Goal: Task Accomplishment & Management: Manage account settings

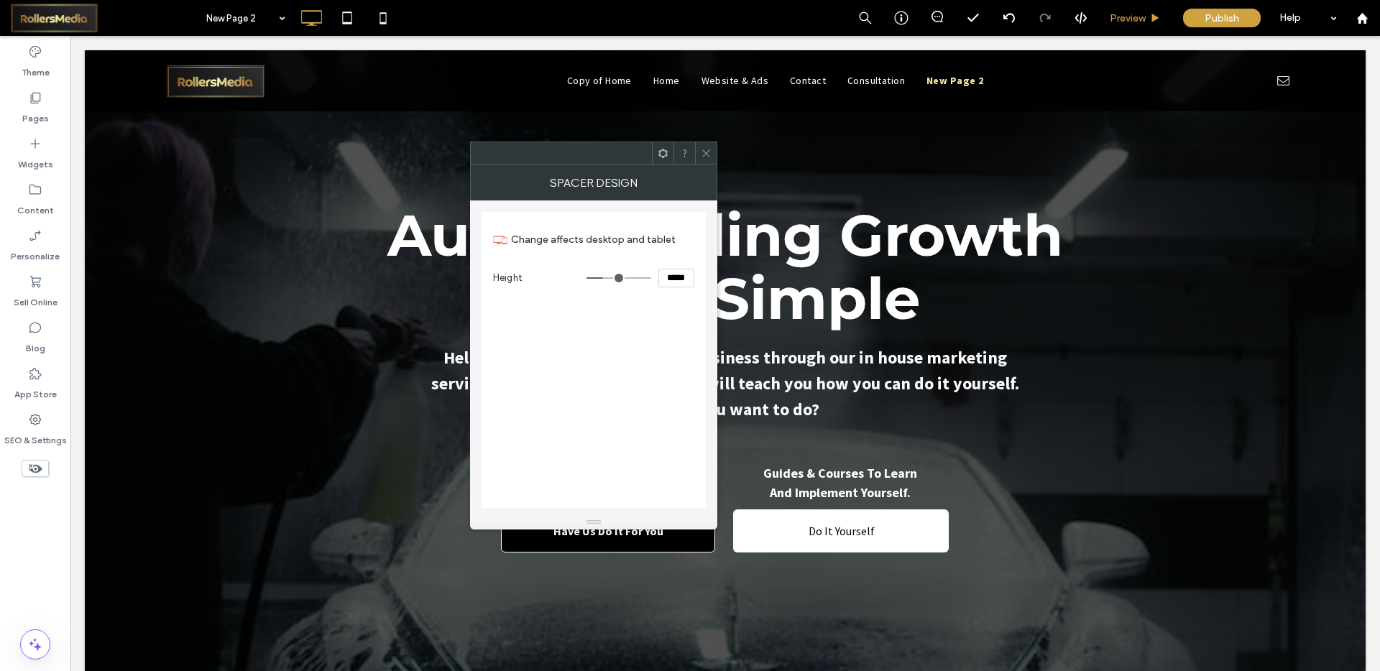
scroll to position [5228, 0]
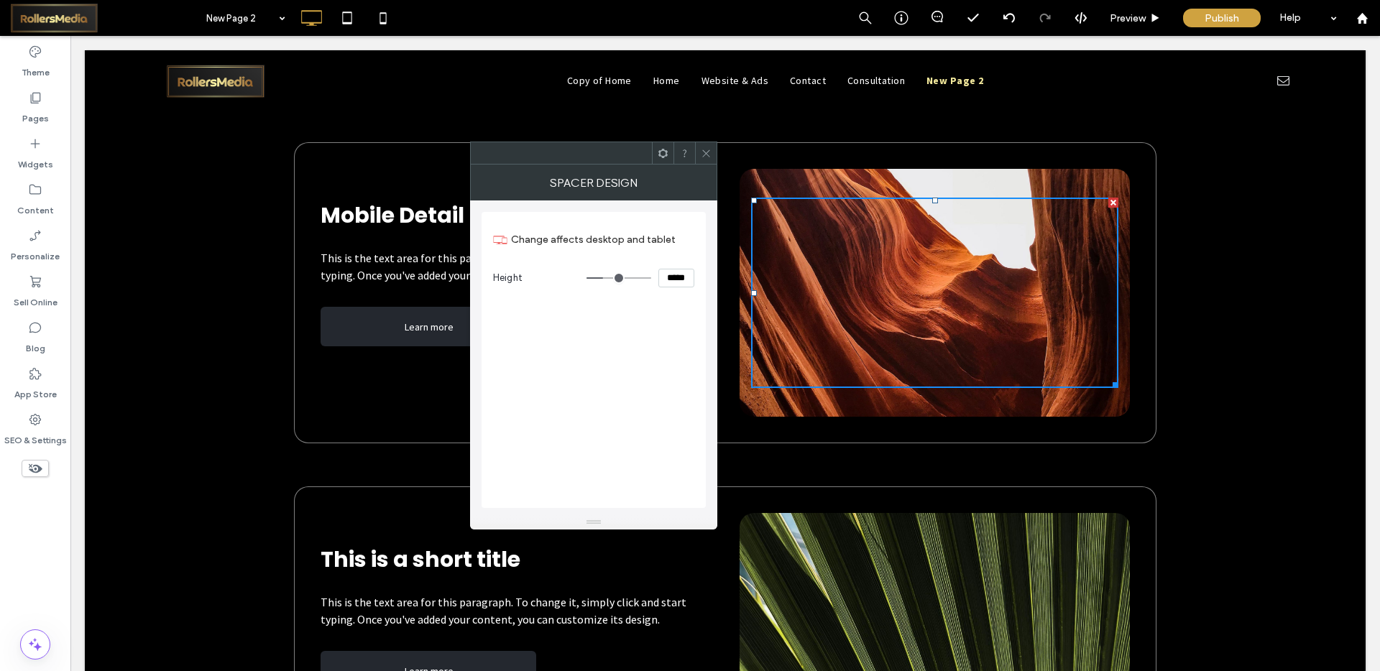
click at [702, 150] on icon at bounding box center [706, 153] width 11 height 11
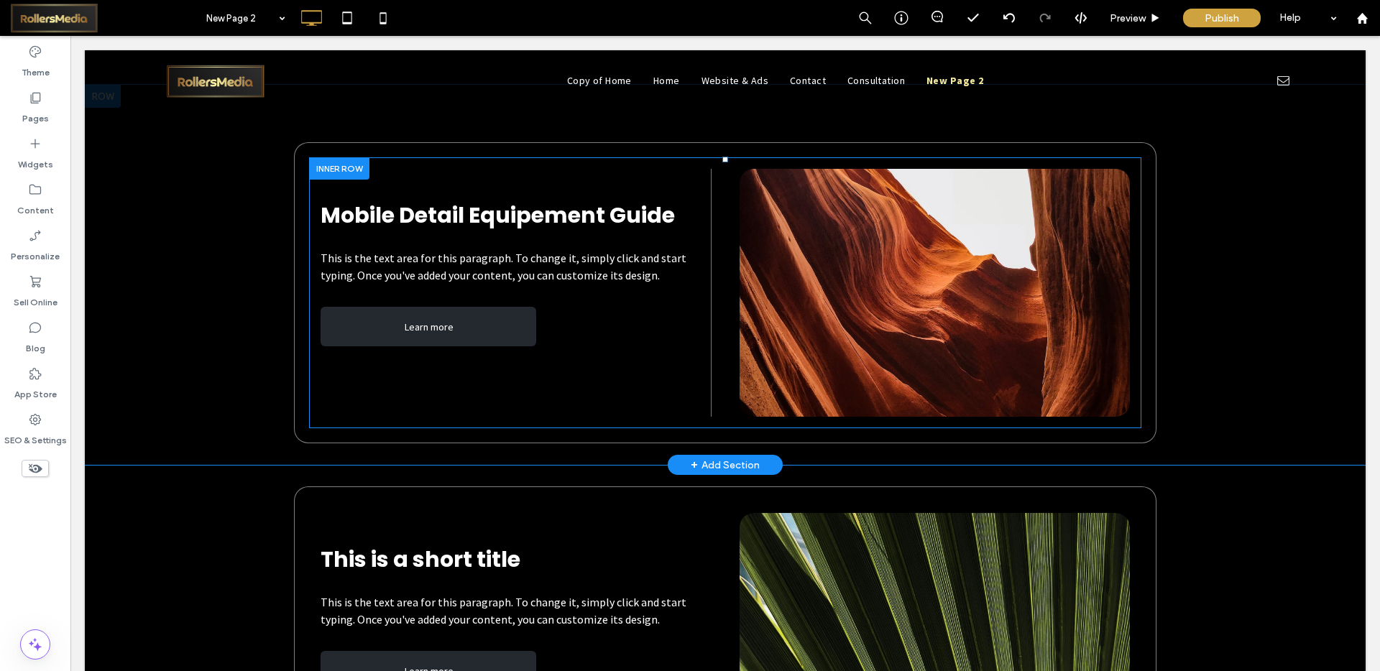
click at [840, 182] on div "Click To Paste" at bounding box center [935, 293] width 390 height 248
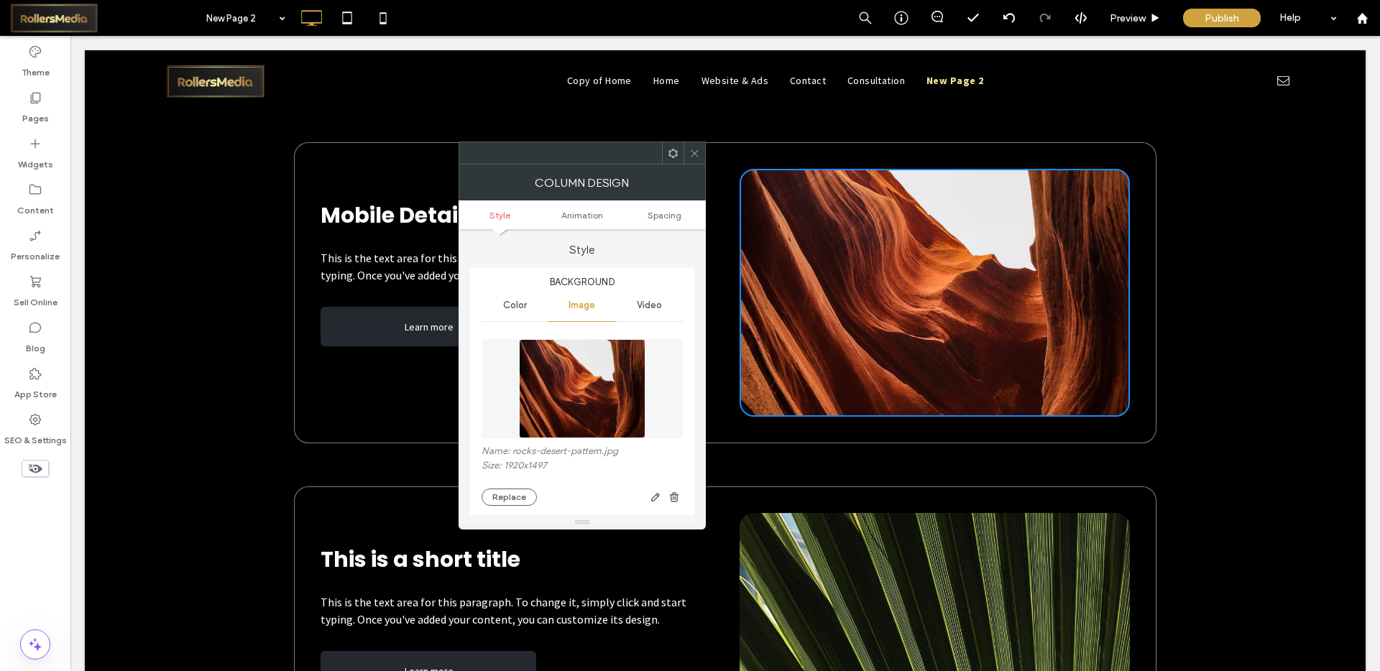
type input "**"
click at [513, 487] on div "Name: rocks-desert-pattern.jpg Size: 1920x1497 Replace" at bounding box center [582, 476] width 201 height 60
click at [514, 492] on button "Replace" at bounding box center [509, 497] width 55 height 17
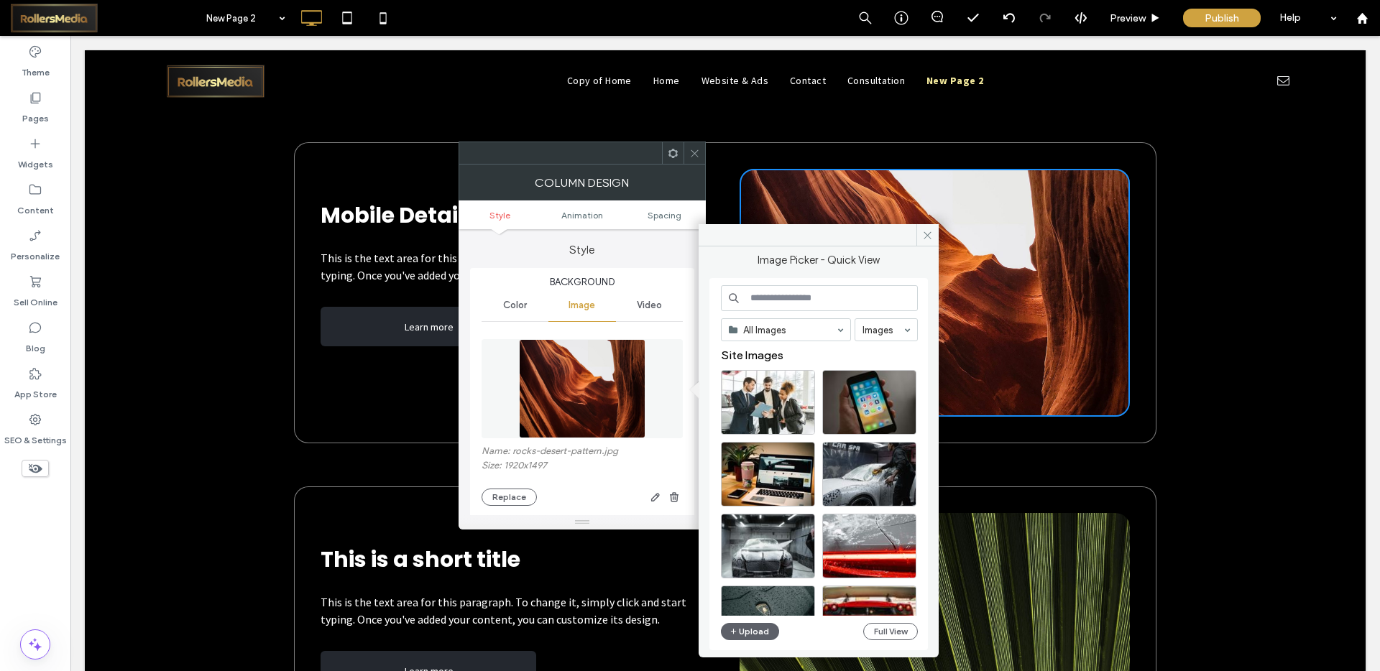
click at [755, 305] on input at bounding box center [819, 298] width 197 height 26
type input "*"
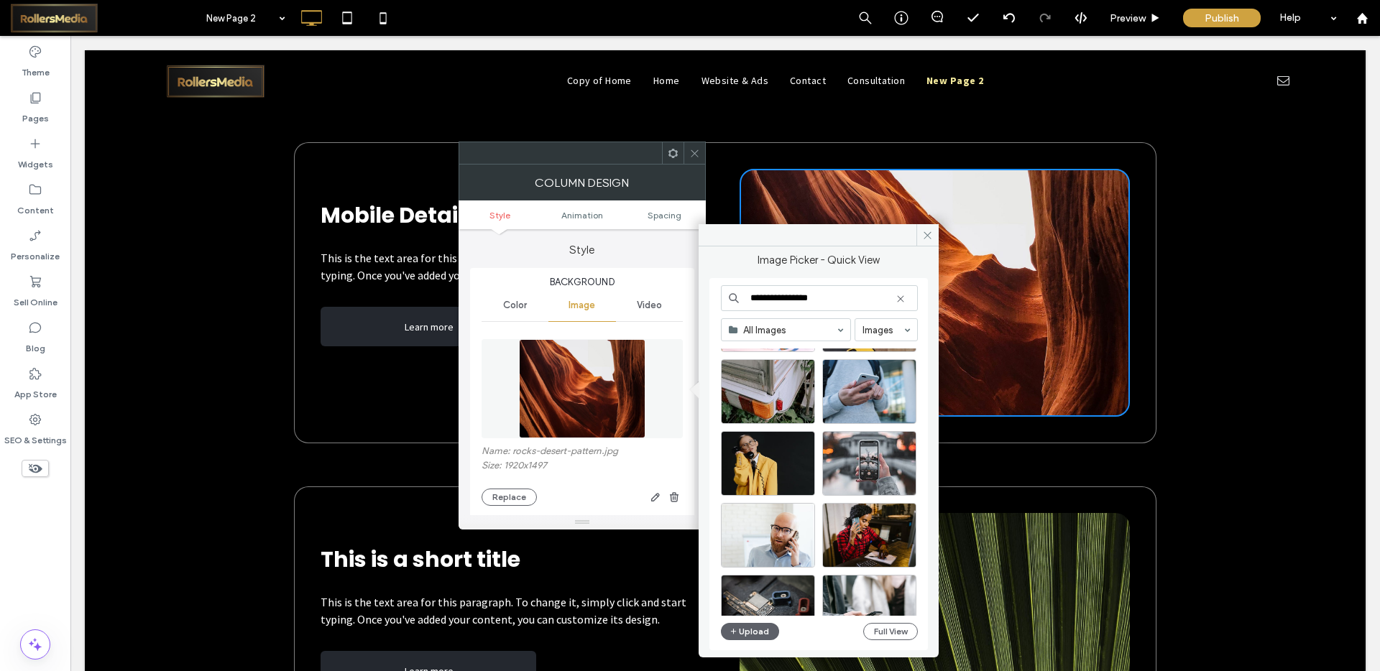
scroll to position [1394, 0]
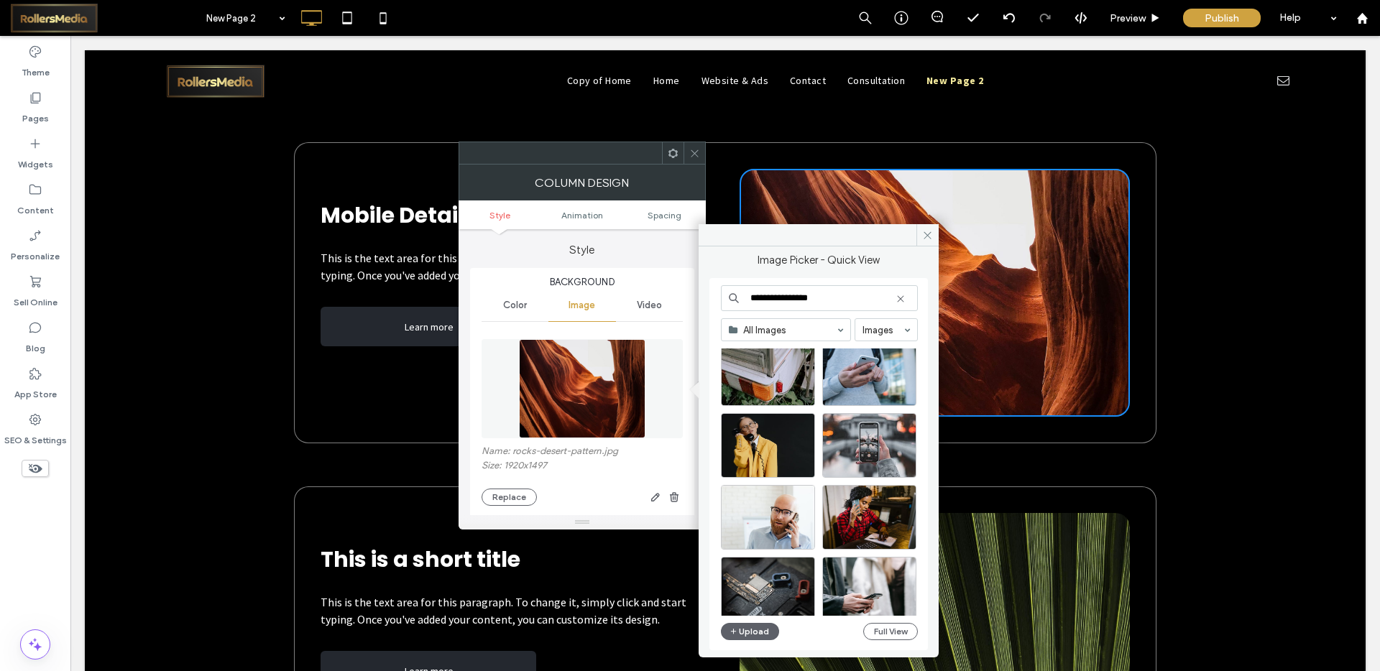
click at [817, 302] on input "**********" at bounding box center [819, 298] width 197 height 26
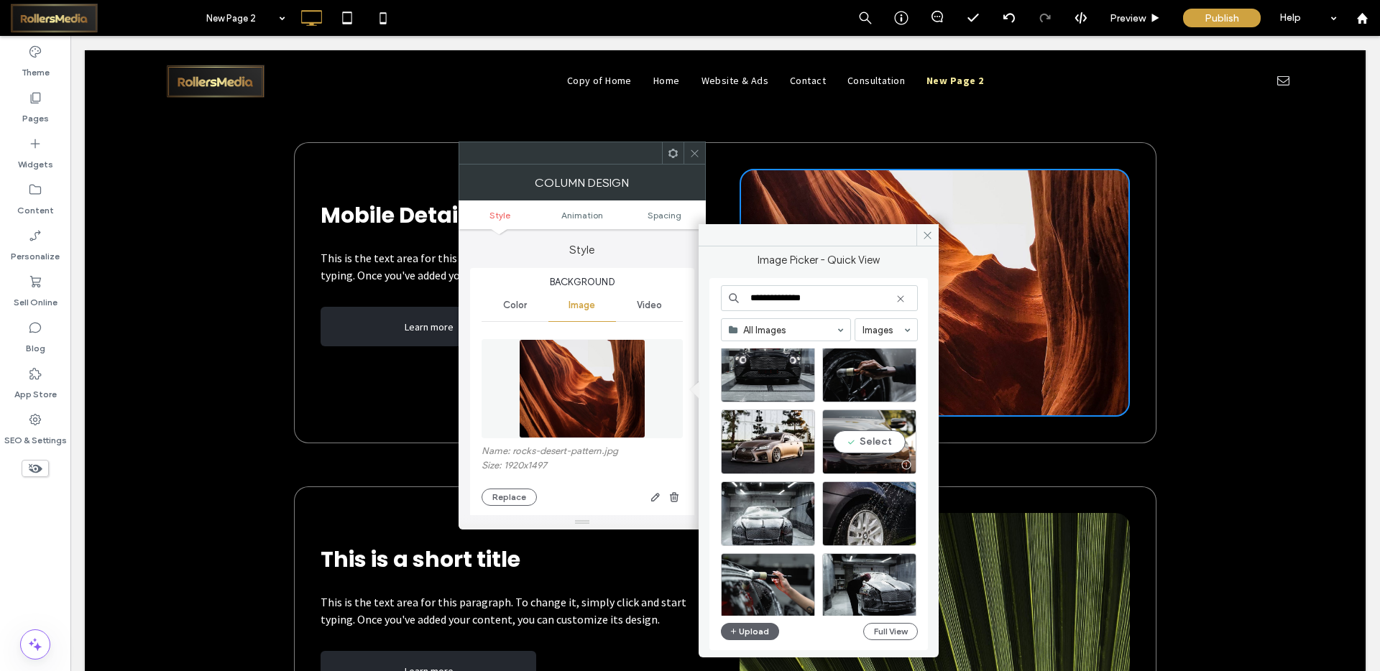
scroll to position [174, 0]
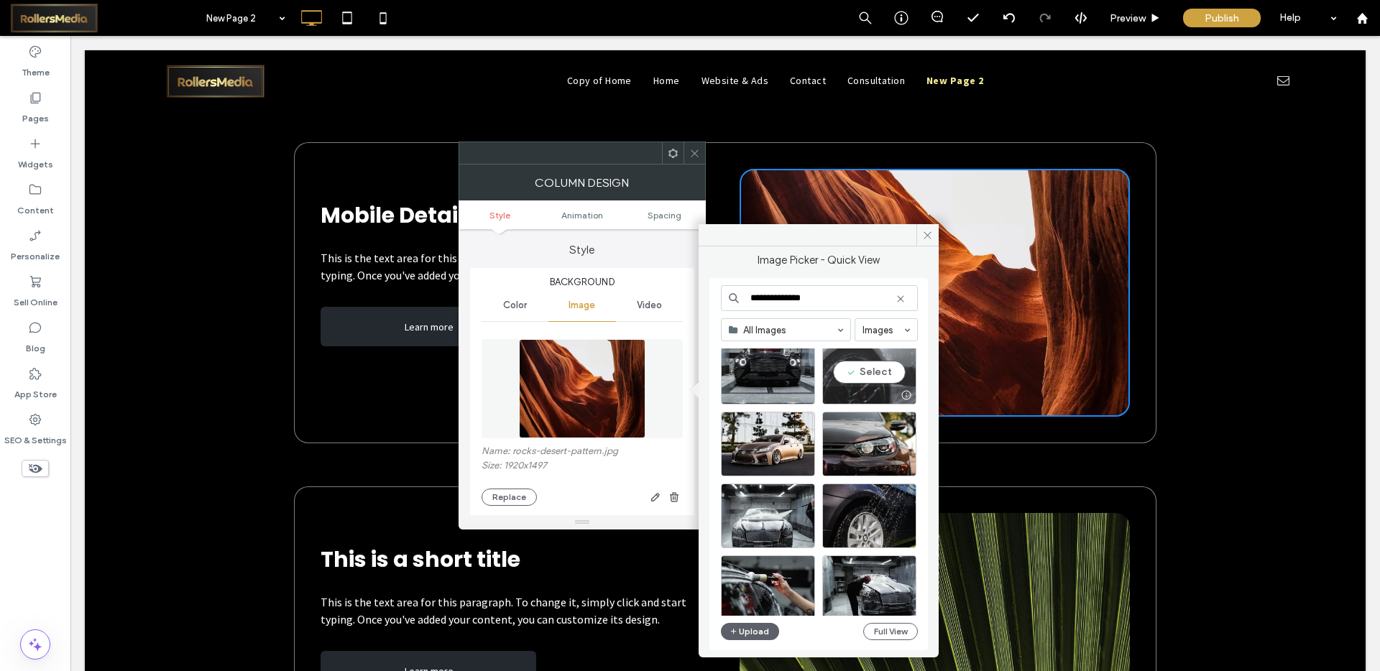
type input "**********"
click at [880, 377] on div "Select" at bounding box center [869, 372] width 94 height 65
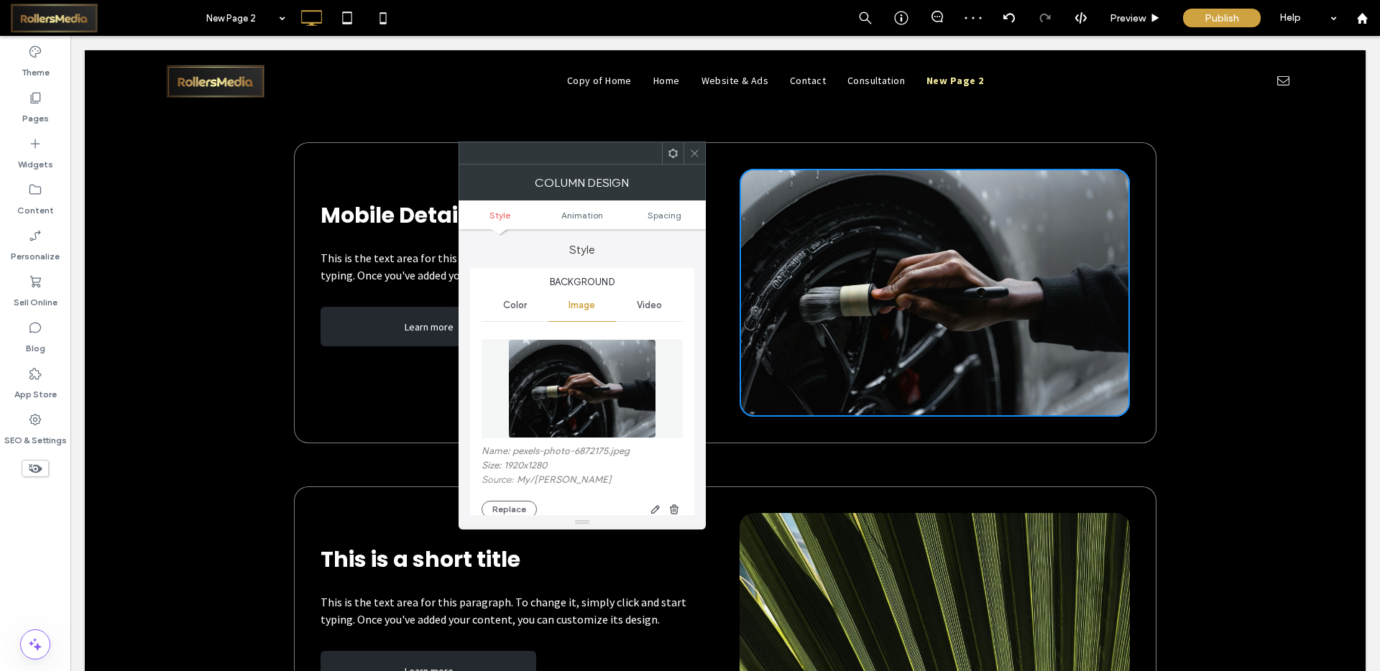
click at [695, 148] on icon at bounding box center [694, 153] width 11 height 11
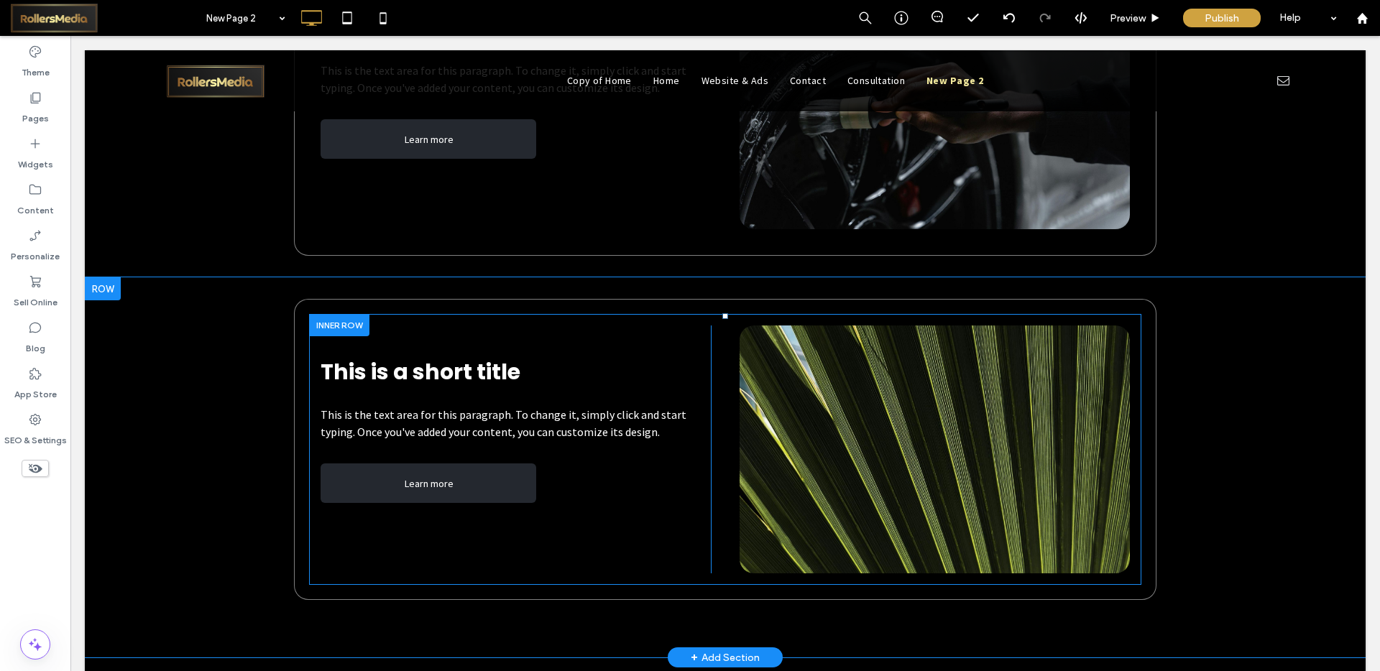
scroll to position [5420, 0]
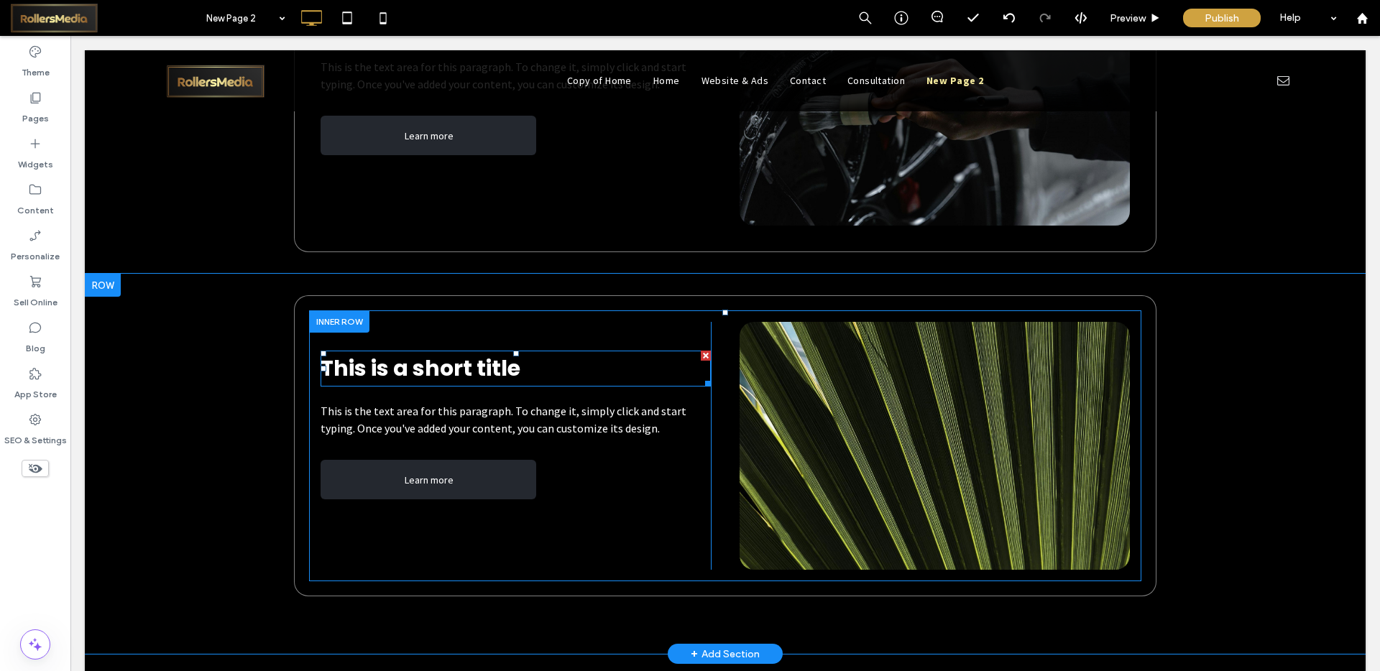
click at [499, 354] on span "This is a short title" at bounding box center [421, 368] width 200 height 31
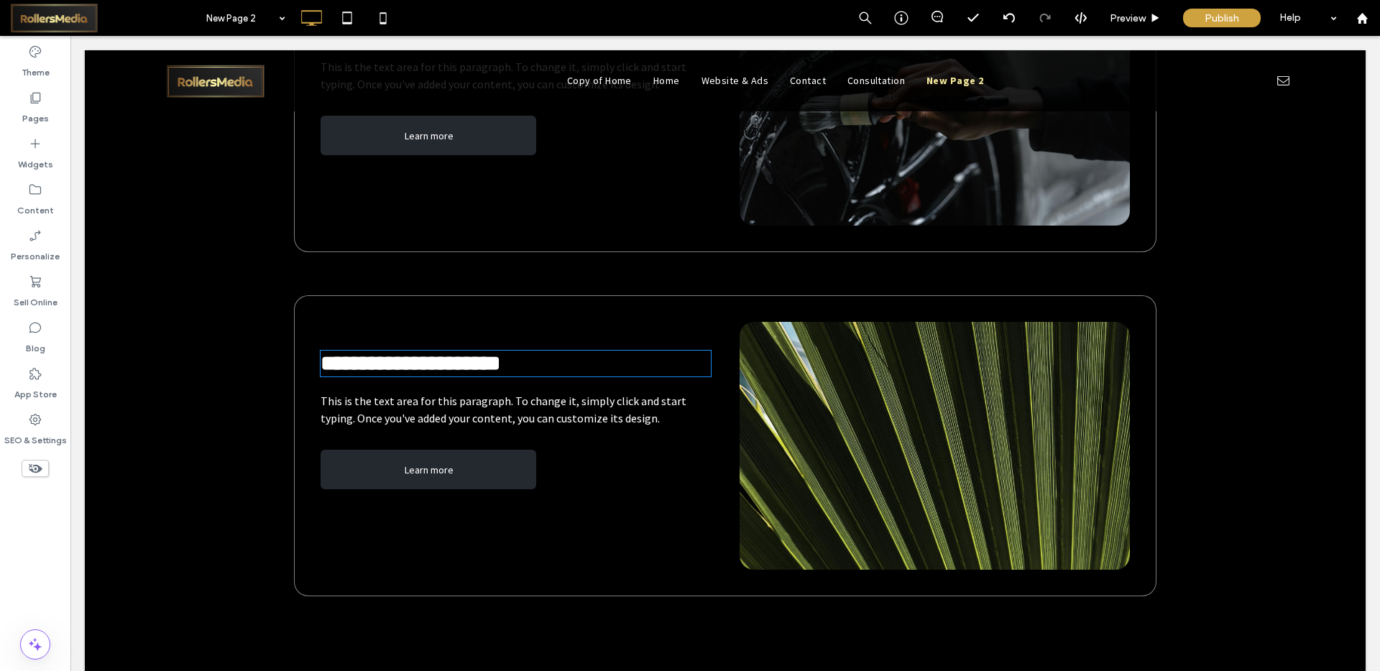
type input "*******"
type input "**"
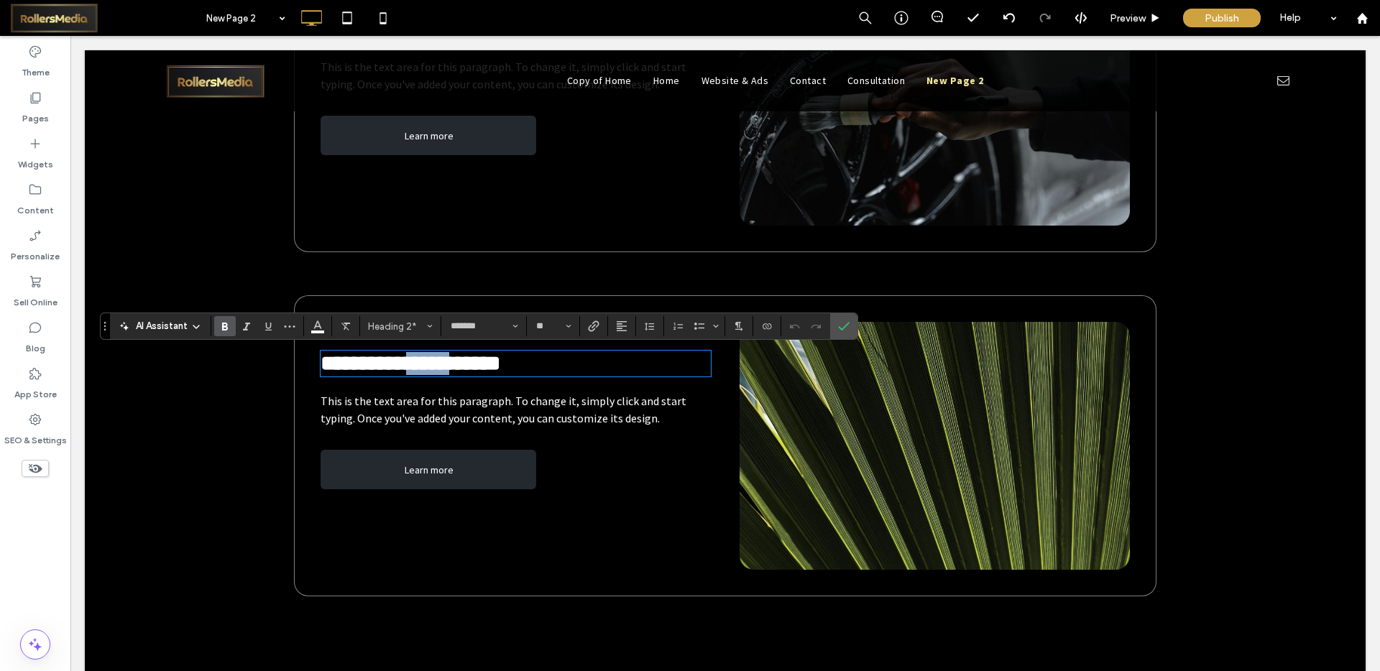
click at [535, 374] on h2 "**********" at bounding box center [516, 363] width 390 height 23
click at [847, 326] on icon "Confirm" at bounding box center [844, 327] width 12 height 12
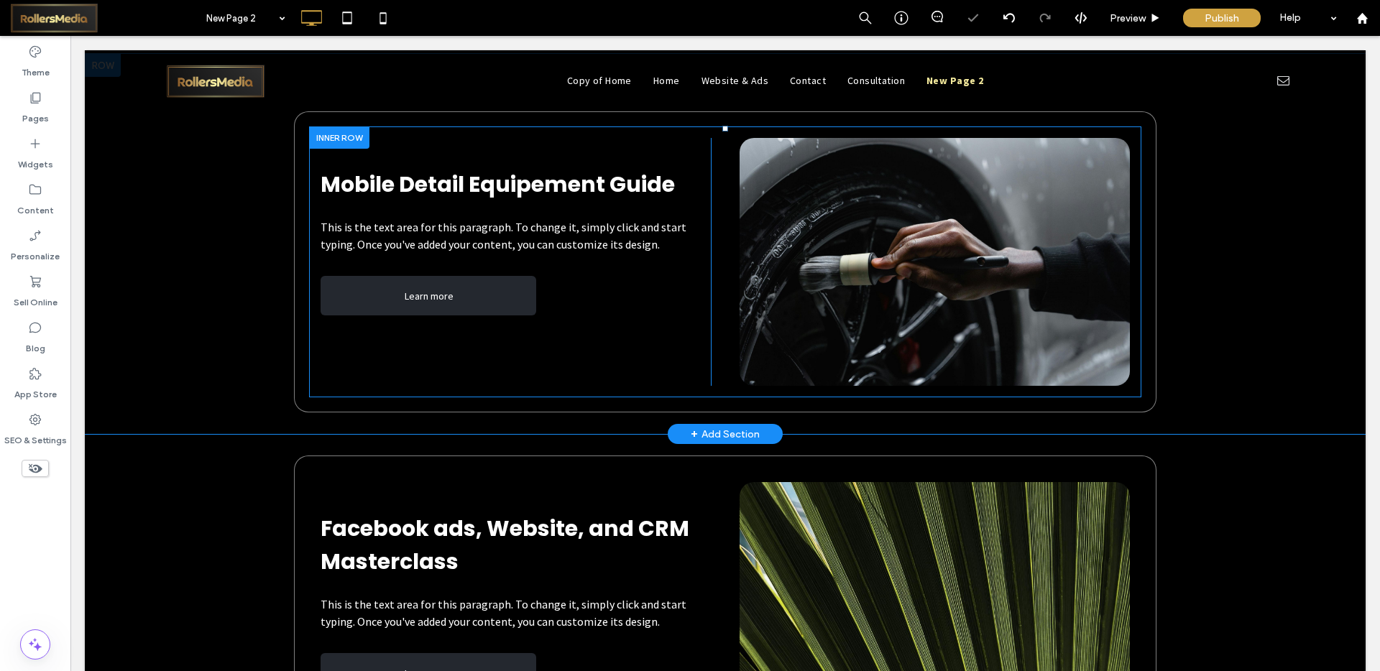
scroll to position [5043, 0]
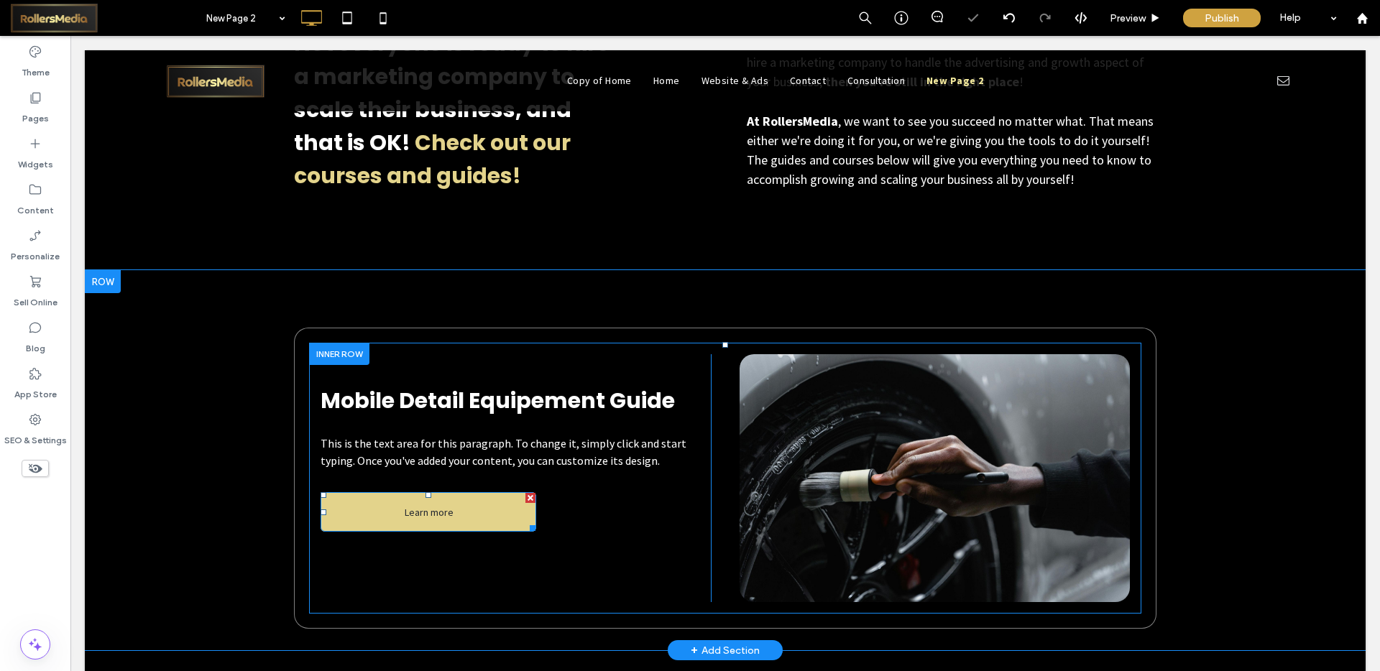
click at [492, 502] on link "Learn more" at bounding box center [429, 512] width 216 height 40
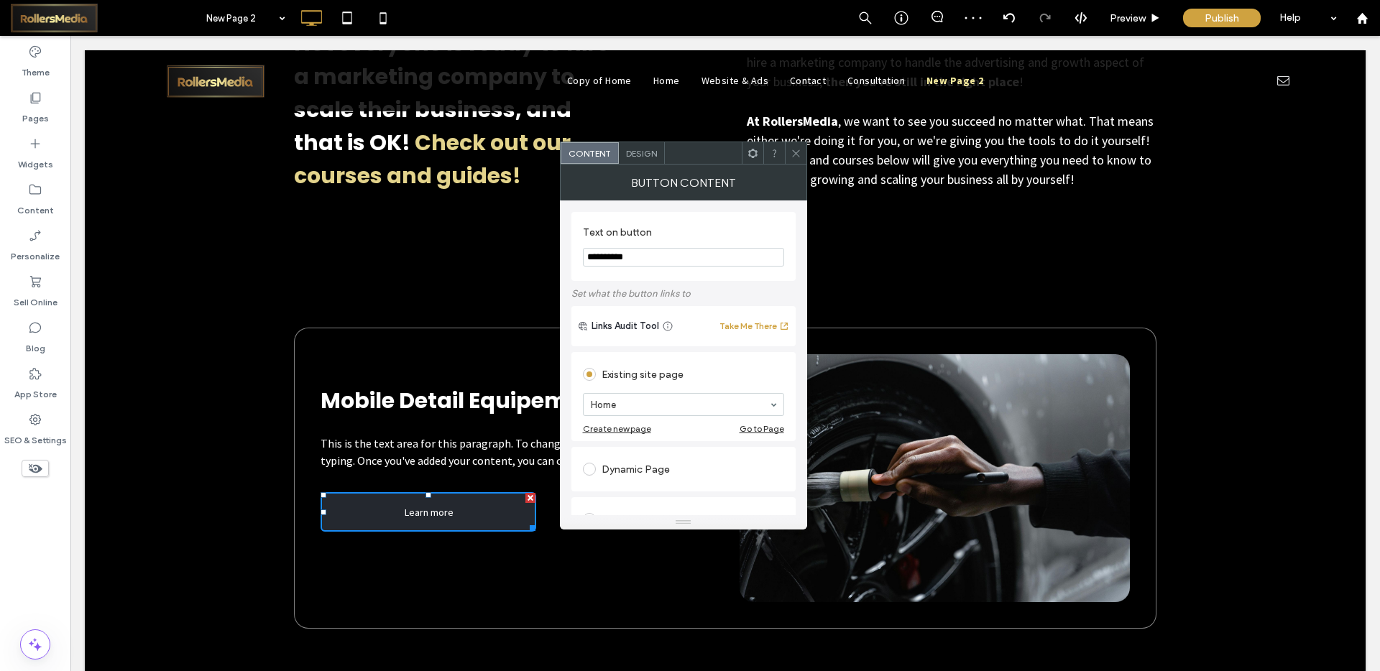
drag, startPoint x: 743, startPoint y: 289, endPoint x: 495, endPoint y: 237, distance: 253.3
type input "*****"
click at [638, 150] on span "Design" at bounding box center [641, 153] width 31 height 11
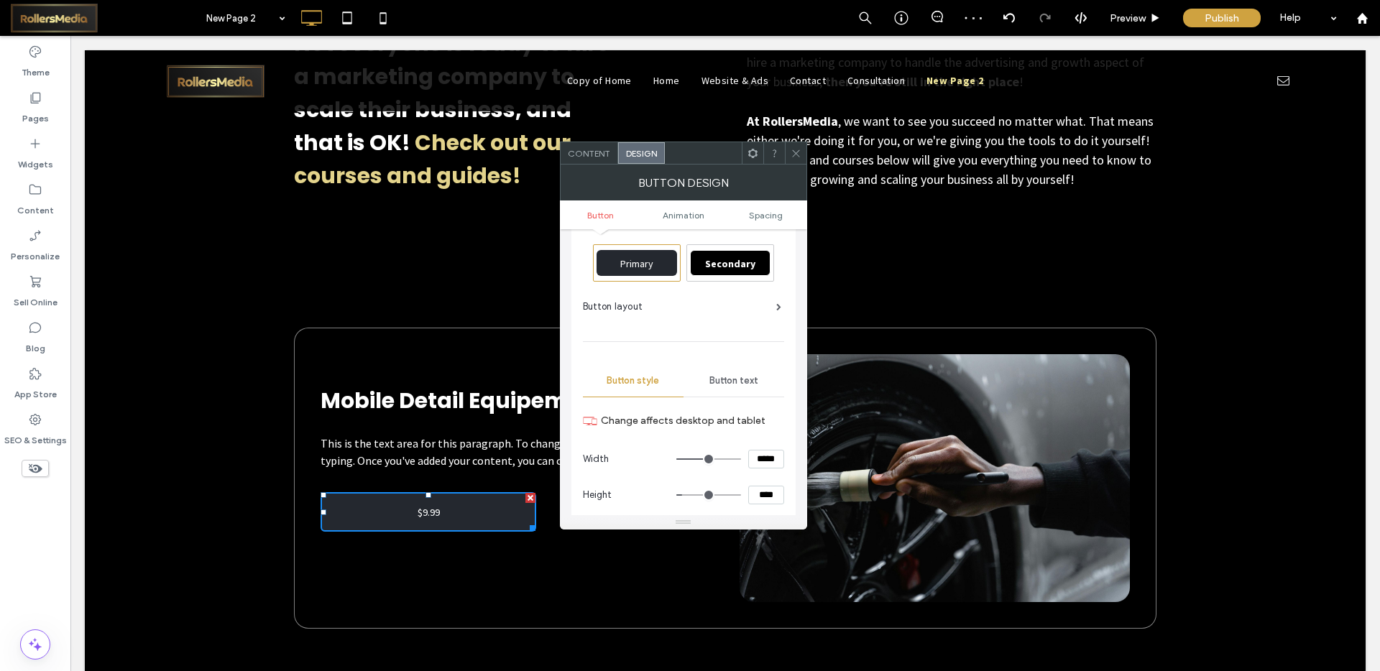
click at [733, 390] on div "Button text" at bounding box center [734, 381] width 101 height 32
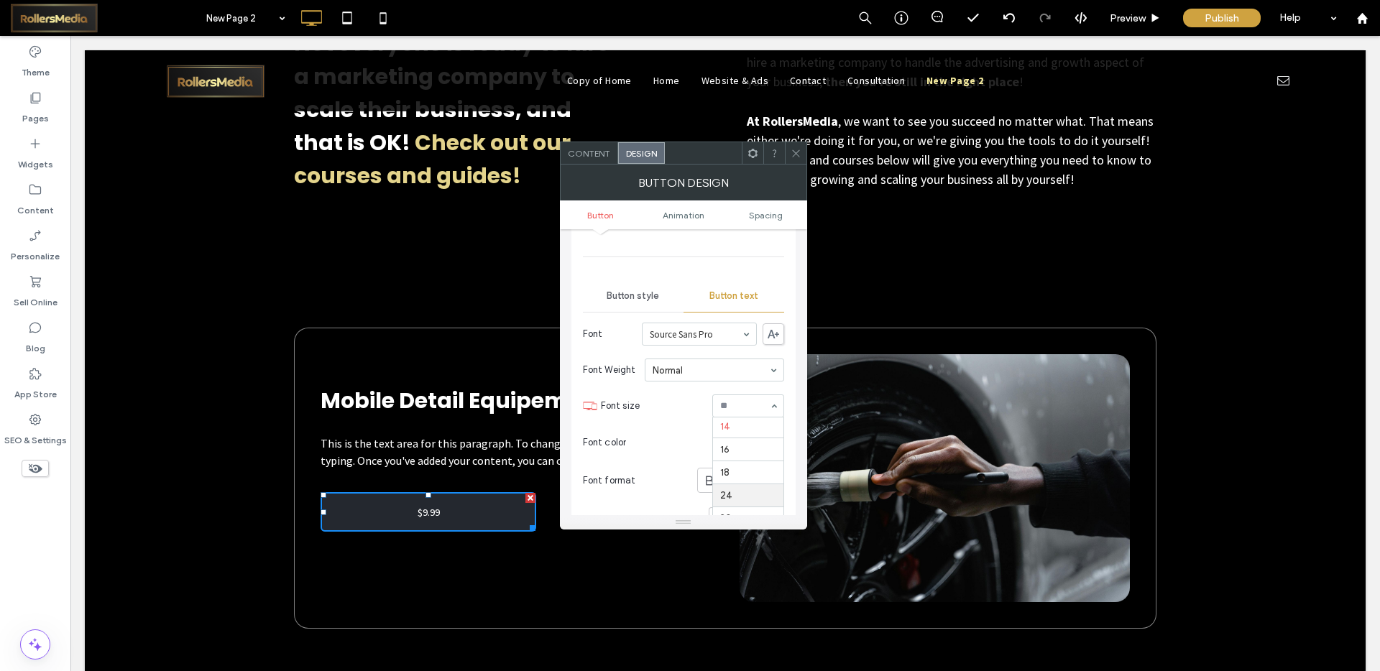
scroll to position [118, 0]
click at [796, 158] on span at bounding box center [796, 153] width 11 height 22
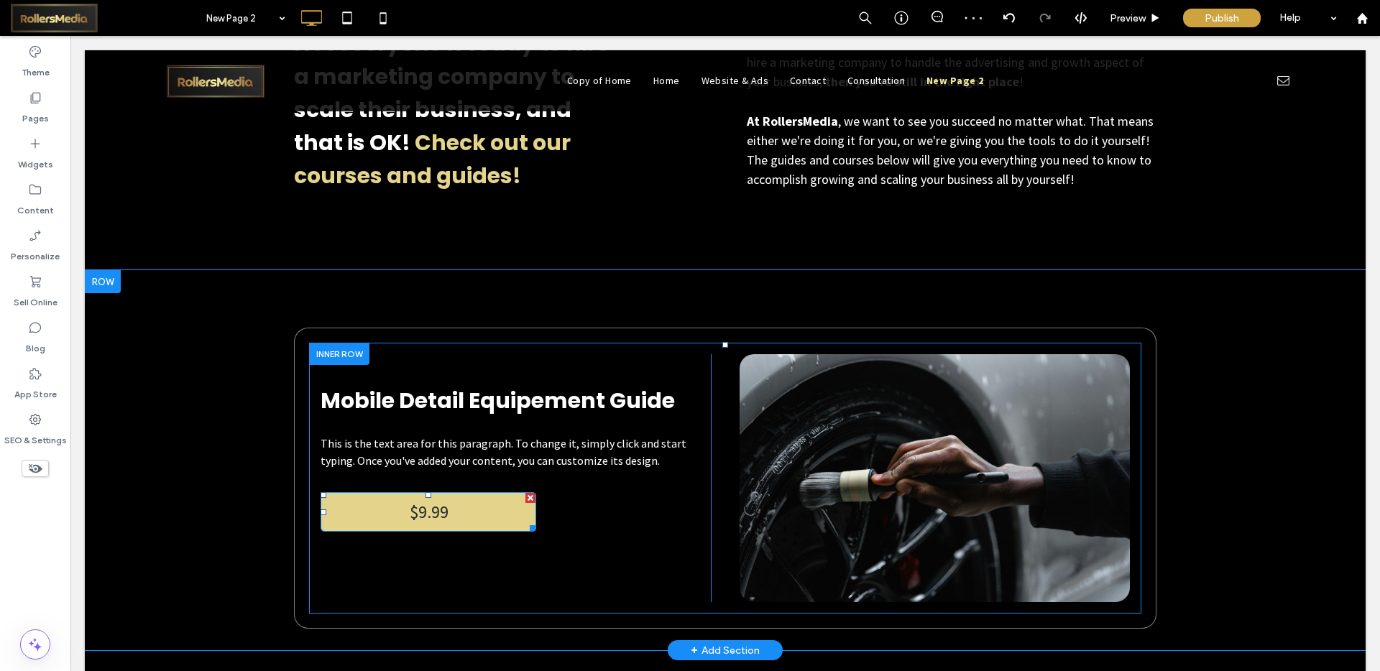
click at [378, 519] on link "$9.99" at bounding box center [429, 512] width 216 height 40
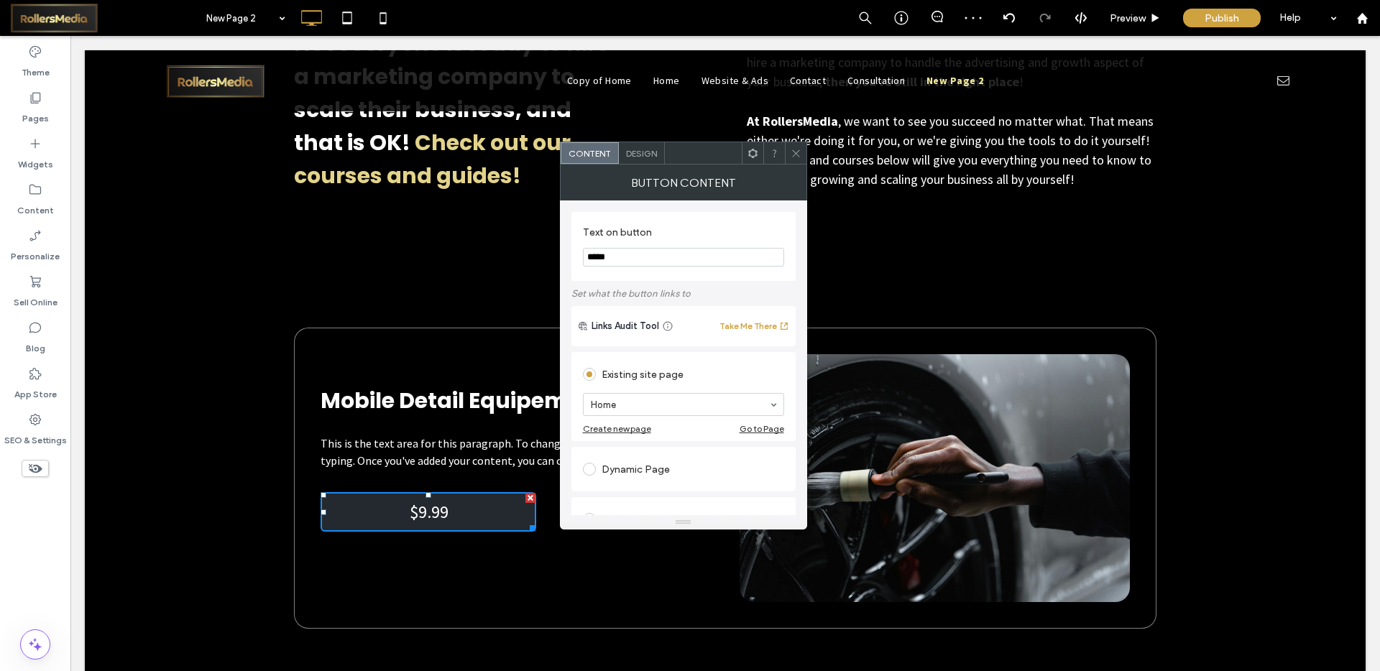
click at [589, 254] on input "*****" at bounding box center [683, 257] width 201 height 19
type input "**********"
click at [793, 148] on icon at bounding box center [796, 153] width 11 height 11
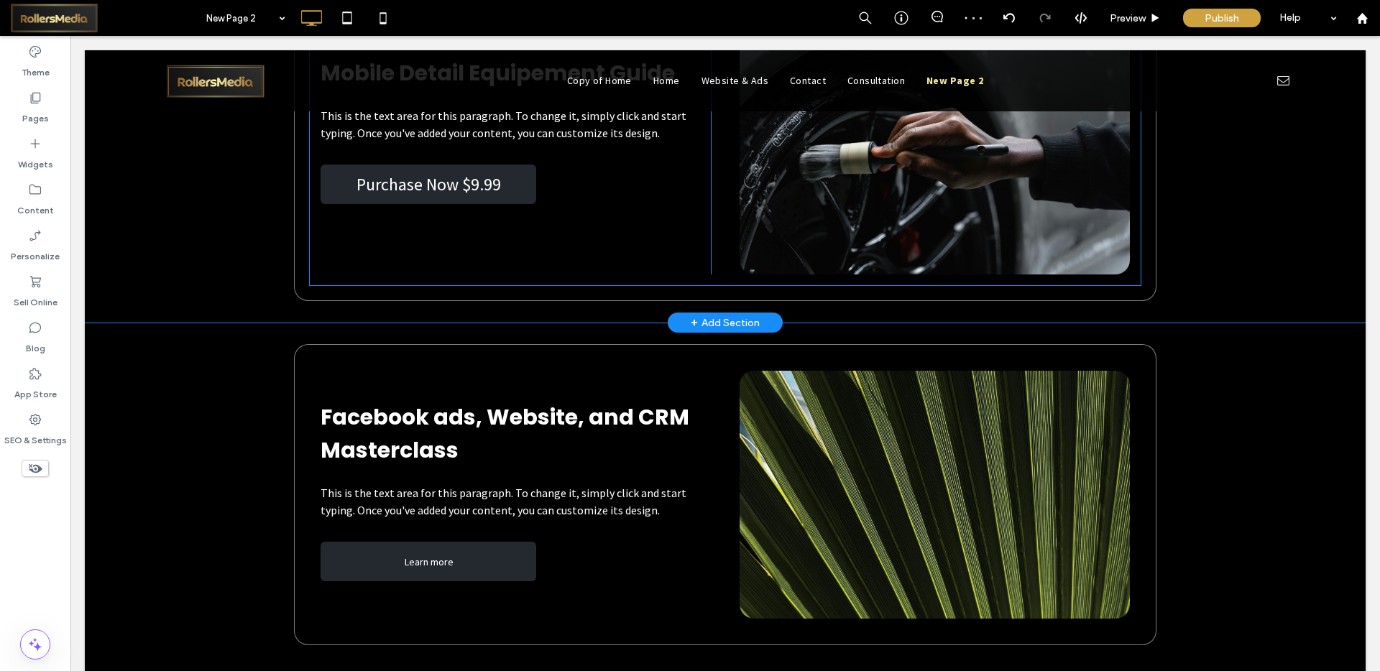
scroll to position [5405, 0]
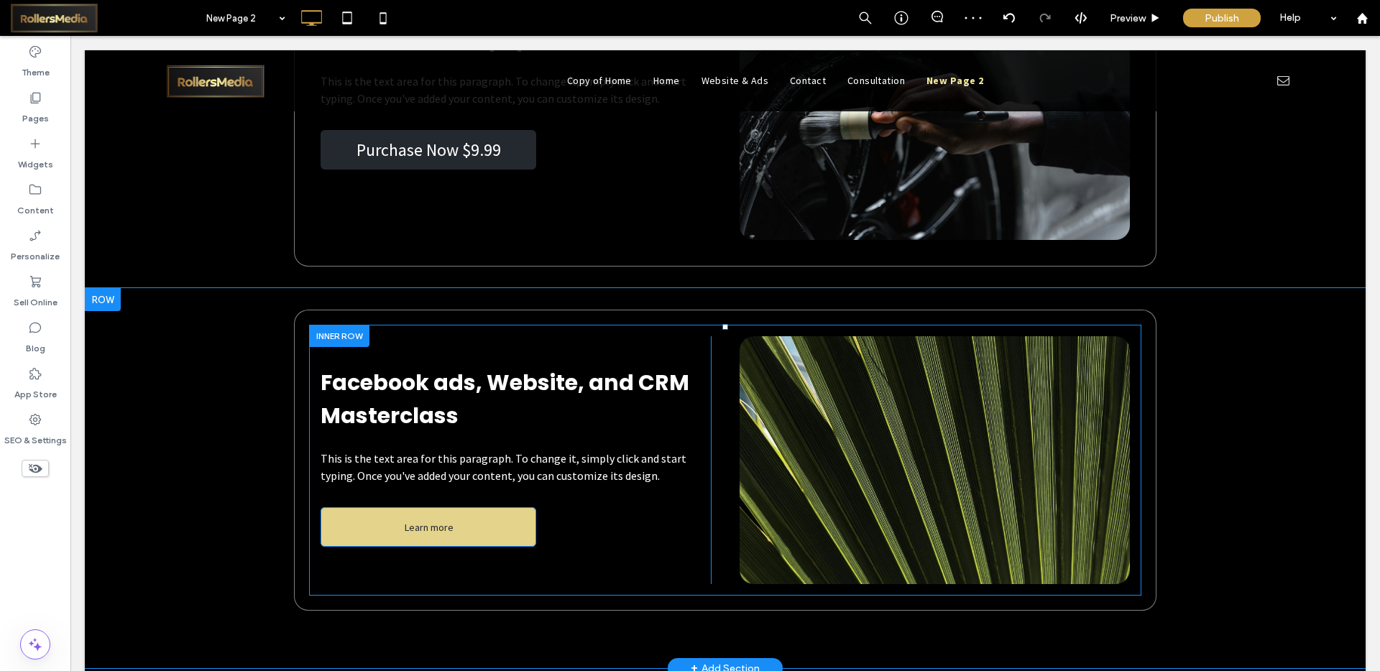
click at [423, 533] on span "Learn more" at bounding box center [429, 527] width 59 height 27
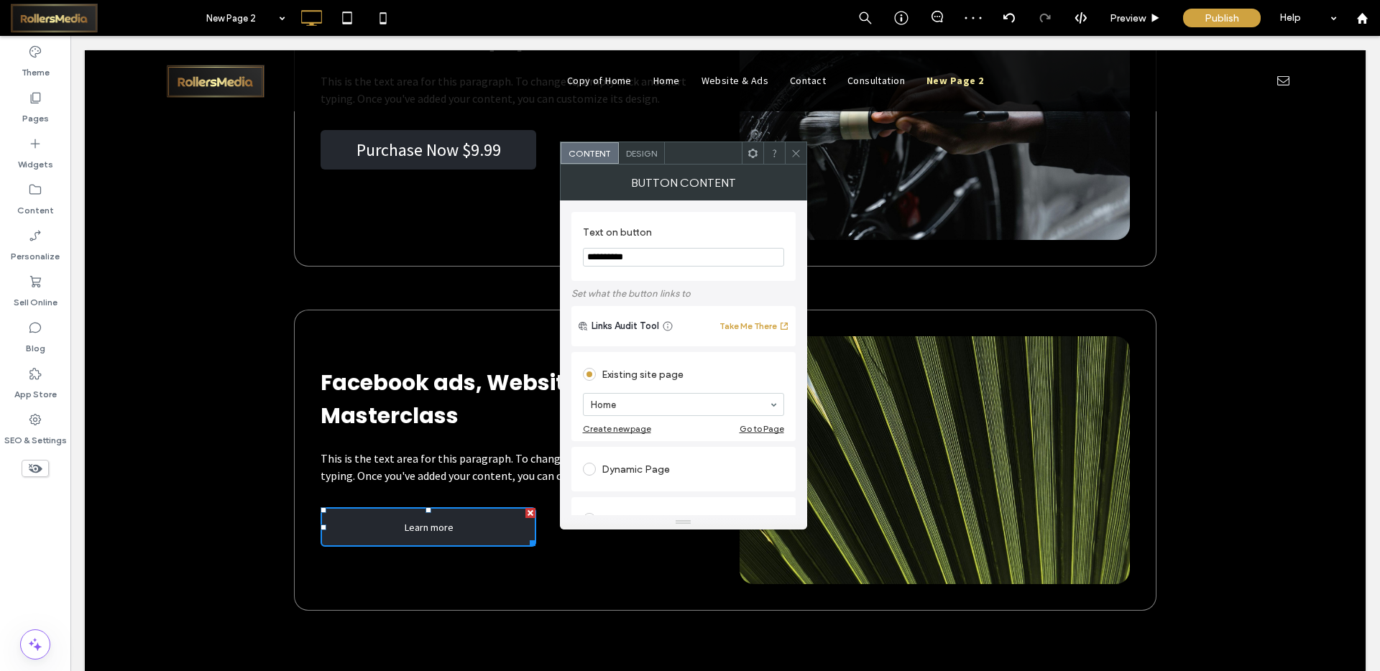
click at [681, 256] on input "**********" at bounding box center [683, 257] width 201 height 19
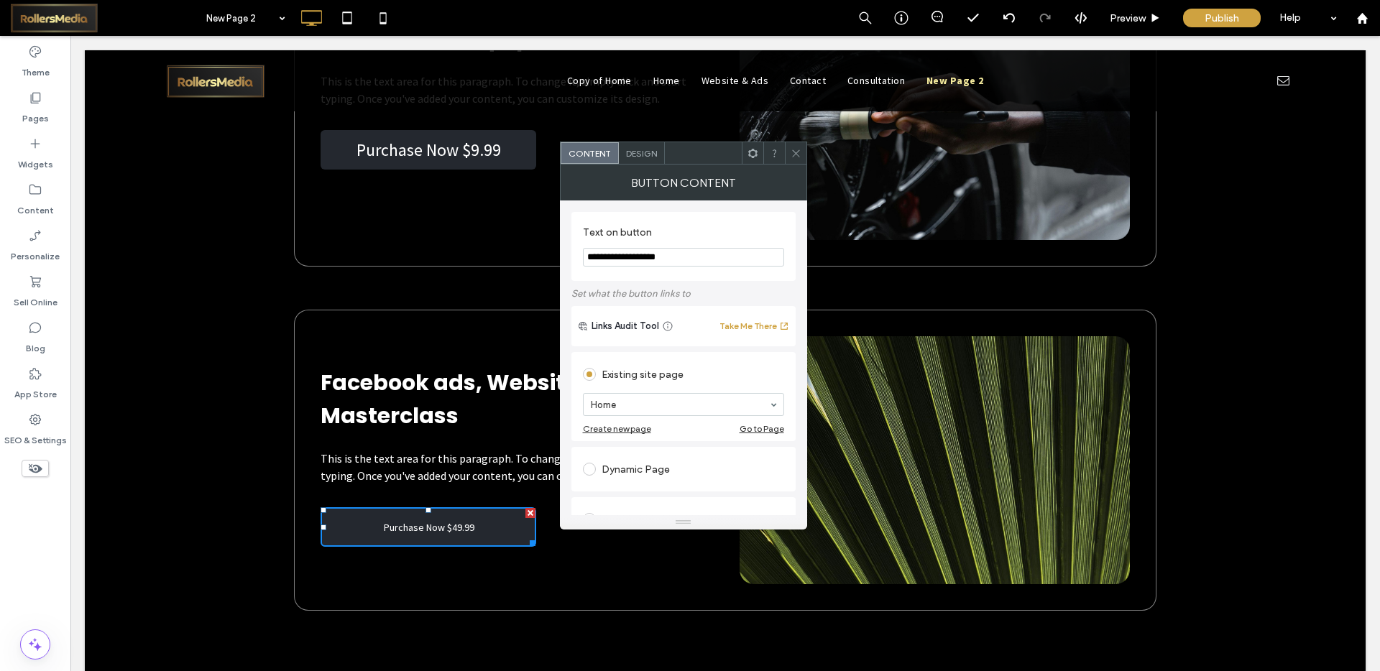
type input "**********"
click at [658, 150] on div "Design" at bounding box center [642, 153] width 46 height 22
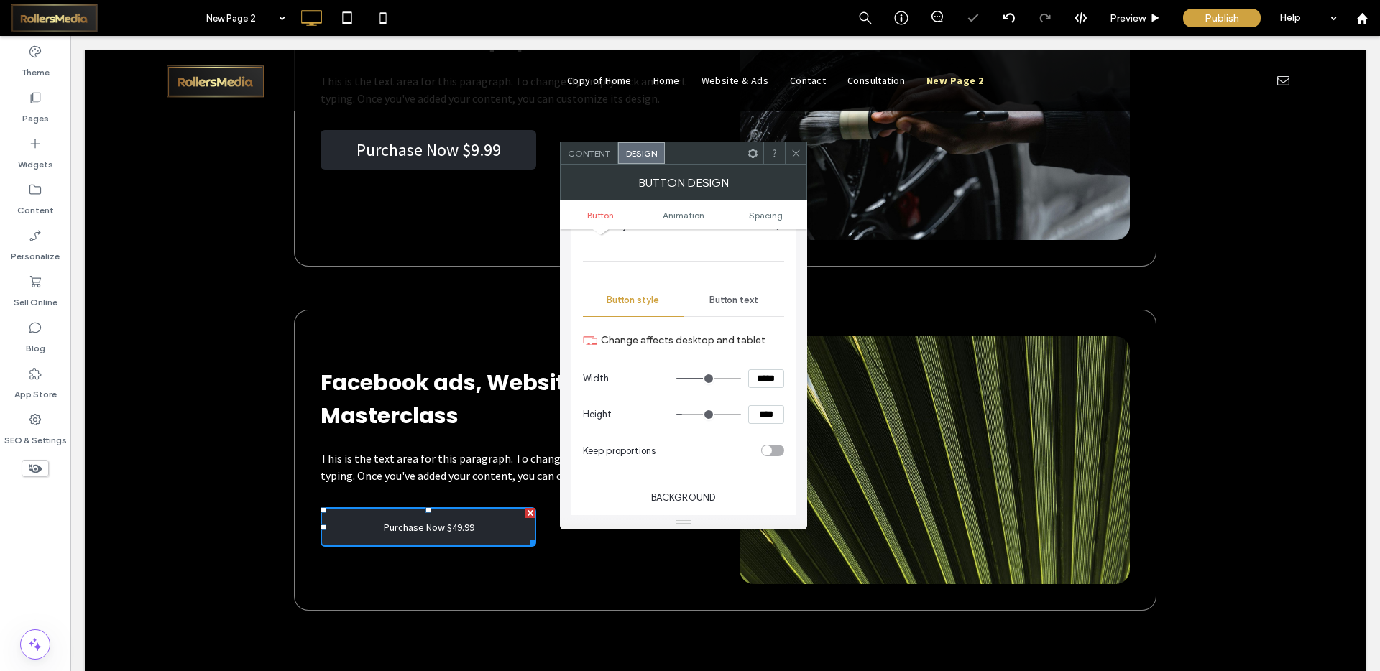
scroll to position [124, 0]
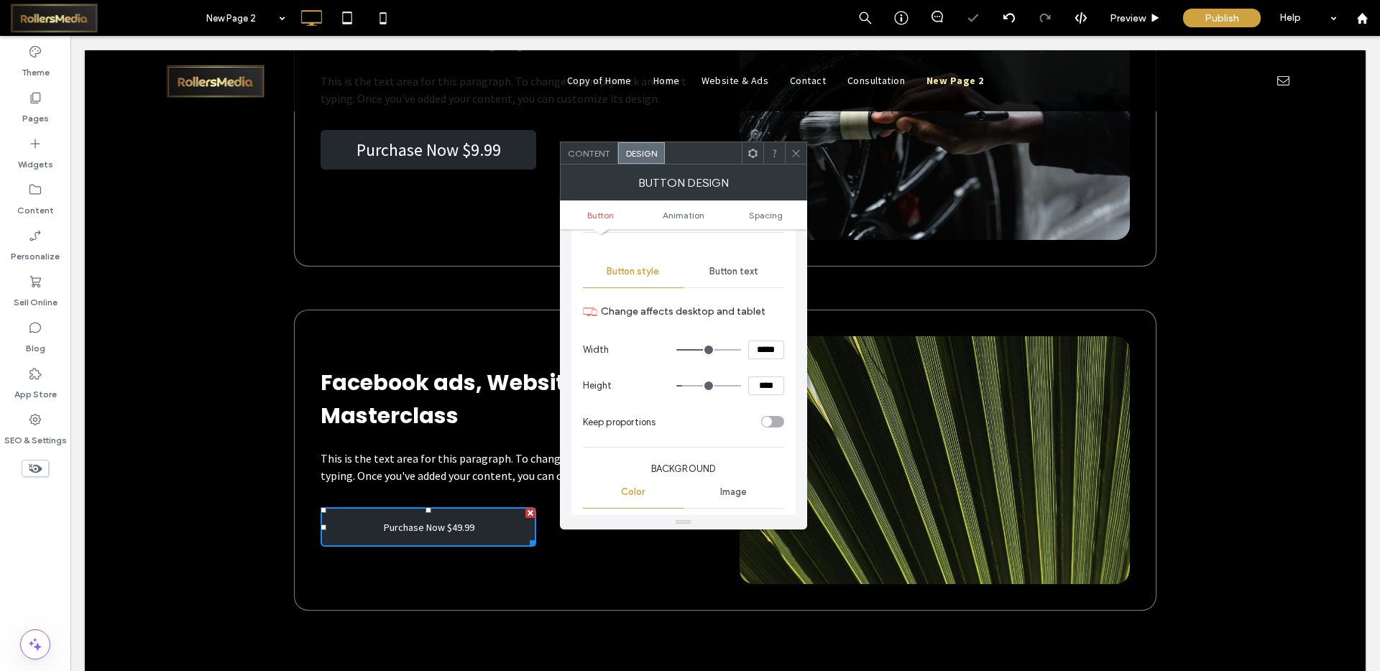
click at [737, 267] on span "Button text" at bounding box center [733, 272] width 49 height 12
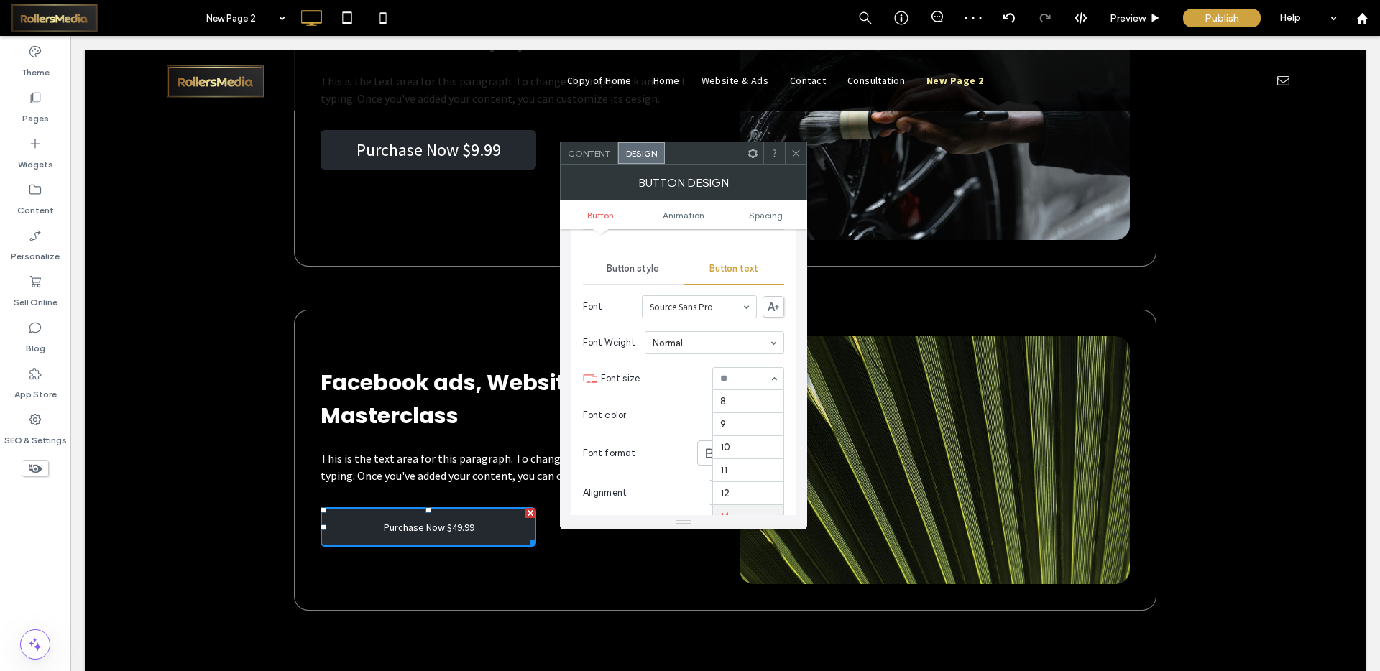
scroll to position [115, 0]
click at [726, 380] on input at bounding box center [744, 379] width 49 height 10
click at [802, 147] on div at bounding box center [796, 153] width 22 height 22
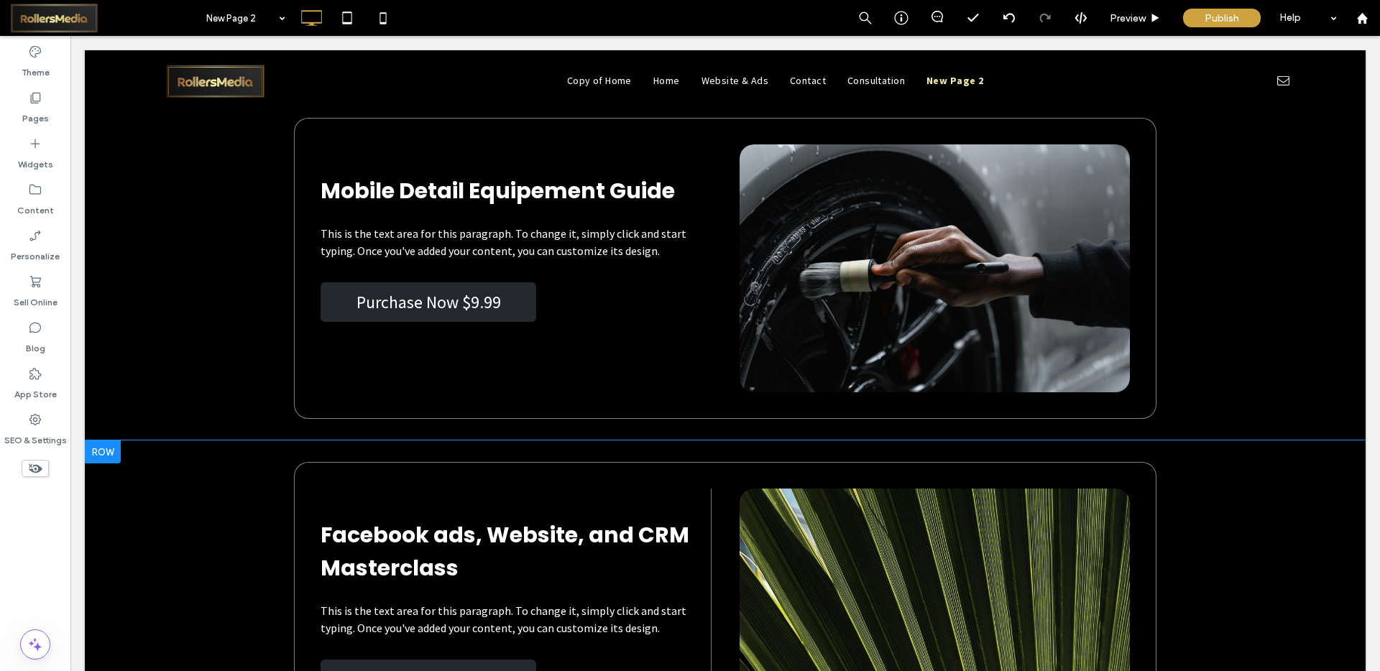
scroll to position [5344, 0]
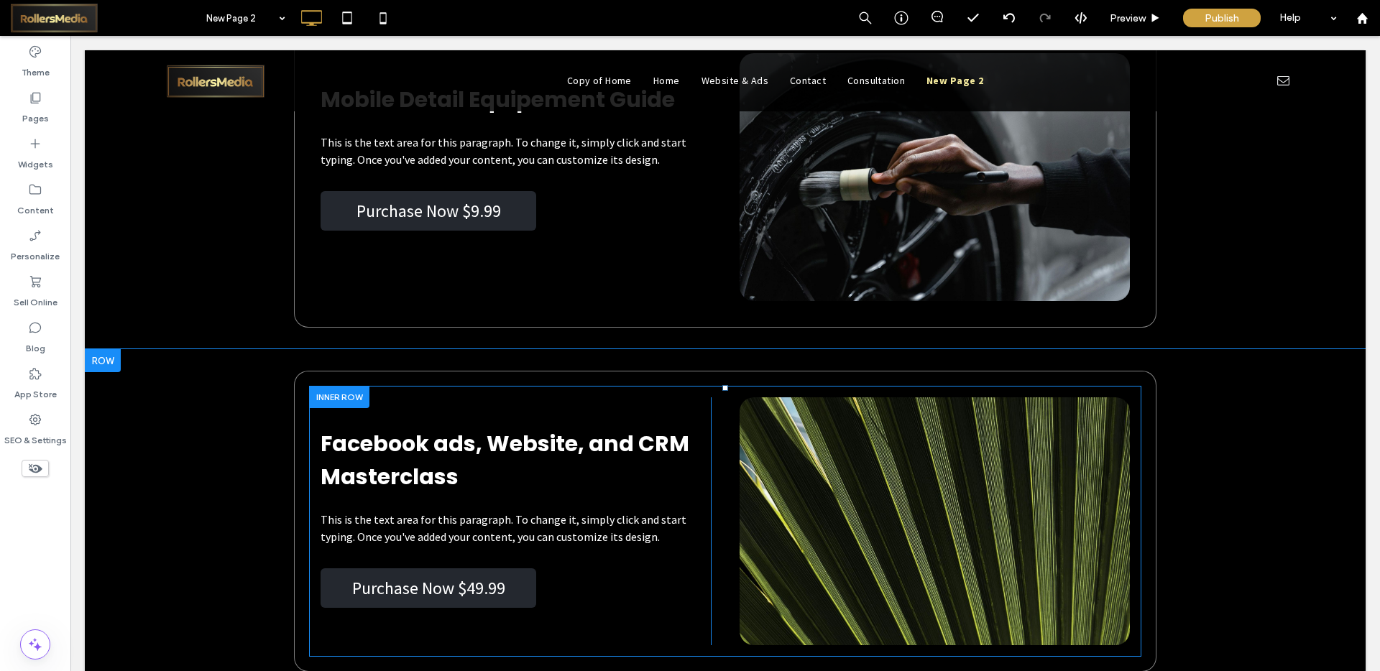
click at [845, 394] on div "Facebook ads, Website, and CRM Masterclass This is the text area for this parag…" at bounding box center [725, 521] width 832 height 271
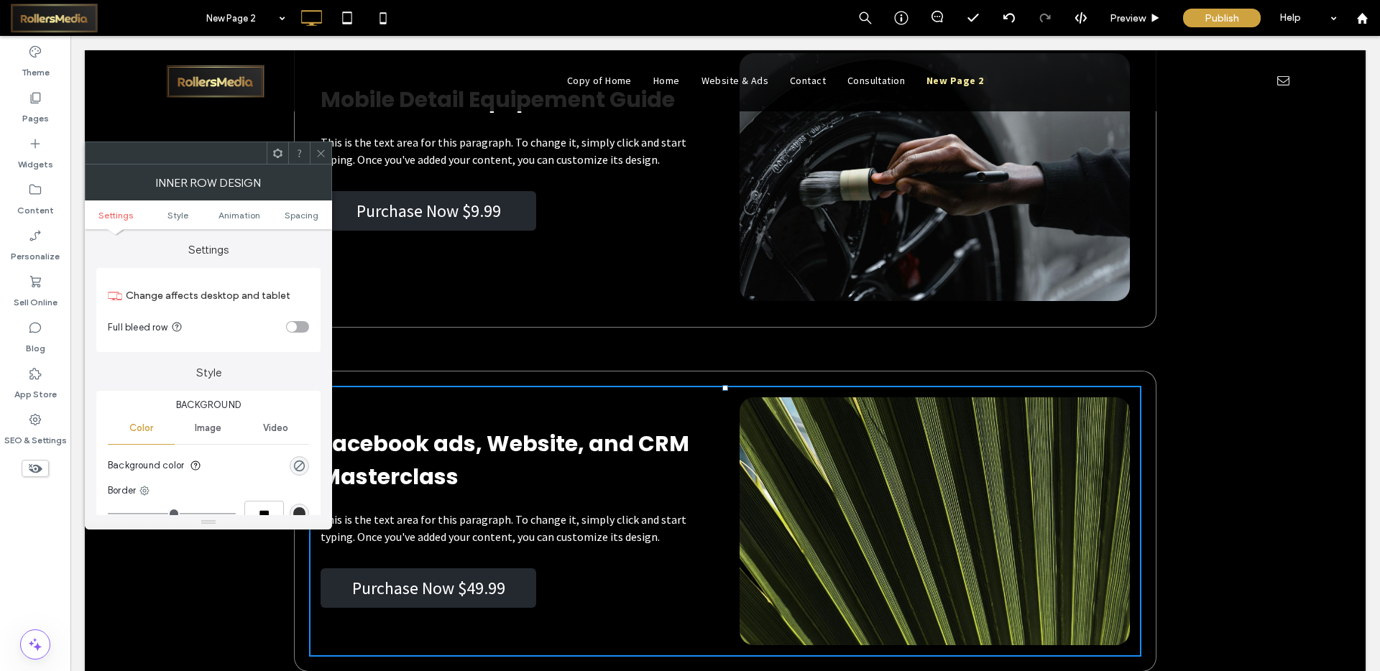
click at [323, 147] on span at bounding box center [321, 153] width 11 height 22
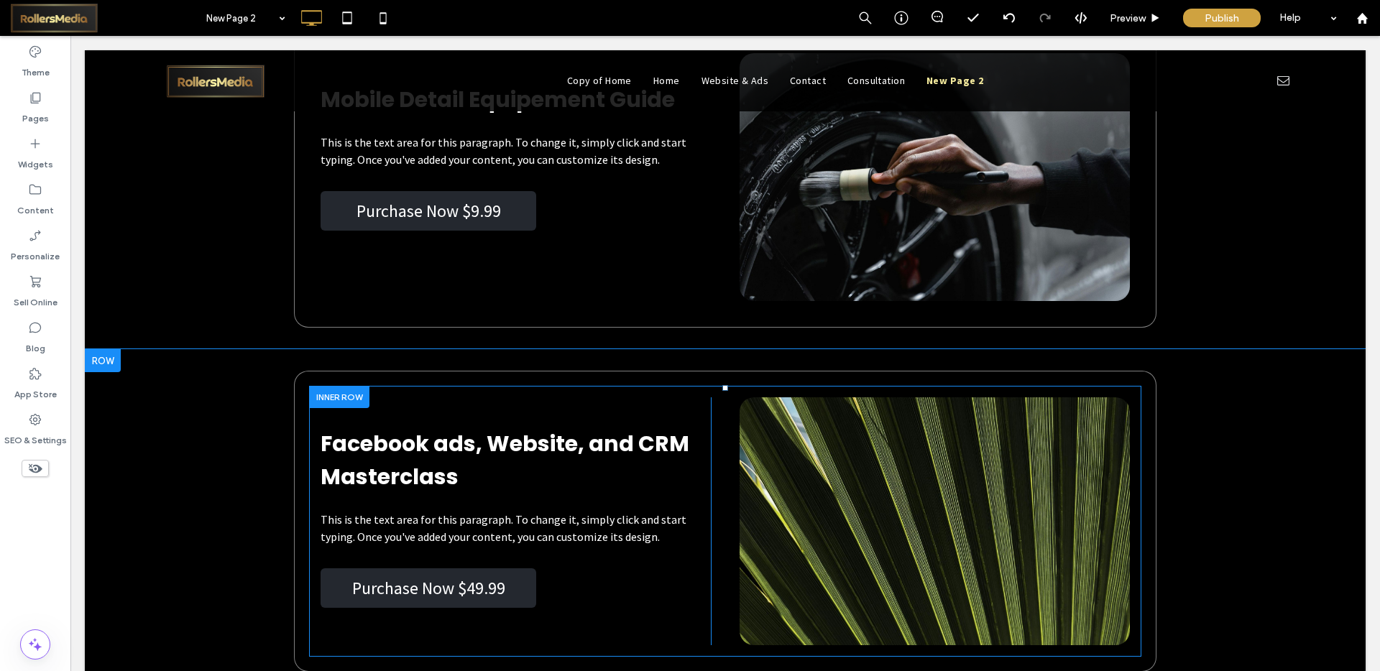
click at [814, 411] on div "Click To Paste" at bounding box center [935, 521] width 390 height 248
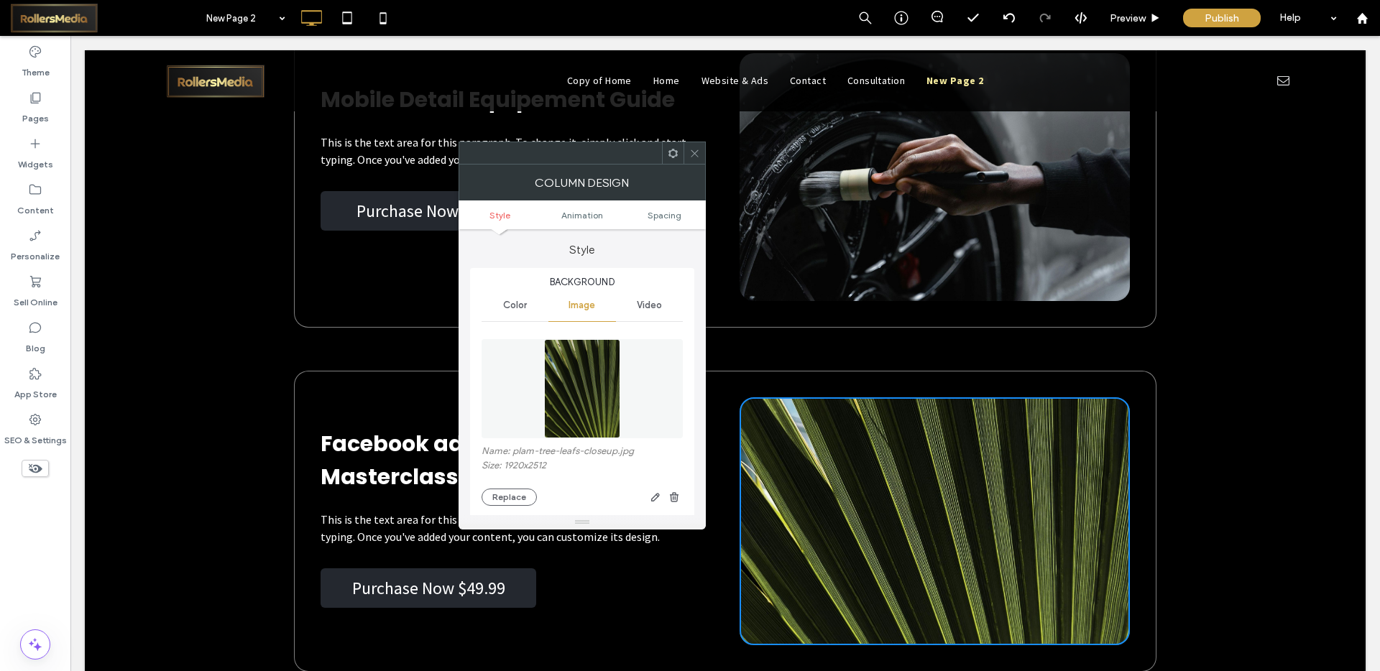
type input "**"
click at [514, 493] on button "Replace" at bounding box center [509, 497] width 55 height 17
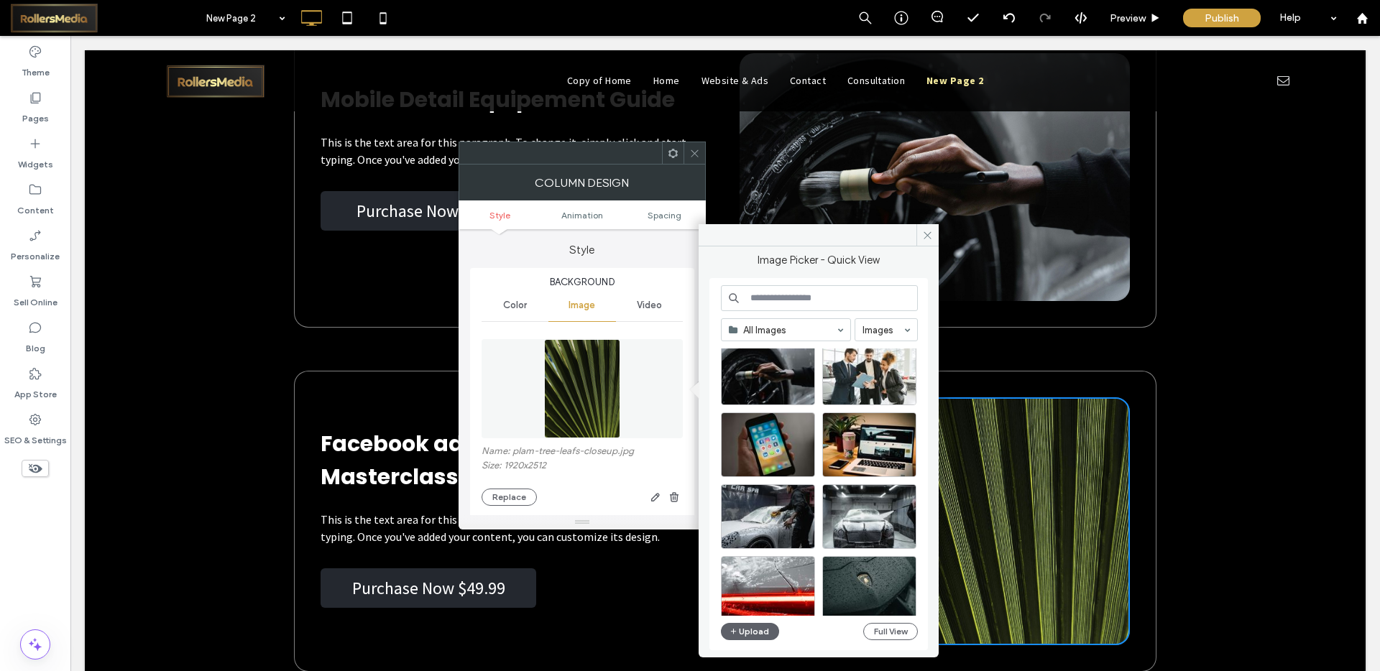
scroll to position [34, 0]
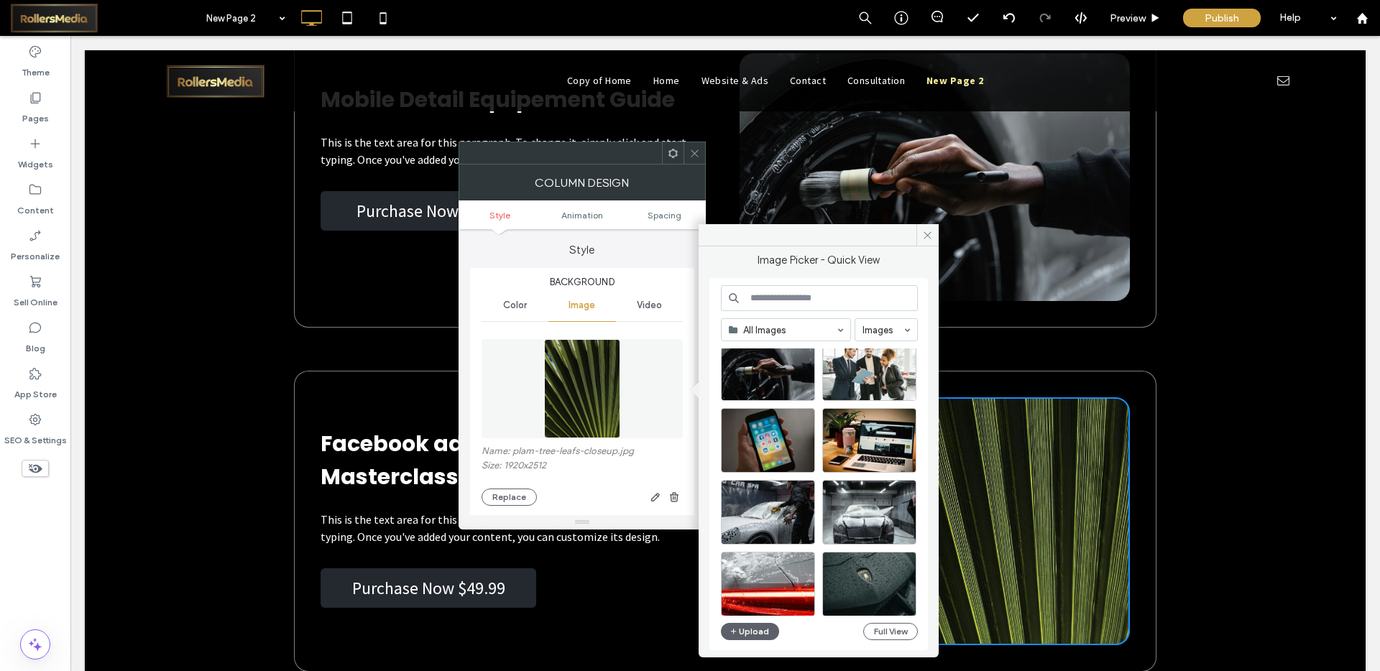
click at [823, 301] on input at bounding box center [819, 298] width 197 height 26
type input "*******"
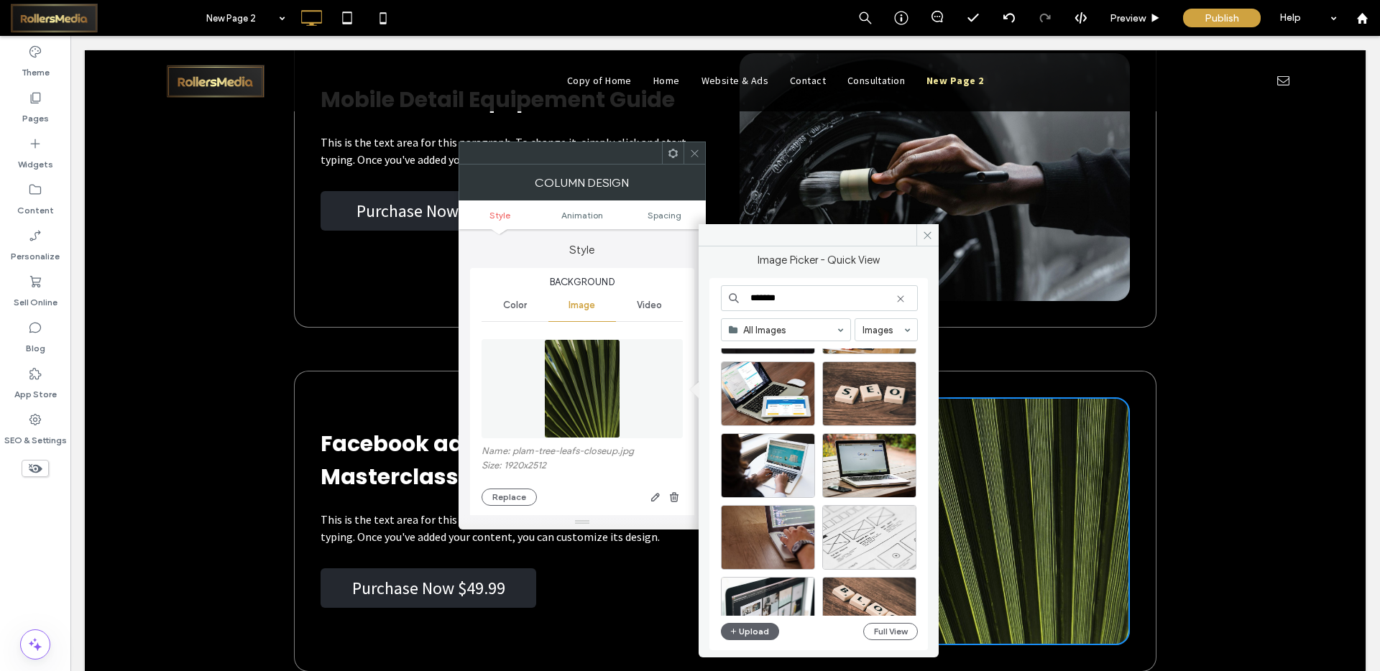
scroll to position [136, 0]
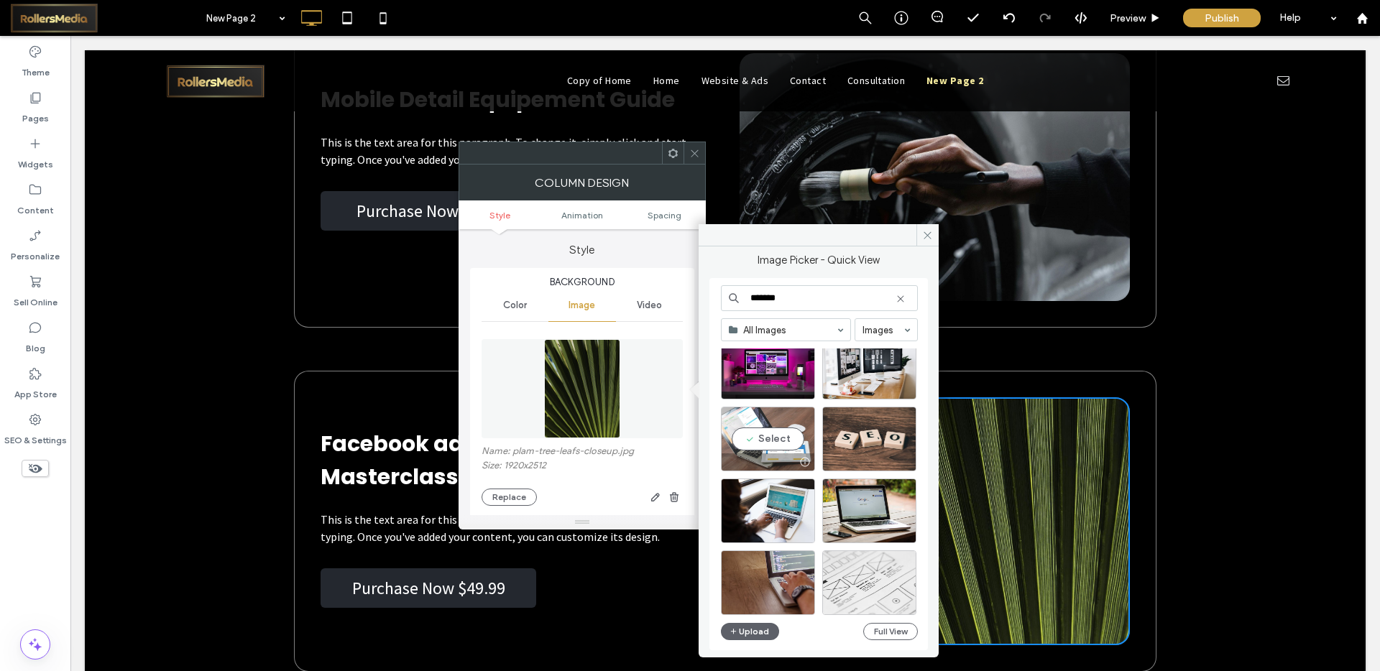
click at [766, 444] on div "Select" at bounding box center [768, 439] width 94 height 65
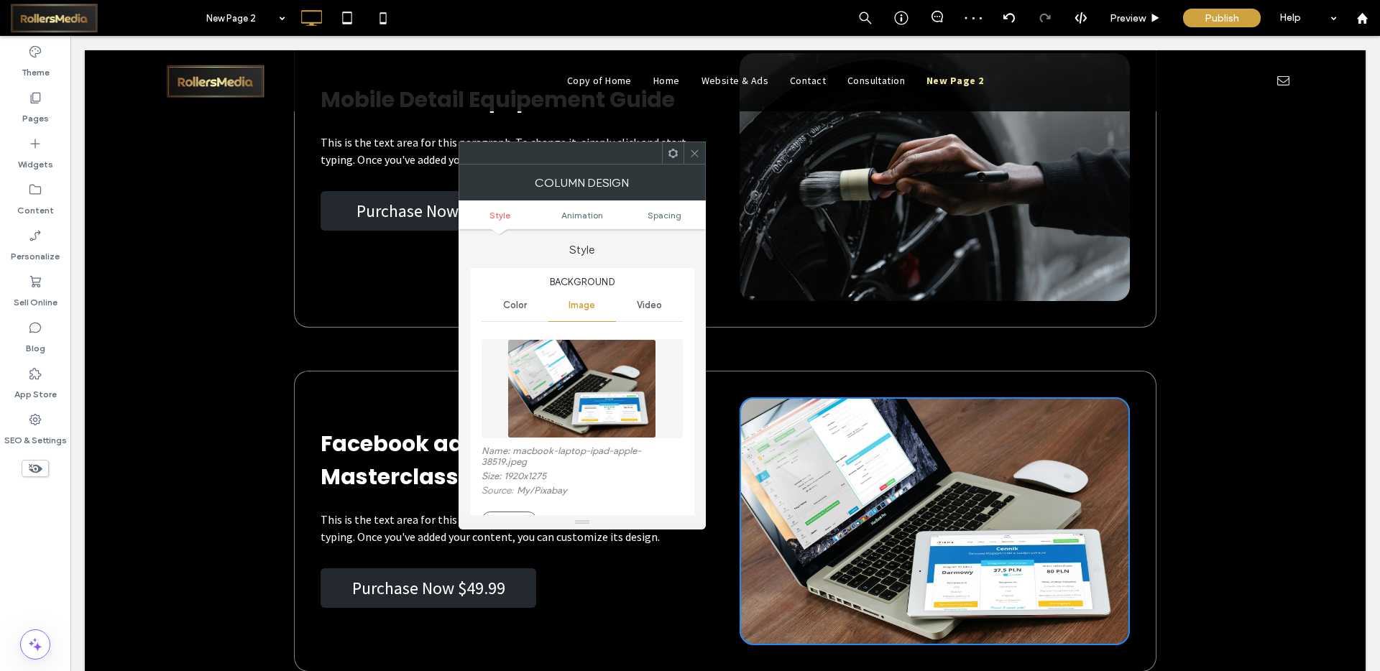
click at [696, 155] on use at bounding box center [694, 153] width 7 height 7
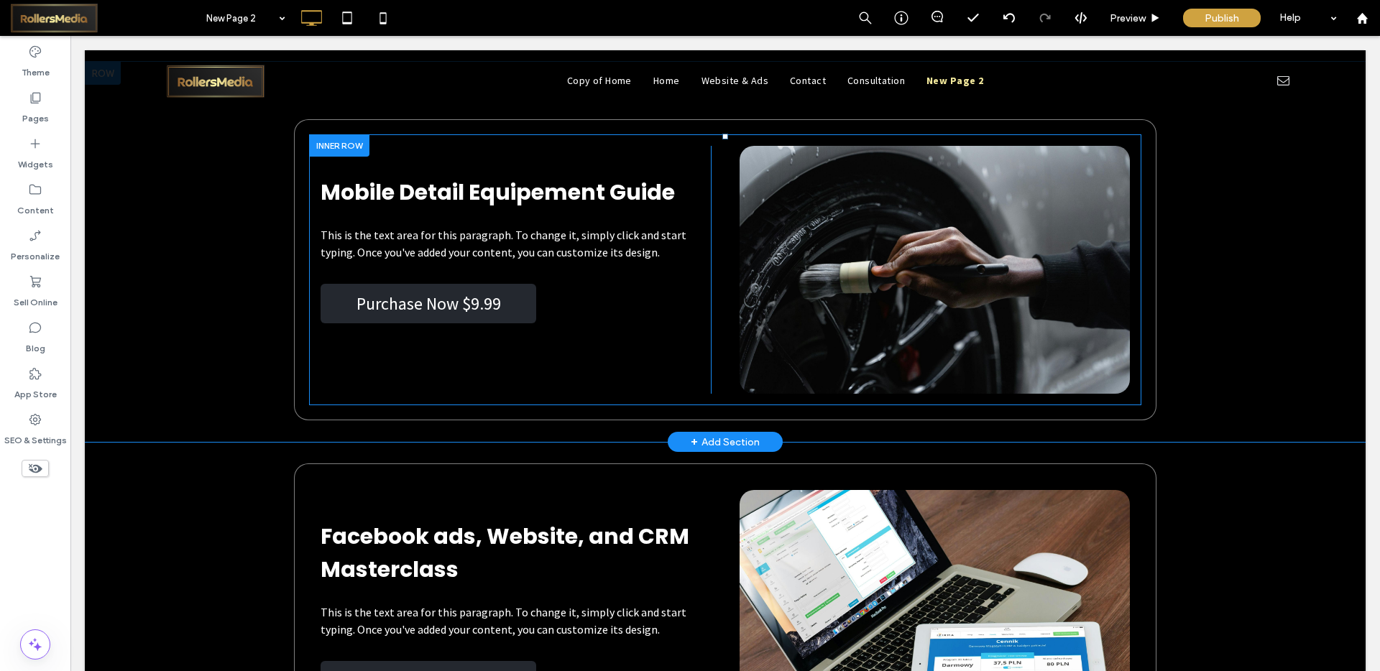
scroll to position [5230, 0]
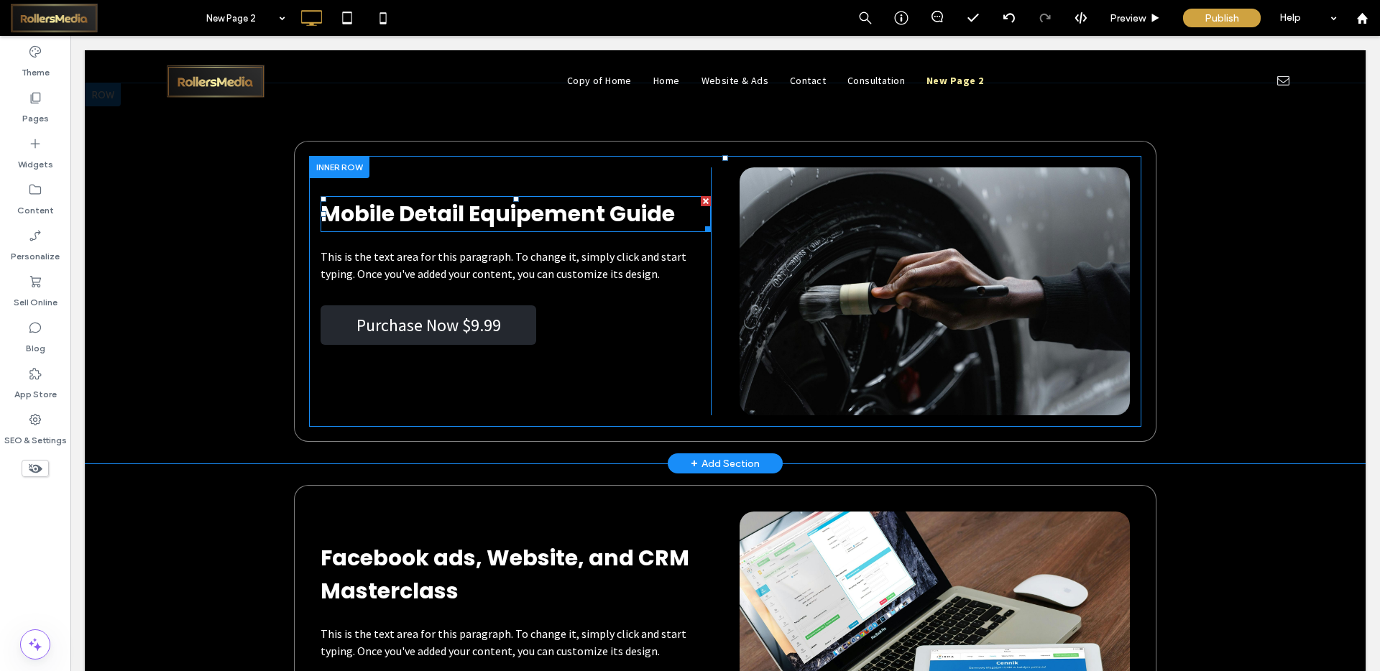
click at [559, 214] on span "Mobile Detail Equipement Guide" at bounding box center [498, 213] width 354 height 31
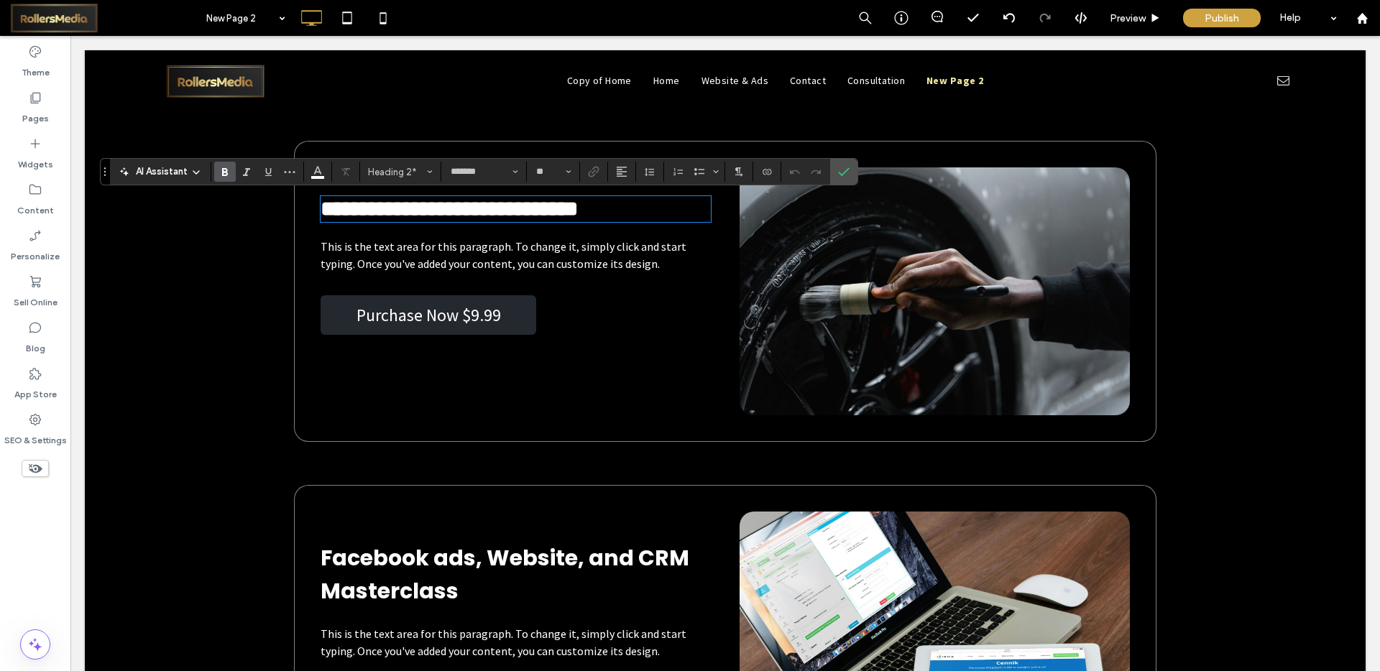
click at [518, 210] on span "**********" at bounding box center [449, 208] width 257 height 21
click at [683, 216] on h2 "**********" at bounding box center [516, 209] width 390 height 23
click at [394, 268] on span "This is the text area for this paragraph. To change it, simply click and start …" at bounding box center [504, 255] width 366 height 32
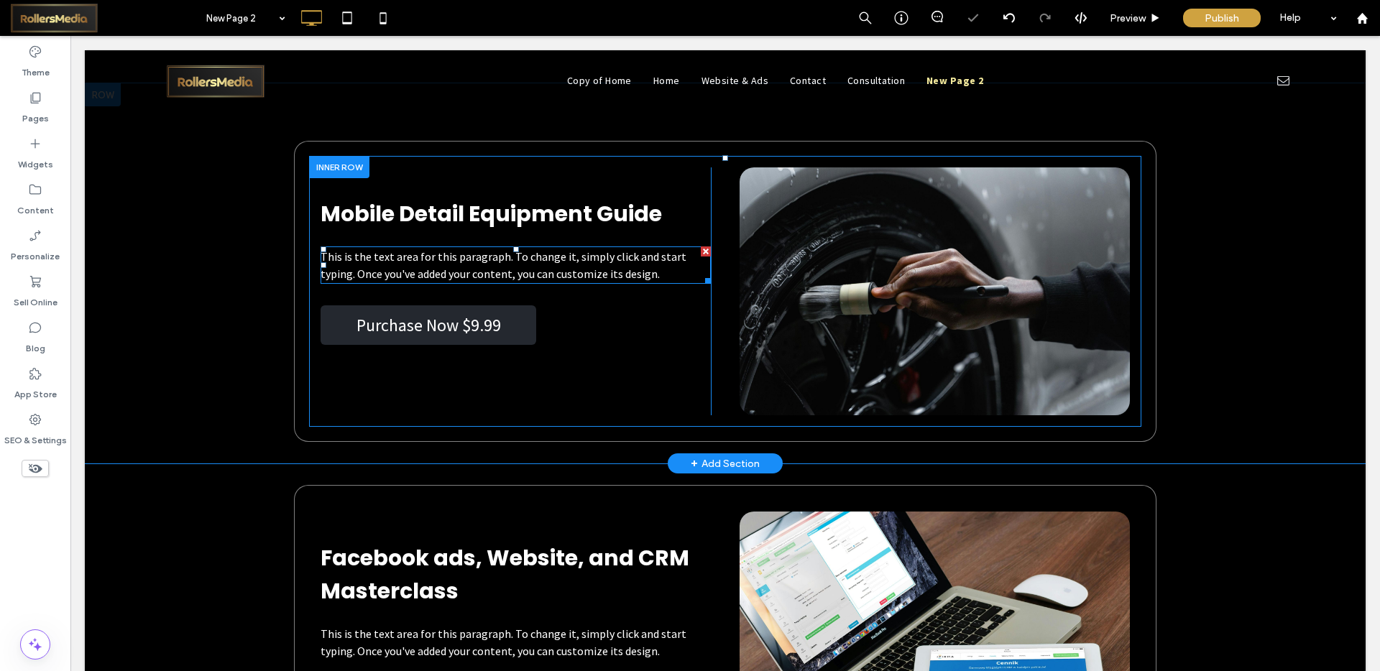
click at [667, 275] on p "This is the text area for this paragraph. To change it, simply click and start …" at bounding box center [516, 265] width 390 height 35
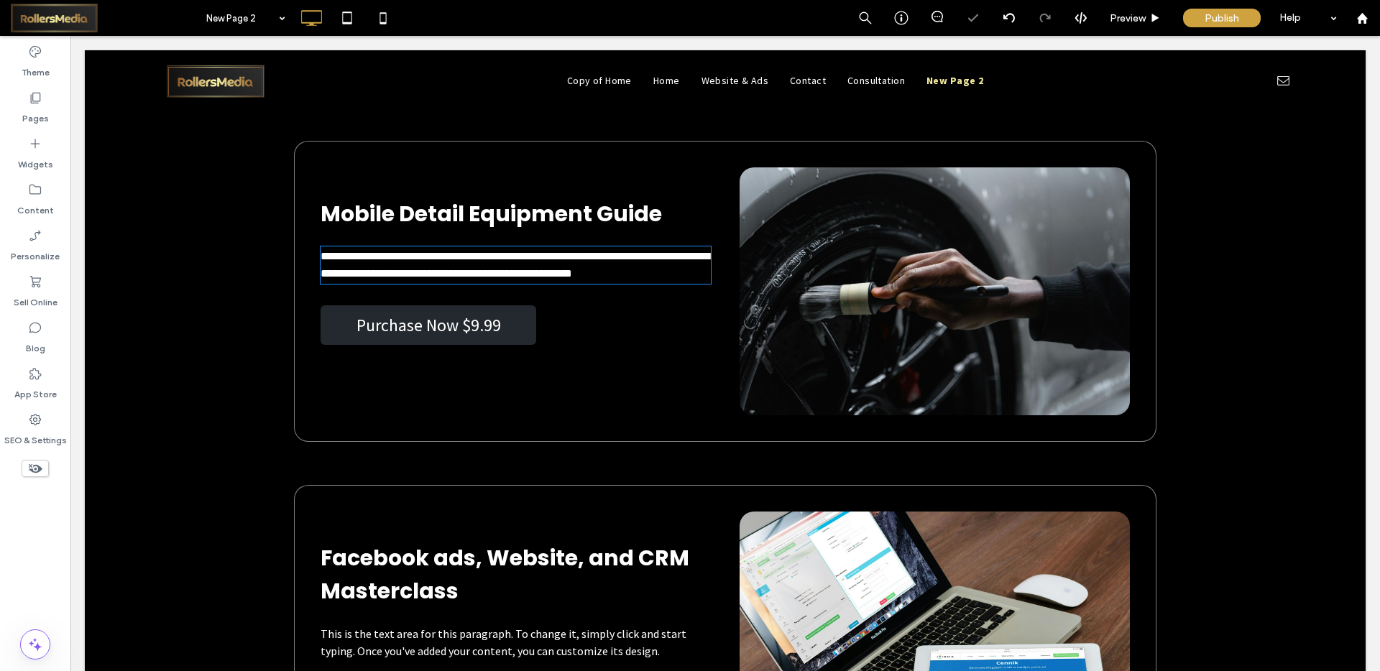
type input "**********"
type input "**"
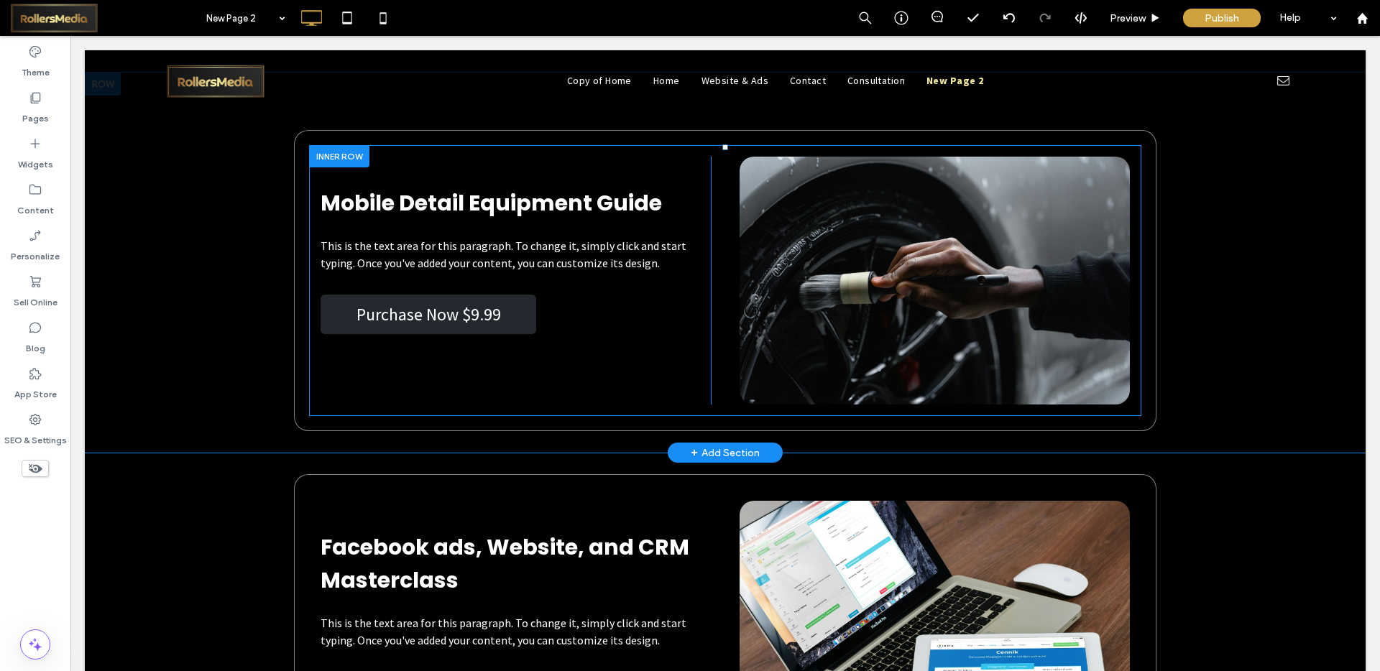
scroll to position [5283, 0]
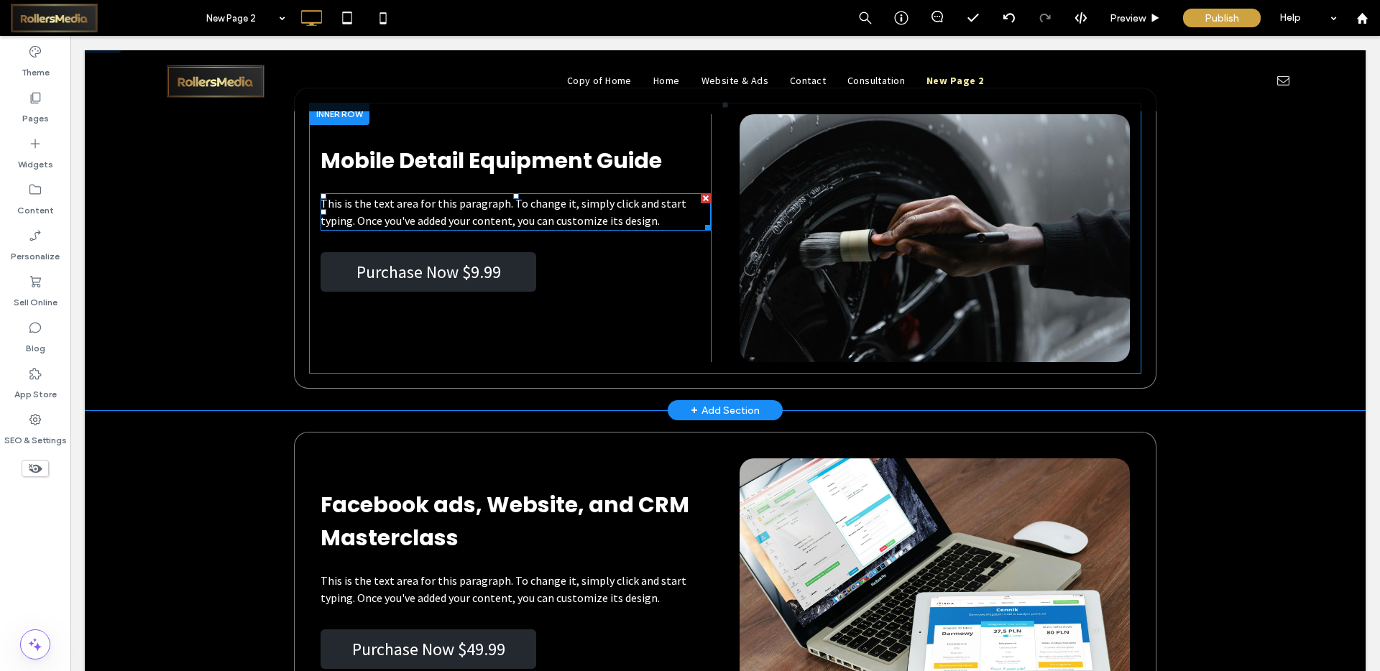
click at [349, 200] on span "This is the text area for this paragraph. To change it, simply click and start …" at bounding box center [504, 212] width 366 height 32
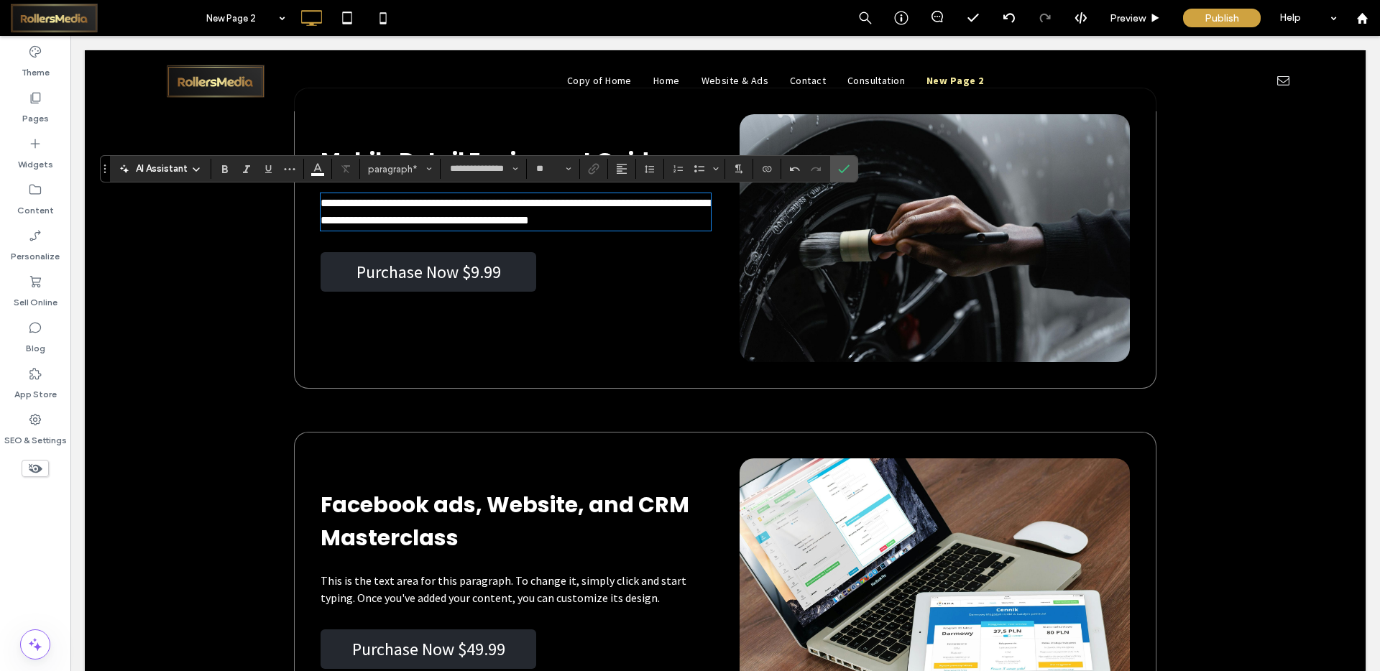
click at [387, 223] on span "**********" at bounding box center [515, 212] width 389 height 28
click at [385, 217] on span "**********" at bounding box center [515, 212] width 389 height 28
click at [653, 216] on p "**********" at bounding box center [516, 212] width 390 height 35
drag, startPoint x: 551, startPoint y: 221, endPoint x: 593, endPoint y: 211, distance: 43.4
click at [551, 221] on span "**********" at bounding box center [515, 212] width 389 height 28
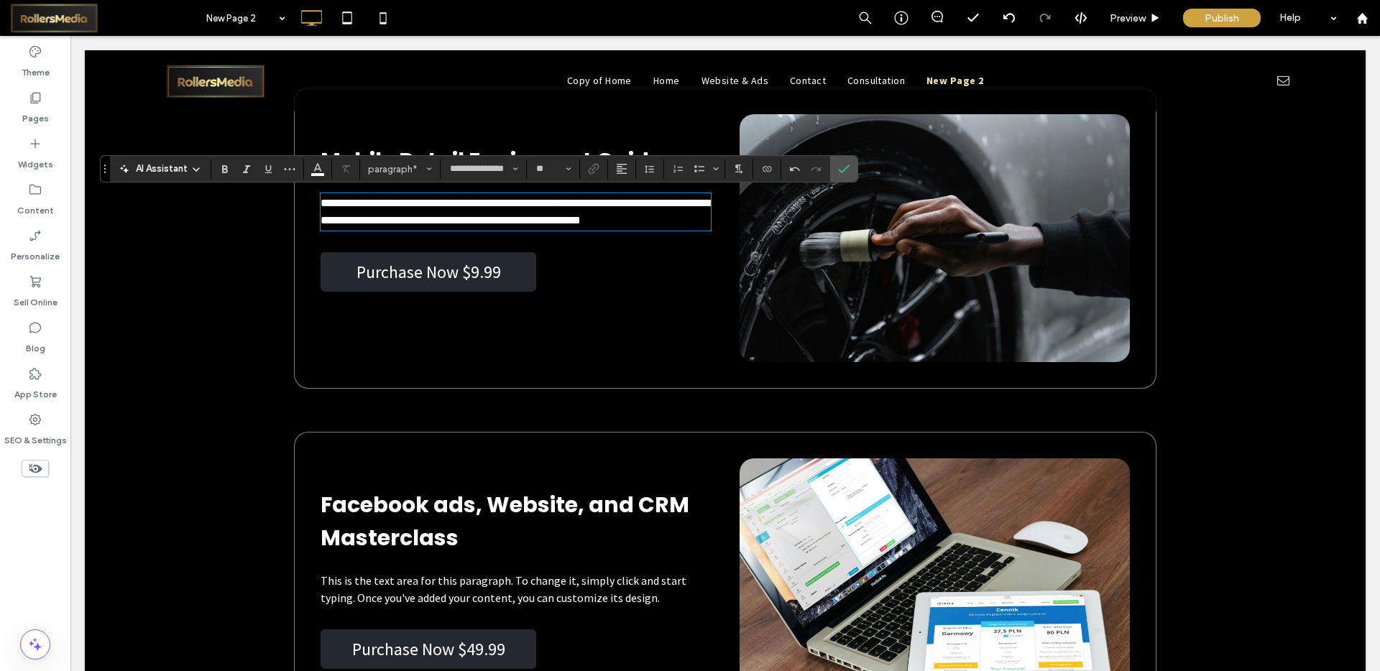
click at [546, 221] on span "**********" at bounding box center [515, 212] width 389 height 28
click at [415, 229] on p "**********" at bounding box center [516, 212] width 390 height 35
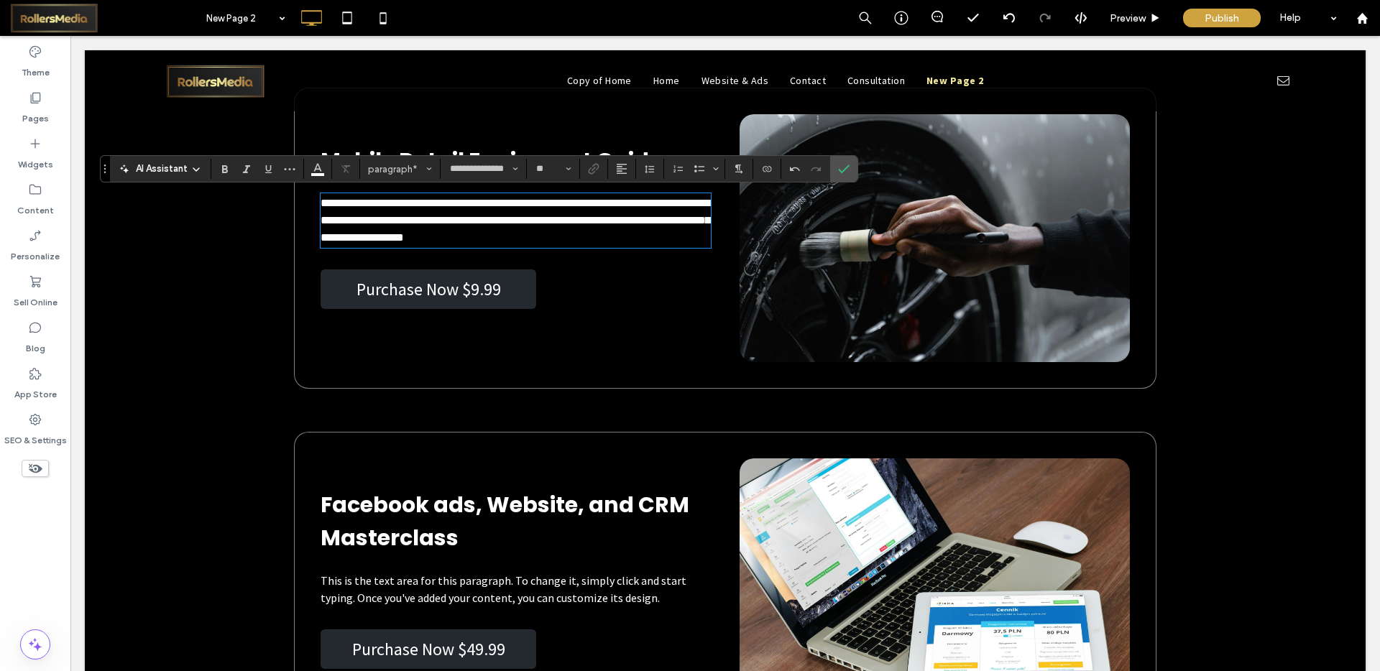
click at [470, 237] on span "**********" at bounding box center [516, 220] width 390 height 45
drag, startPoint x: 560, startPoint y: 243, endPoint x: 508, endPoint y: 241, distance: 51.8
click at [508, 241] on p "**********" at bounding box center [516, 221] width 390 height 52
click at [441, 236] on span "**********" at bounding box center [516, 220] width 390 height 45
click at [475, 247] on p "**********" at bounding box center [516, 221] width 390 height 52
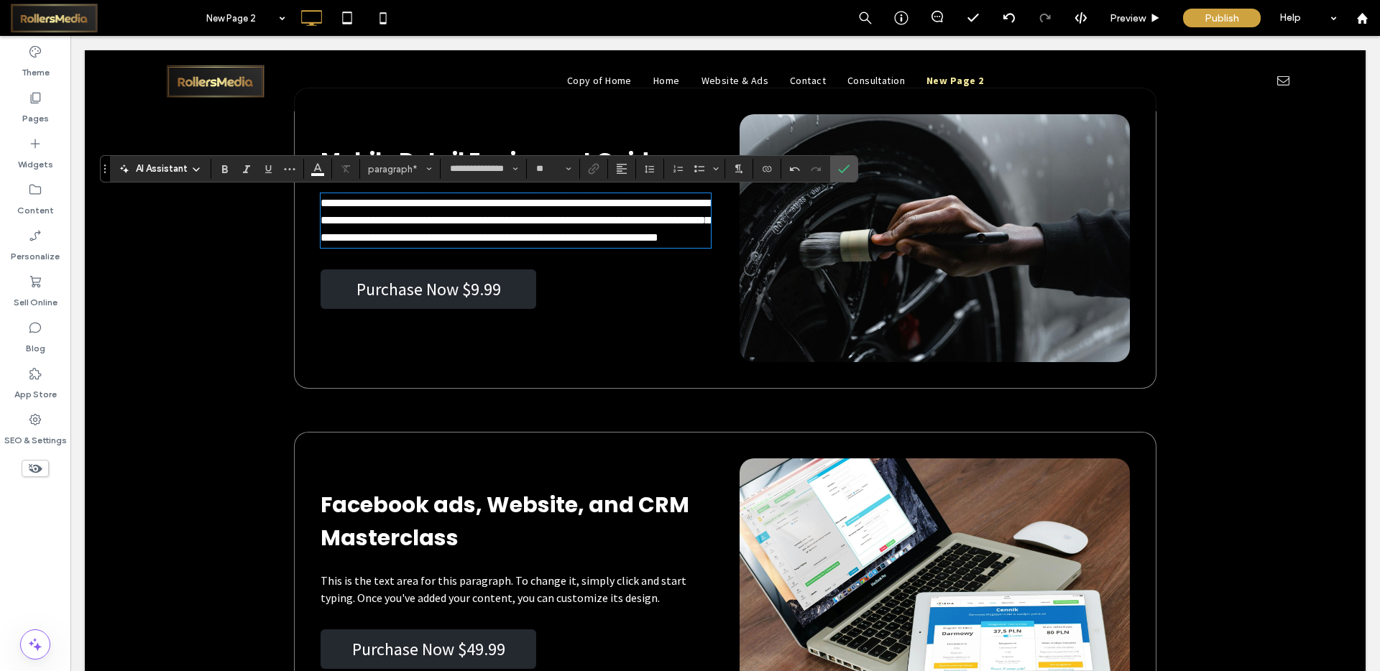
click at [436, 247] on p "**********" at bounding box center [516, 221] width 390 height 52
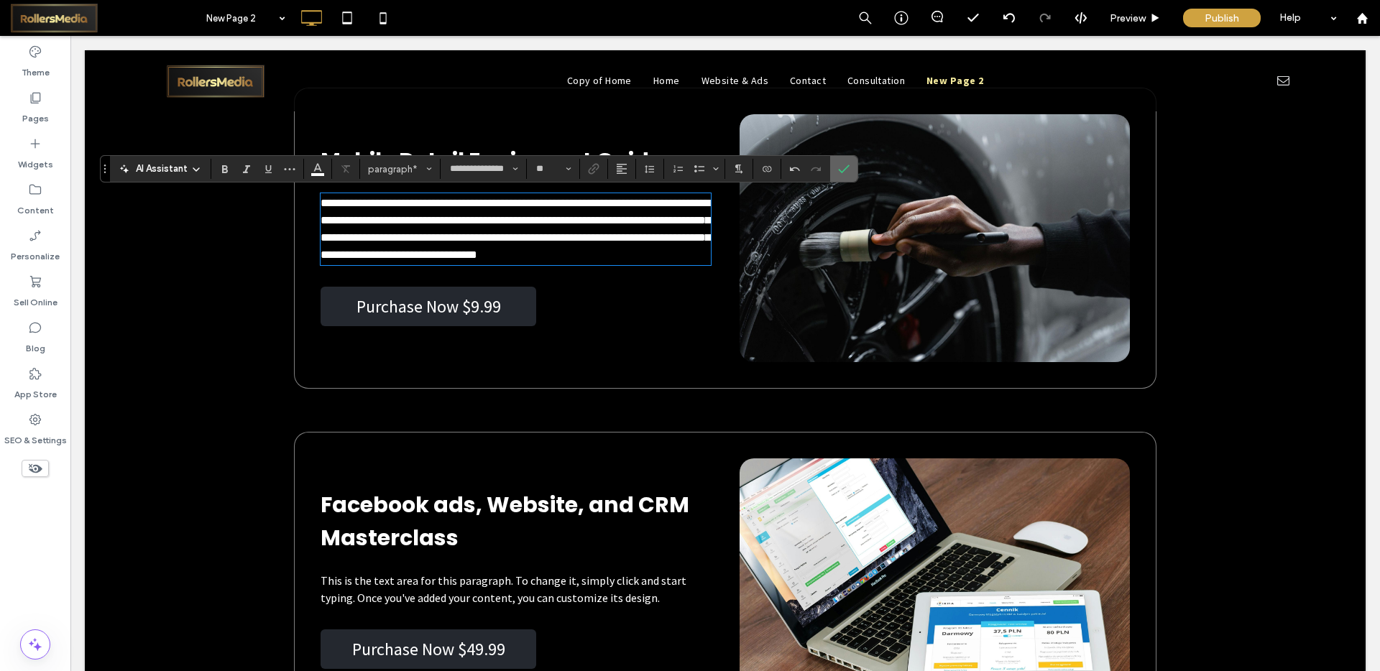
drag, startPoint x: 837, startPoint y: 168, endPoint x: 764, endPoint y: 132, distance: 81.0
click at [837, 168] on label "Confirm" at bounding box center [844, 169] width 22 height 26
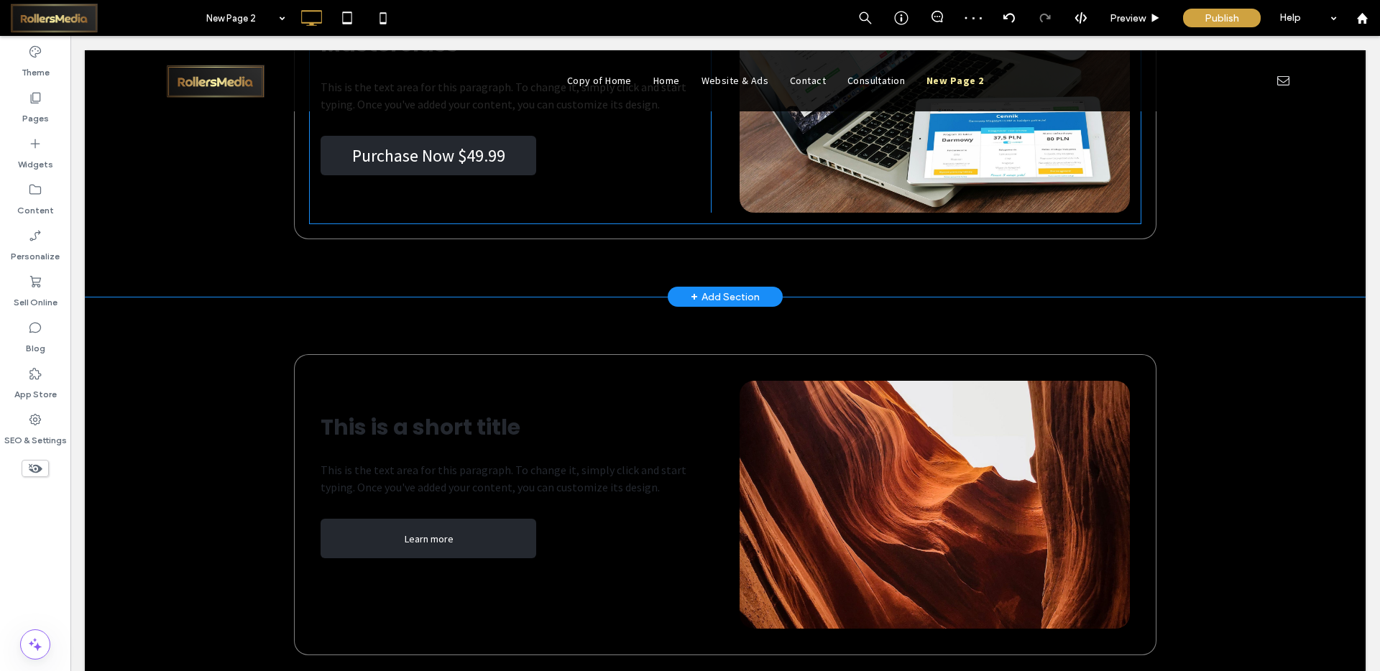
scroll to position [5806, 0]
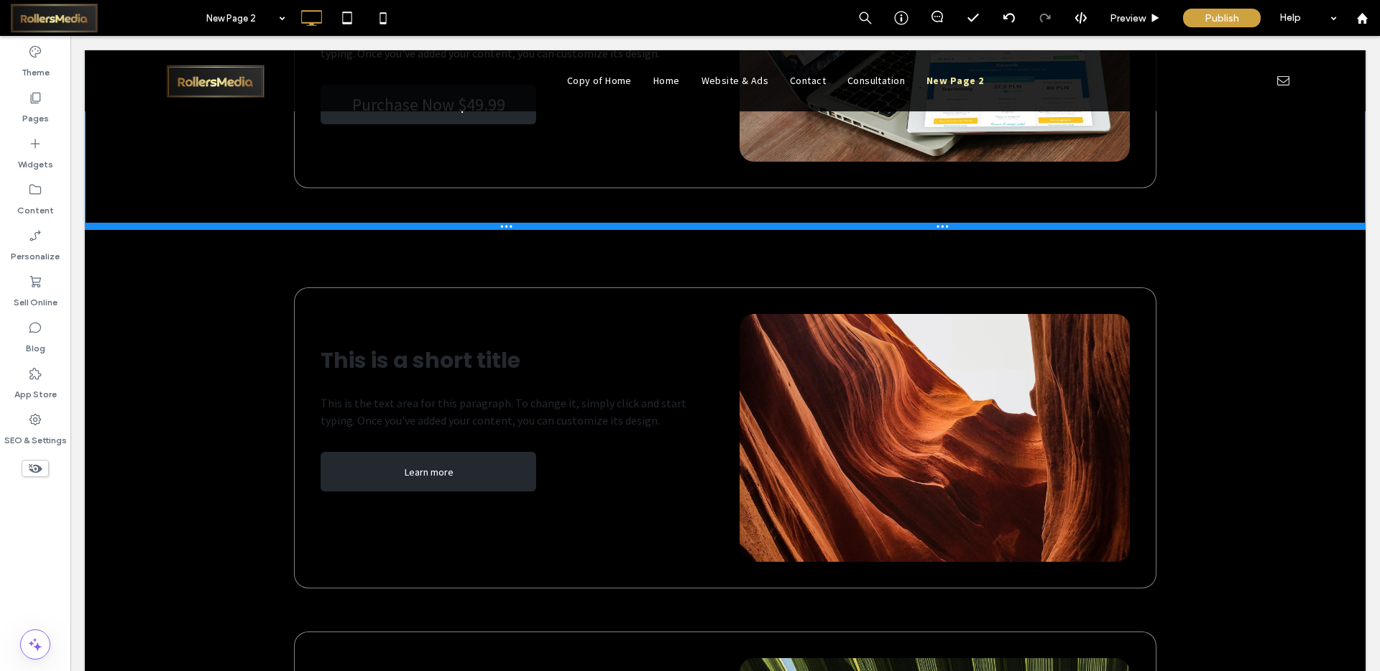
drag, startPoint x: 649, startPoint y: 264, endPoint x: 664, endPoint y: 254, distance: 18.1
click at [664, 230] on div at bounding box center [725, 226] width 1281 height 7
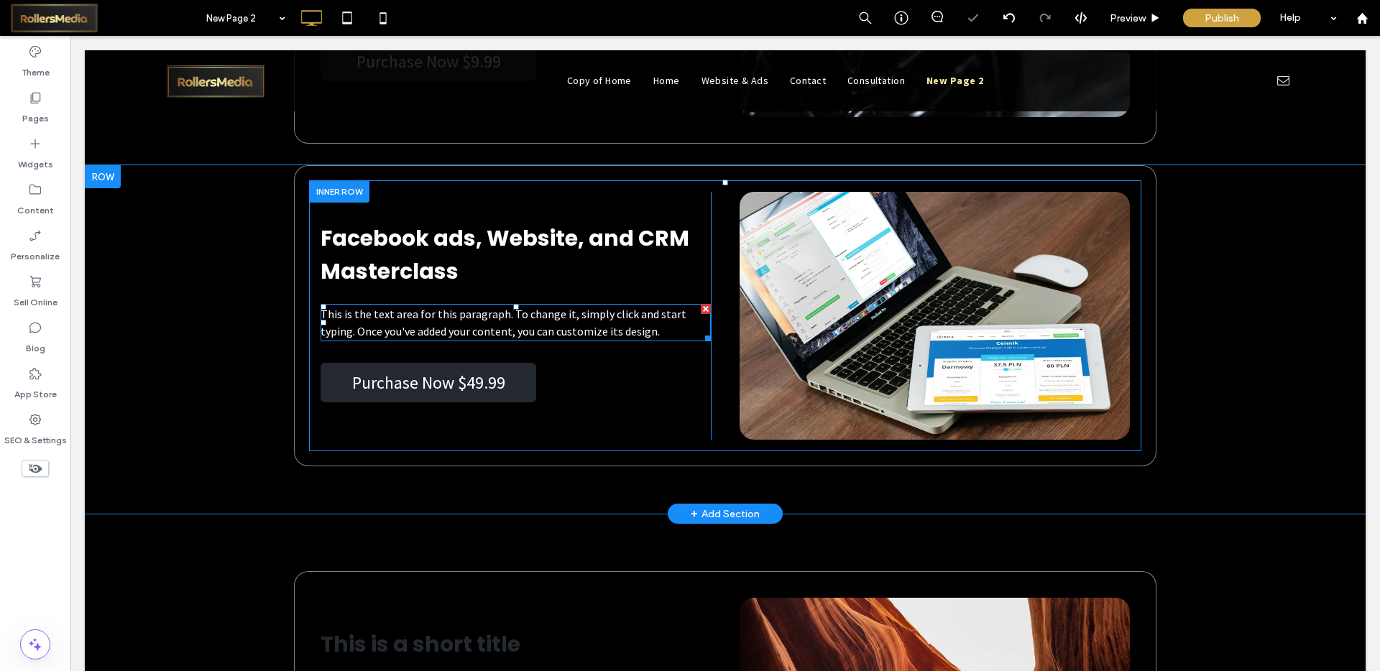
scroll to position [5524, 0]
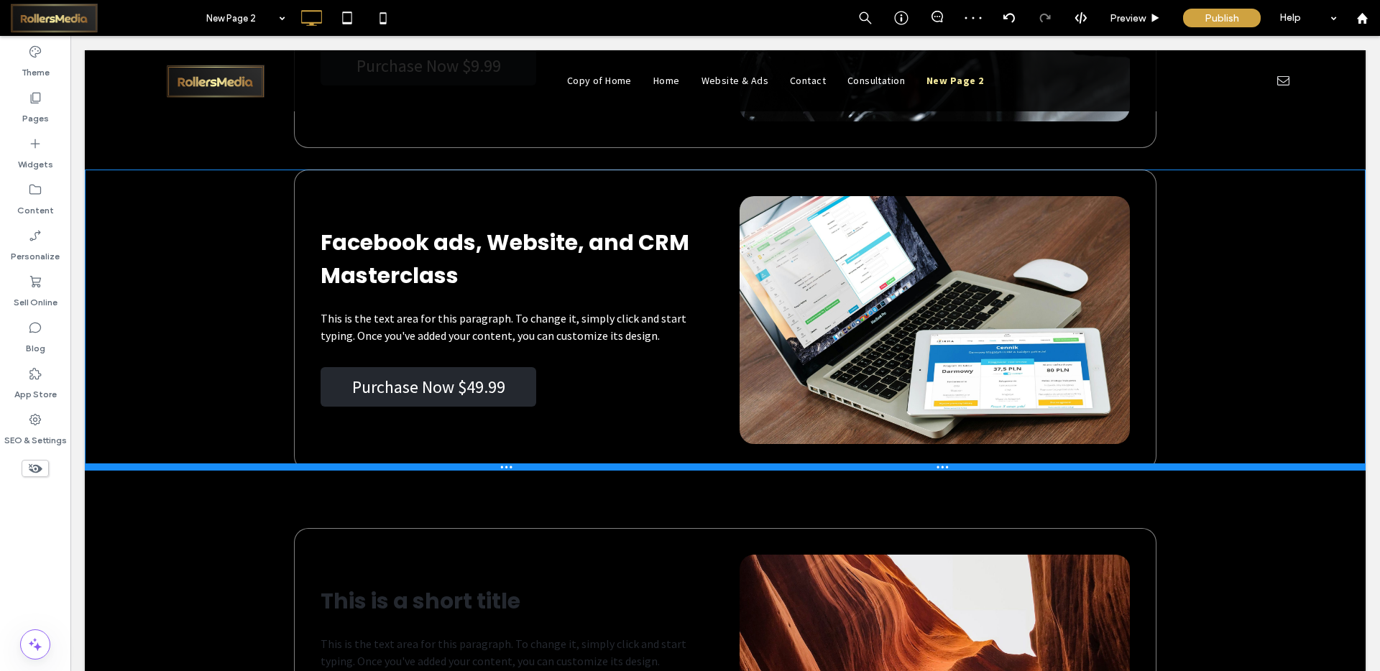
drag, startPoint x: 612, startPoint y: 514, endPoint x: 656, endPoint y: 541, distance: 51.7
click at [610, 452] on div "Facebook ads, Website, and CRM Masterclass This is the text area for this parag…" at bounding box center [725, 320] width 1281 height 301
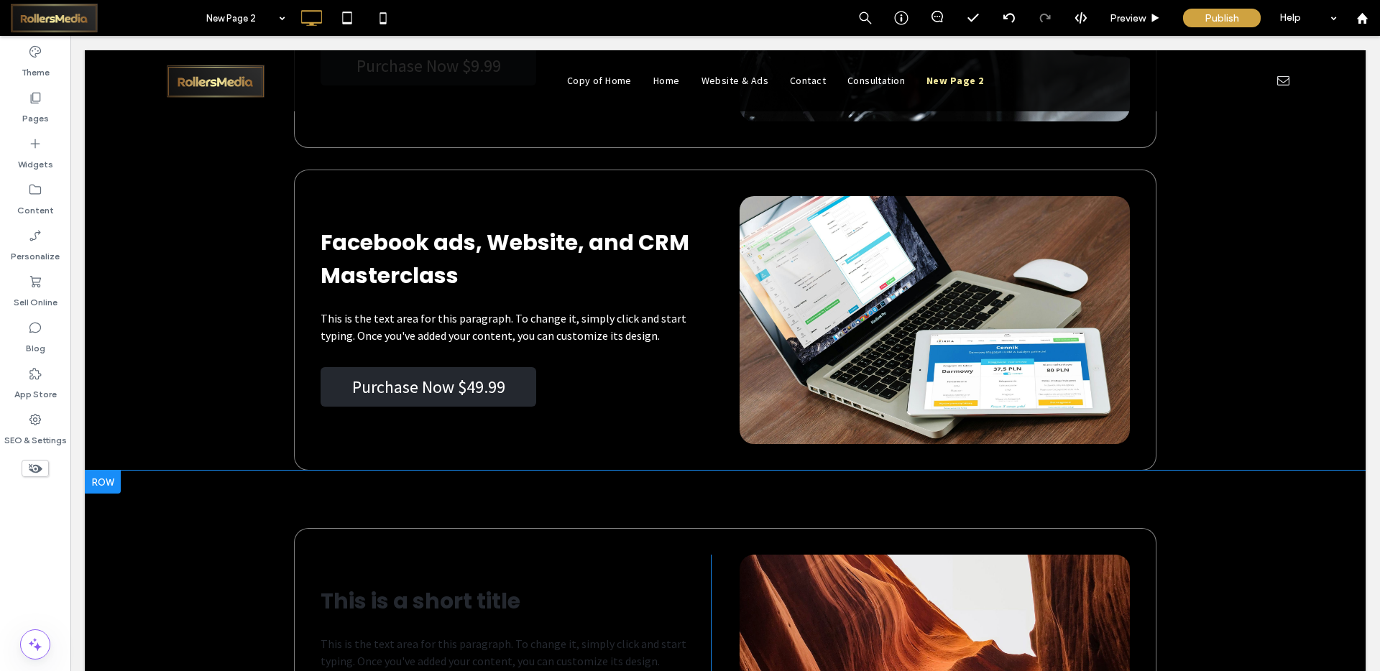
drag, startPoint x: 200, startPoint y: 471, endPoint x: 201, endPoint y: 502, distance: 31.6
click at [201, 502] on div "This is a short title This is the text area for this paragraph. To change it, s…" at bounding box center [725, 661] width 1281 height 380
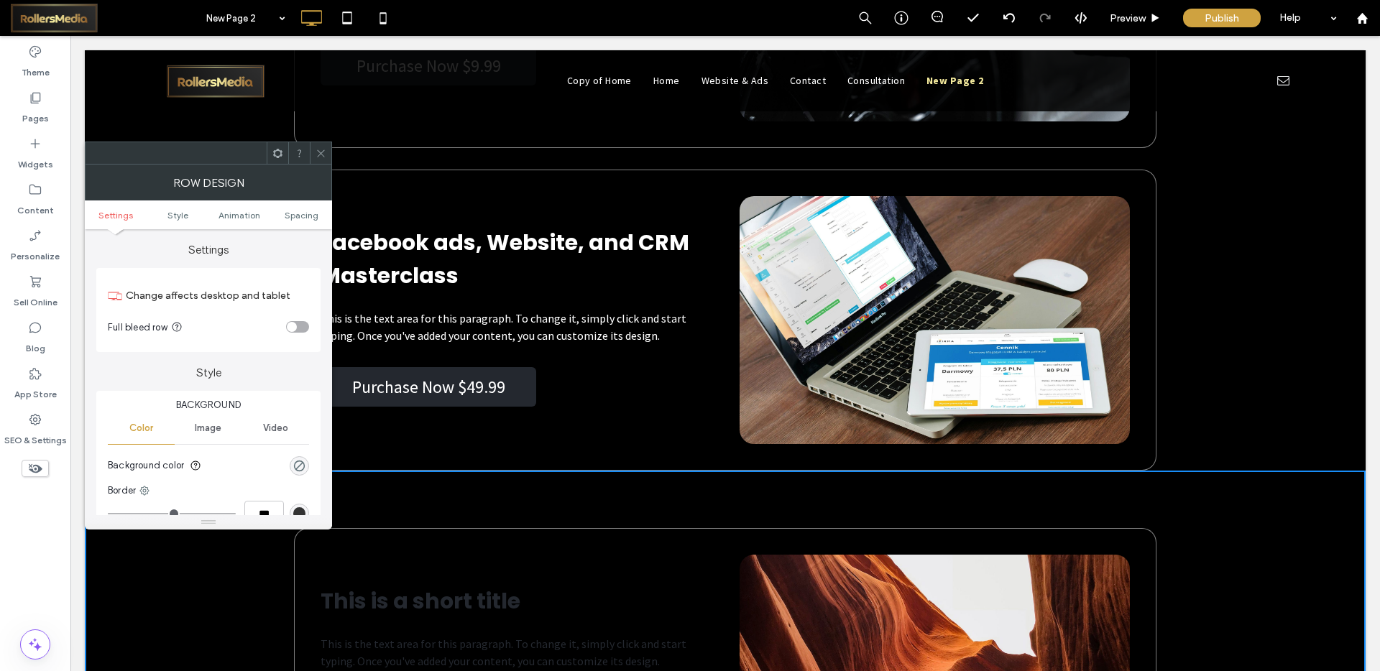
click at [320, 148] on icon at bounding box center [321, 153] width 11 height 11
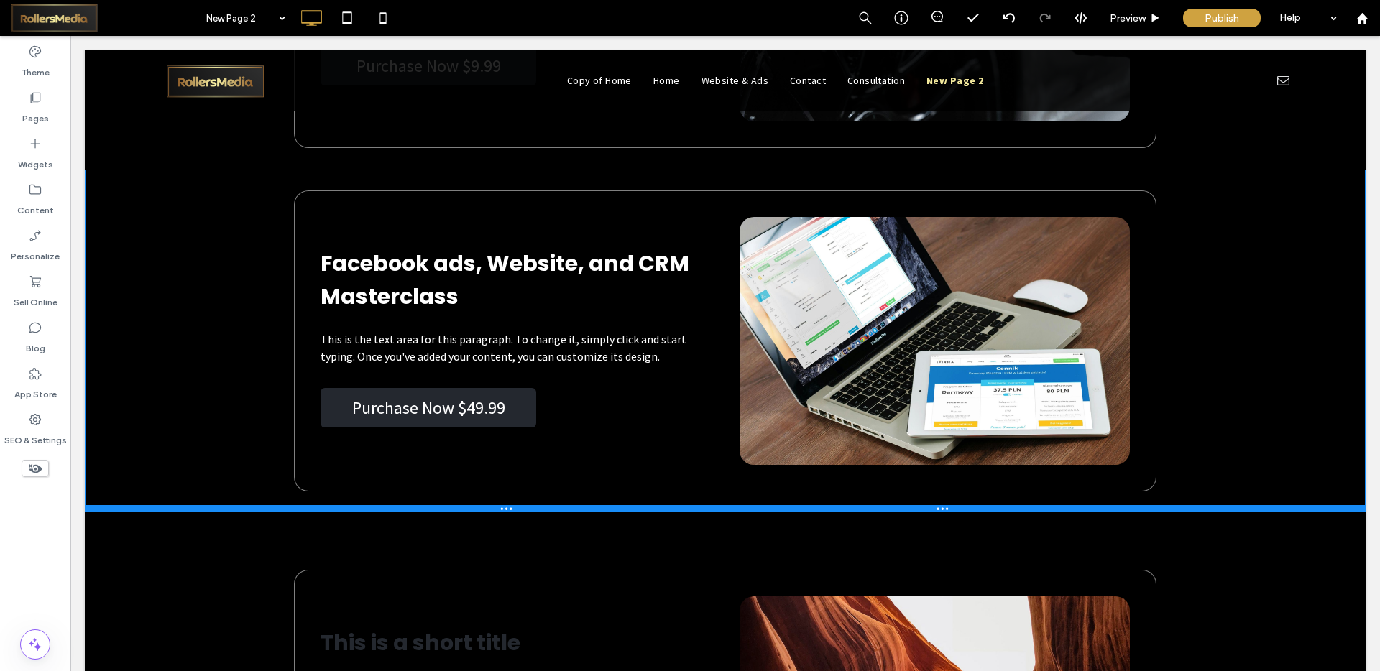
drag, startPoint x: 204, startPoint y: 469, endPoint x: 277, endPoint y: 545, distance: 105.7
click at [206, 510] on div at bounding box center [725, 508] width 1281 height 7
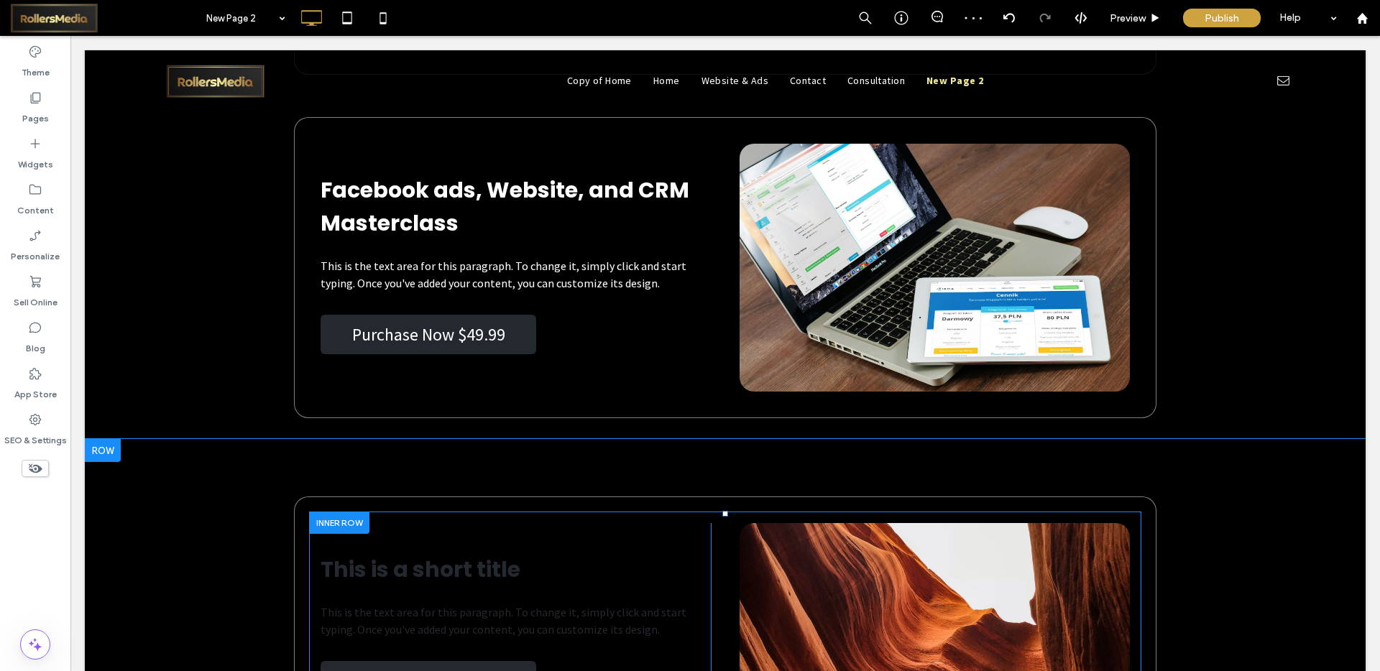
scroll to position [5633, 0]
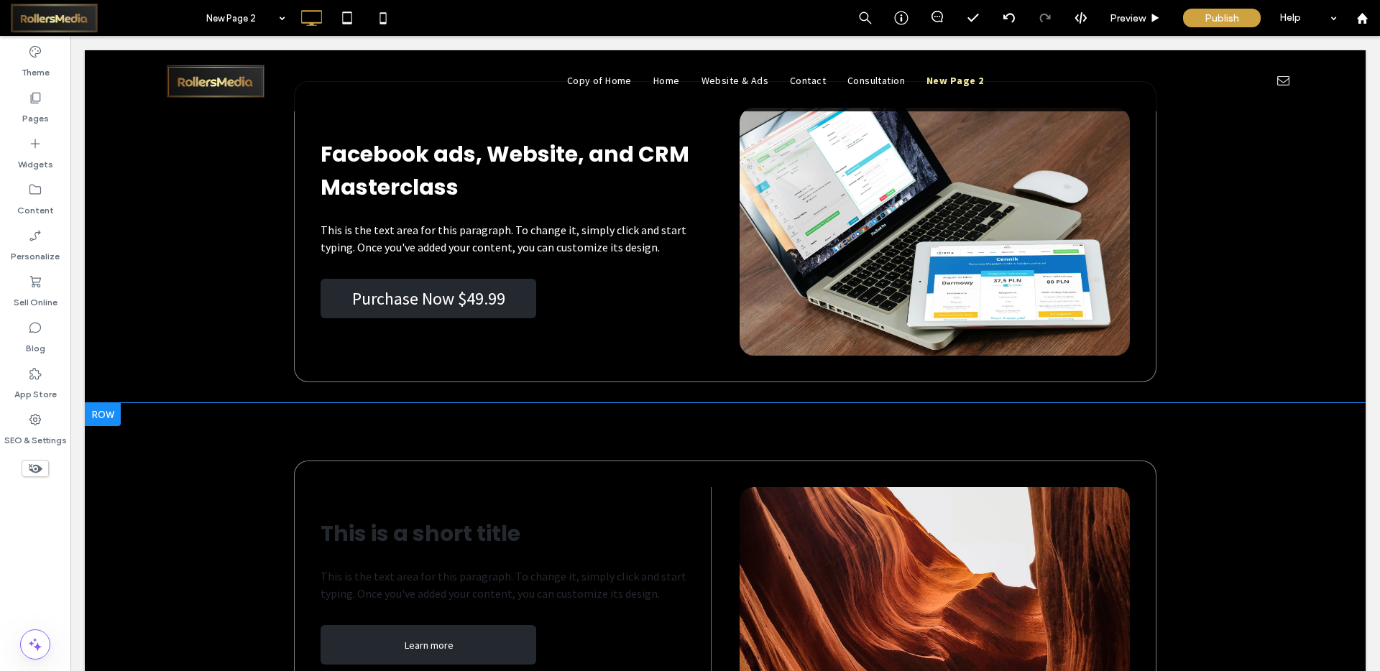
drag, startPoint x: 719, startPoint y: 478, endPoint x: 717, endPoint y: 460, distance: 18.2
click at [717, 461] on div "This is a short title This is the text area for this paragraph. To change it, s…" at bounding box center [725, 611] width 863 height 301
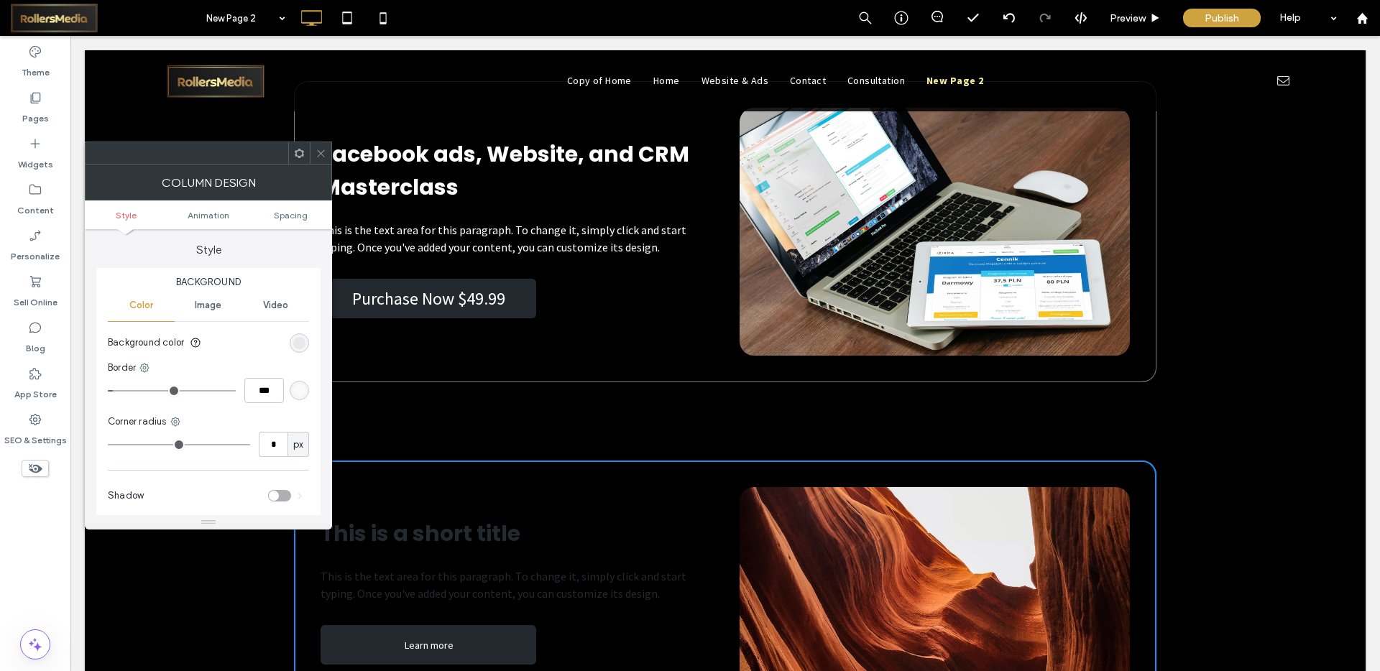
type input "**"
click at [661, 439] on div "This is a short title This is the text area for this paragraph. To change it, s…" at bounding box center [725, 593] width 1281 height 380
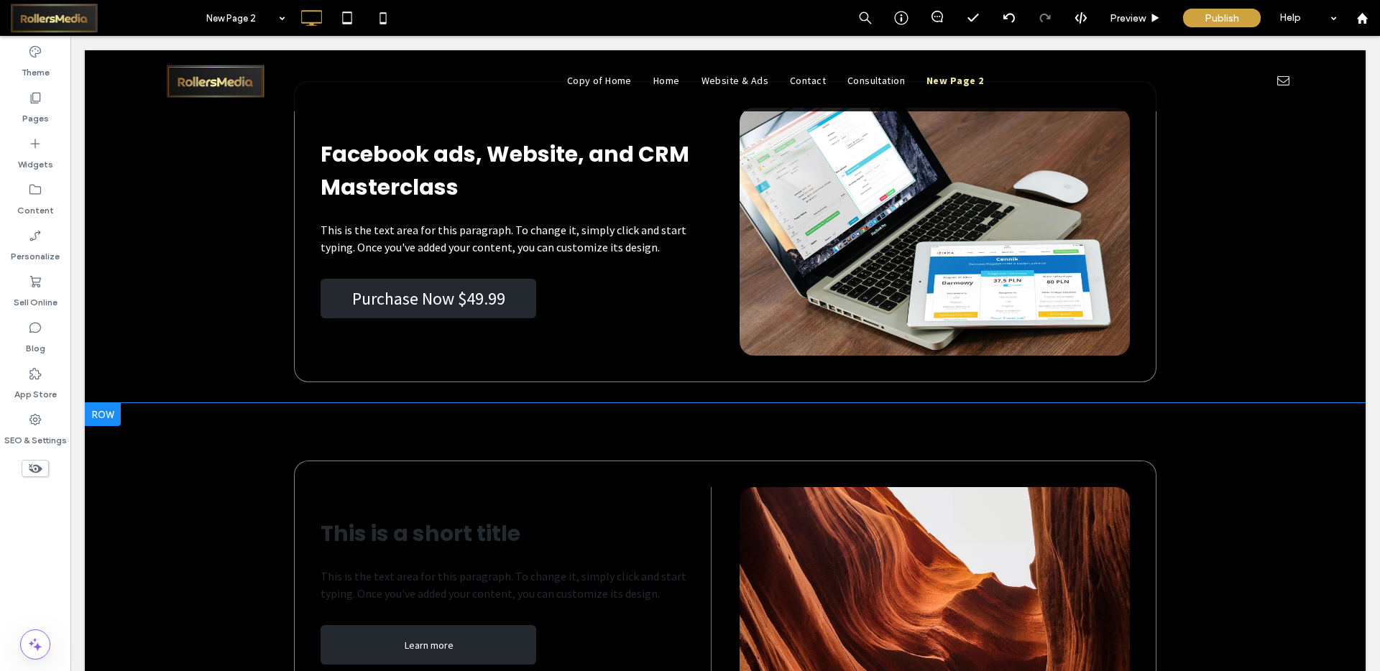
click at [476, 460] on div "This is a short title This is the text area for this paragraph. To change it, s…" at bounding box center [725, 593] width 1281 height 380
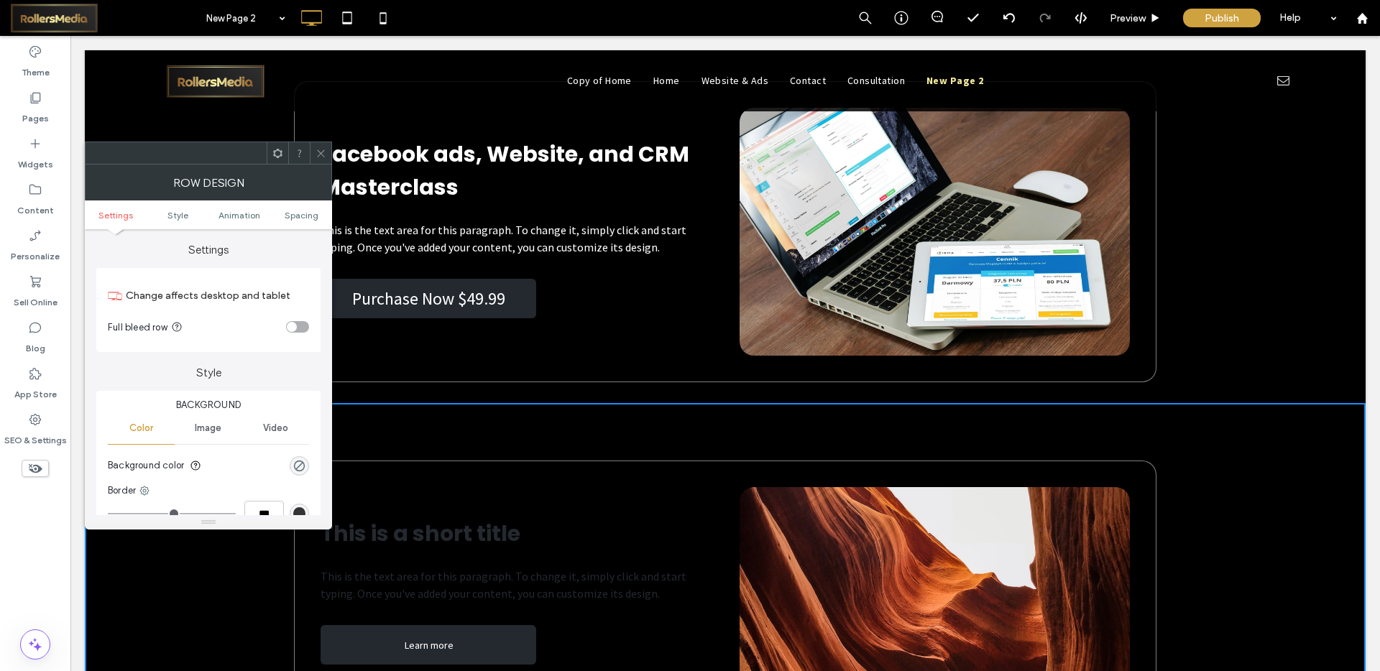
click at [318, 150] on icon at bounding box center [321, 153] width 11 height 11
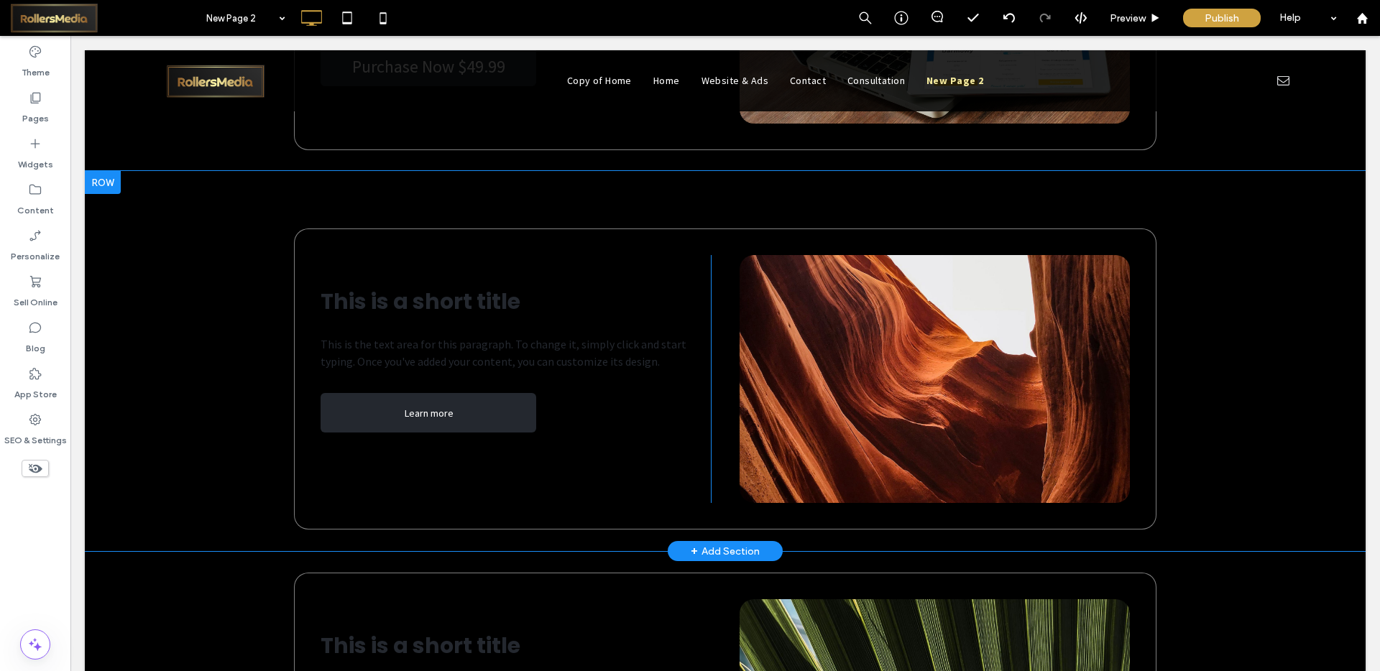
scroll to position [5866, 0]
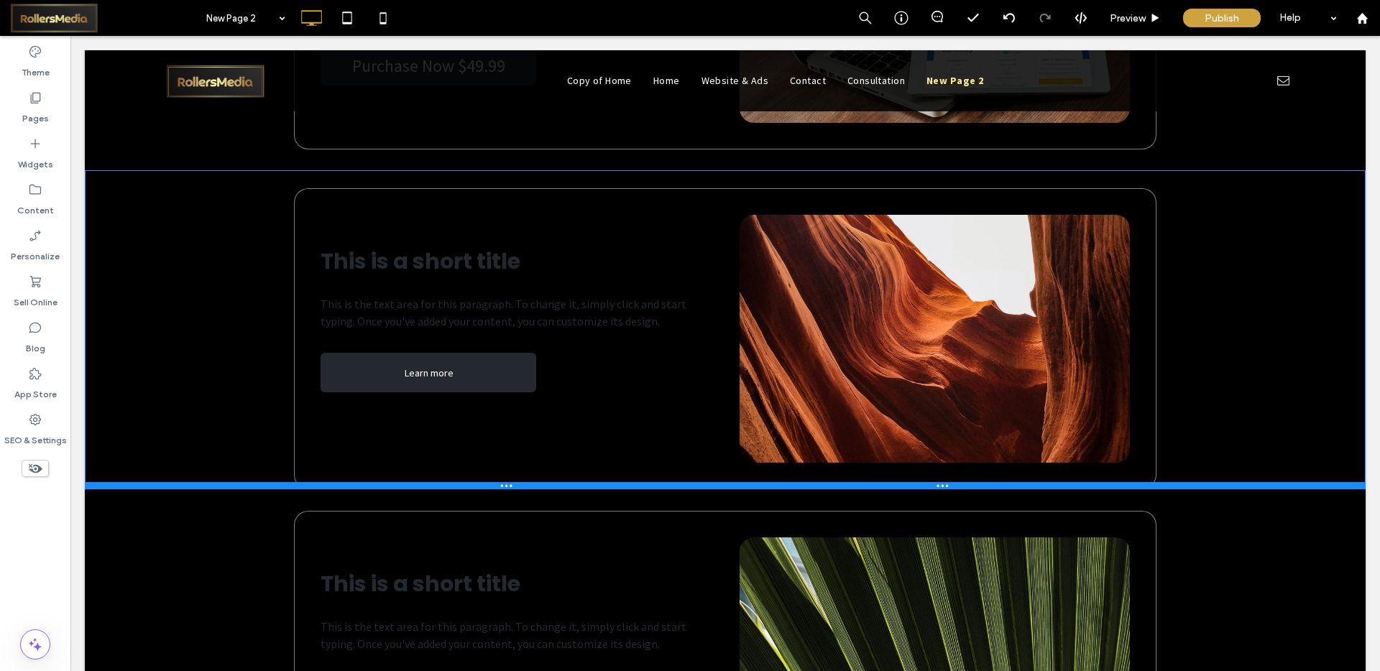
drag, startPoint x: 538, startPoint y: 548, endPoint x: 643, endPoint y: 527, distance: 107.0
click at [538, 489] on div at bounding box center [725, 485] width 1281 height 7
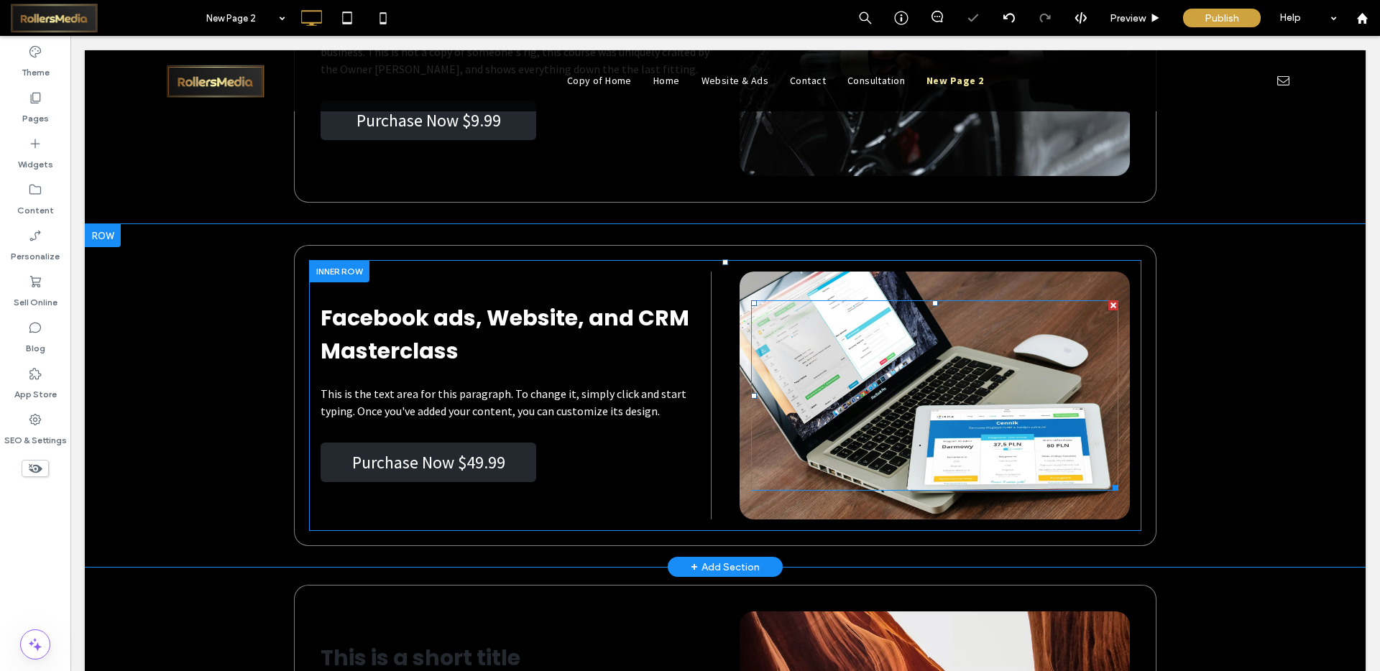
scroll to position [5450, 0]
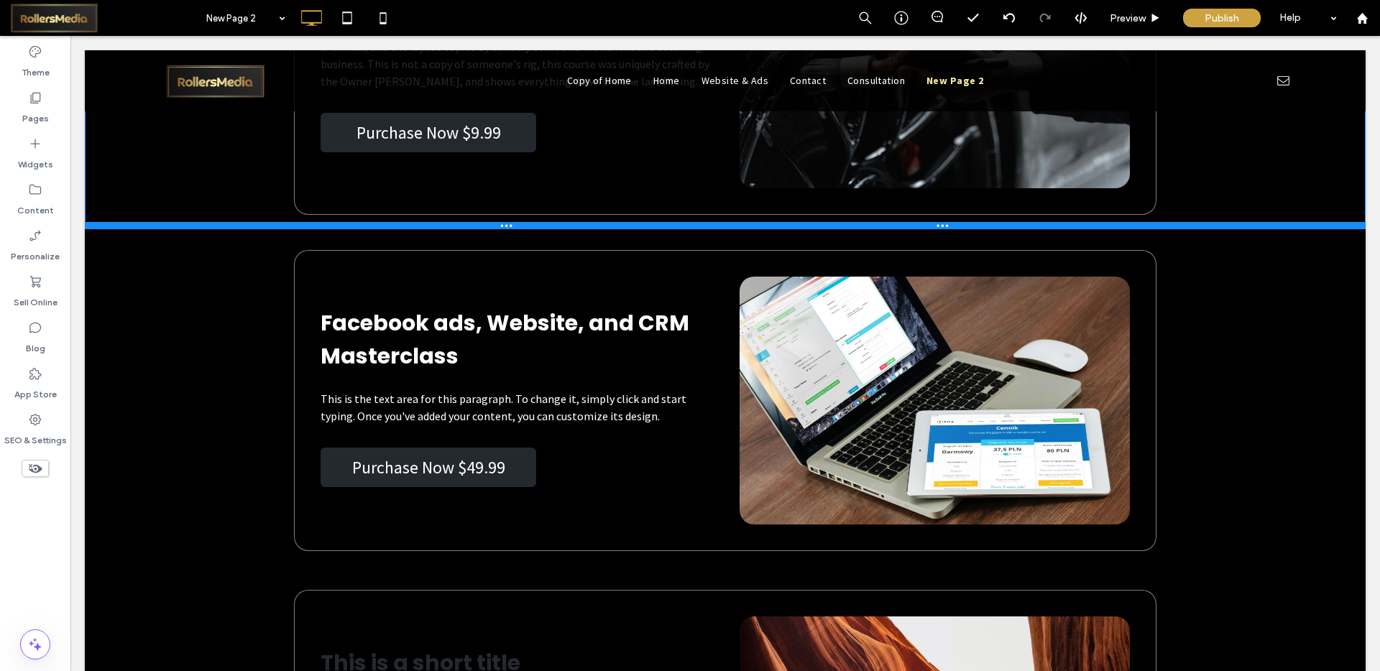
drag, startPoint x: 280, startPoint y: 241, endPoint x: 285, endPoint y: 226, distance: 15.0
click at [285, 226] on div at bounding box center [725, 225] width 1281 height 7
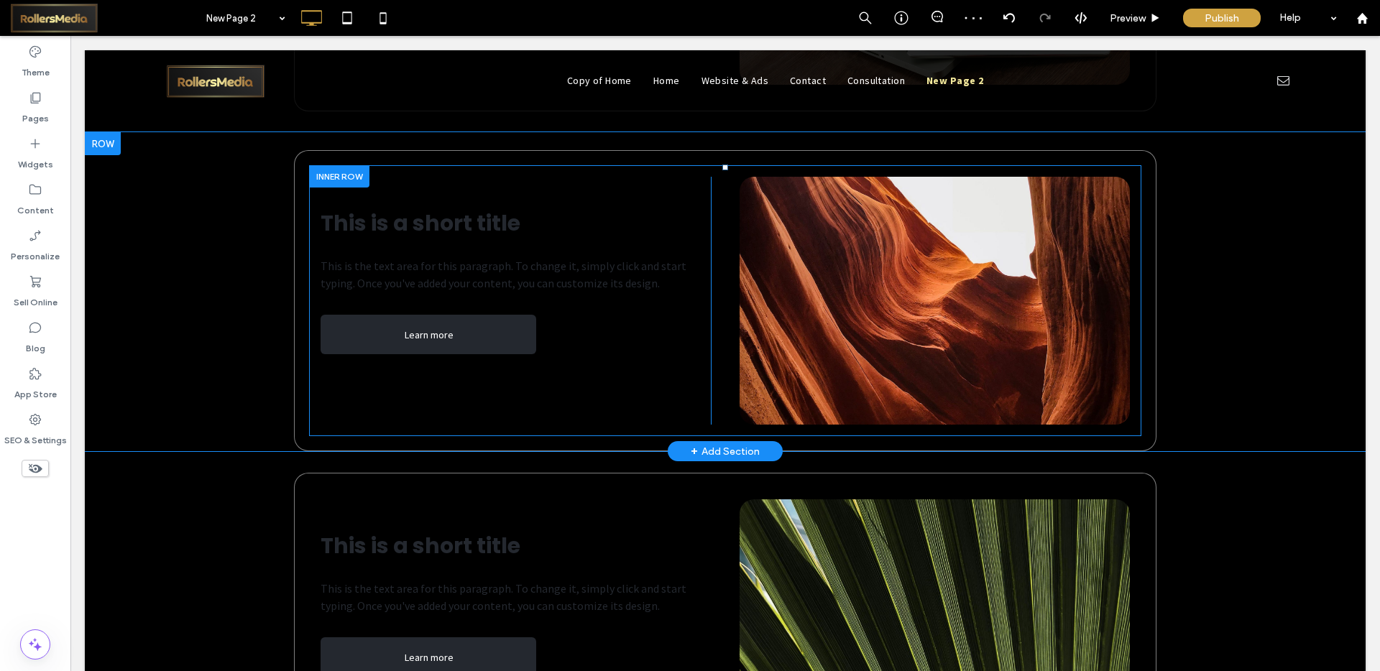
scroll to position [5895, 0]
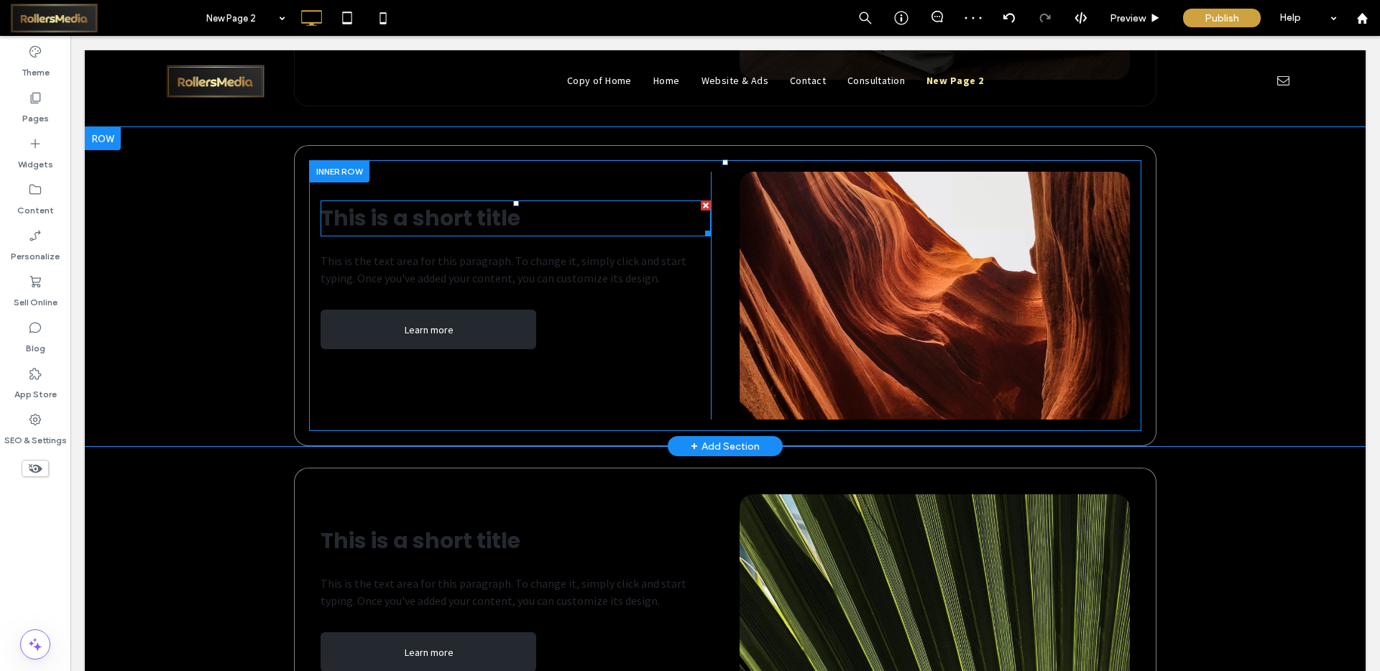
click at [420, 226] on span "This is a short title" at bounding box center [421, 218] width 200 height 31
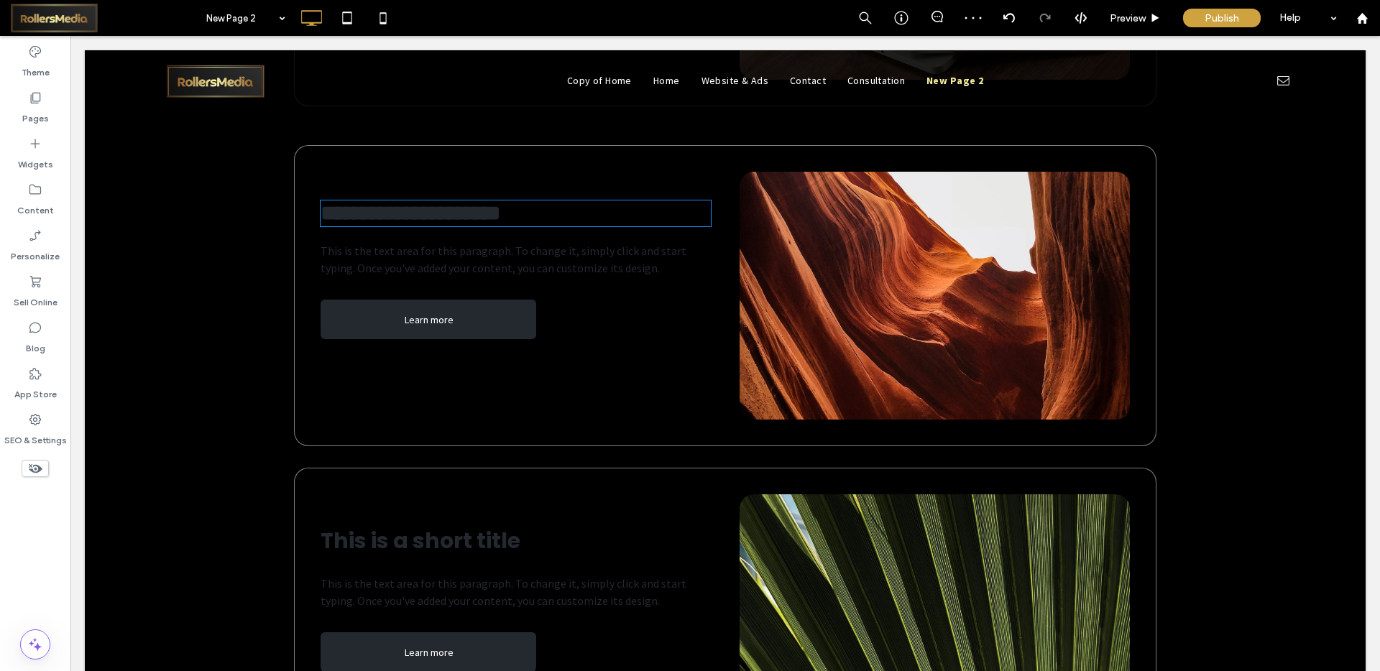
click at [420, 224] on span "**********" at bounding box center [411, 213] width 180 height 21
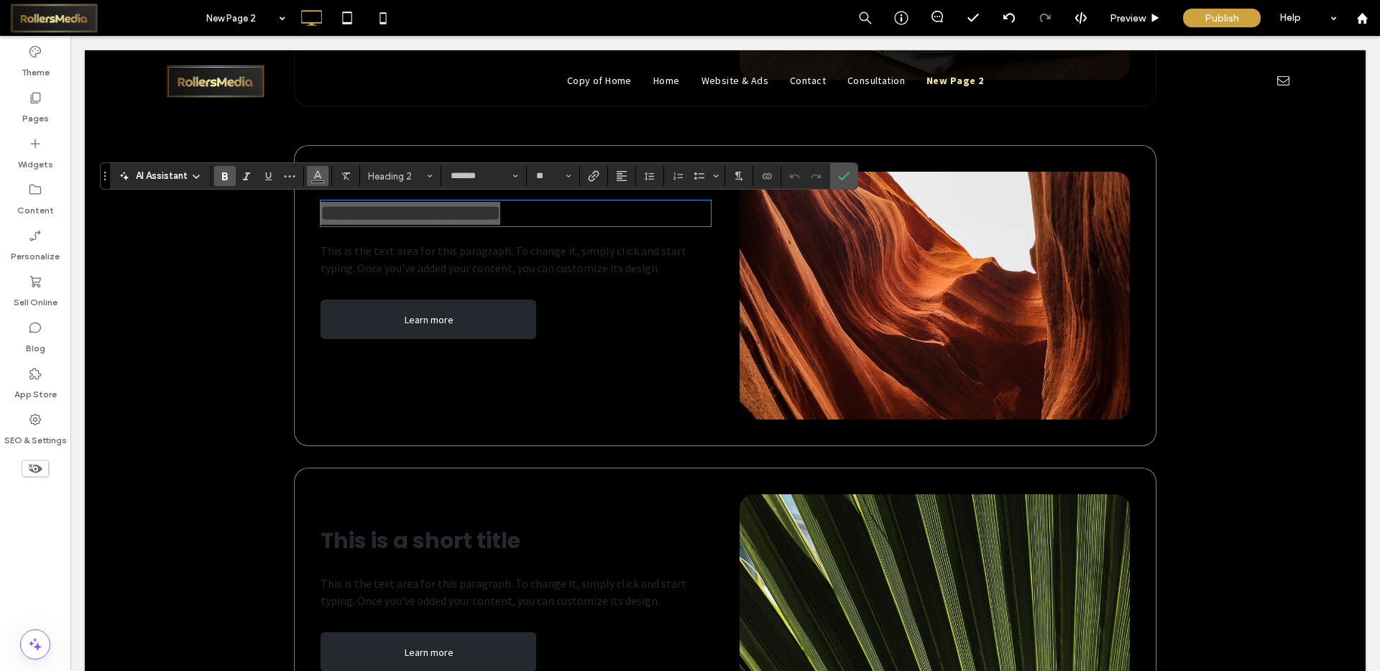
click at [312, 176] on icon "Color" at bounding box center [318, 175] width 12 height 12
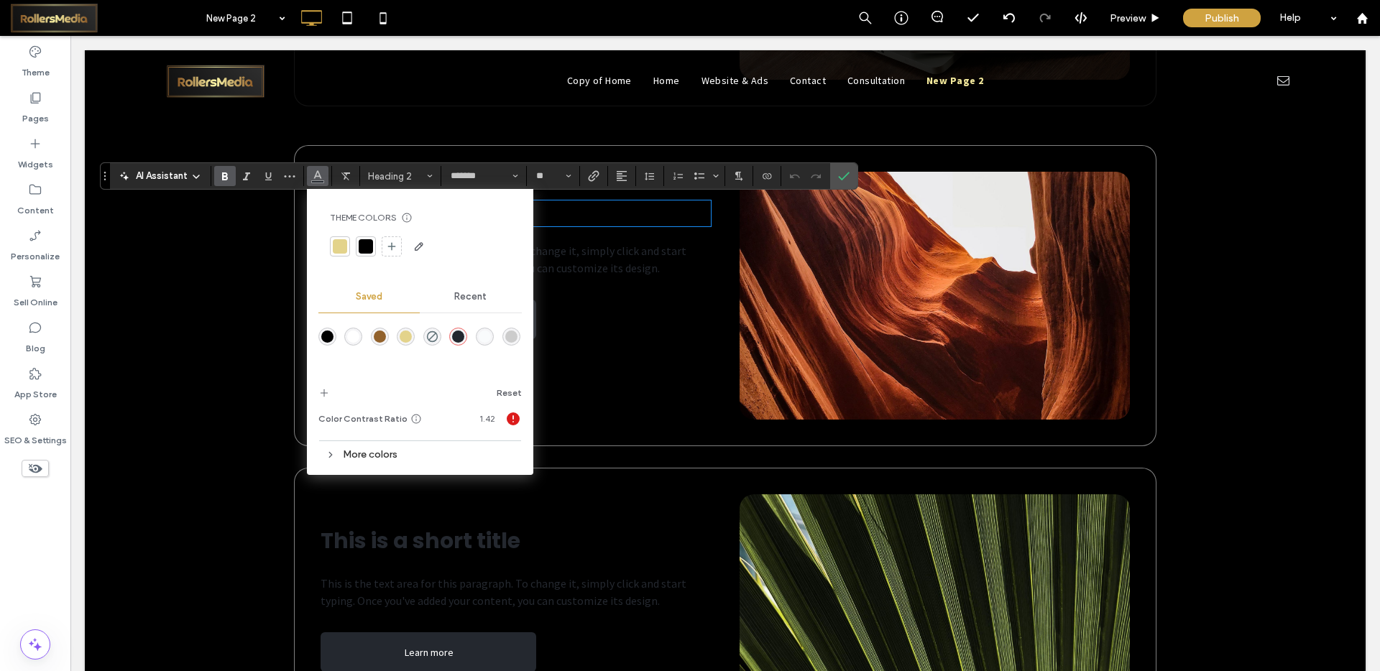
click at [361, 340] on div "rgba(255,255,255,1)" at bounding box center [353, 337] width 18 height 18
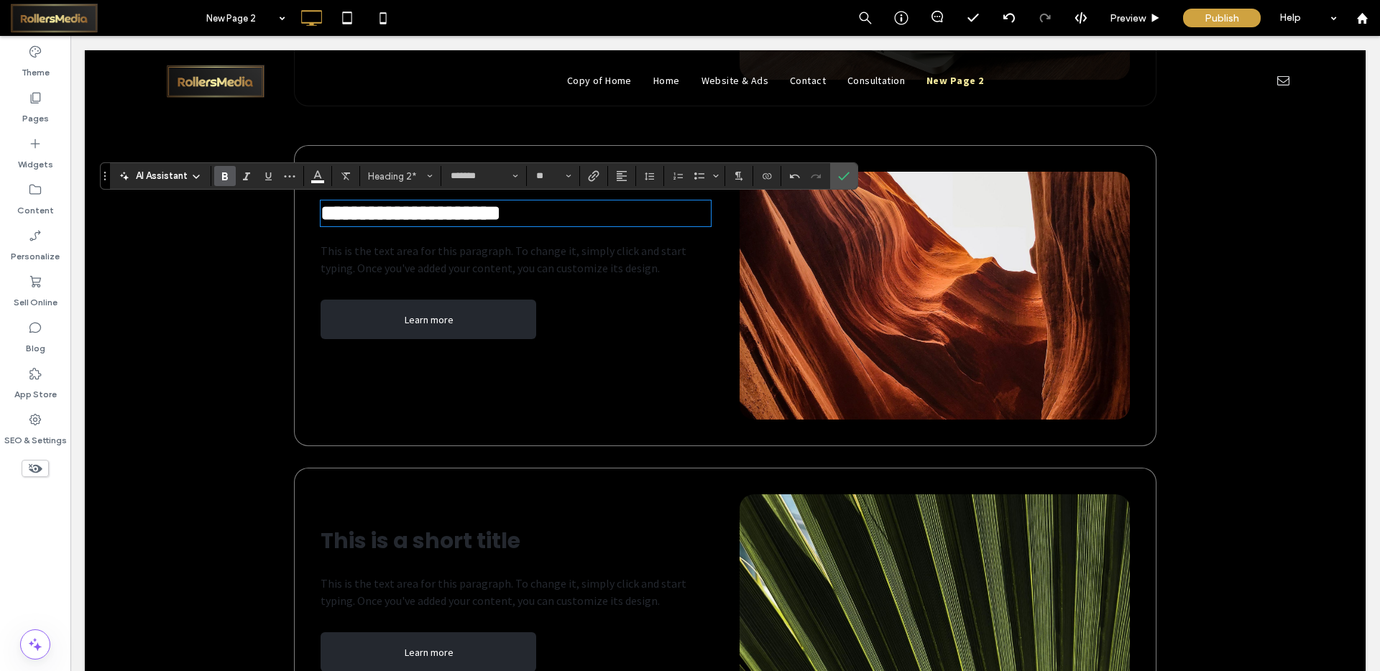
click at [371, 272] on span "This is the text area for this paragraph. To change it, simply click and start …" at bounding box center [504, 260] width 366 height 32
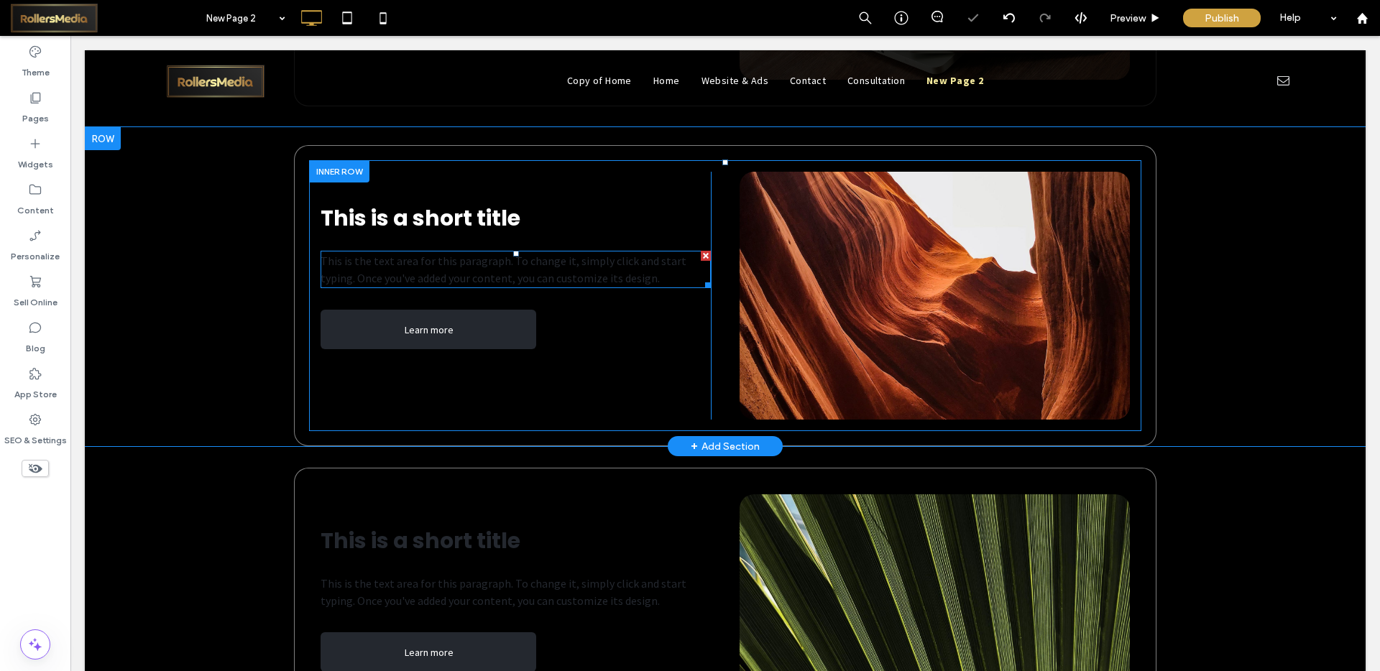
click at [371, 272] on span "This is the text area for this paragraph. To change it, simply click and start …" at bounding box center [504, 270] width 366 height 32
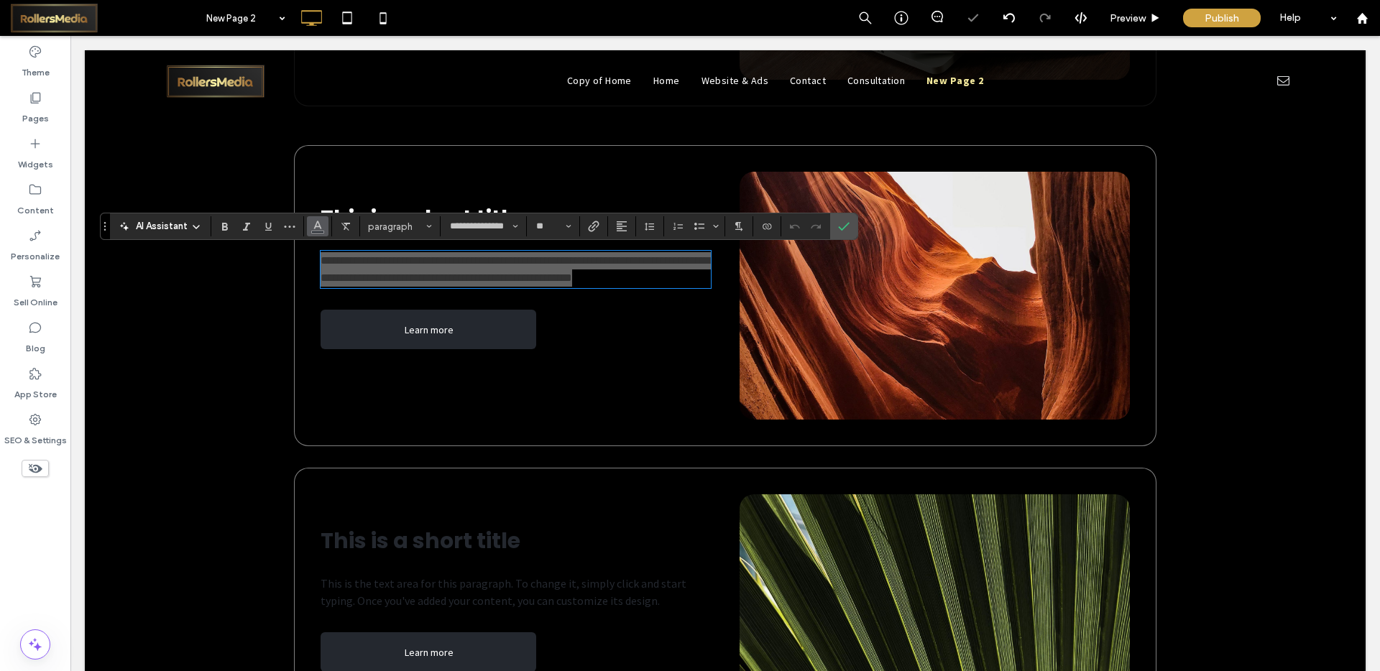
click at [310, 228] on button "Color" at bounding box center [318, 226] width 22 height 20
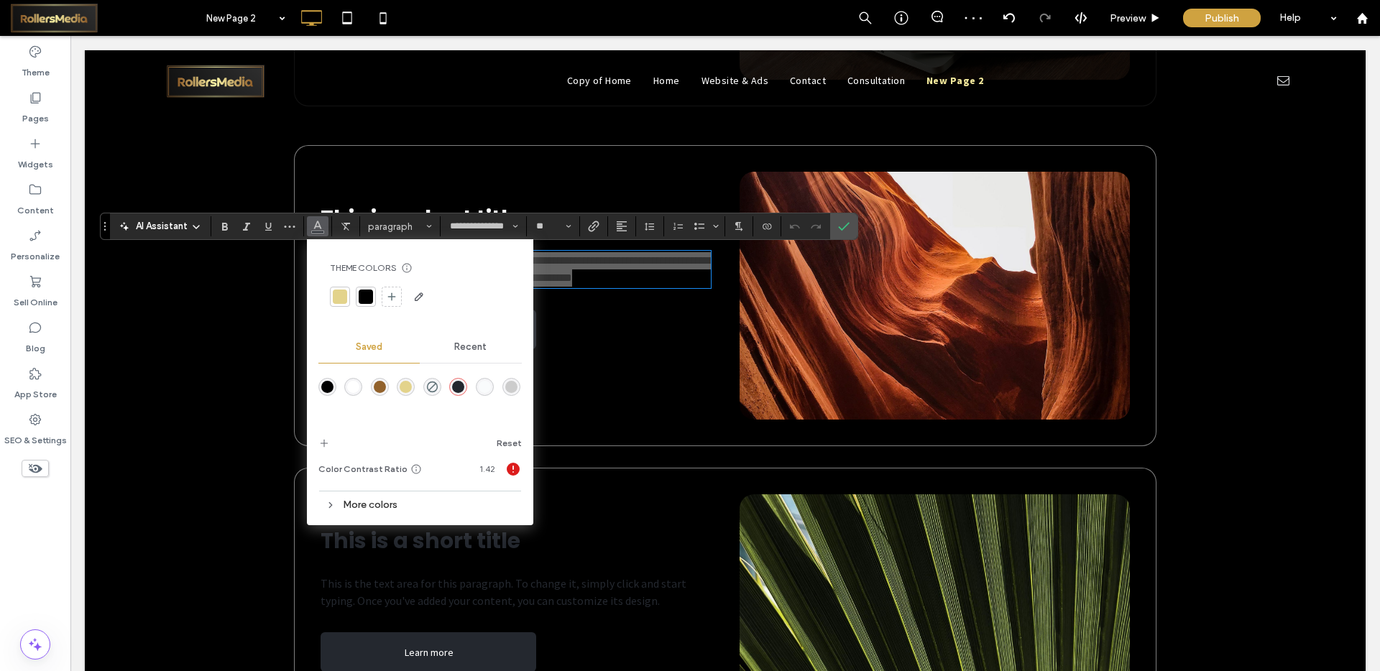
click at [362, 392] on div at bounding box center [353, 387] width 19 height 19
click at [341, 389] on div at bounding box center [419, 398] width 203 height 54
click at [349, 387] on div "rgba(255,255,255,1)" at bounding box center [353, 387] width 12 height 12
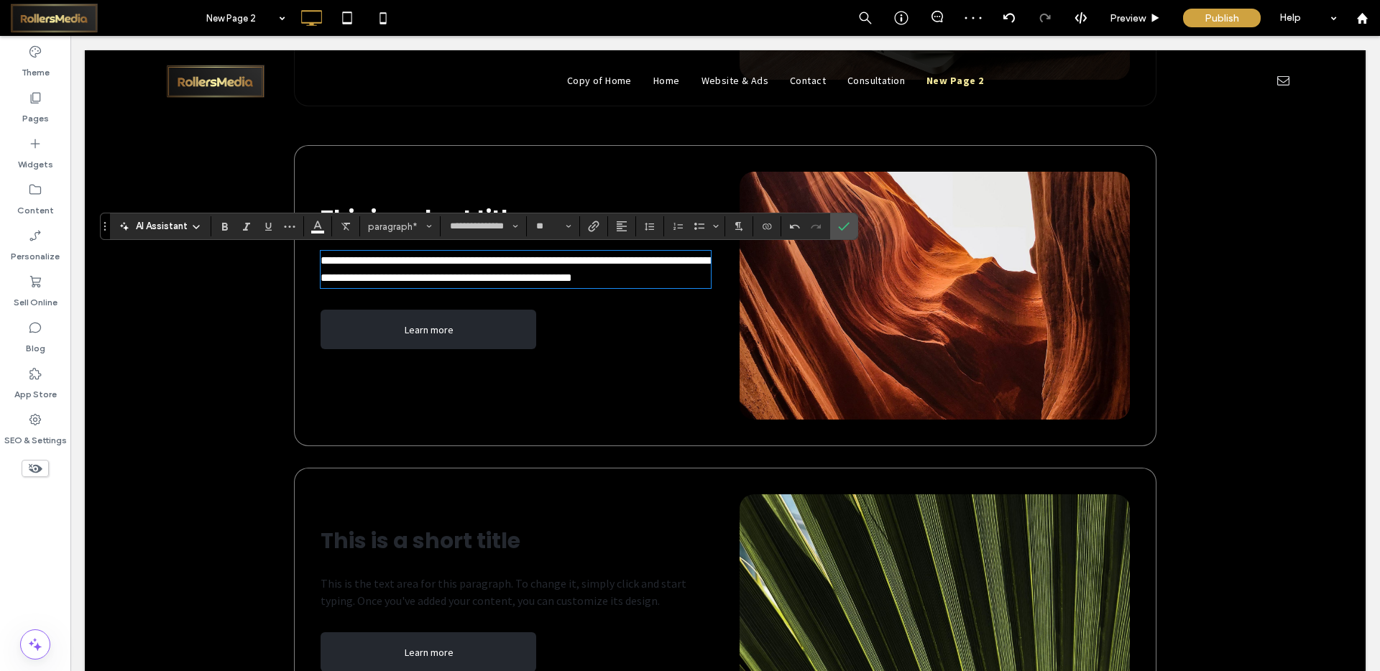
click at [202, 346] on div "**********" at bounding box center [725, 286] width 1281 height 319
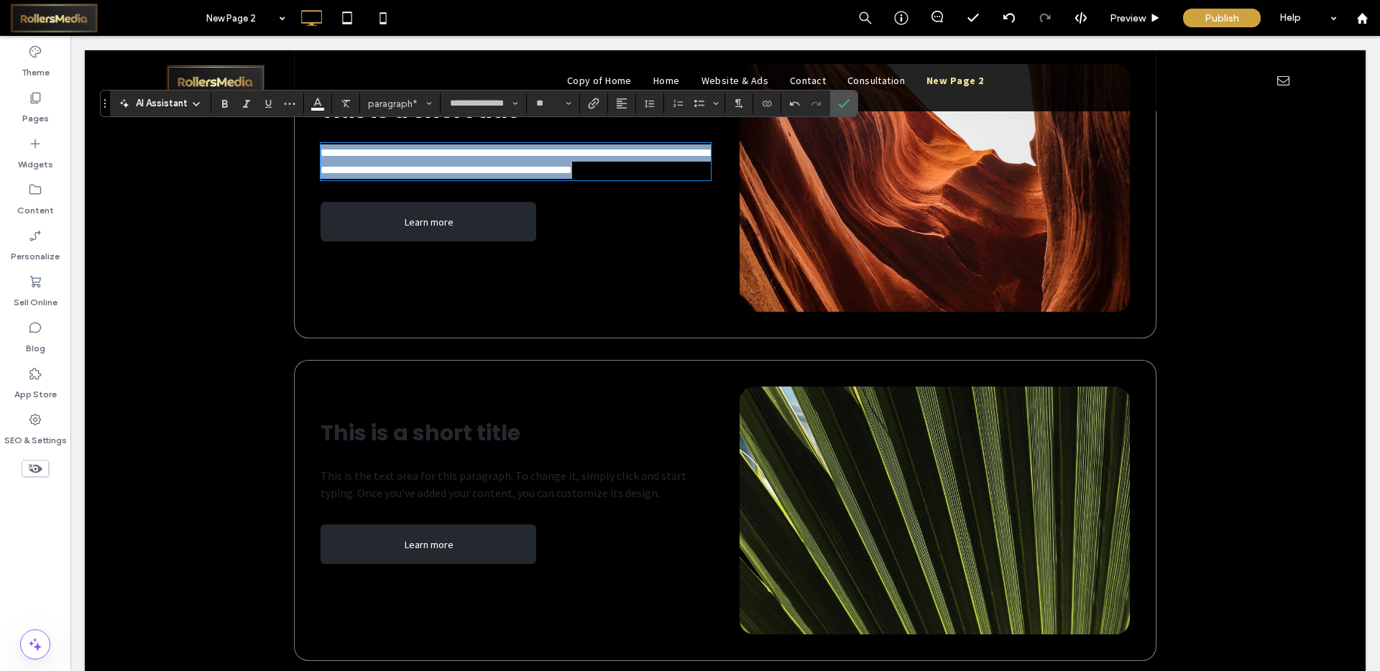
scroll to position [6018, 0]
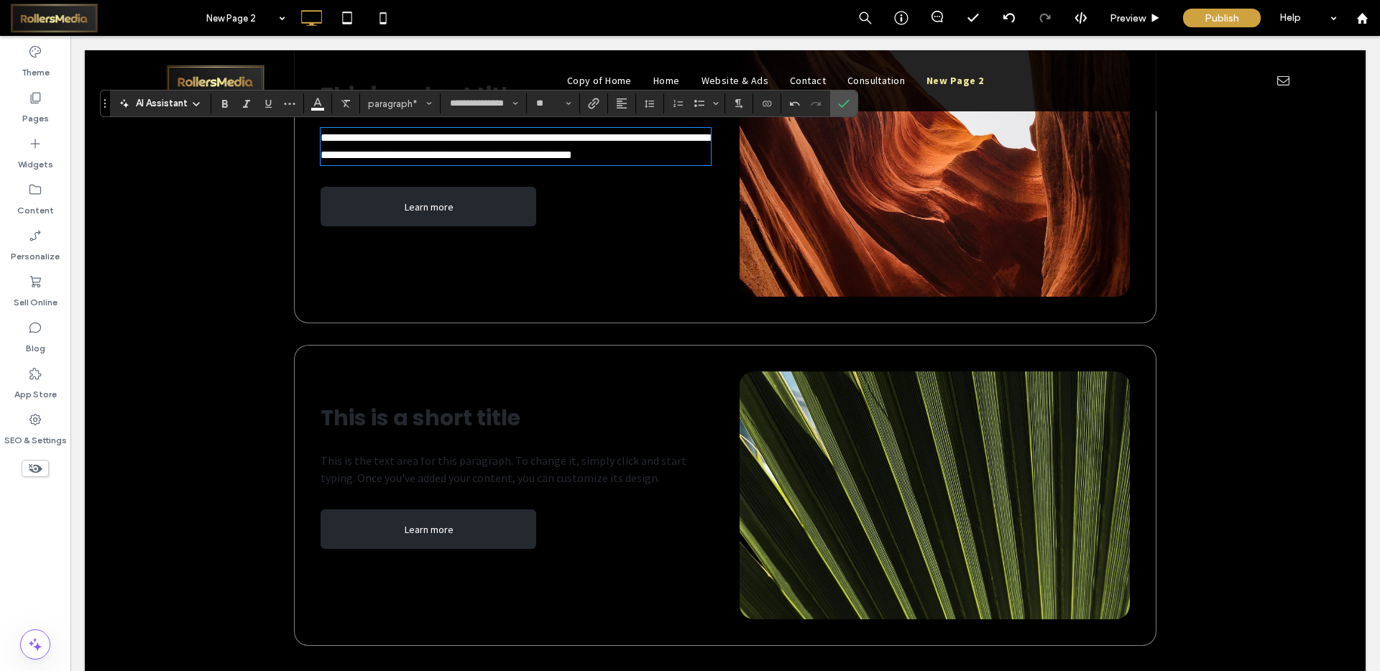
click at [374, 415] on span "This is a short title" at bounding box center [421, 418] width 200 height 31
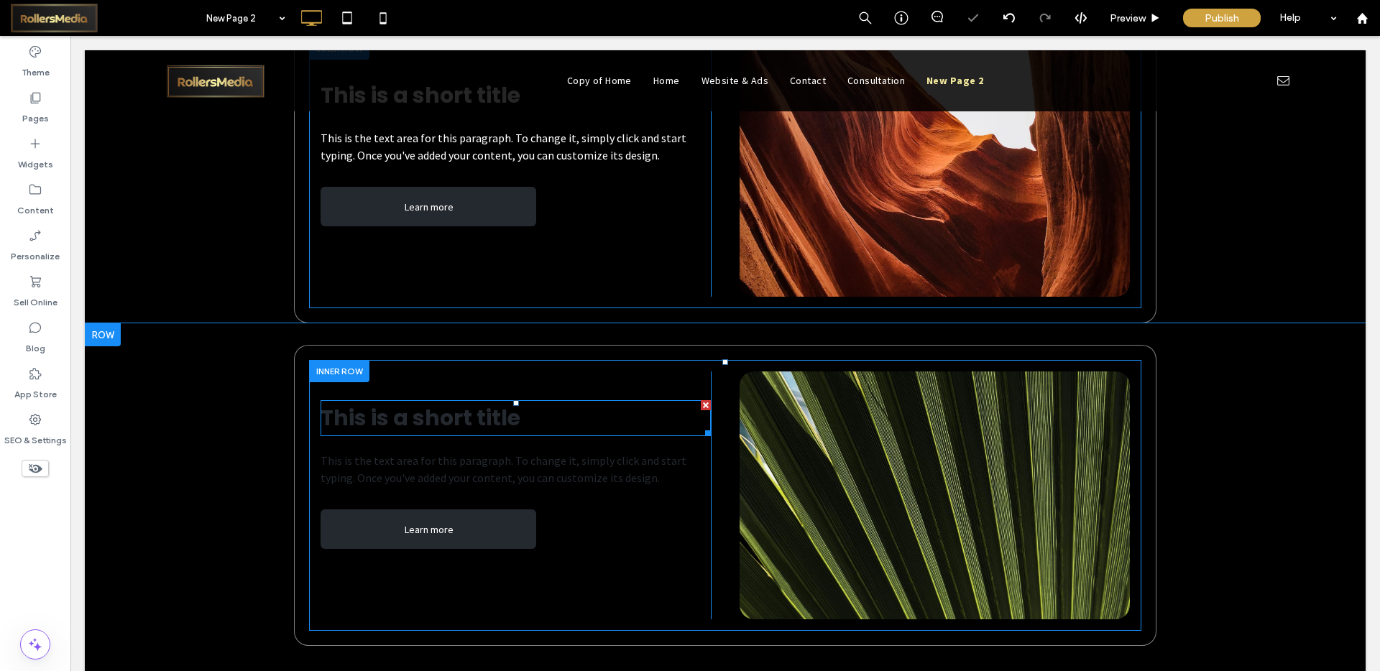
click at [377, 415] on span "This is a short title" at bounding box center [421, 418] width 200 height 31
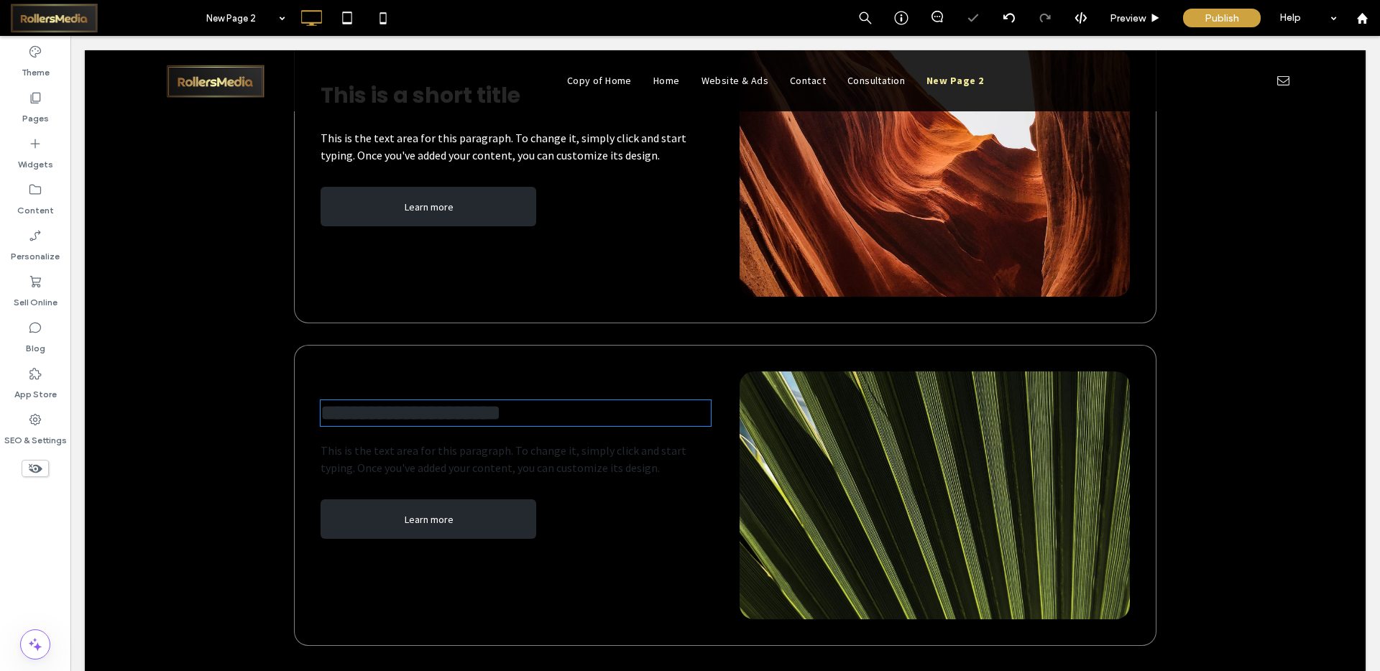
click at [377, 415] on span "**********" at bounding box center [411, 413] width 180 height 21
type input "*******"
type input "**"
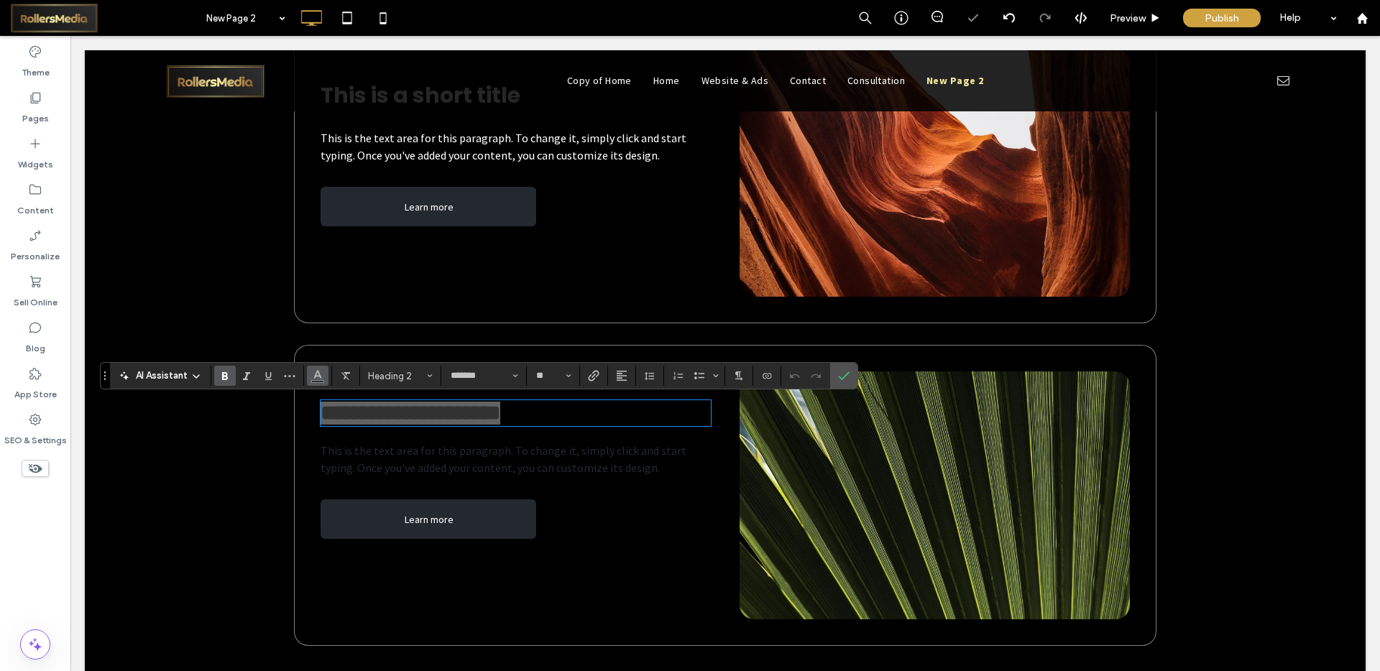
click at [309, 372] on button "Color" at bounding box center [318, 376] width 22 height 20
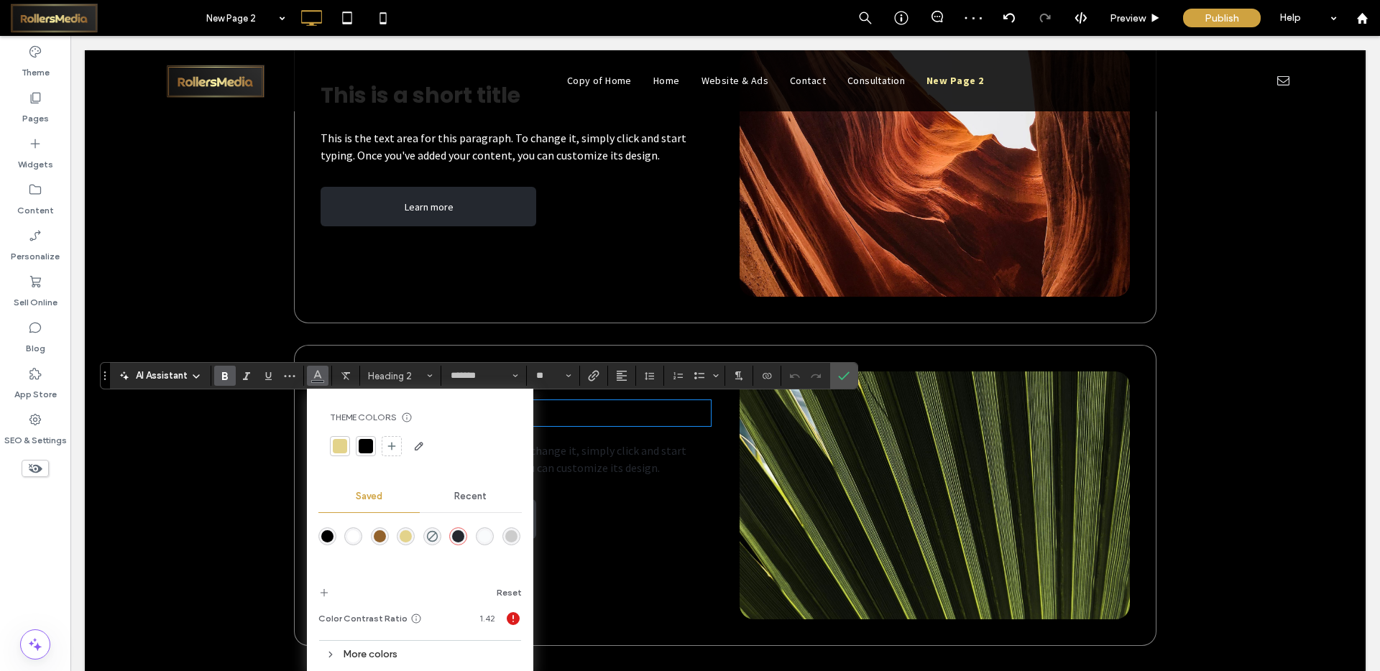
click at [354, 535] on div "rgba(255,255,255,1)" at bounding box center [353, 536] width 12 height 12
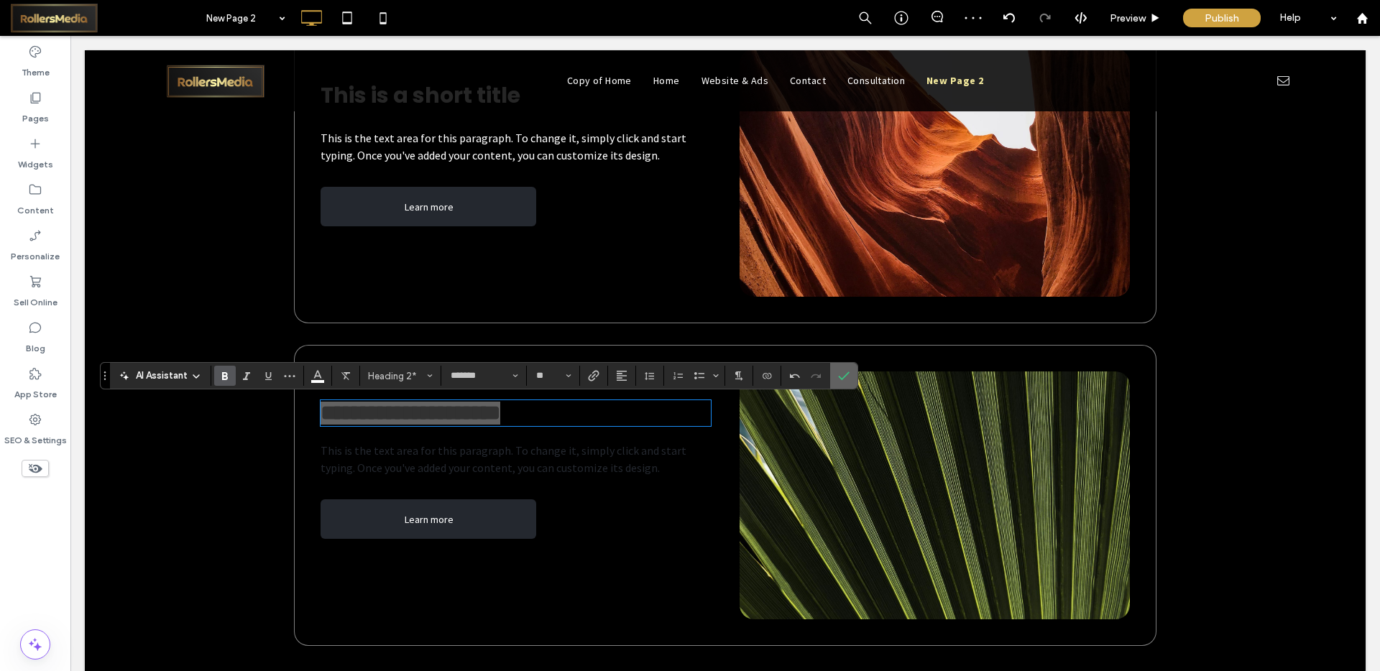
click at [838, 376] on icon "Confirm" at bounding box center [844, 376] width 12 height 12
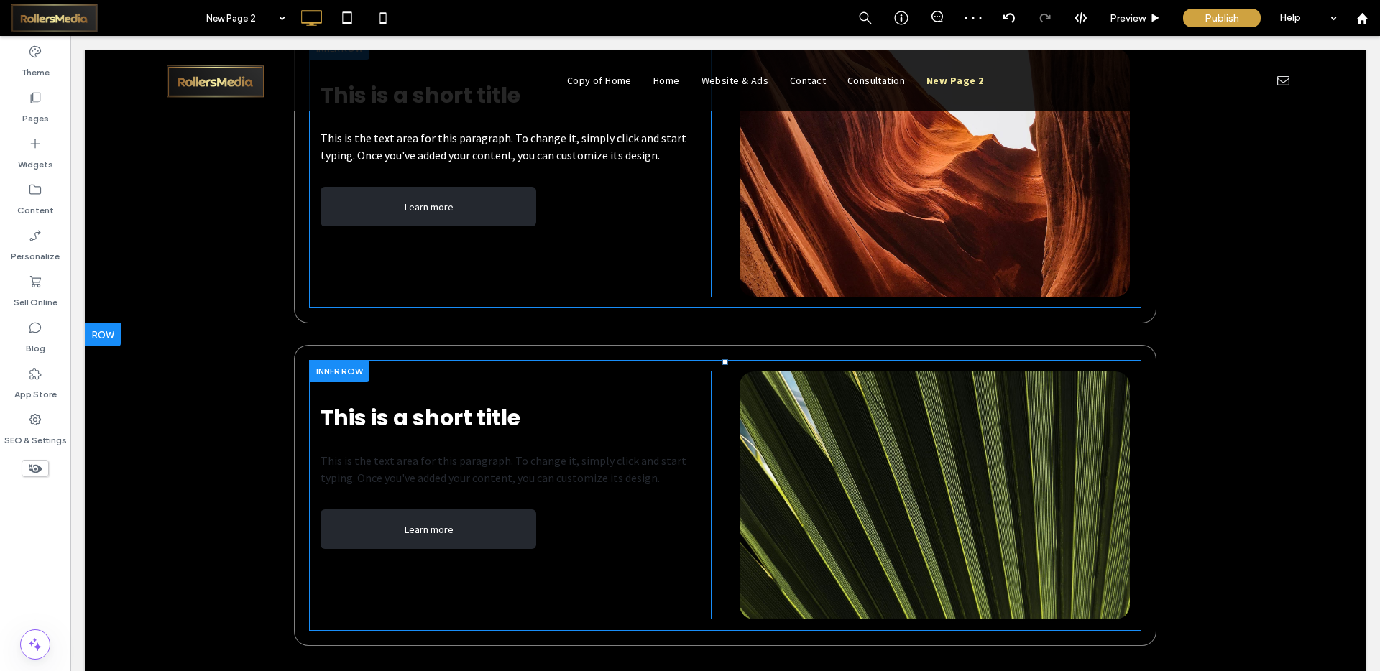
click at [354, 466] on span "This is the text area for this paragraph. To change it, simply click and start …" at bounding box center [504, 470] width 366 height 32
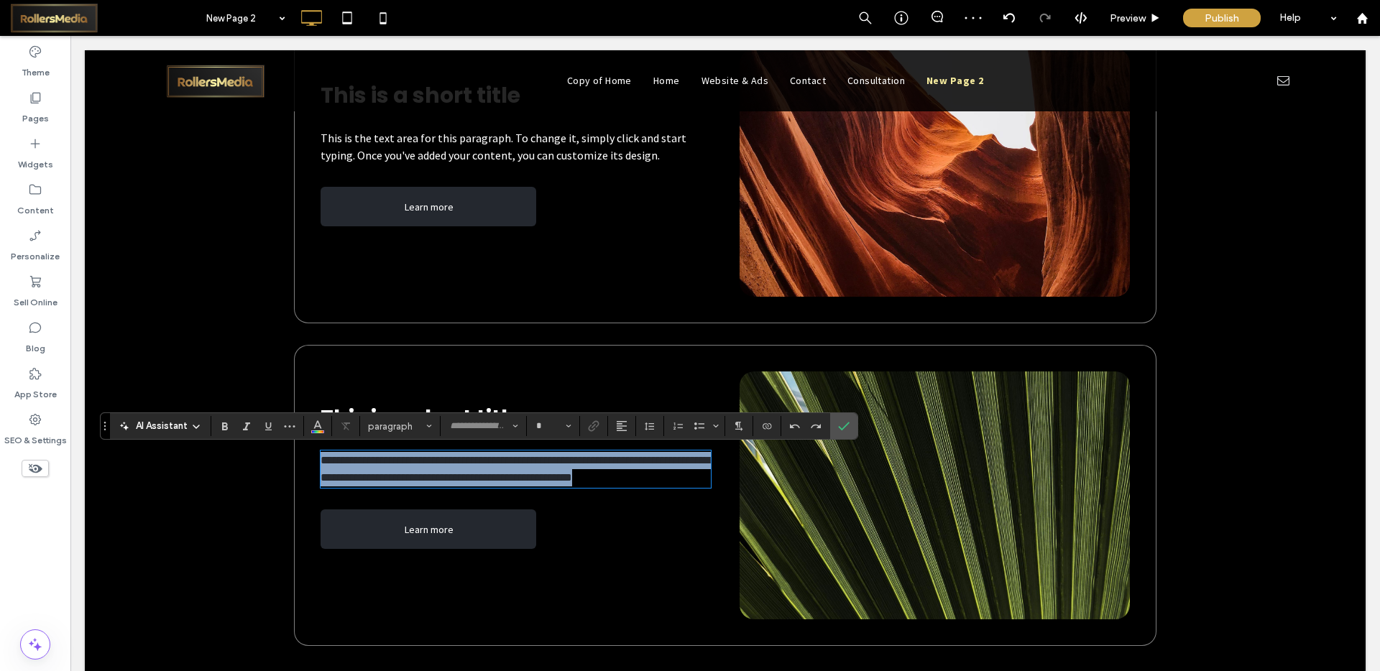
click at [354, 466] on span "**********" at bounding box center [515, 469] width 389 height 28
type input "**********"
type input "**"
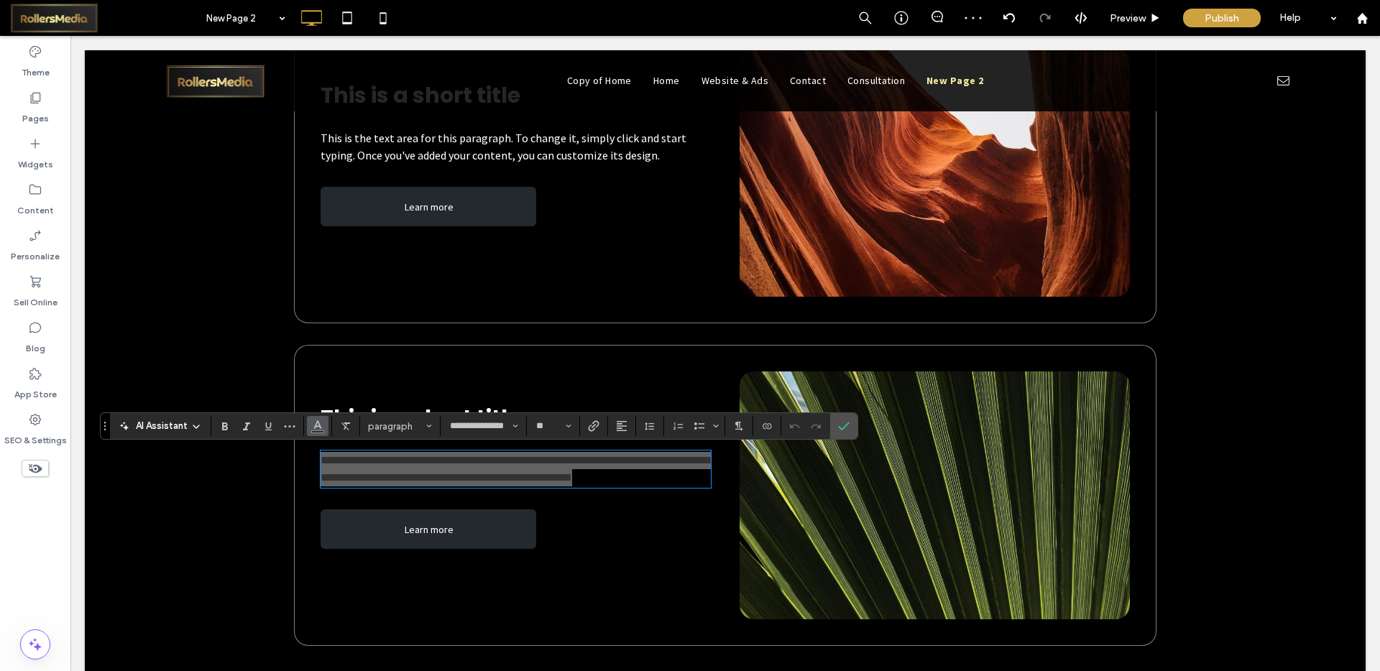
click at [318, 428] on icon "Color" at bounding box center [318, 425] width 12 height 12
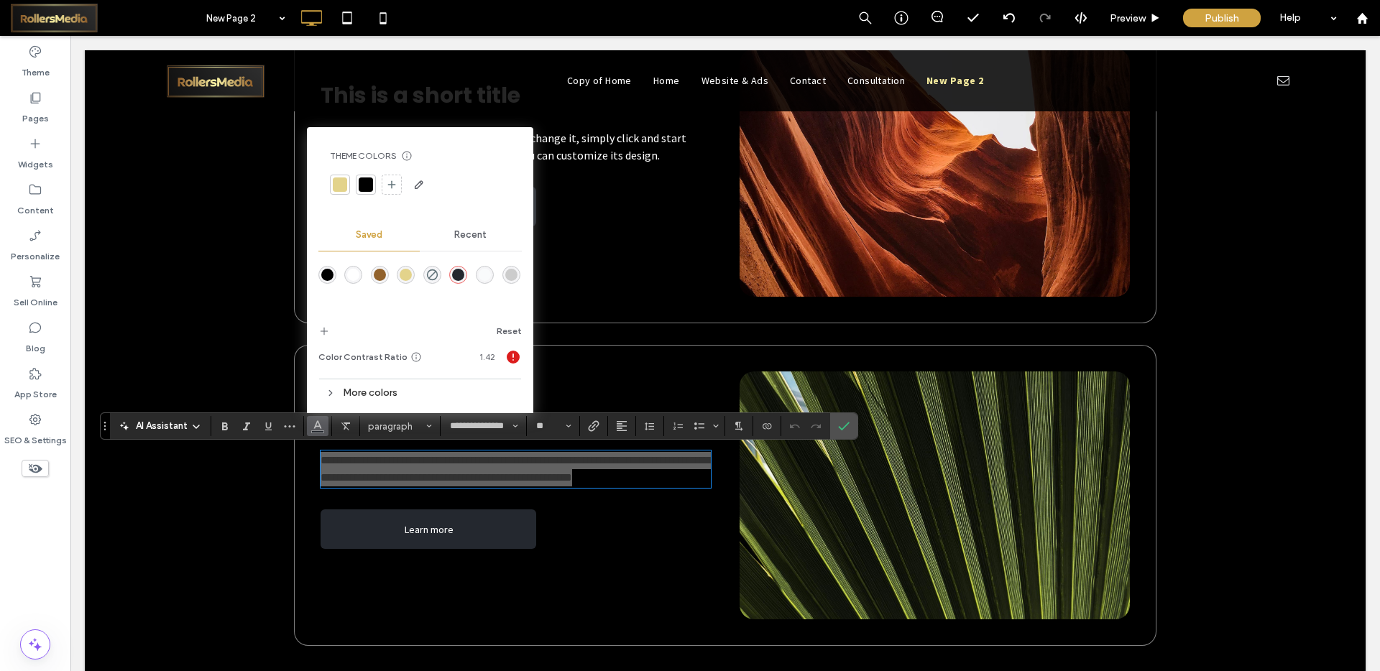
click at [360, 280] on div "rgba(255,255,255,1)" at bounding box center [353, 275] width 18 height 18
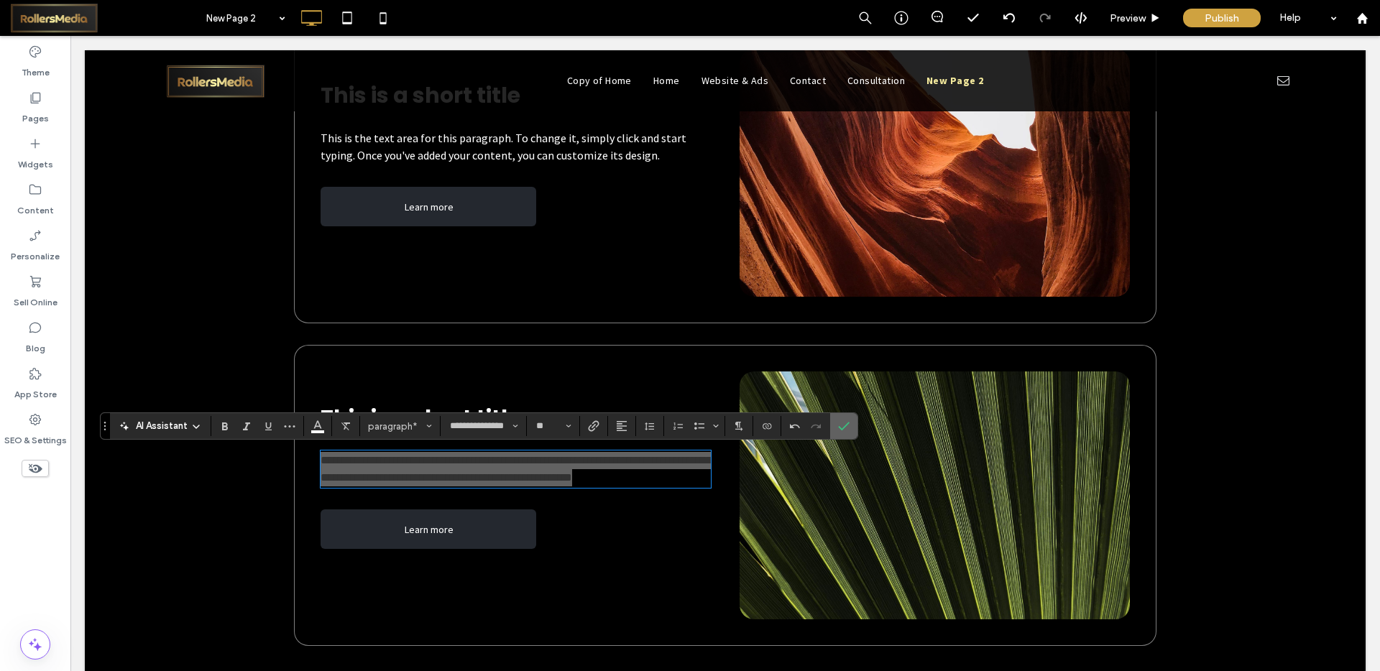
click at [838, 426] on icon "Confirm" at bounding box center [844, 426] width 12 height 12
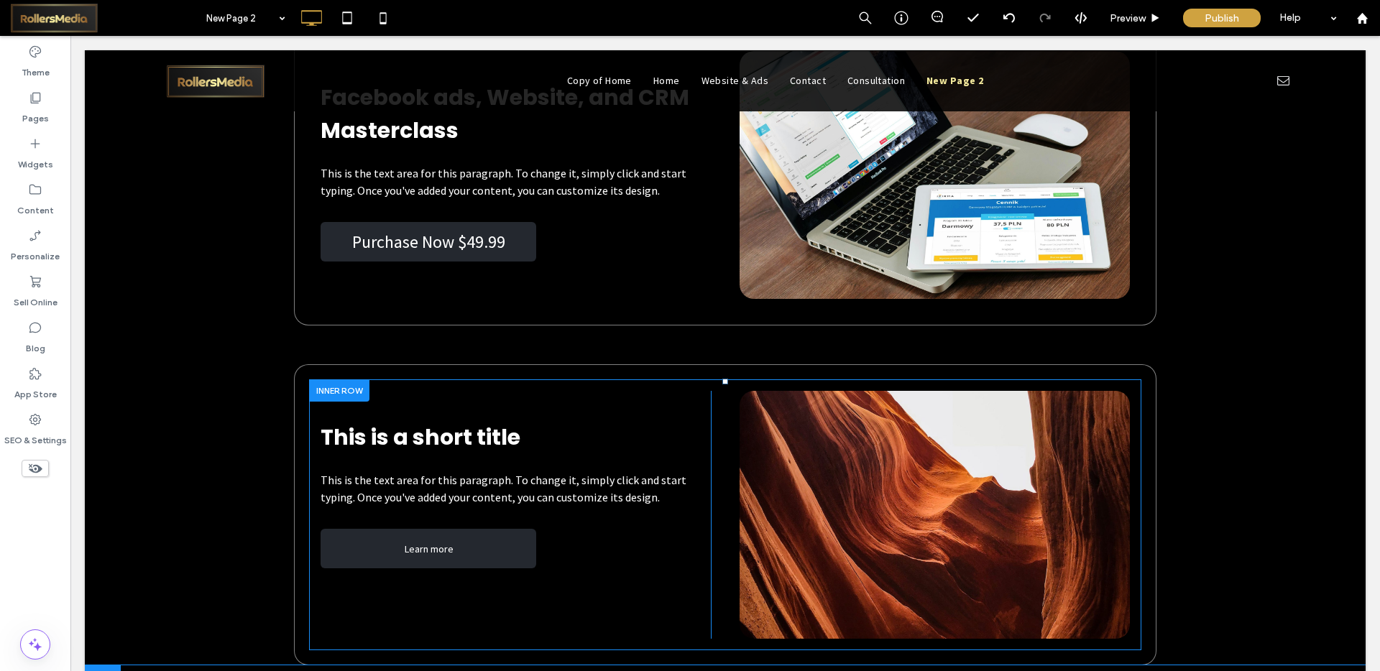
scroll to position [5692, 0]
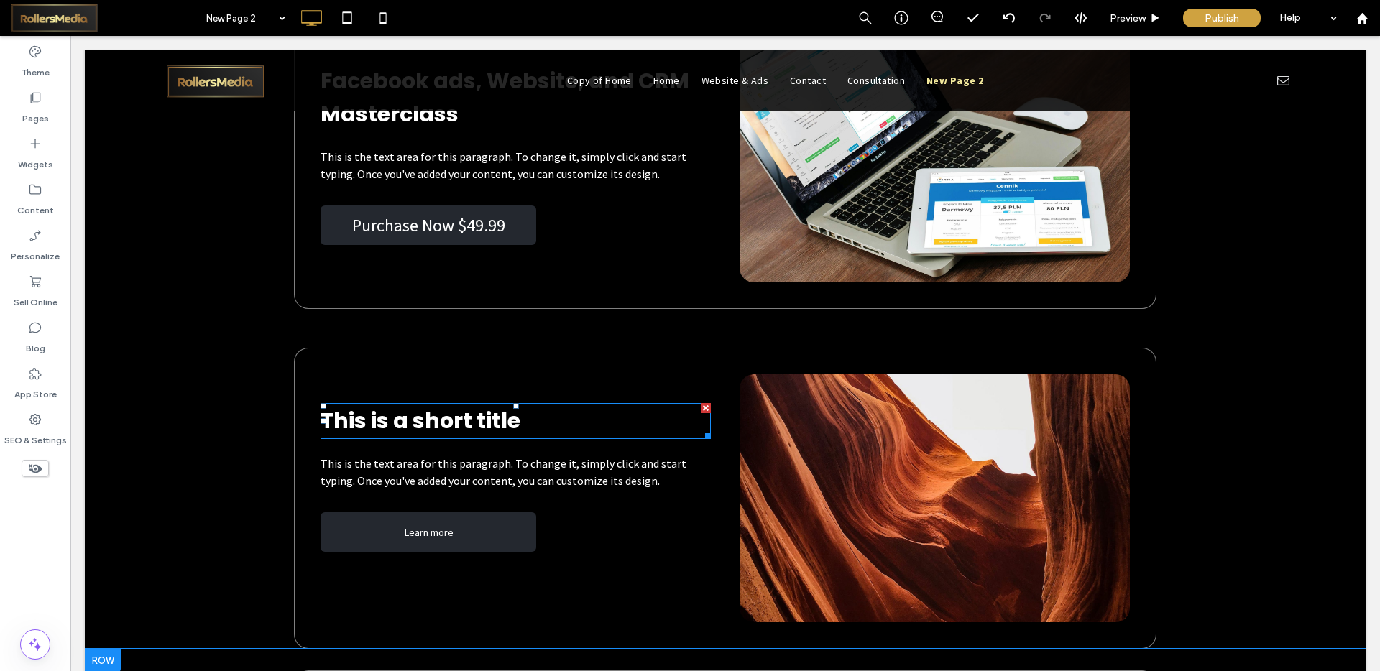
click at [432, 415] on span "This is a short title" at bounding box center [421, 420] width 200 height 31
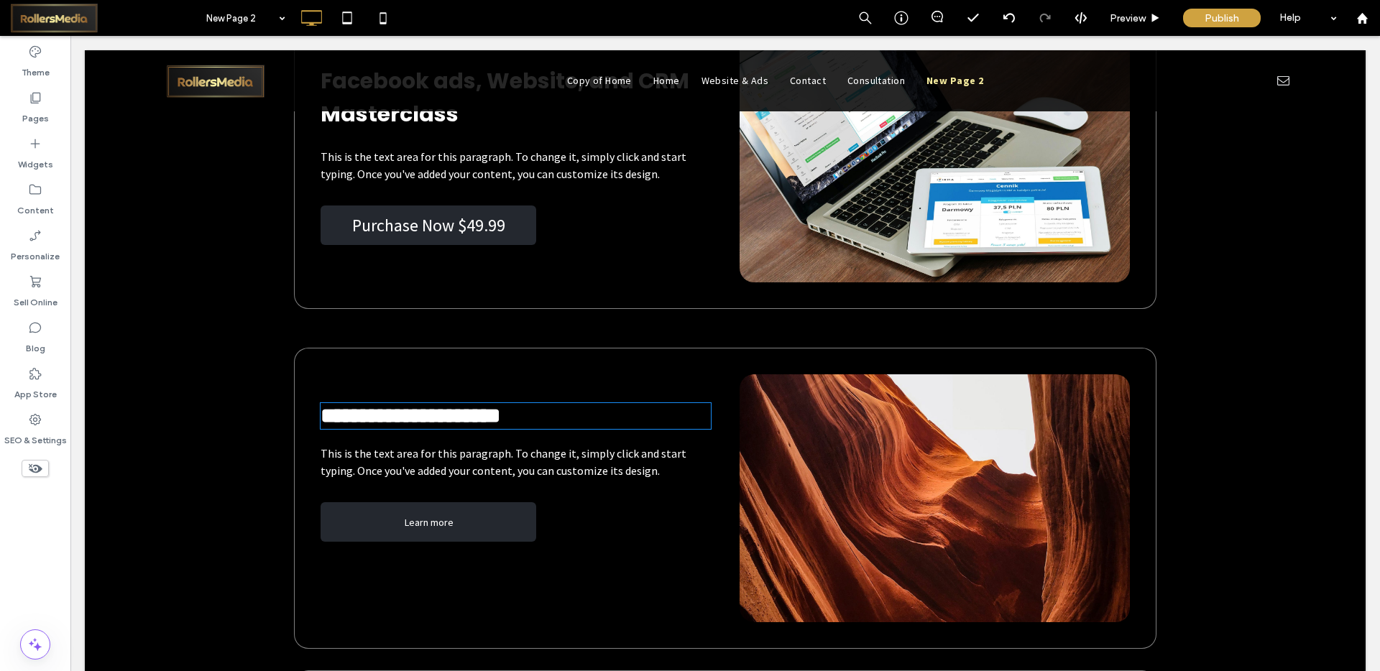
type input "*******"
type input "**"
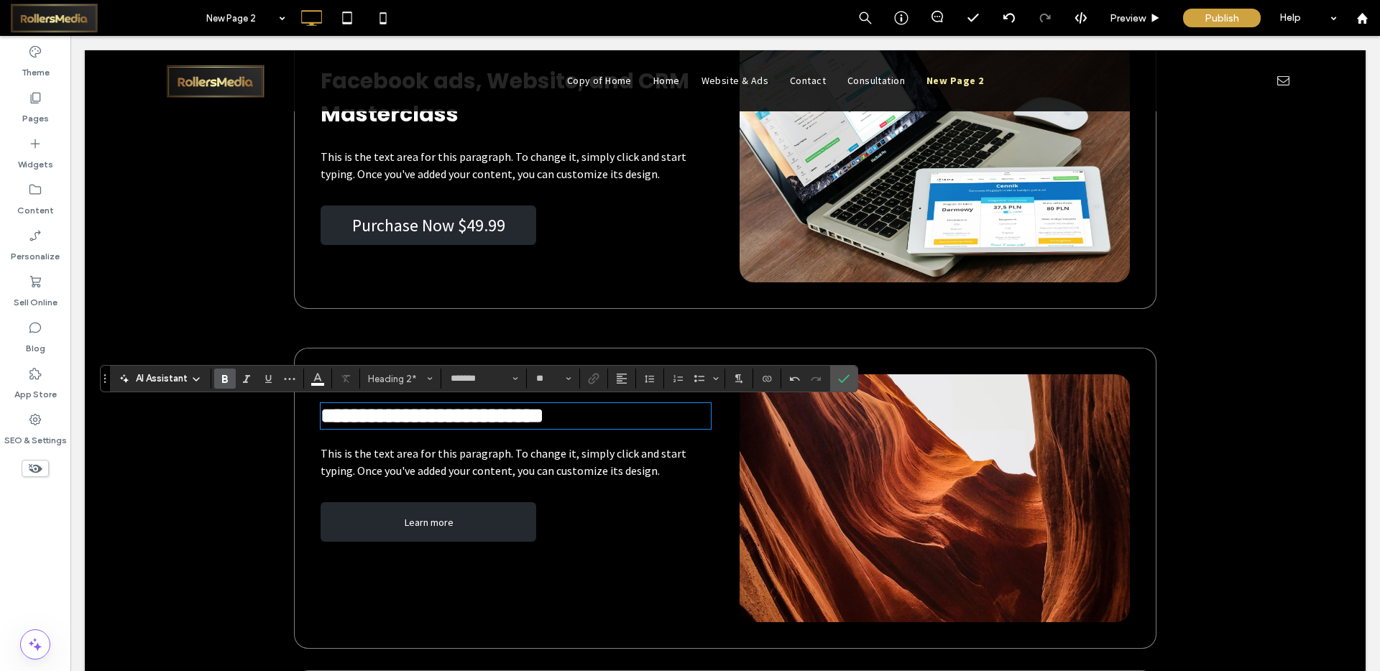
click at [411, 459] on span "This is the text area for this paragraph. To change it, simply click and start …" at bounding box center [504, 462] width 366 height 32
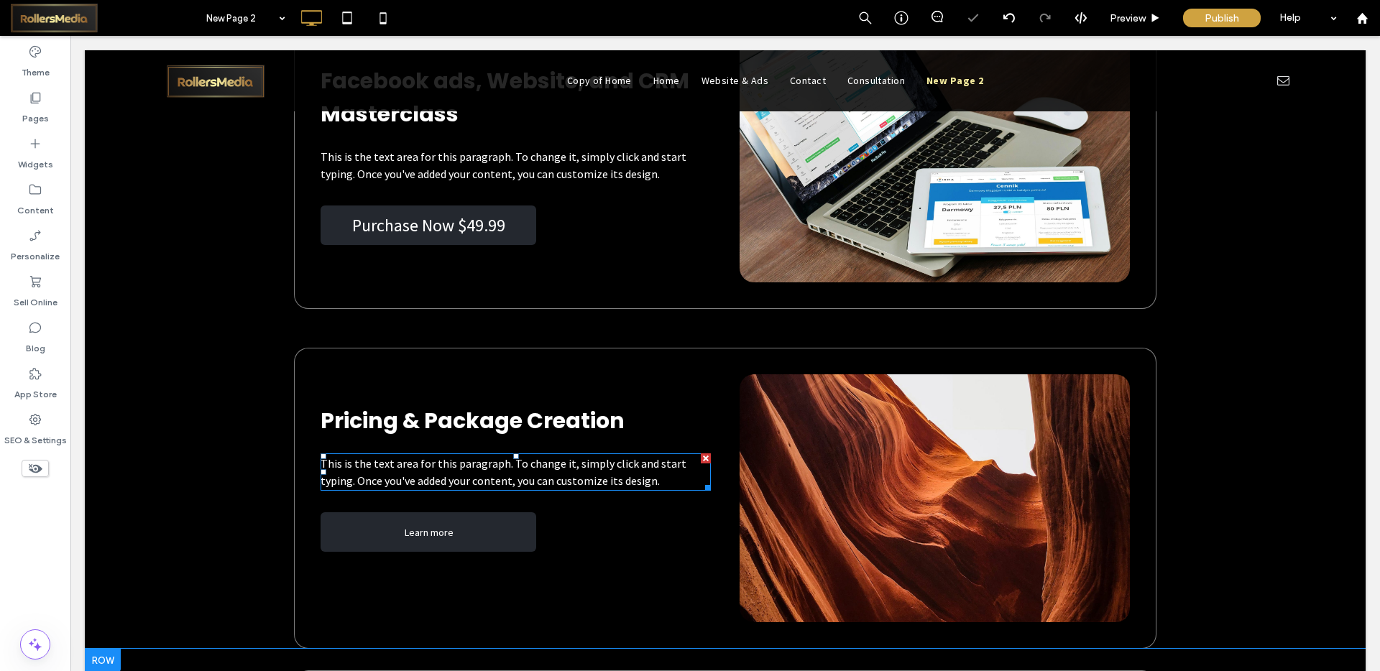
click at [407, 460] on span "This is the text area for this paragraph. To change it, simply click and start …" at bounding box center [504, 472] width 366 height 32
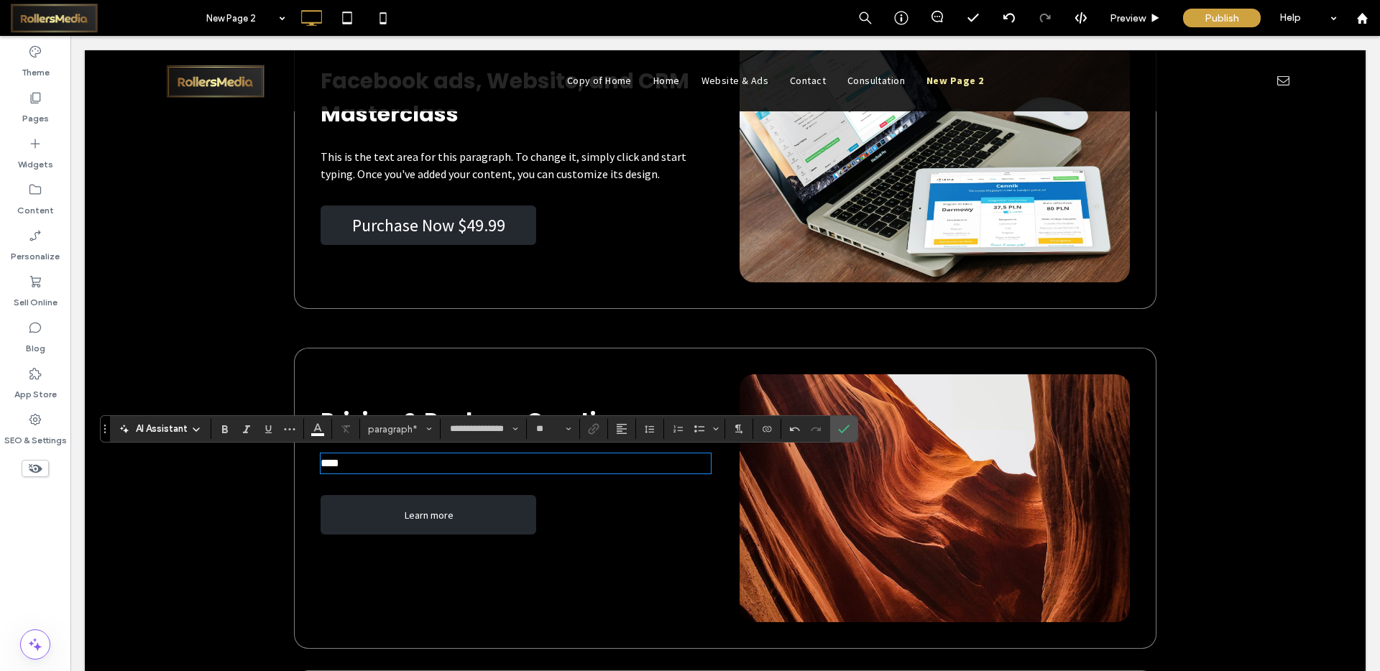
click at [324, 464] on span "****" at bounding box center [330, 463] width 19 height 11
click at [369, 468] on p "***" at bounding box center [516, 463] width 390 height 17
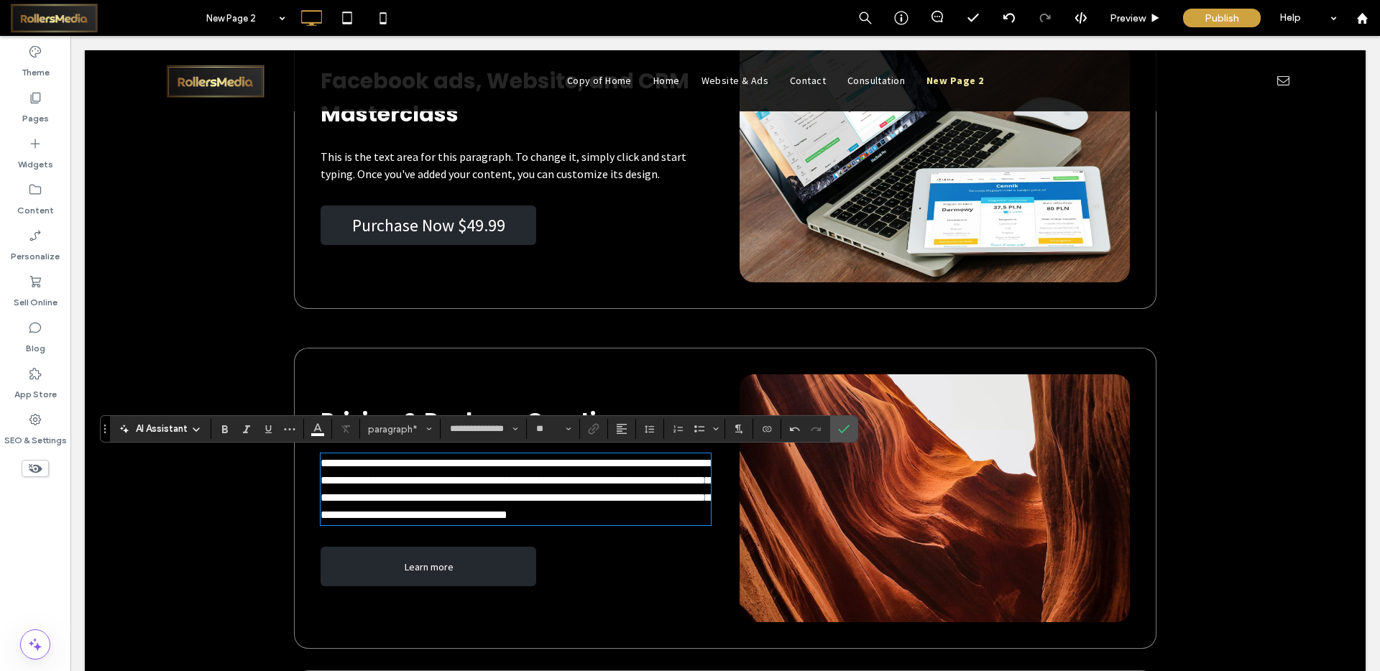
drag, startPoint x: 644, startPoint y: 518, endPoint x: 847, endPoint y: 477, distance: 206.7
click at [644, 518] on p "**********" at bounding box center [516, 489] width 390 height 69
click at [840, 431] on use "Confirm" at bounding box center [844, 429] width 12 height 9
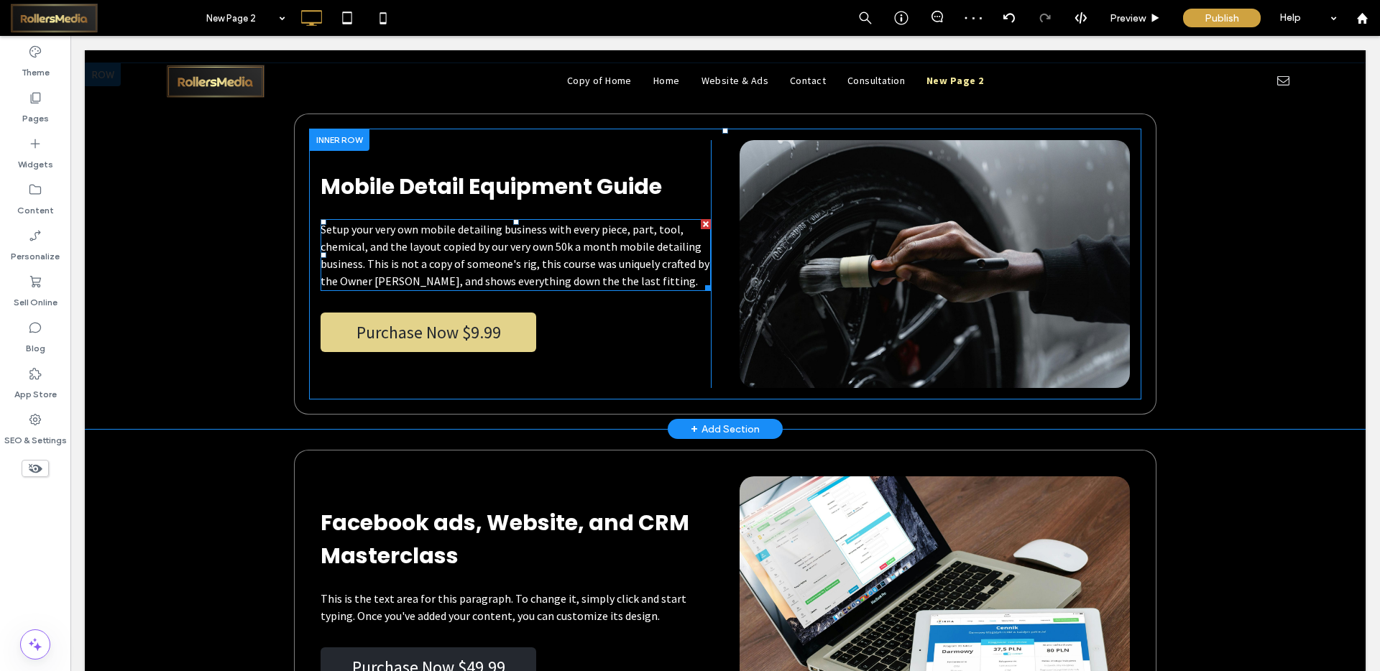
scroll to position [5243, 0]
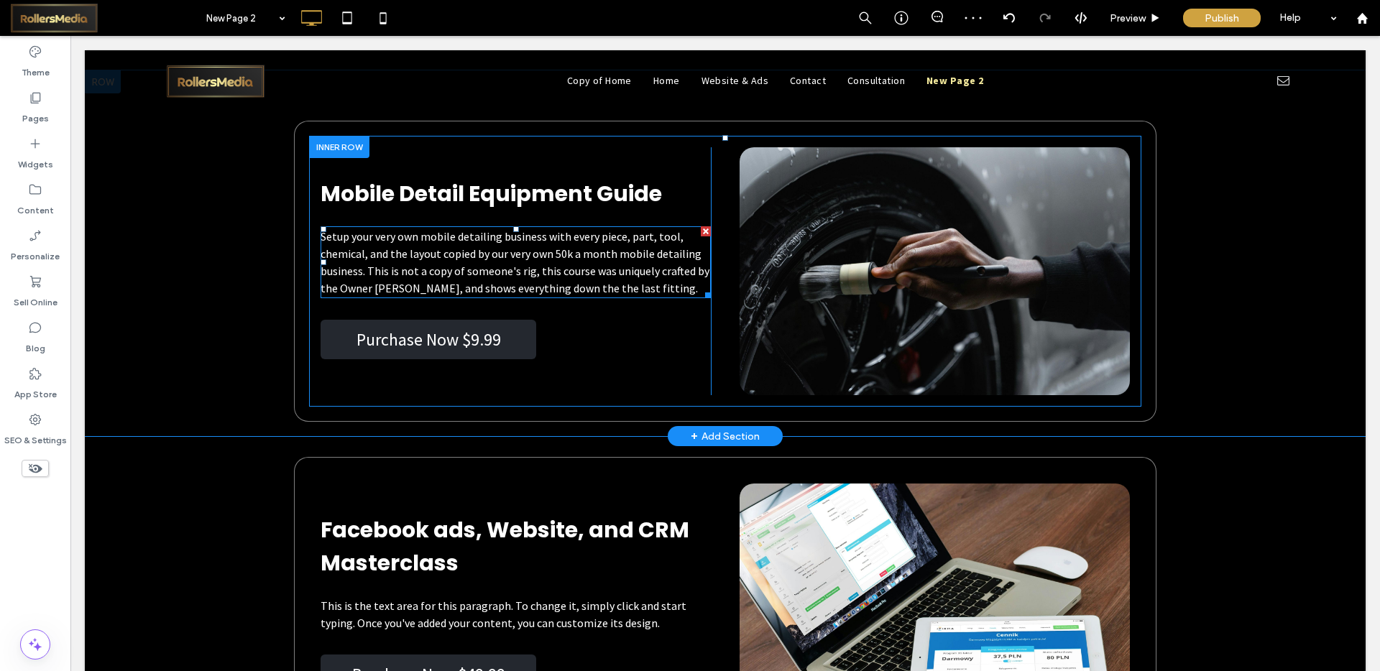
click at [459, 231] on span "Setup your very own mobile detailing business with every piece, part, tool, che…" at bounding box center [515, 262] width 389 height 66
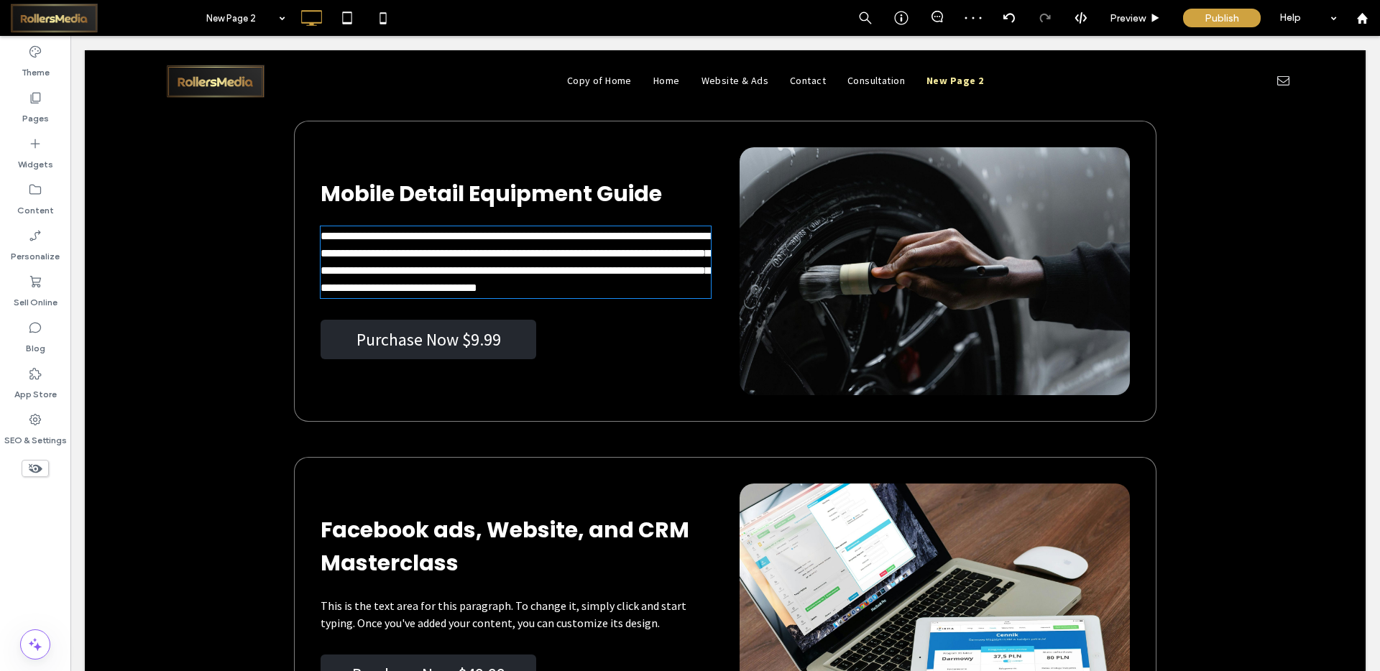
type input "**********"
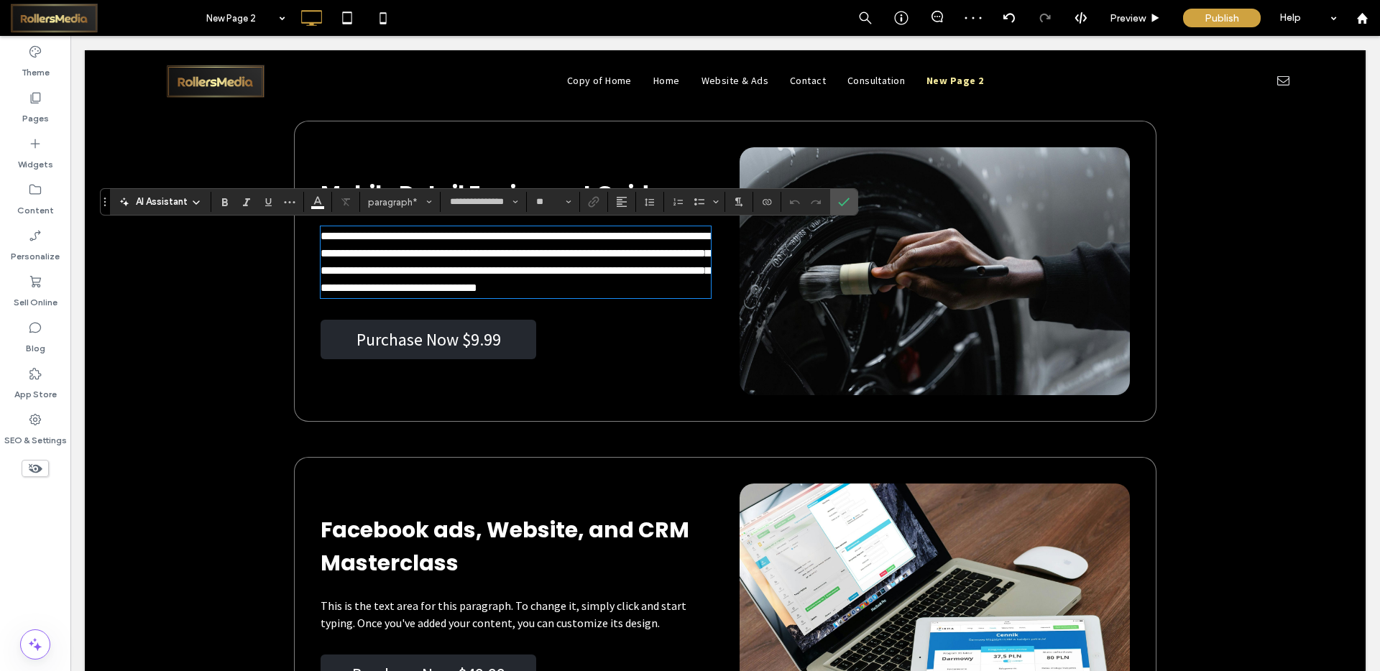
click at [459, 232] on span "**********" at bounding box center [516, 262] width 390 height 63
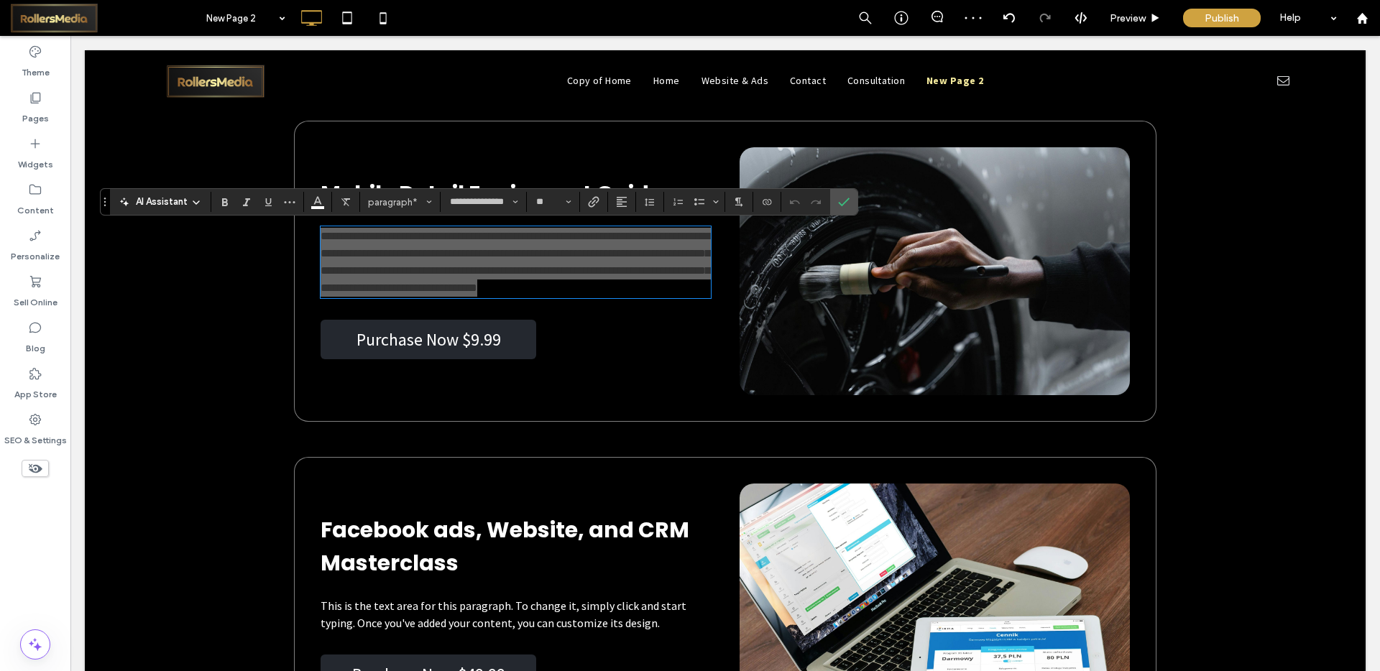
click at [581, 199] on section at bounding box center [594, 202] width 28 height 20
click at [563, 202] on button "**" at bounding box center [553, 202] width 47 height 20
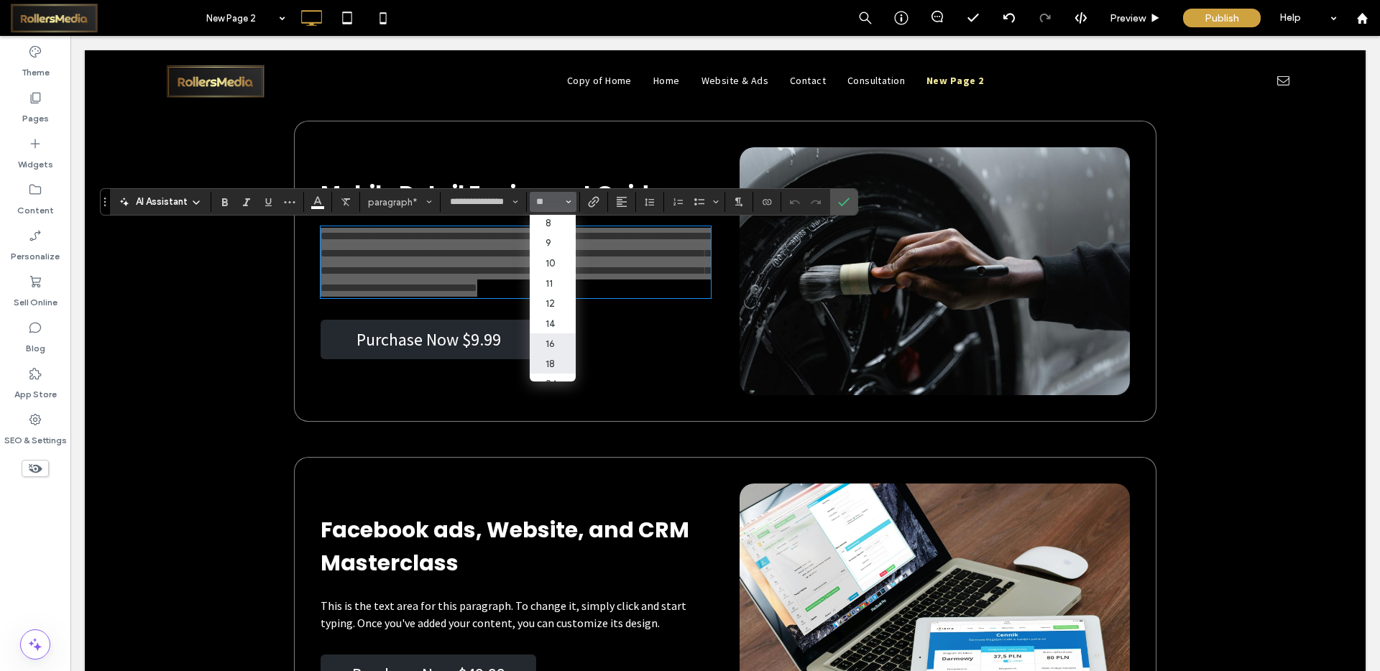
scroll to position [3, 0]
click at [553, 359] on label "18" at bounding box center [553, 363] width 46 height 20
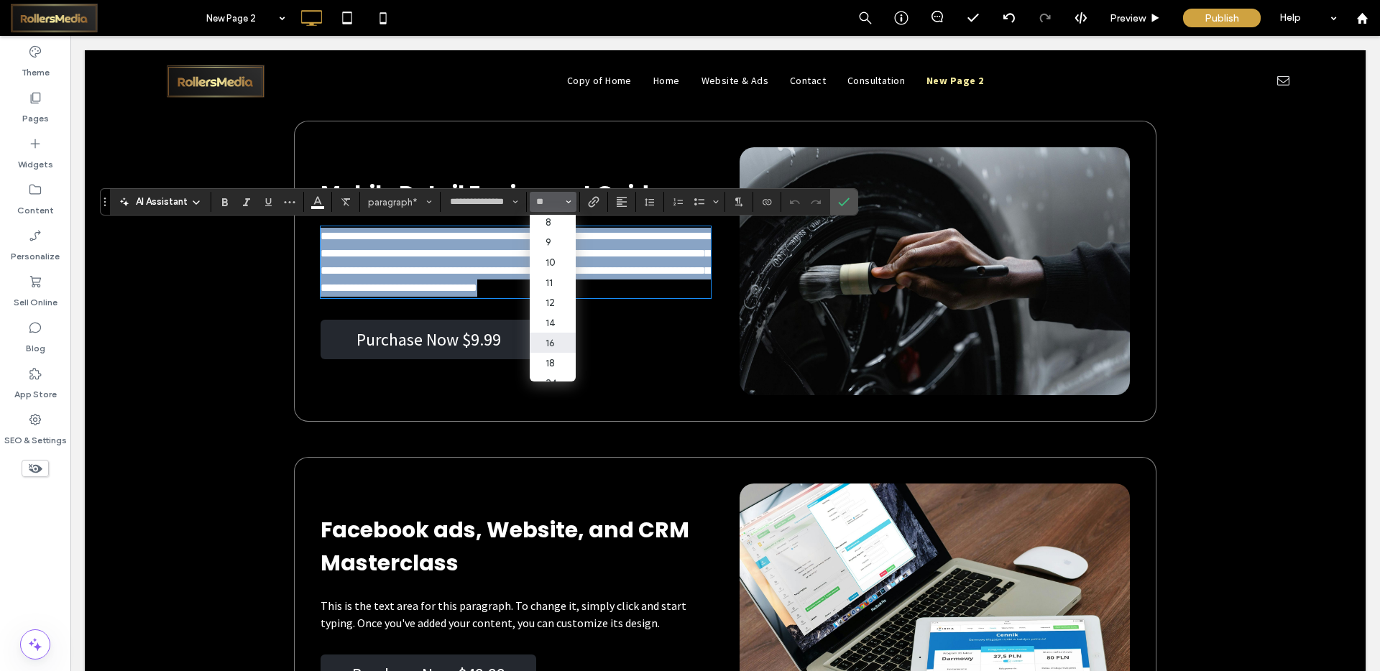
type input "**"
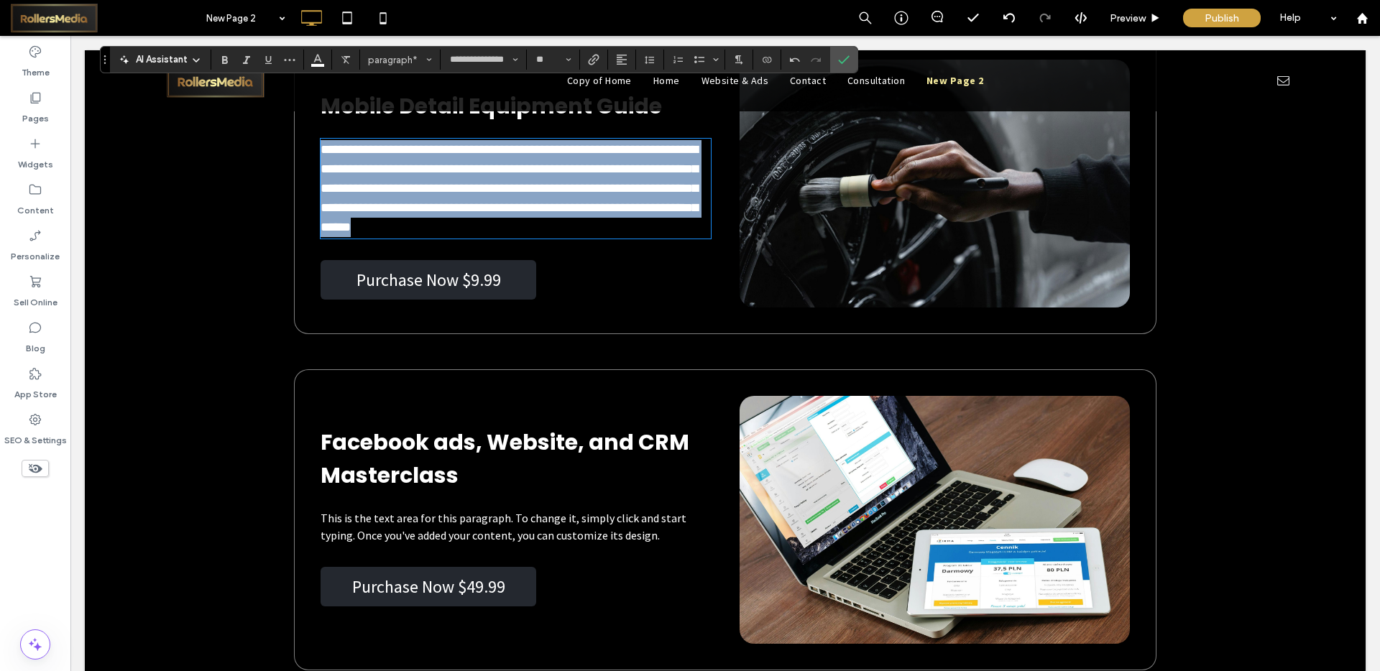
scroll to position [5385, 0]
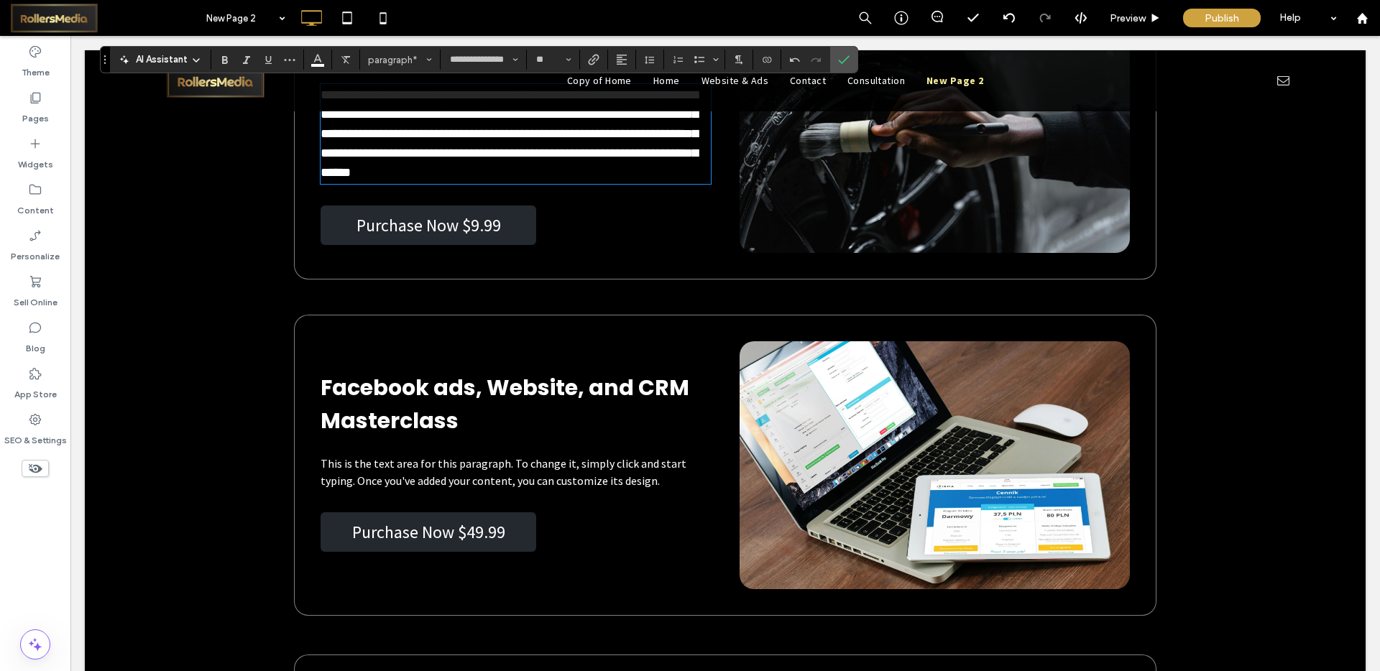
click at [453, 469] on span "This is the text area for this paragraph. To change it, simply click and start …" at bounding box center [504, 472] width 366 height 32
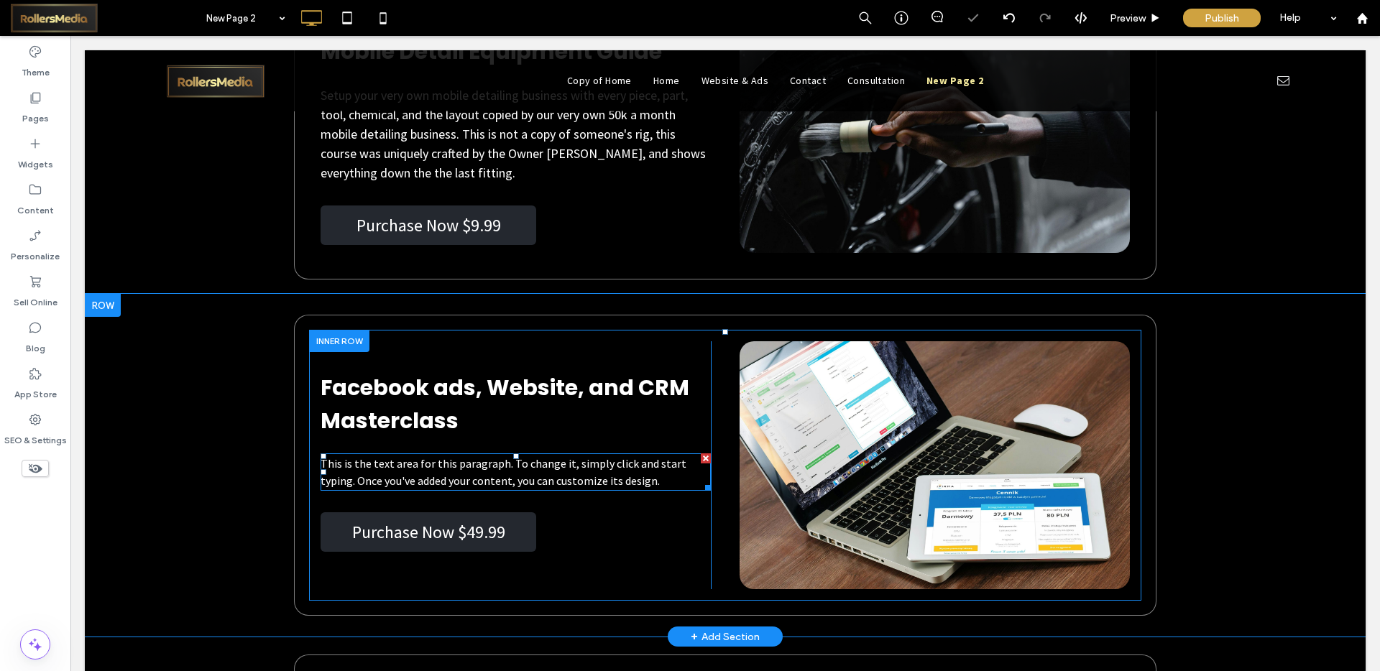
click at [453, 468] on span "This is the text area for this paragraph. To change it, simply click and start …" at bounding box center [504, 472] width 366 height 32
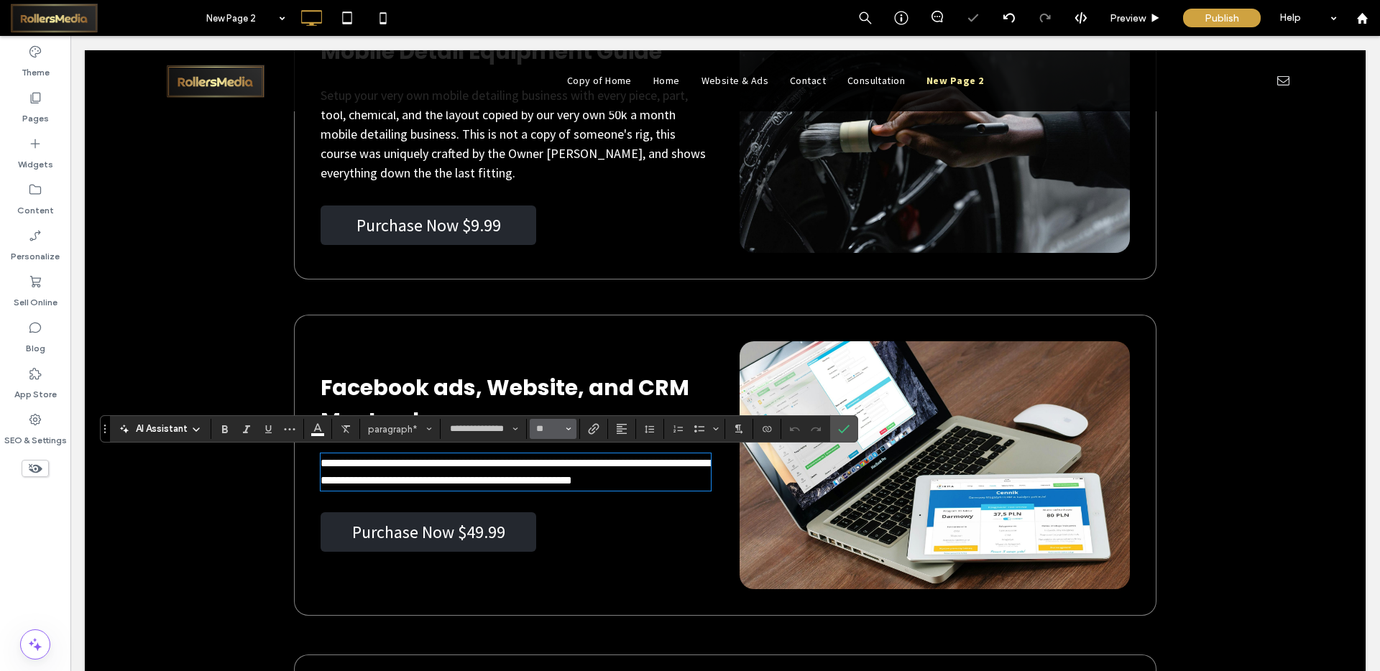
click at [571, 431] on button "**" at bounding box center [553, 429] width 47 height 20
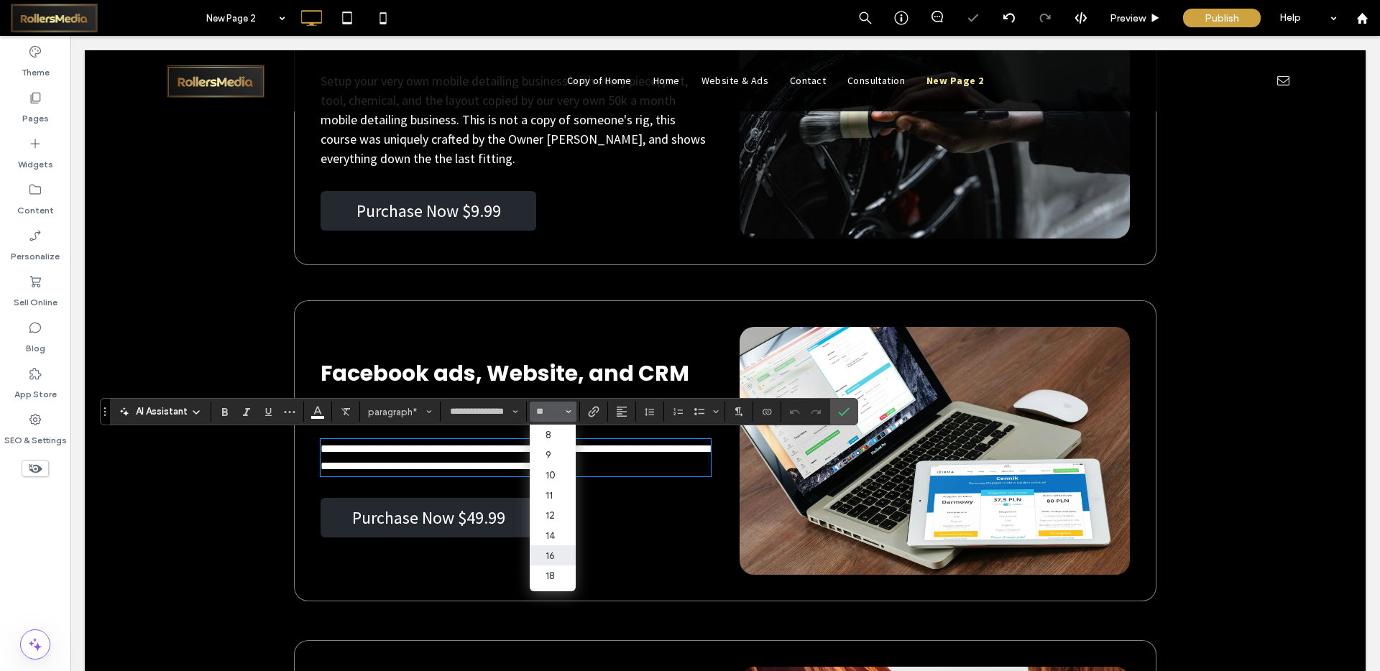
scroll to position [5404, 0]
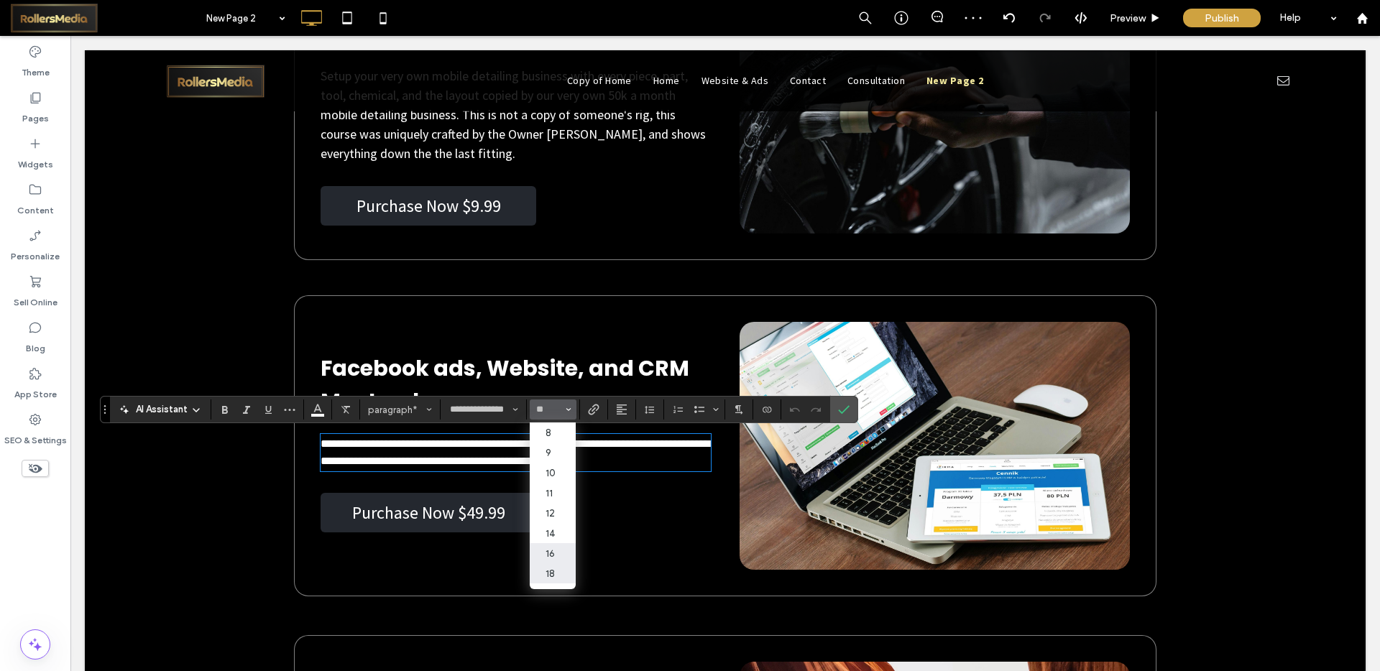
click at [553, 568] on label "18" at bounding box center [553, 574] width 46 height 20
type input "**"
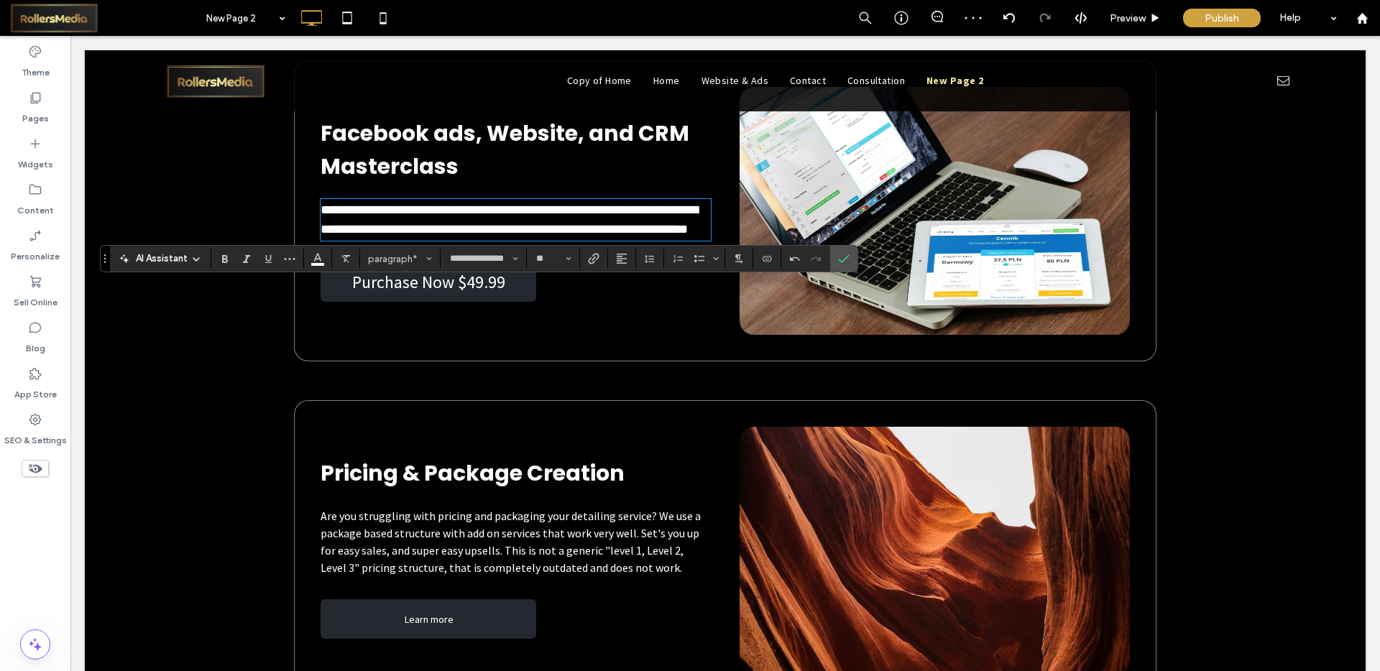
scroll to position [5643, 0]
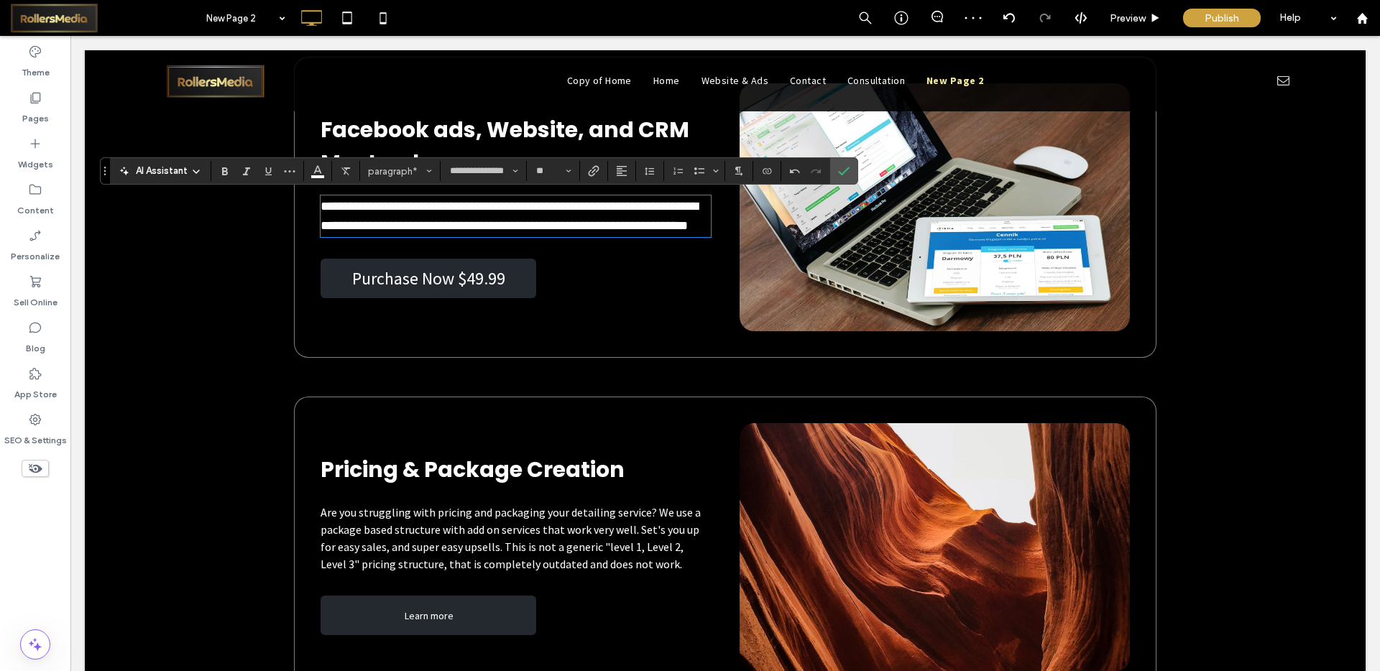
click at [476, 510] on span "Are you struggling with pricing and packaging your detailing service? We use a …" at bounding box center [511, 538] width 380 height 66
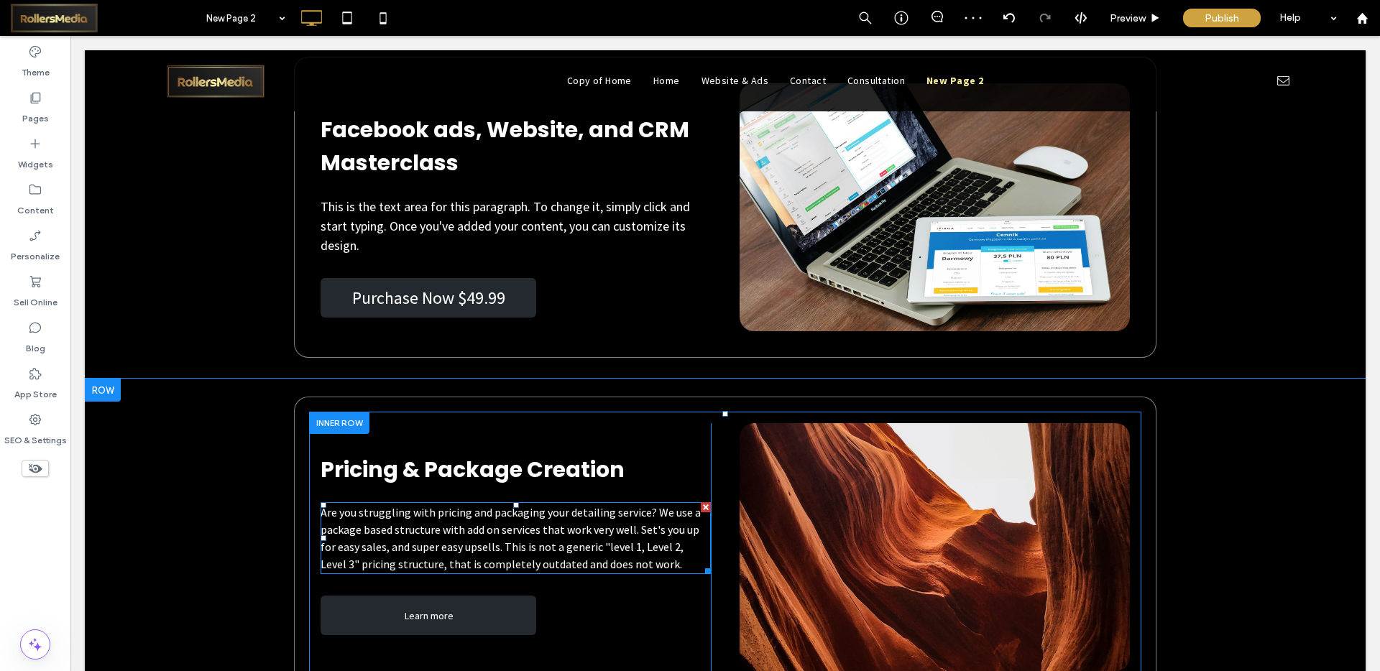
click at [471, 526] on span "Are you struggling with pricing and packaging your detailing service? We use a …" at bounding box center [511, 538] width 380 height 66
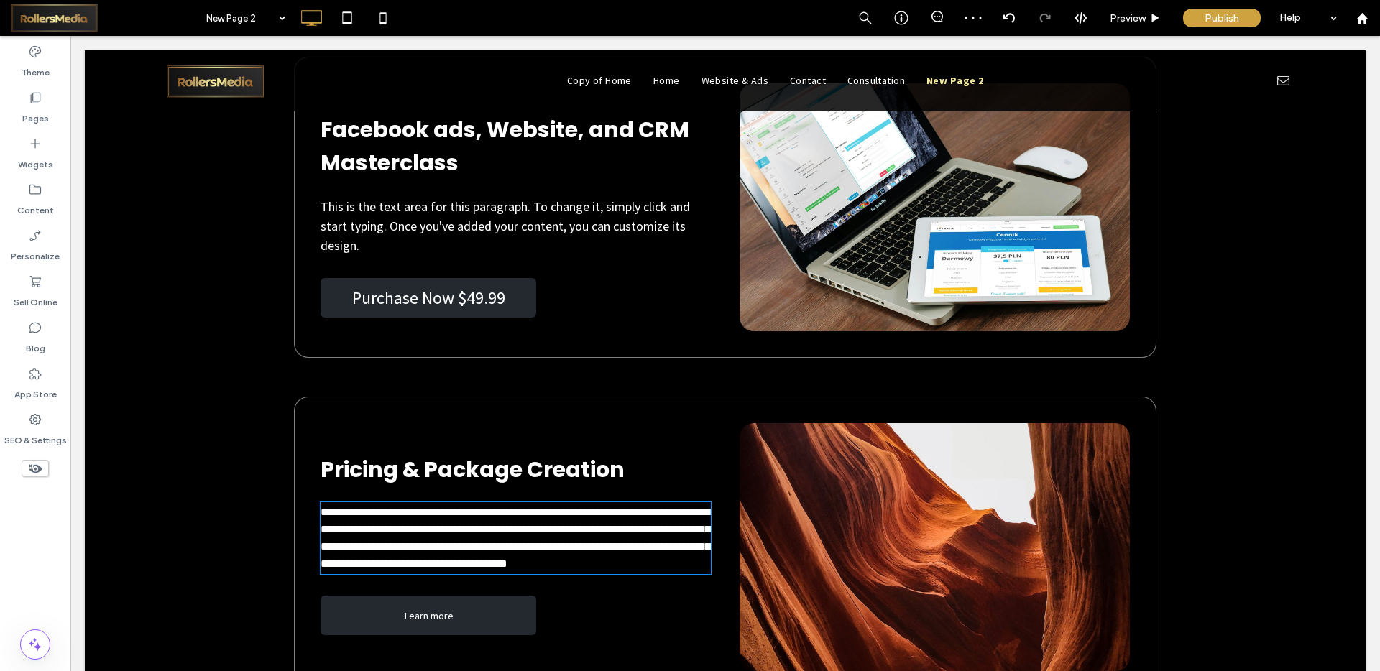
click at [471, 526] on span "**********" at bounding box center [516, 538] width 390 height 63
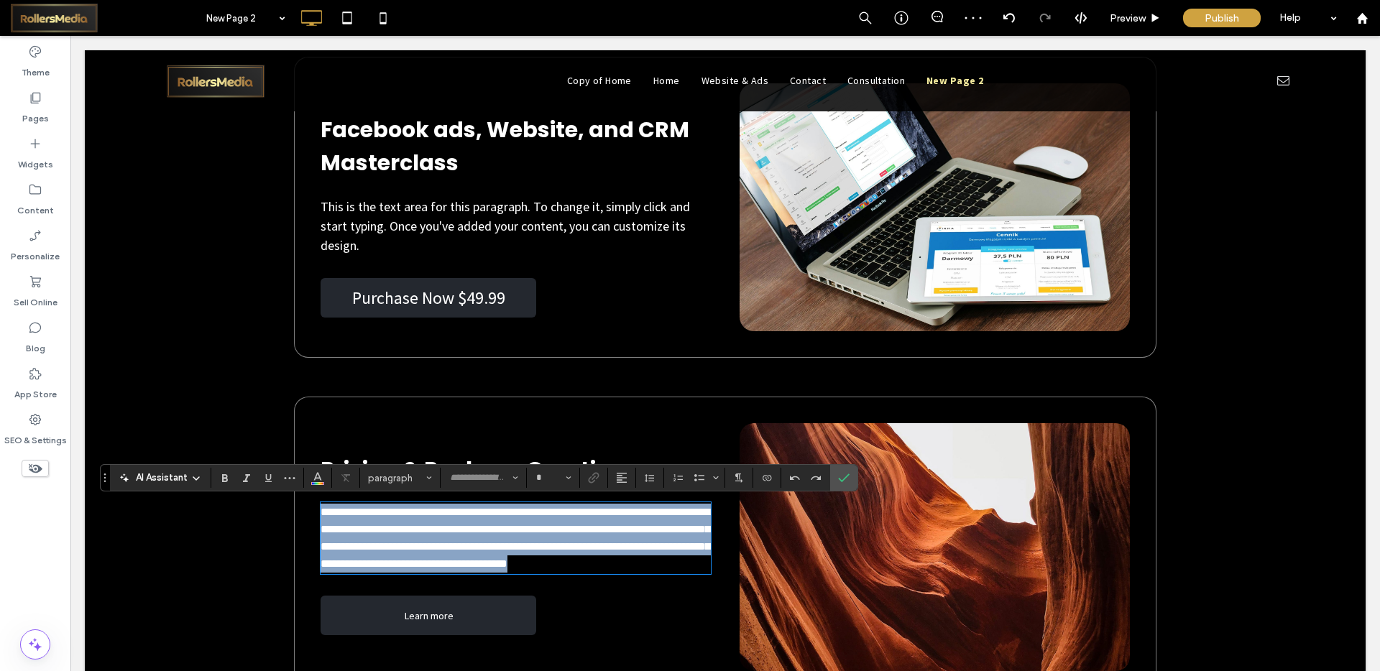
type input "**********"
type input "**"
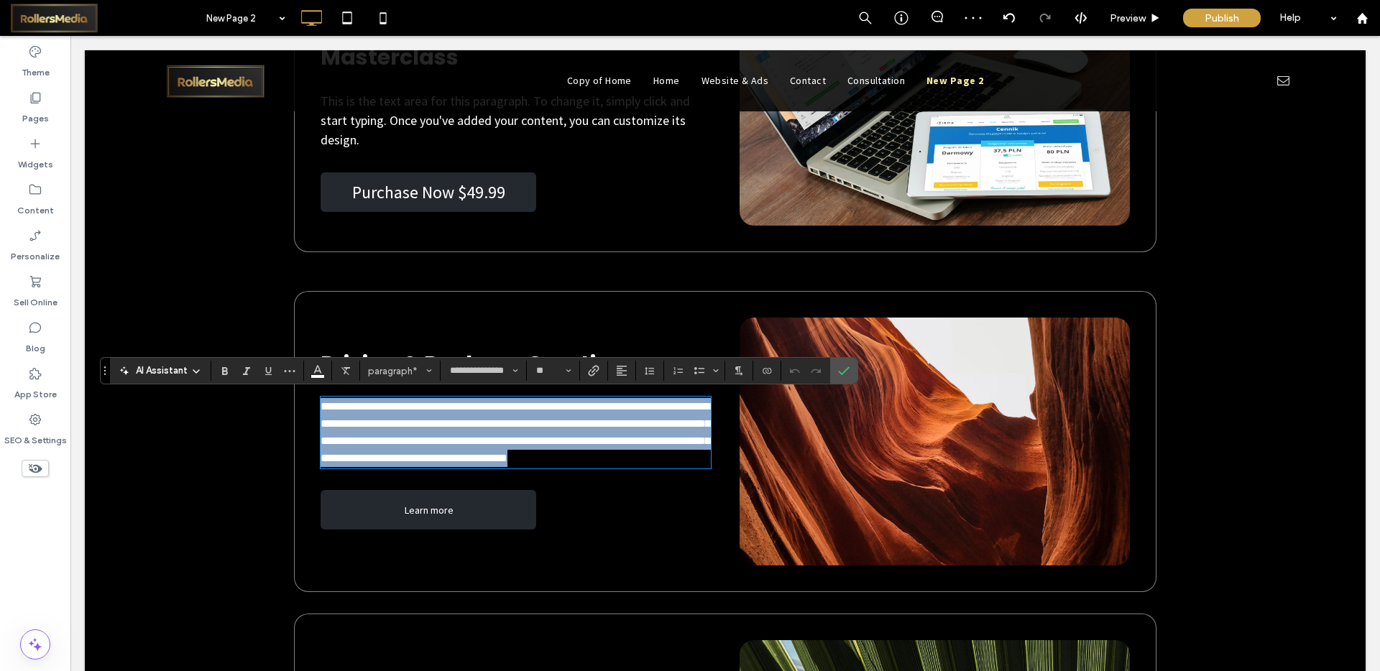
scroll to position [5751, 0]
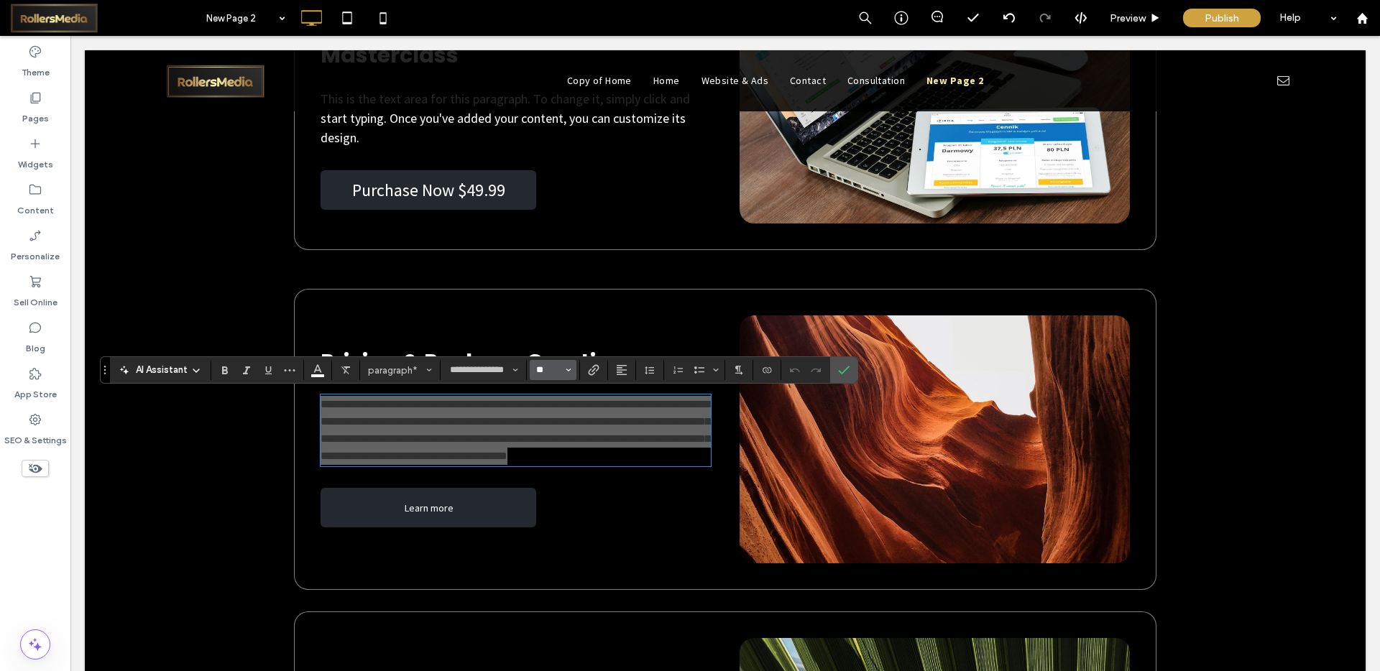
click at [559, 368] on input "**" at bounding box center [549, 370] width 28 height 12
click at [552, 526] on label "18" at bounding box center [553, 528] width 46 height 20
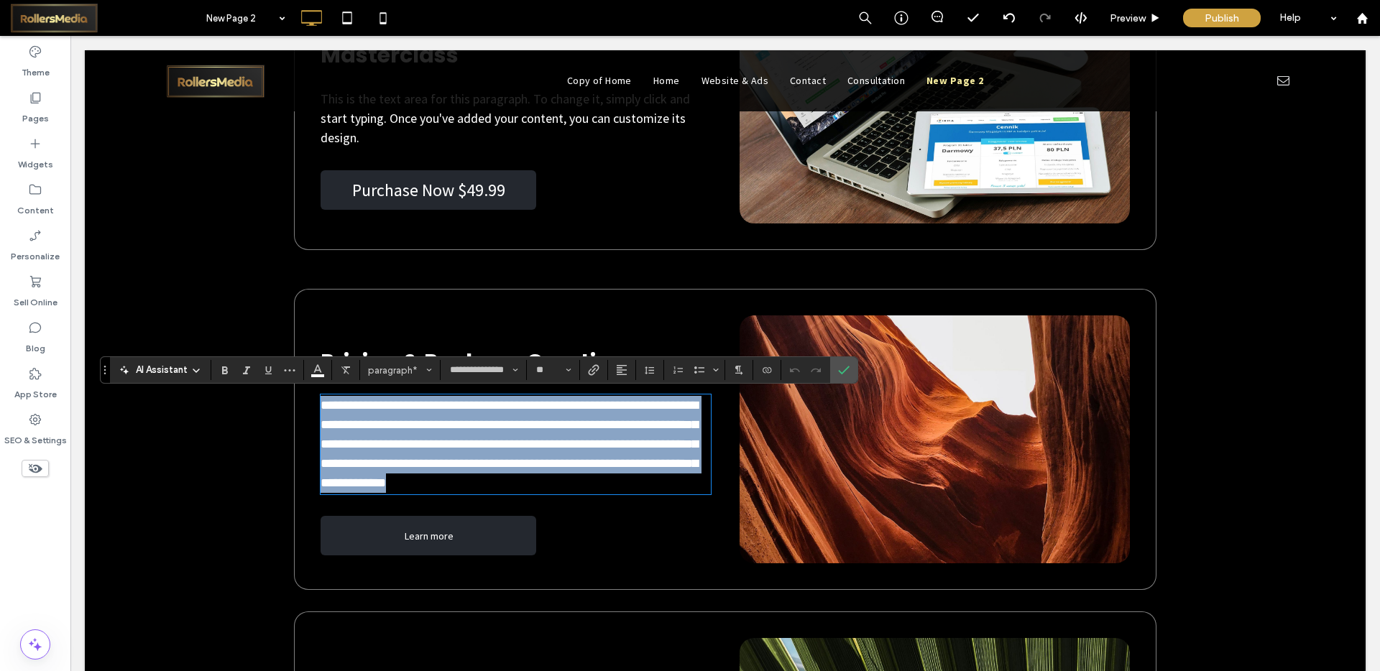
type input "**"
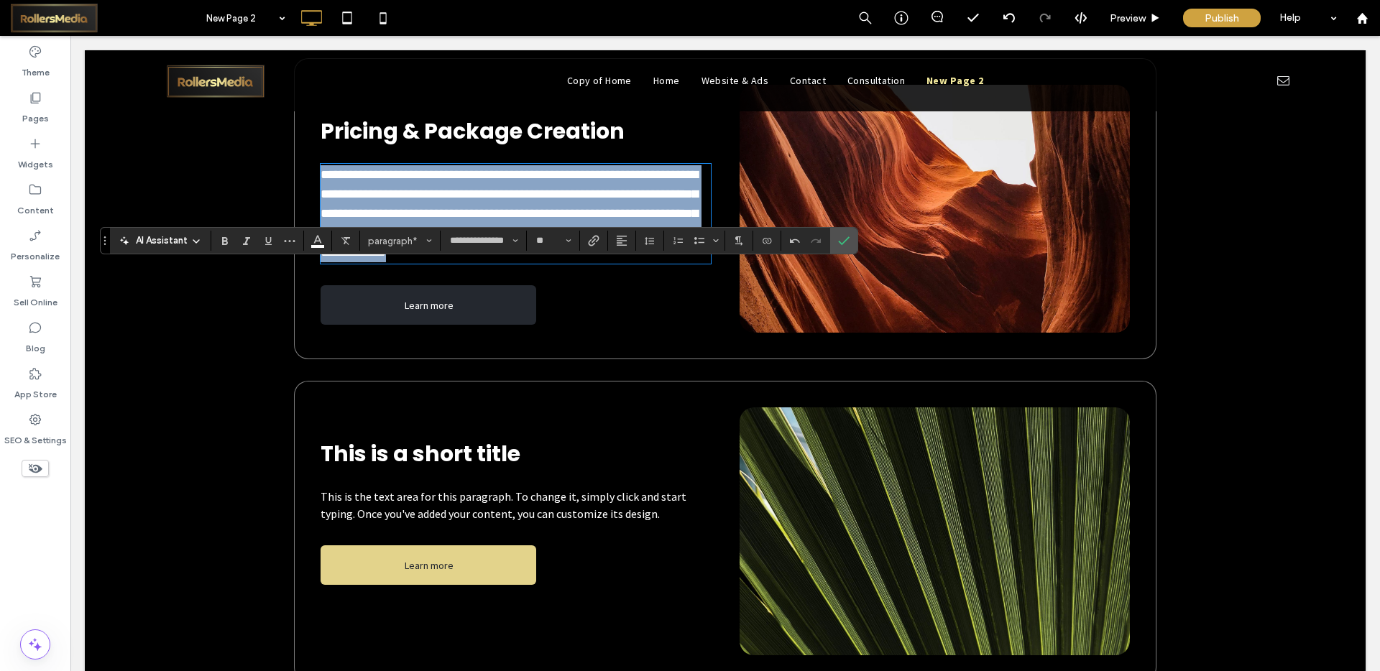
scroll to position [5982, 0]
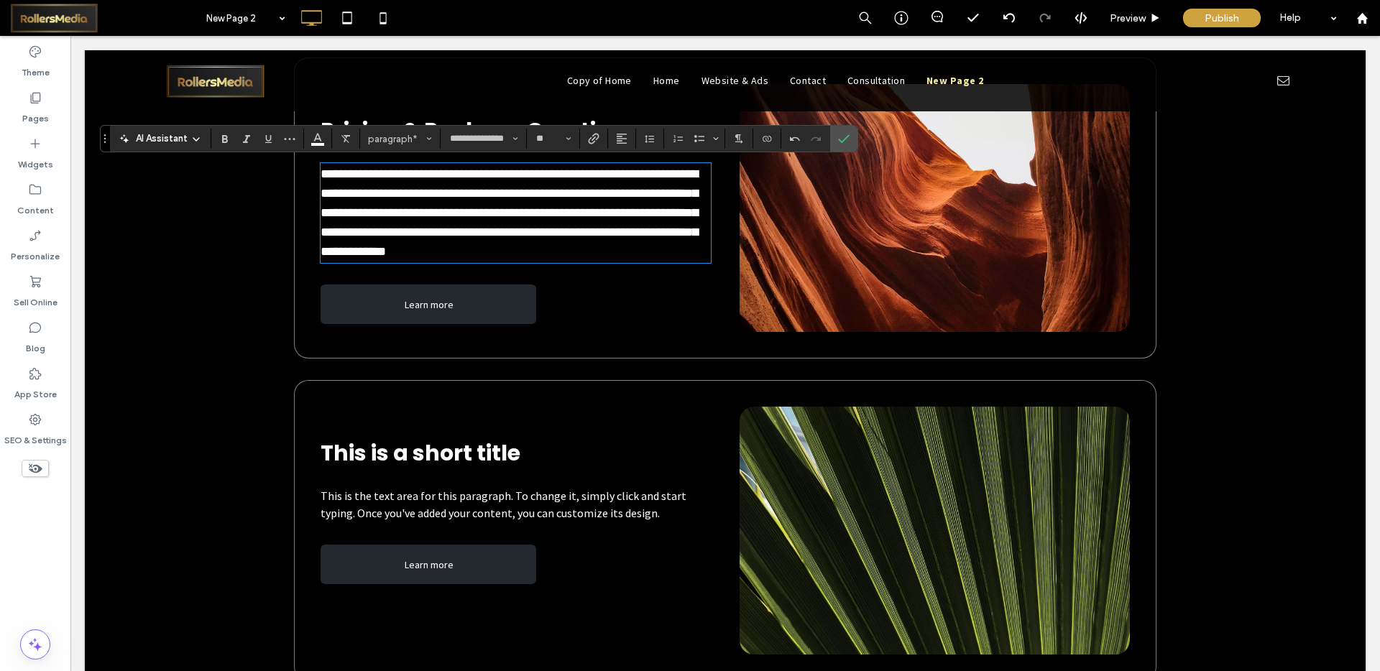
click at [459, 517] on span "This is the text area for this paragraph. To change it, simply click and start …" at bounding box center [504, 505] width 366 height 32
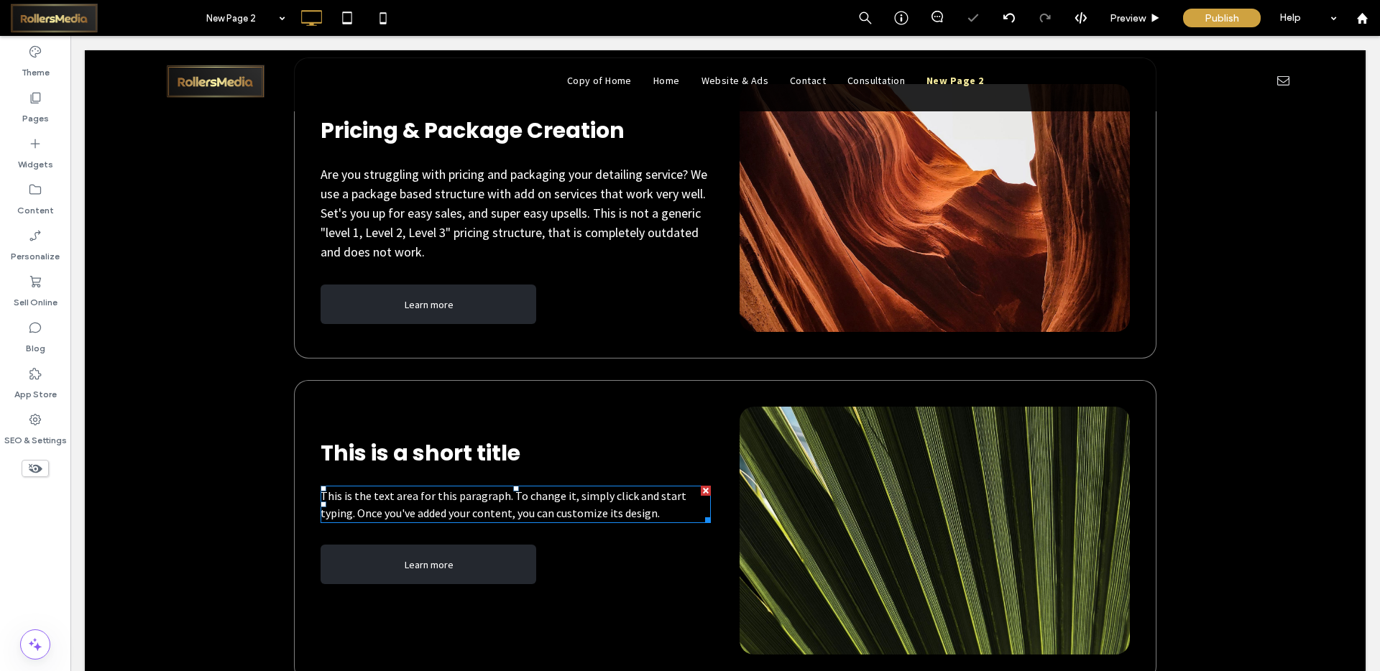
click at [460, 509] on span "This is the text area for this paragraph. To change it, simply click and start …" at bounding box center [504, 505] width 366 height 32
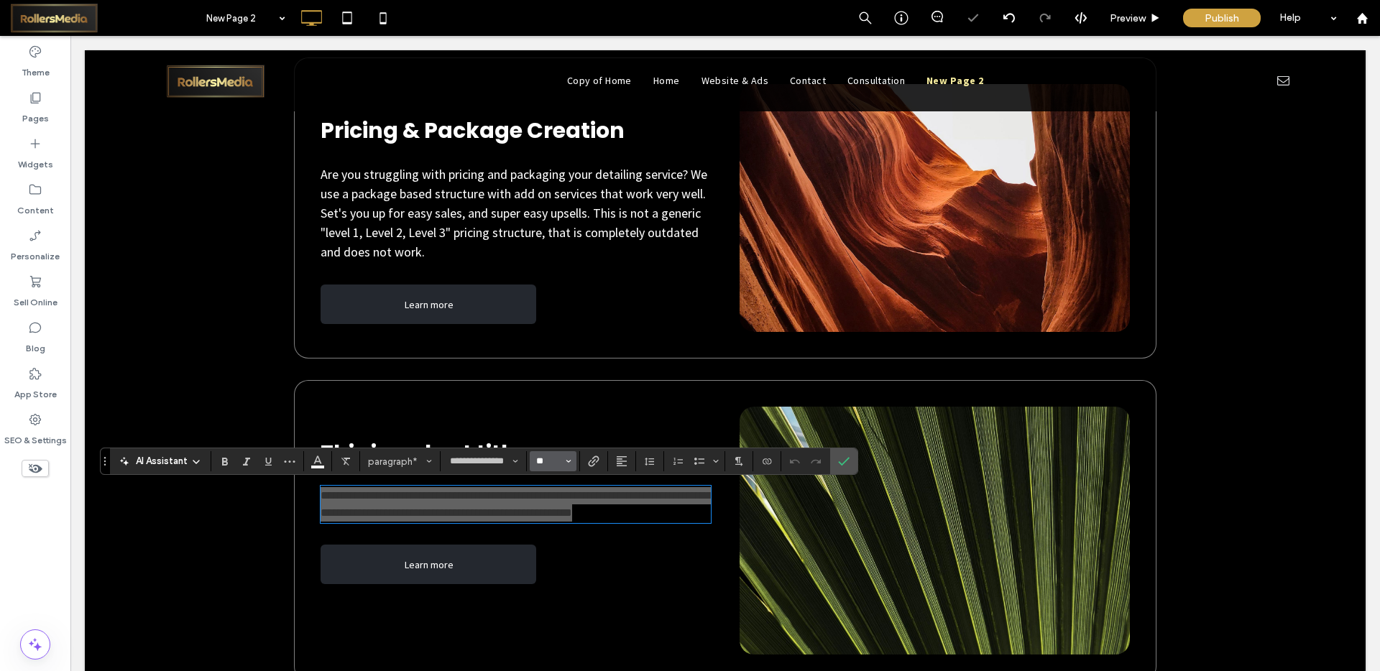
click at [535, 464] on input "**" at bounding box center [549, 462] width 28 height 12
click at [548, 434] on label "18" at bounding box center [553, 433] width 46 height 20
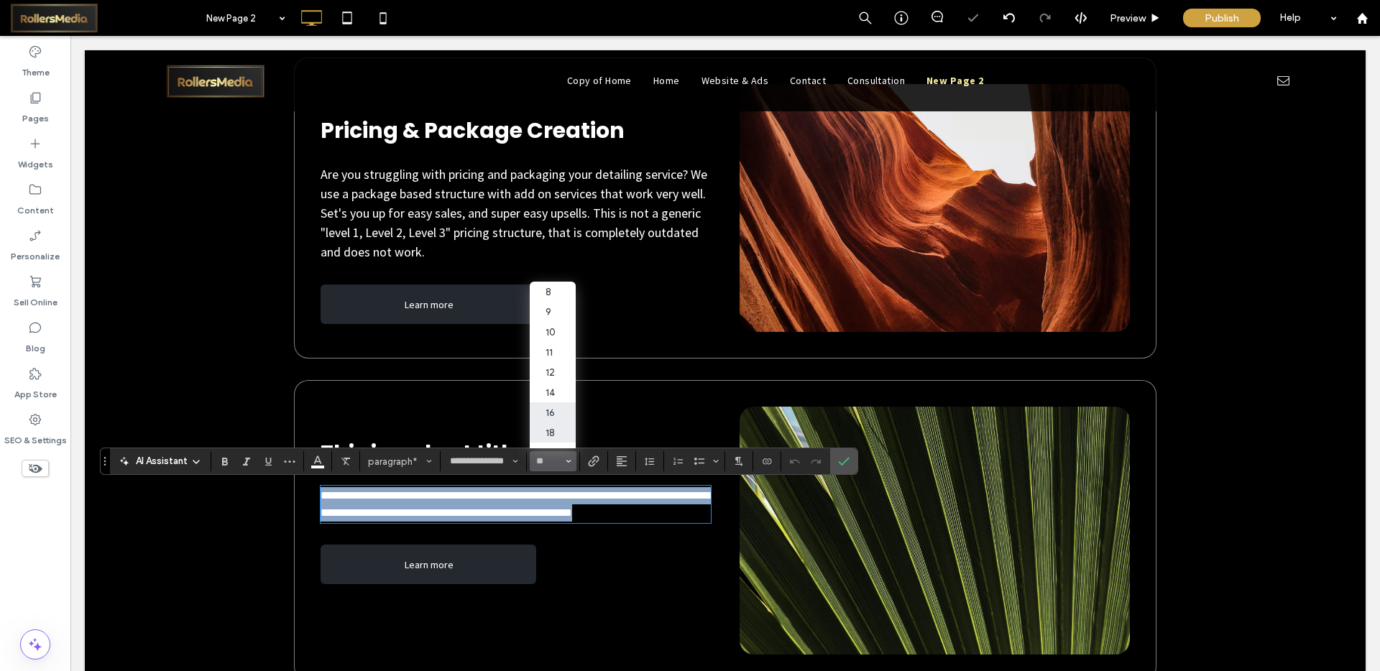
type input "**"
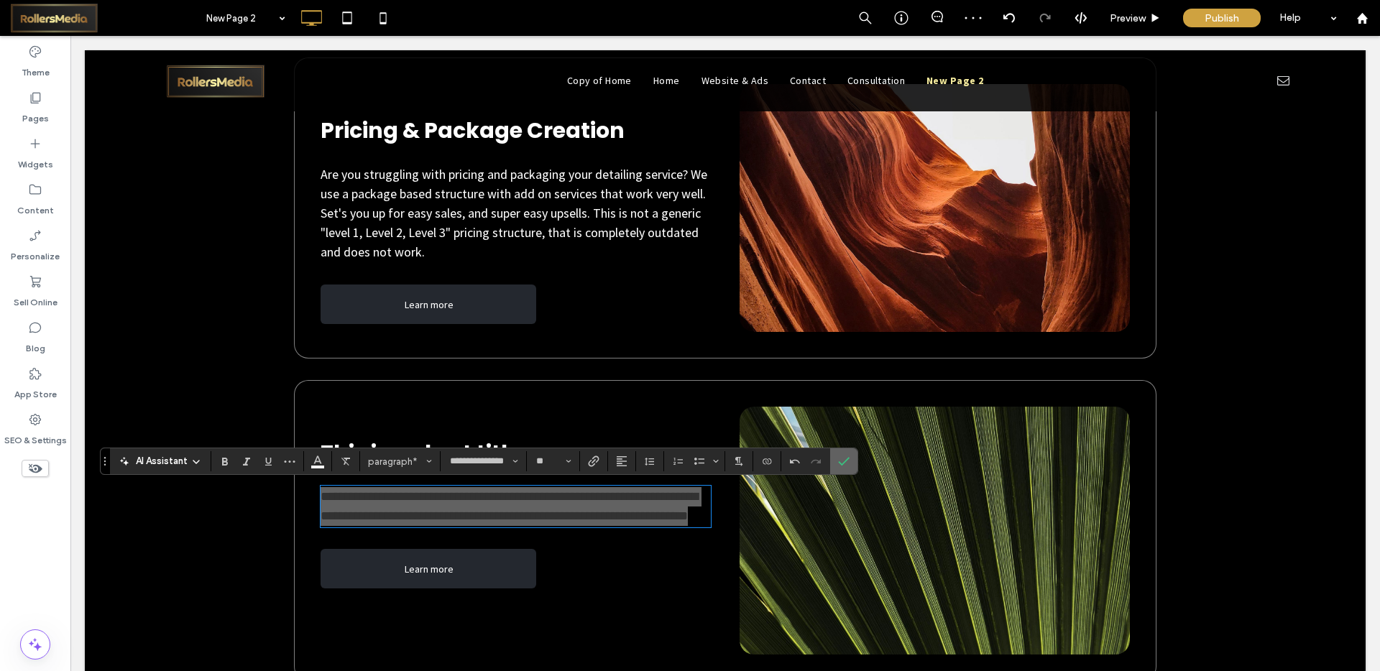
click at [845, 463] on icon "Confirm" at bounding box center [844, 462] width 12 height 12
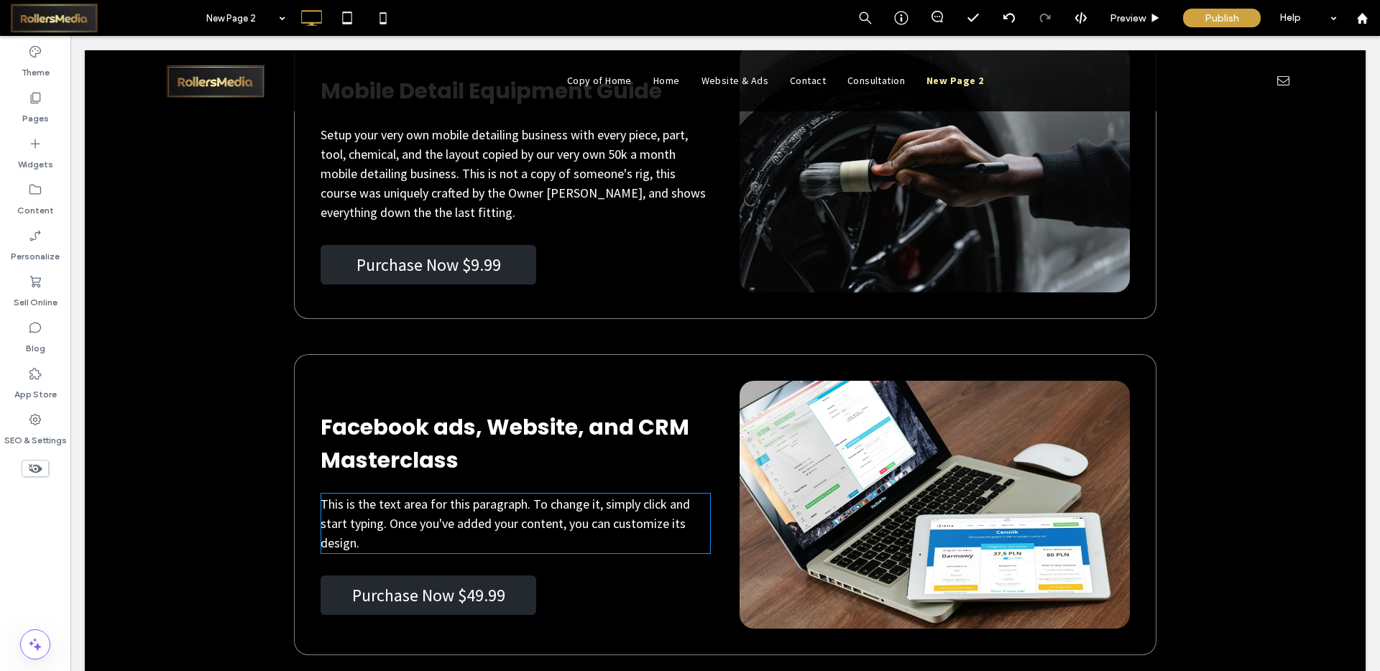
scroll to position [5363, 0]
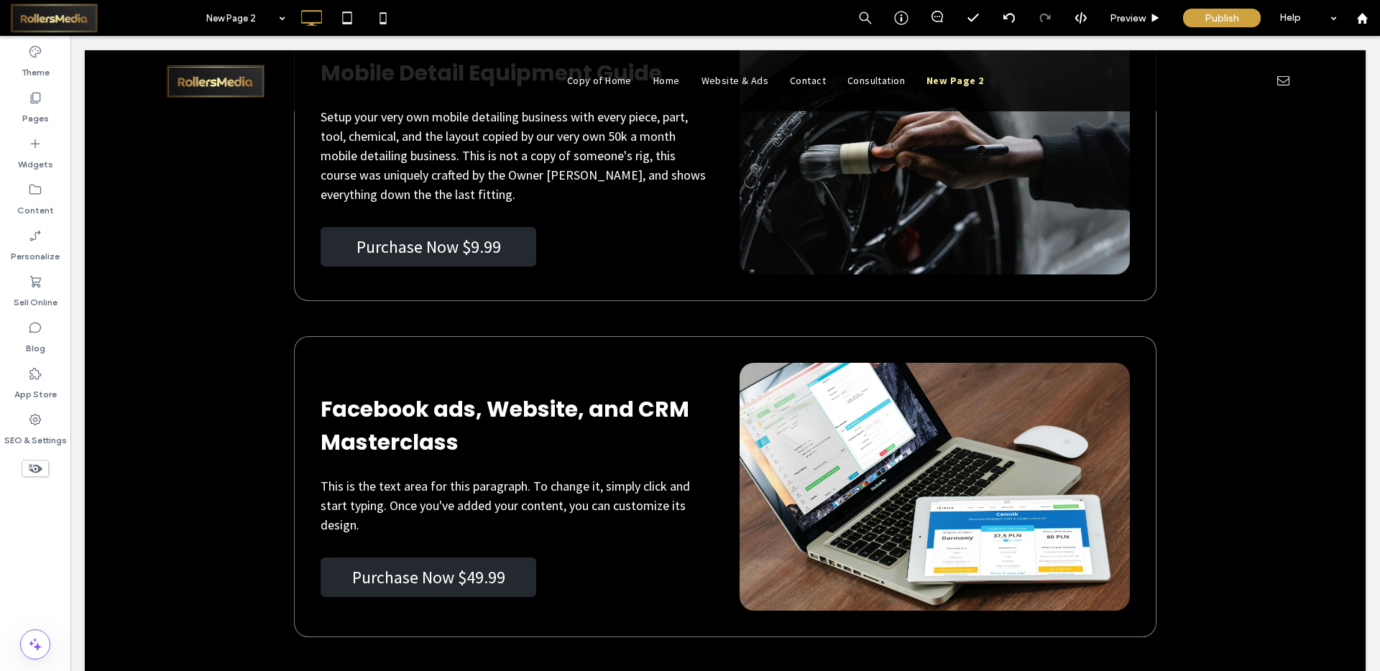
click at [101, 324] on div at bounding box center [103, 327] width 36 height 23
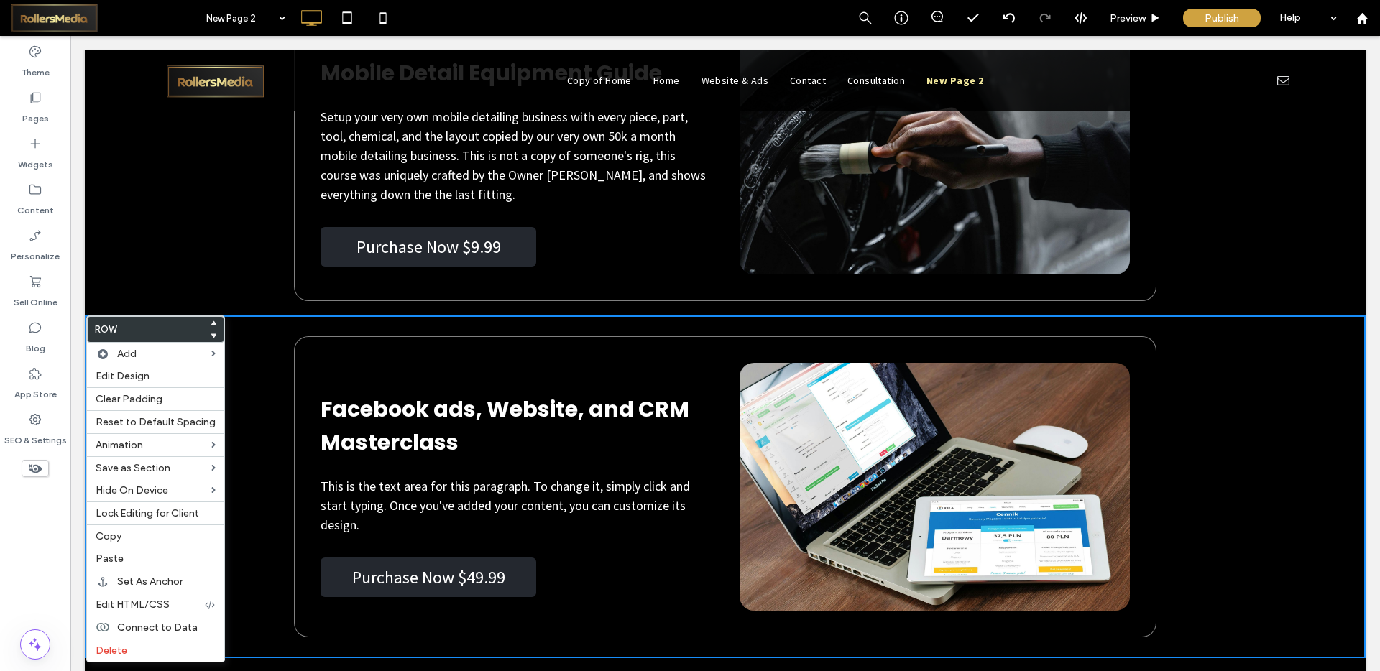
click at [211, 324] on use at bounding box center [214, 323] width 6 height 4
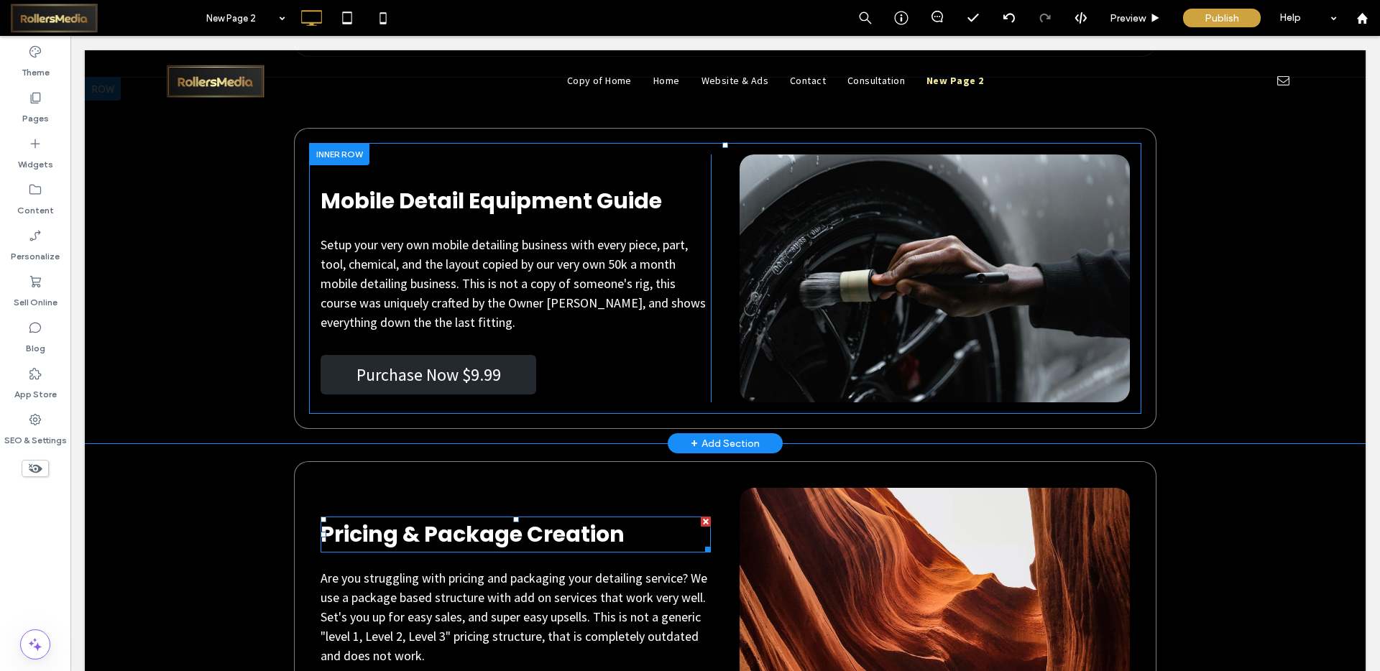
scroll to position [5554, 0]
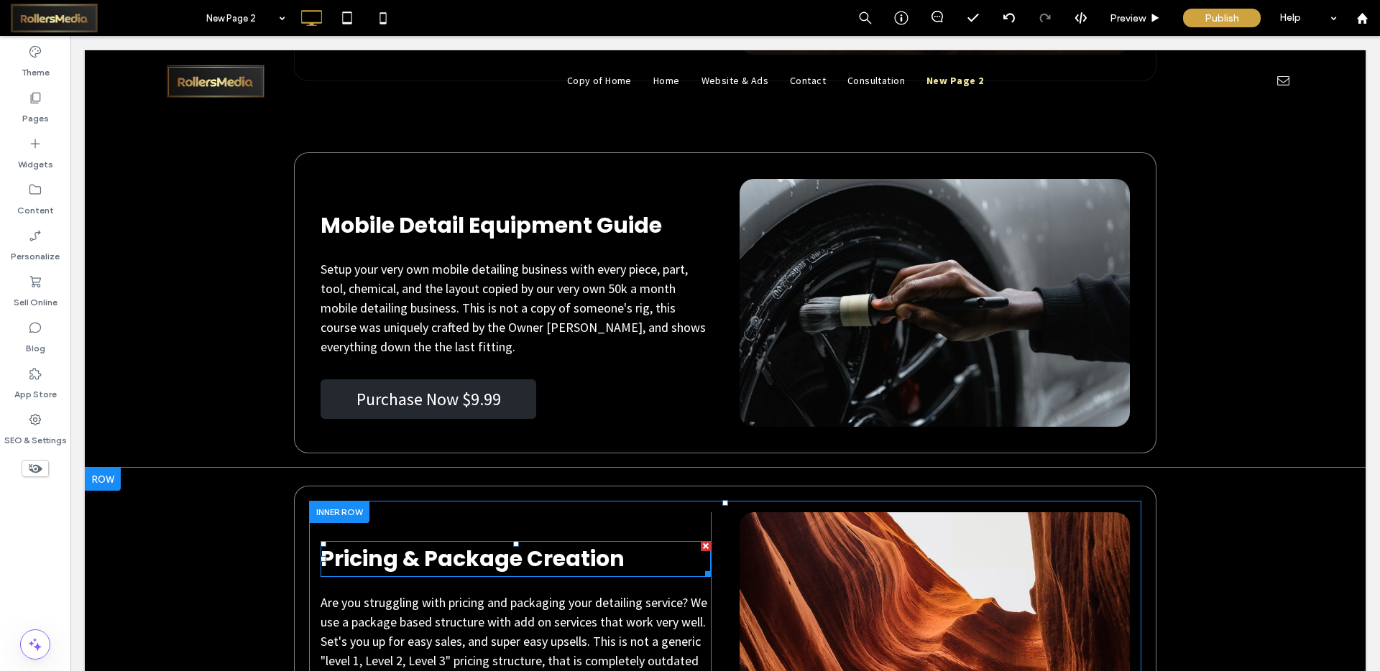
click at [638, 574] on h2 "Pricing & Package Creation" at bounding box center [516, 559] width 390 height 33
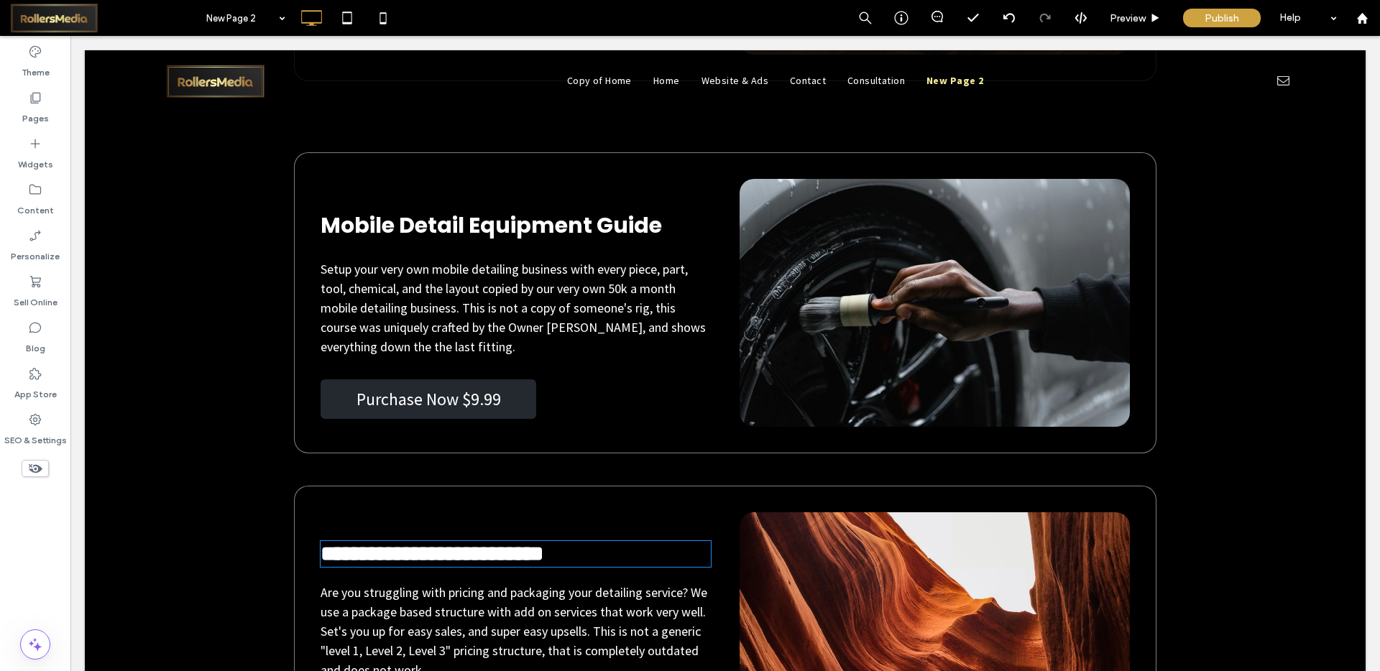
type input "*******"
type input "**"
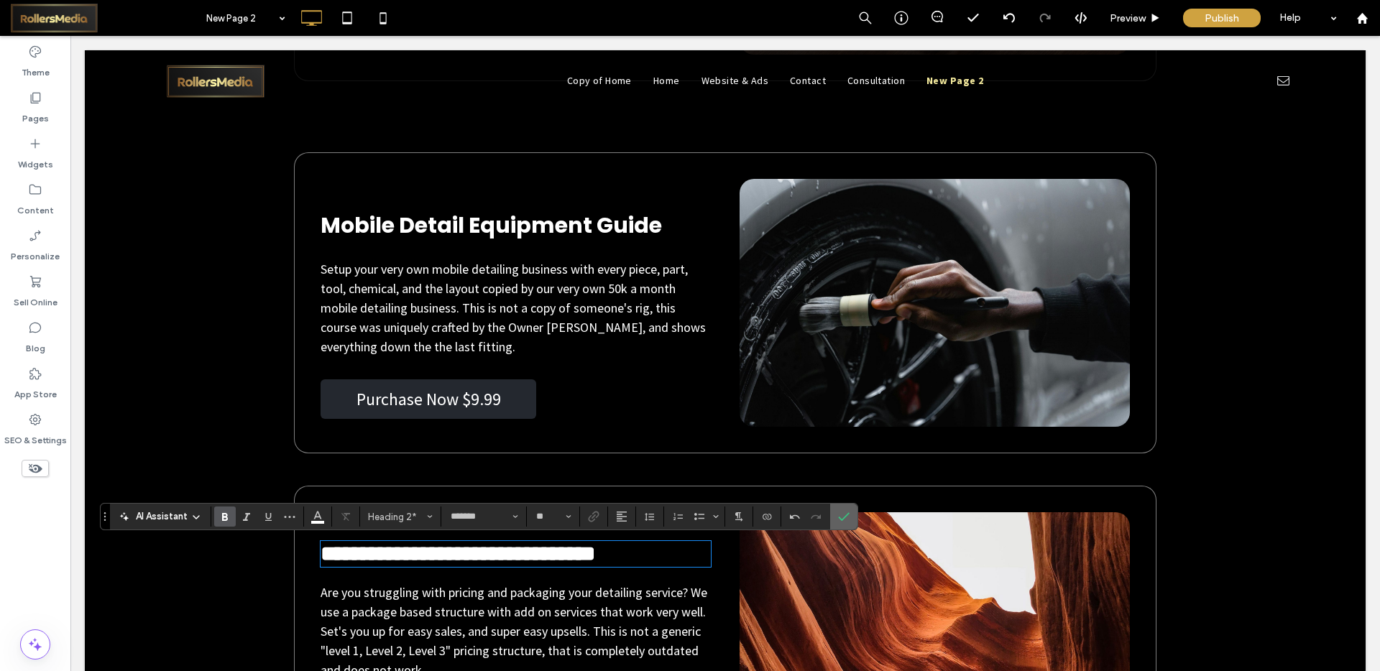
click at [853, 517] on label "Confirm" at bounding box center [844, 517] width 22 height 26
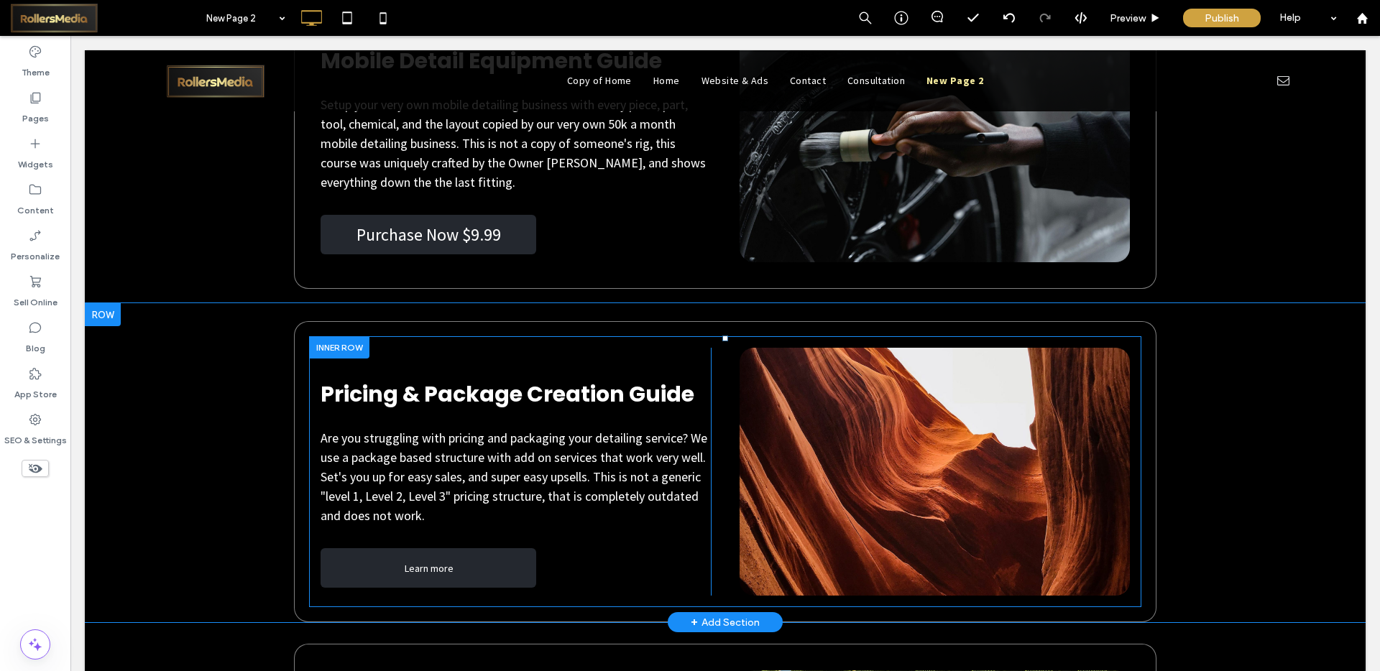
scroll to position [5731, 0]
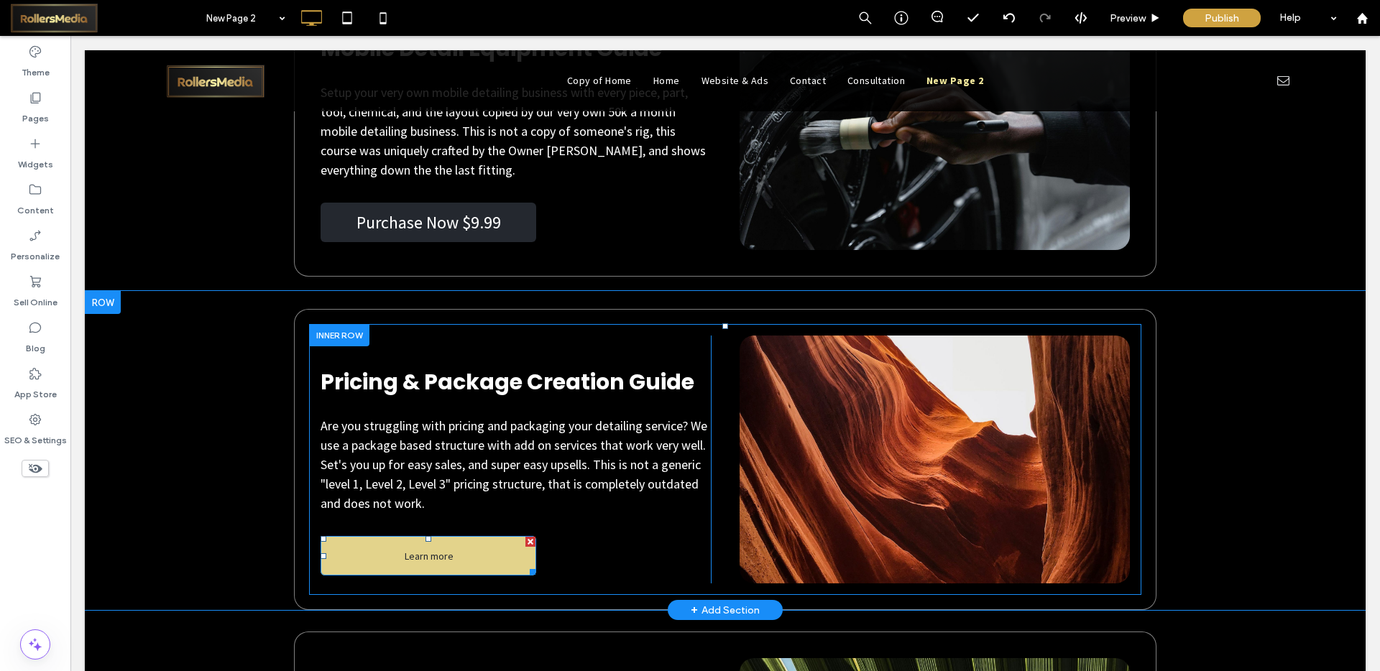
click at [431, 552] on span "Learn more" at bounding box center [429, 556] width 59 height 27
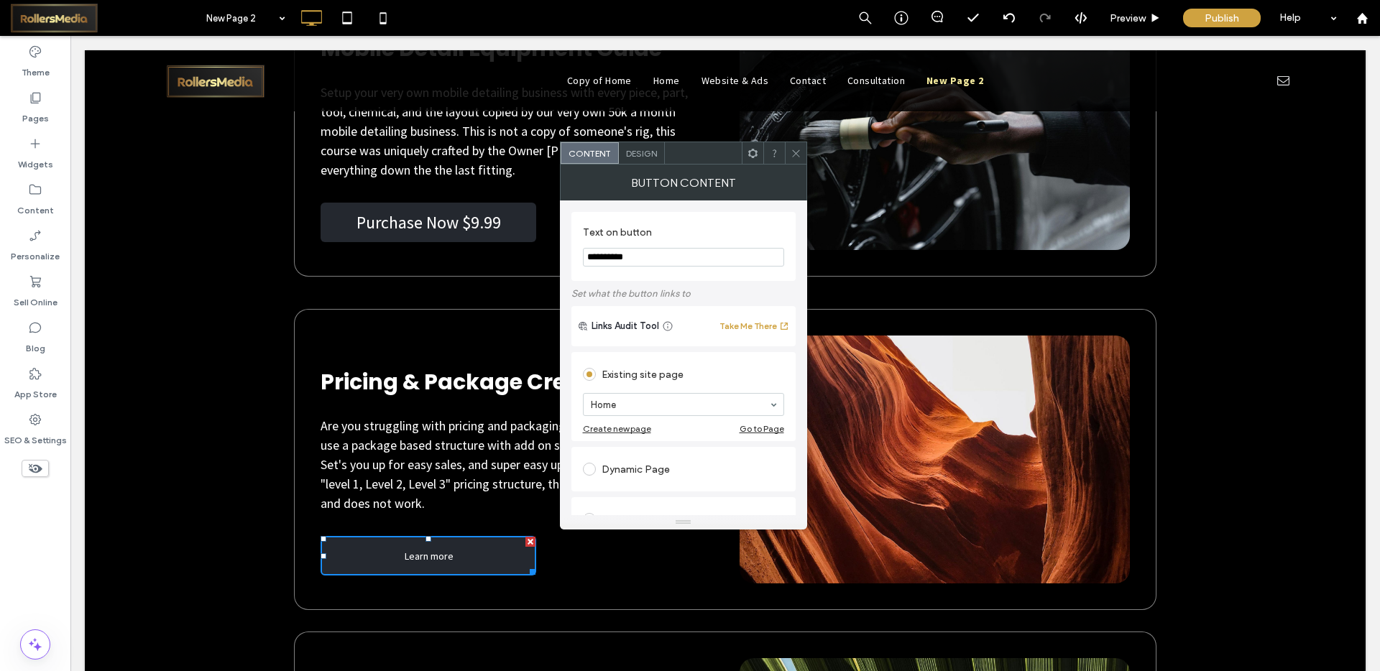
click at [791, 156] on icon at bounding box center [796, 153] width 11 height 11
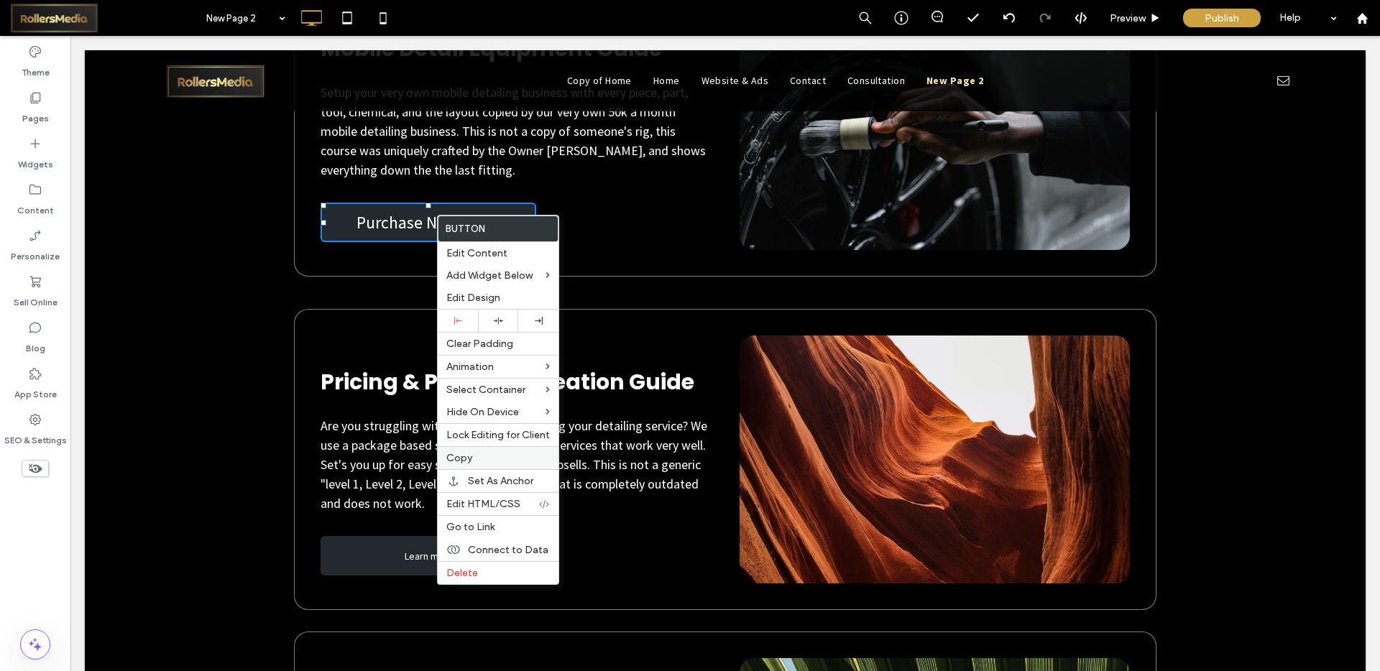
click at [469, 454] on span "Copy" at bounding box center [459, 458] width 26 height 12
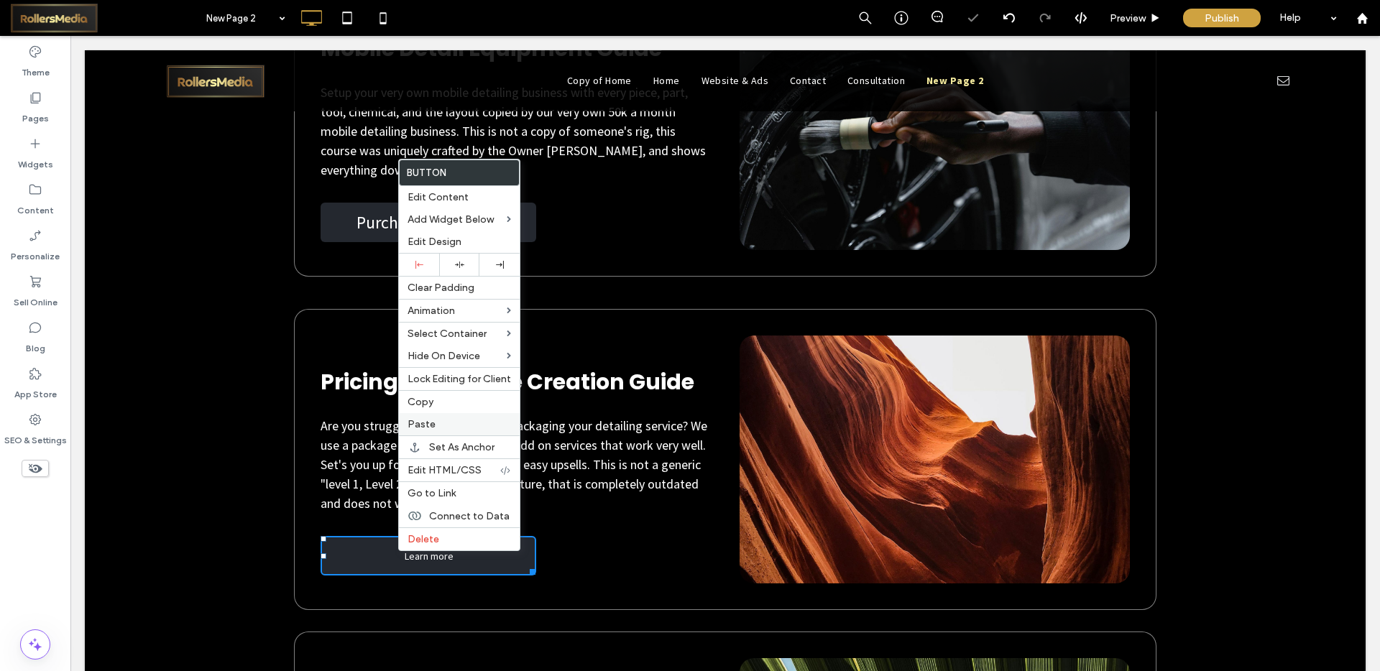
click at [430, 419] on span "Paste" at bounding box center [422, 424] width 28 height 12
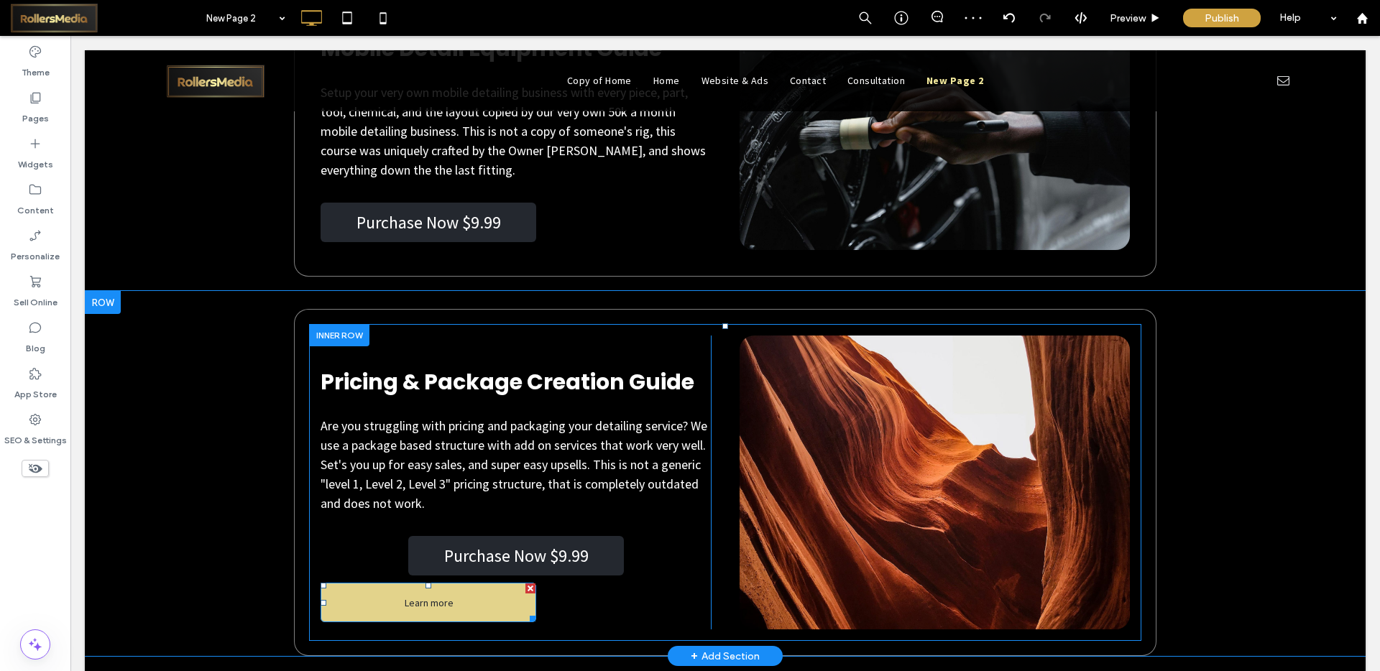
click at [525, 587] on div at bounding box center [530, 589] width 10 height 10
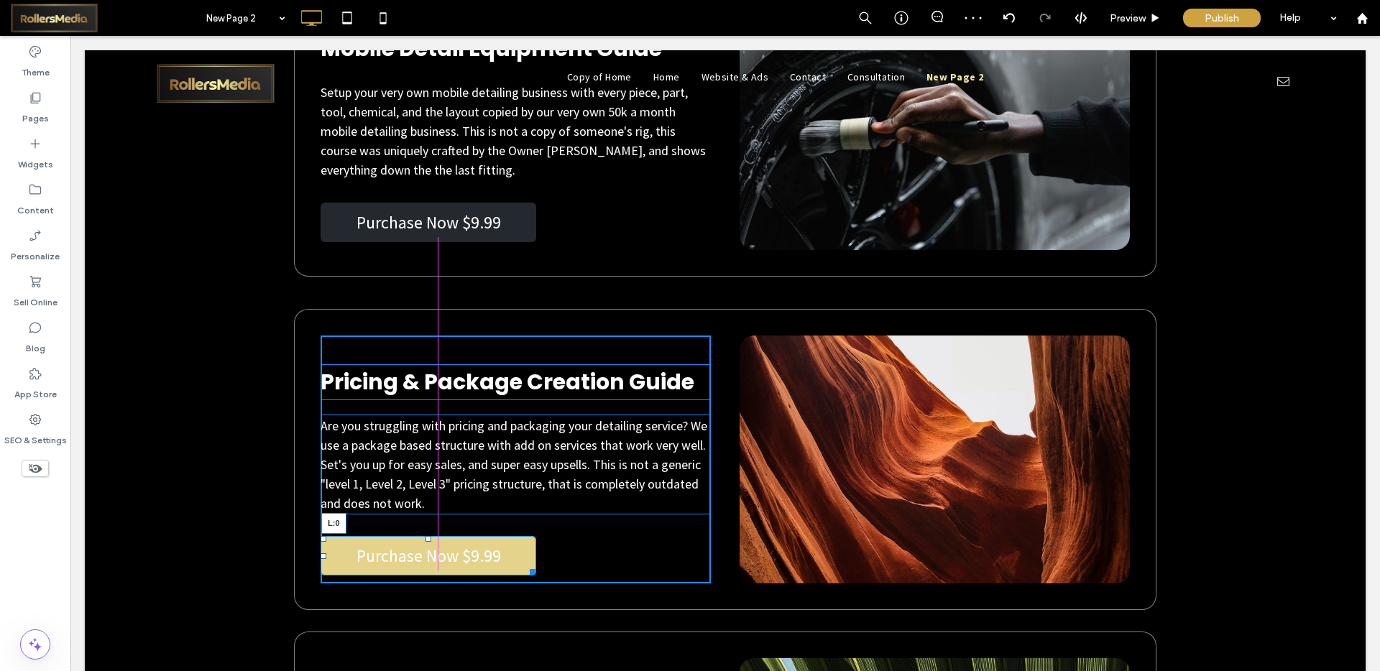
drag, startPoint x: 404, startPoint y: 555, endPoint x: 297, endPoint y: 553, distance: 107.1
click at [297, 553] on div "Pricing & Package Creation Guide Are you struggling with pricing and packaging …" at bounding box center [725, 459] width 863 height 301
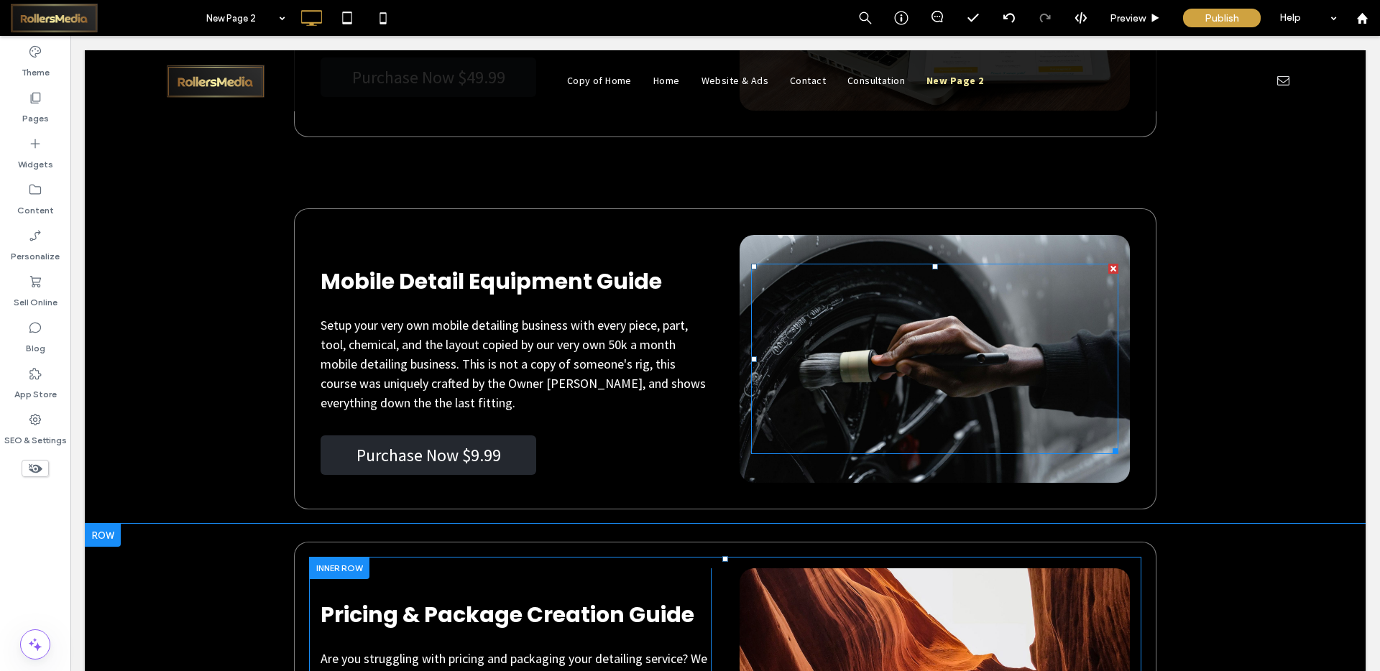
scroll to position [5596, 0]
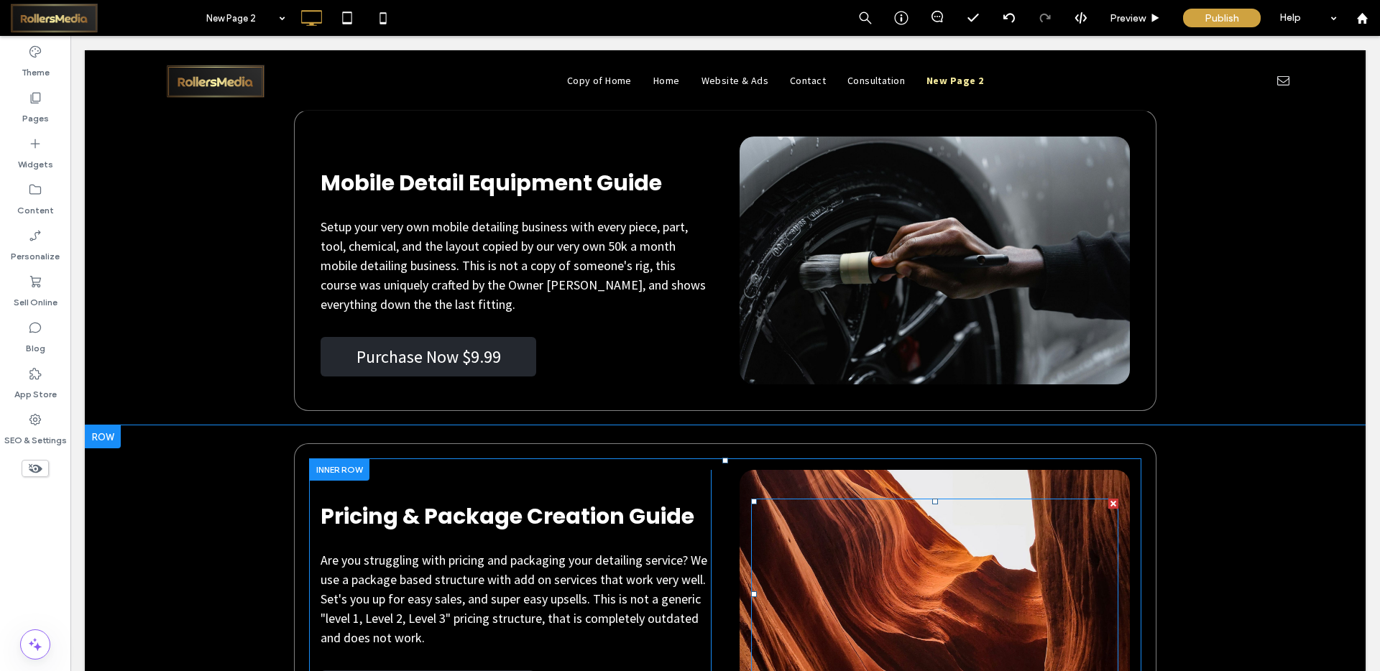
click at [868, 526] on div at bounding box center [934, 594] width 367 height 190
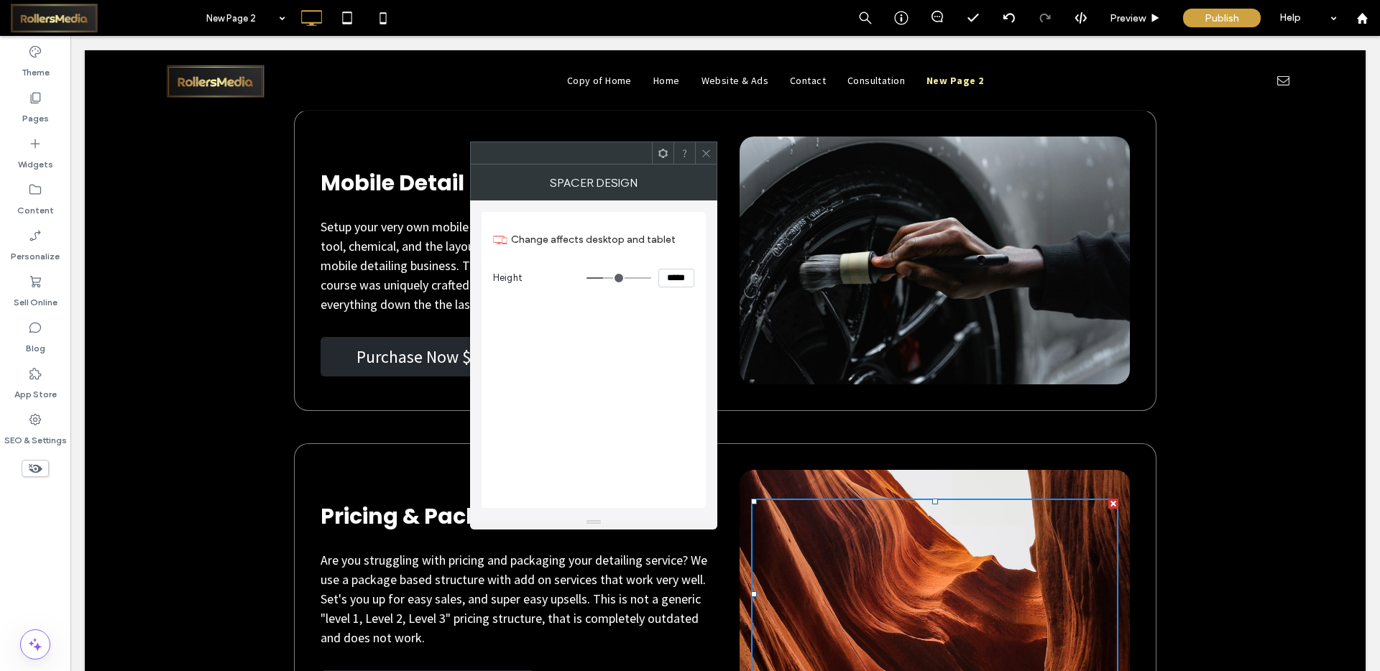
click at [711, 154] on div at bounding box center [706, 153] width 22 height 22
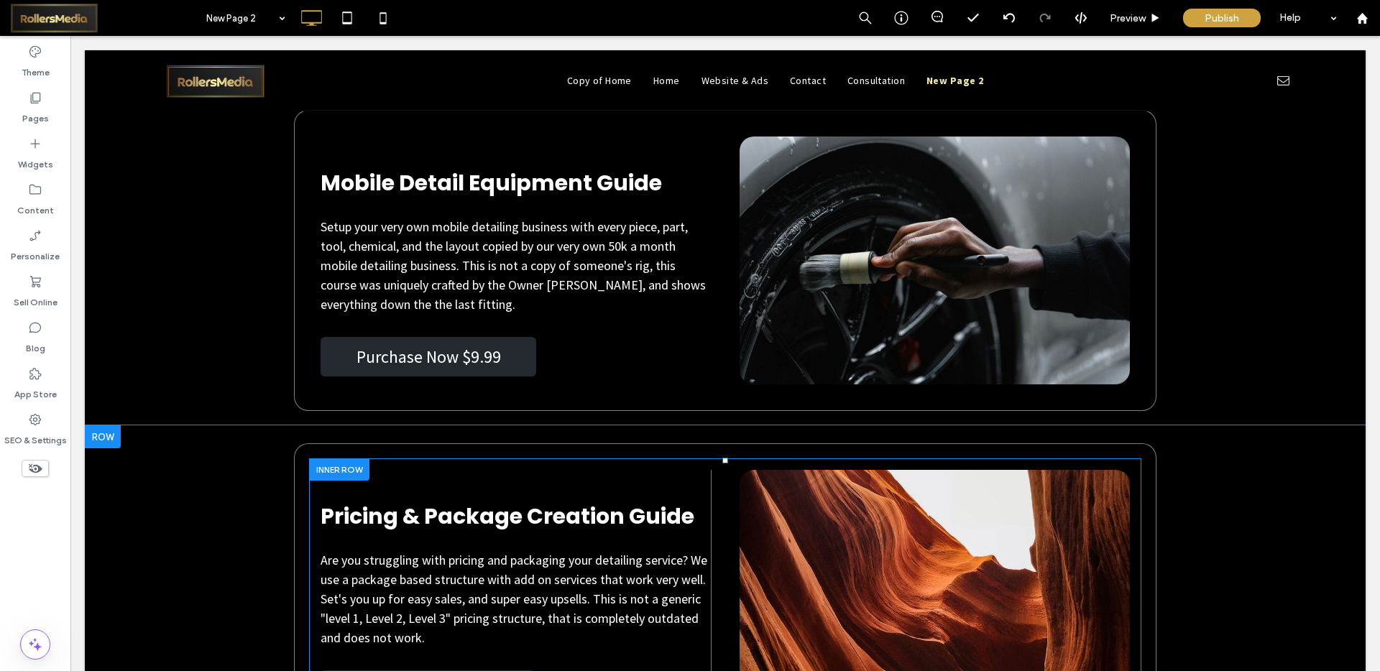
click at [824, 470] on div "Click To Paste" at bounding box center [935, 594] width 390 height 248
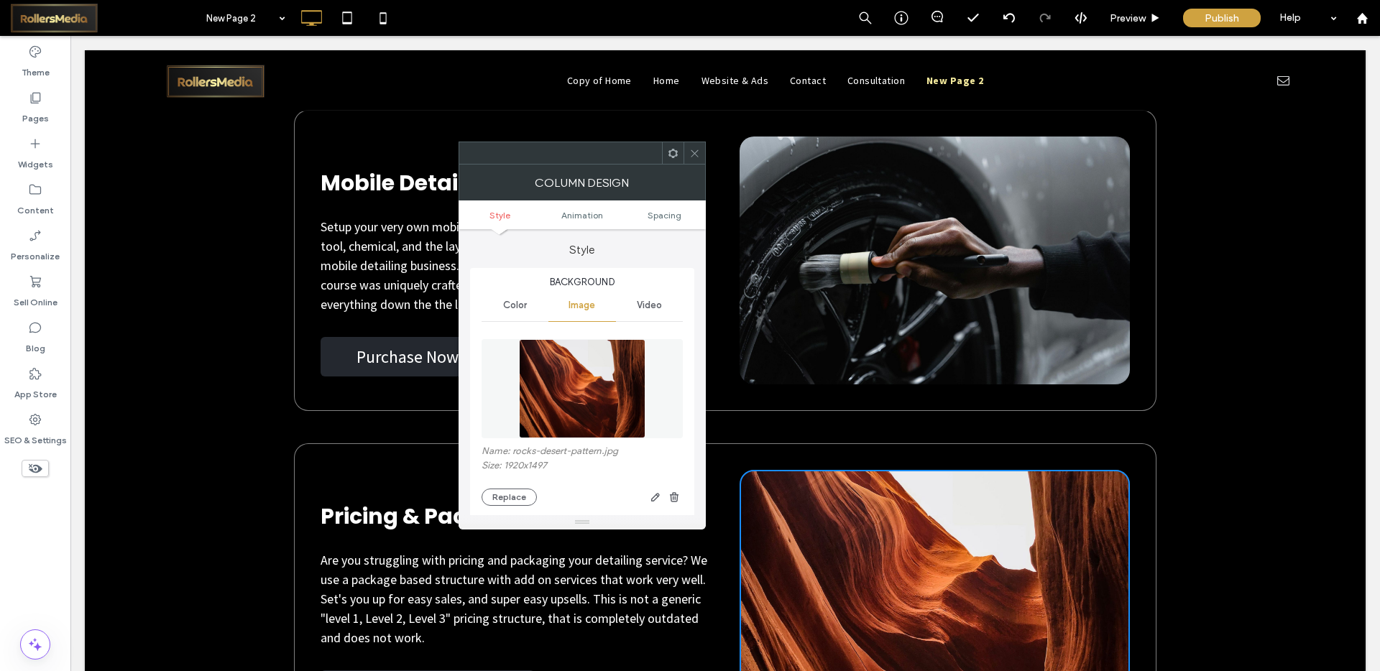
drag, startPoint x: 502, startPoint y: 498, endPoint x: 681, endPoint y: 305, distance: 262.9
click at [503, 498] on button "Replace" at bounding box center [509, 497] width 55 height 17
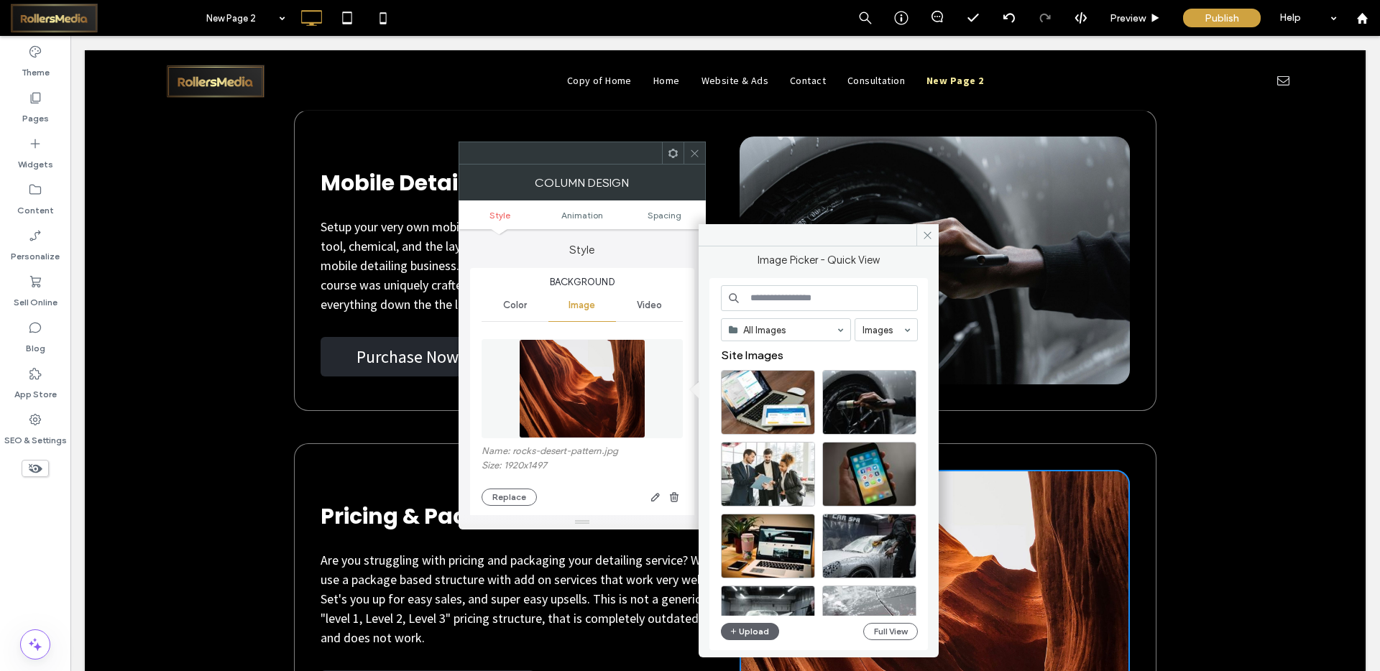
click at [803, 293] on input at bounding box center [819, 298] width 197 height 26
type input "*******"
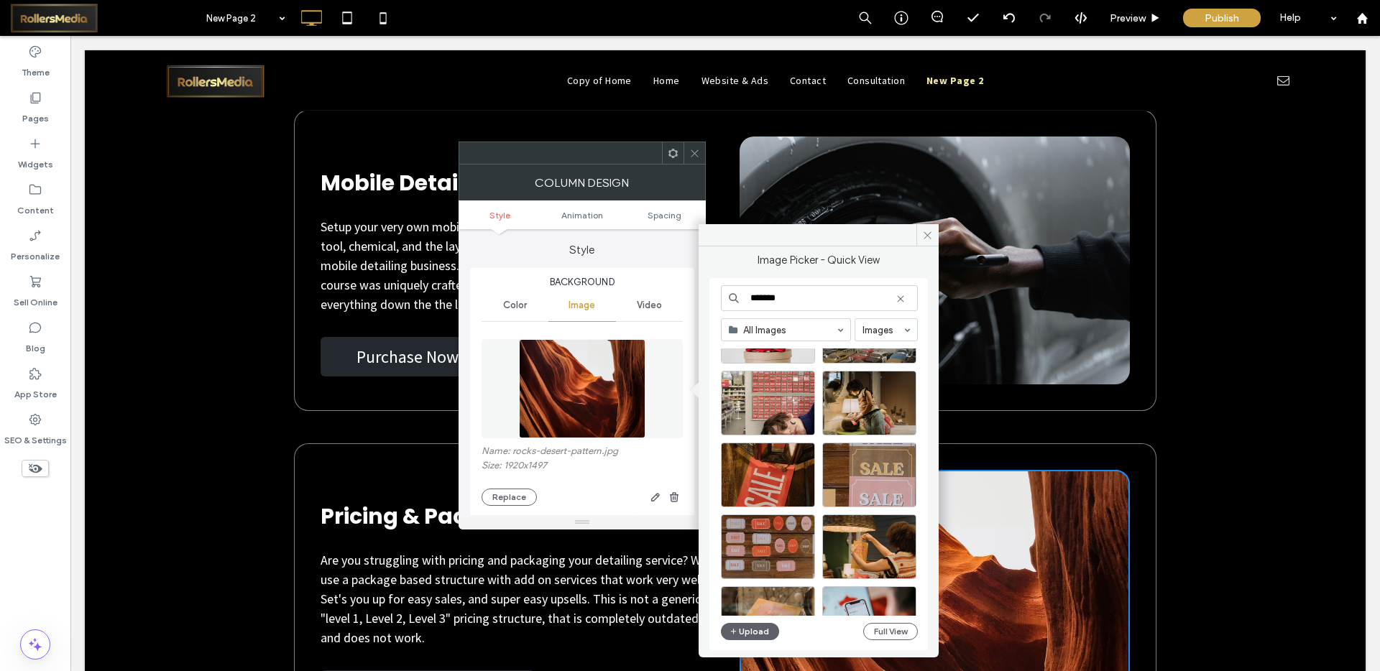
scroll to position [10104, 0]
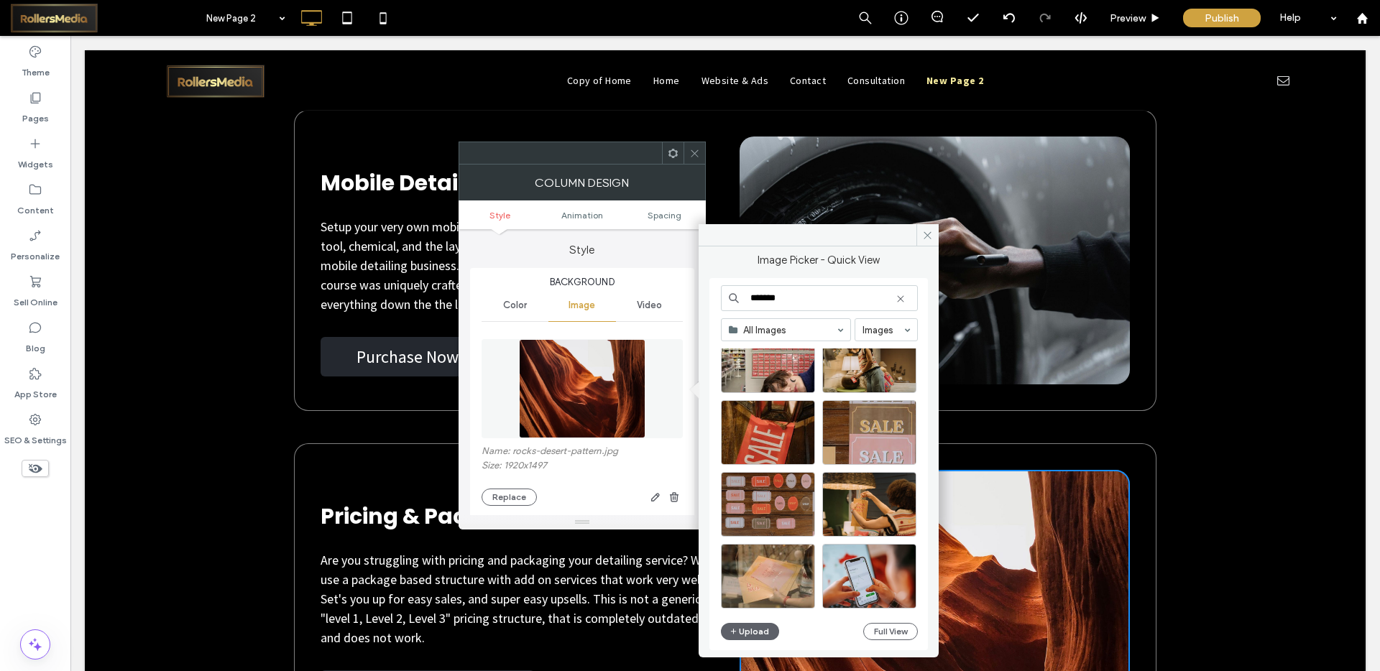
click at [402, 533] on div "Pricing & Package Creation Guide" at bounding box center [516, 517] width 390 height 36
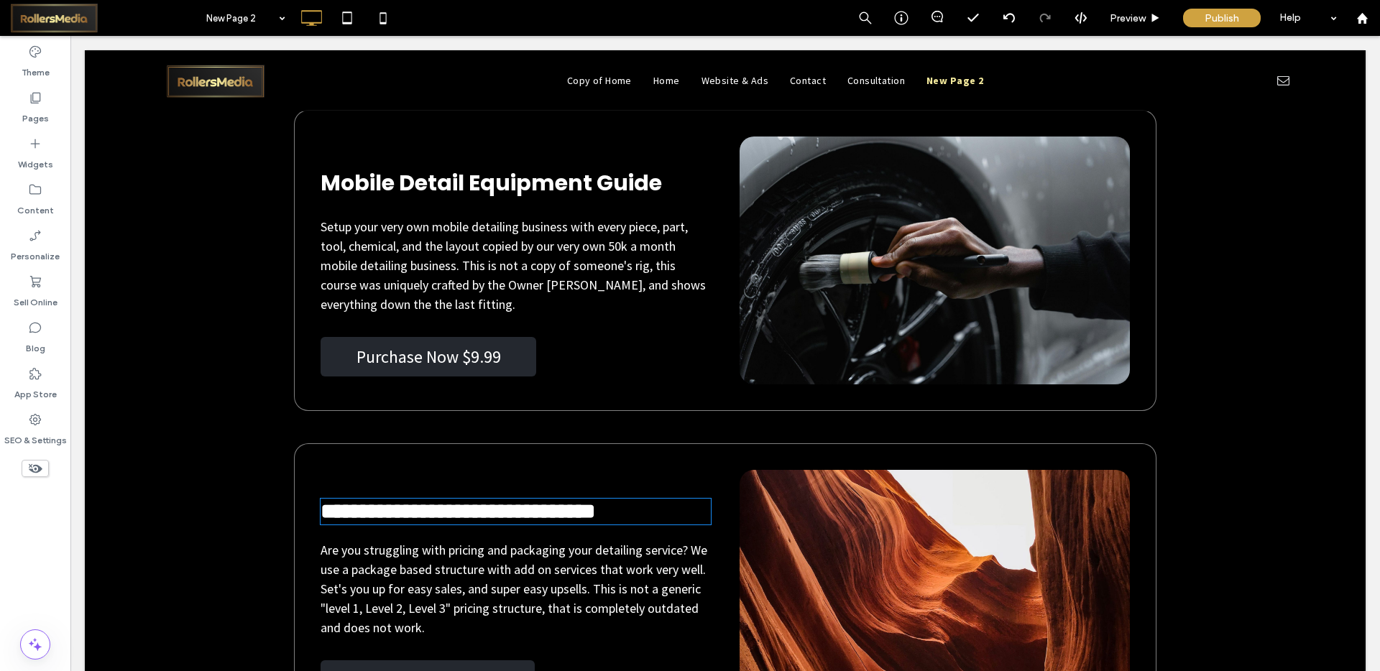
type input "*******"
type input "**"
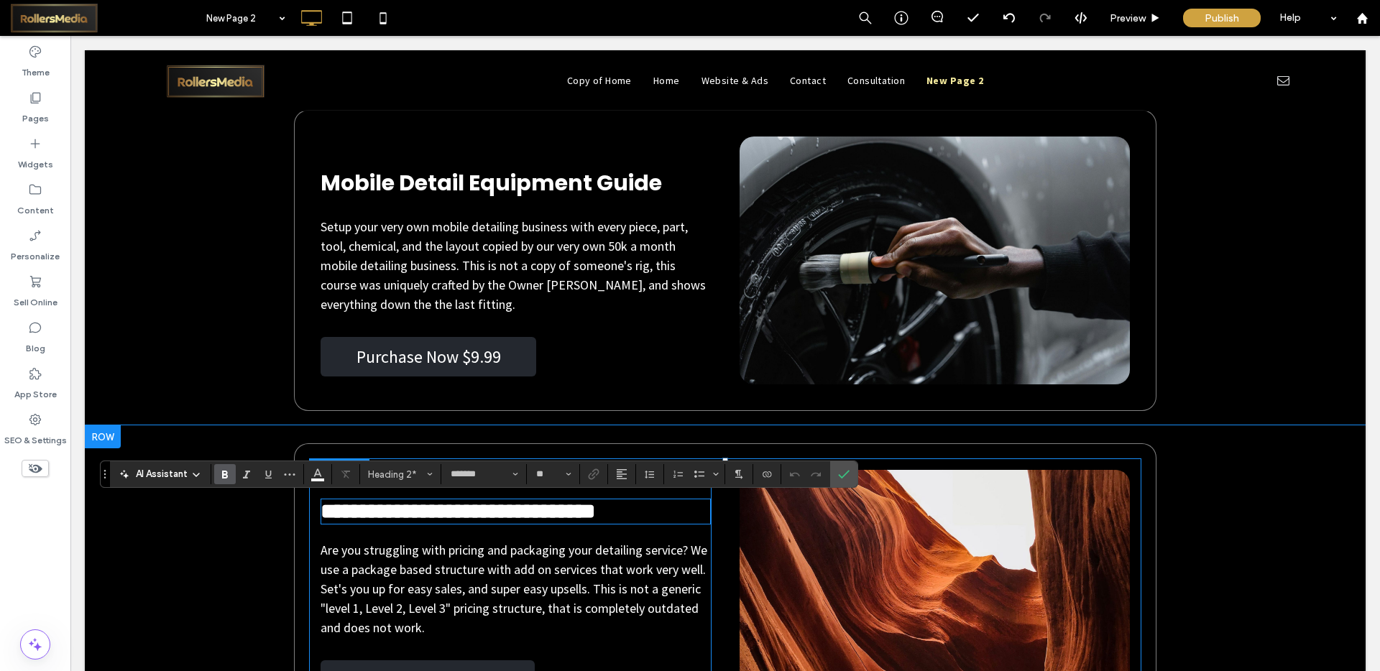
click at [407, 509] on span "**********" at bounding box center [458, 511] width 275 height 21
click at [423, 510] on span "**********" at bounding box center [458, 511] width 275 height 21
click at [595, 518] on span "**********" at bounding box center [458, 511] width 275 height 21
drag, startPoint x: 523, startPoint y: 515, endPoint x: 623, endPoint y: 515, distance: 100.6
click at [595, 515] on span "**********" at bounding box center [458, 511] width 275 height 21
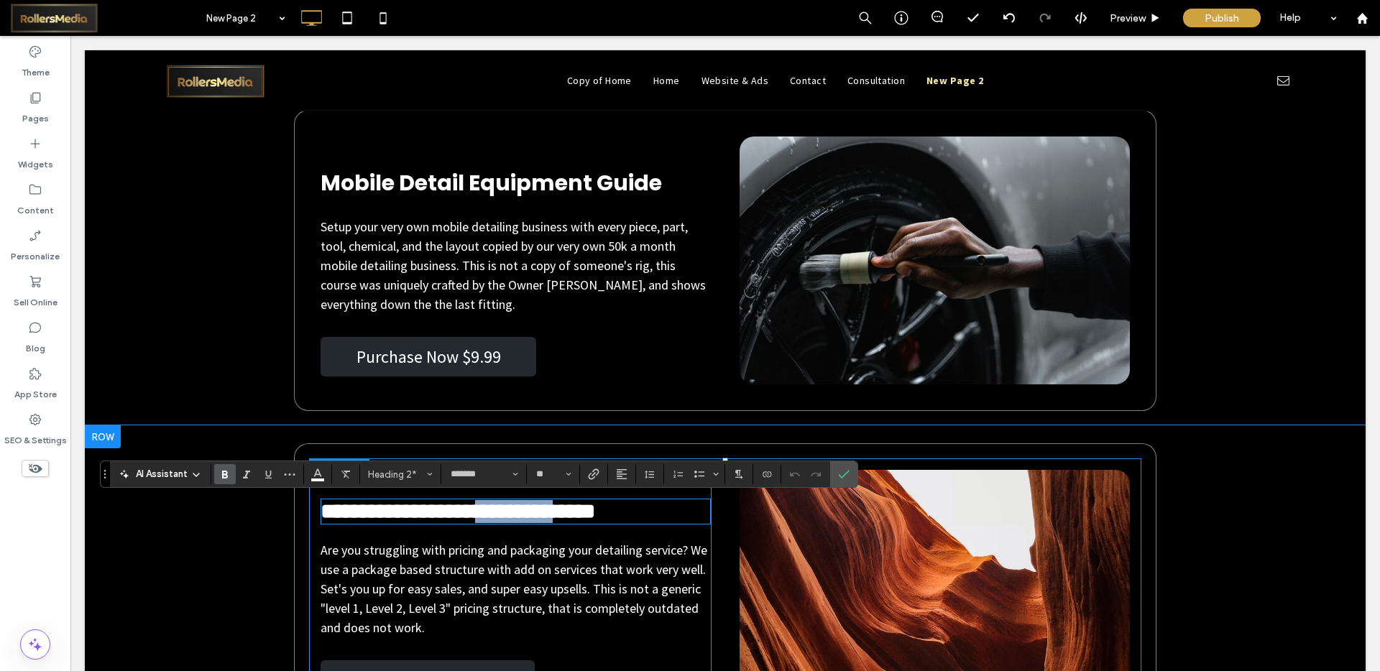
click at [526, 517] on span "**********" at bounding box center [458, 511] width 275 height 21
drag, startPoint x: 616, startPoint y: 513, endPoint x: 526, endPoint y: 518, distance: 90.0
click at [526, 518] on span "**********" at bounding box center [458, 511] width 275 height 21
drag, startPoint x: 633, startPoint y: 517, endPoint x: 522, endPoint y: 518, distance: 110.7
click at [522, 518] on span "**********" at bounding box center [467, 511] width 292 height 21
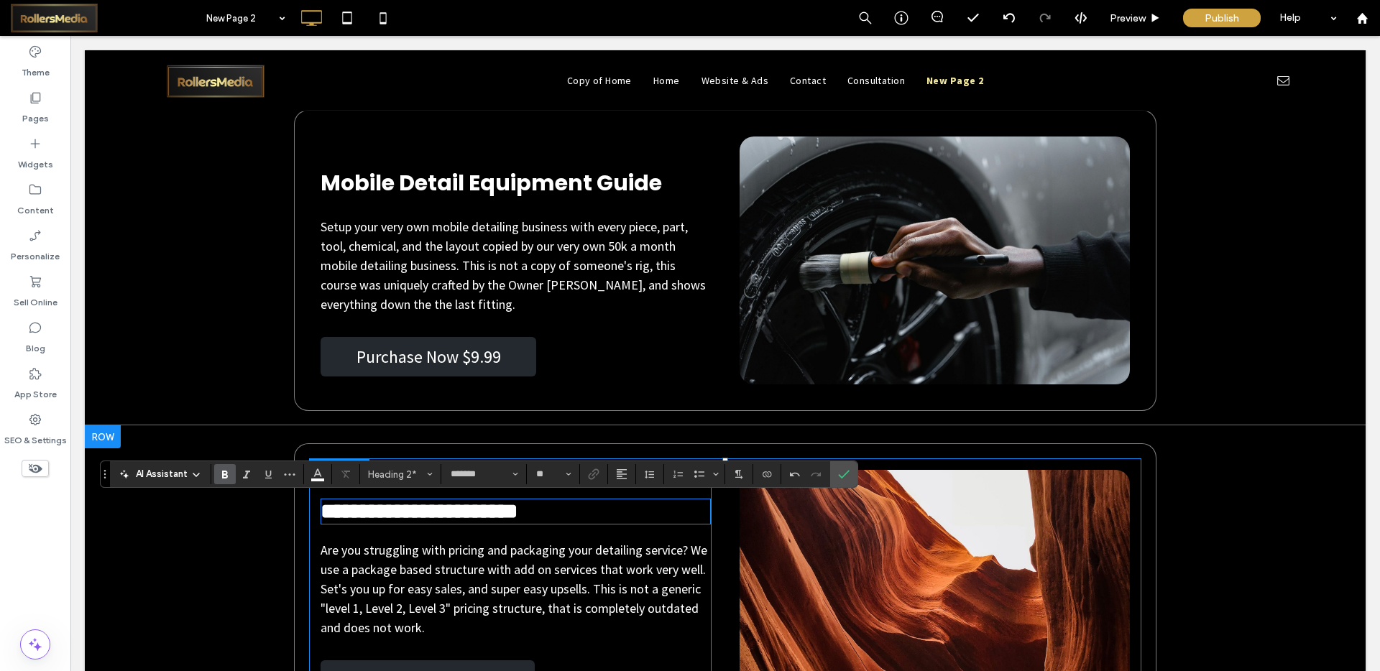
click at [421, 514] on span "**********" at bounding box center [419, 511] width 197 height 21
drag, startPoint x: 515, startPoint y: 514, endPoint x: 316, endPoint y: 521, distance: 199.9
click at [321, 521] on span "**********" at bounding box center [419, 511] width 197 height 21
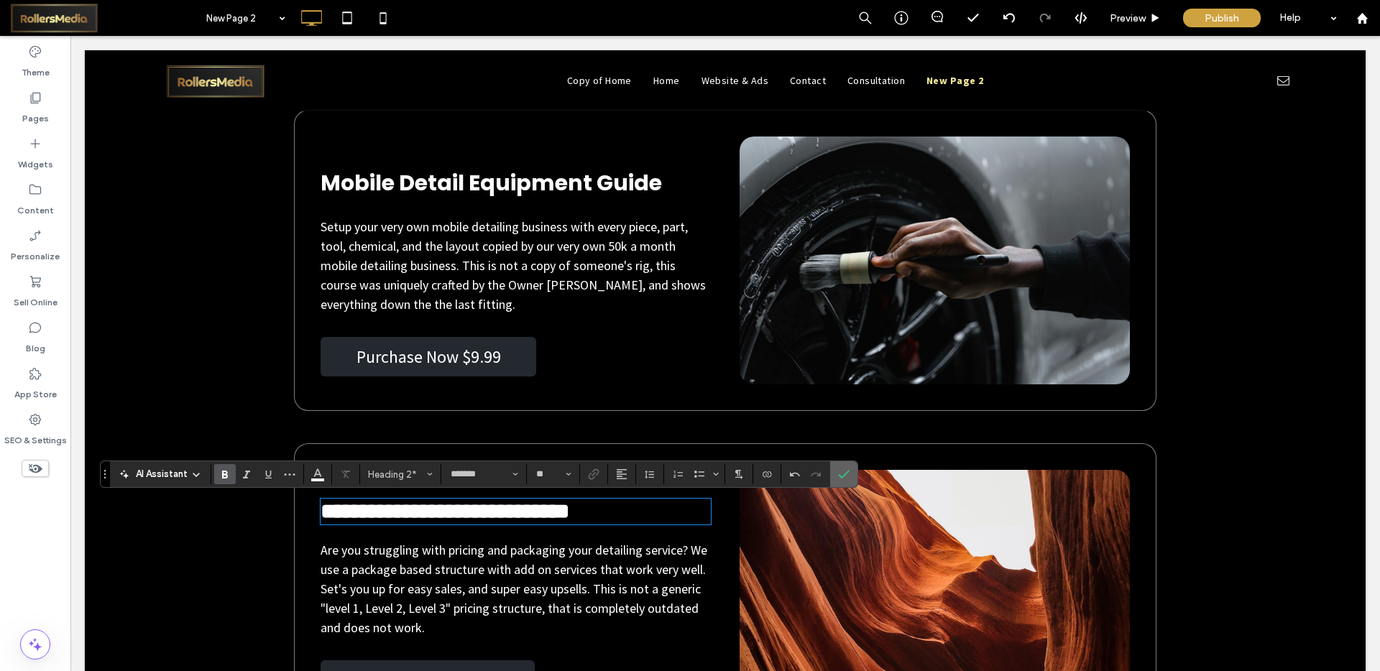
drag, startPoint x: 850, startPoint y: 464, endPoint x: 405, endPoint y: 543, distance: 451.1
click at [850, 464] on label "Confirm" at bounding box center [844, 474] width 22 height 26
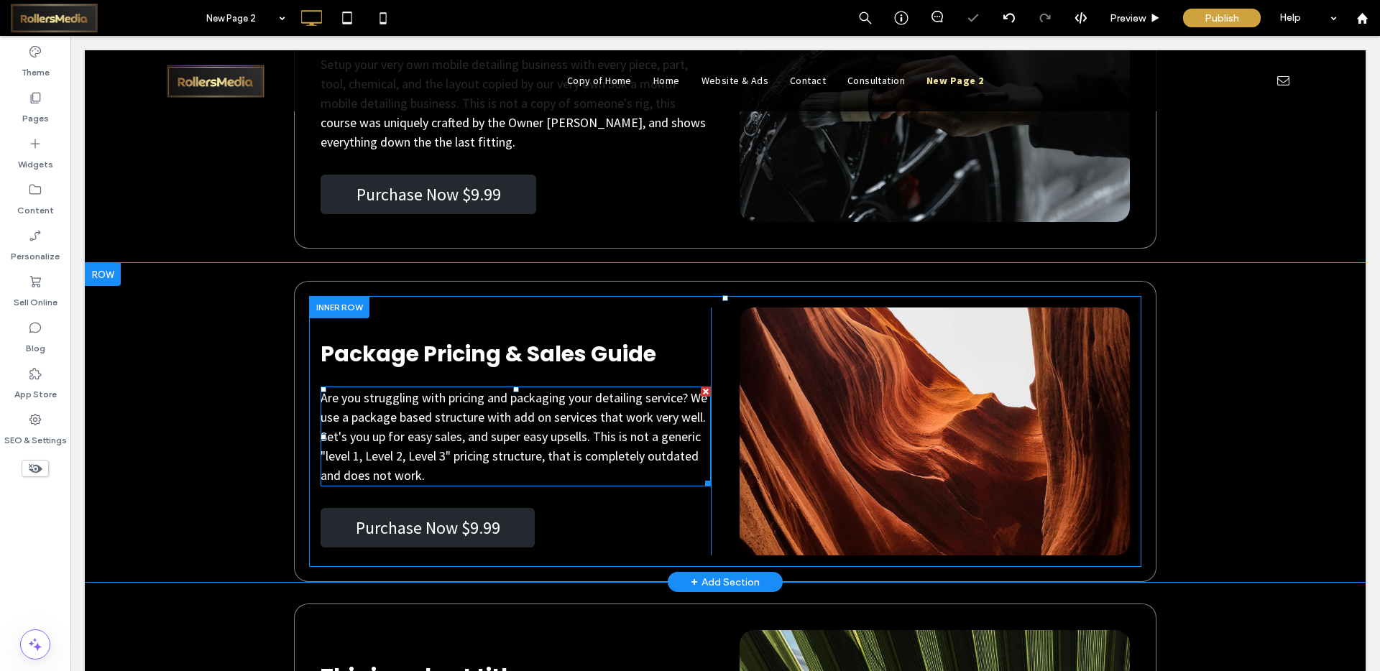
scroll to position [5765, 0]
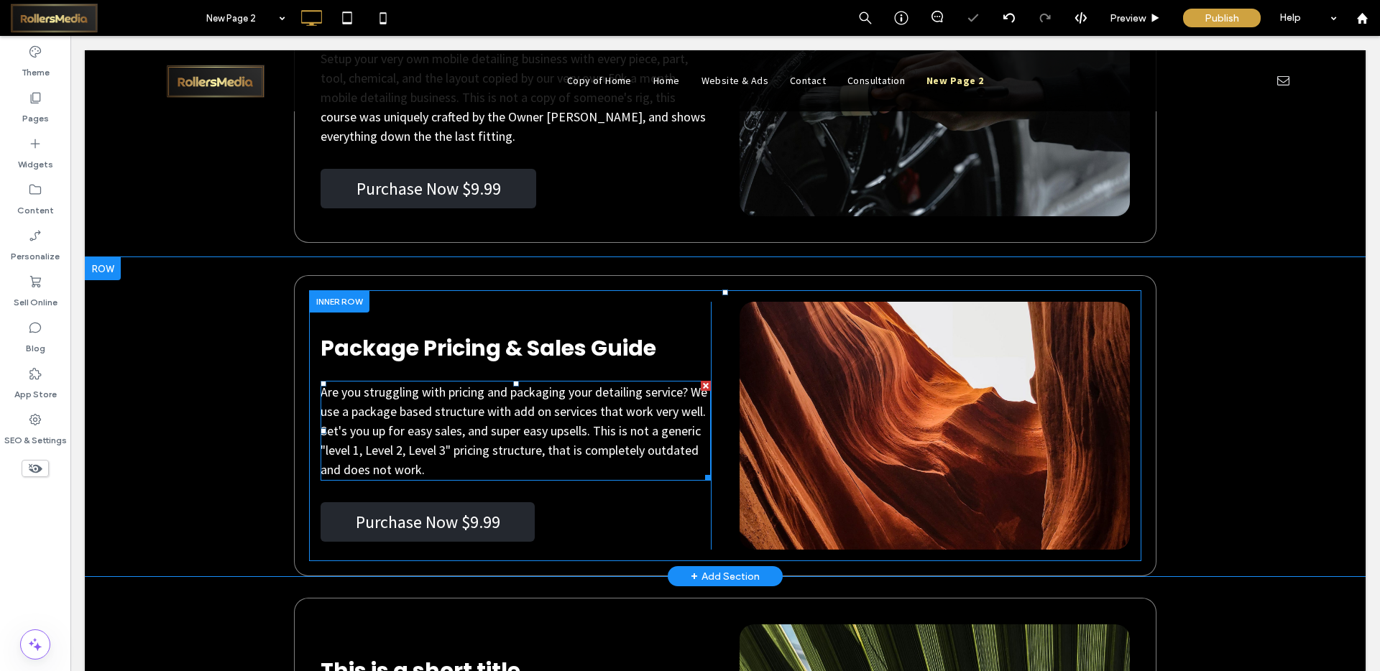
click at [429, 410] on span "Are you struggling with pricing and packaging your detailing service? We use a …" at bounding box center [514, 431] width 387 height 94
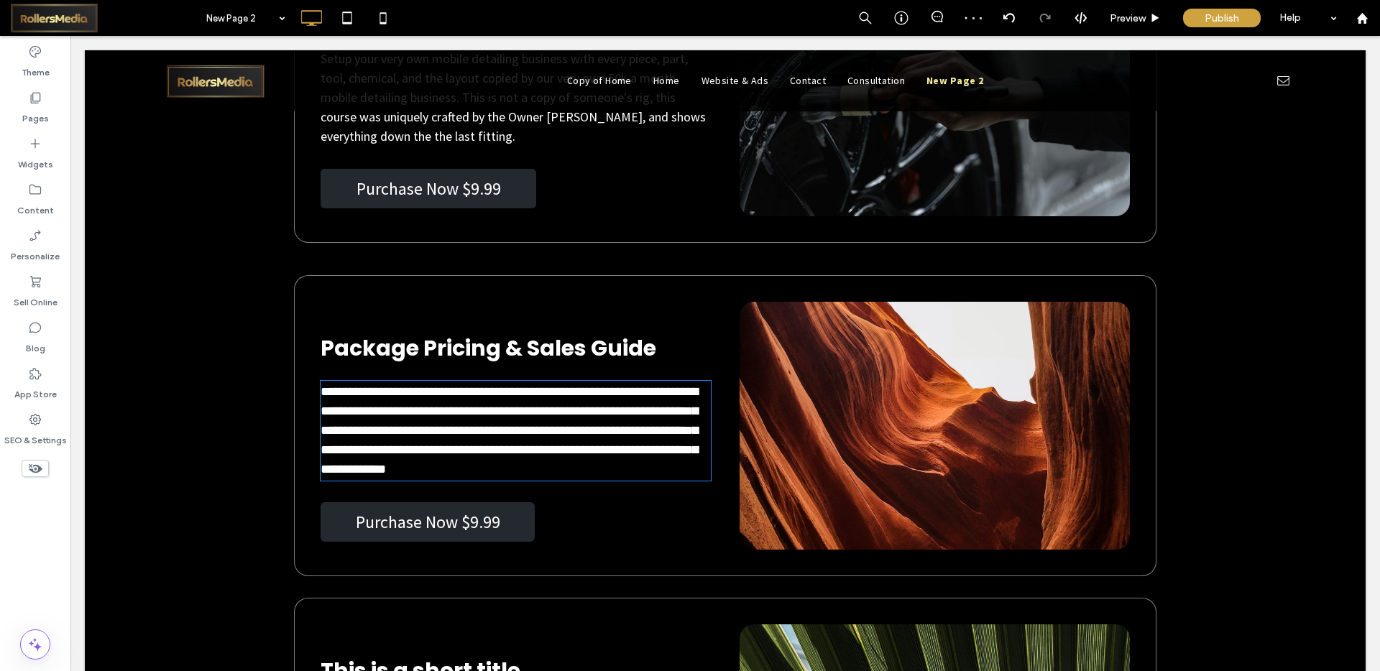
type input "**********"
type input "**"
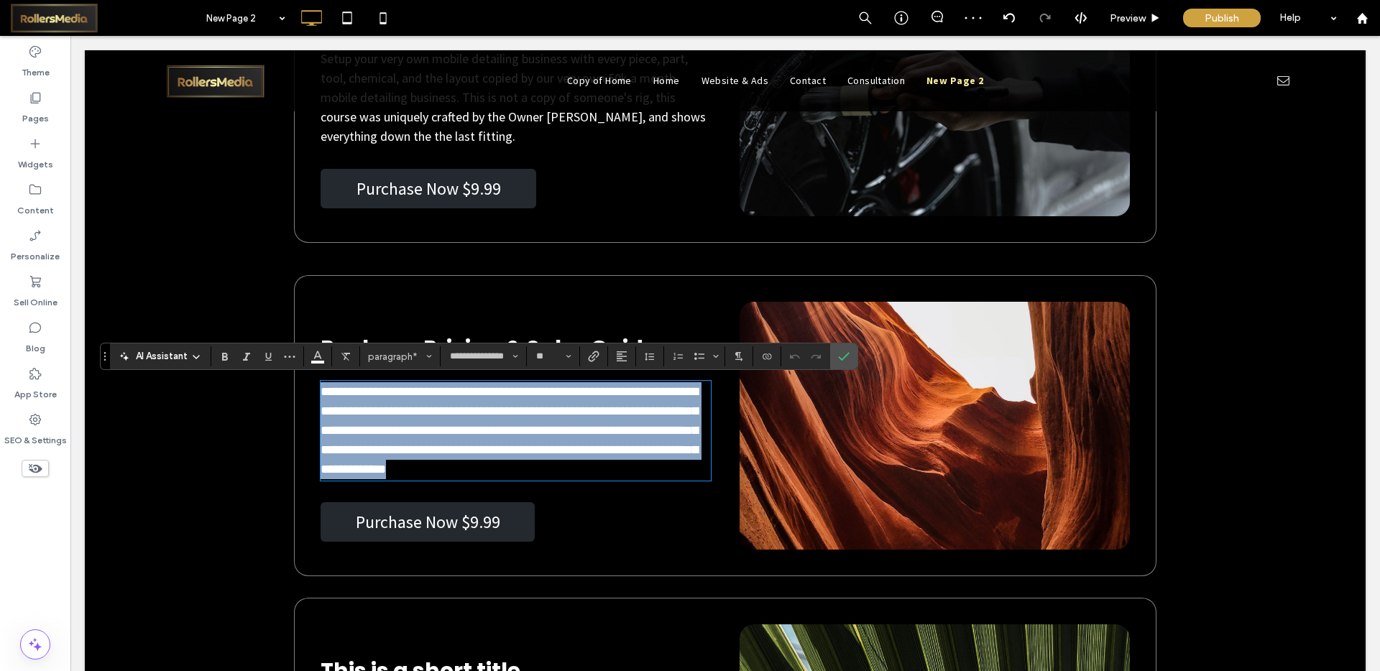
click at [479, 472] on p "**********" at bounding box center [516, 430] width 390 height 97
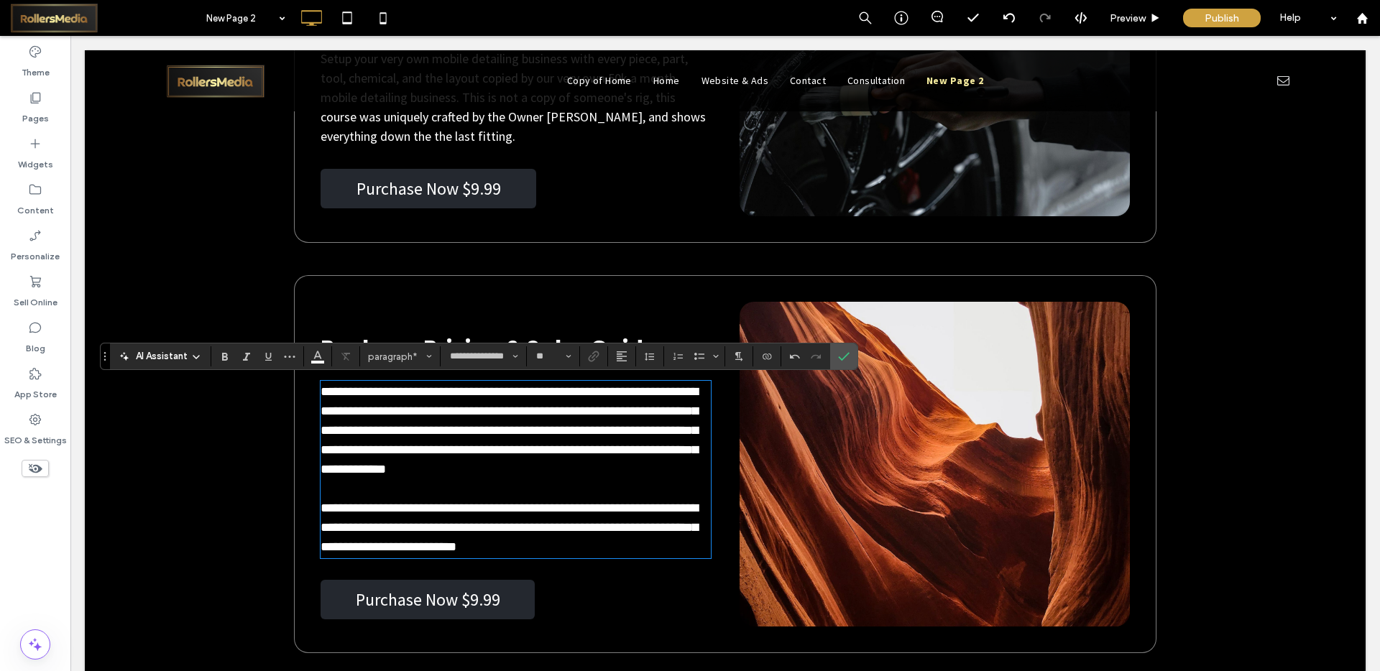
click at [550, 554] on p "**********" at bounding box center [516, 518] width 390 height 78
click at [857, 354] on div at bounding box center [934, 426] width 367 height 190
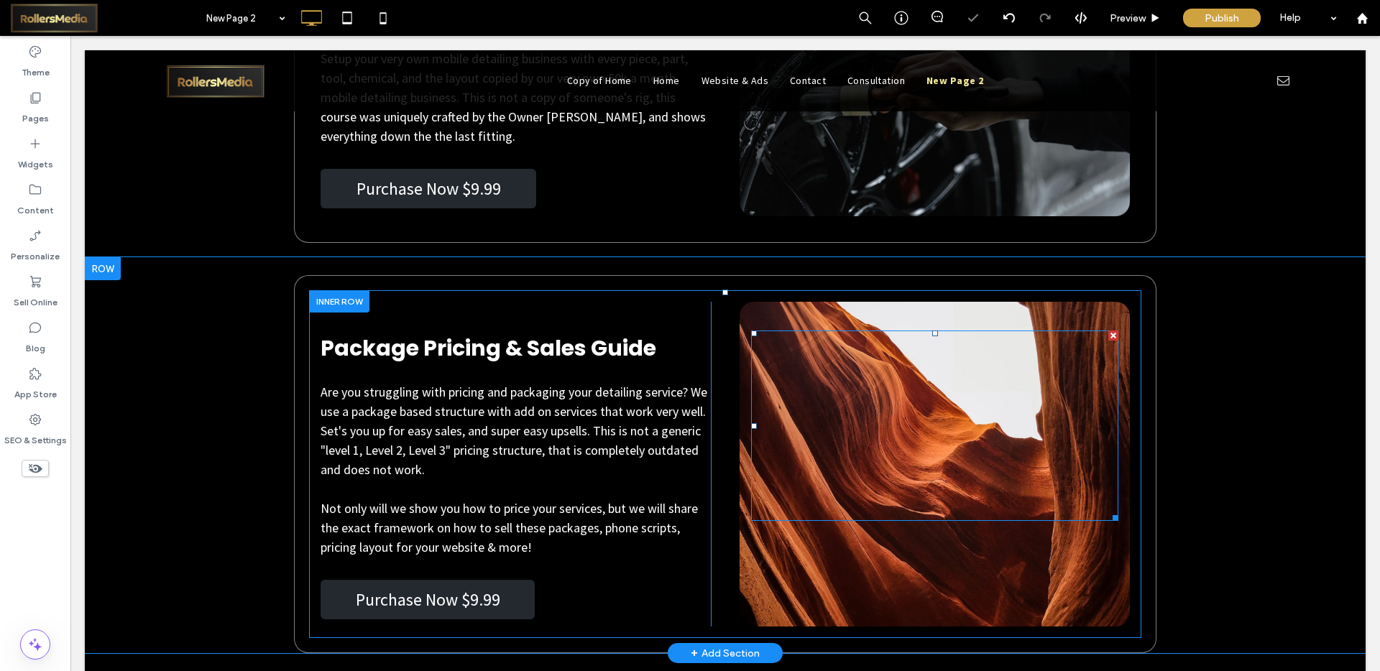
click at [846, 354] on div at bounding box center [934, 426] width 367 height 190
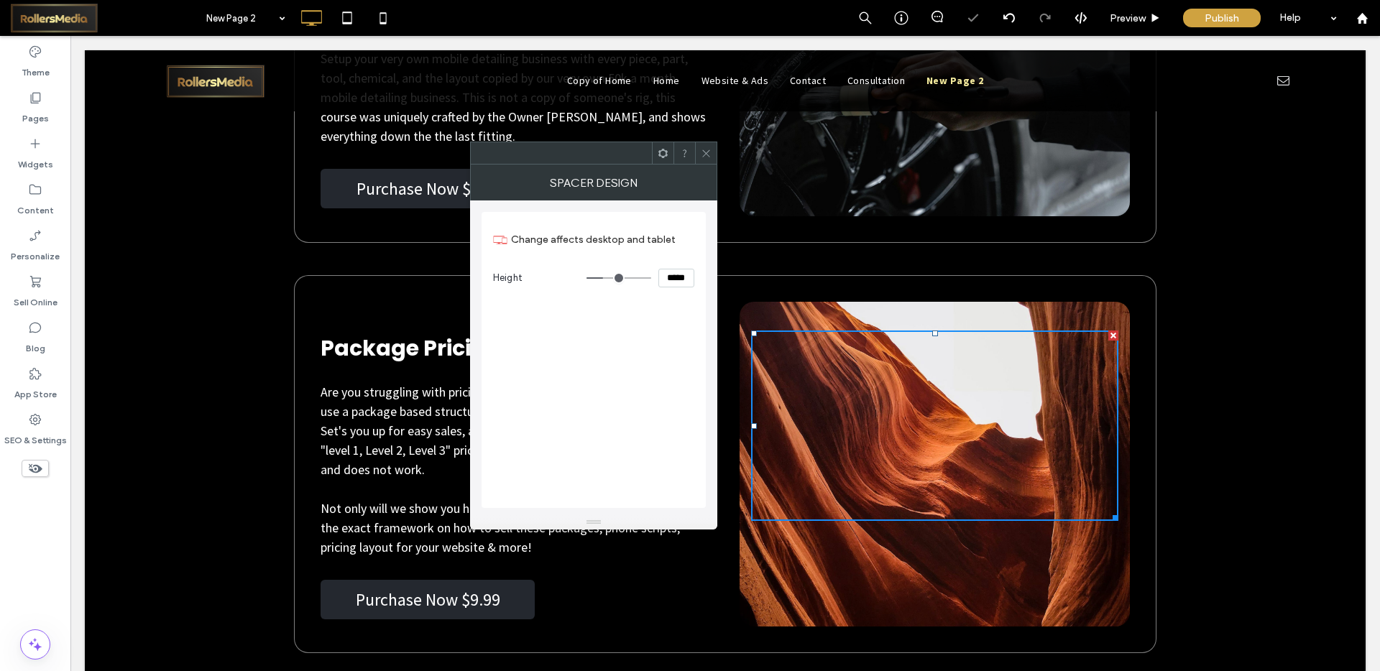
click at [697, 148] on div at bounding box center [706, 153] width 22 height 22
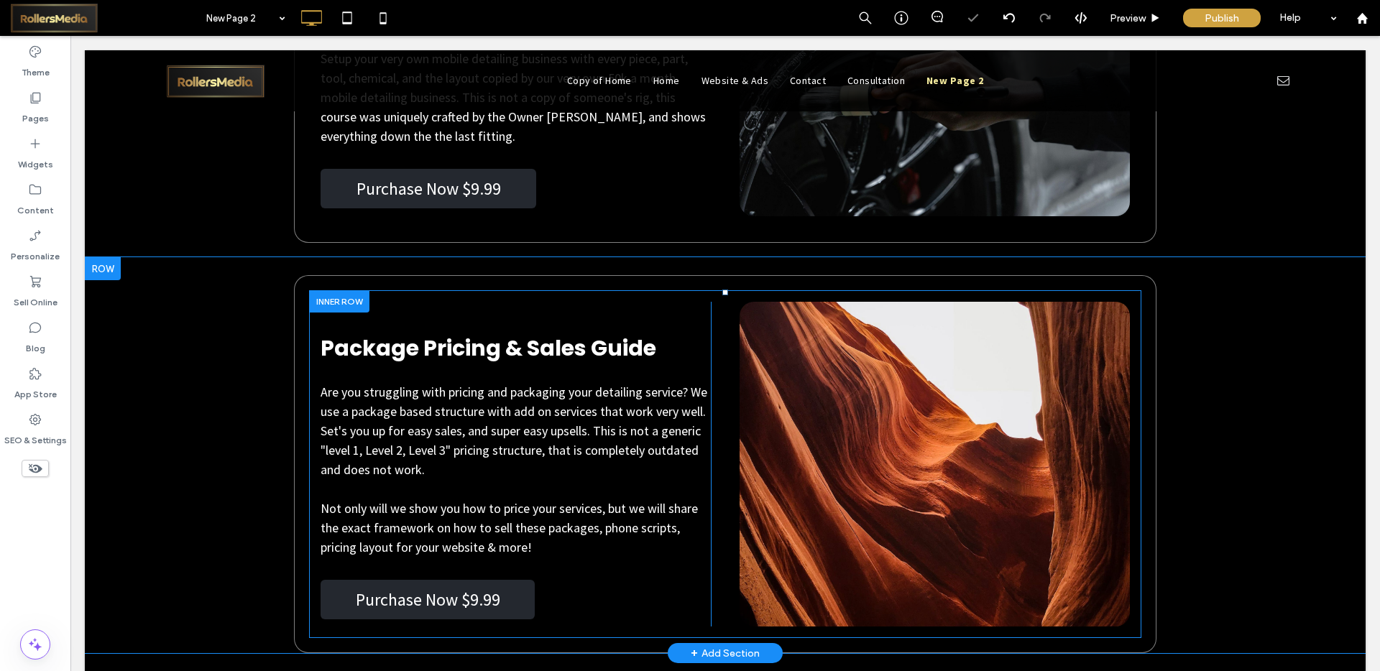
click at [840, 311] on div "Click To Paste" at bounding box center [935, 464] width 390 height 325
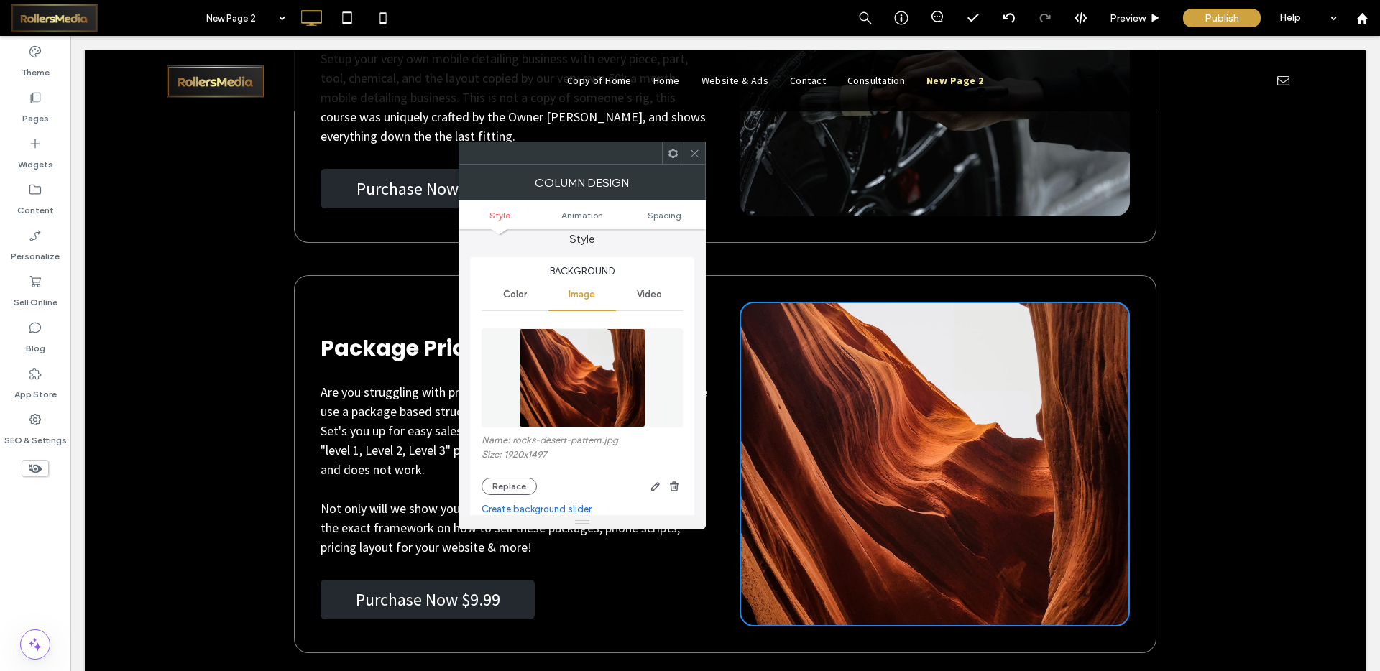
scroll to position [27, 0]
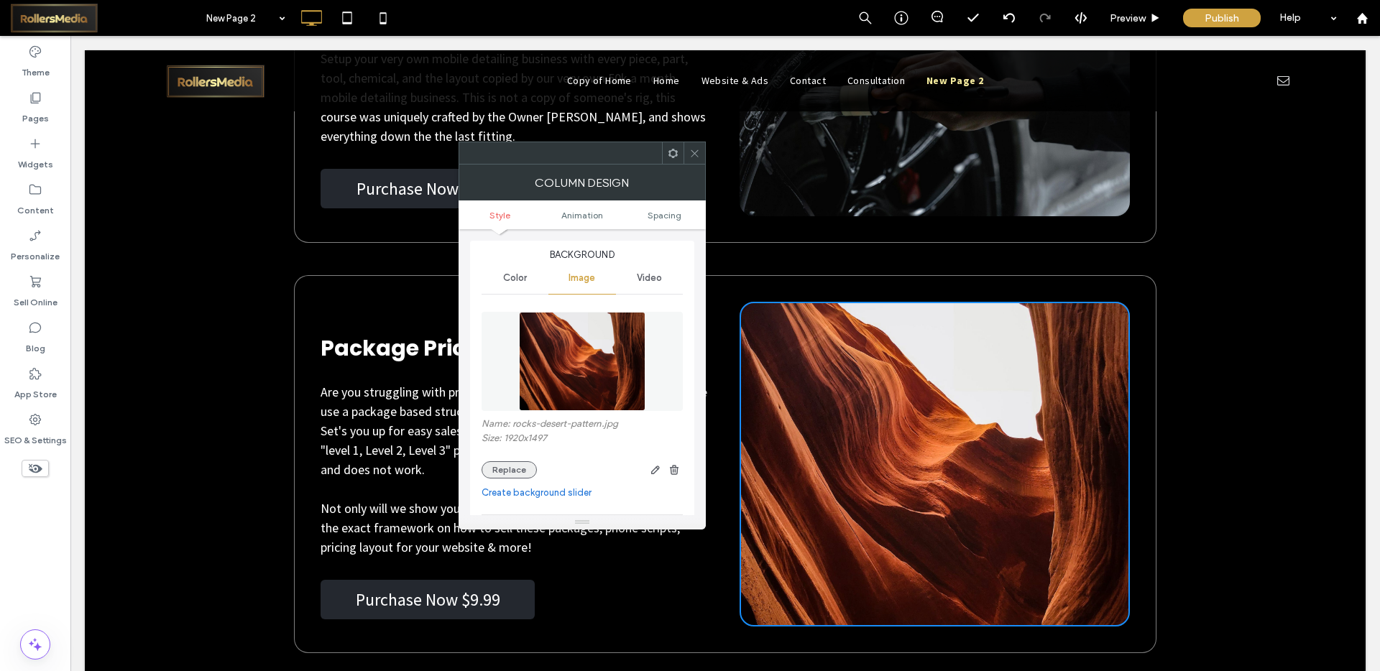
click at [518, 472] on button "Replace" at bounding box center [509, 469] width 55 height 17
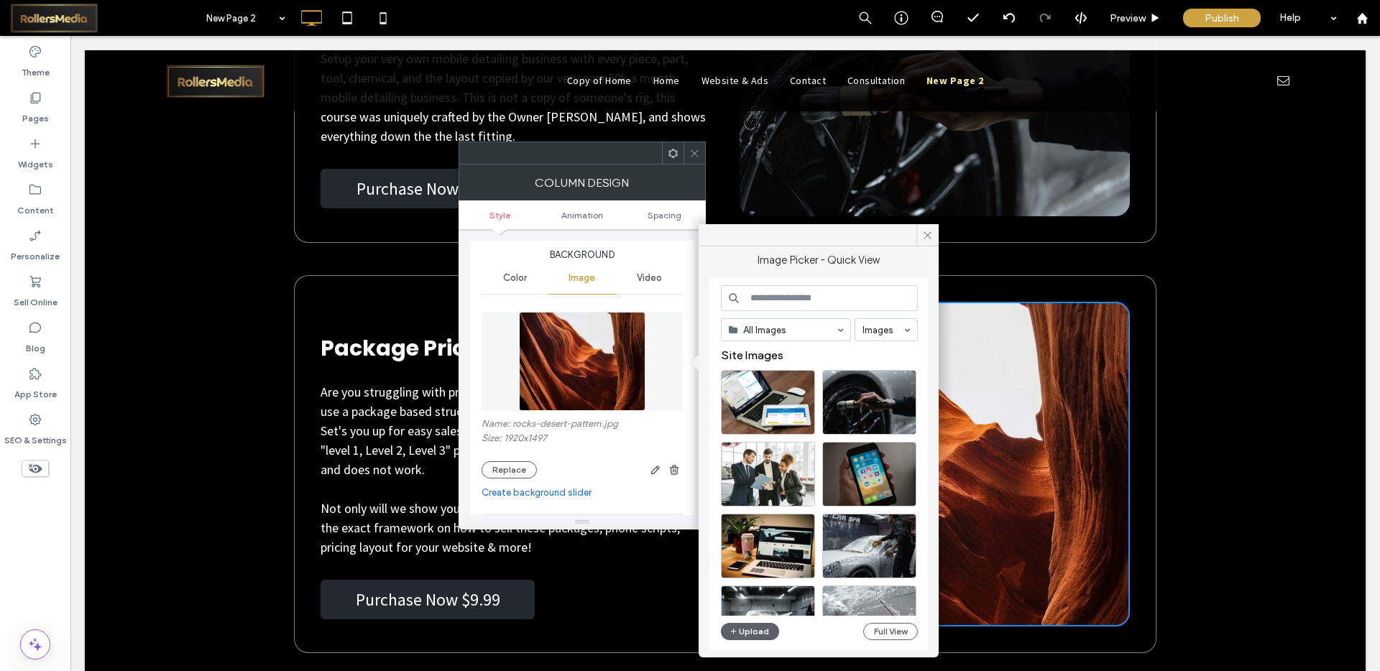
click at [771, 297] on input at bounding box center [819, 298] width 197 height 26
click at [654, 287] on div "Video" at bounding box center [649, 278] width 67 height 32
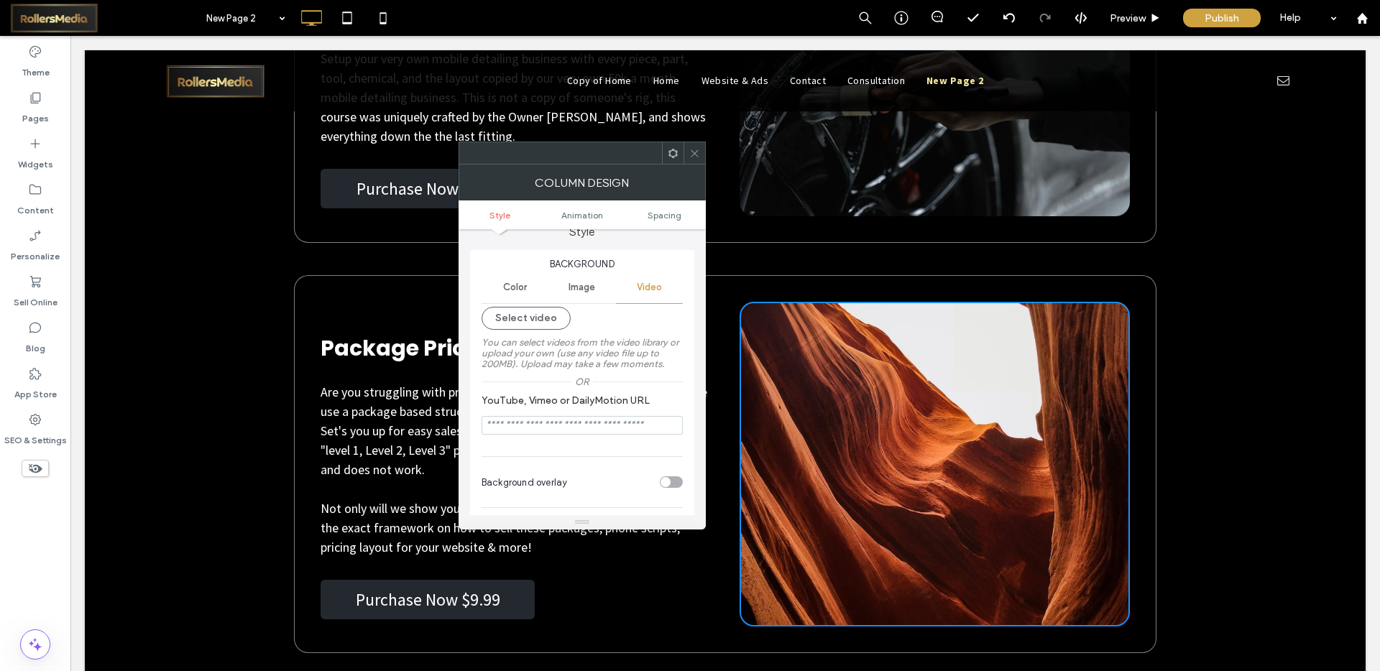
scroll to position [0, 0]
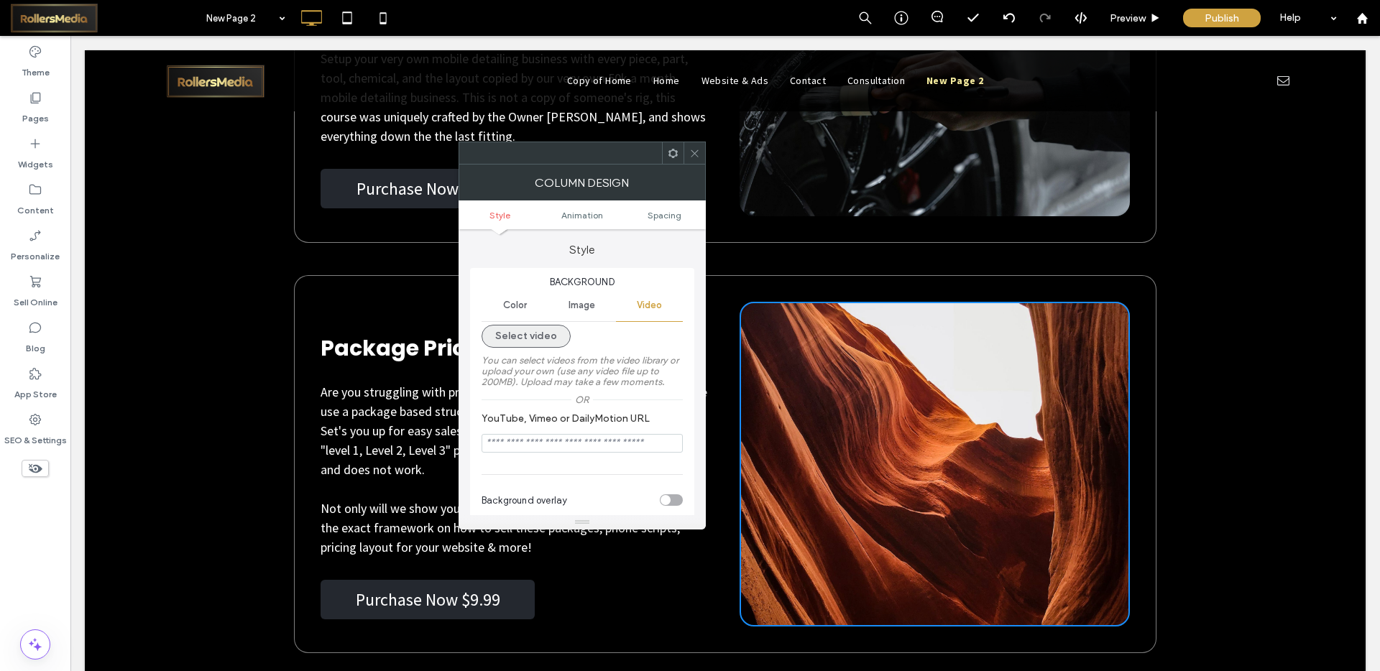
click at [528, 339] on button "Select video" at bounding box center [526, 336] width 89 height 23
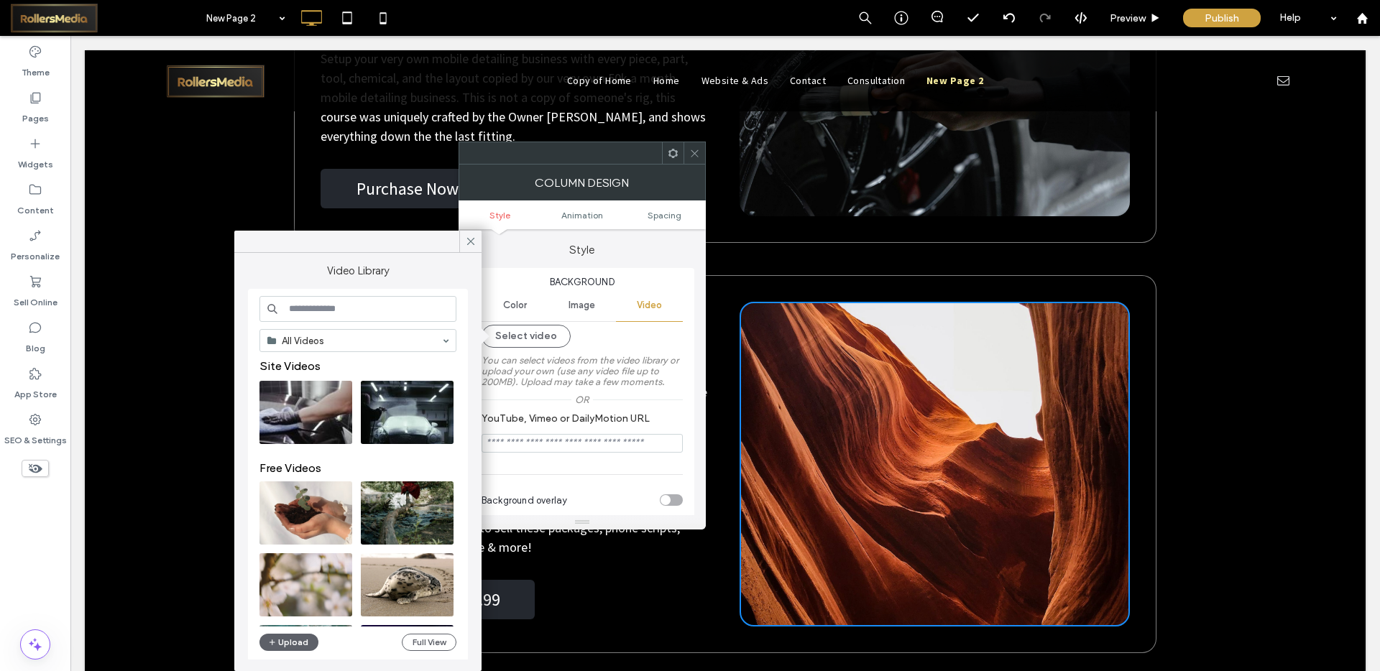
click at [323, 305] on input at bounding box center [357, 309] width 197 height 26
type input "*******"
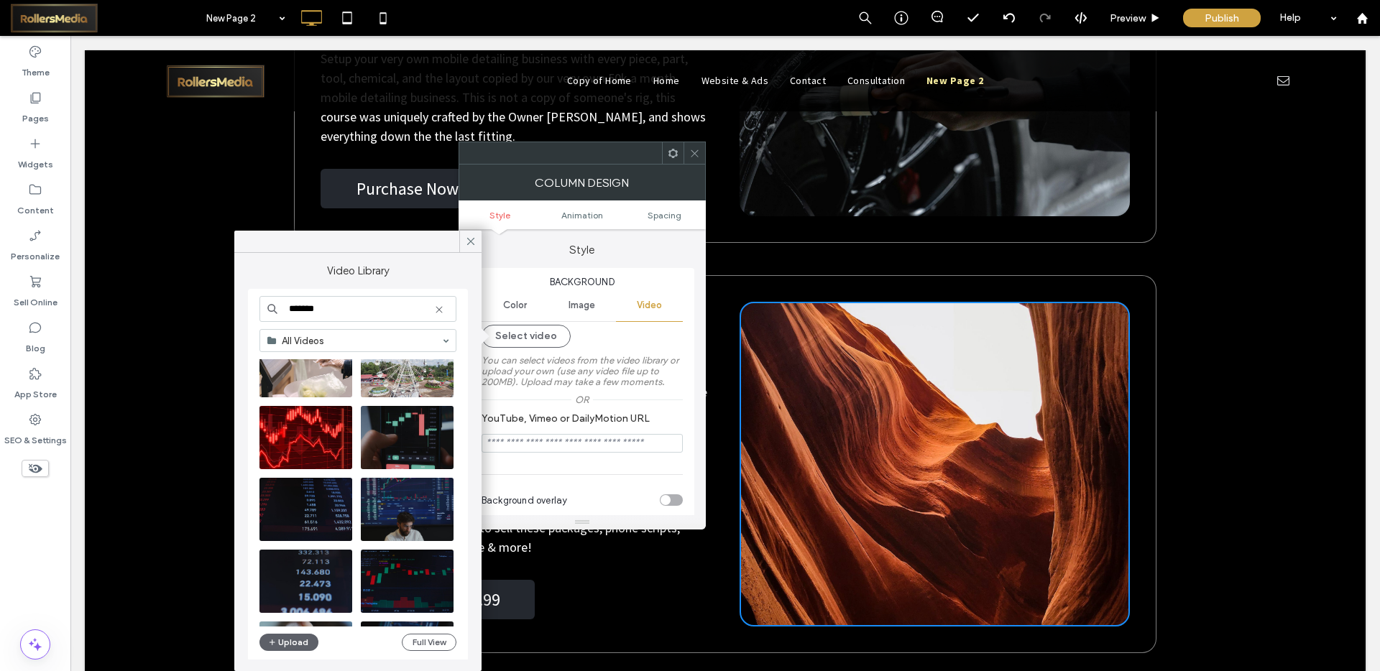
scroll to position [419, 0]
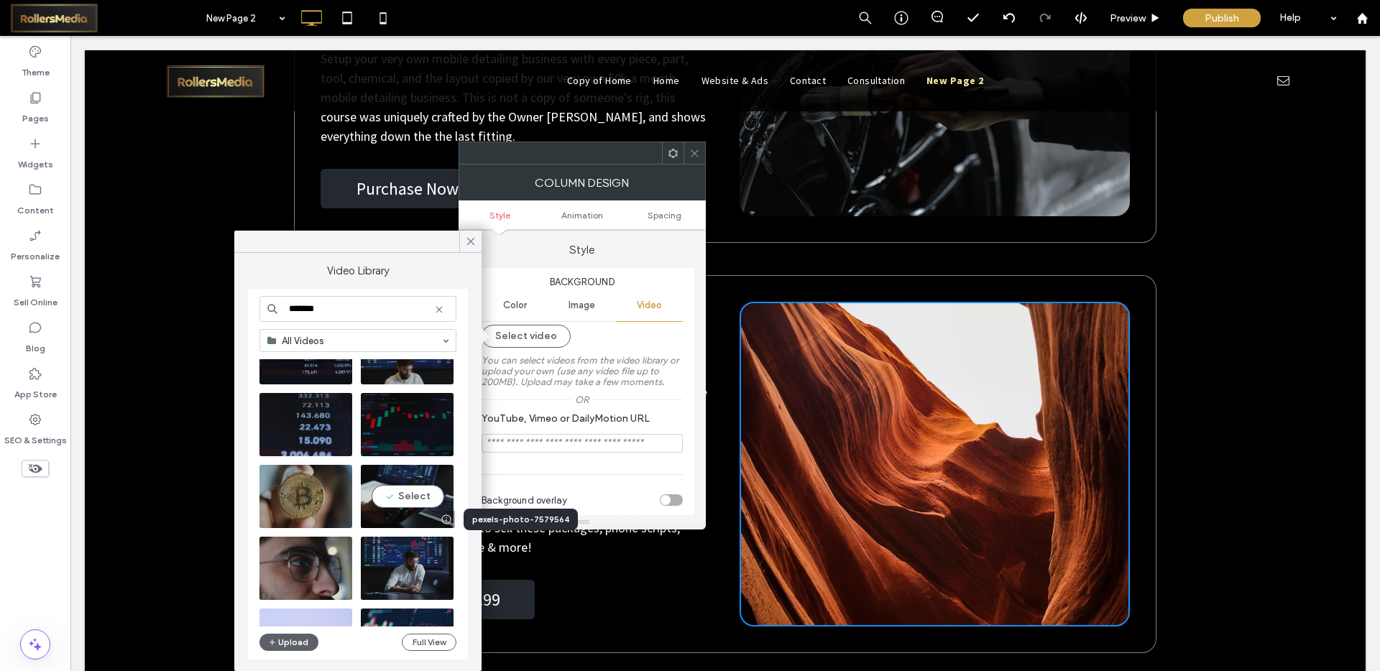
click at [447, 520] on div at bounding box center [446, 520] width 18 height 12
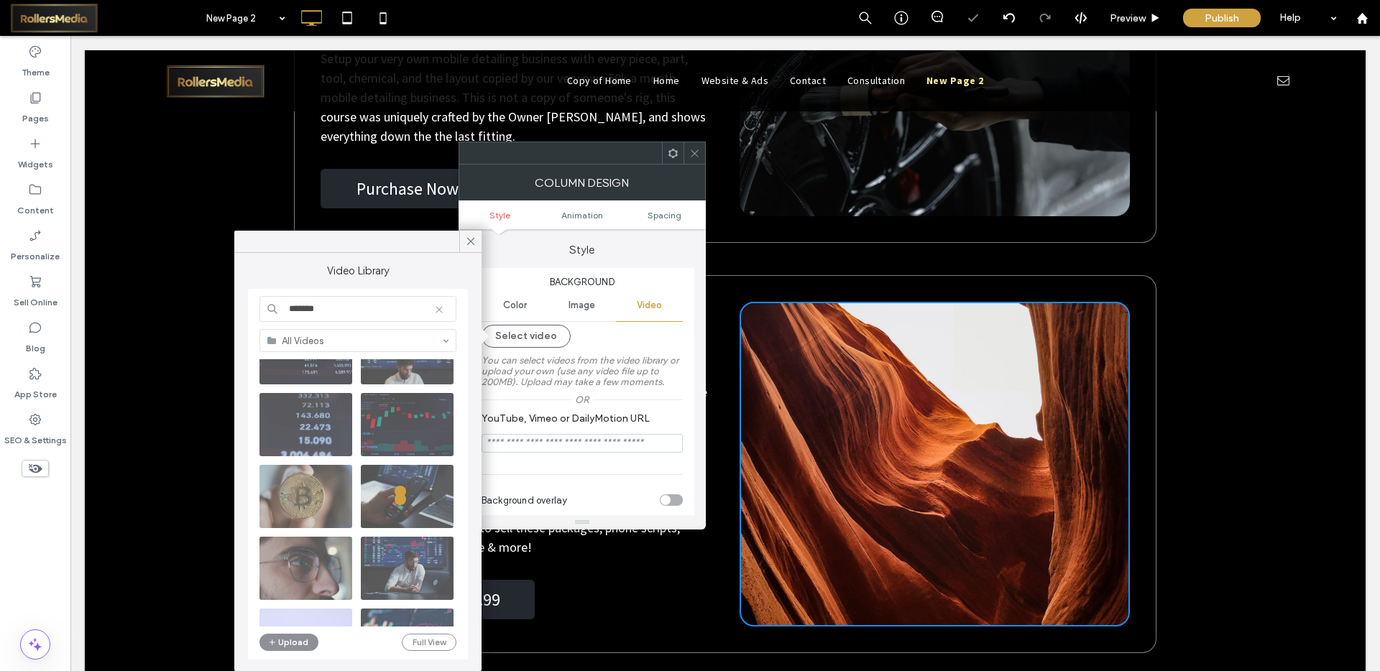
type input "**********"
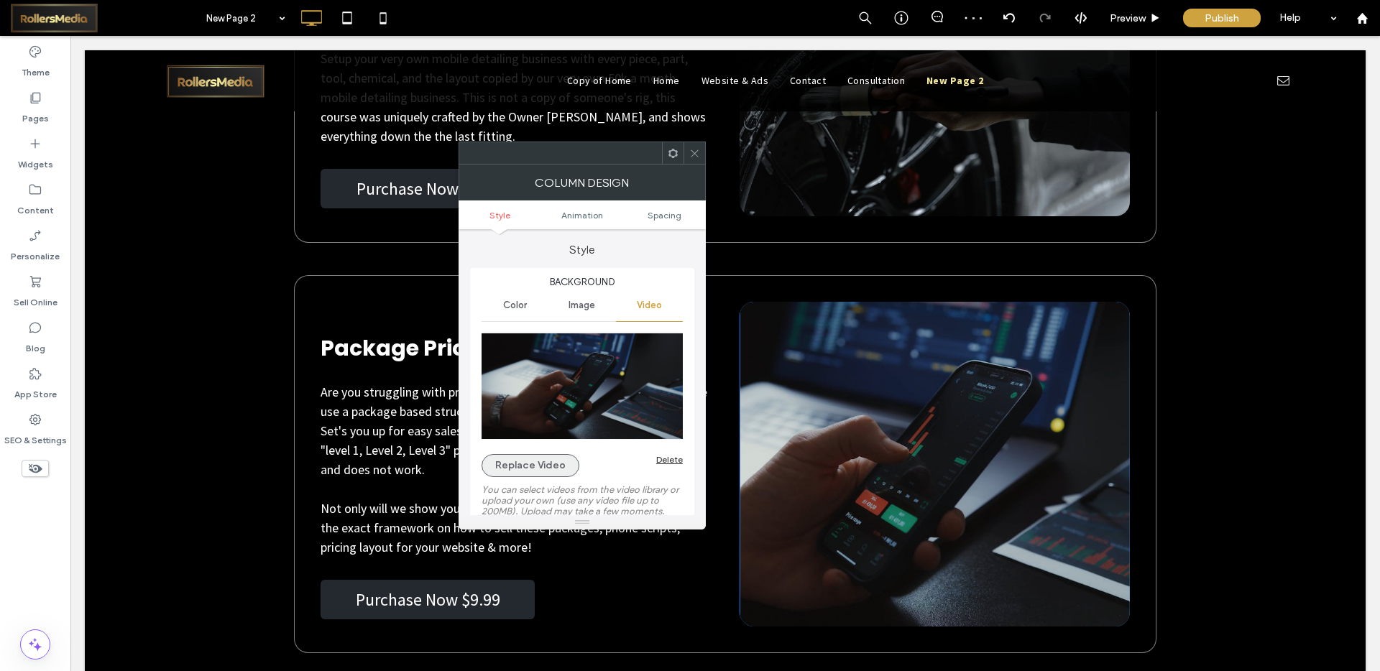
click at [526, 463] on button "Replace Video" at bounding box center [531, 465] width 98 height 23
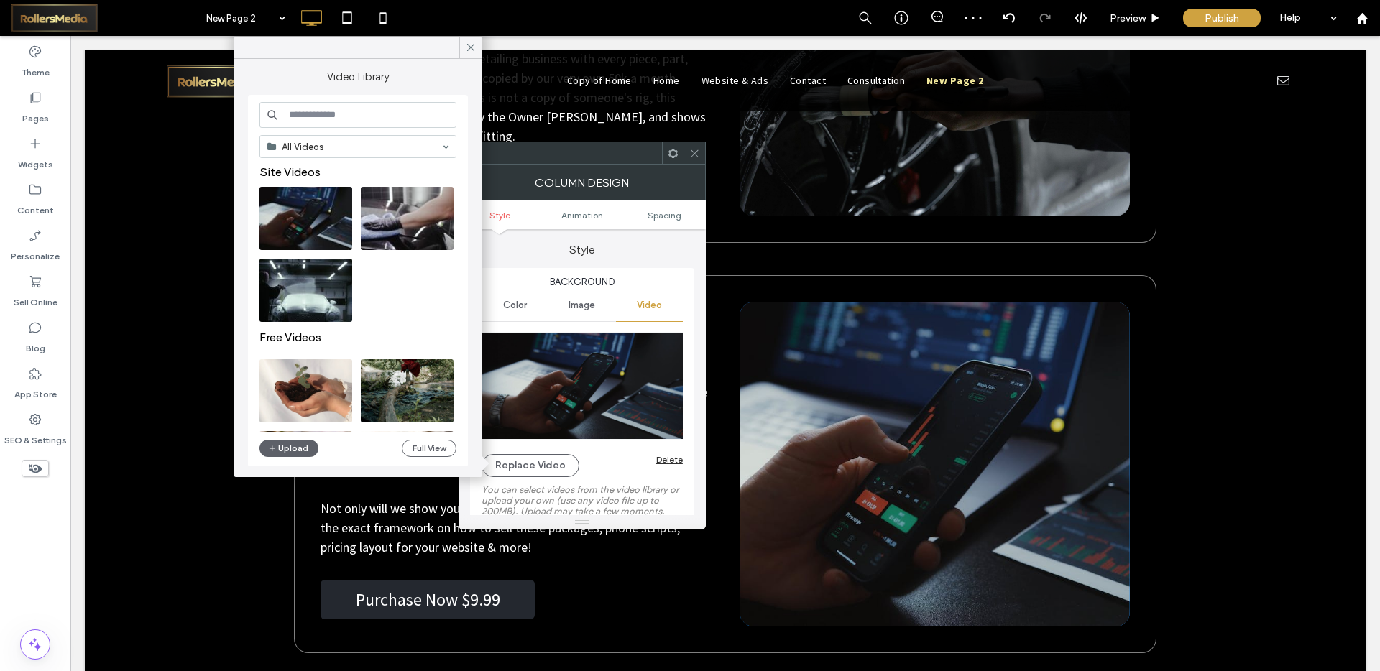
click at [308, 114] on input at bounding box center [357, 115] width 197 height 26
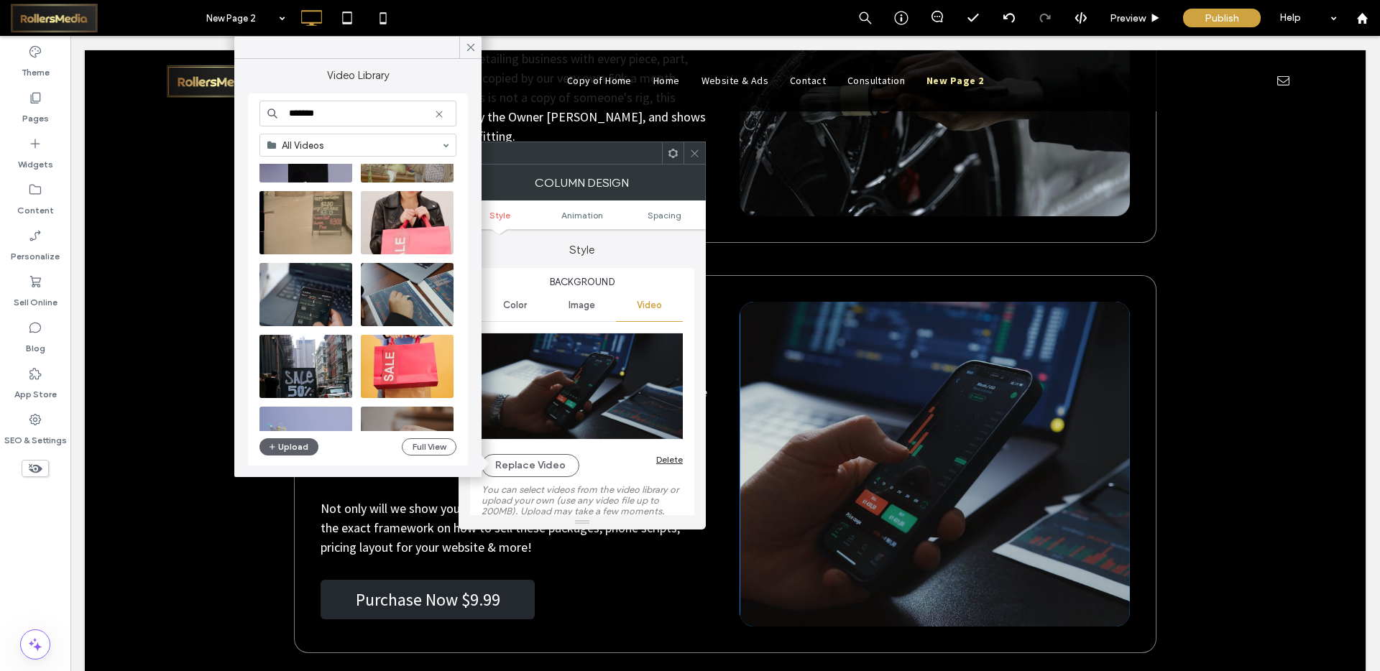
scroll to position [1926, 0]
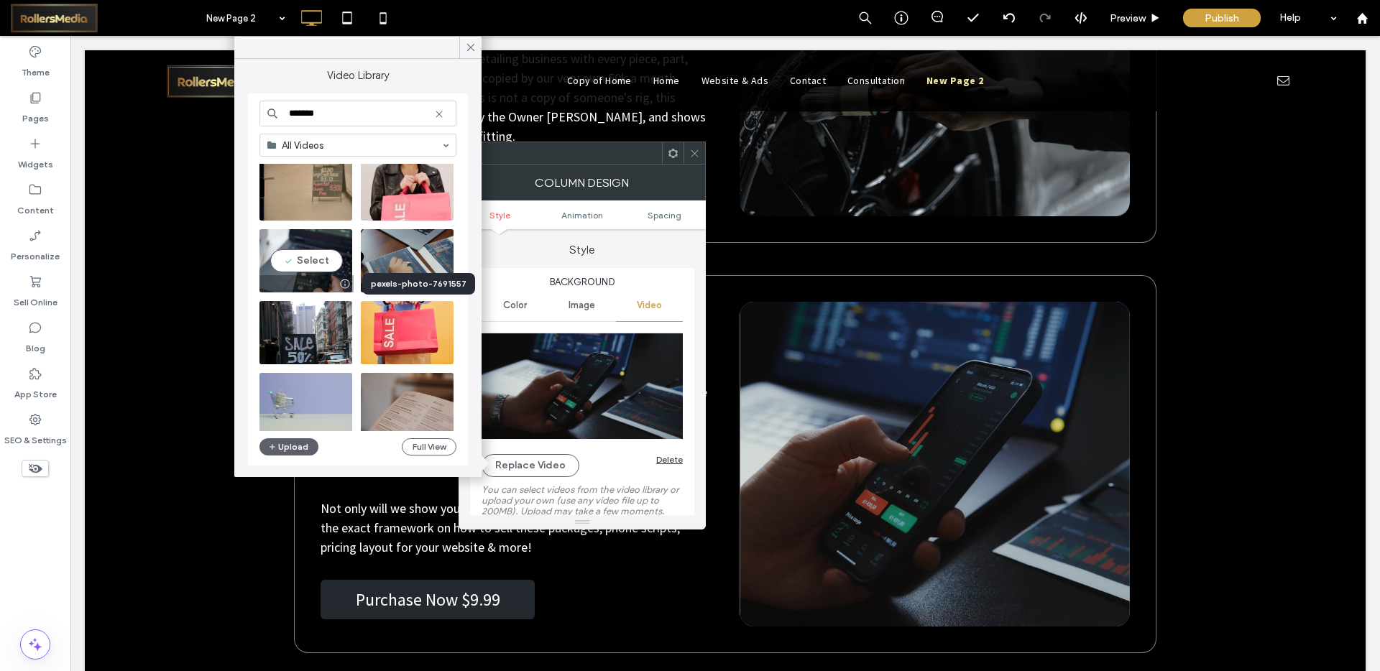
type input "*******"
click at [344, 285] on div at bounding box center [345, 284] width 18 height 12
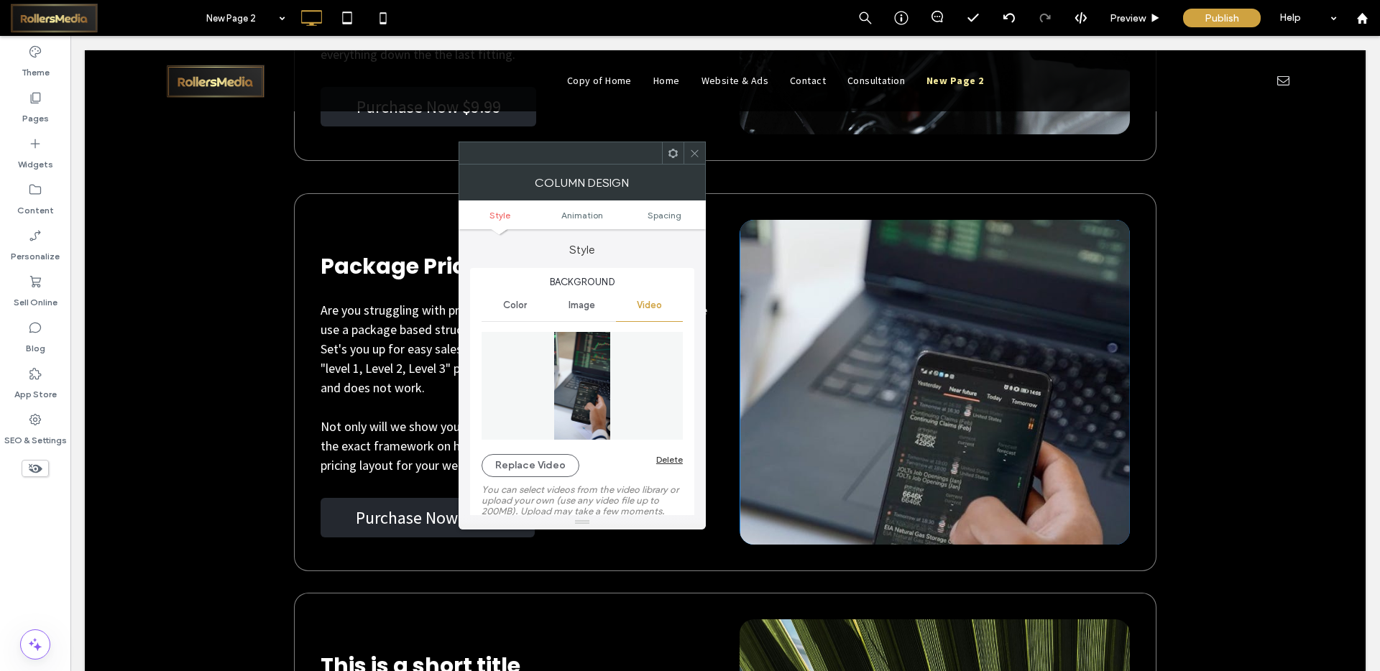
scroll to position [5875, 0]
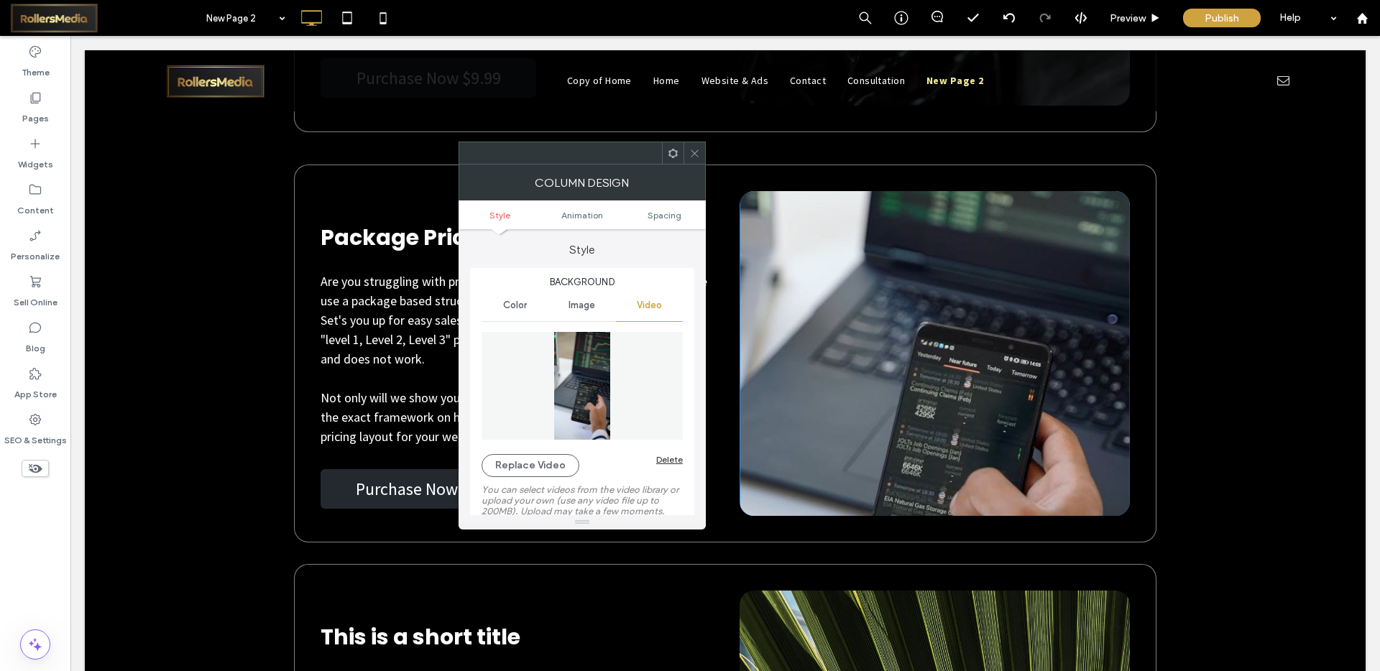
click at [697, 148] on icon at bounding box center [694, 153] width 11 height 11
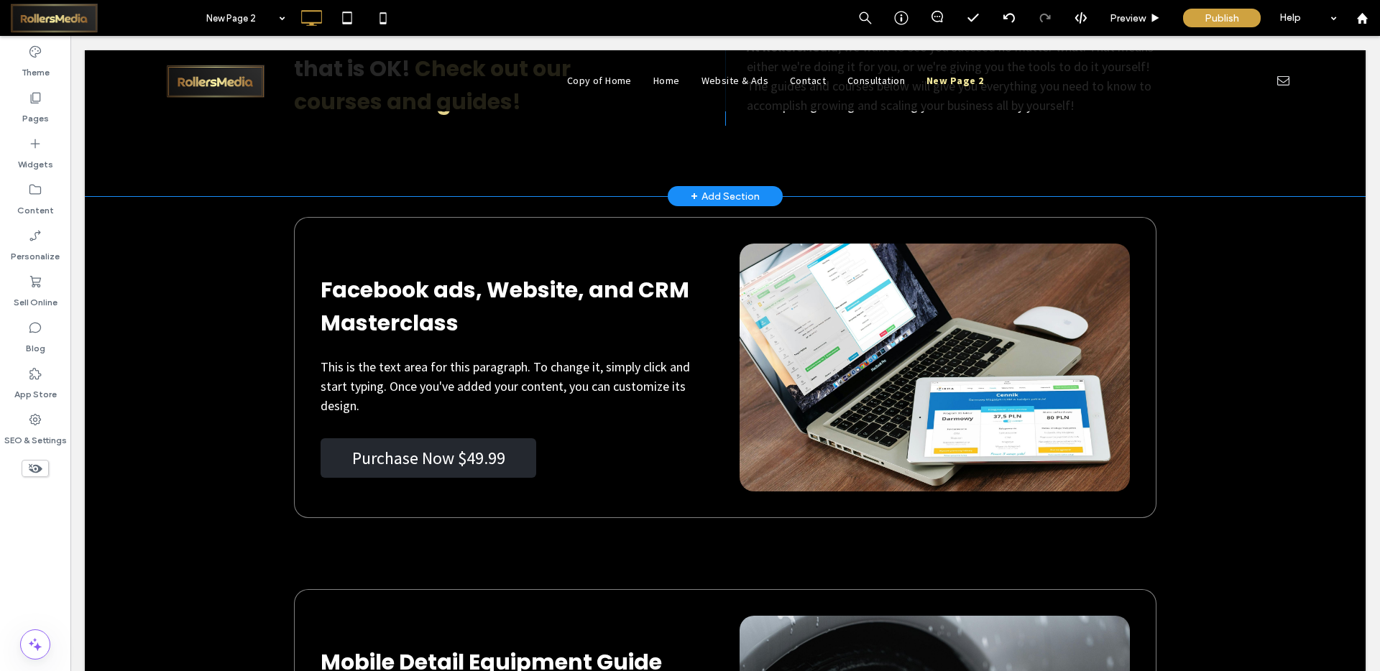
scroll to position [5139, 0]
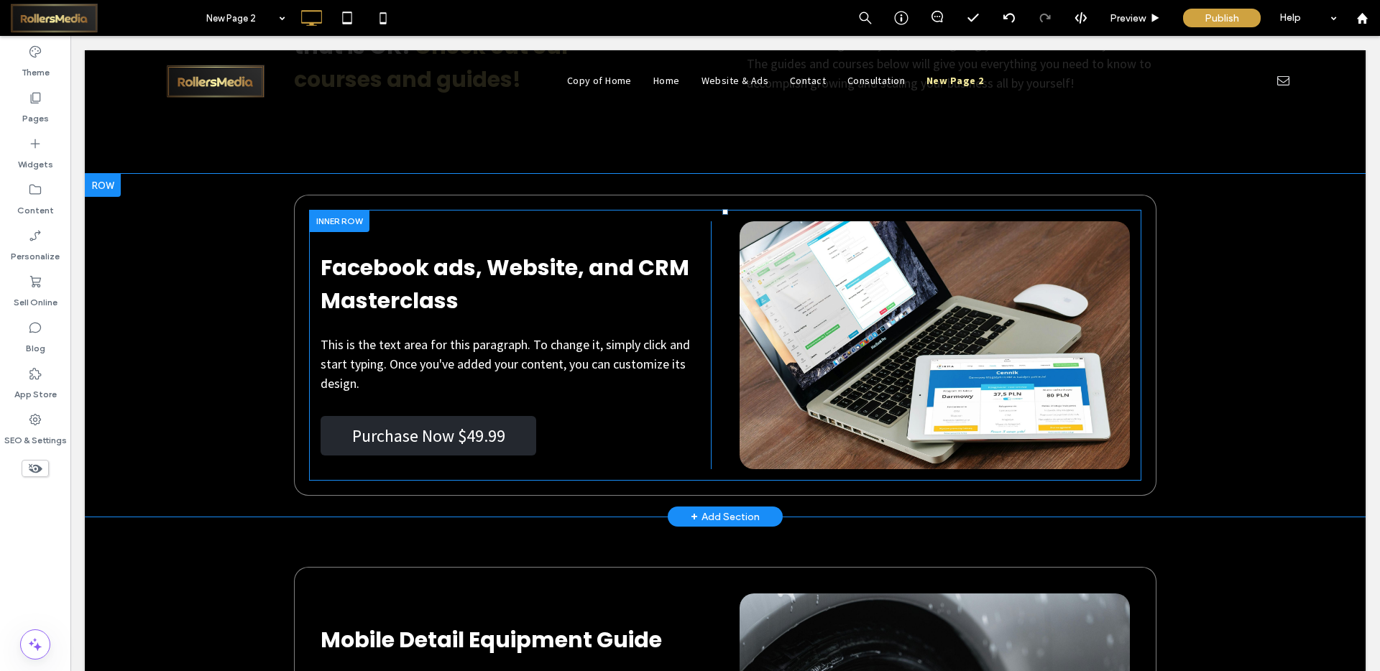
click at [798, 226] on div "Click To Paste" at bounding box center [935, 345] width 390 height 248
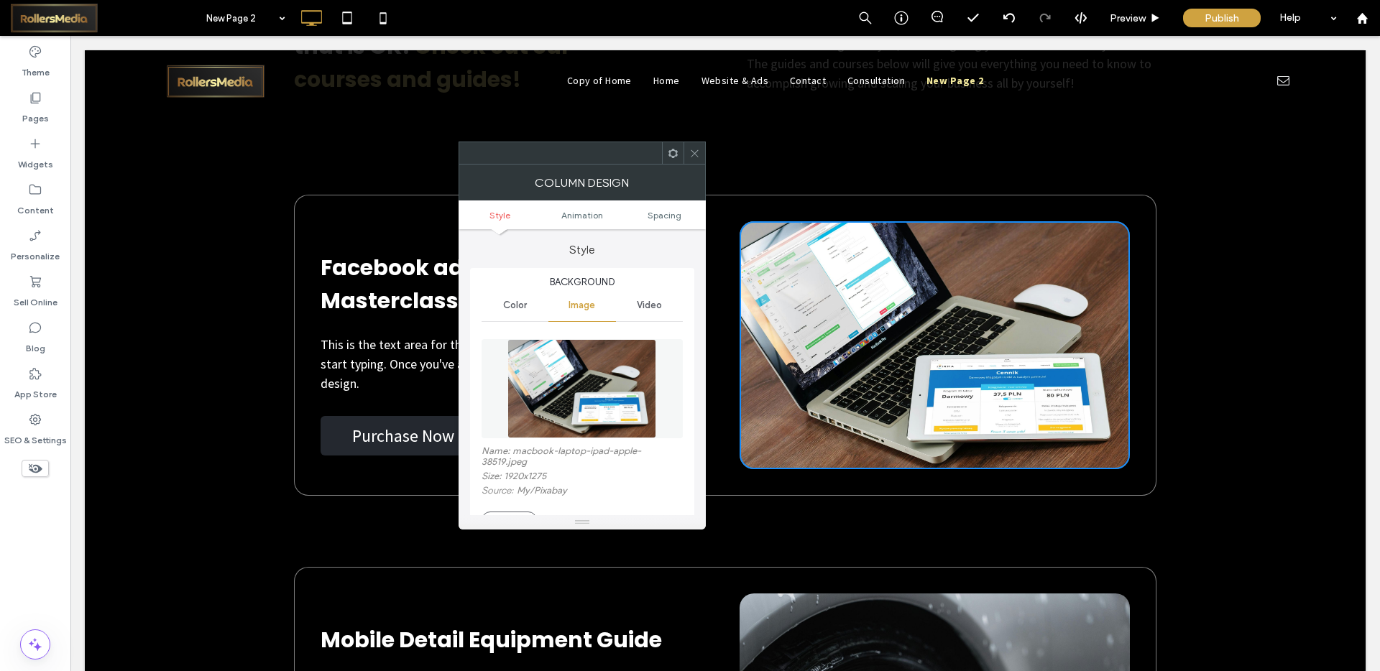
click at [645, 303] on span "Video" at bounding box center [649, 306] width 25 height 12
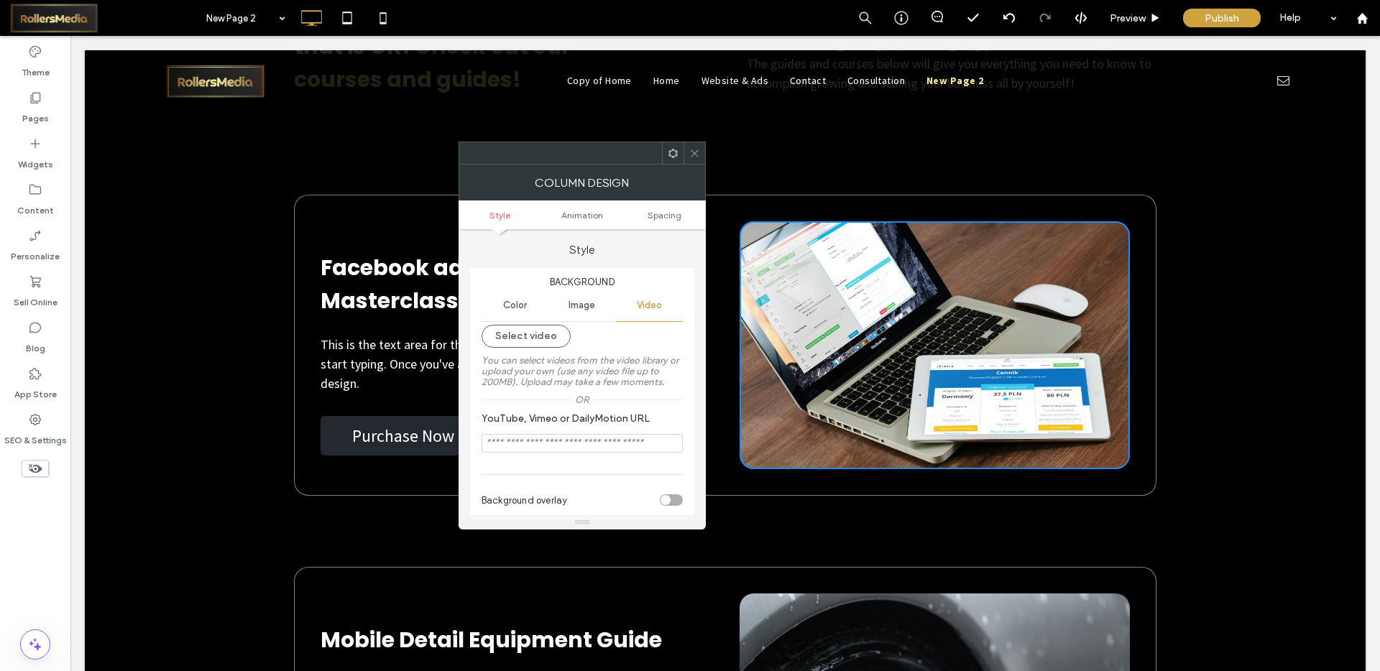
click at [530, 321] on hr at bounding box center [582, 321] width 201 height 1
click at [530, 325] on button "Select video" at bounding box center [526, 336] width 89 height 23
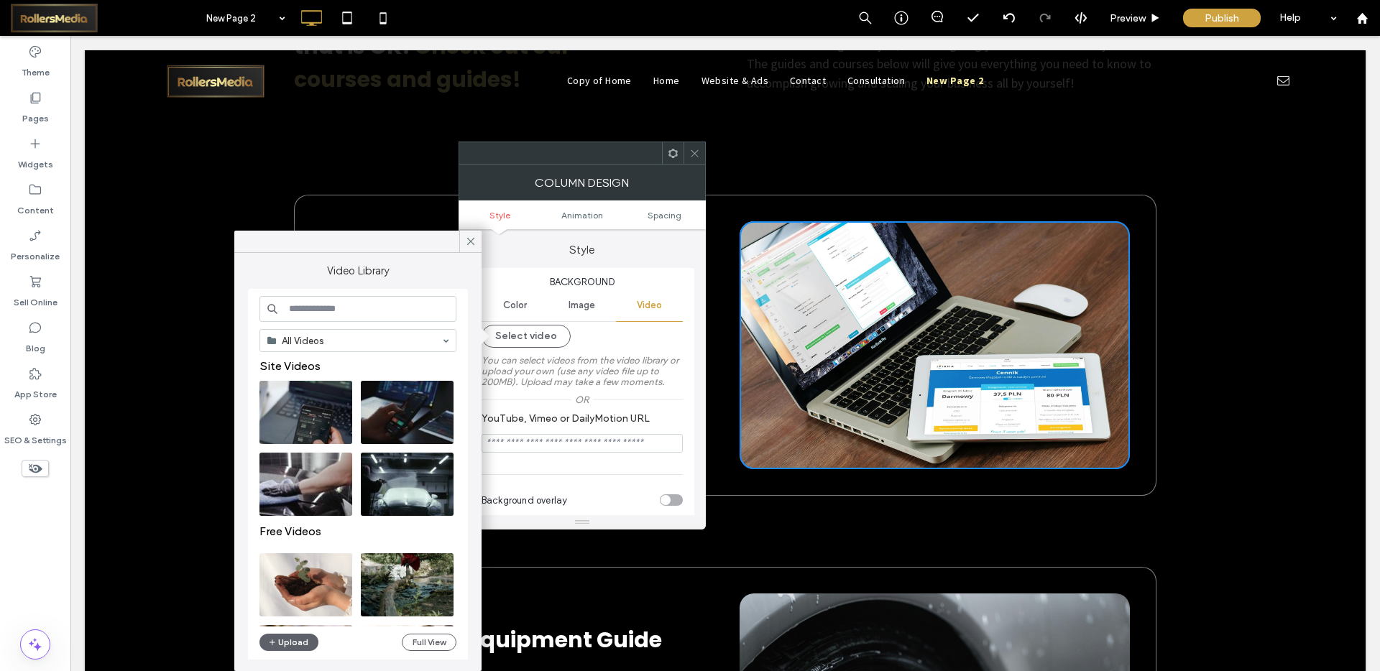
click at [336, 306] on input at bounding box center [357, 309] width 197 height 26
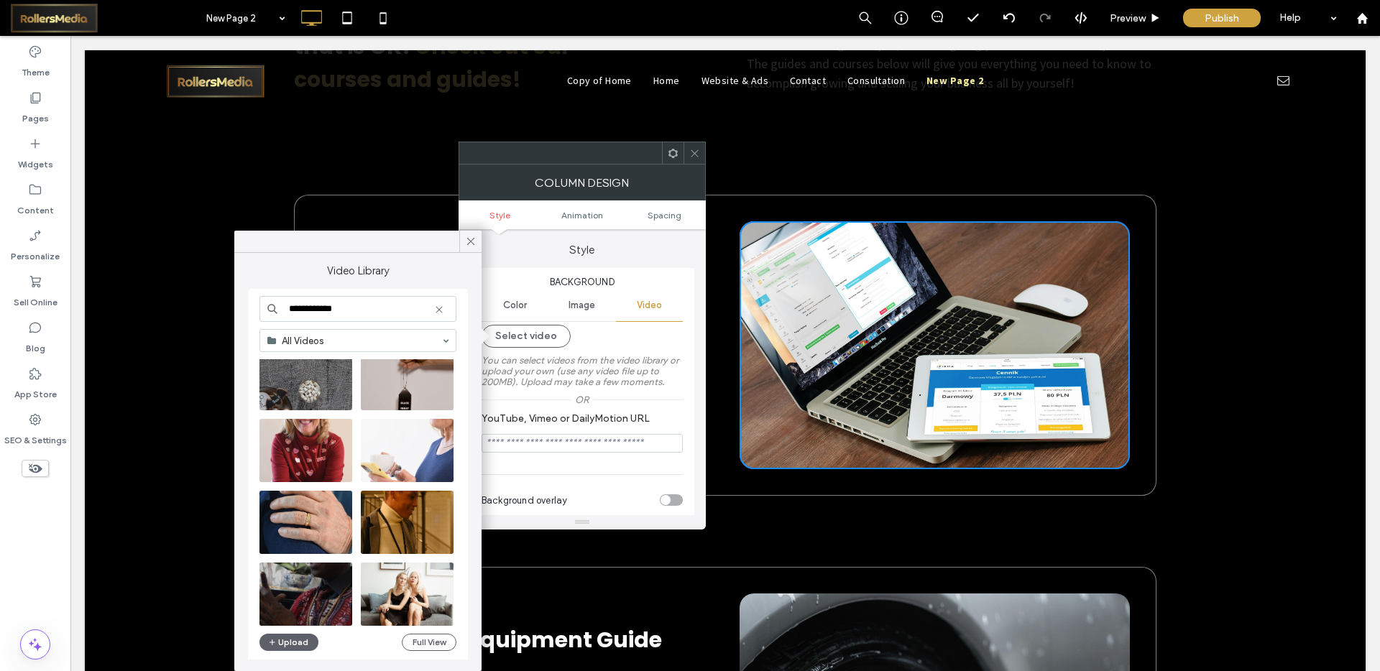
scroll to position [1946, 0]
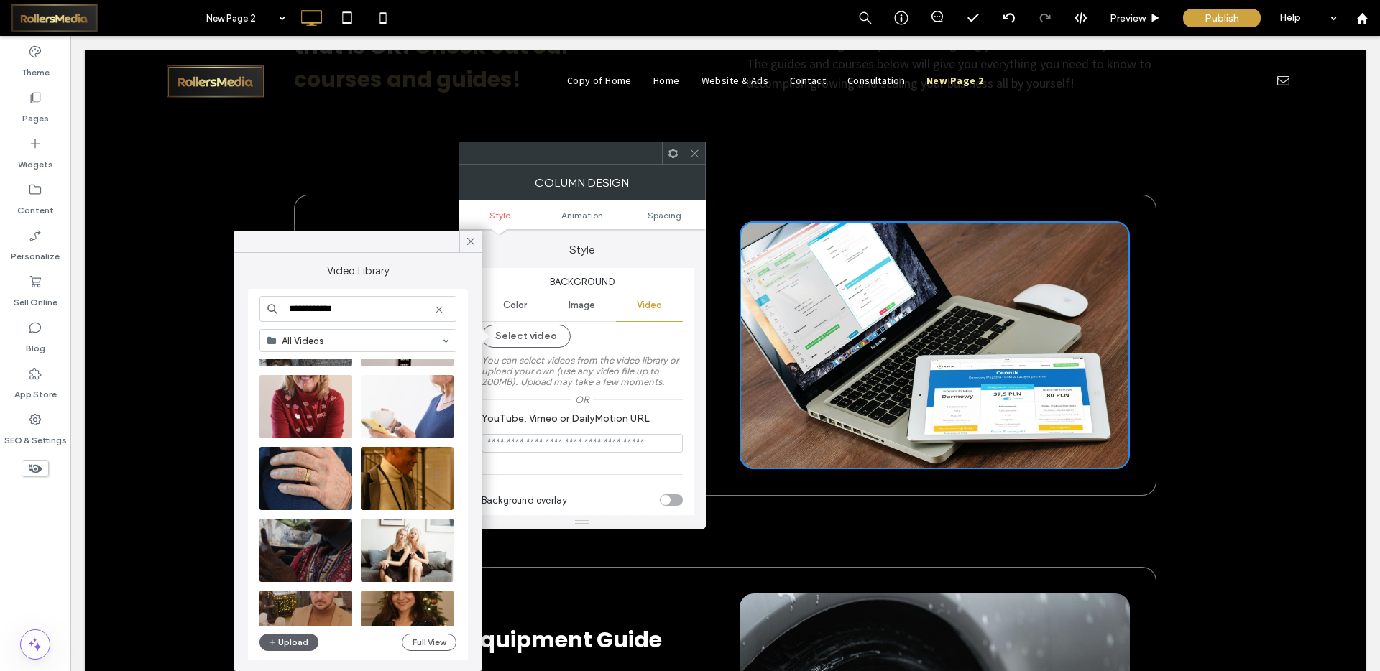
click at [324, 307] on input "**********" at bounding box center [357, 309] width 197 height 26
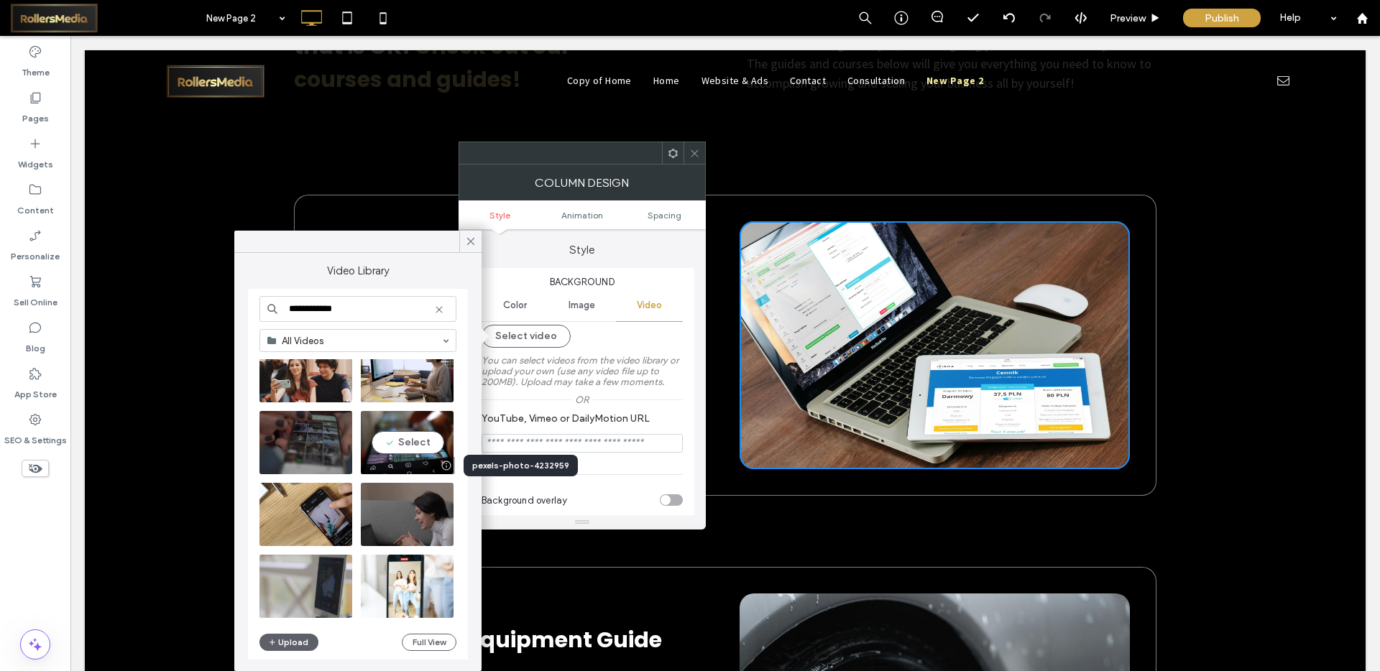
scroll to position [1, 0]
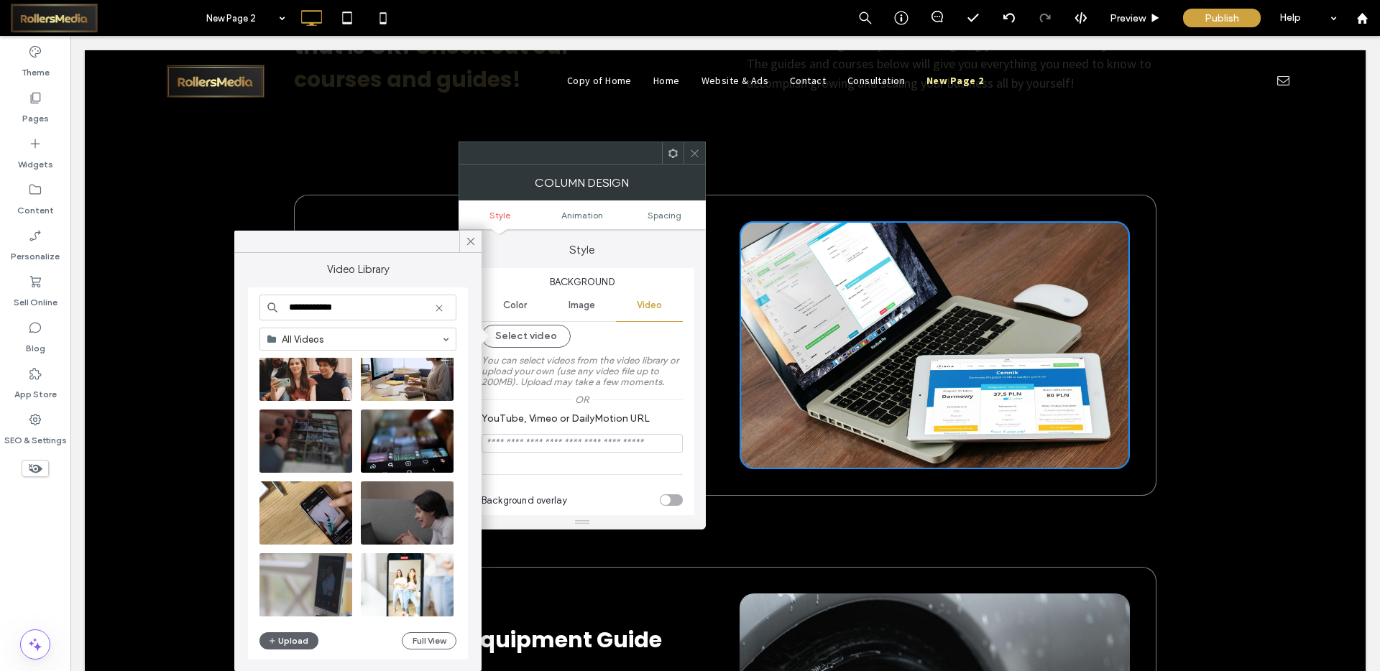
click at [365, 302] on input "**********" at bounding box center [357, 308] width 197 height 26
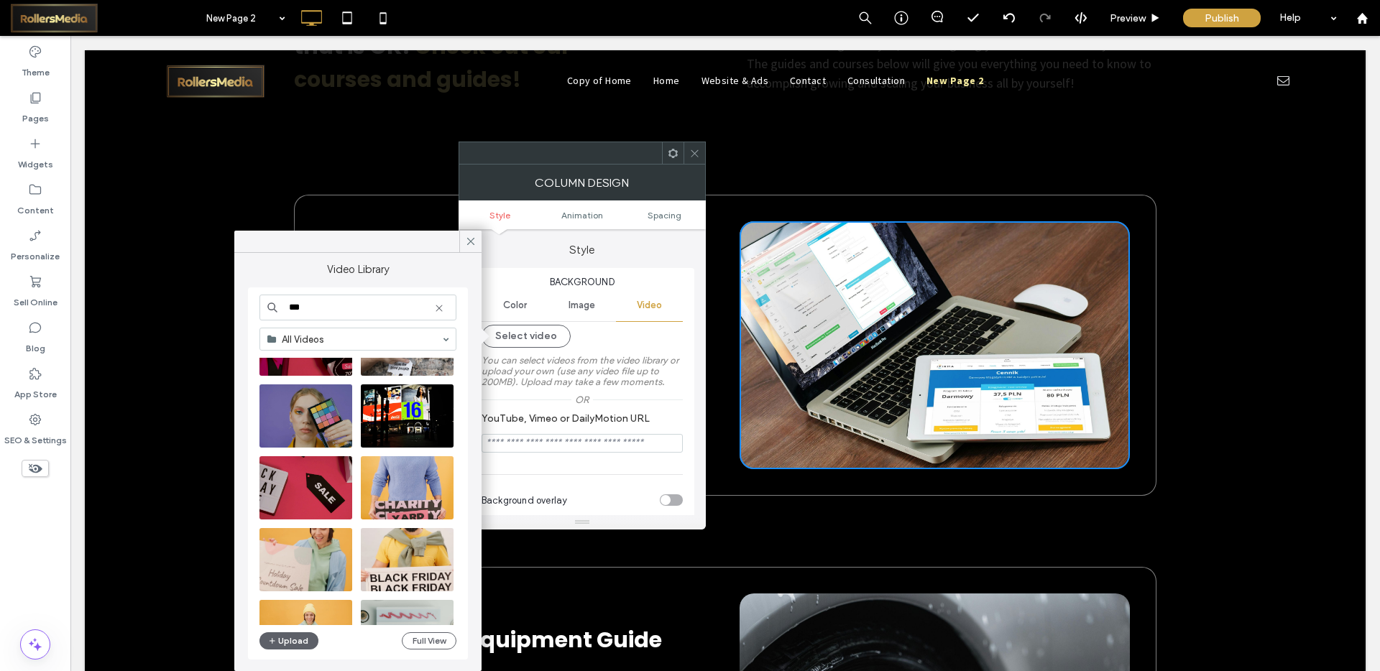
scroll to position [1479, 0]
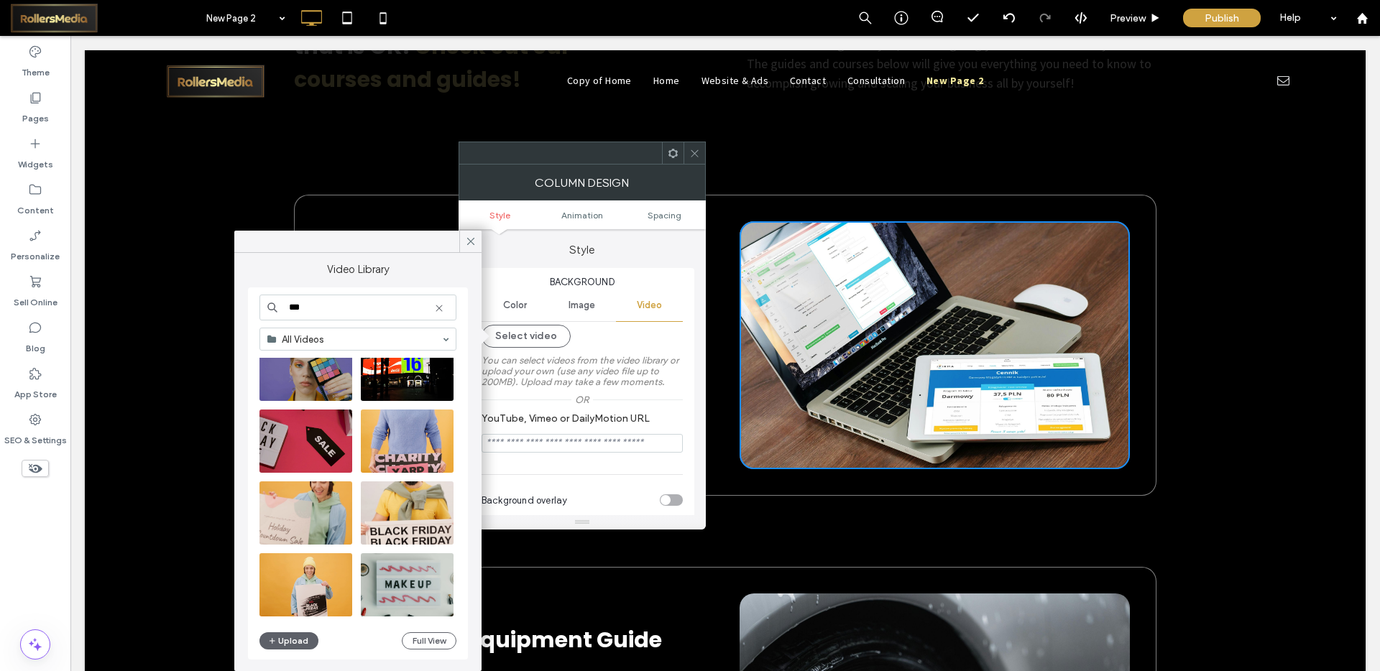
click at [334, 305] on input "***" at bounding box center [357, 308] width 197 height 26
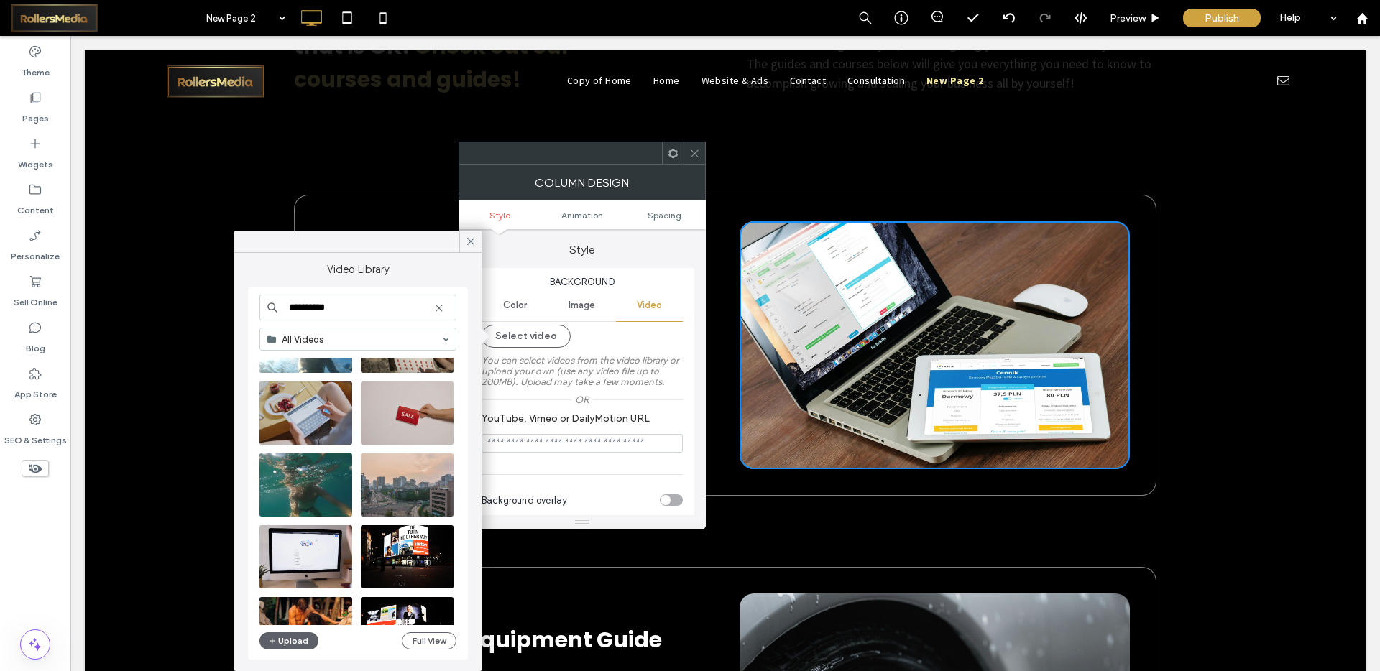
scroll to position [1866, 0]
type input "**********"
click at [322, 555] on video at bounding box center [305, 557] width 93 height 63
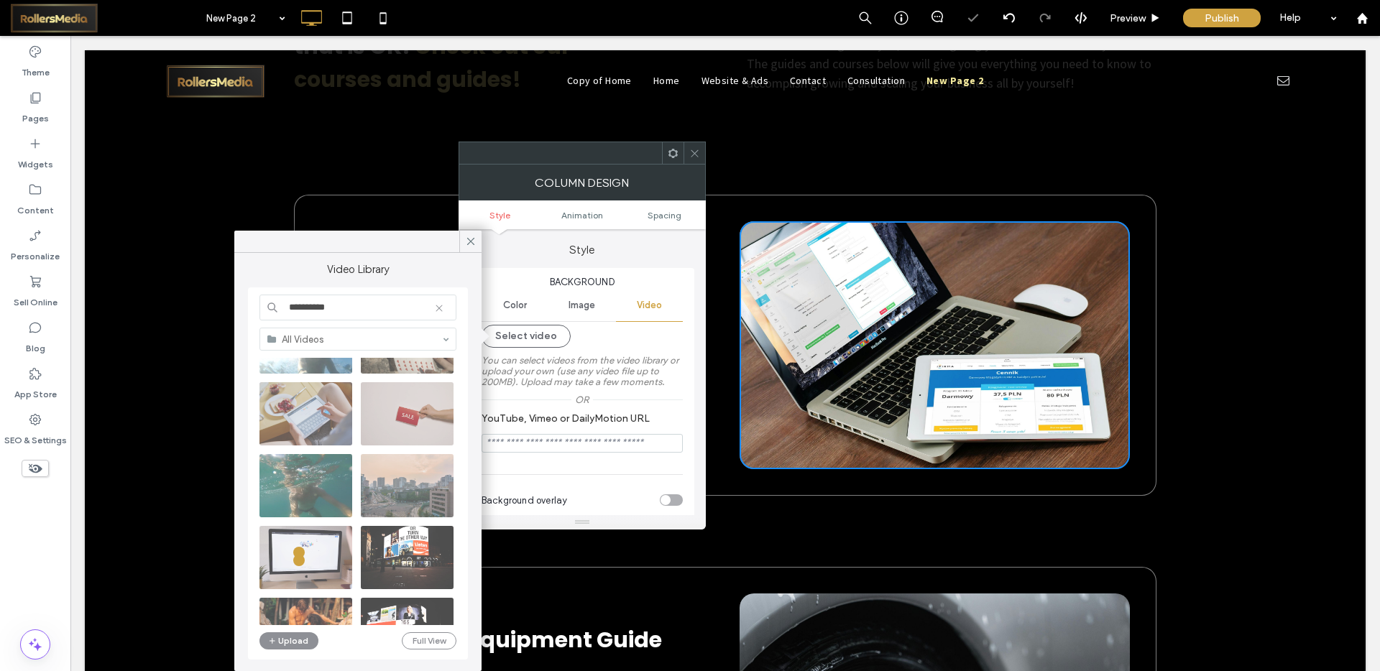
type input "**********"
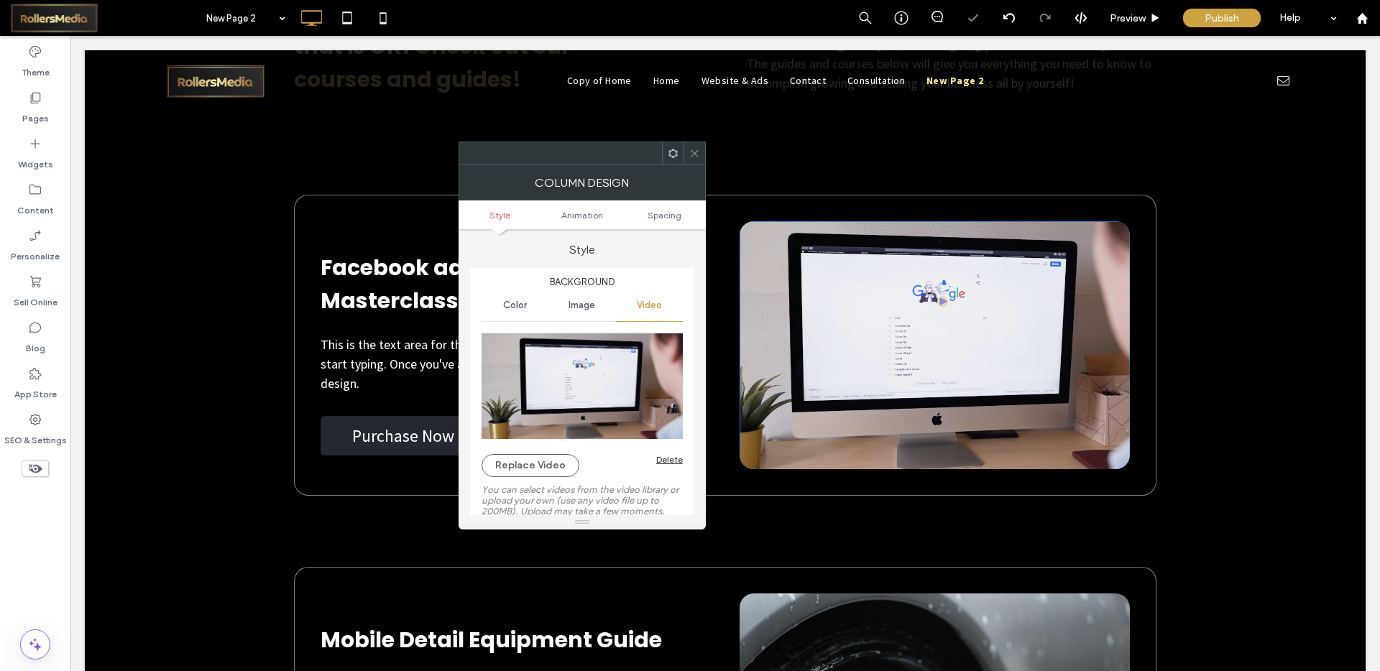
click at [691, 146] on span at bounding box center [694, 153] width 11 height 22
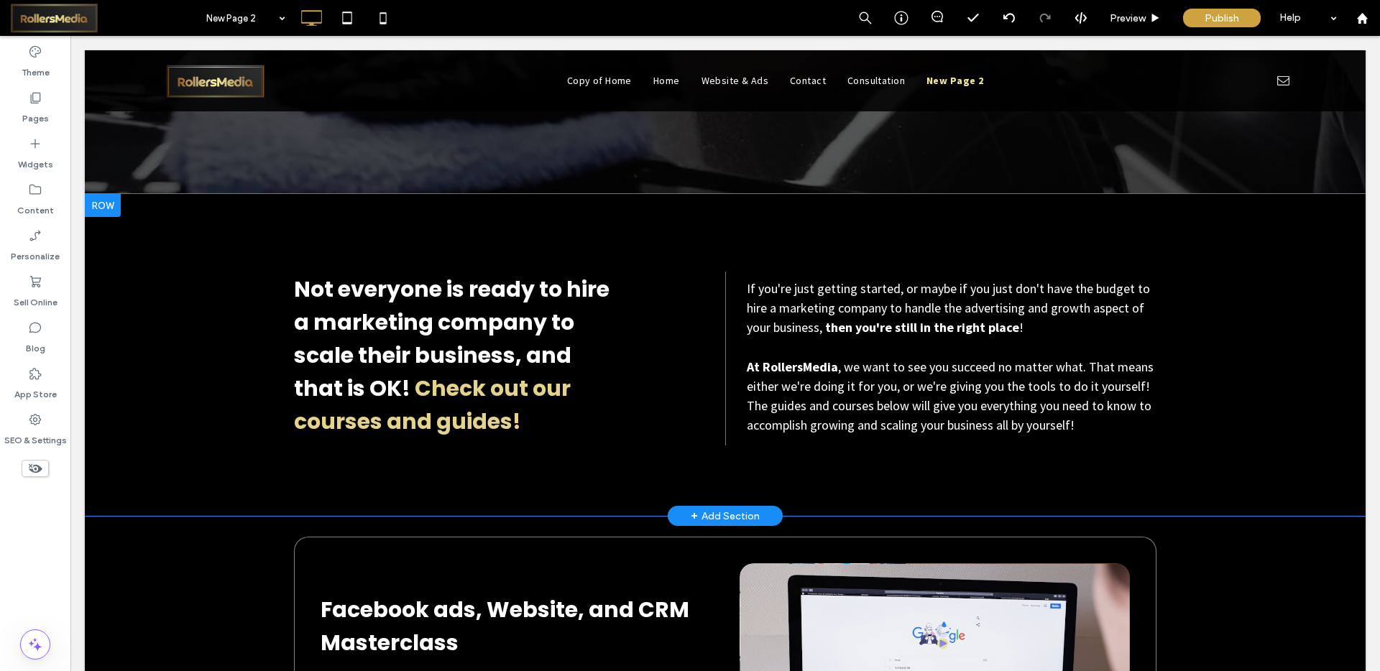
scroll to position [4793, 0]
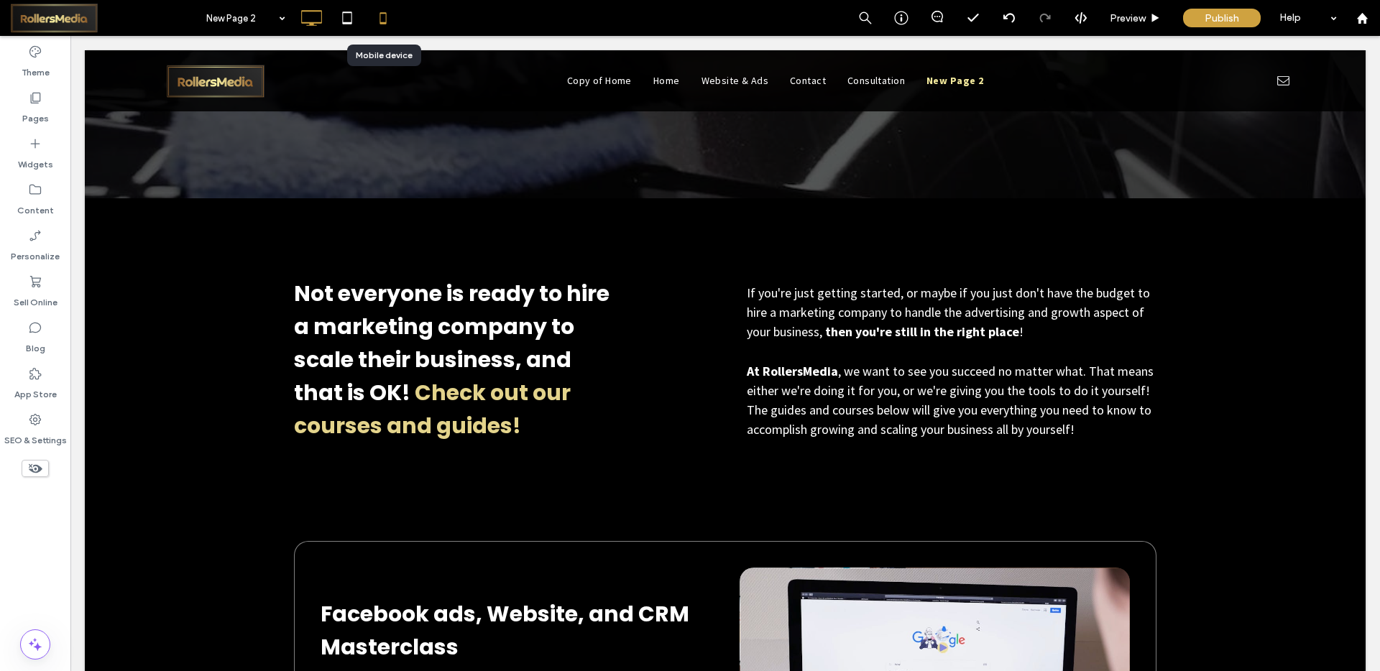
click at [370, 22] on icon at bounding box center [383, 18] width 29 height 29
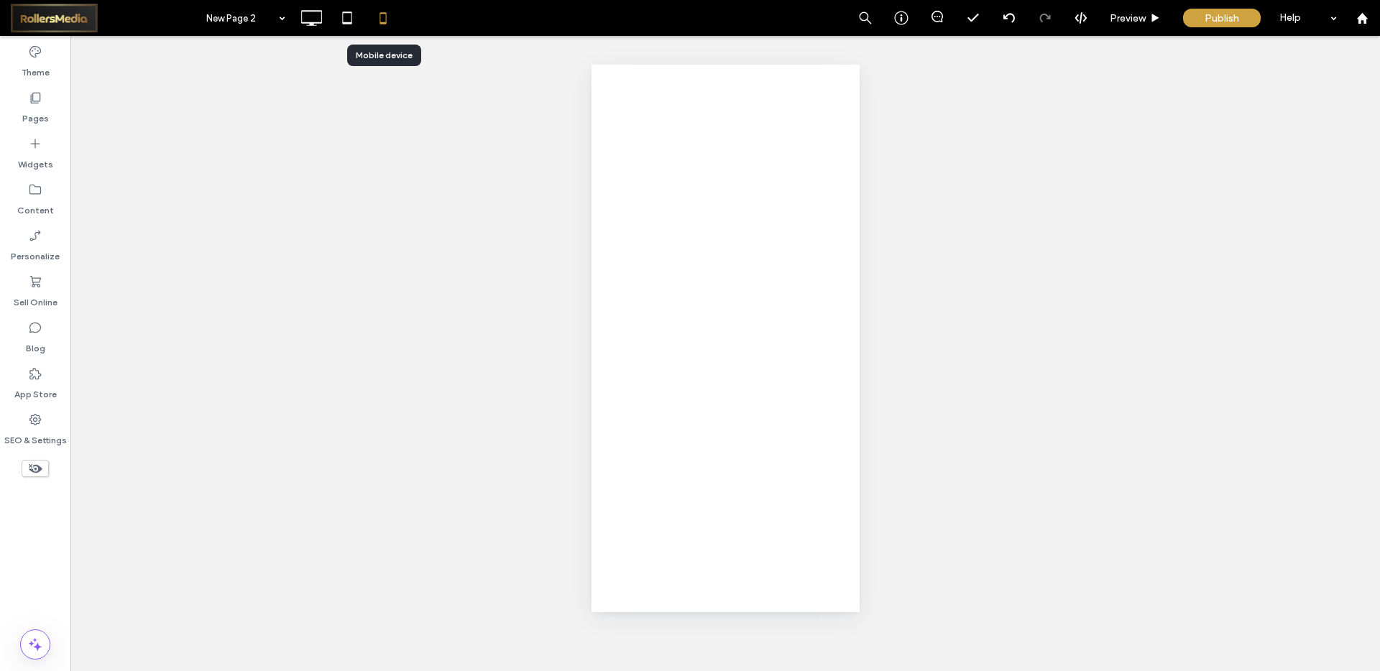
scroll to position [0, 0]
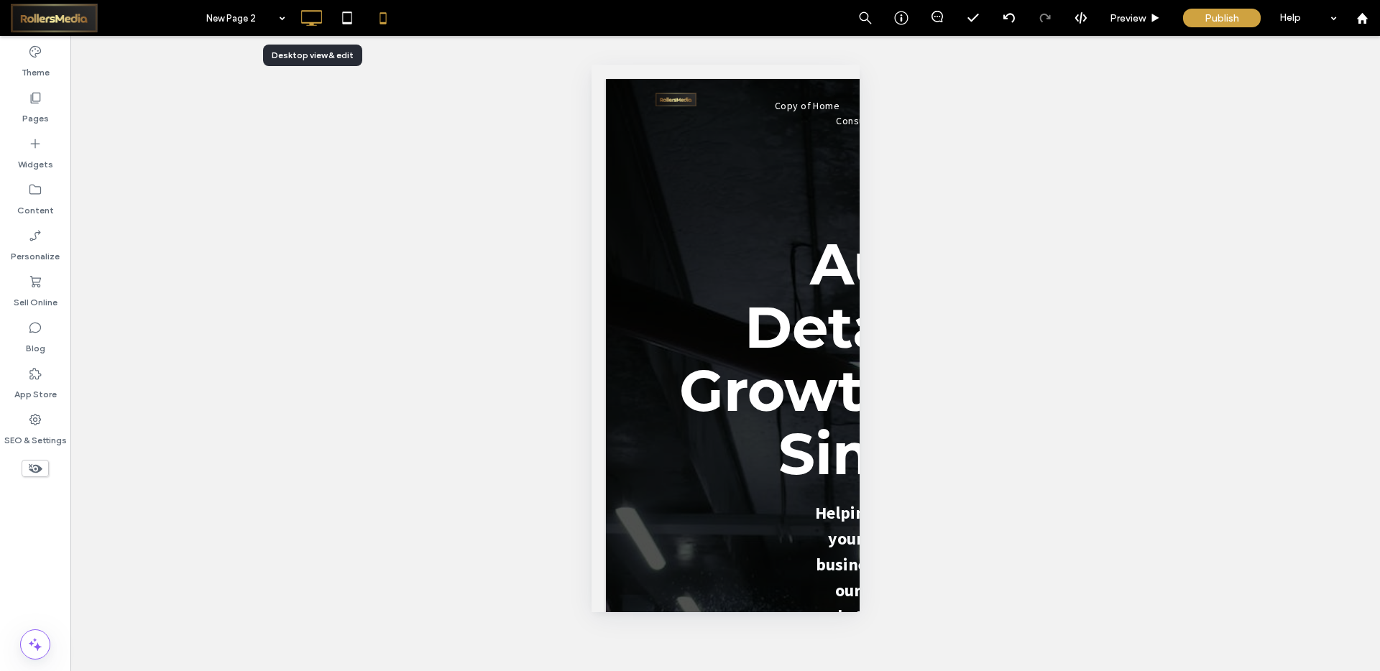
click at [298, 26] on icon at bounding box center [311, 18] width 29 height 29
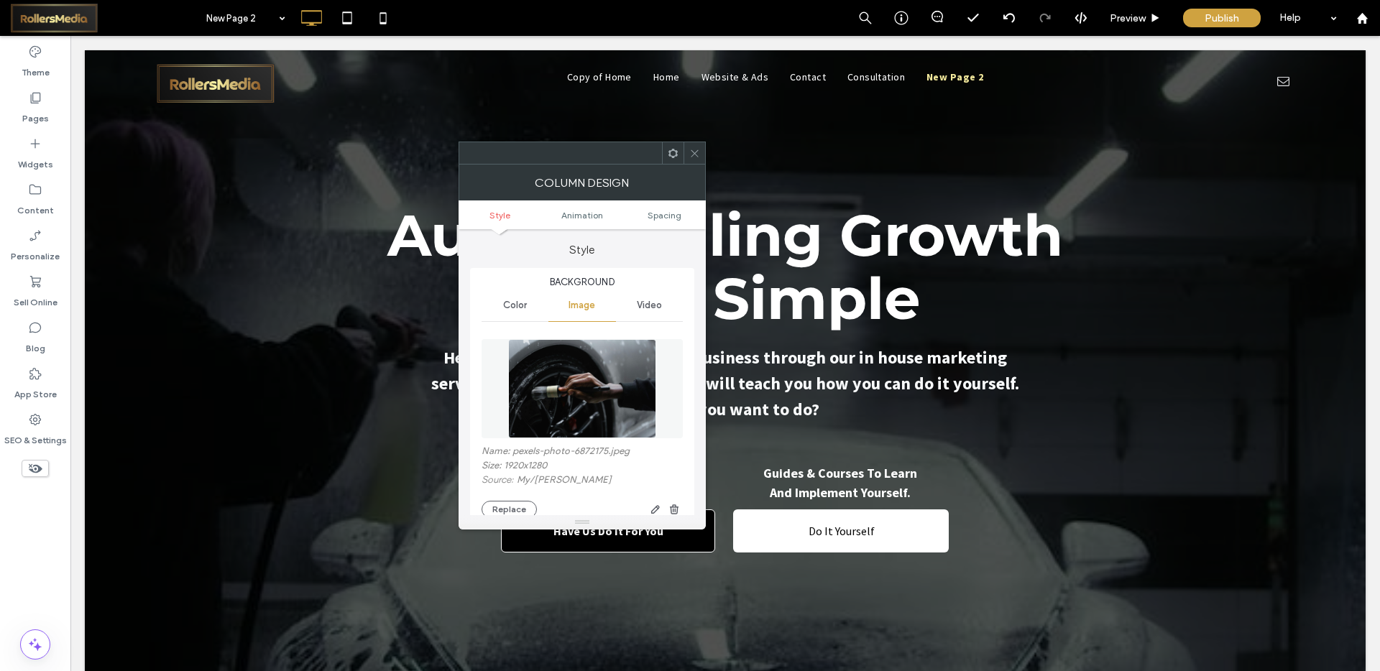
click at [517, 497] on div "Name: pexels-photo-6872175.jpeg Size: 1920x1280 Source: My / Tima Miroshnichenk…" at bounding box center [582, 482] width 201 height 73
click at [516, 503] on button "Replace" at bounding box center [509, 509] width 55 height 17
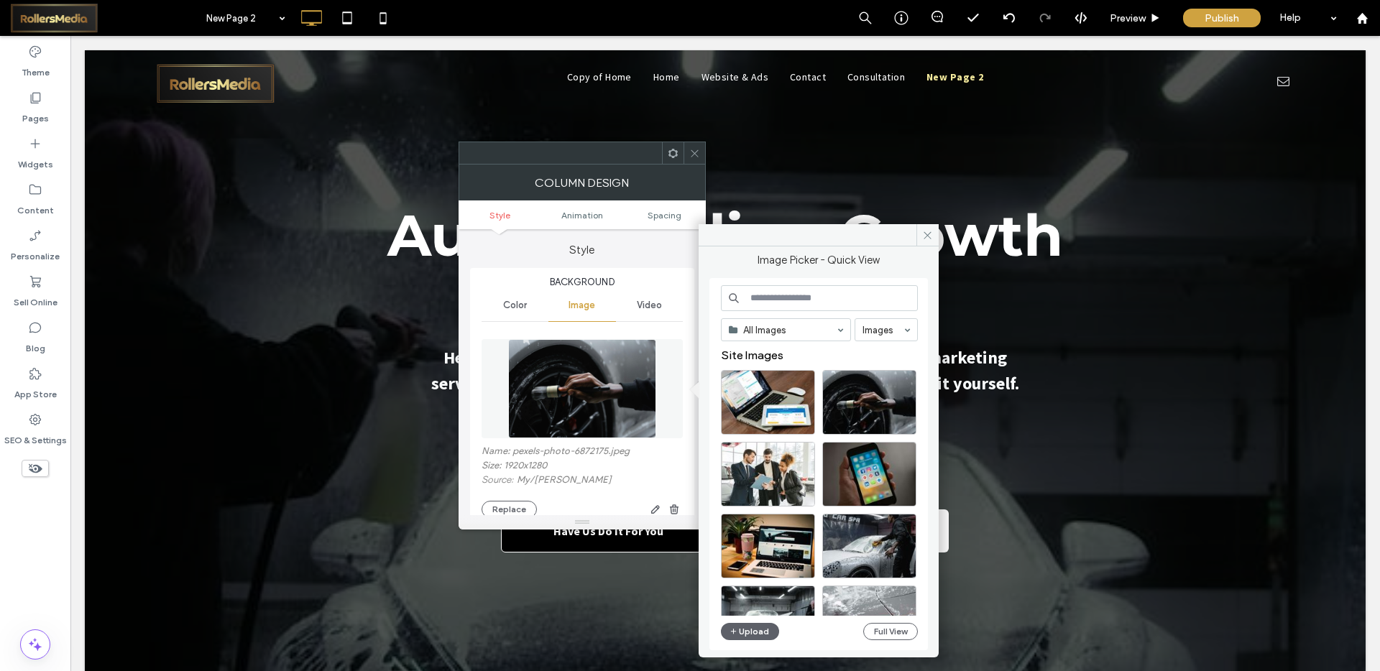
click at [666, 300] on div "Video" at bounding box center [649, 306] width 67 height 32
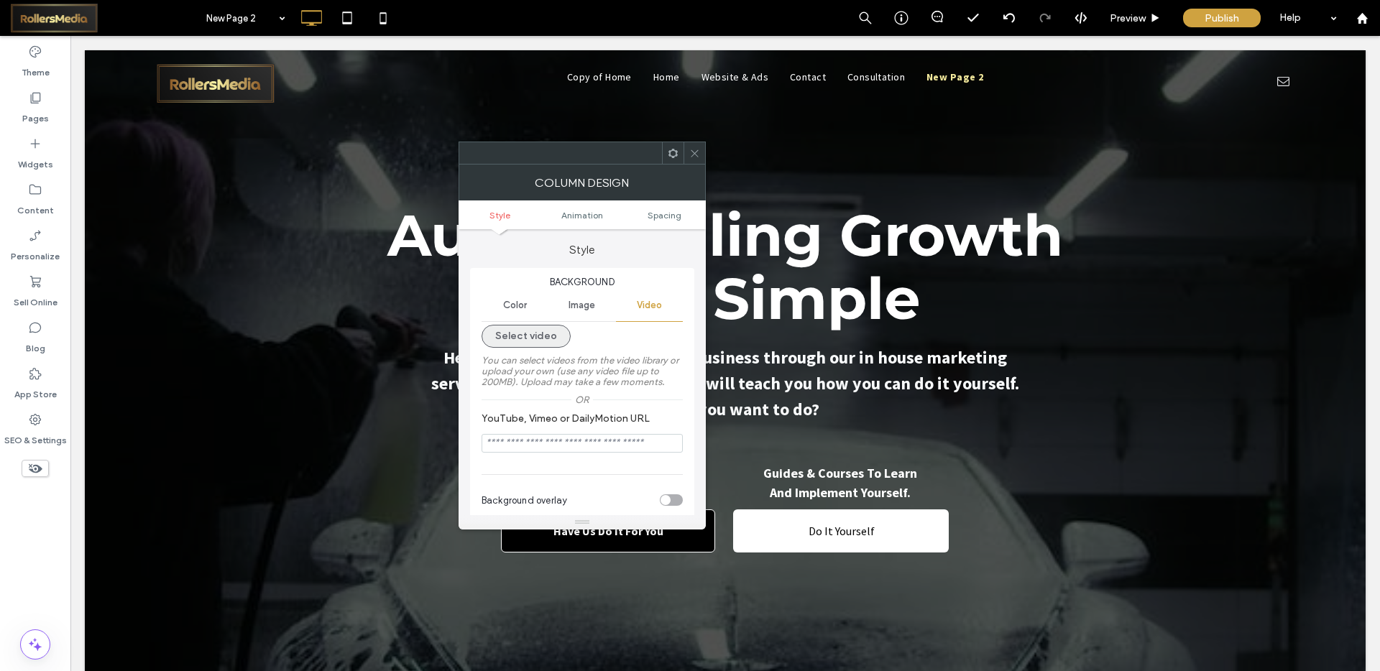
click at [515, 339] on button "Select video" at bounding box center [526, 336] width 89 height 23
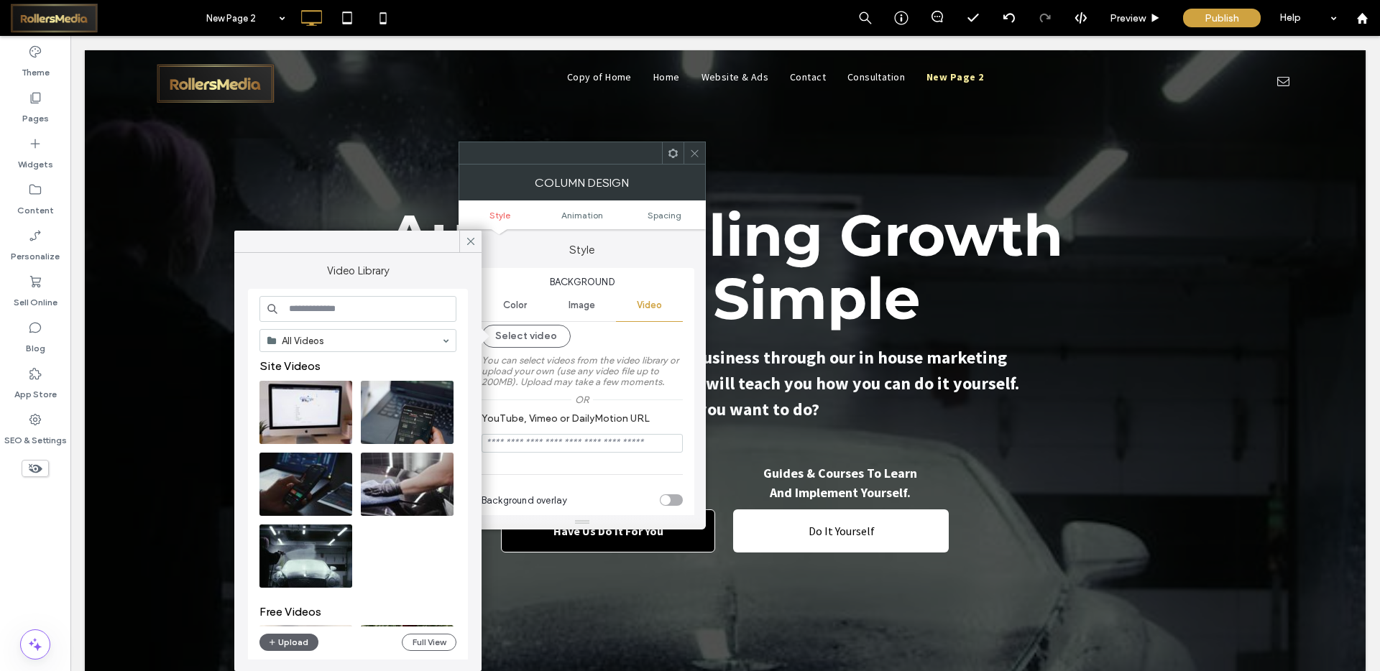
drag, startPoint x: 353, startPoint y: 320, endPoint x: 351, endPoint y: 309, distance: 11.0
click at [353, 319] on input at bounding box center [357, 309] width 197 height 26
click at [351, 309] on input at bounding box center [357, 309] width 197 height 26
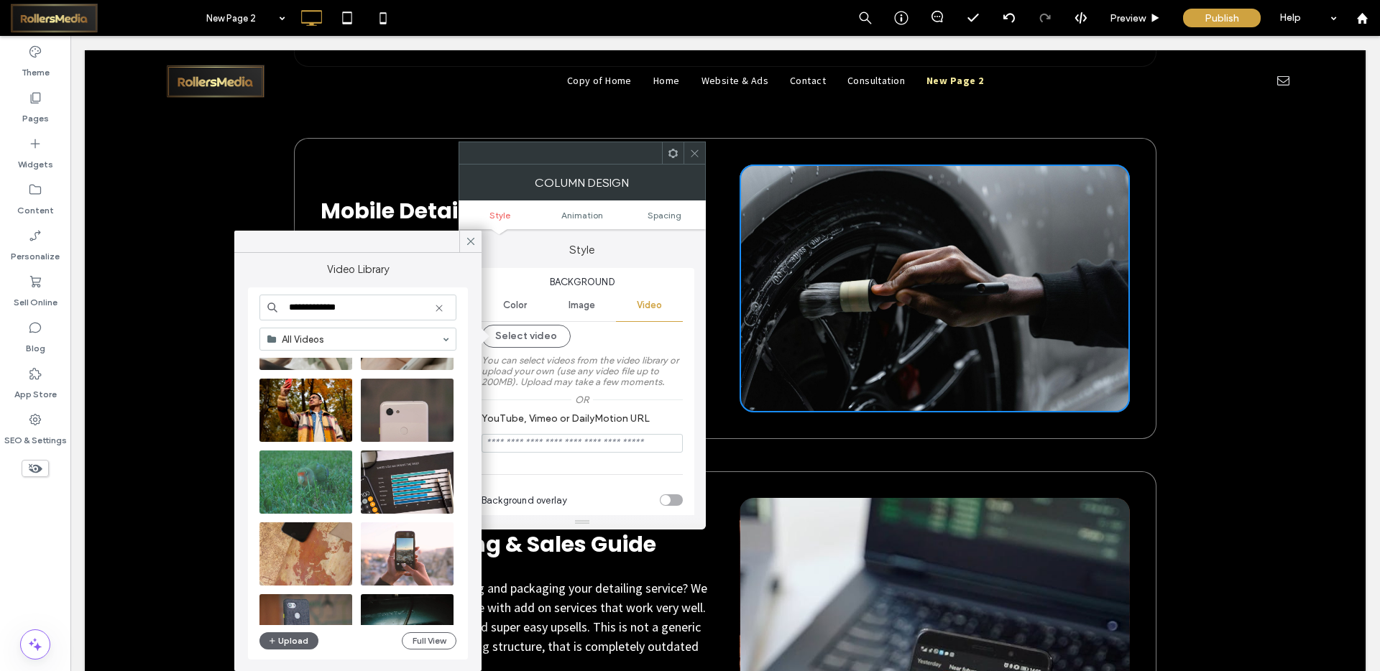
scroll to position [1316, 0]
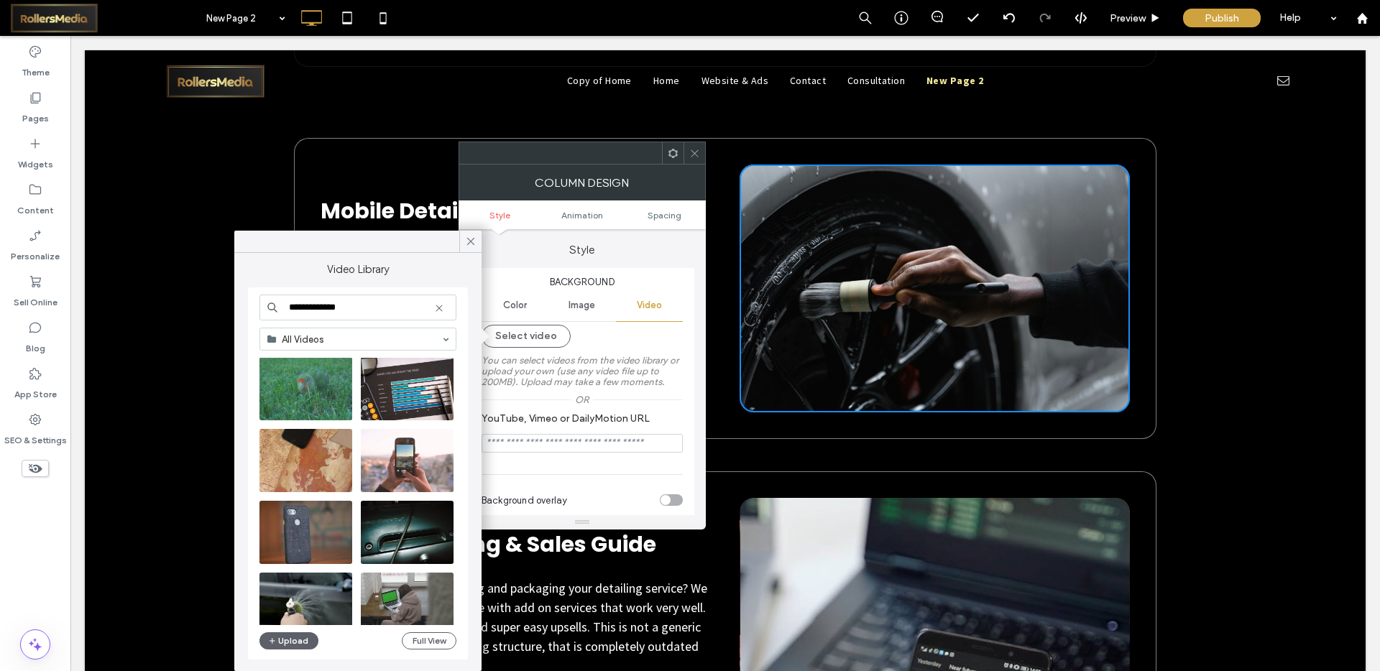
click at [372, 299] on input "**********" at bounding box center [357, 308] width 197 height 26
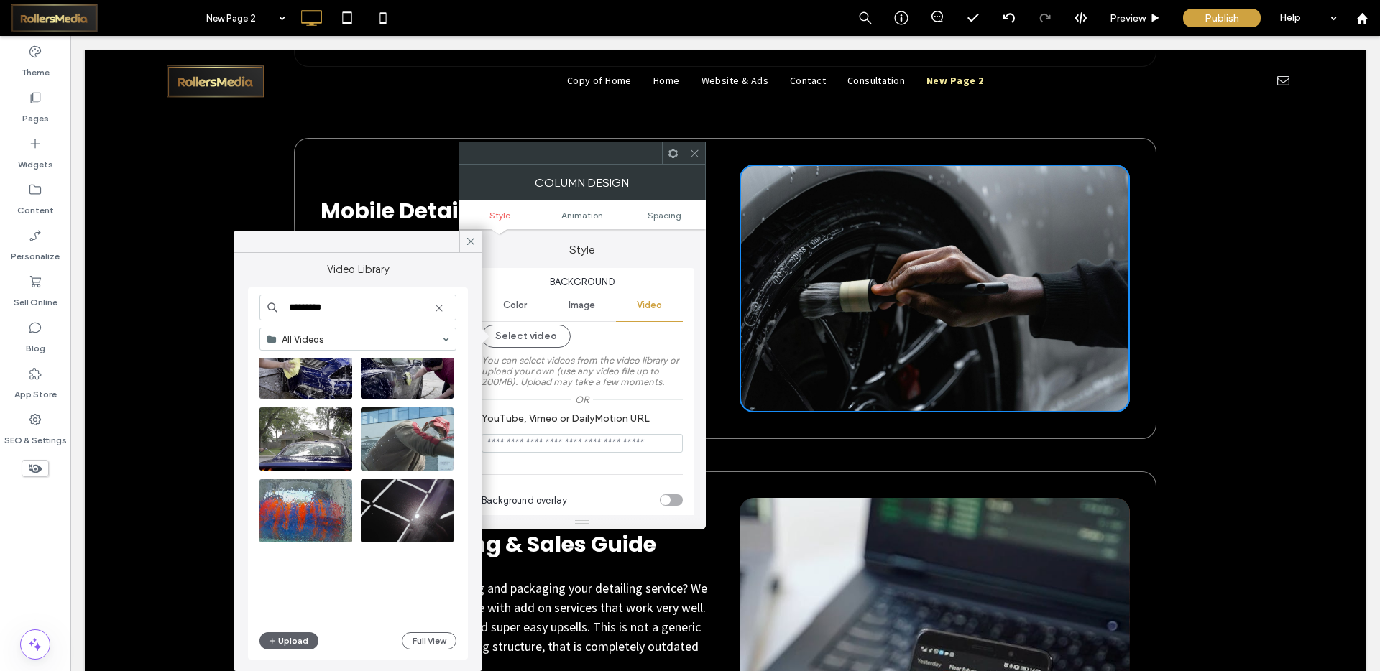
scroll to position [5479, 0]
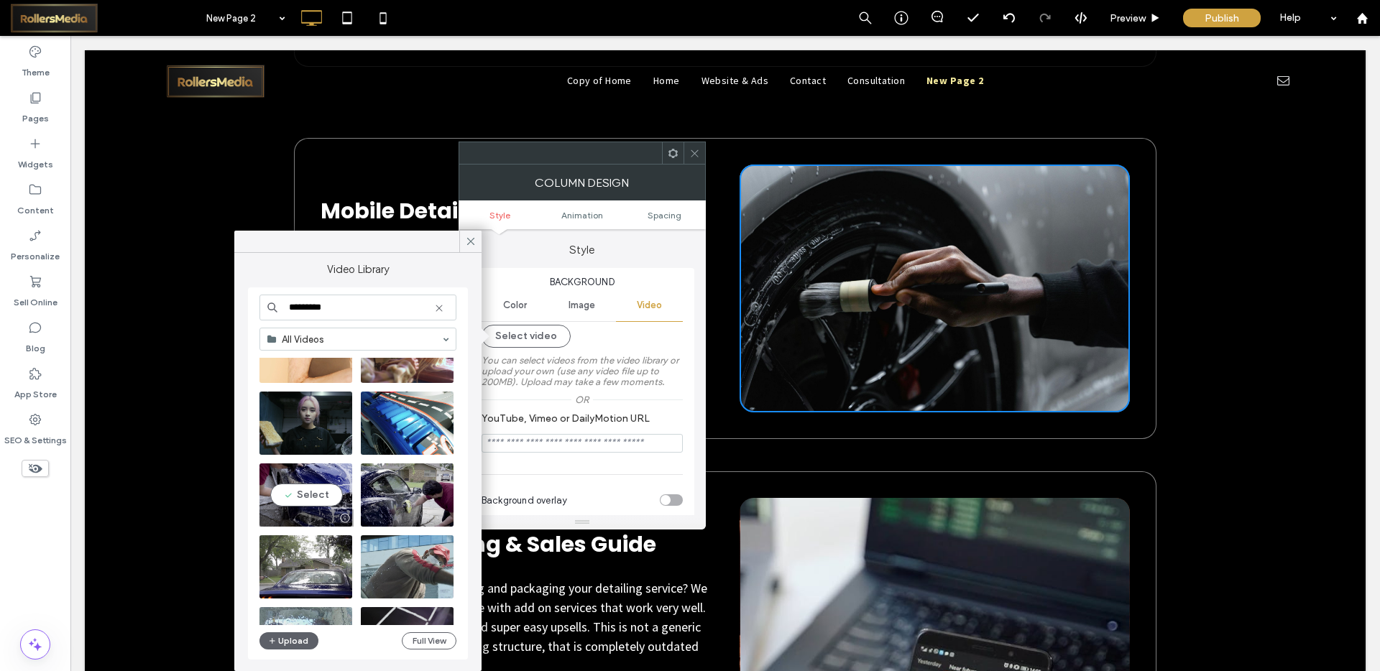
type input "*********"
click at [315, 488] on video at bounding box center [305, 495] width 93 height 63
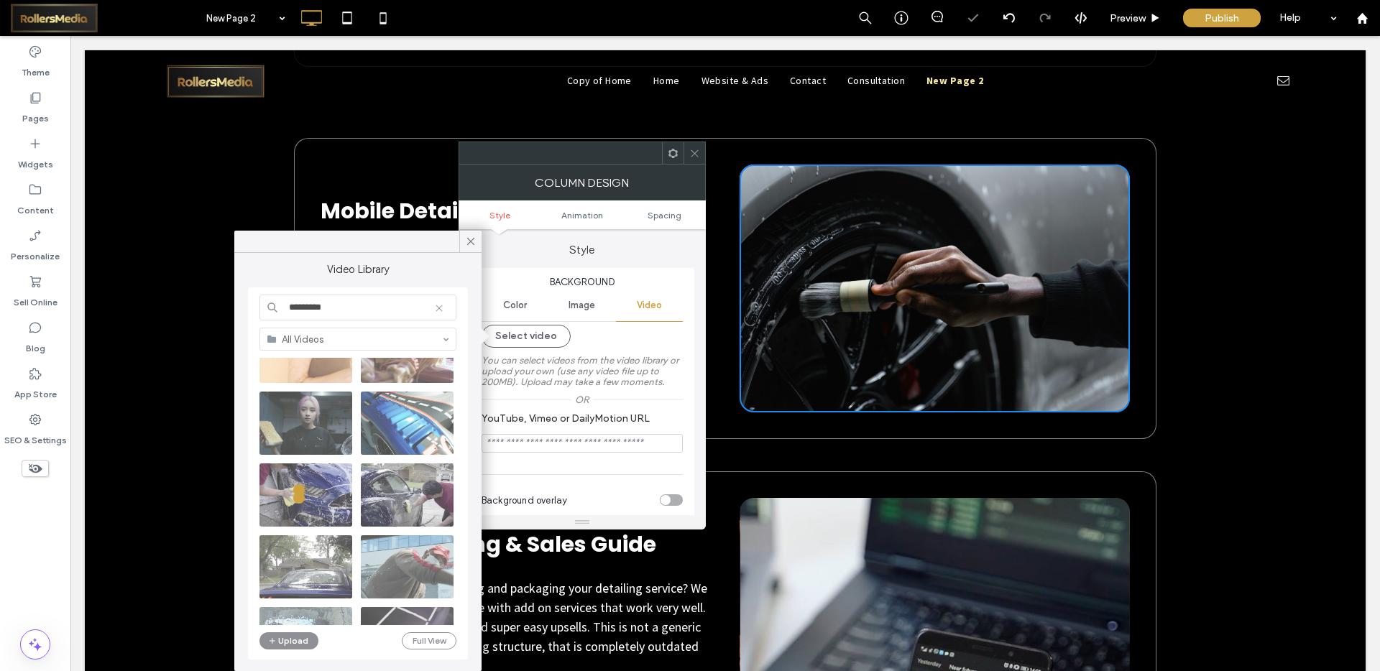
type input "**********"
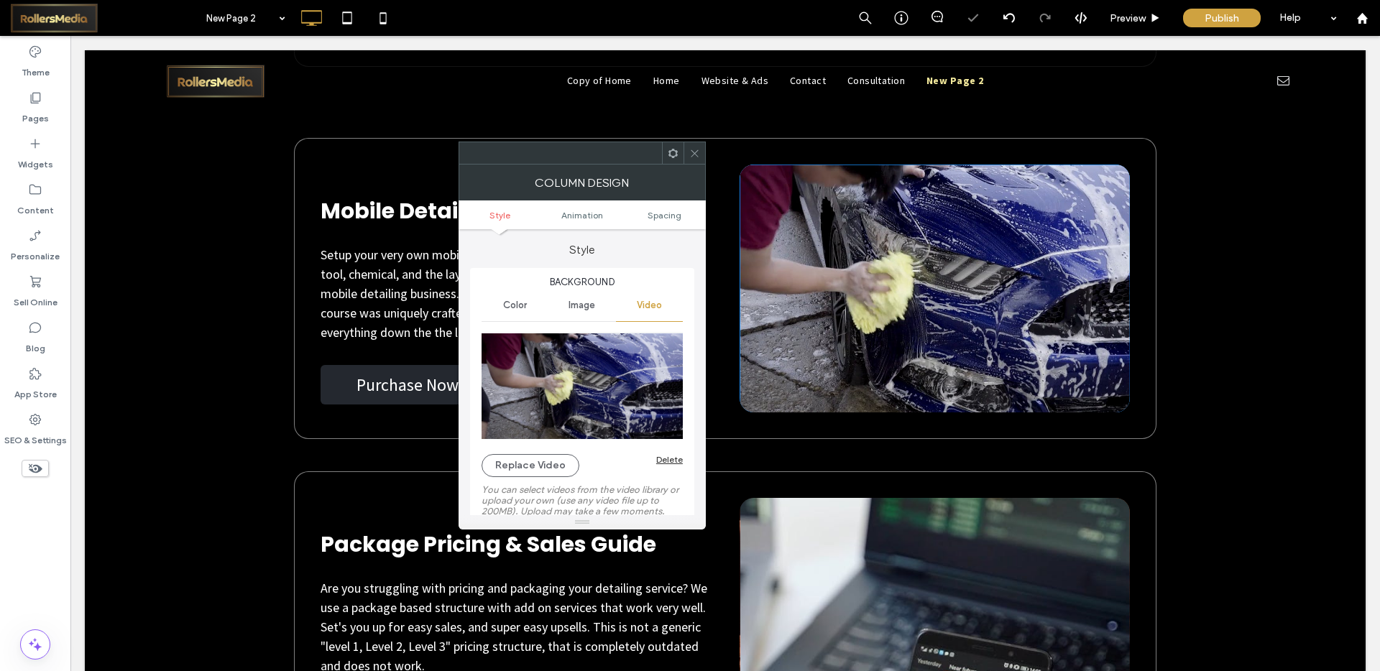
click at [692, 149] on icon at bounding box center [694, 153] width 11 height 11
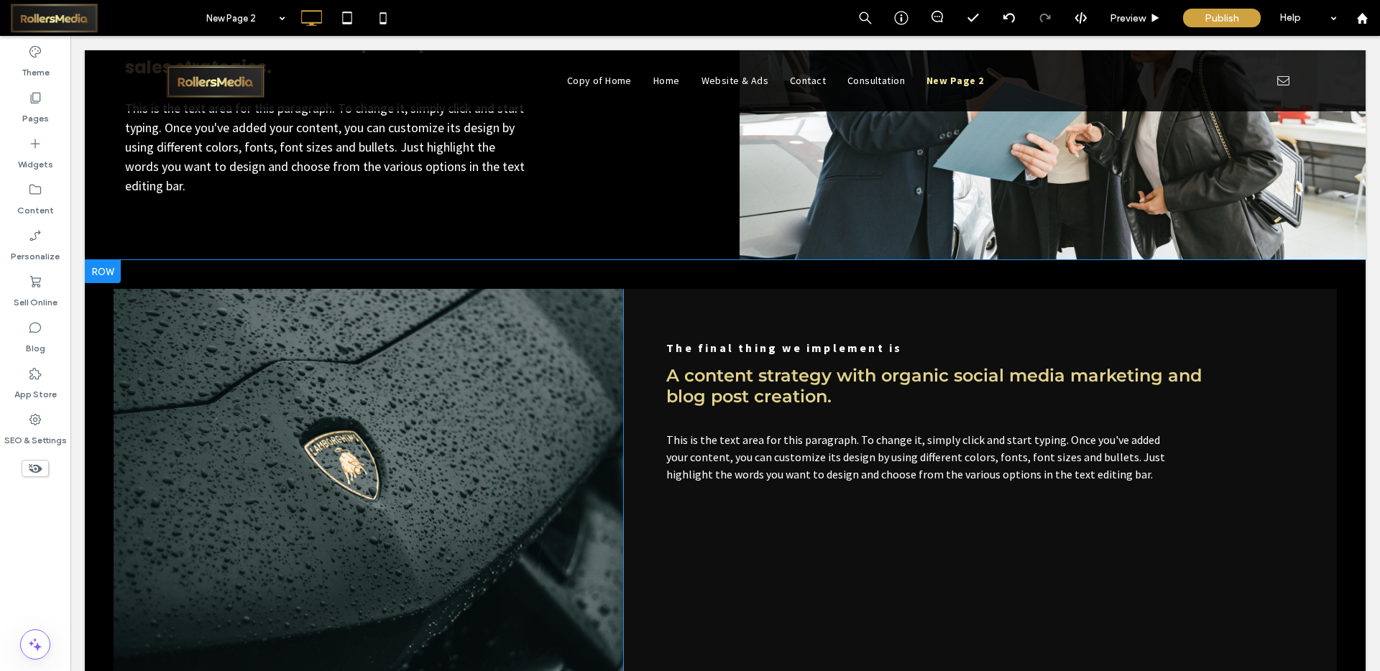
scroll to position [2503, 0]
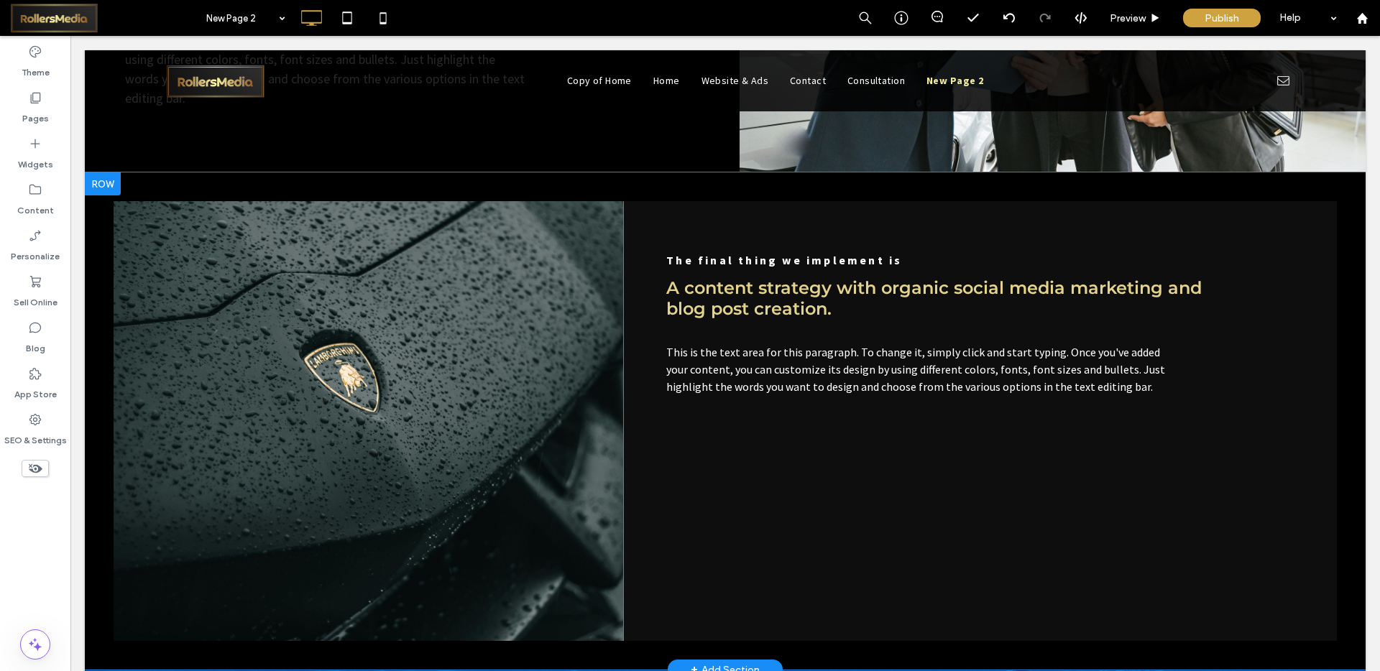
click at [385, 208] on div "Click To Paste" at bounding box center [369, 421] width 510 height 440
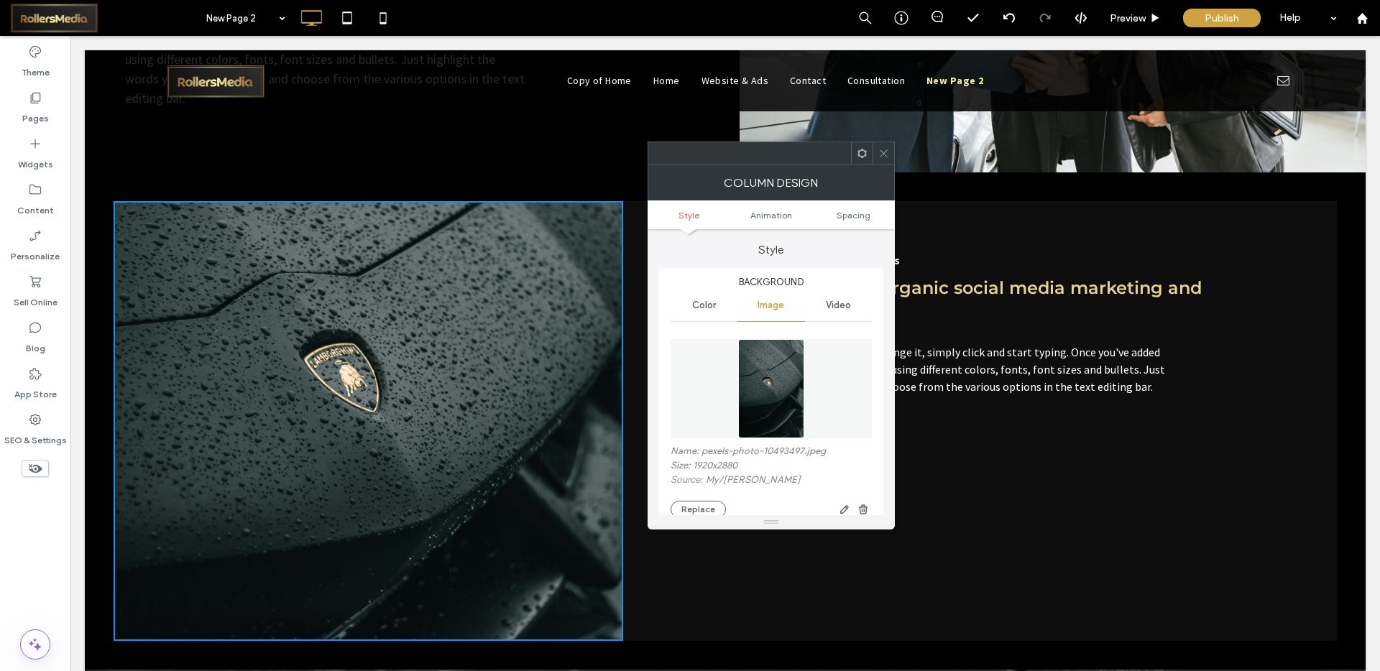
click at [809, 293] on div "Video" at bounding box center [838, 306] width 67 height 32
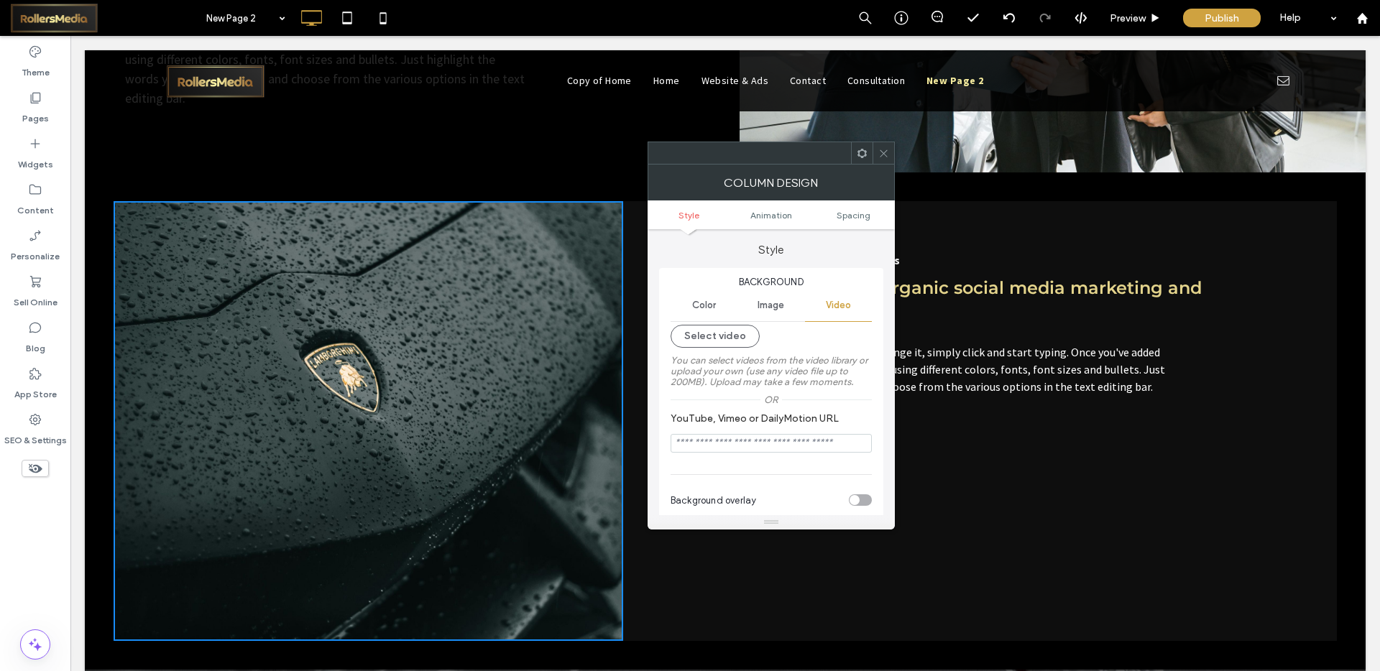
click at [824, 297] on div "Video" at bounding box center [838, 306] width 67 height 32
click at [723, 346] on button "Select video" at bounding box center [715, 336] width 89 height 23
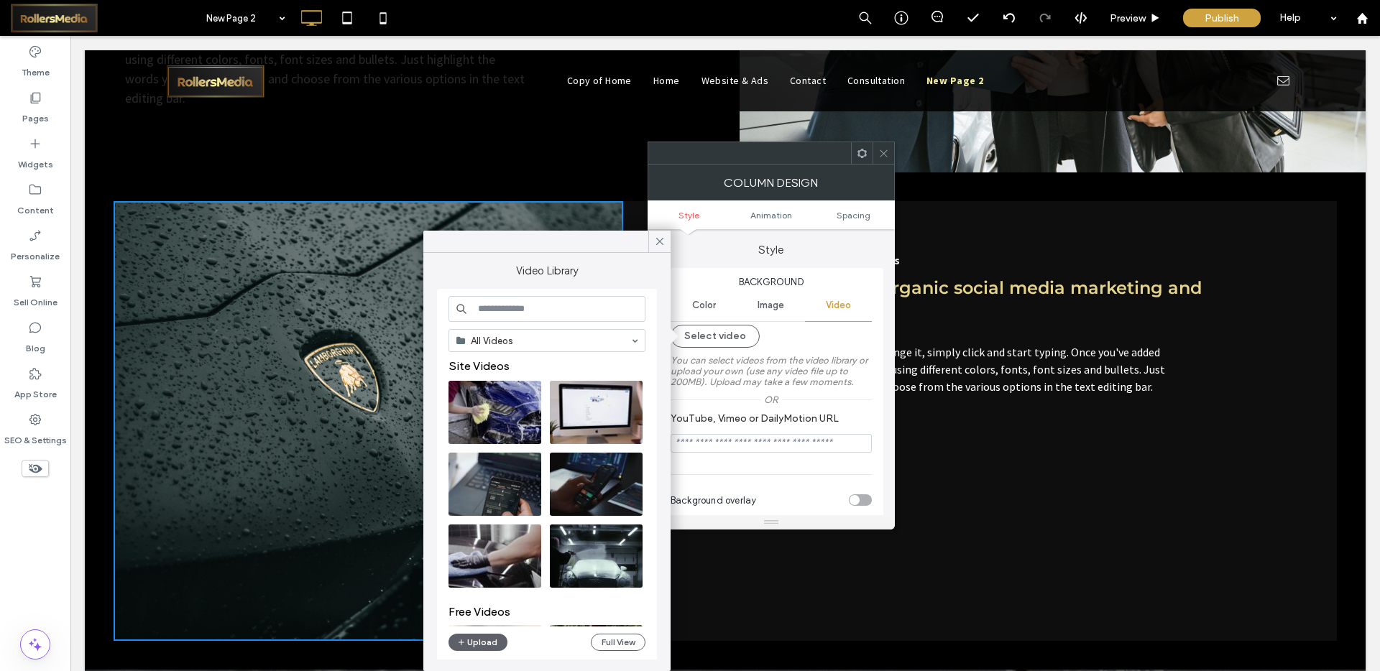
click at [519, 316] on input at bounding box center [547, 309] width 197 height 26
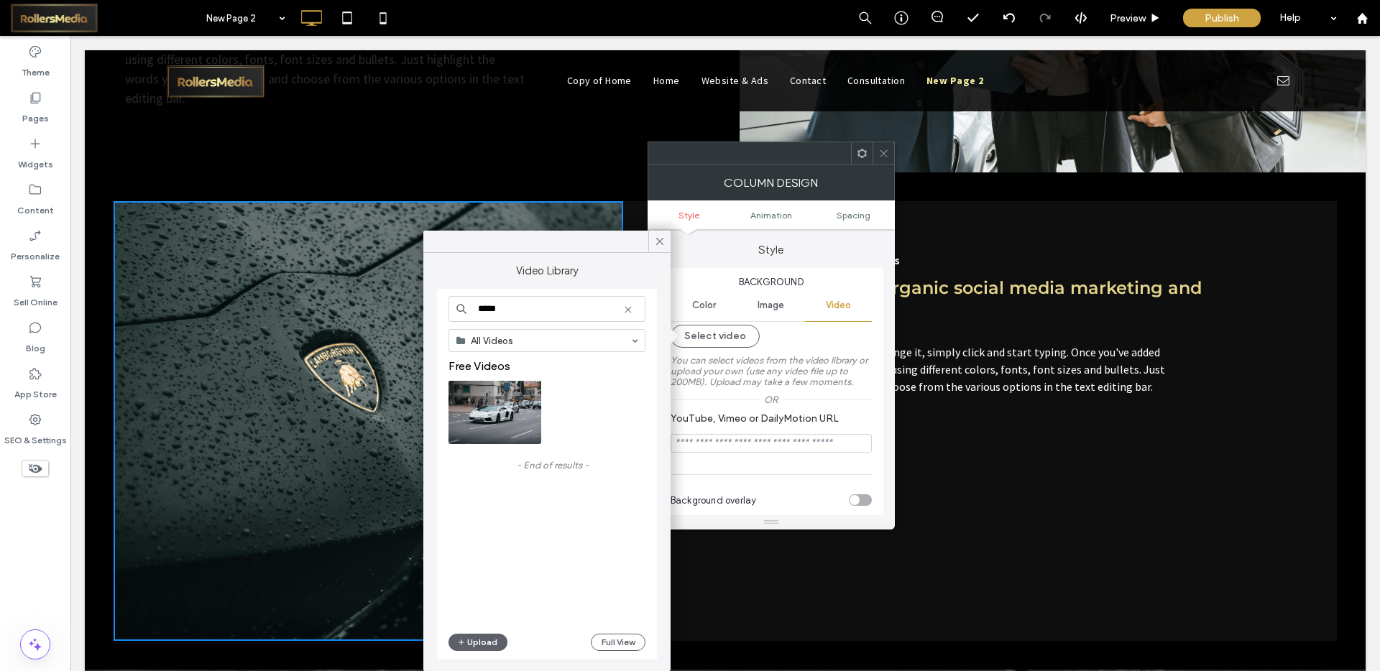
click at [536, 313] on input "*****" at bounding box center [547, 309] width 197 height 26
type input "*"
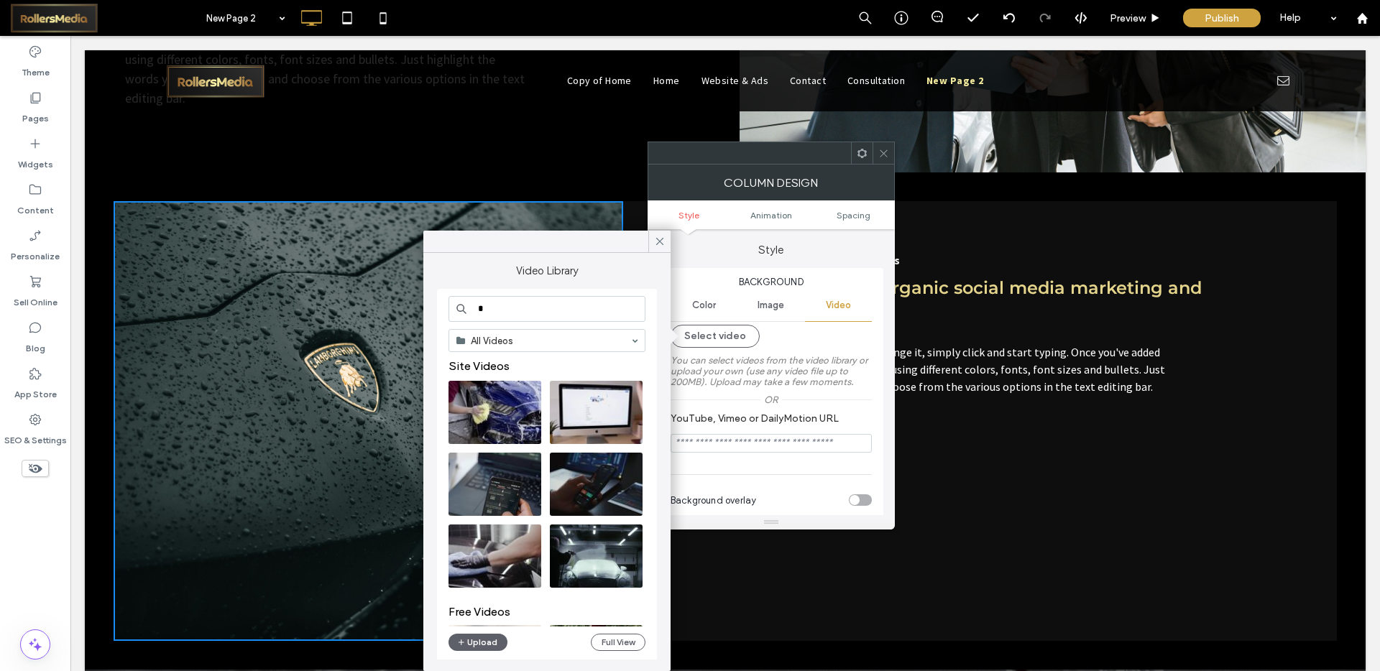
type input "*"
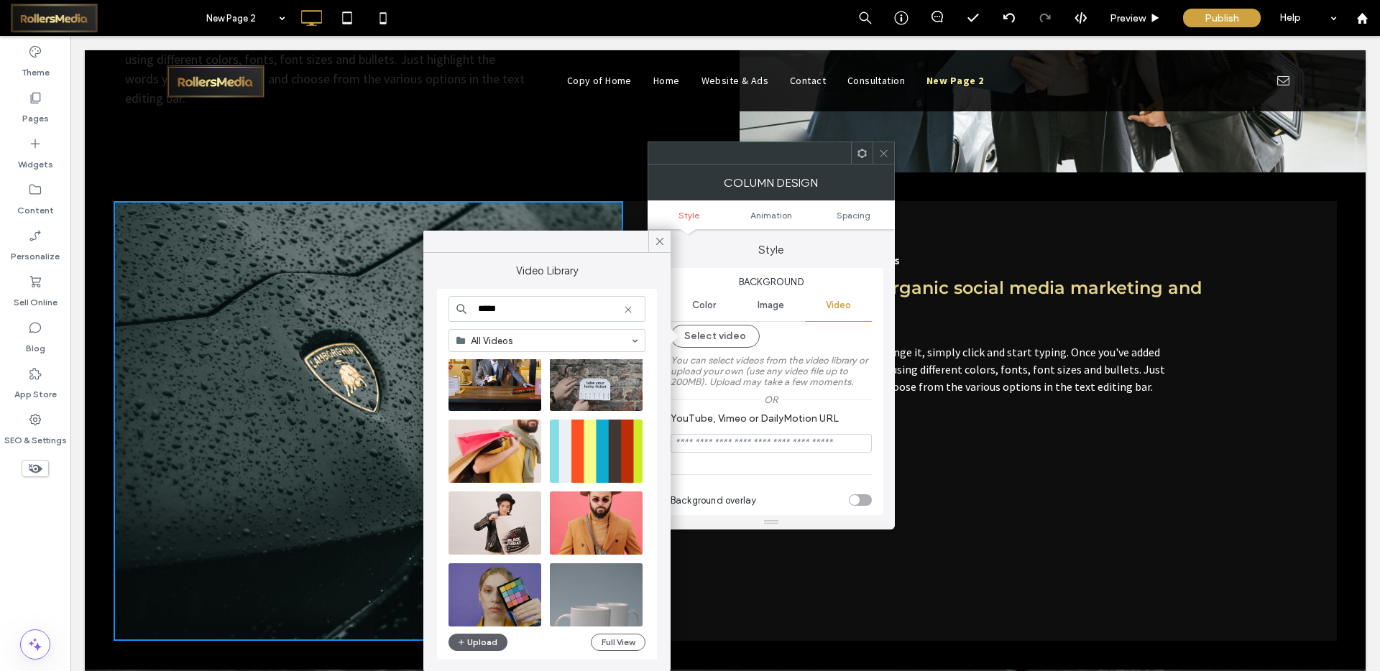
scroll to position [617, 0]
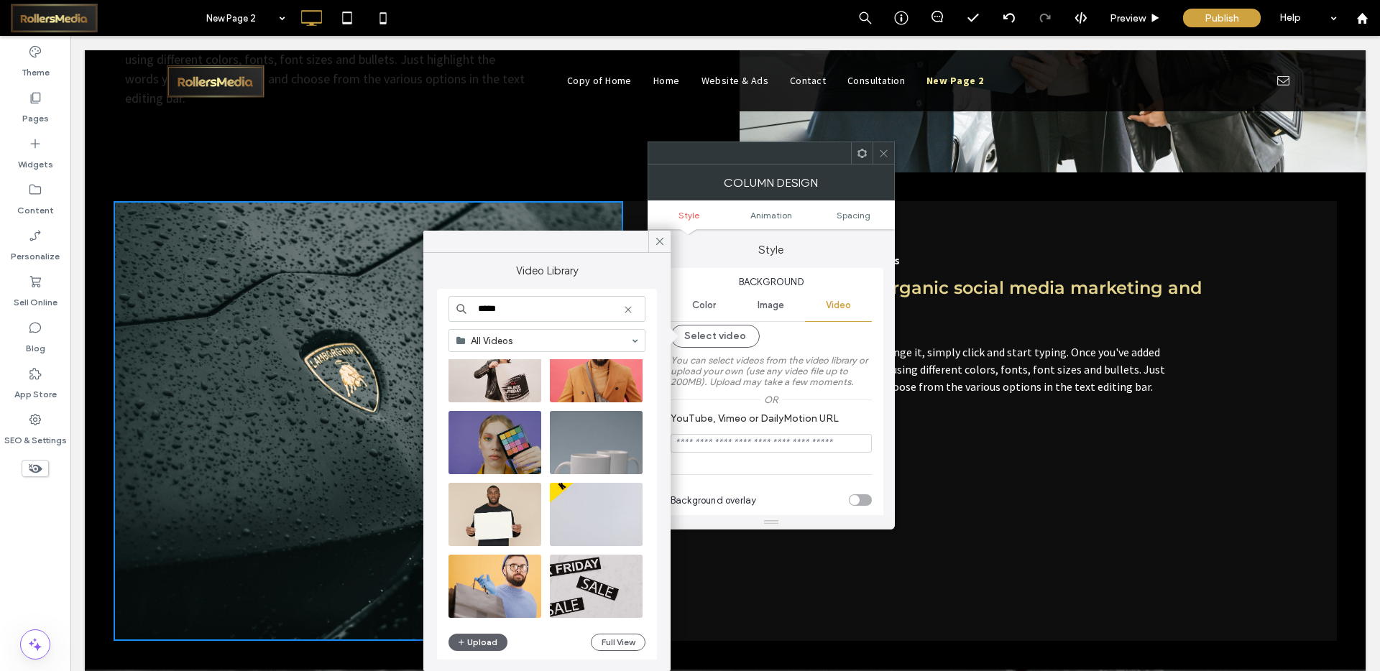
click at [536, 316] on input "*****" at bounding box center [547, 309] width 197 height 26
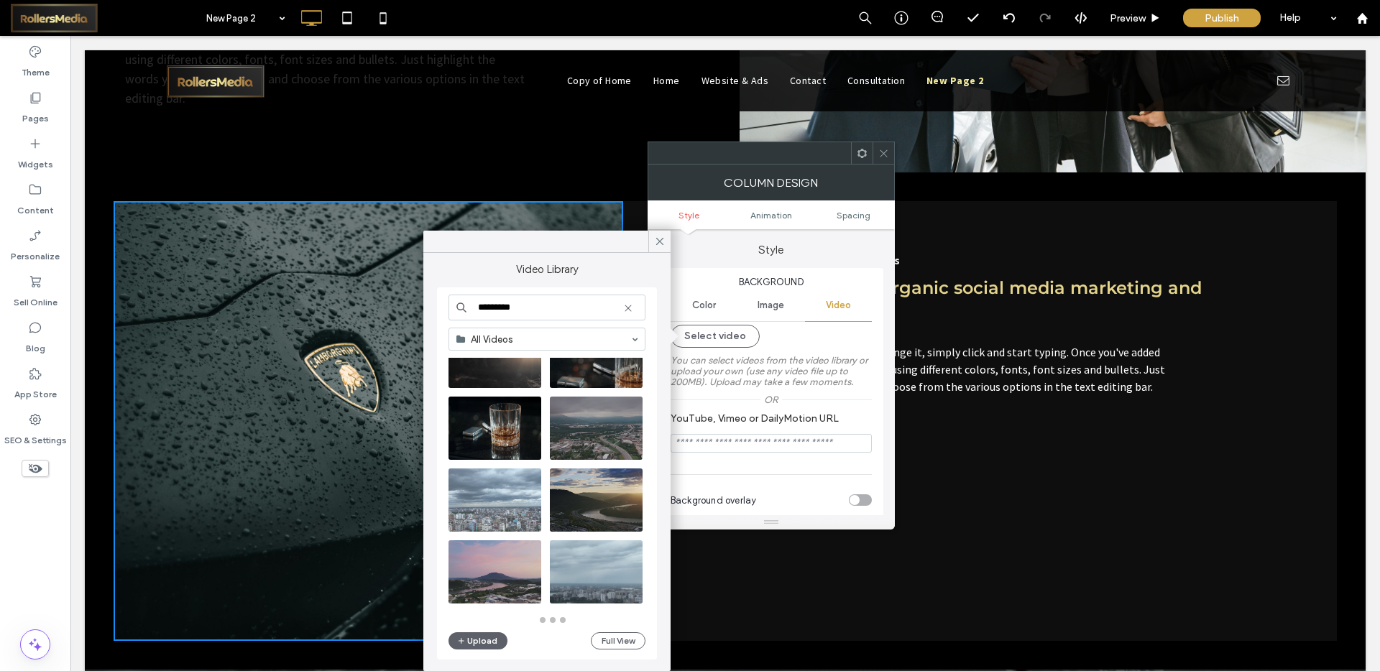
scroll to position [3218, 0]
type input "*********"
click at [658, 247] on icon at bounding box center [659, 241] width 13 height 13
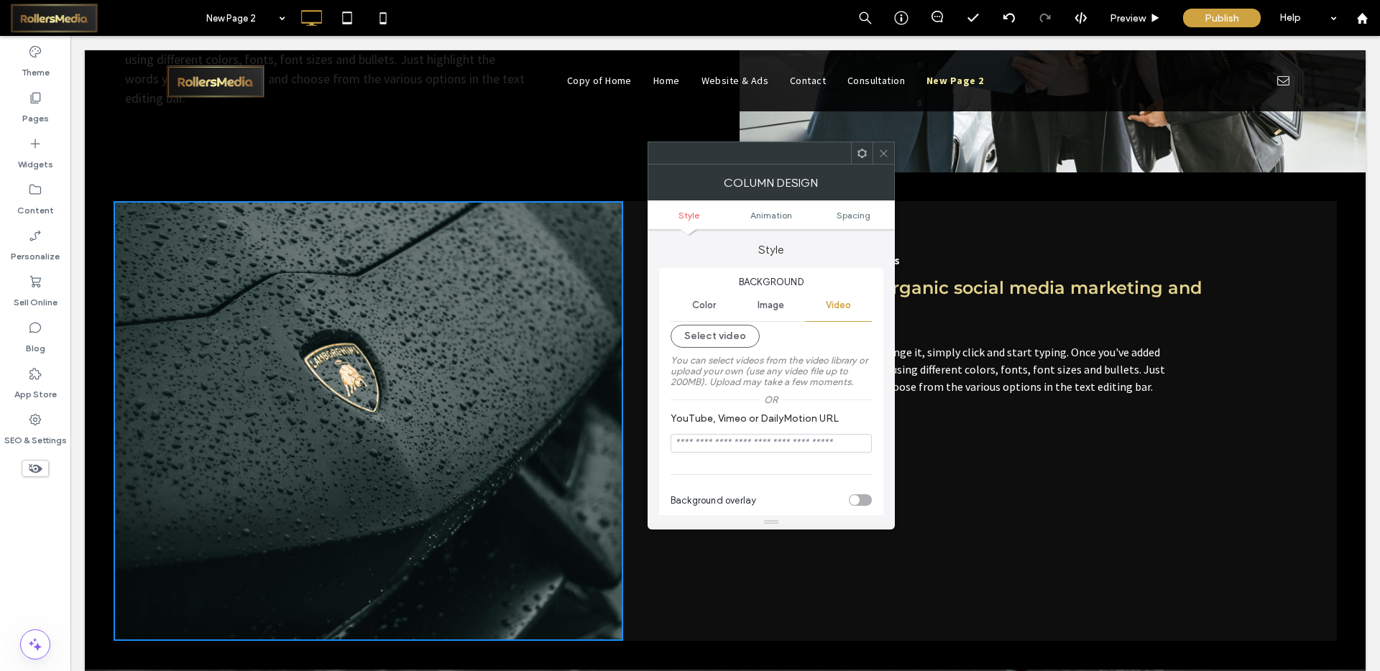
click at [877, 151] on div at bounding box center [884, 153] width 22 height 22
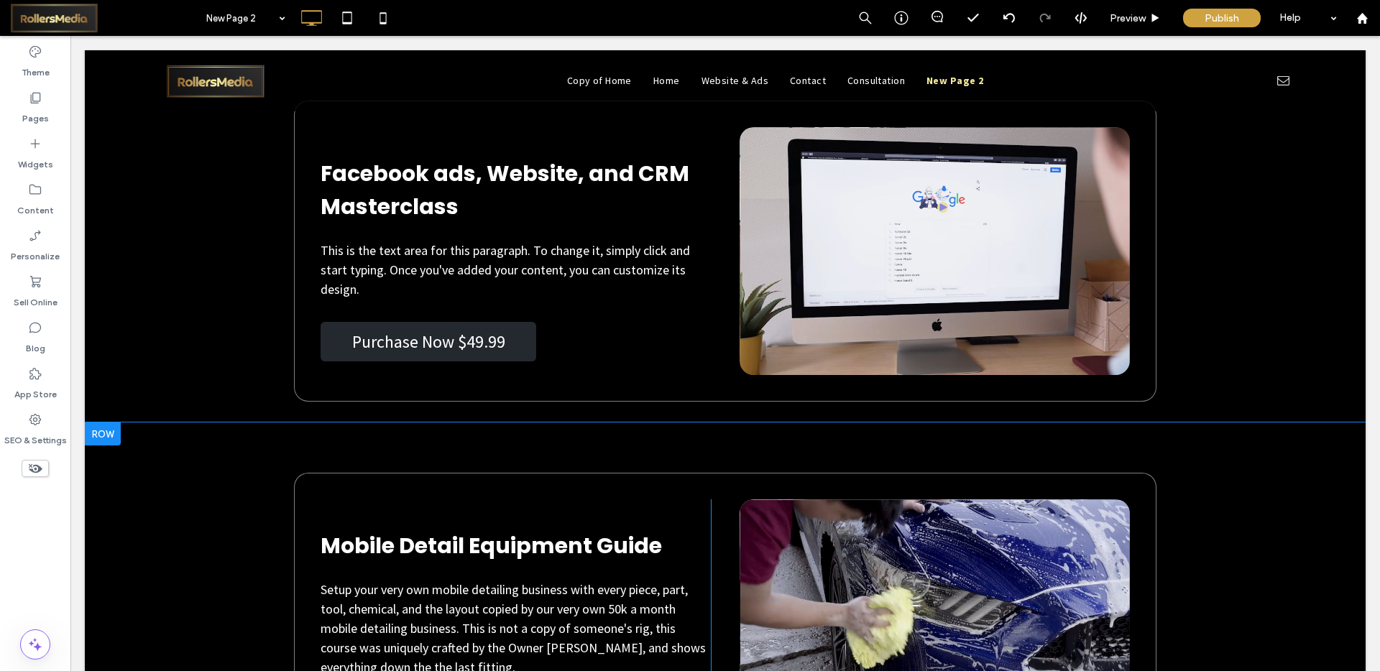
scroll to position [5143, 0]
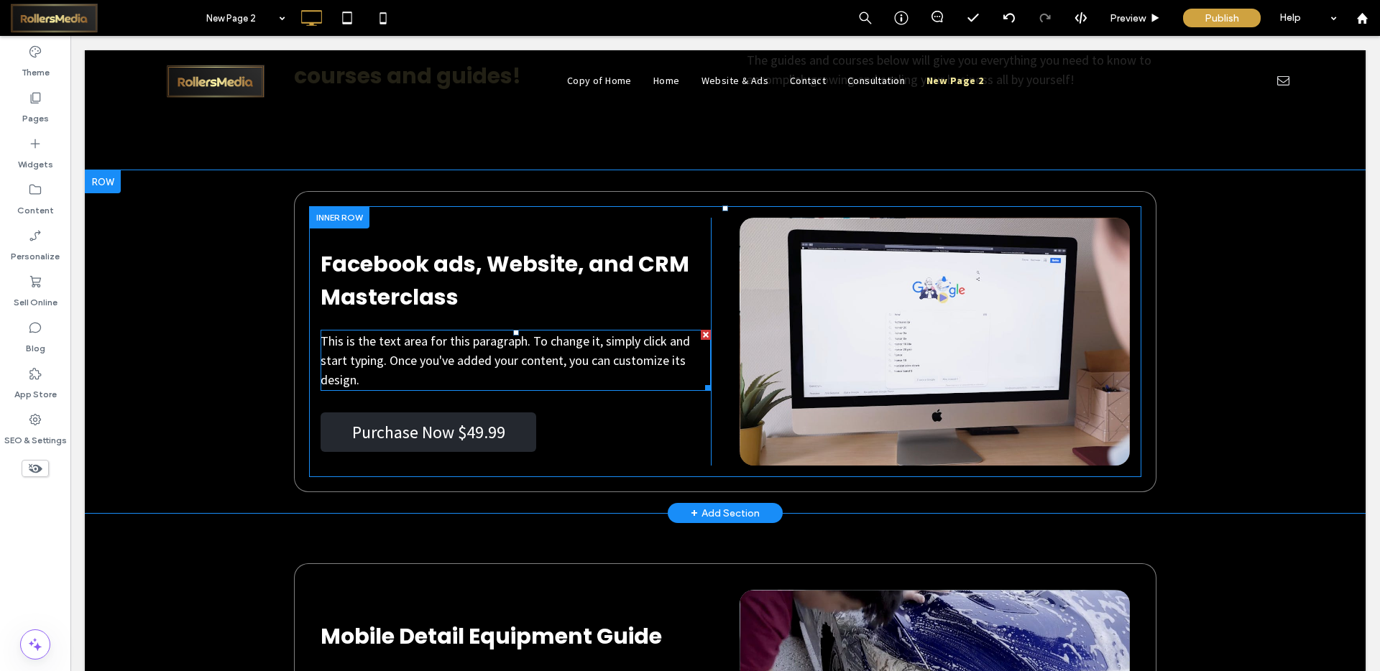
click at [394, 367] on span "This is the text area for this paragraph. To change it, simply click and start …" at bounding box center [505, 360] width 369 height 55
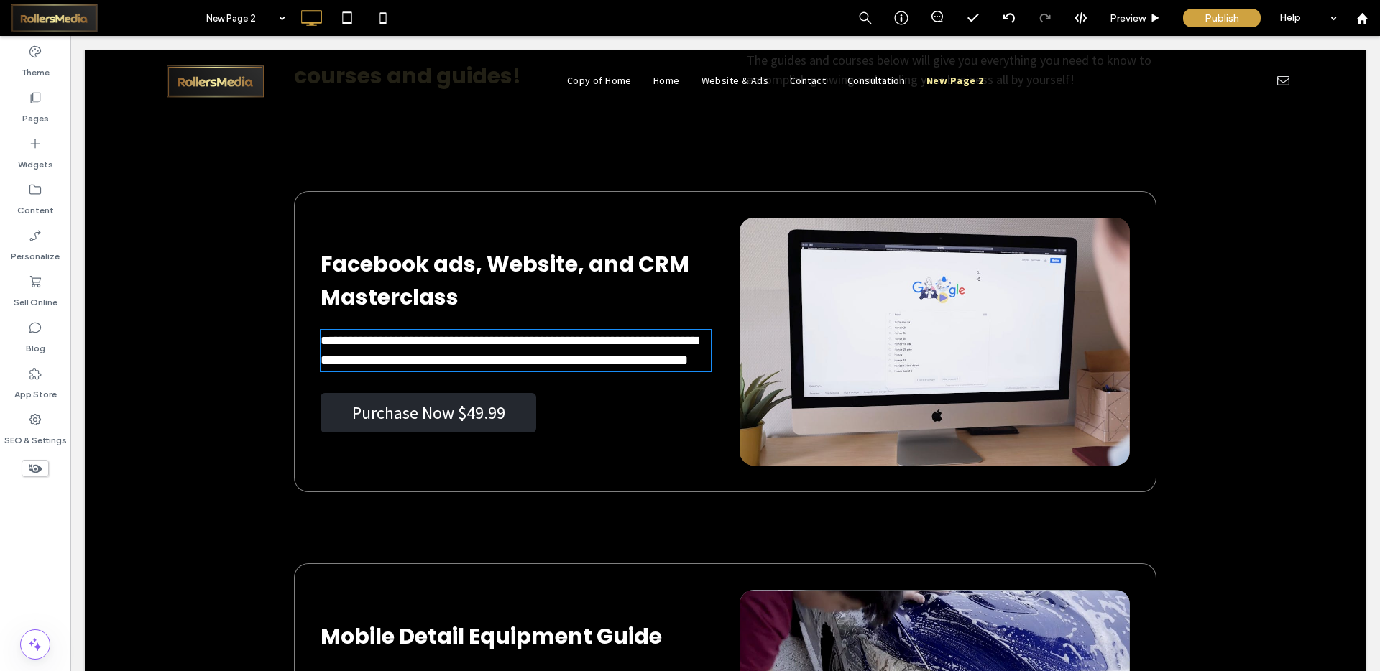
type input "**********"
type input "**"
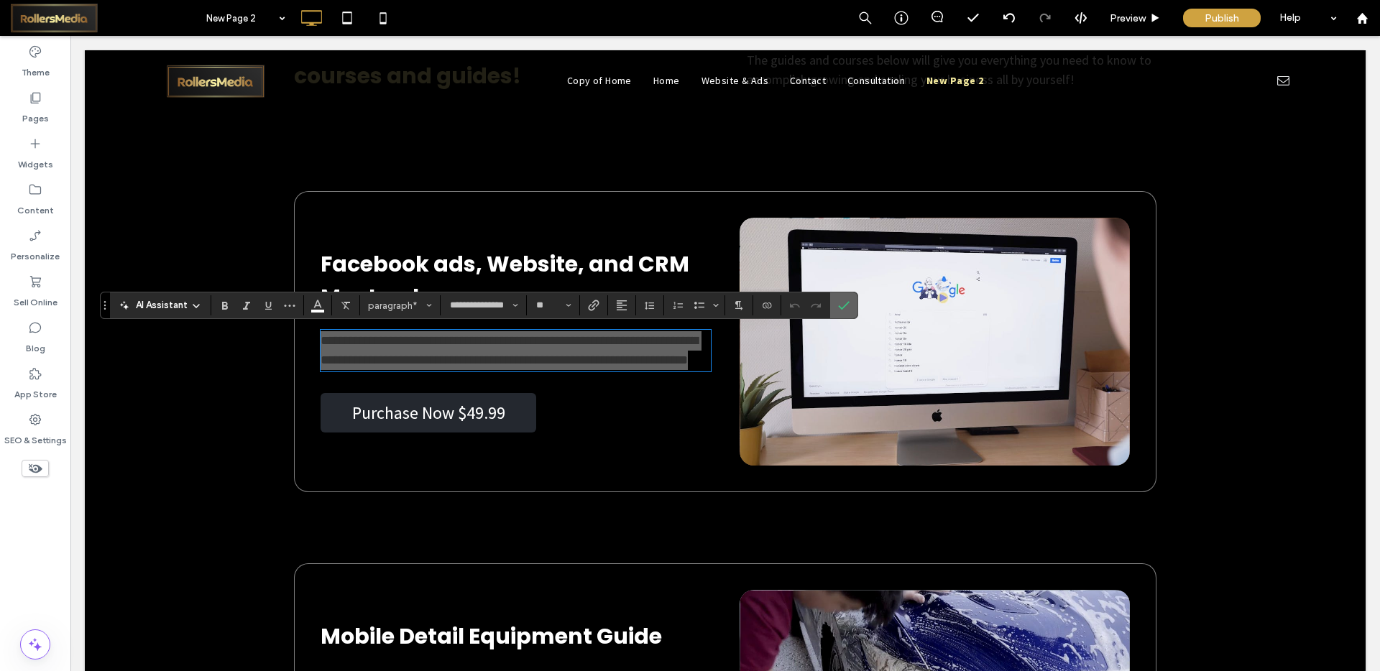
click at [839, 303] on icon "Confirm" at bounding box center [844, 306] width 12 height 12
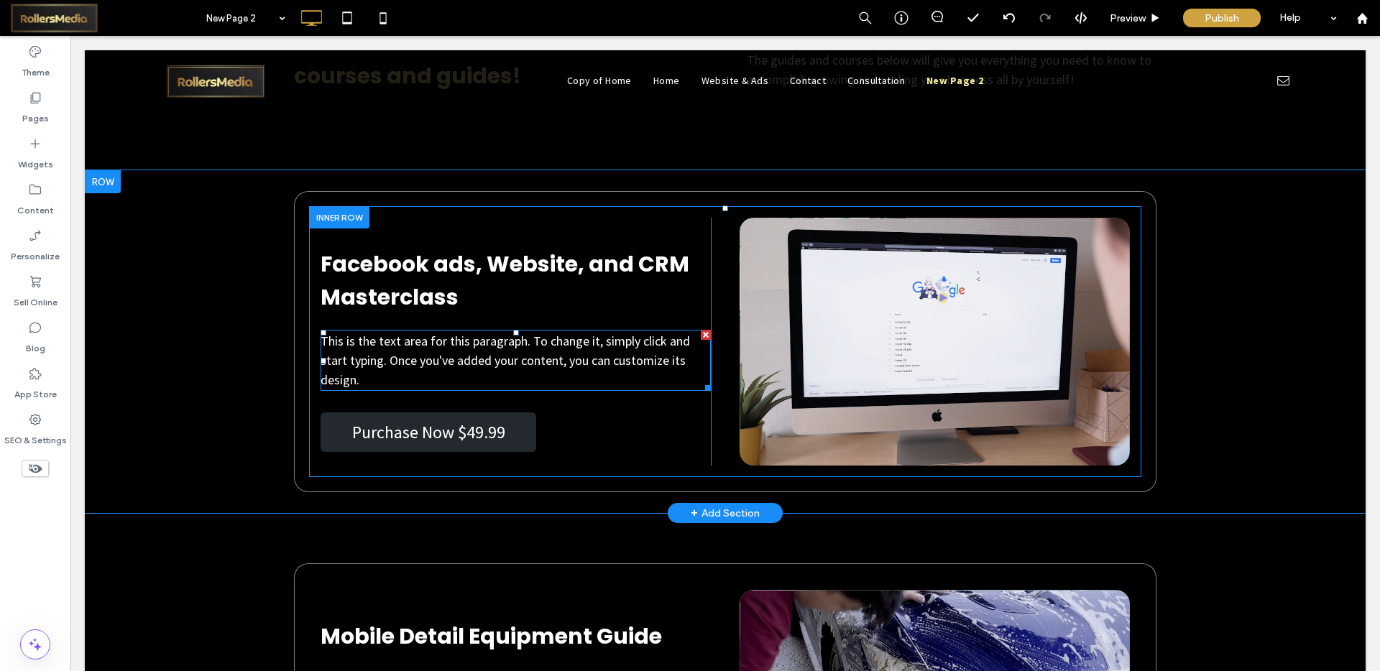
click at [361, 346] on span "This is the text area for this paragraph. To change it, simply click and start …" at bounding box center [505, 360] width 369 height 55
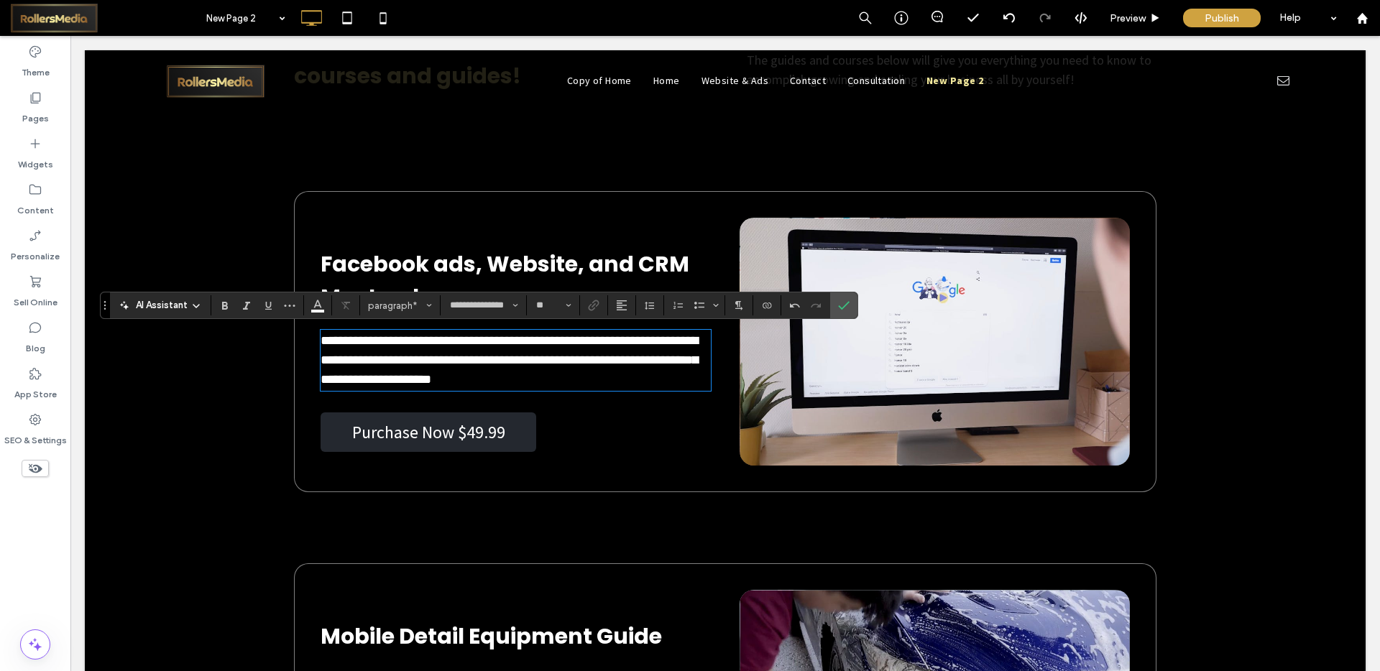
click at [575, 378] on p "**********" at bounding box center [516, 360] width 390 height 58
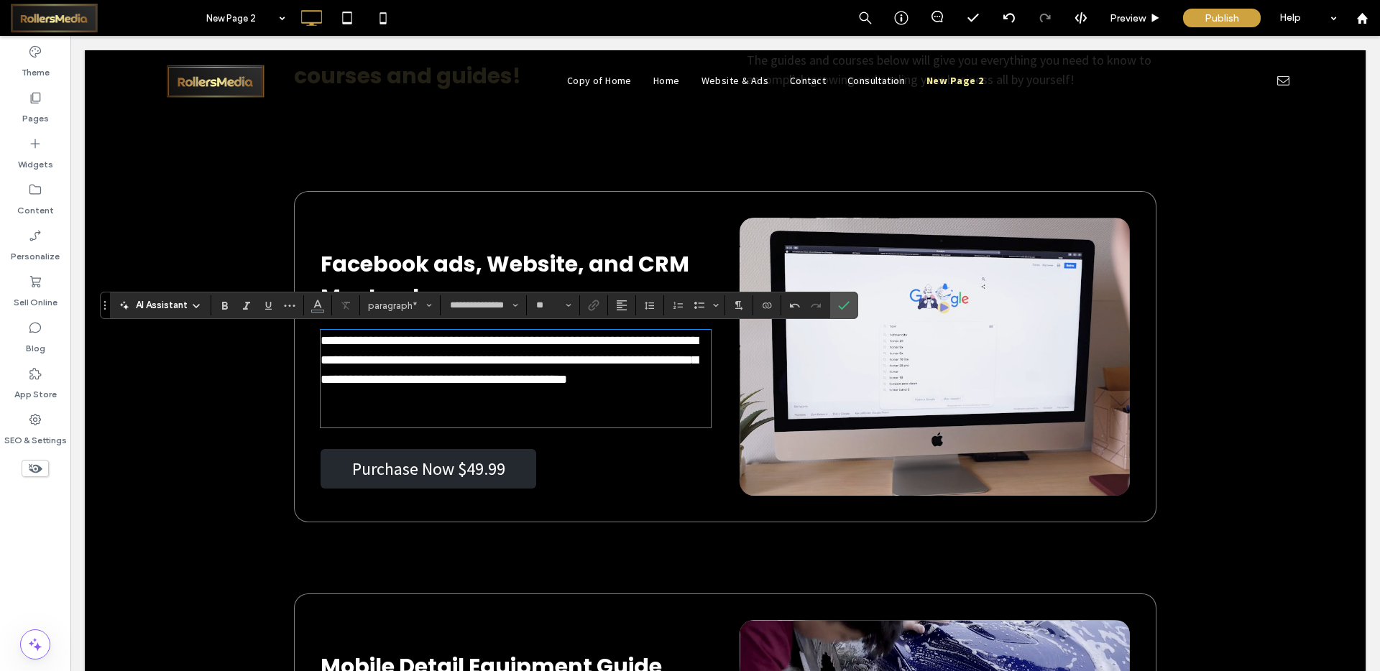
type input "**"
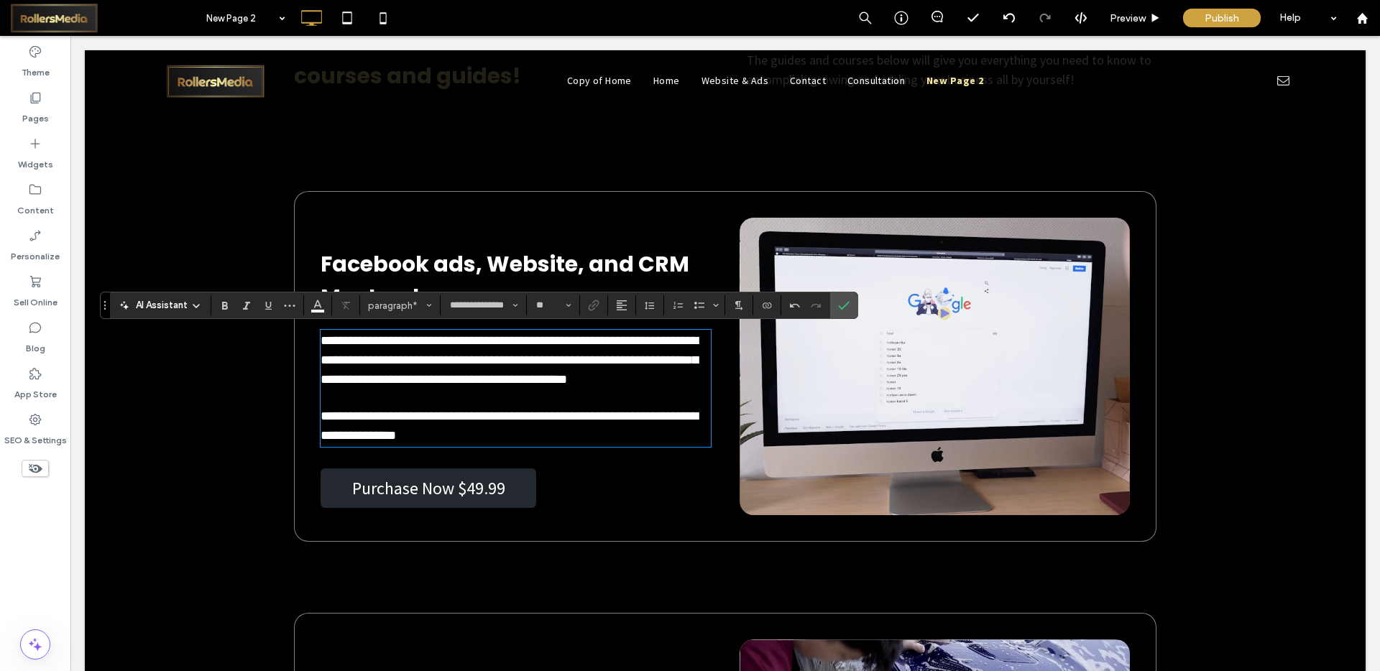
click at [351, 418] on span "**********" at bounding box center [509, 426] width 377 height 32
click at [457, 440] on p "**********" at bounding box center [516, 426] width 390 height 39
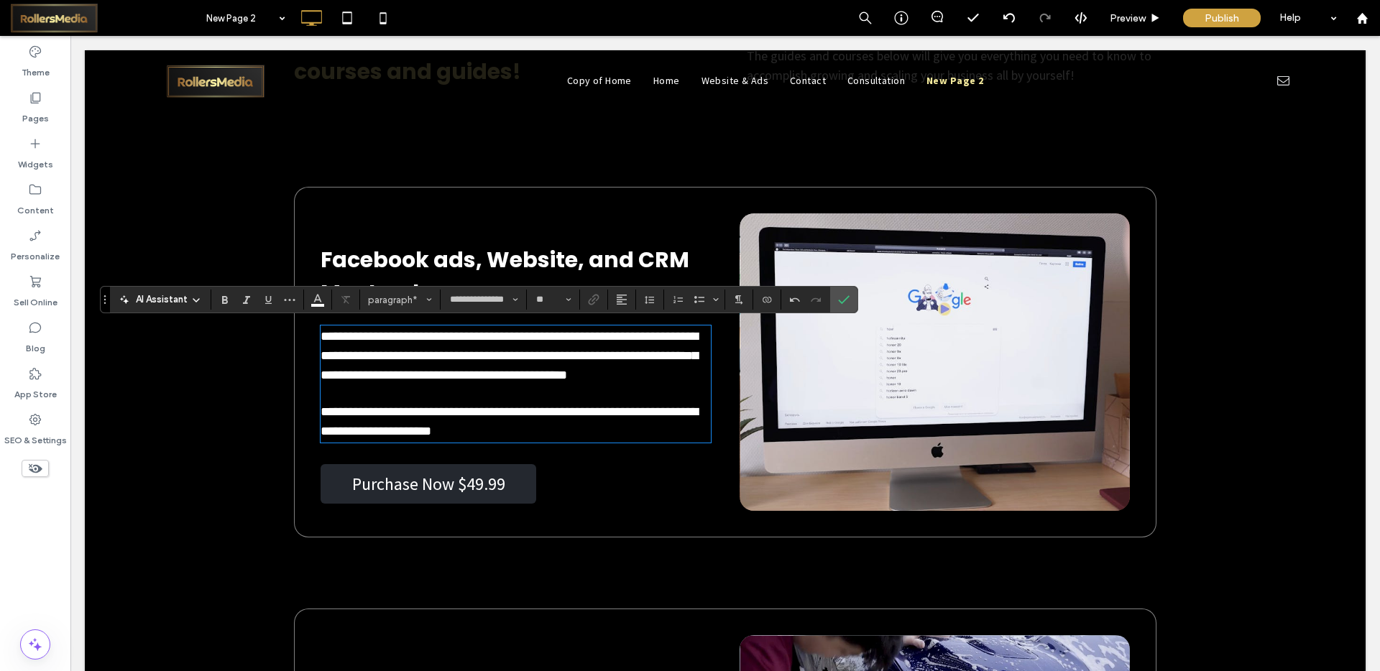
scroll to position [5149, 0]
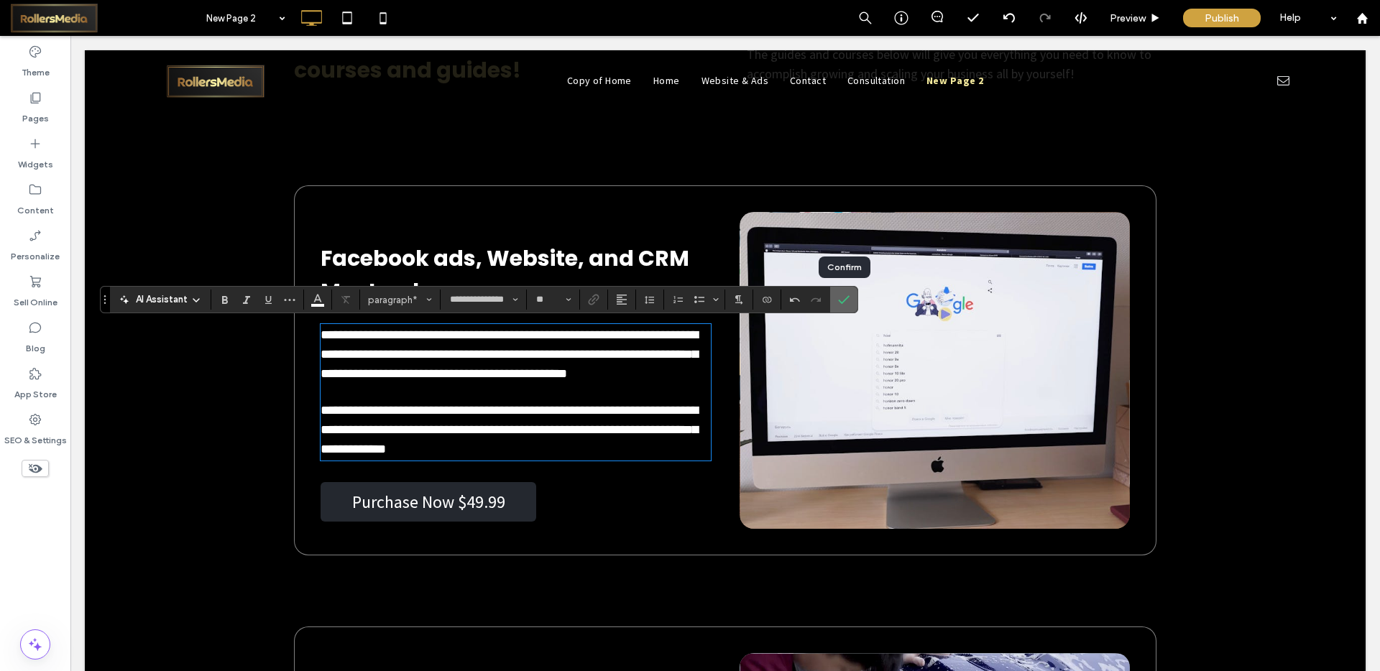
click at [838, 299] on icon "Confirm" at bounding box center [844, 300] width 12 height 12
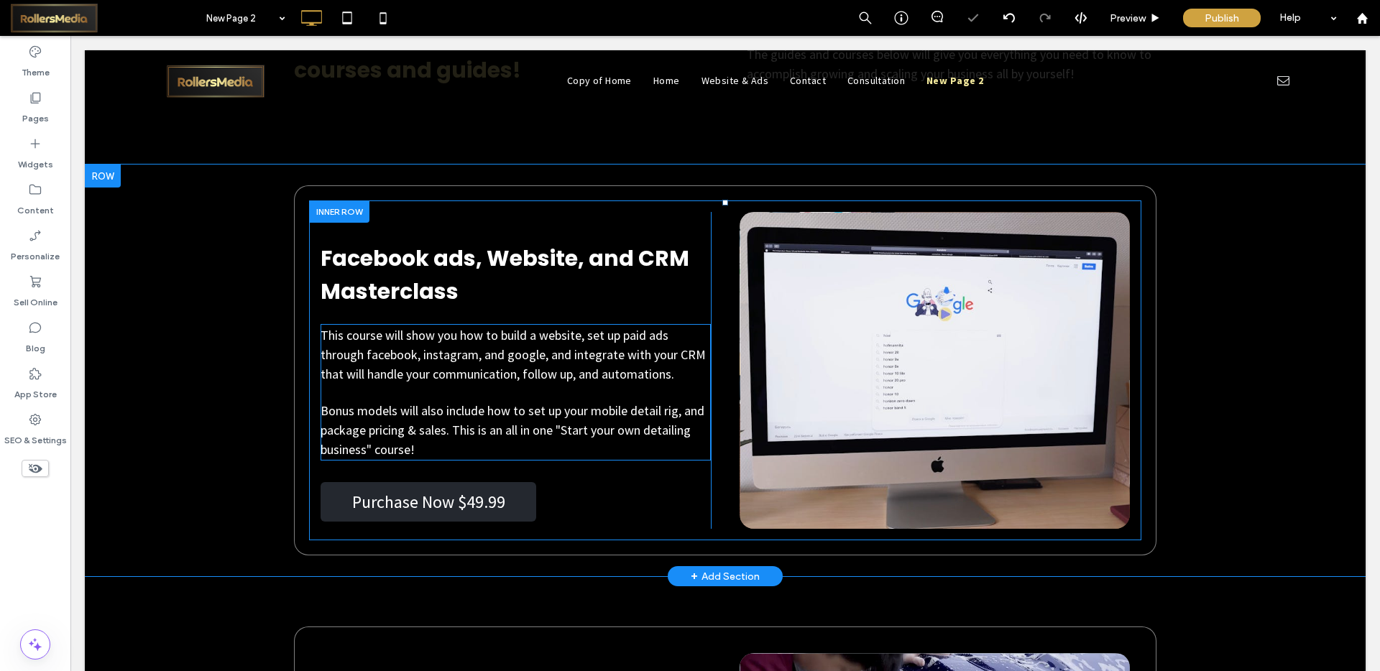
click at [422, 457] on p "Bonus models will also include how to set up your mobile detail rig, and packag…" at bounding box center [516, 430] width 390 height 58
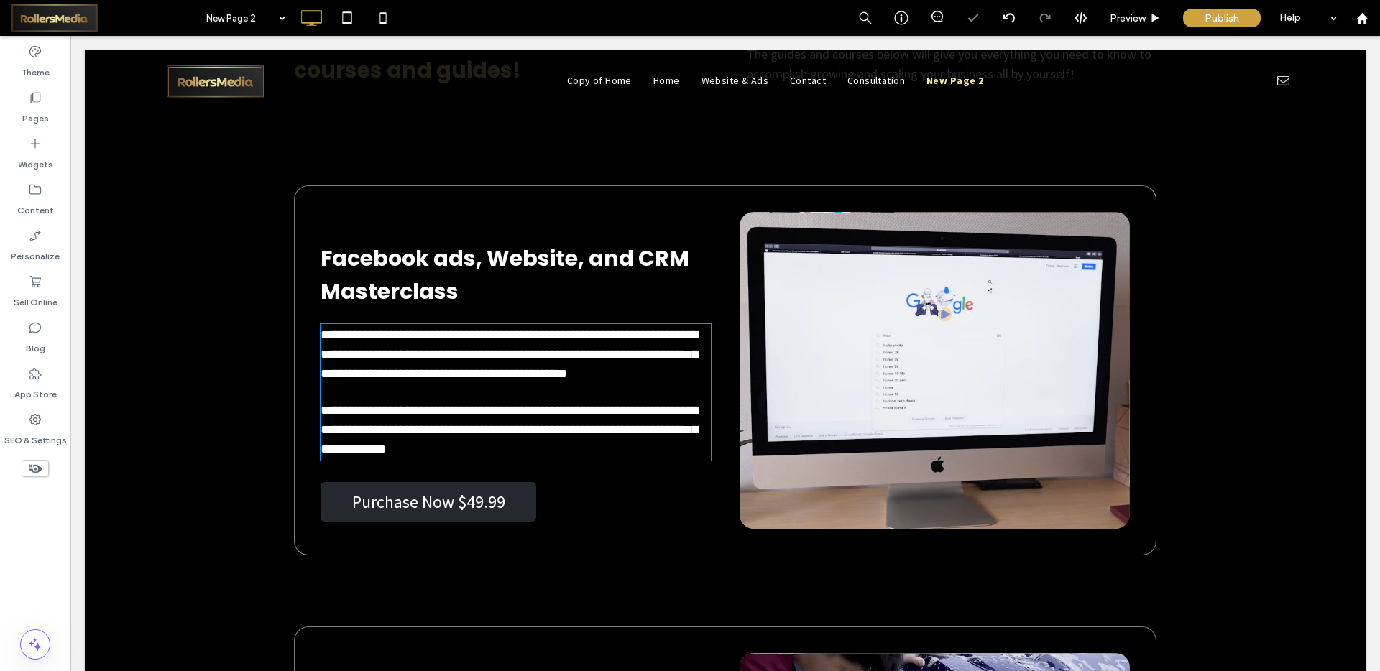
type input "**********"
type input "**"
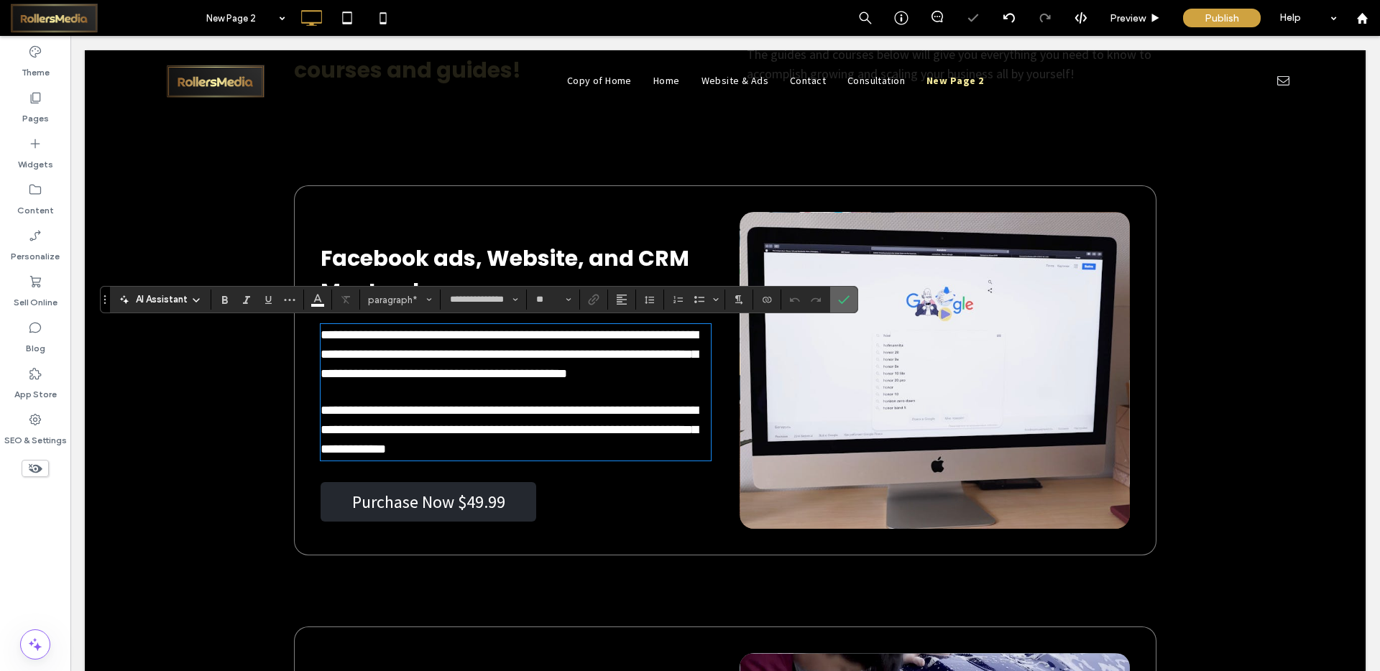
drag, startPoint x: 847, startPoint y: 294, endPoint x: 759, endPoint y: 254, distance: 97.1
click at [847, 294] on icon "Confirm" at bounding box center [844, 300] width 12 height 12
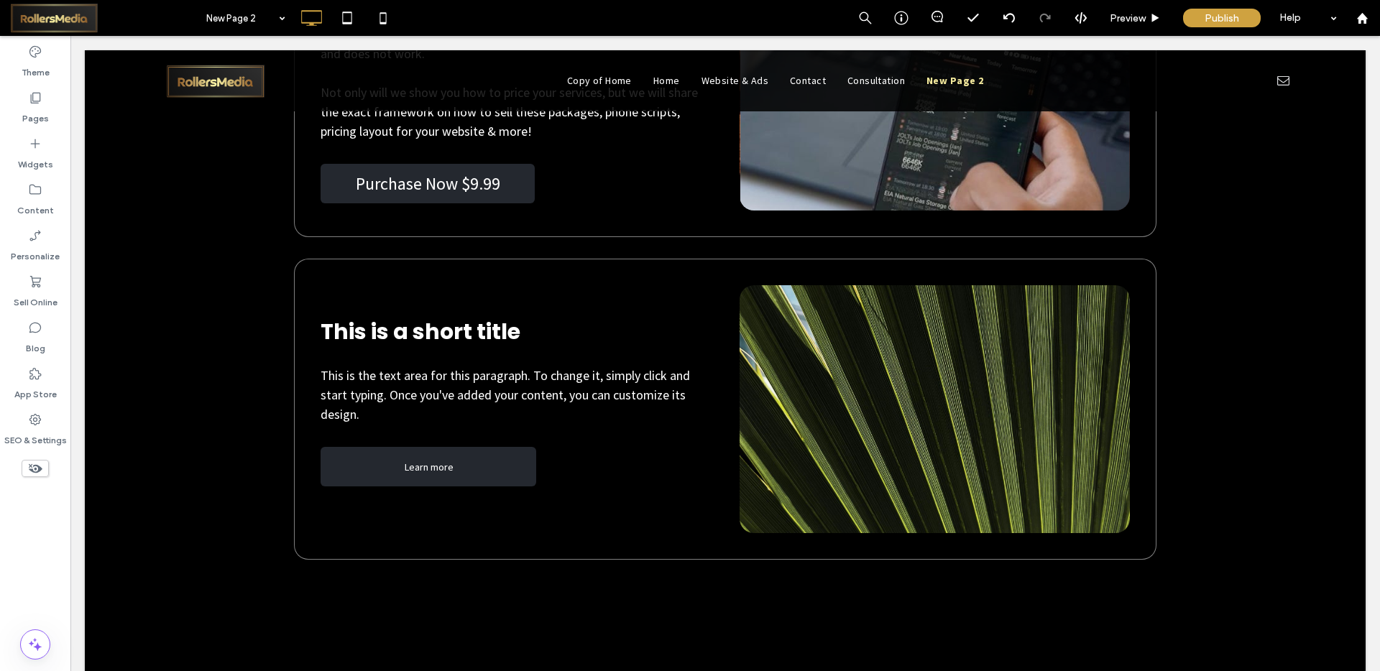
scroll to position [6253, 0]
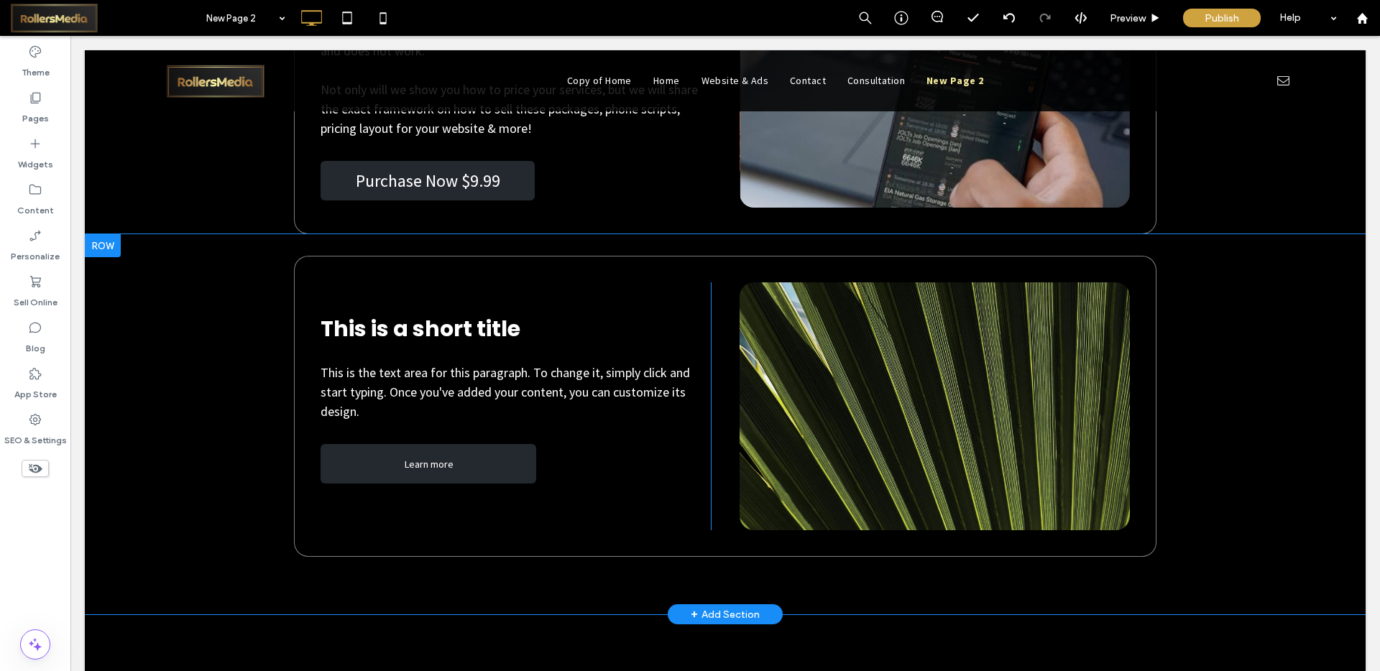
click at [104, 247] on div at bounding box center [103, 245] width 36 height 23
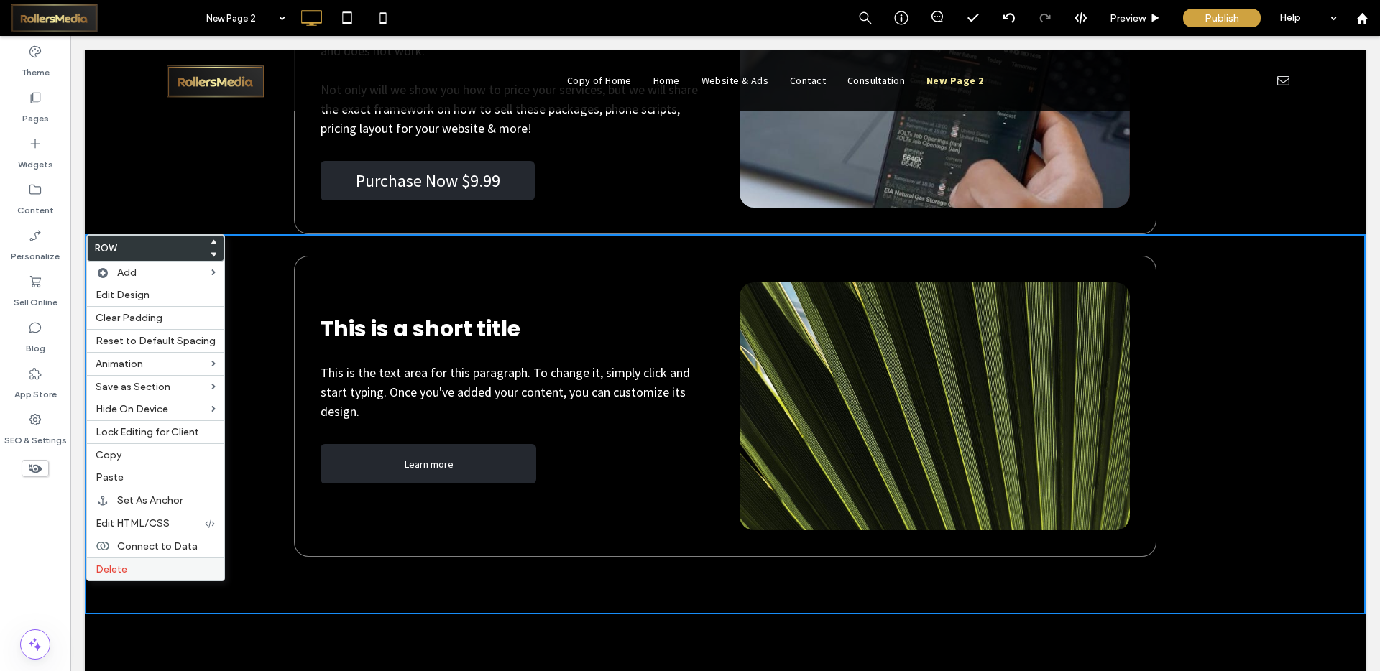
click at [129, 566] on label "Delete" at bounding box center [156, 570] width 120 height 12
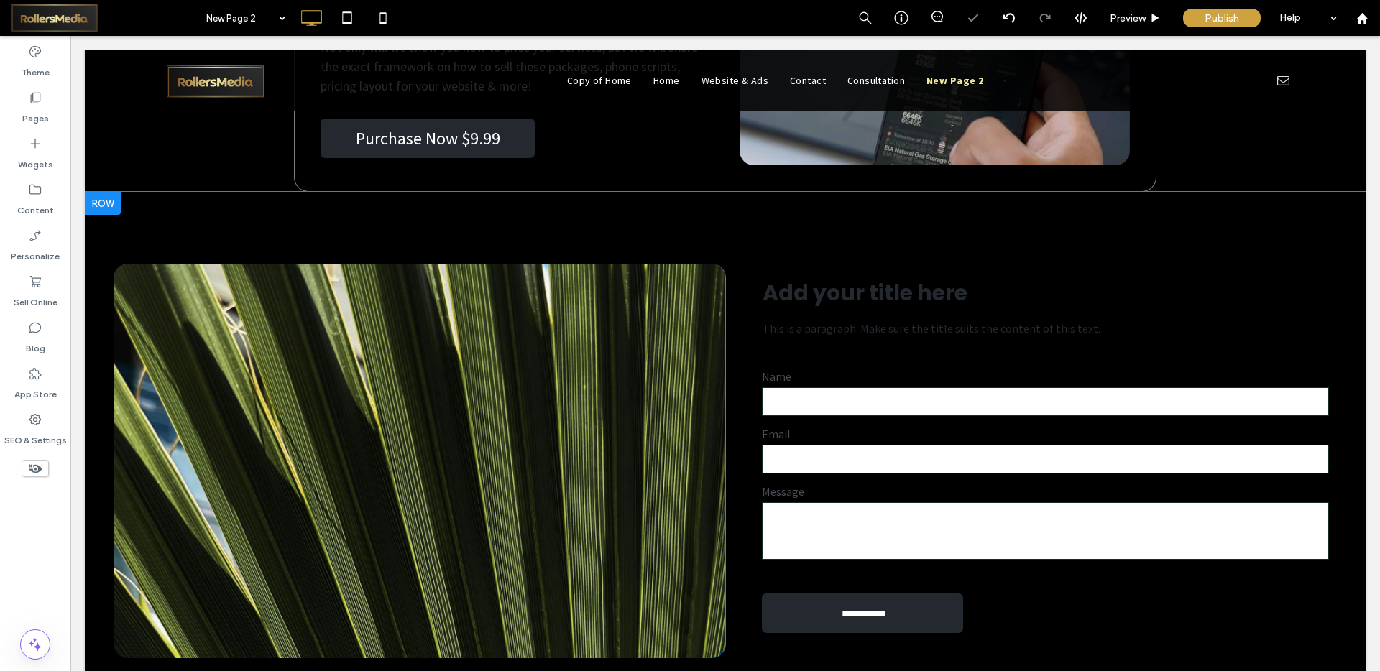
scroll to position [6302, 0]
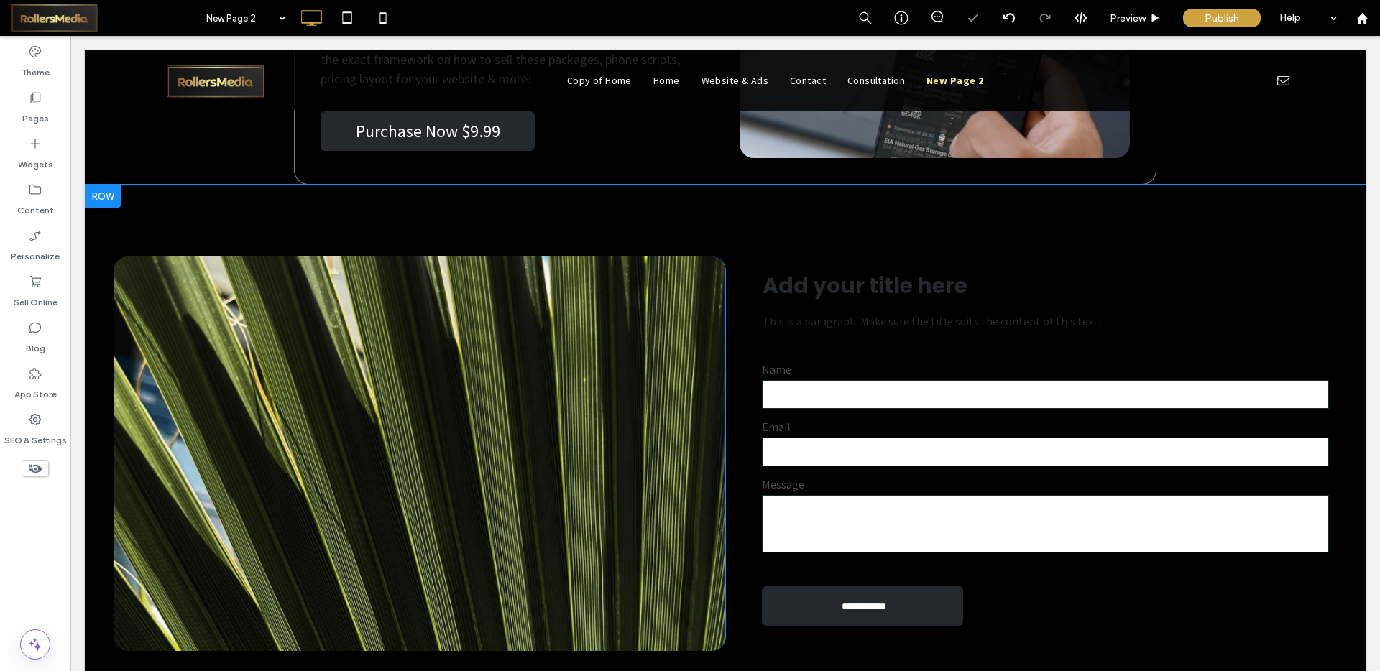
click at [398, 296] on div "Click To Paste" at bounding box center [420, 454] width 612 height 395
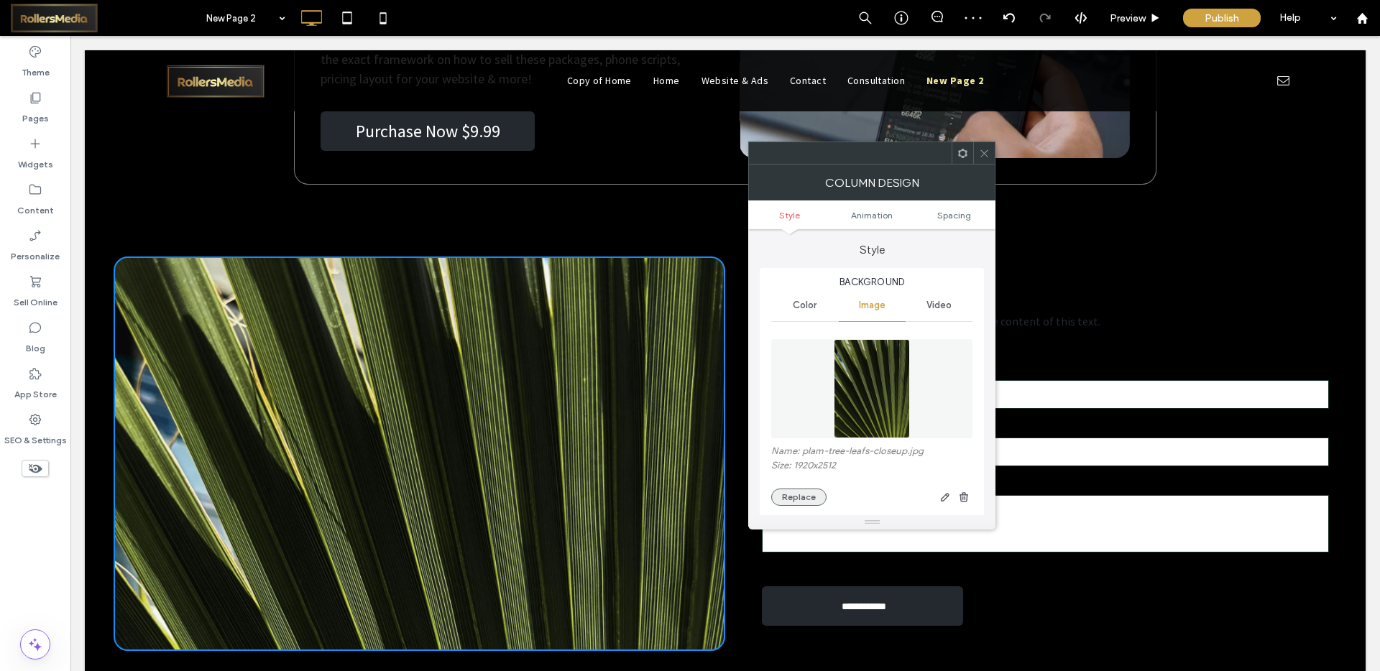
click at [797, 496] on button "Replace" at bounding box center [798, 497] width 55 height 17
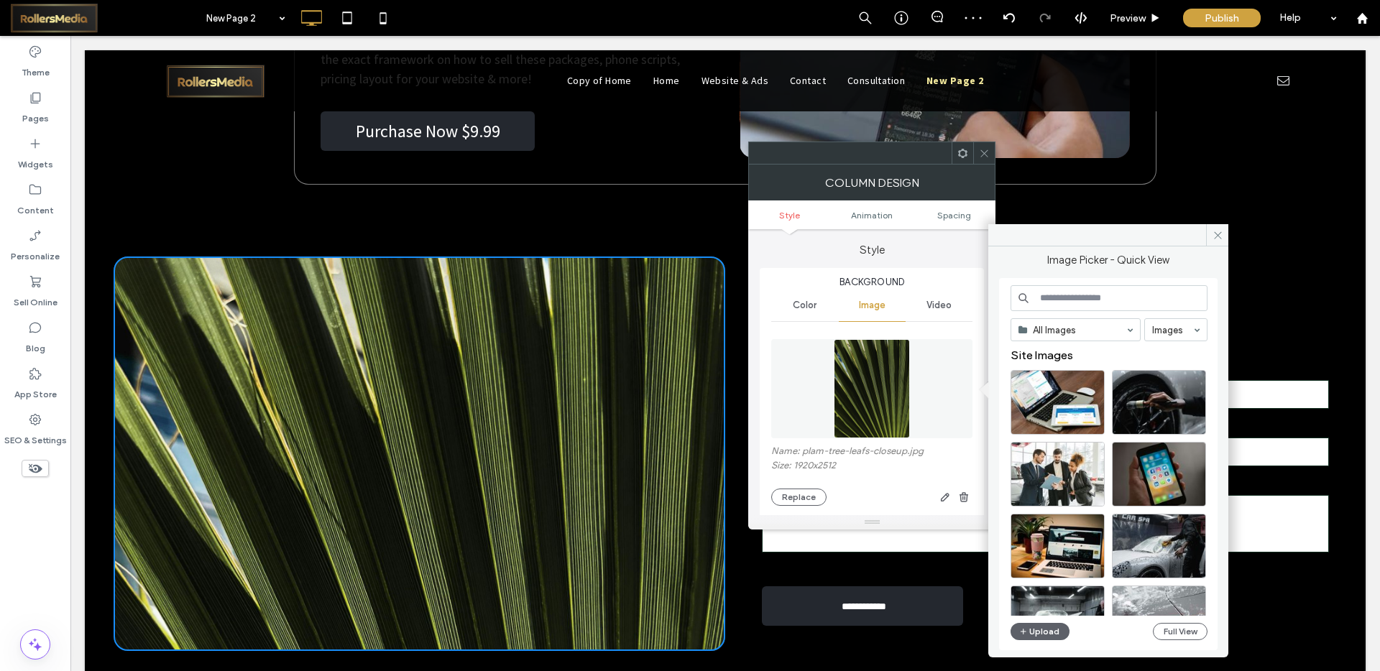
click at [1105, 298] on input at bounding box center [1109, 298] width 197 height 26
type input "*********"
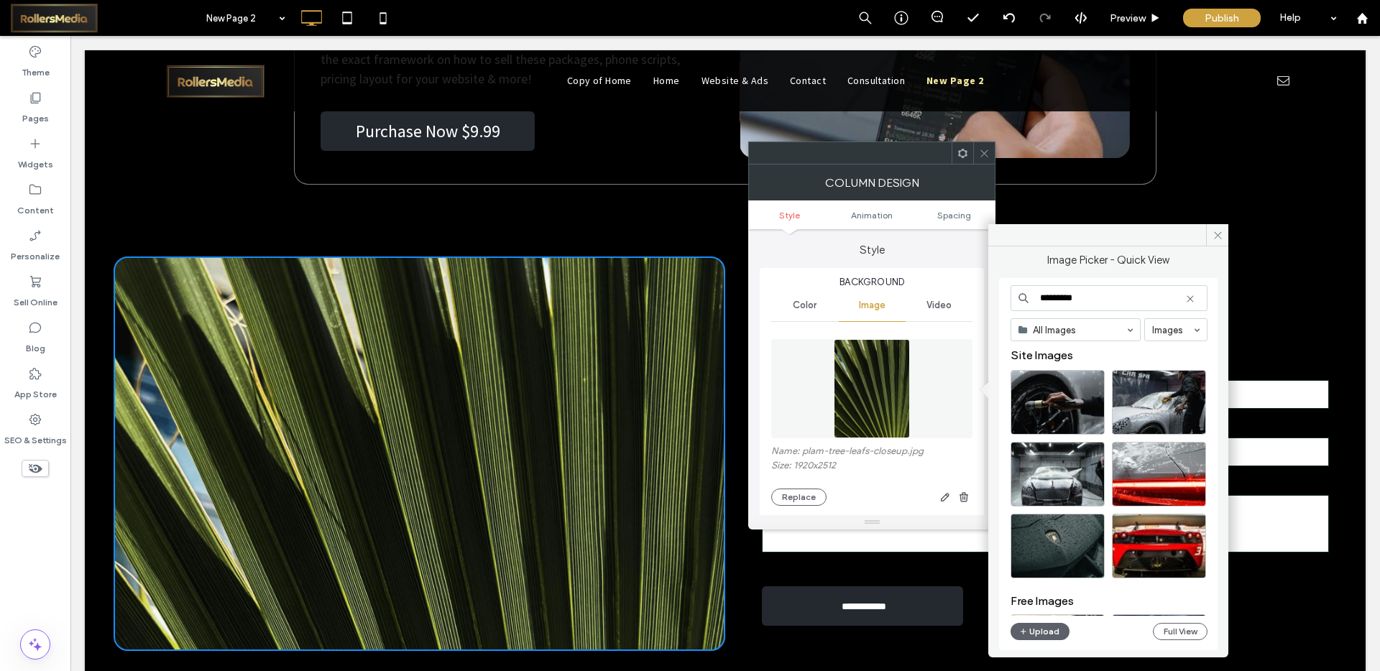
click at [965, 302] on div "Video" at bounding box center [939, 306] width 67 height 32
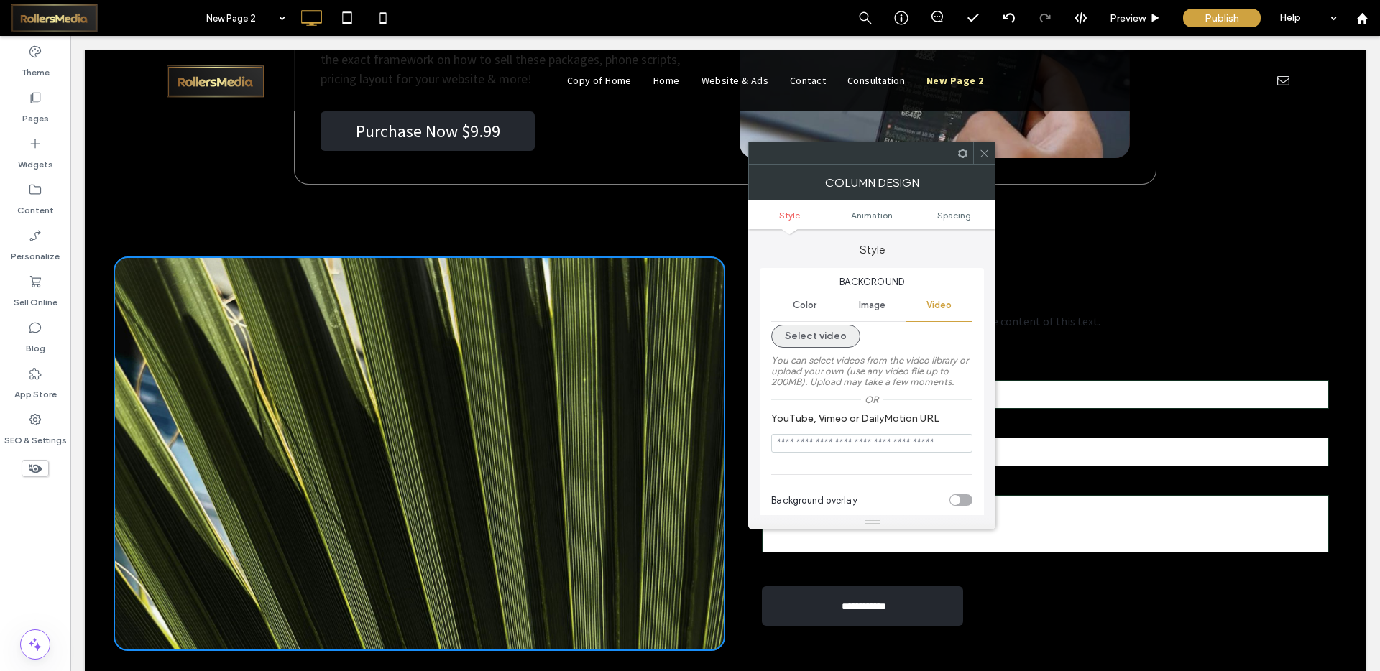
click at [819, 344] on button "Select video" at bounding box center [815, 336] width 89 height 23
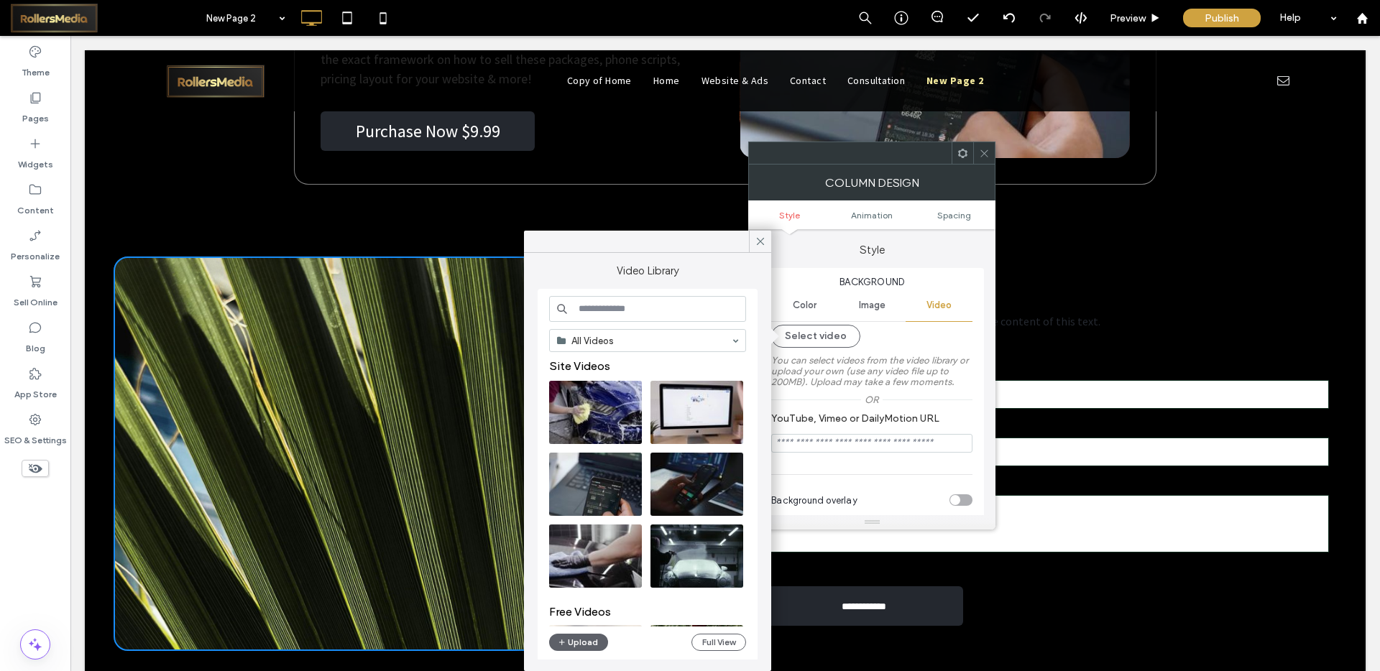
click at [581, 313] on input at bounding box center [647, 309] width 197 height 26
type input "*"
type input "**********"
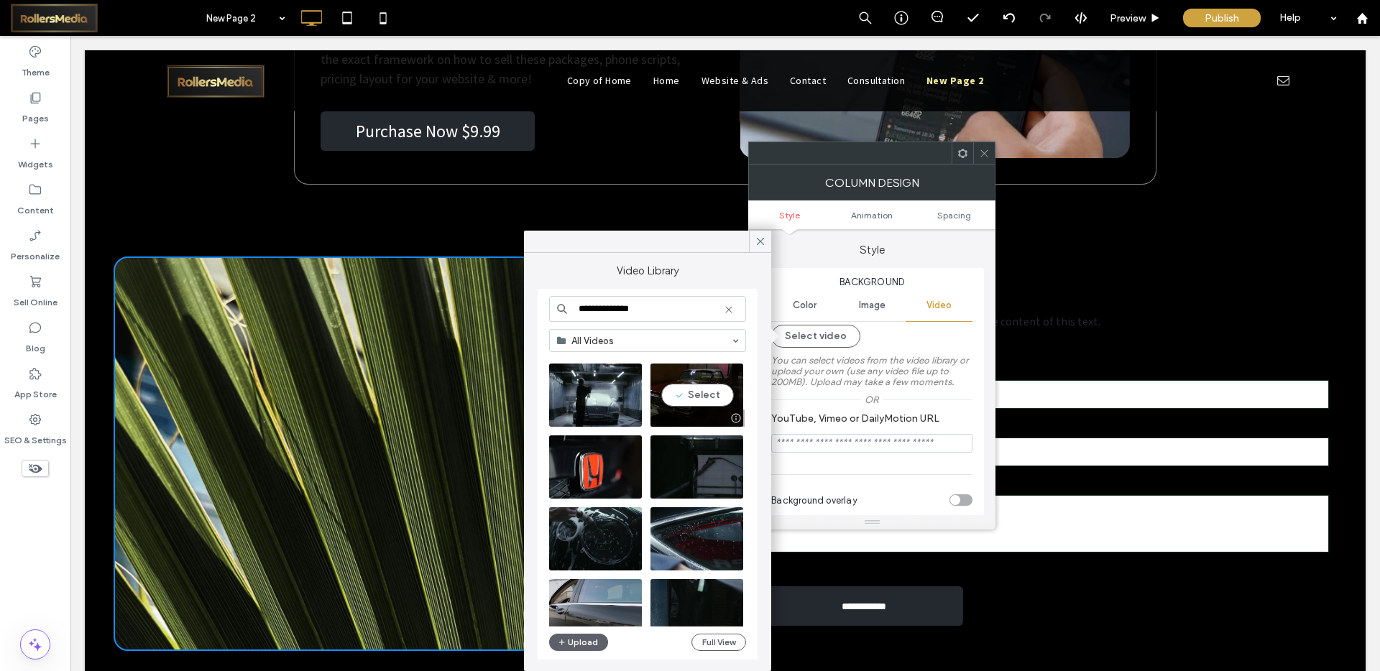
scroll to position [427, 0]
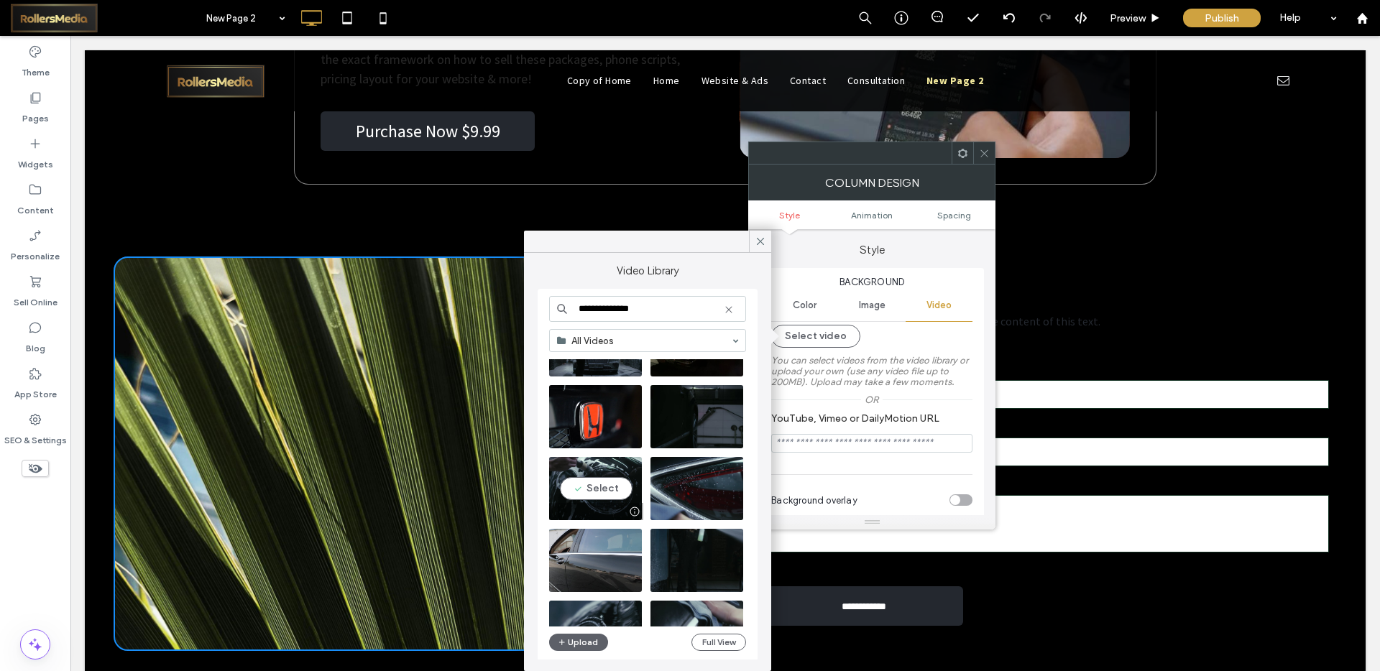
click at [599, 485] on video at bounding box center [595, 488] width 93 height 63
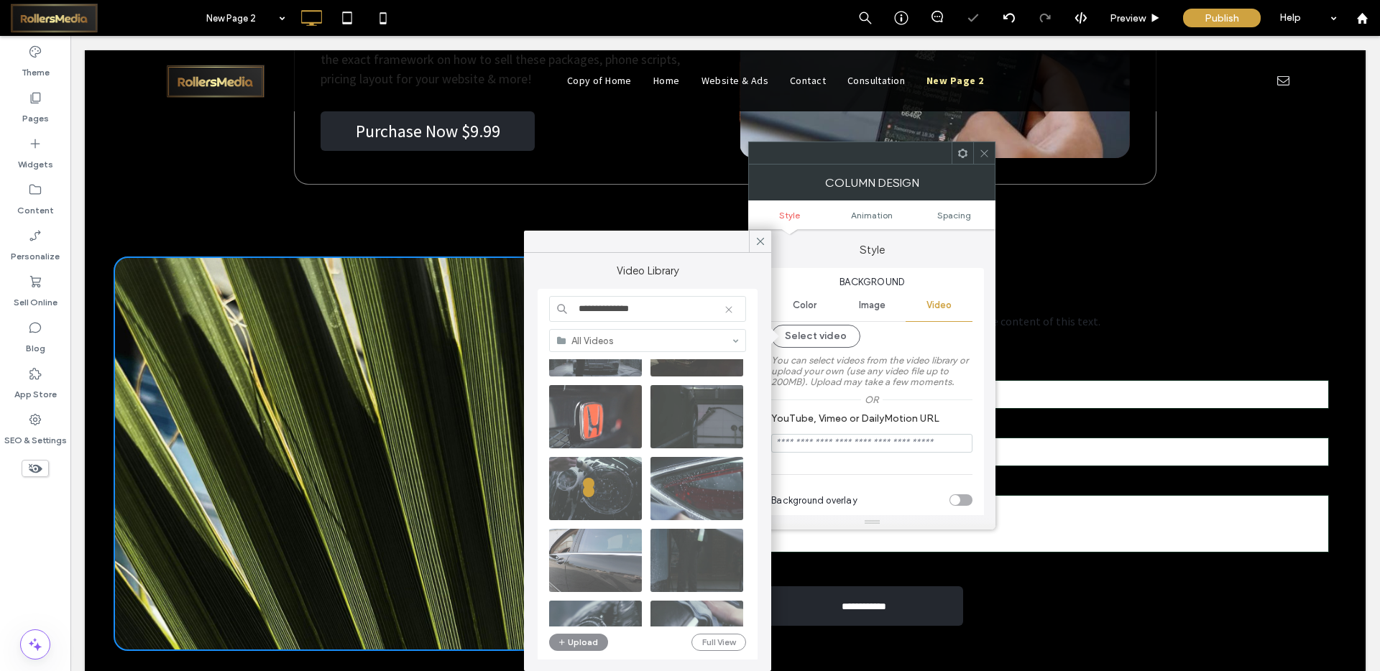
type input "**********"
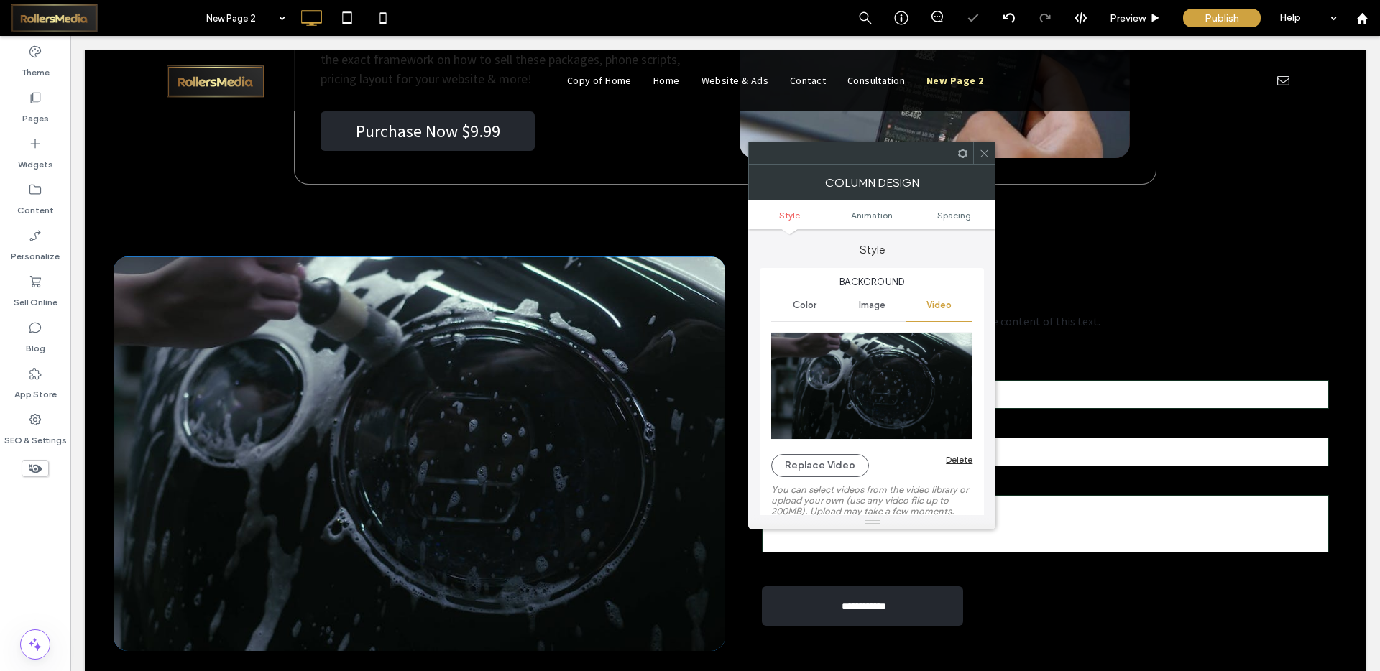
click at [985, 150] on icon at bounding box center [984, 153] width 11 height 11
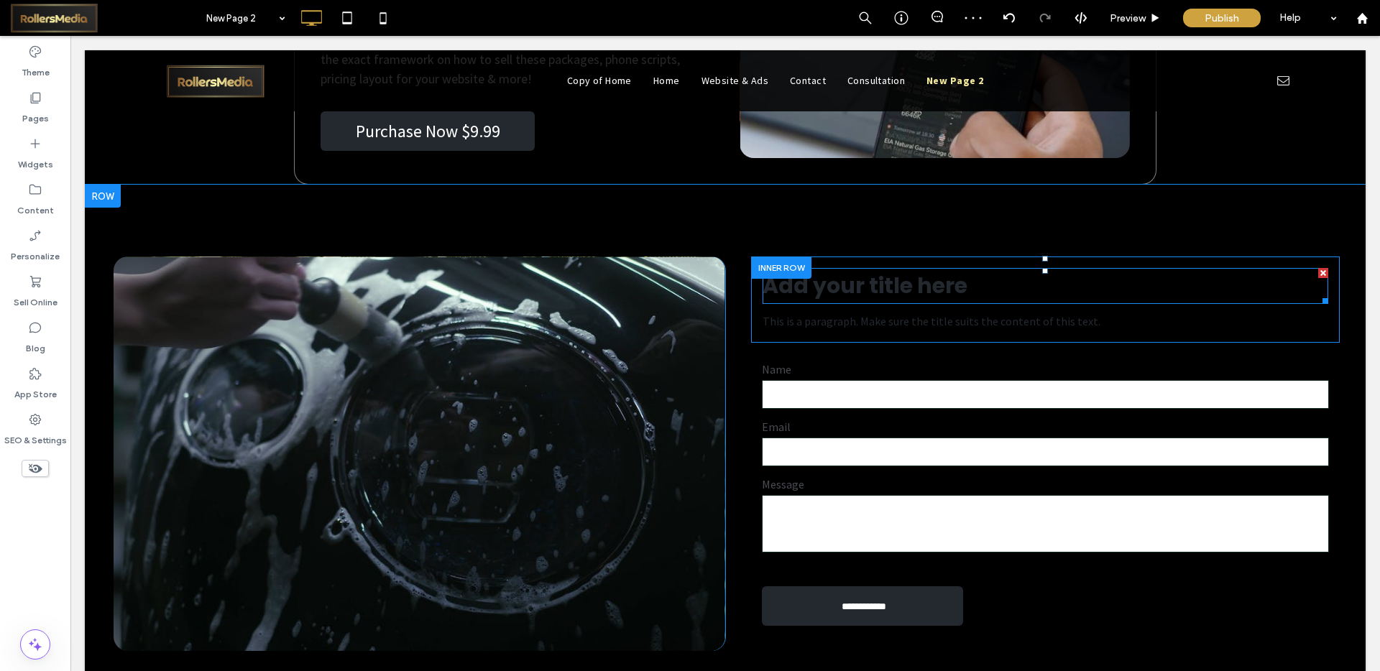
click at [853, 270] on h2 "Add your title here" at bounding box center [1046, 286] width 566 height 33
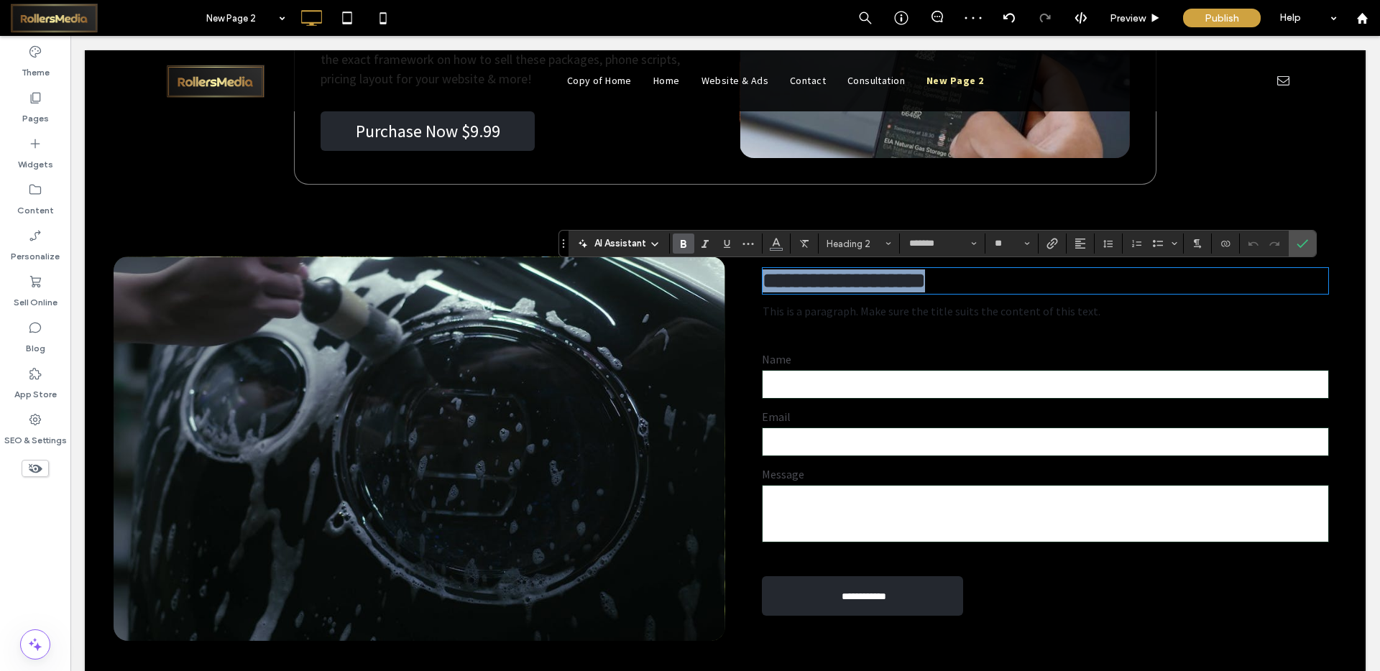
click at [839, 287] on span "**********" at bounding box center [844, 280] width 162 height 21
click at [772, 243] on icon "Color" at bounding box center [777, 242] width 12 height 12
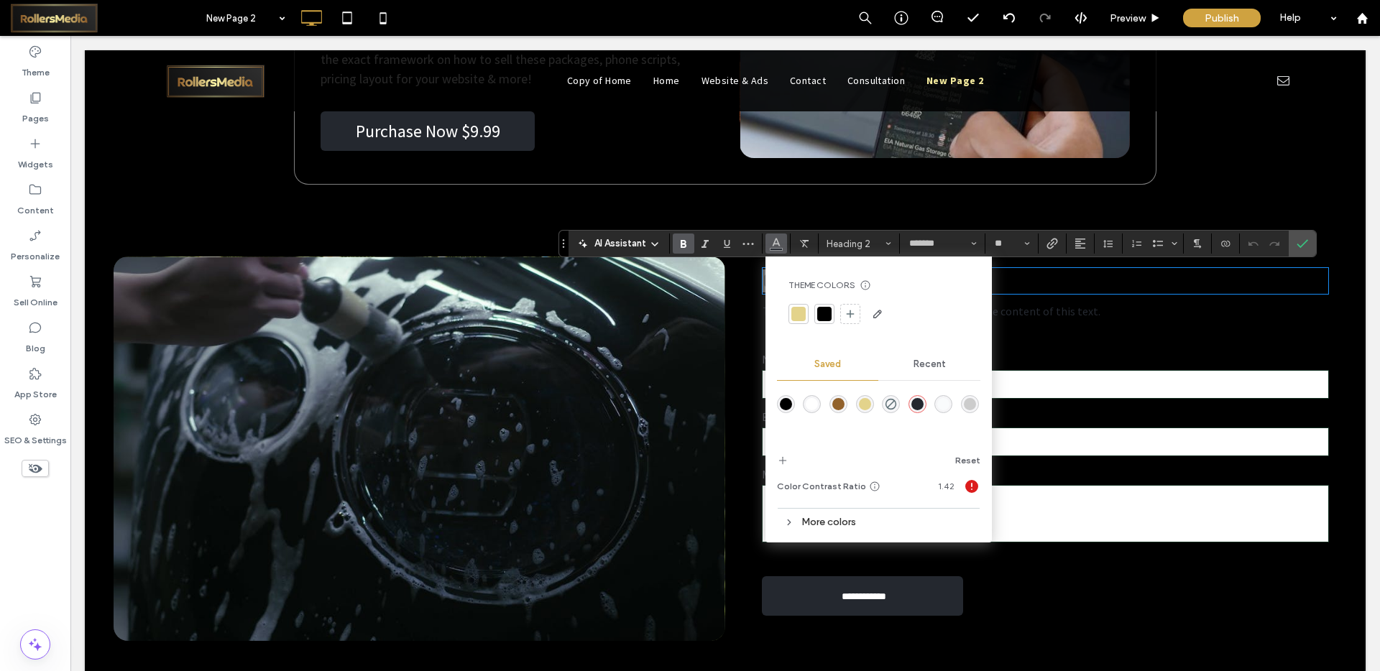
drag, startPoint x: 805, startPoint y: 403, endPoint x: 735, endPoint y: 367, distance: 78.4
click at [806, 403] on div "rgba(255,255,255,1)" at bounding box center [812, 404] width 12 height 12
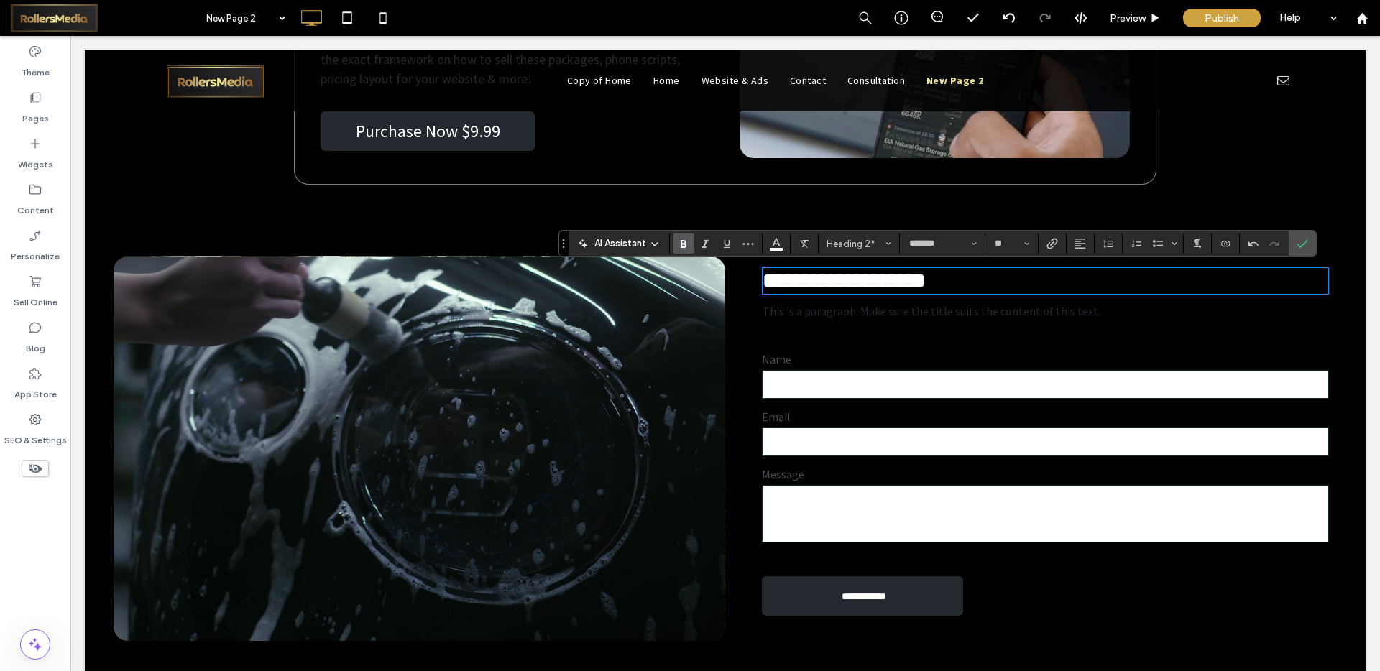
click at [827, 318] on span "This is a paragraph. Make sure the title suits the content of this text." at bounding box center [932, 311] width 338 height 14
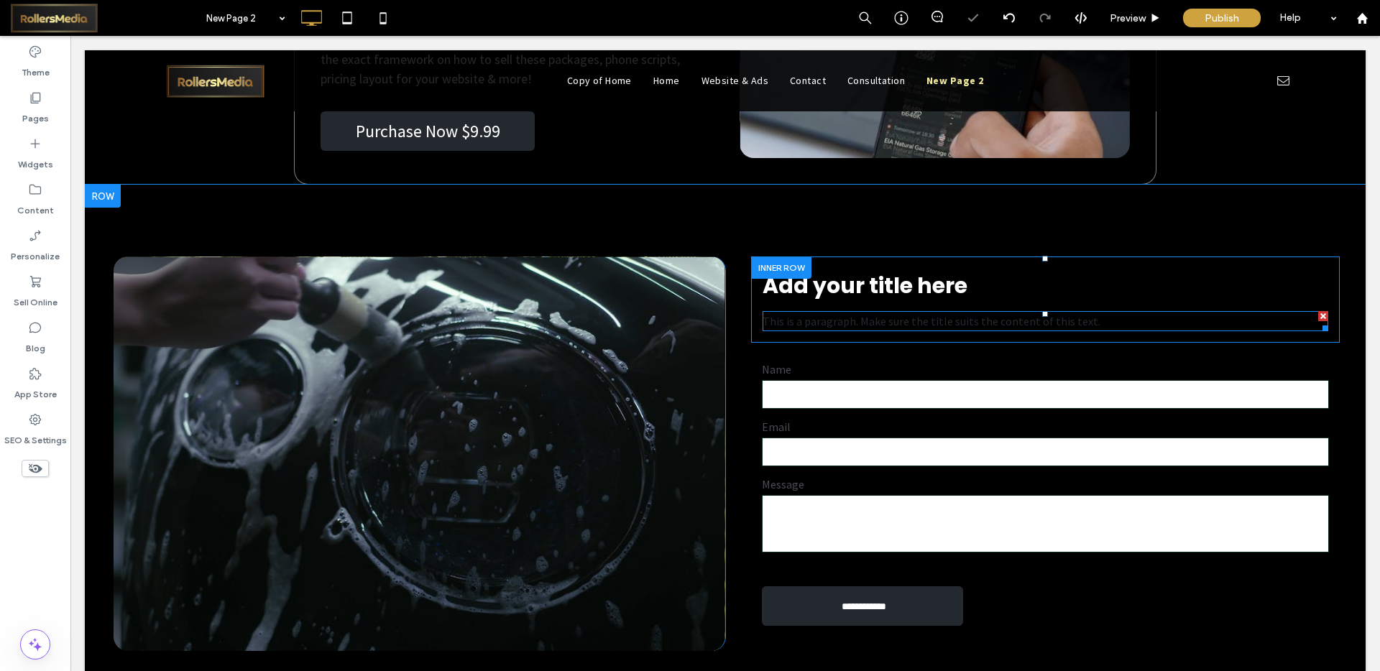
click at [827, 325] on span "This is a paragraph. Make sure the title suits the content of this text." at bounding box center [932, 321] width 338 height 14
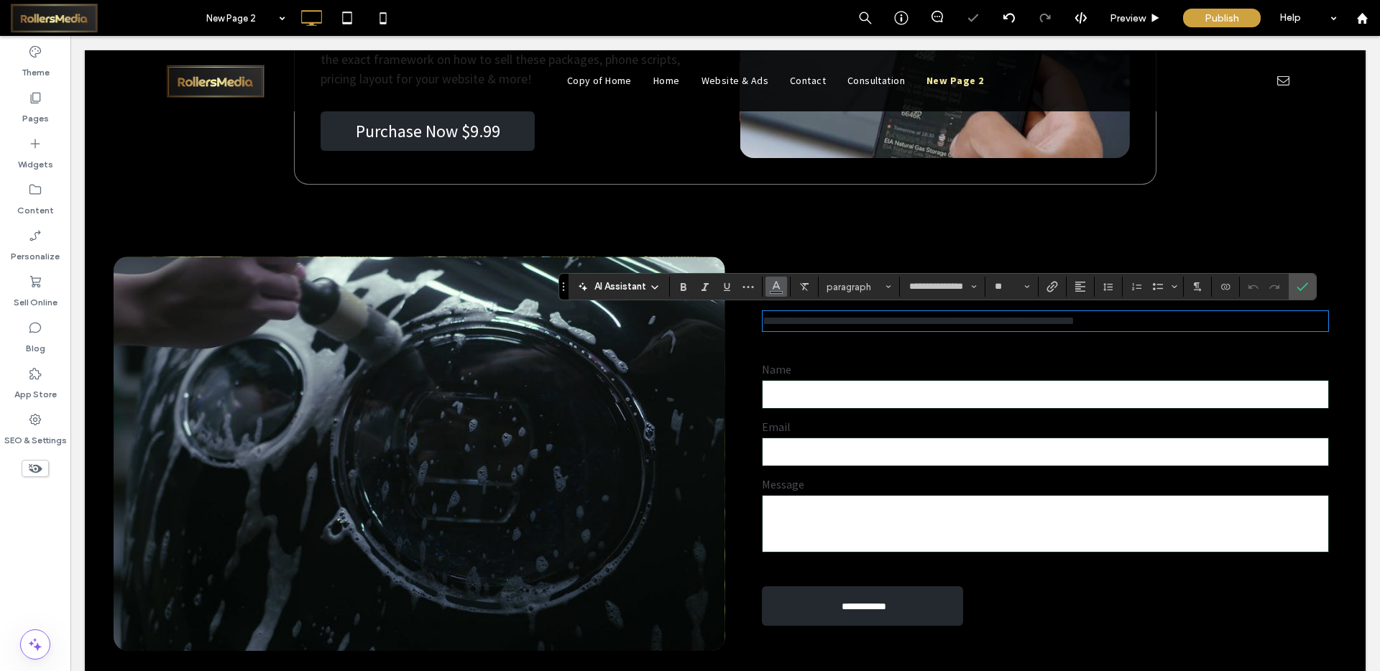
click at [776, 287] on use "Color" at bounding box center [776, 286] width 8 height 8
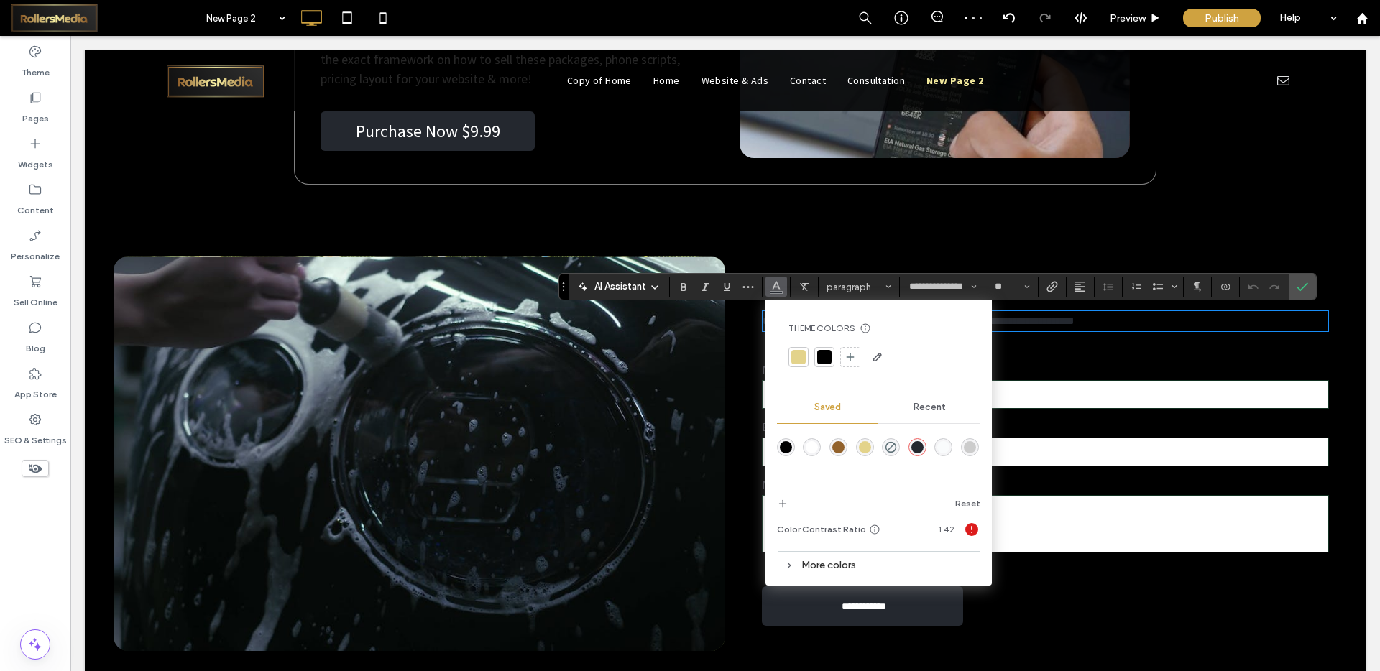
click at [807, 444] on div "rgba(255,255,255,1)" at bounding box center [812, 447] width 12 height 12
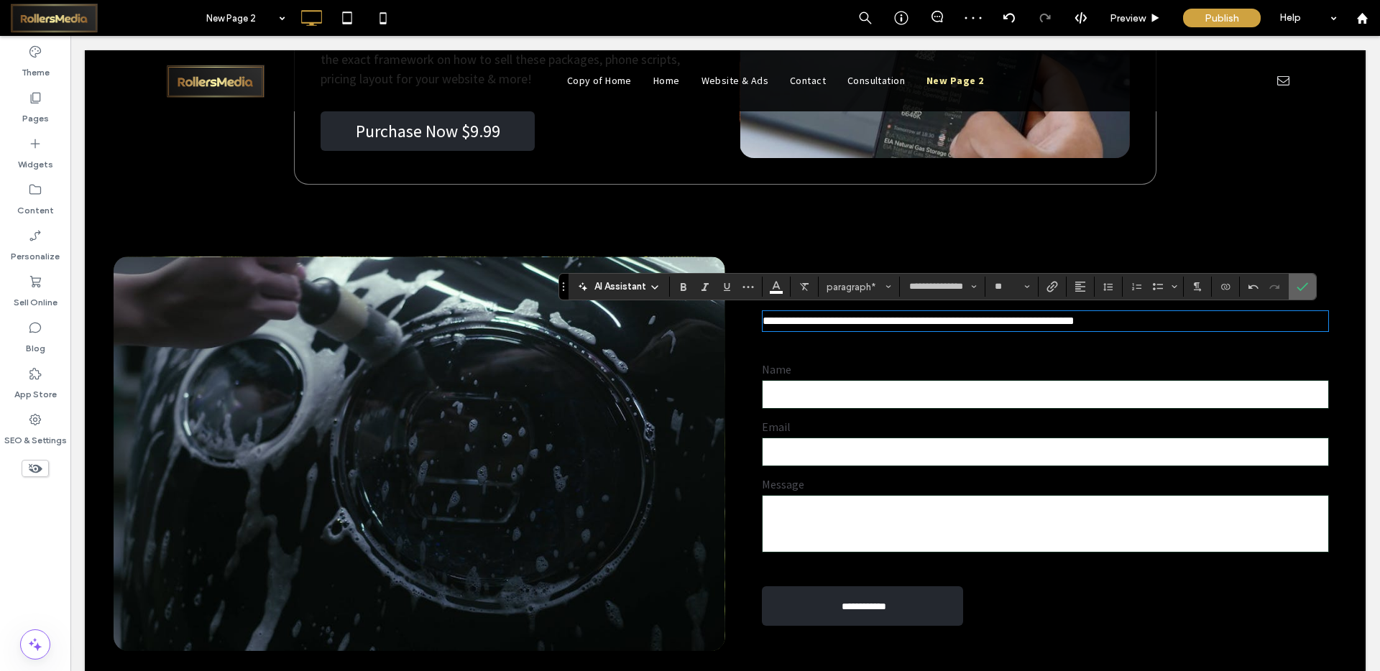
click at [1304, 284] on icon "Confirm" at bounding box center [1303, 287] width 12 height 12
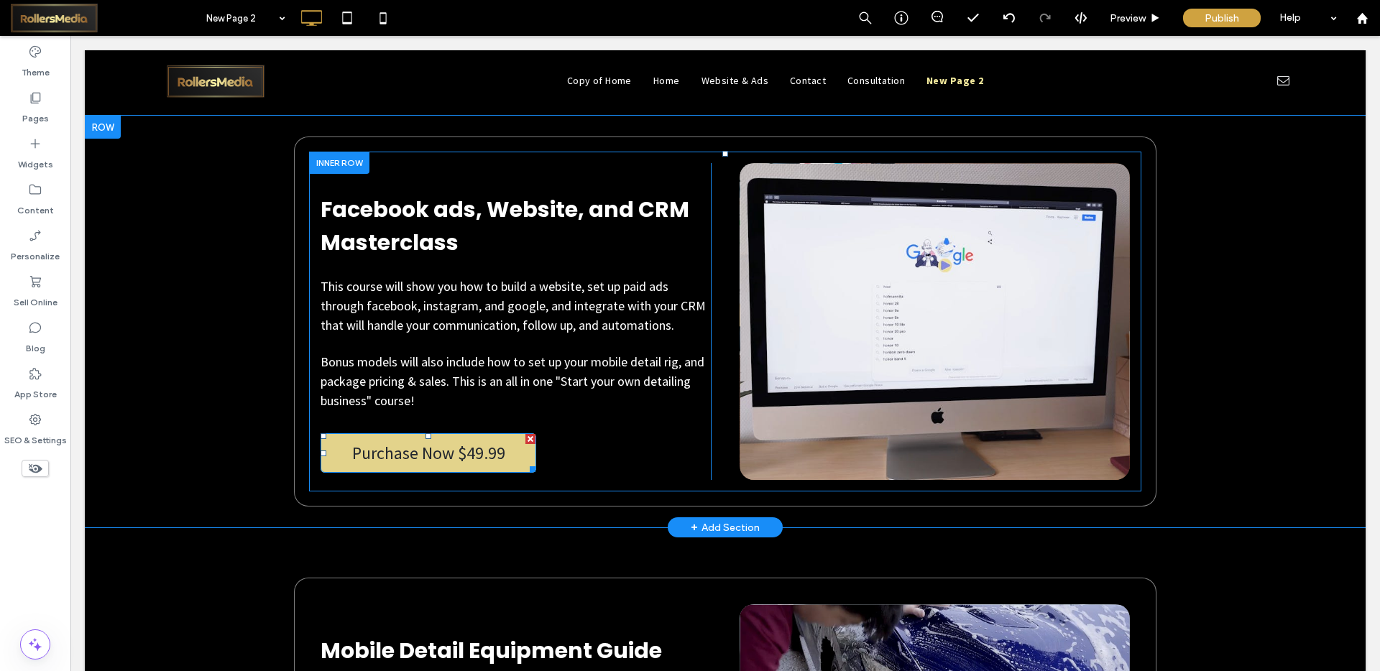
scroll to position [5191, 0]
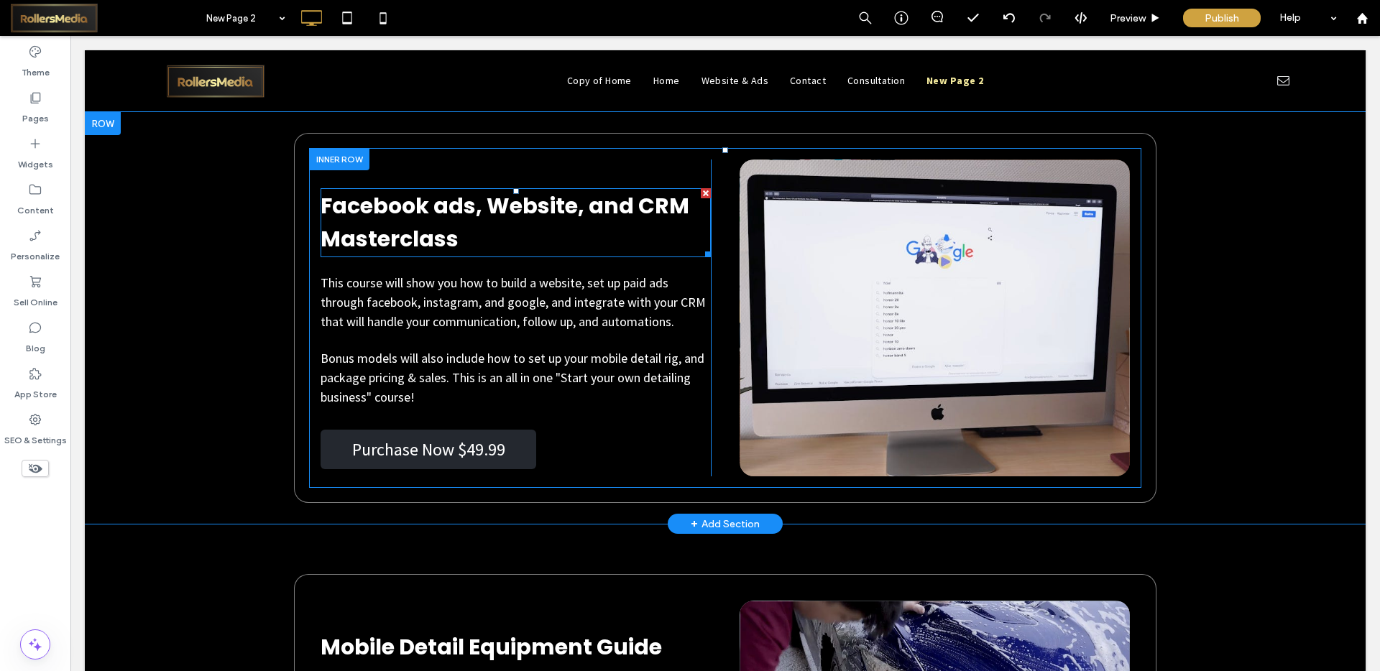
click at [461, 231] on h2 "Facebook ads, Website, and CRM Masterclass" at bounding box center [516, 223] width 390 height 66
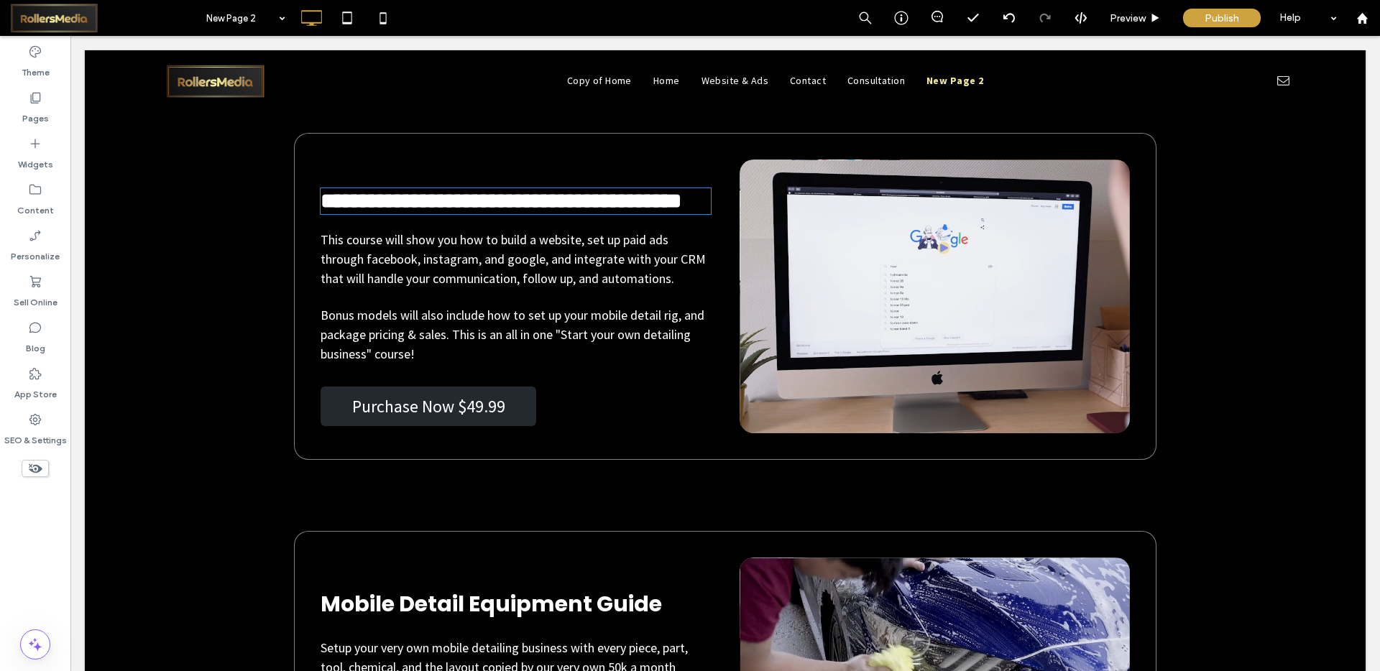
type input "*******"
type input "**"
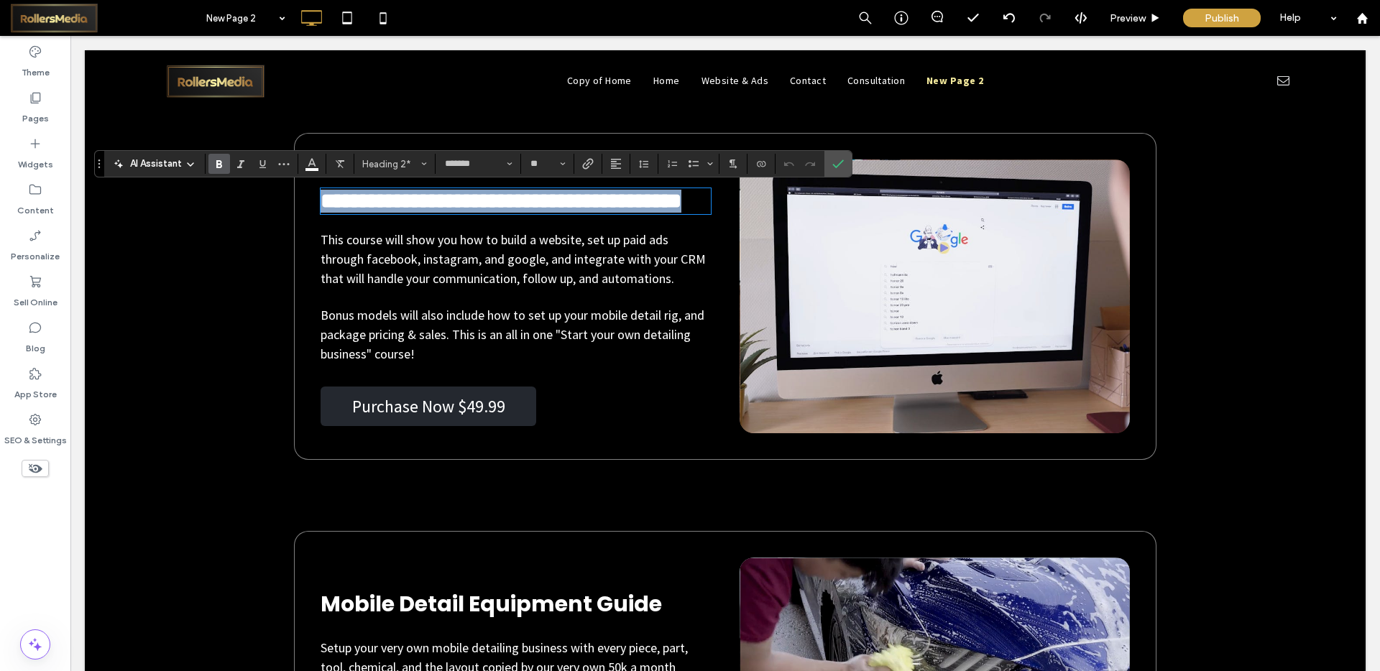
click at [497, 213] on h2 "**********" at bounding box center [516, 201] width 390 height 23
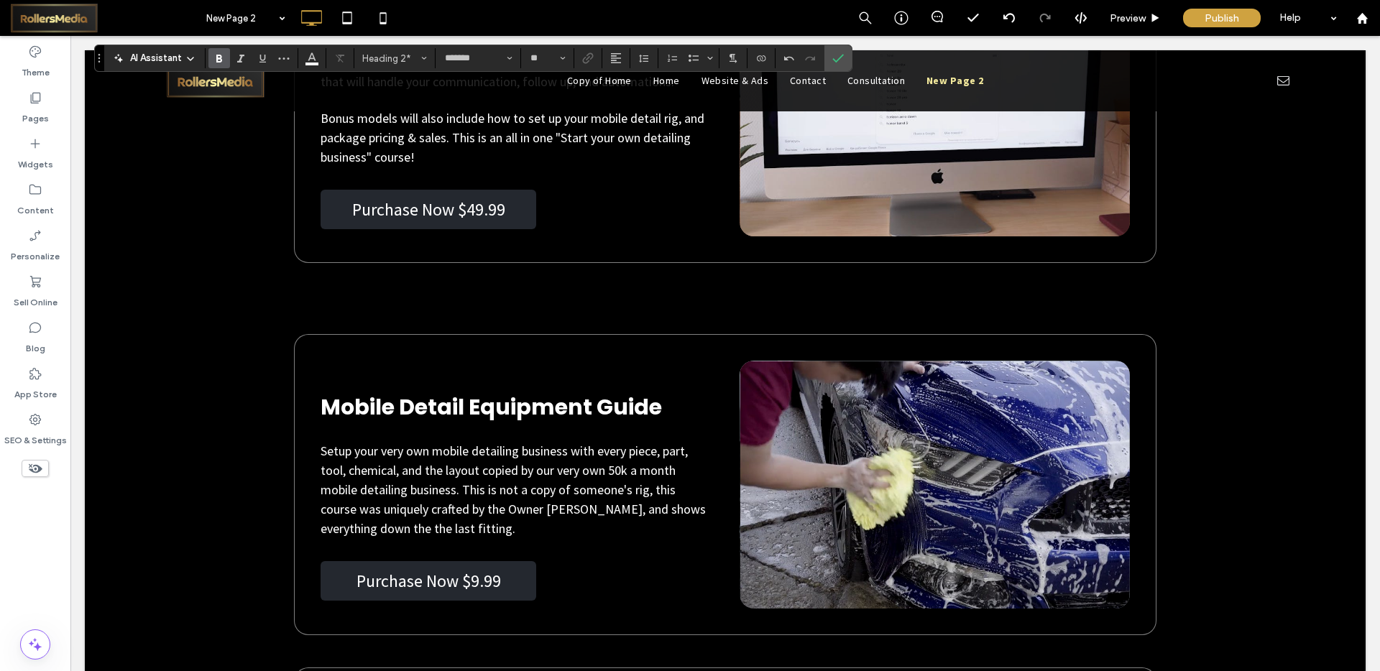
scroll to position [5420, 0]
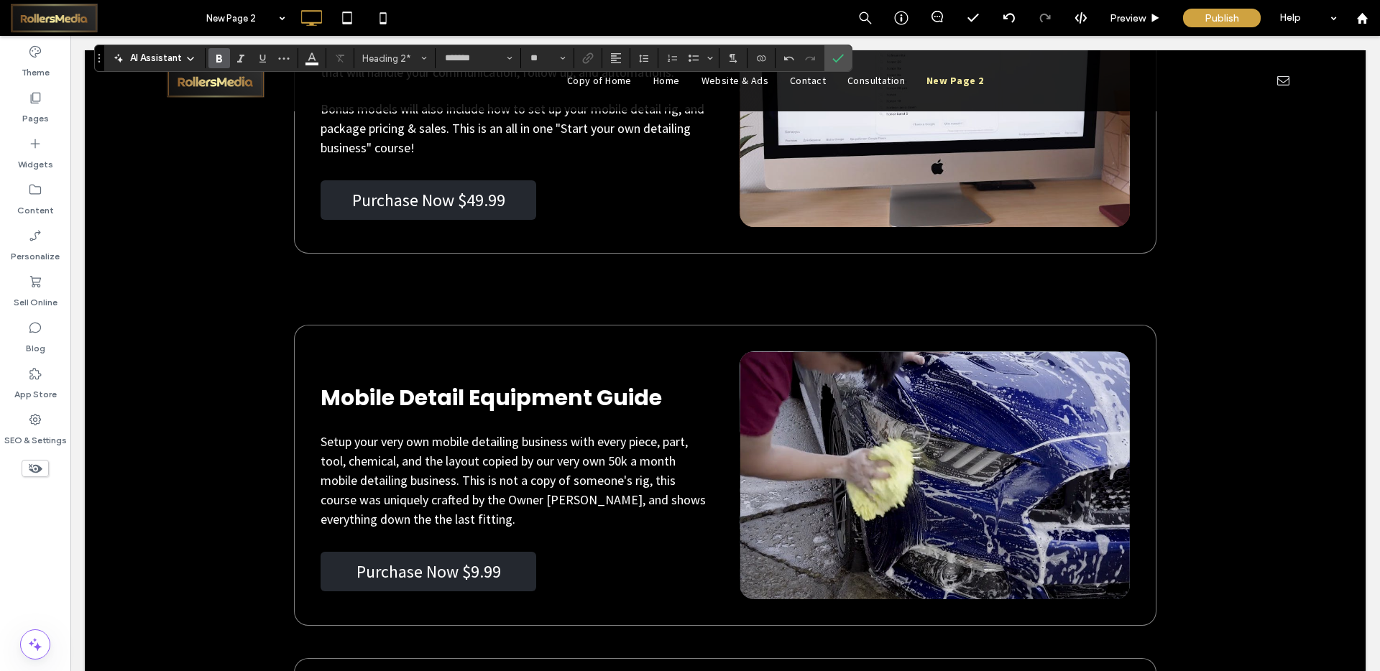
click at [558, 405] on span "Mobile Detail Equipment Guide" at bounding box center [491, 397] width 341 height 31
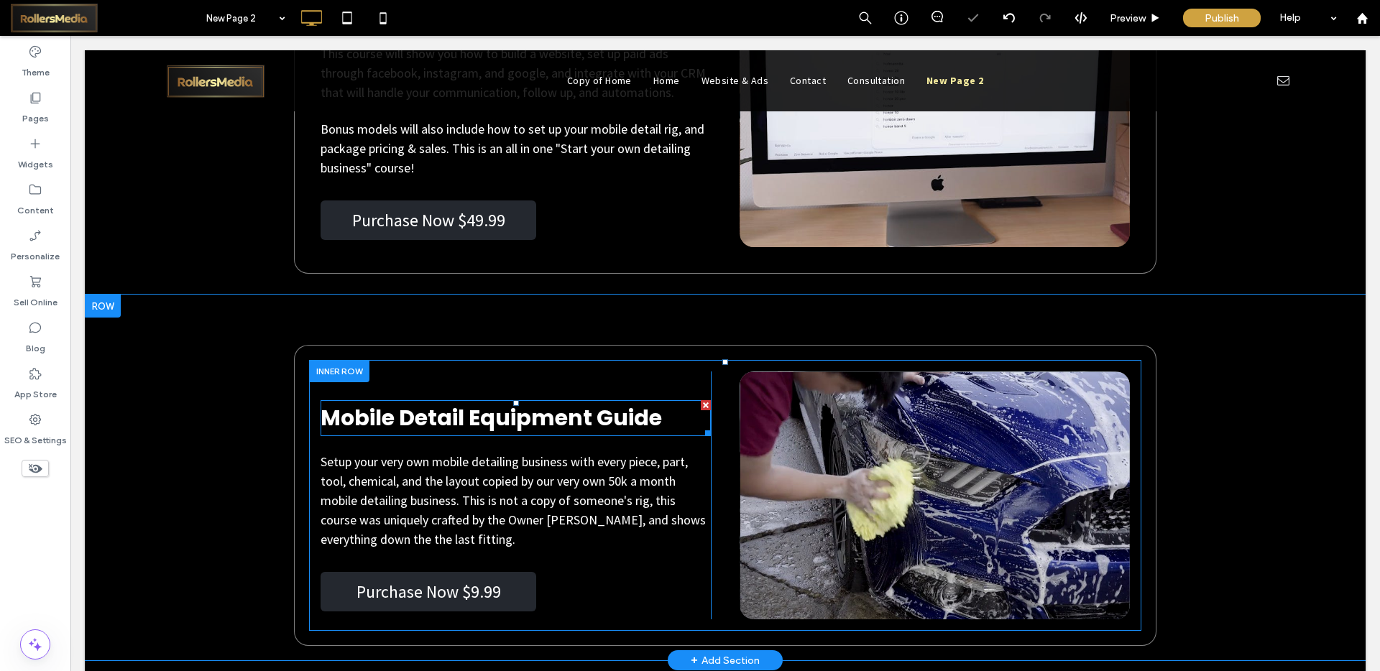
click at [648, 411] on span "Mobile Detail Equipment Guide" at bounding box center [491, 418] width 341 height 31
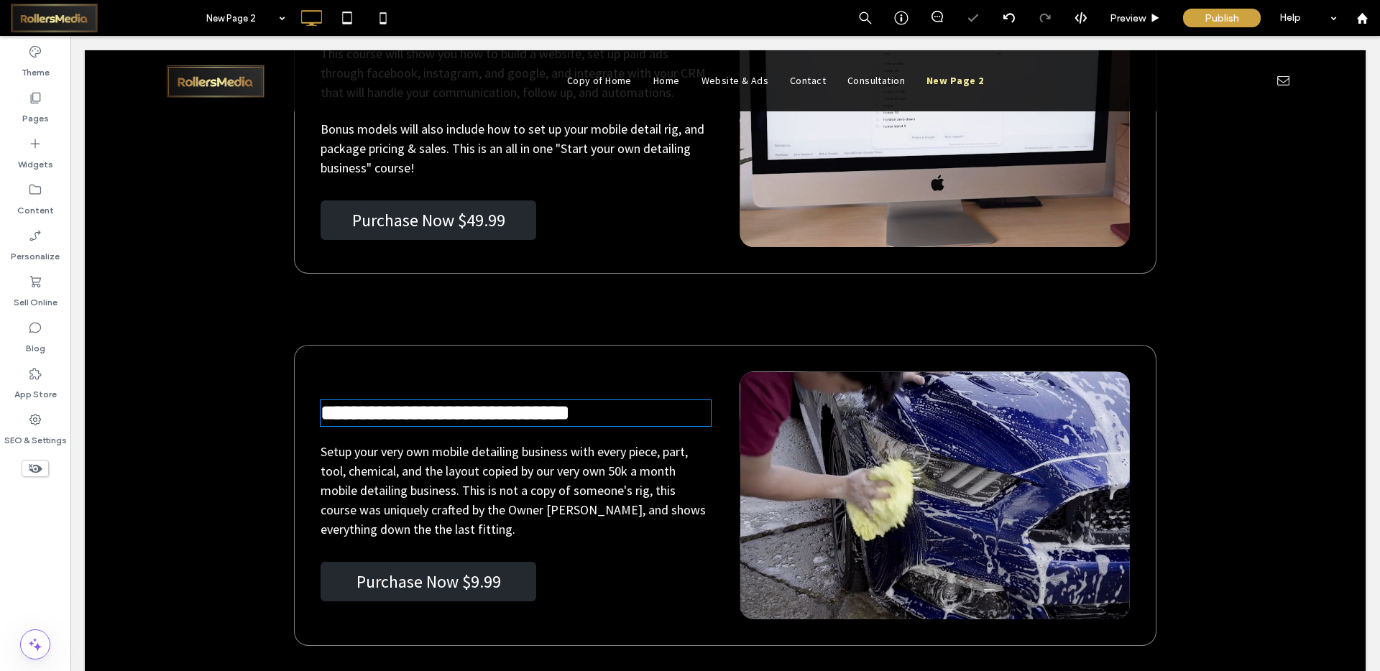
type input "*******"
type input "**"
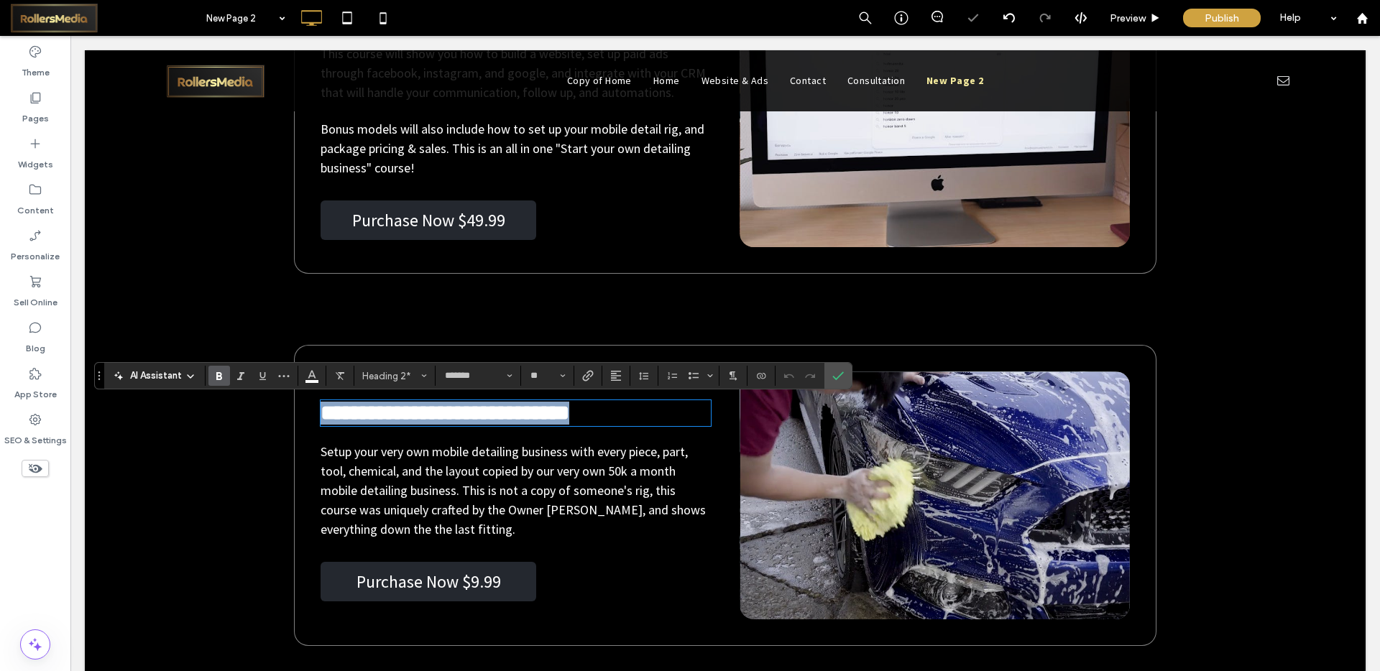
click at [665, 413] on h2 "**********" at bounding box center [516, 413] width 390 height 23
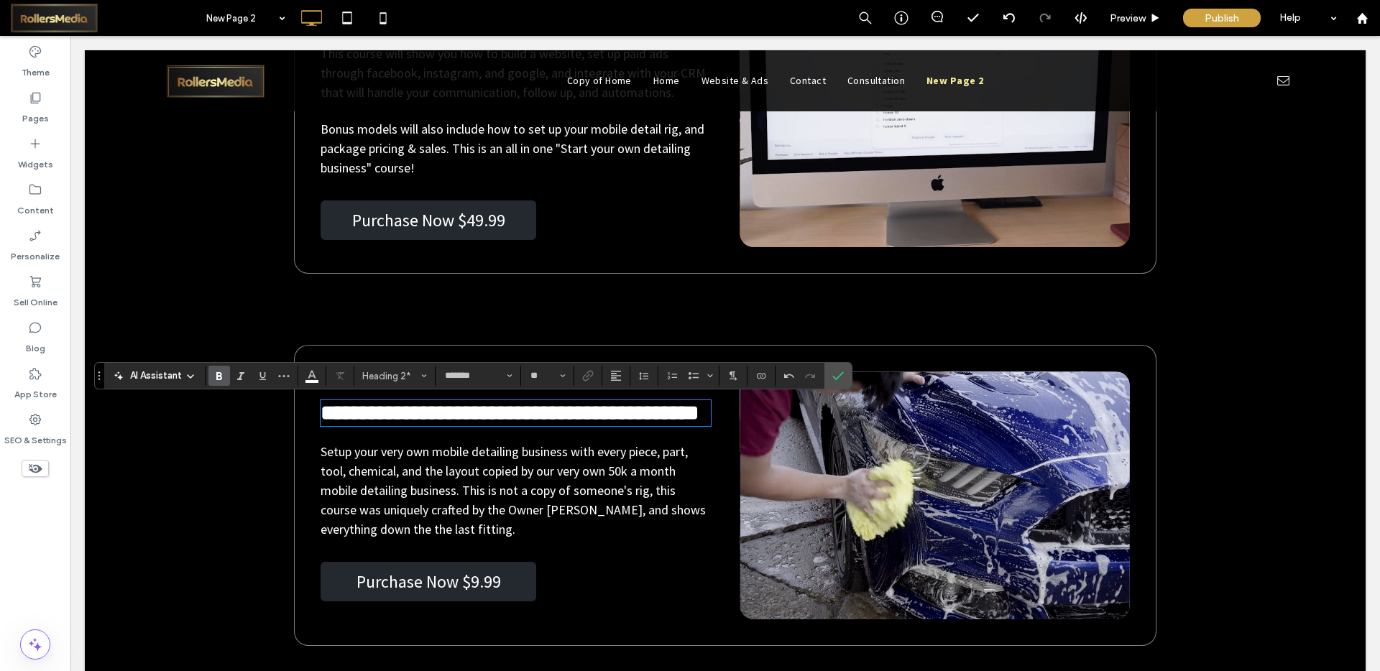
click at [666, 415] on h2 "**********" at bounding box center [516, 413] width 390 height 23
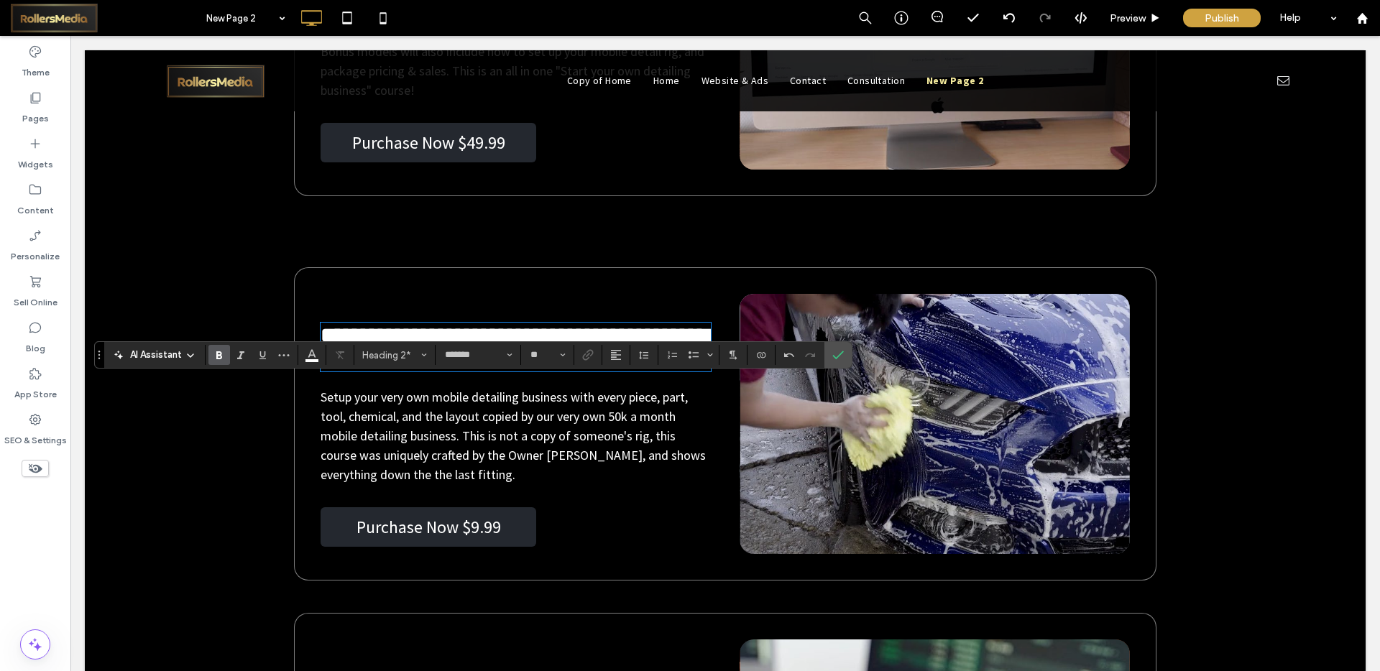
scroll to position [5921, 0]
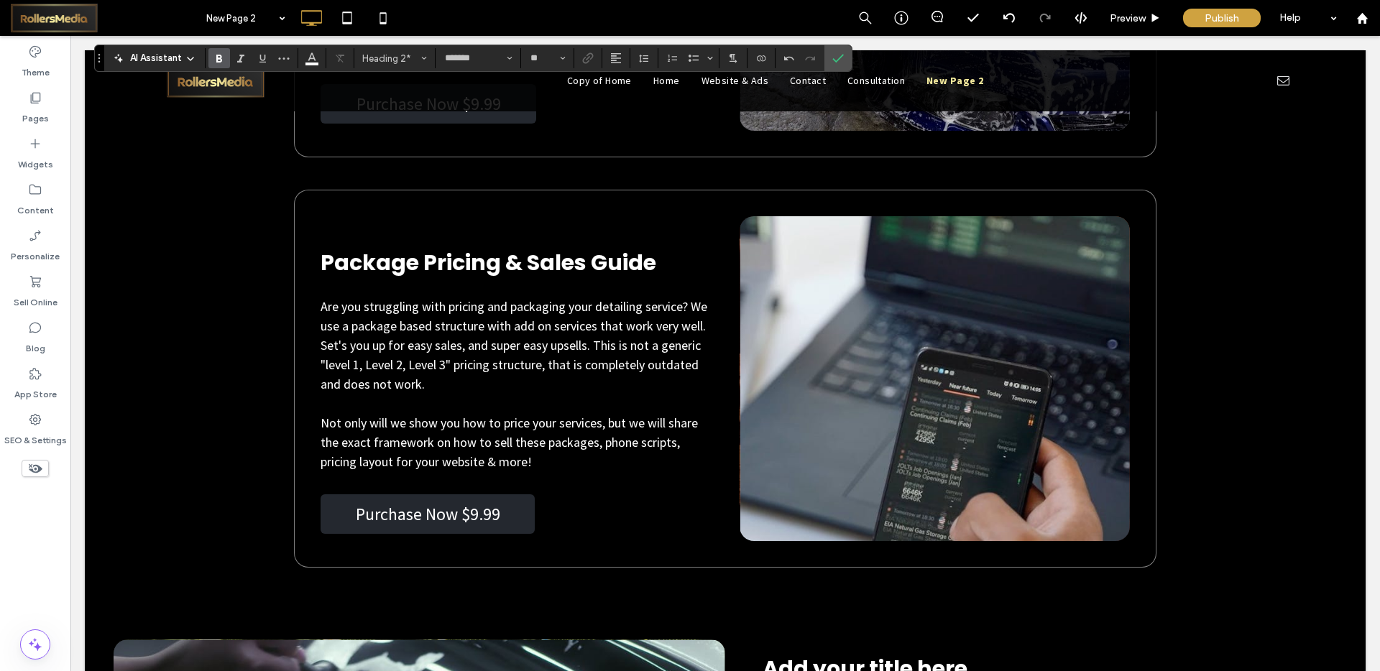
click at [636, 278] on span "Package Pricing & Sales Guide" at bounding box center [489, 262] width 336 height 31
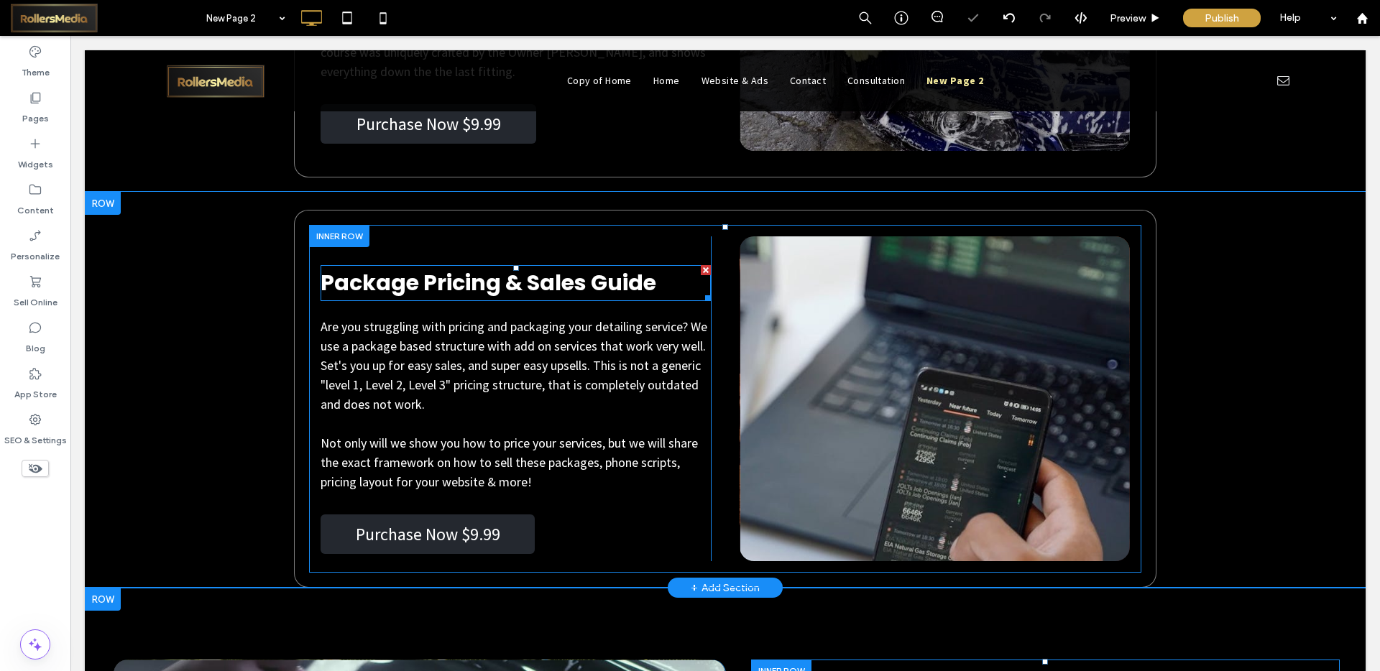
click at [650, 277] on h2 "Package Pricing & Sales Guide" at bounding box center [516, 283] width 390 height 33
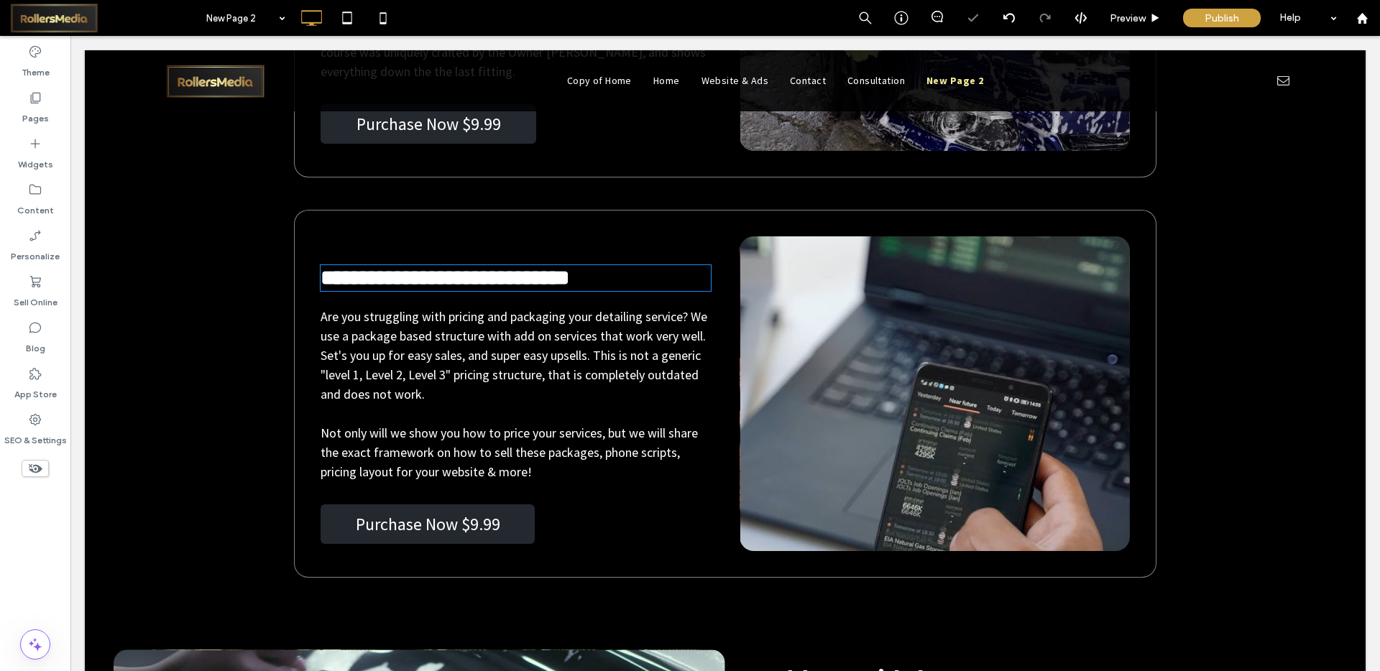
type input "*******"
type input "**"
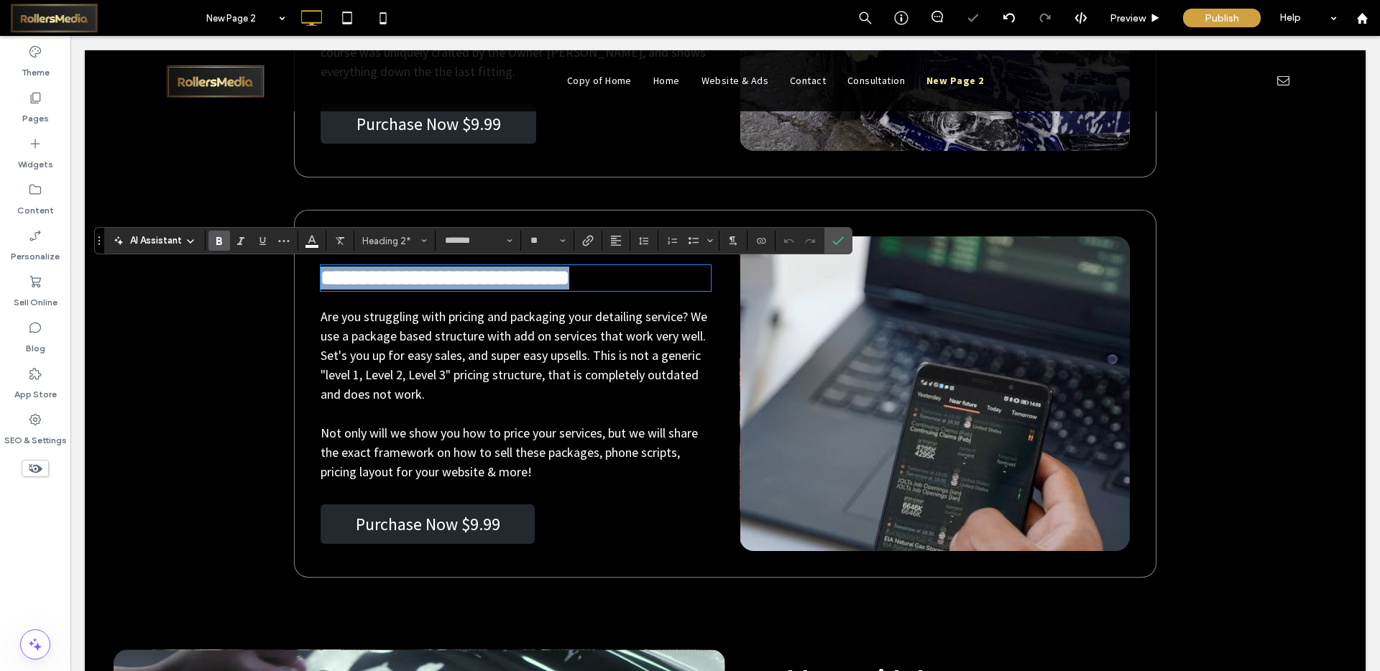
click at [656, 278] on h2 "**********" at bounding box center [516, 278] width 390 height 23
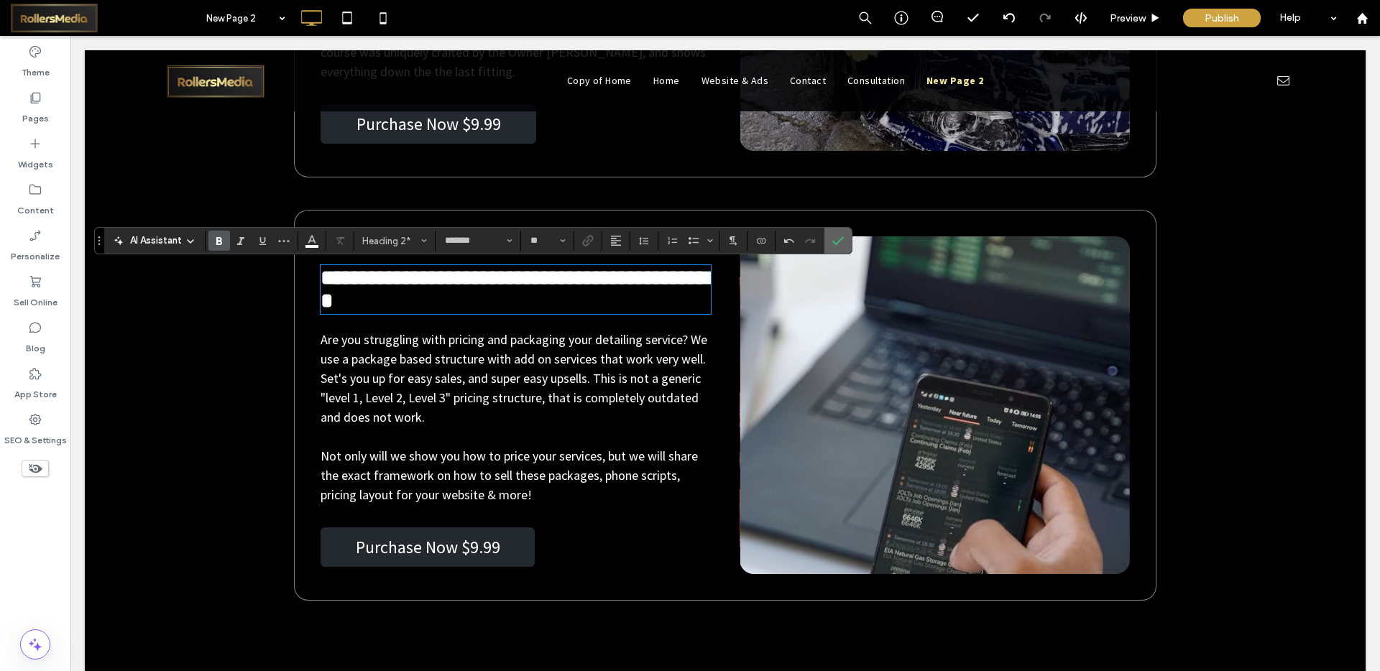
click at [844, 236] on label "Confirm" at bounding box center [838, 241] width 22 height 26
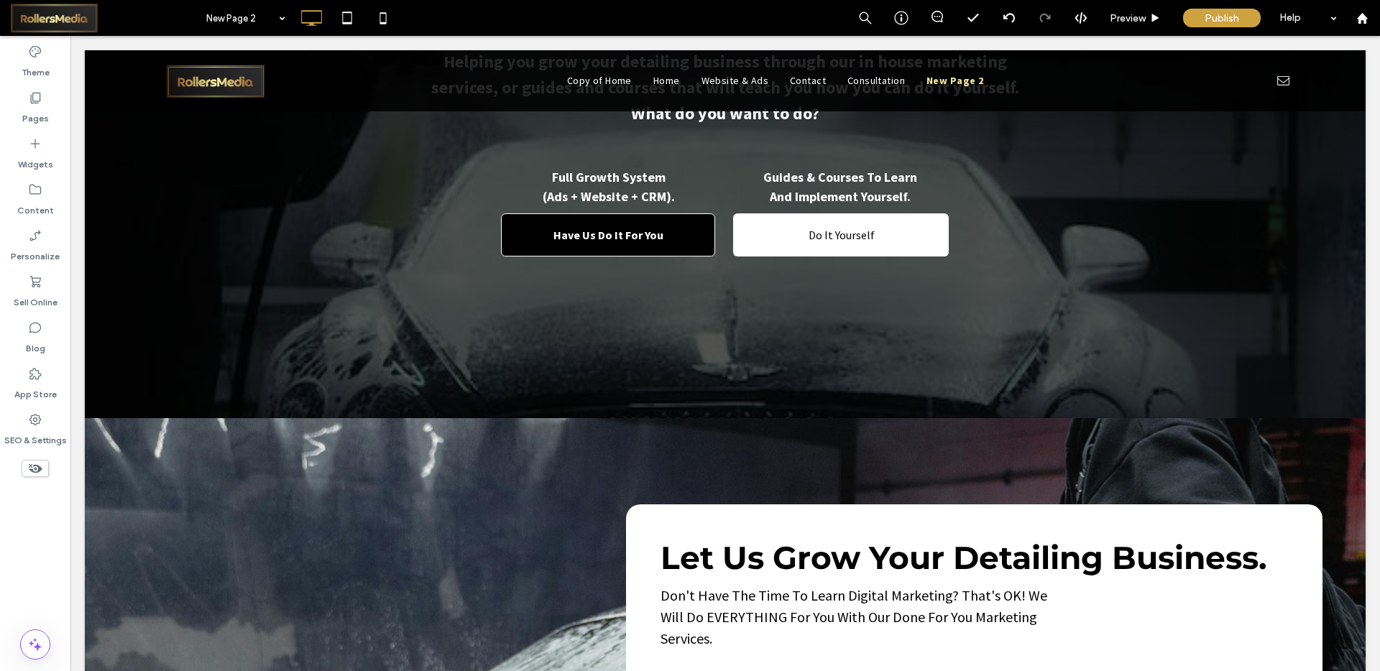
scroll to position [0, 0]
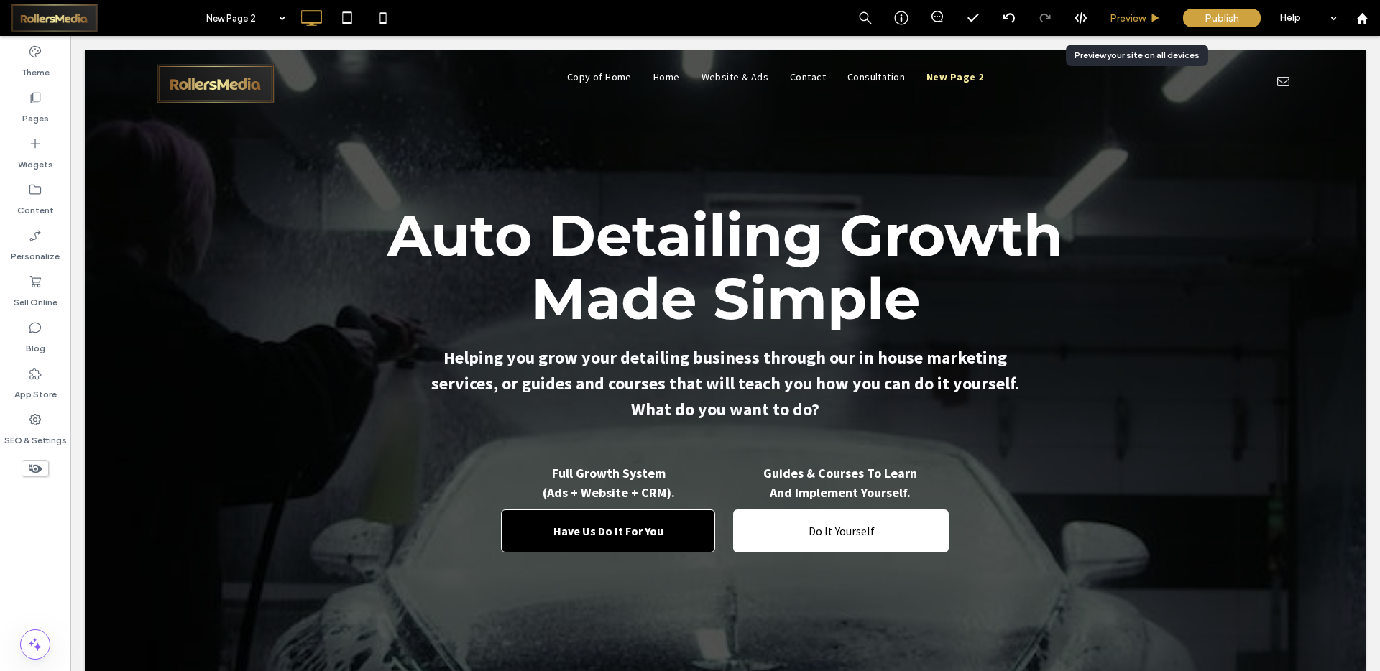
click at [1149, 14] on div "Preview" at bounding box center [1135, 18] width 73 height 12
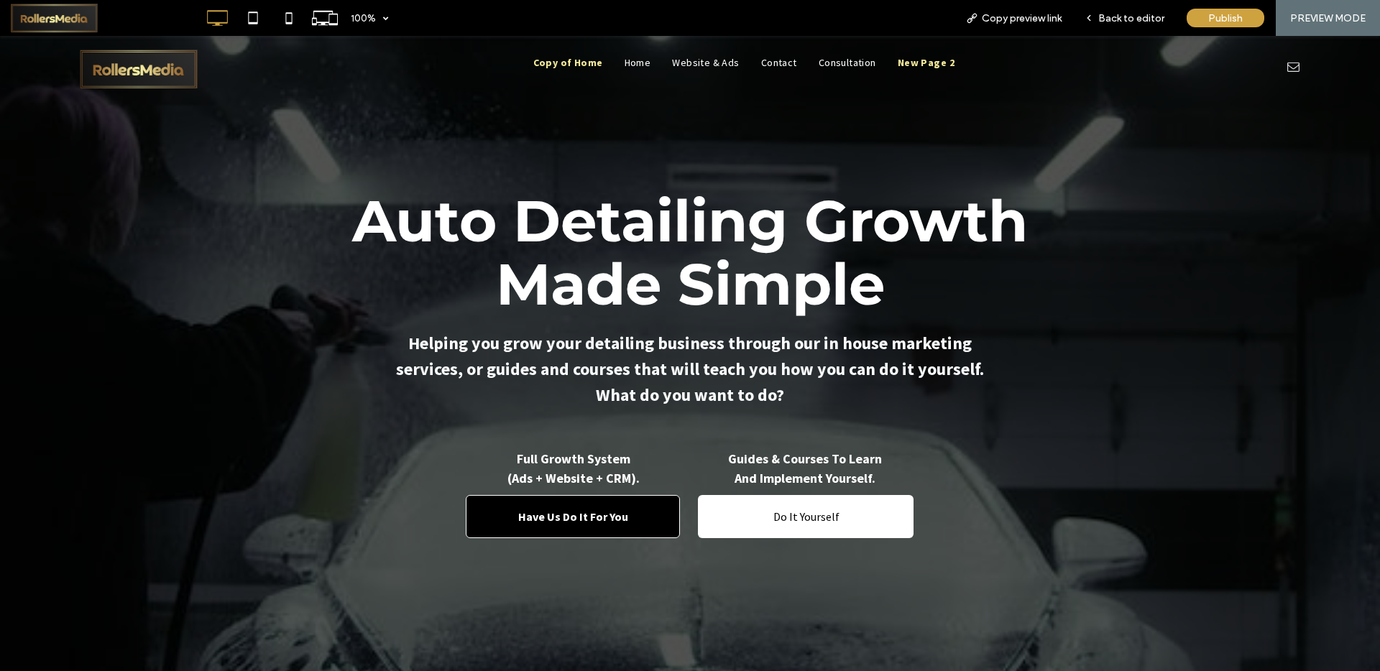
click at [558, 61] on span "Copy of Home" at bounding box center [568, 62] width 70 height 15
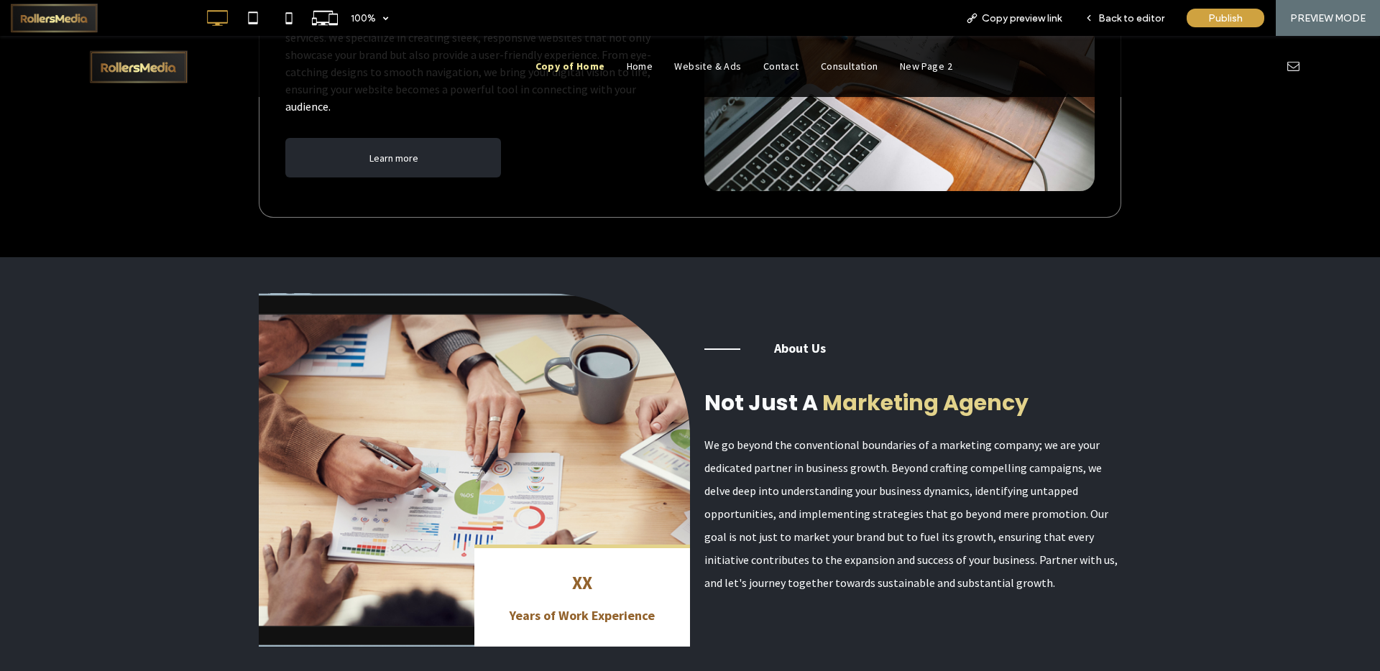
scroll to position [3291, 0]
click at [1139, 20] on span "Back to editor" at bounding box center [1131, 18] width 66 height 12
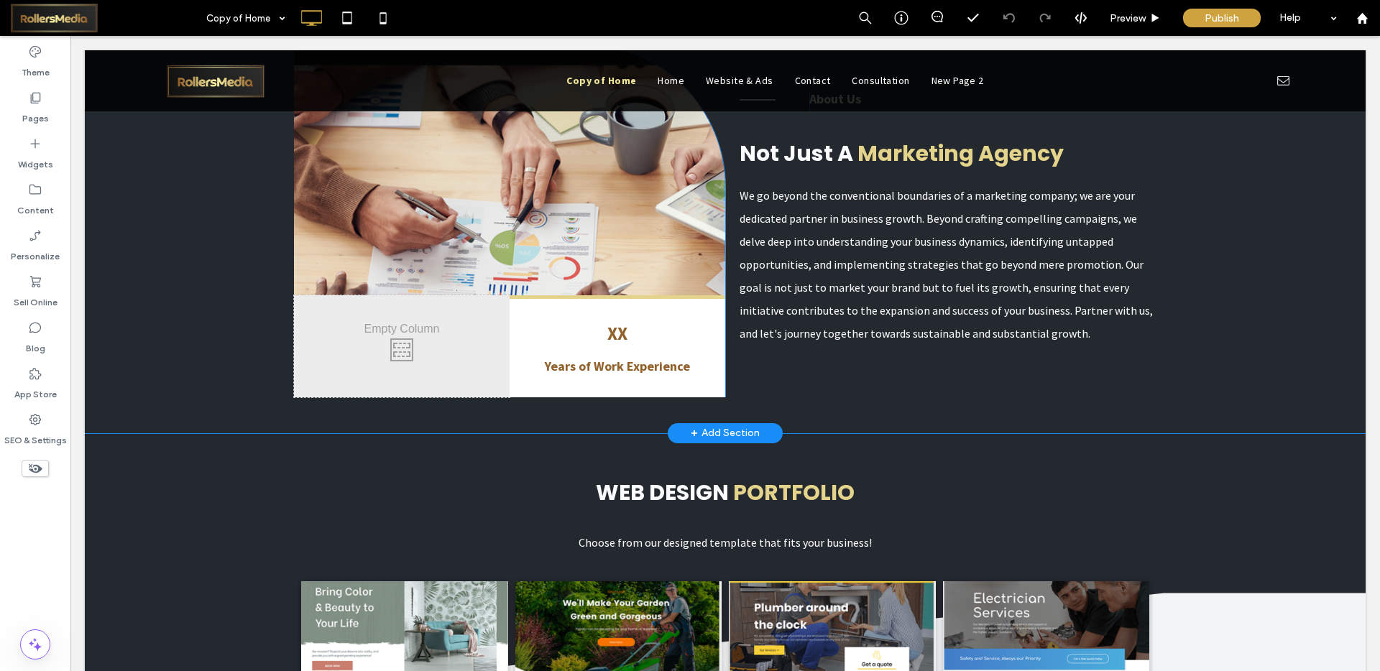
scroll to position [3588, 0]
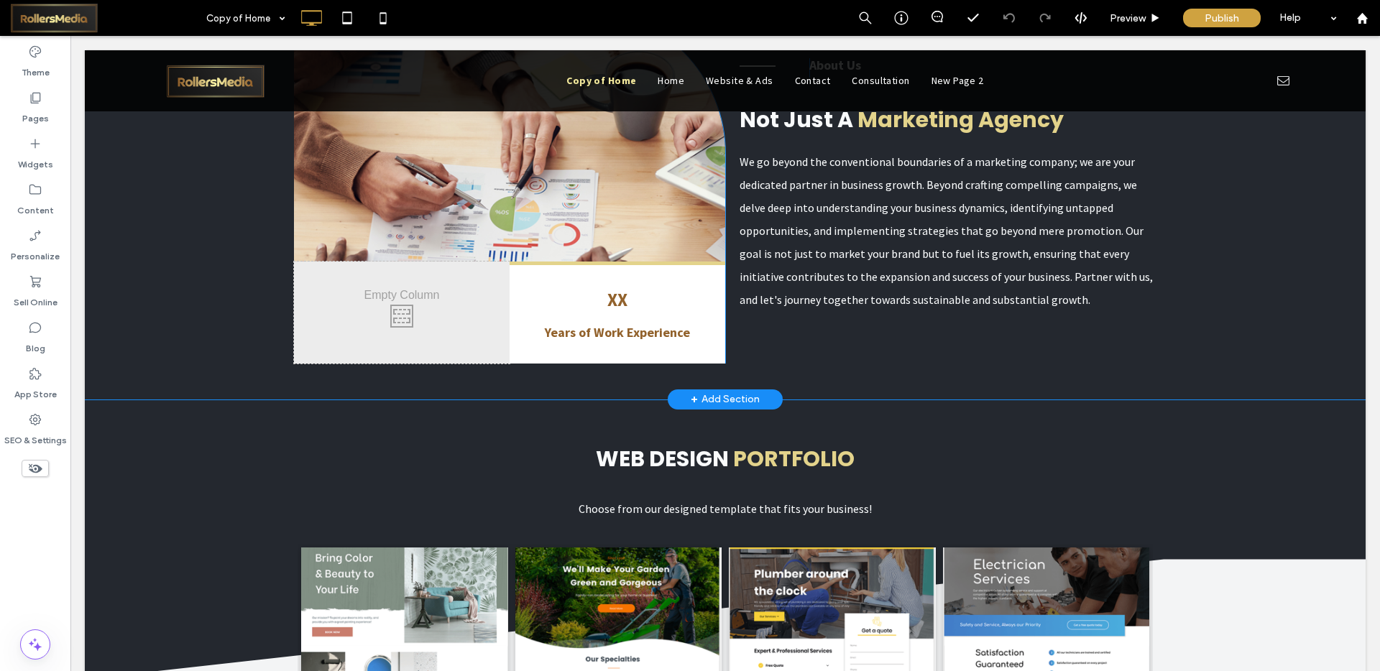
click at [719, 396] on div "+ Add Section" at bounding box center [725, 400] width 69 height 16
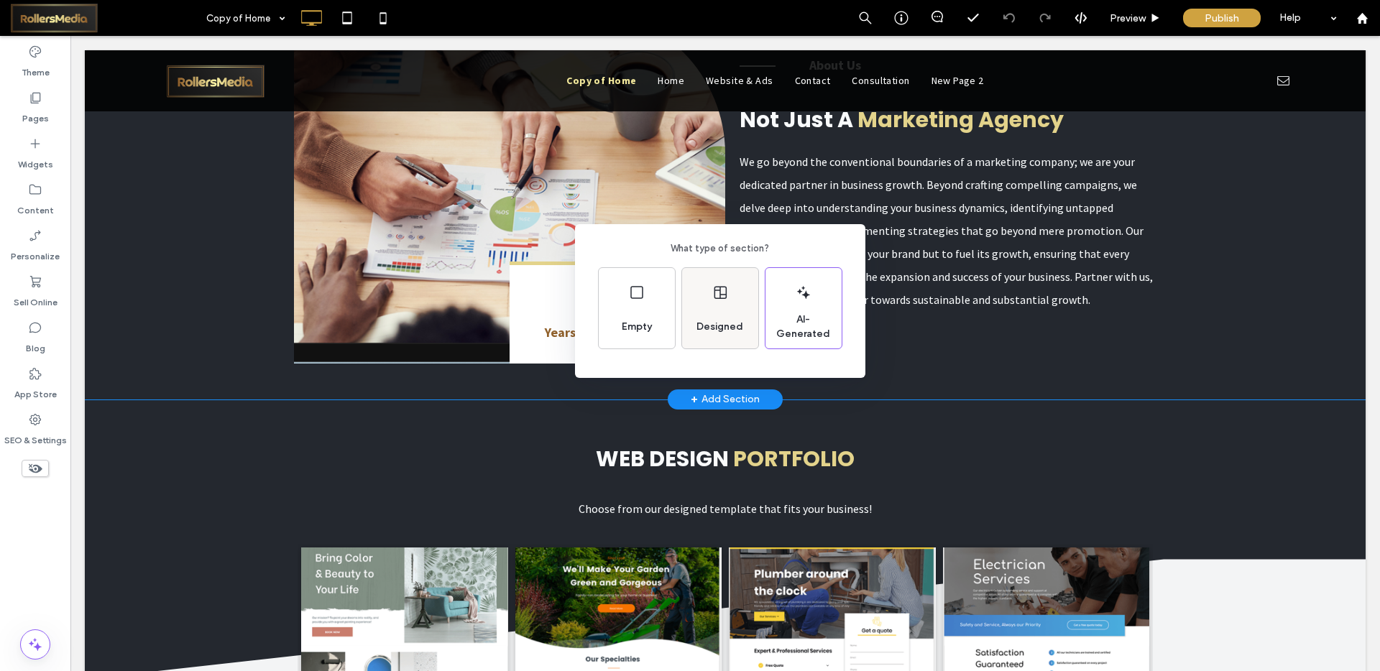
click at [704, 295] on div "Designed" at bounding box center [720, 308] width 76 height 81
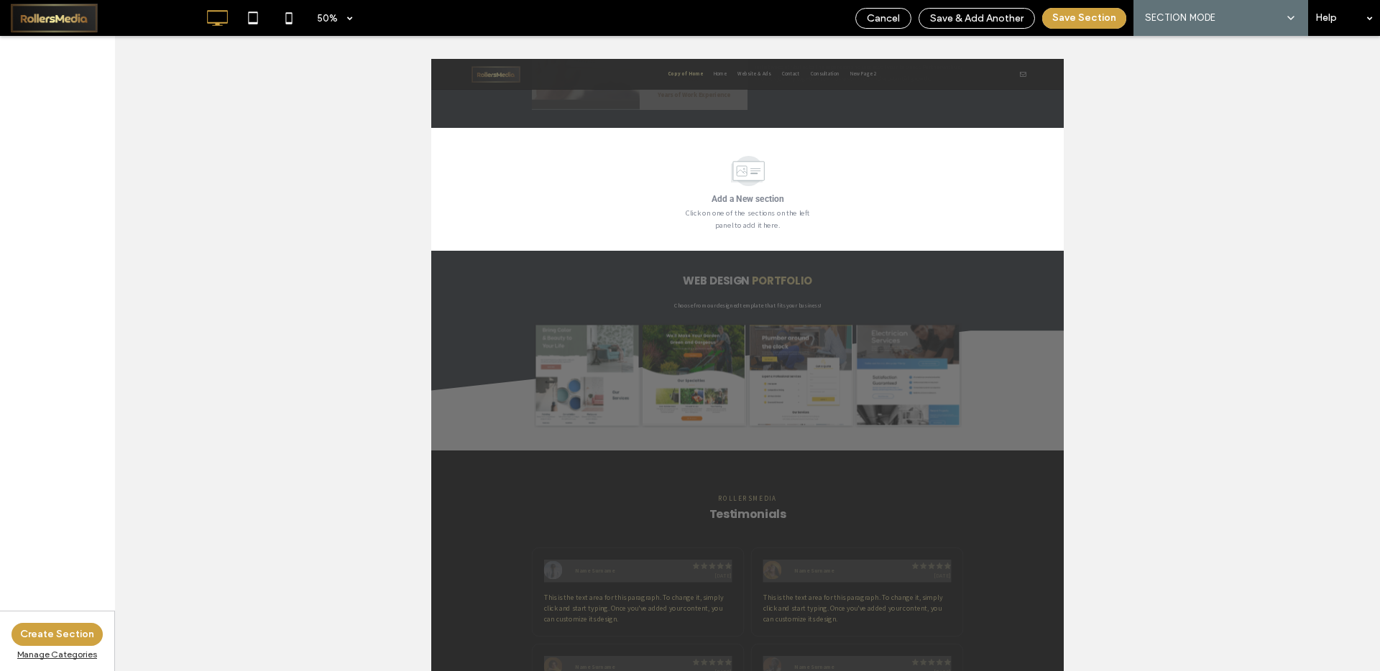
scroll to position [3822, 0]
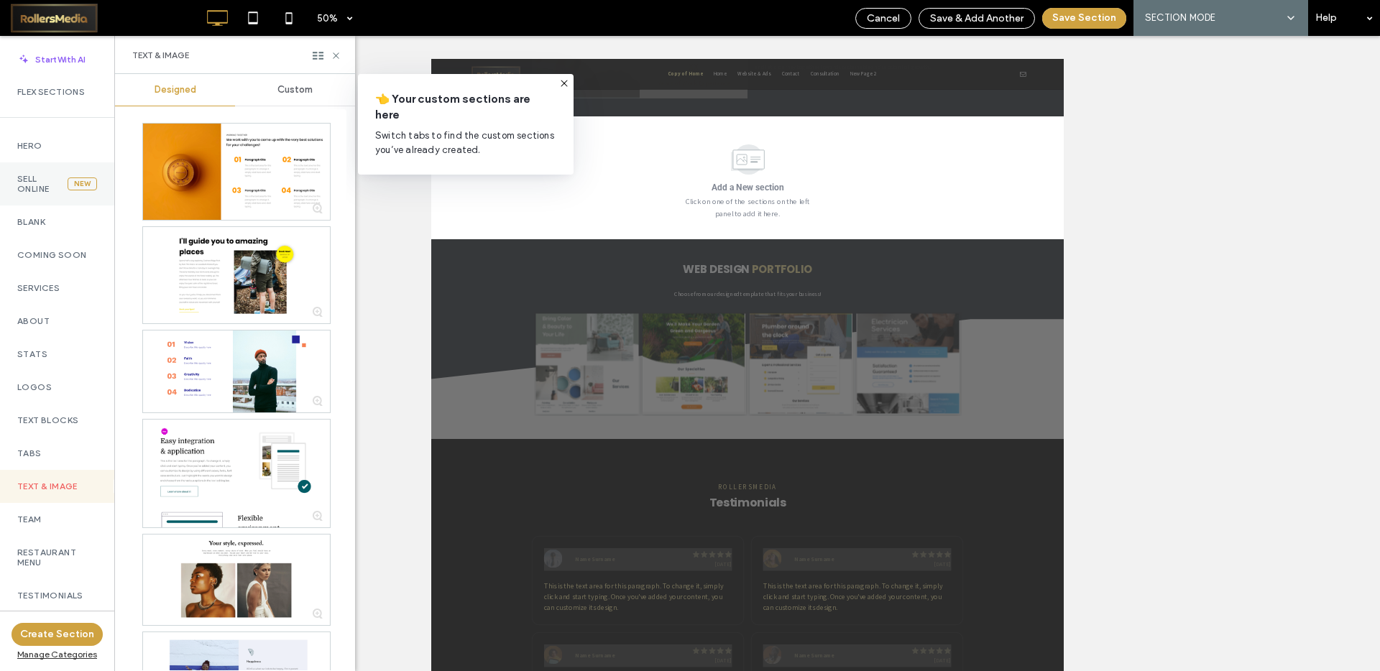
click at [40, 167] on div "Sell Online New" at bounding box center [57, 183] width 114 height 43
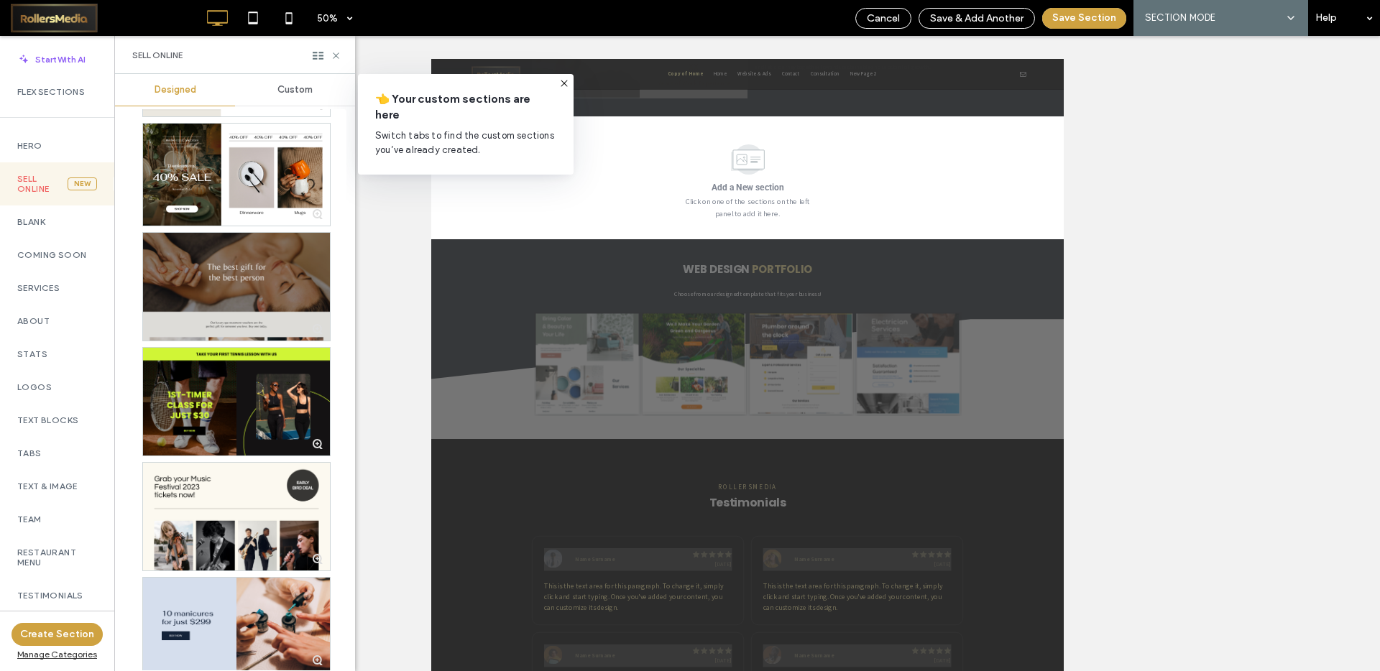
scroll to position [768, 0]
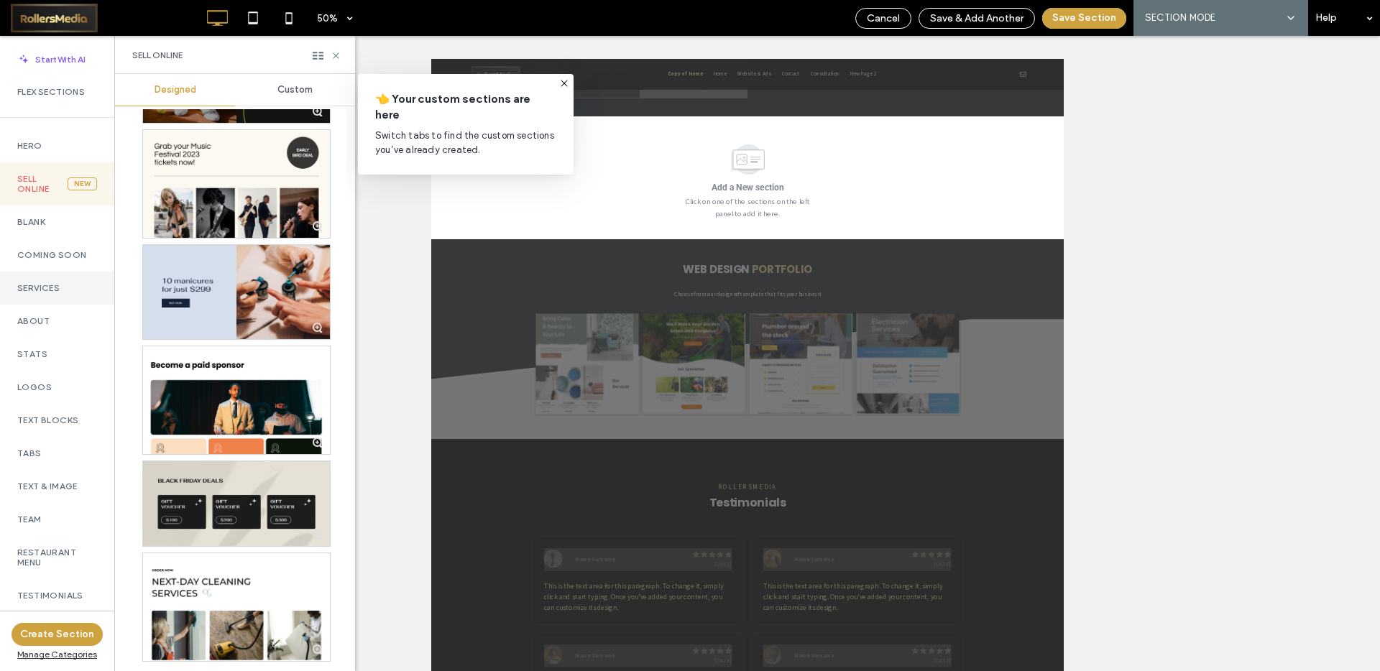
click at [42, 283] on label "Services" at bounding box center [57, 288] width 80 height 10
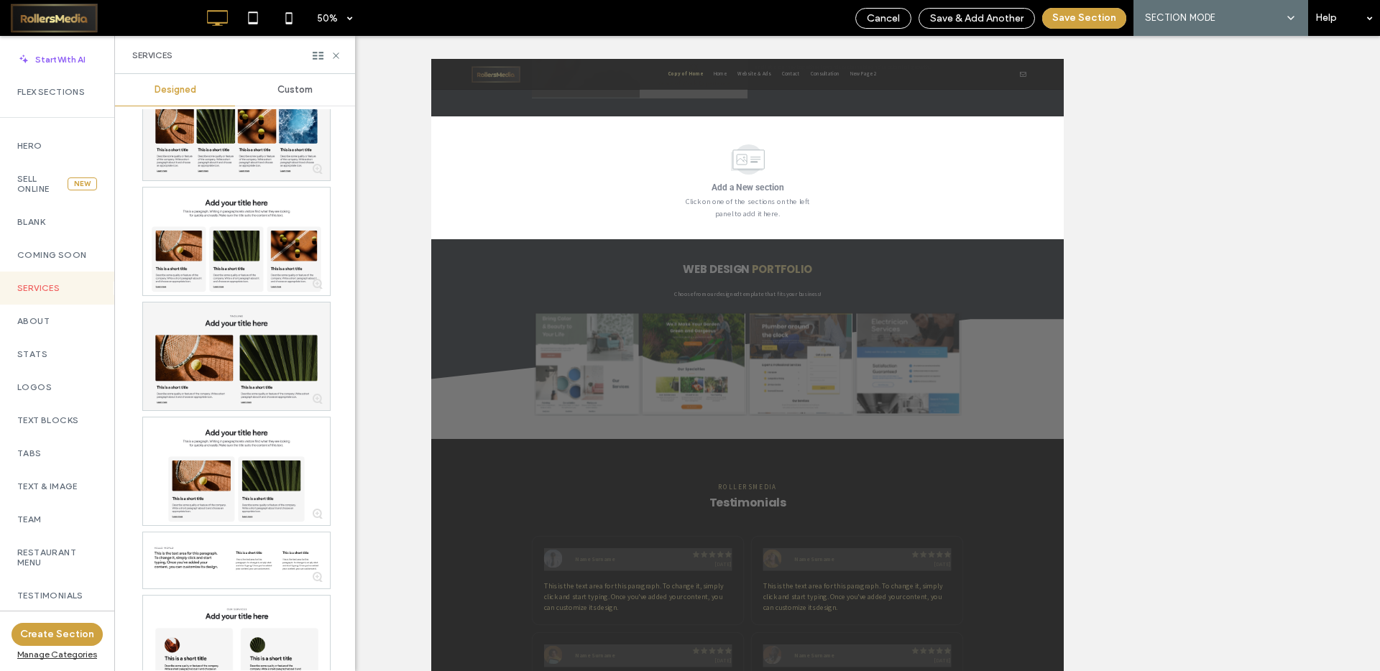
scroll to position [64, 0]
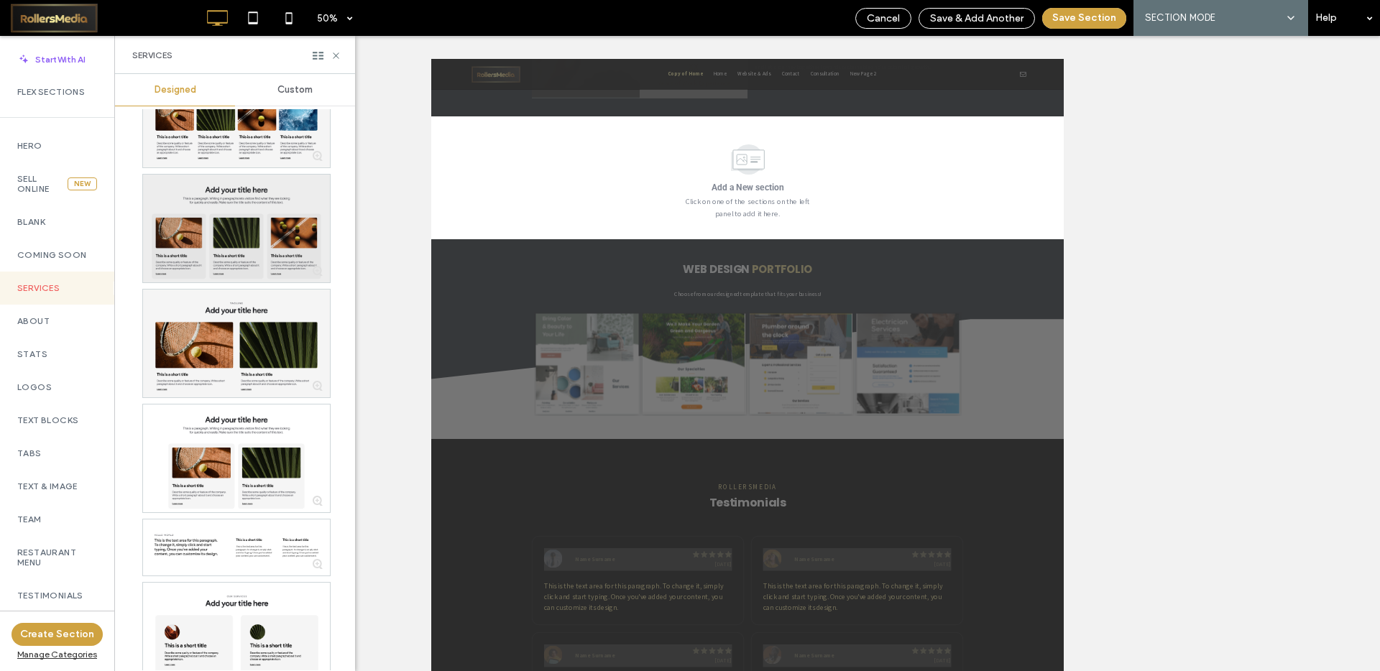
click at [192, 214] on div at bounding box center [236, 229] width 187 height 108
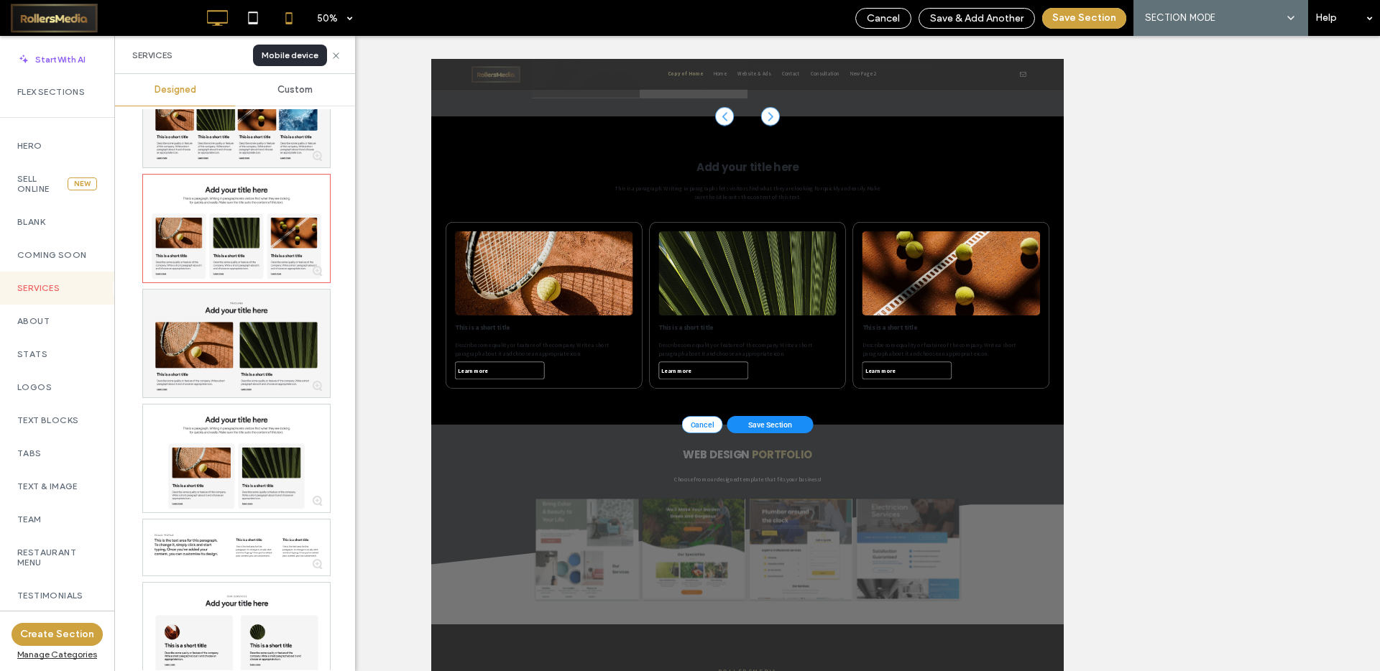
click at [282, 9] on icon at bounding box center [289, 18] width 29 height 29
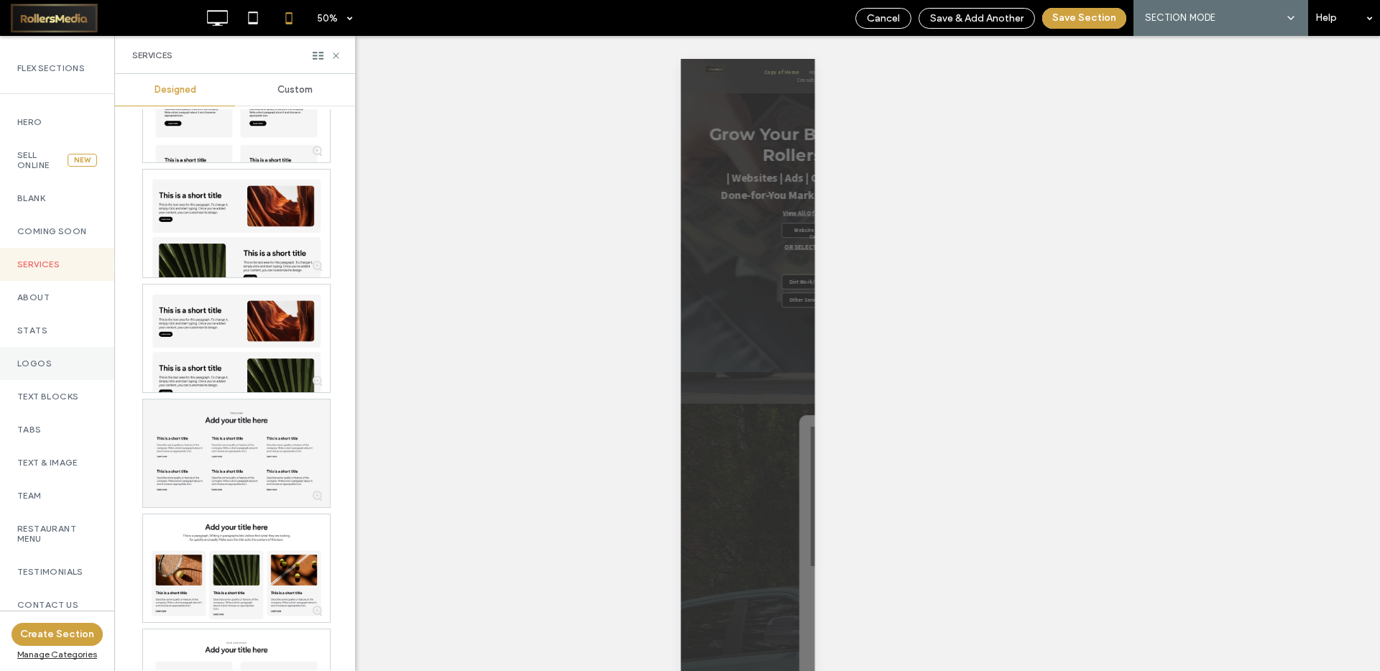
scroll to position [27, 0]
click at [60, 389] on label "Text Blocks" at bounding box center [57, 393] width 80 height 10
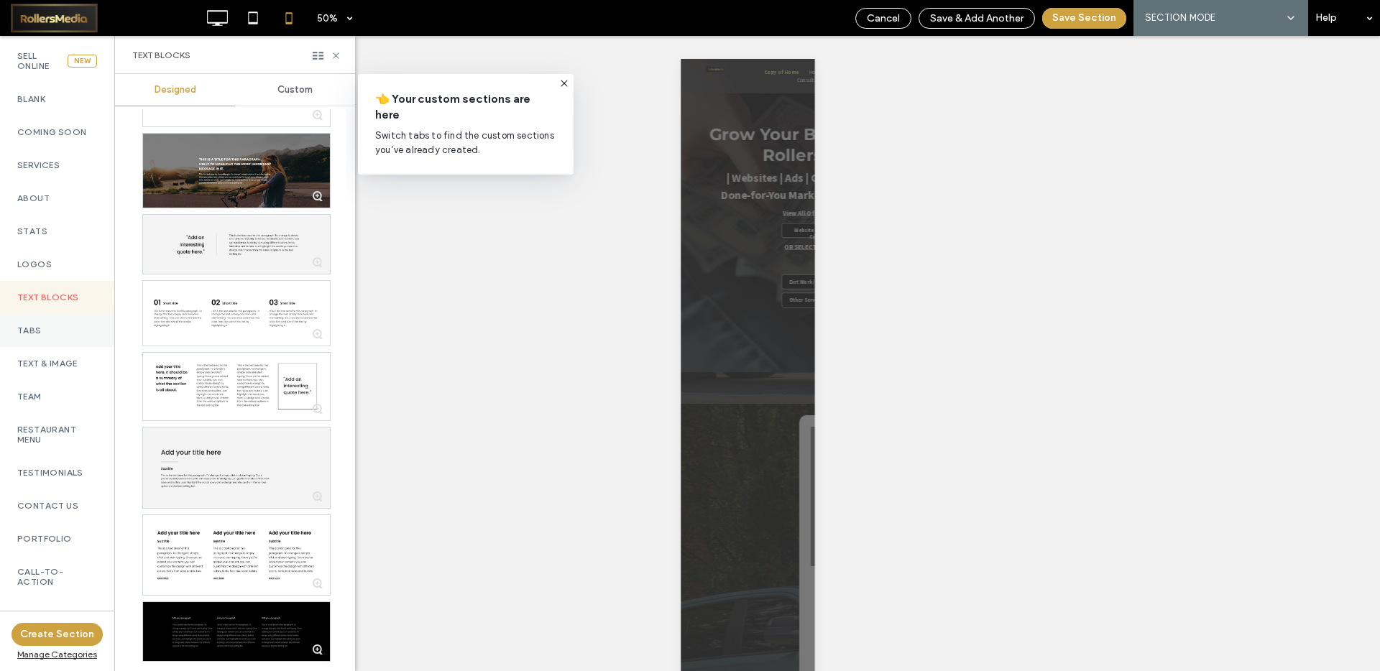
scroll to position [127, 0]
click at [51, 320] on div "Tabs" at bounding box center [57, 326] width 114 height 33
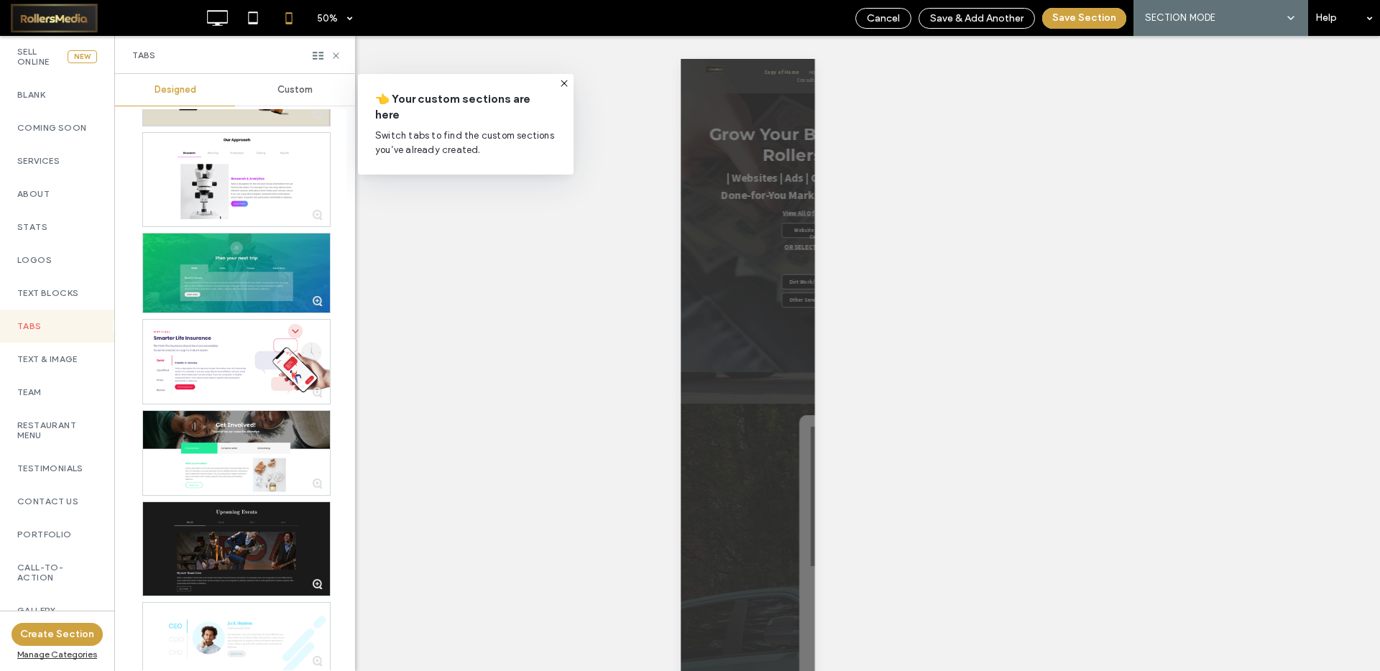
scroll to position [25, 0]
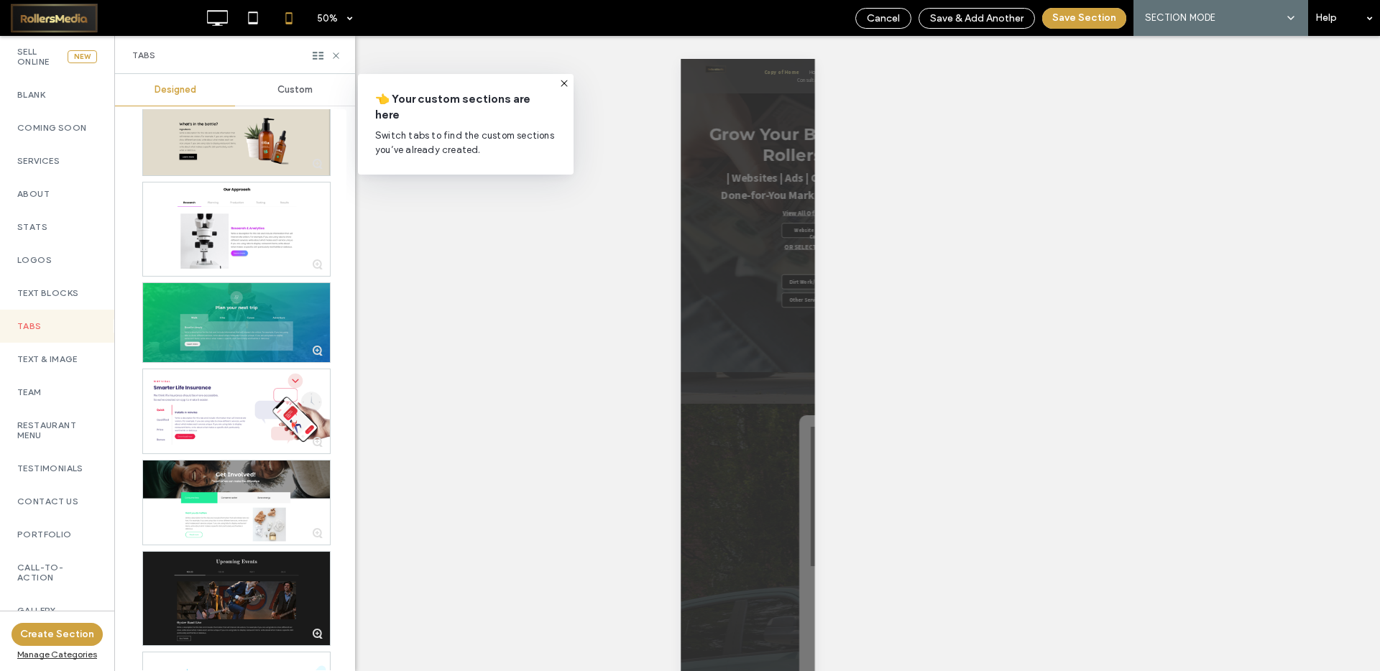
click at [206, 313] on div at bounding box center [236, 323] width 187 height 80
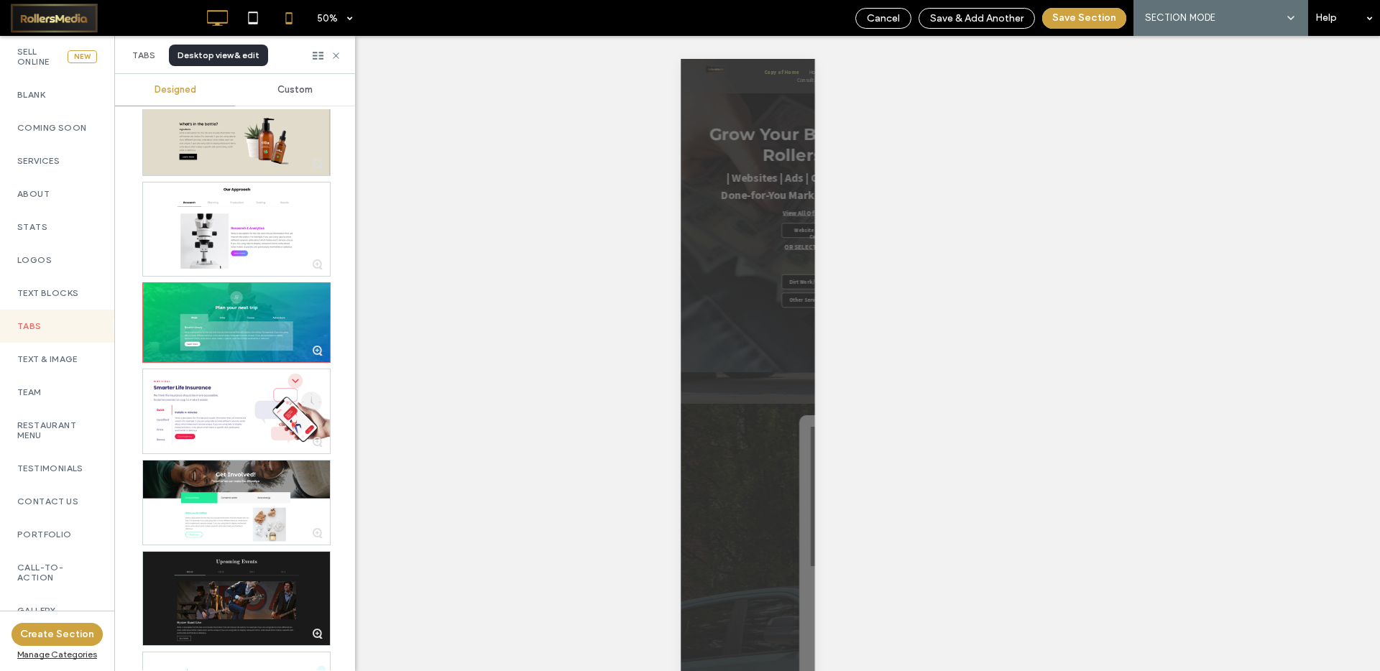
click at [226, 14] on icon at bounding box center [217, 18] width 29 height 29
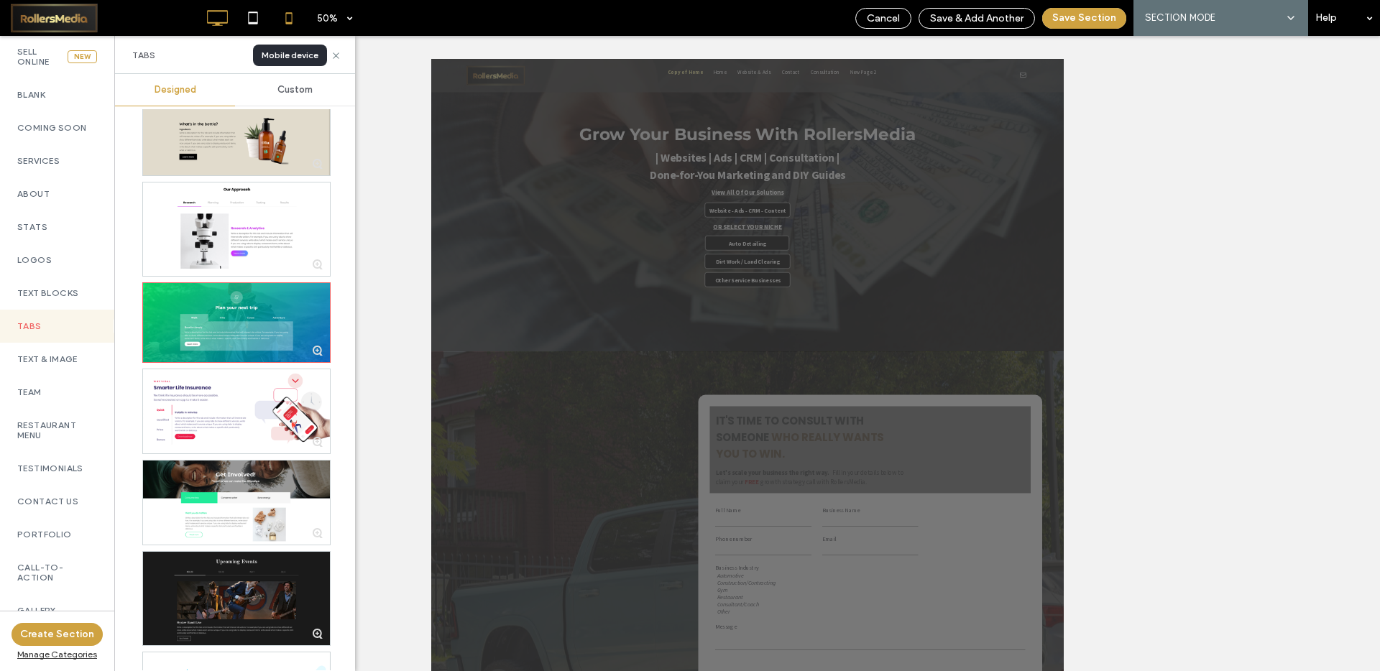
click at [283, 23] on icon at bounding box center [289, 18] width 29 height 29
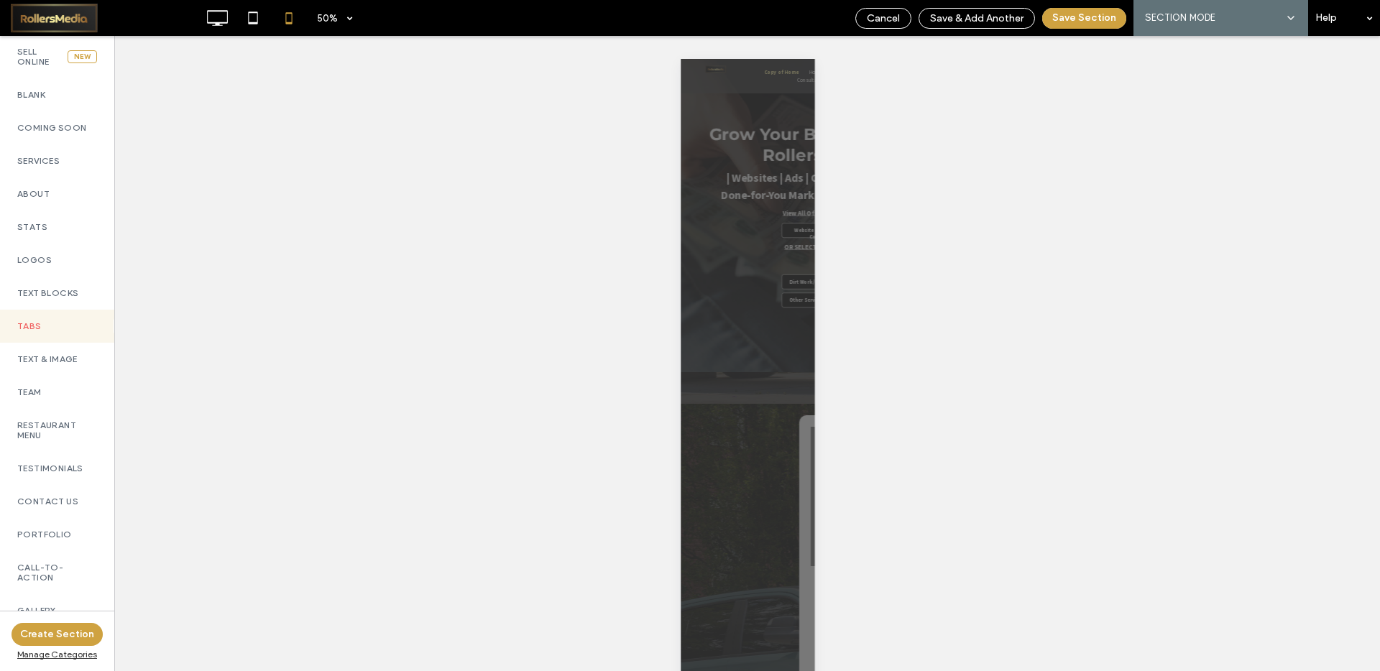
click at [41, 321] on label "Tabs" at bounding box center [57, 326] width 80 height 10
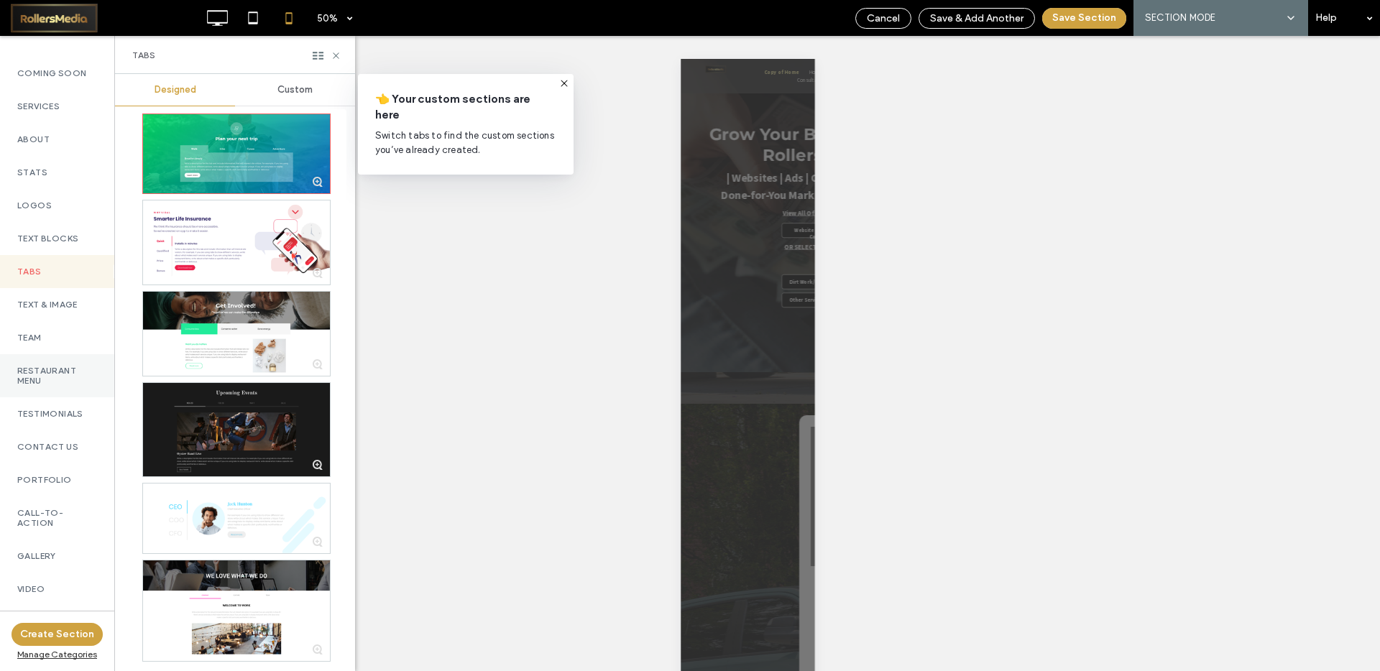
scroll to position [281, 0]
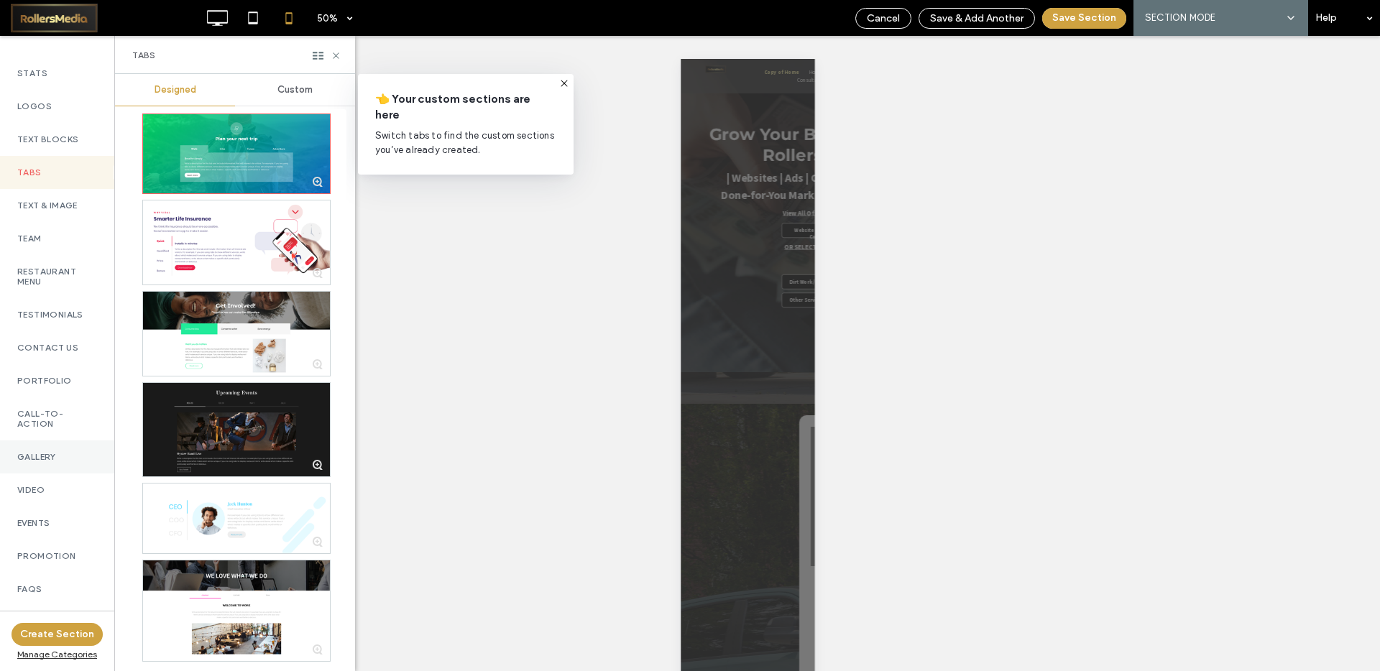
click at [41, 458] on label "Gallery" at bounding box center [57, 457] width 80 height 10
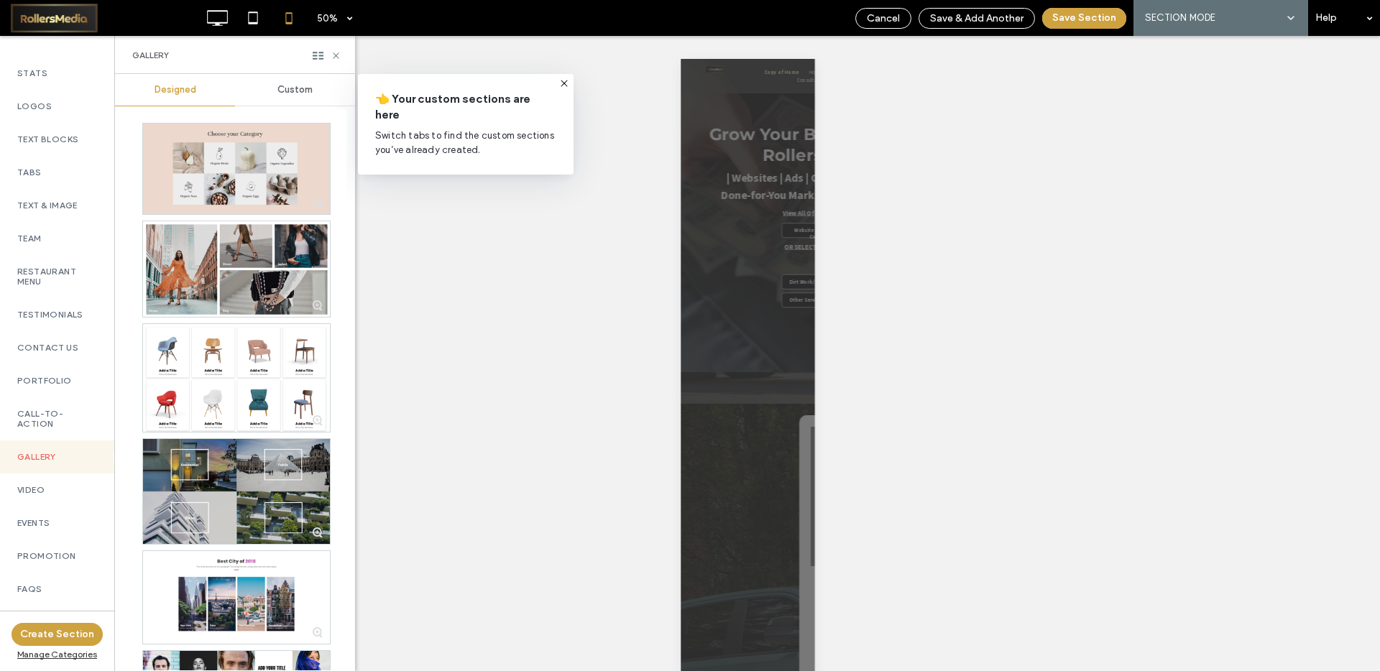
click at [213, 161] on div at bounding box center [236, 169] width 187 height 91
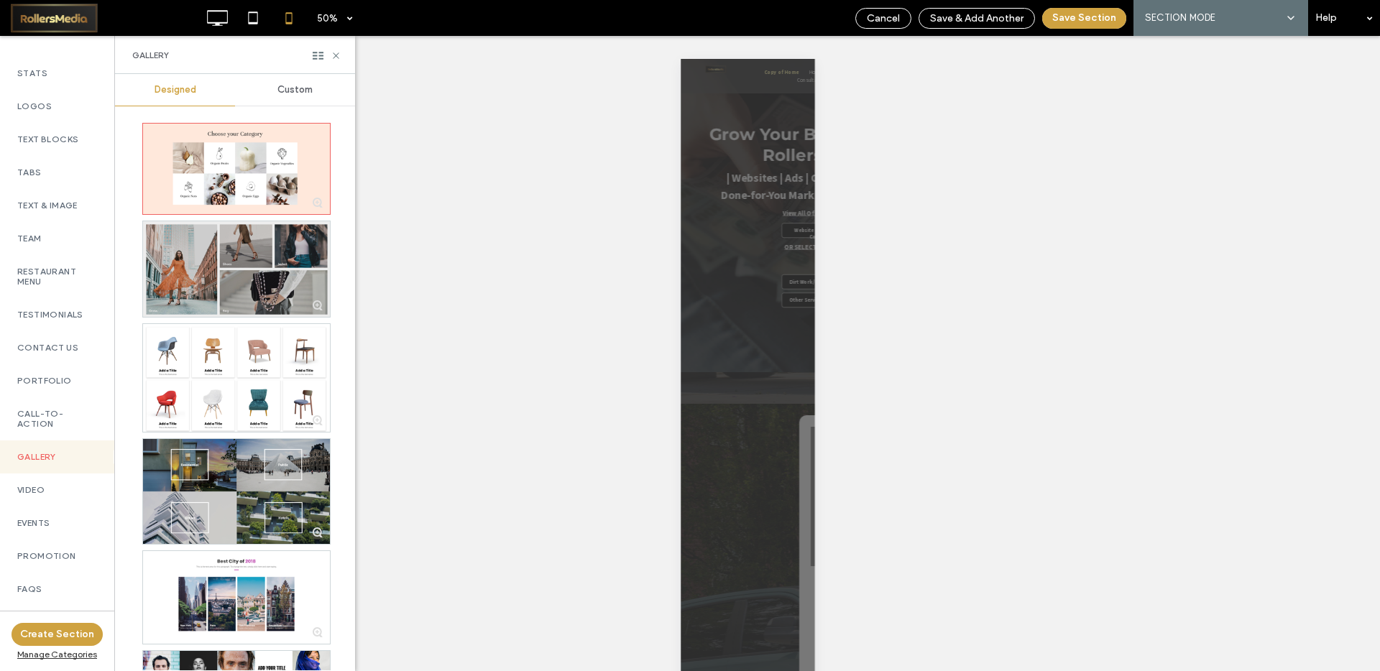
click at [242, 252] on div at bounding box center [236, 269] width 187 height 96
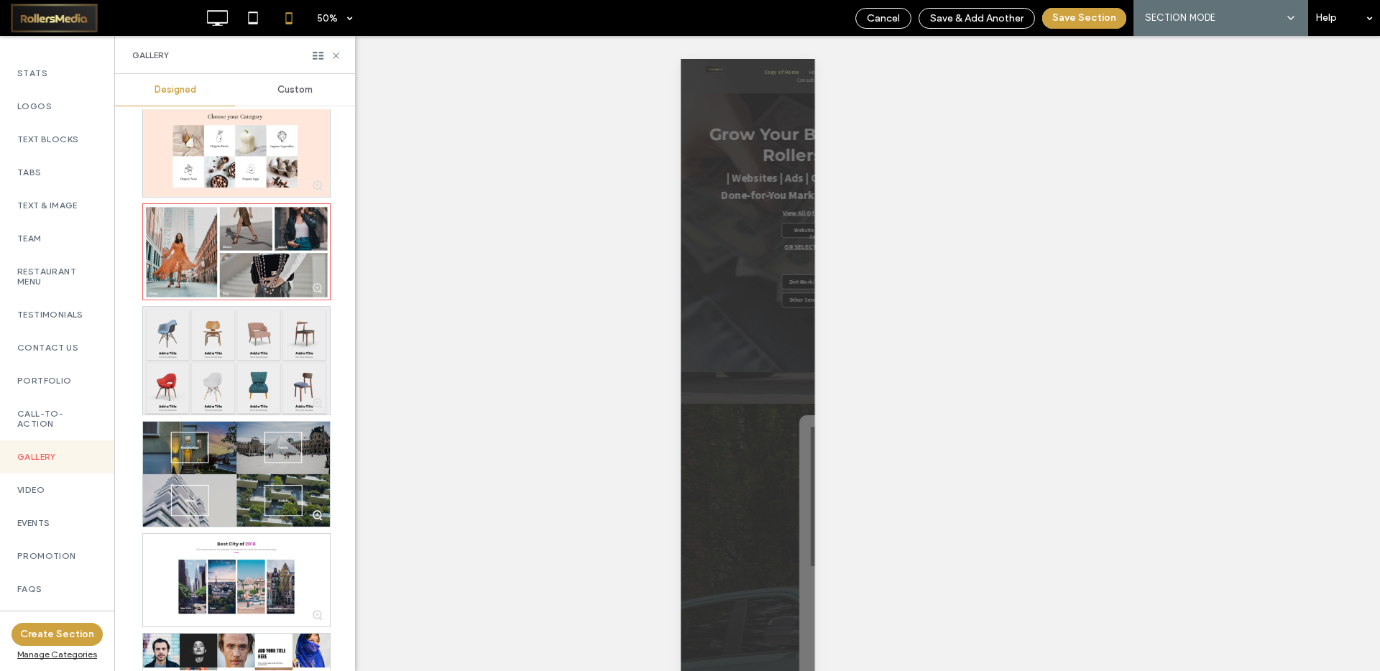
scroll to position [22, 0]
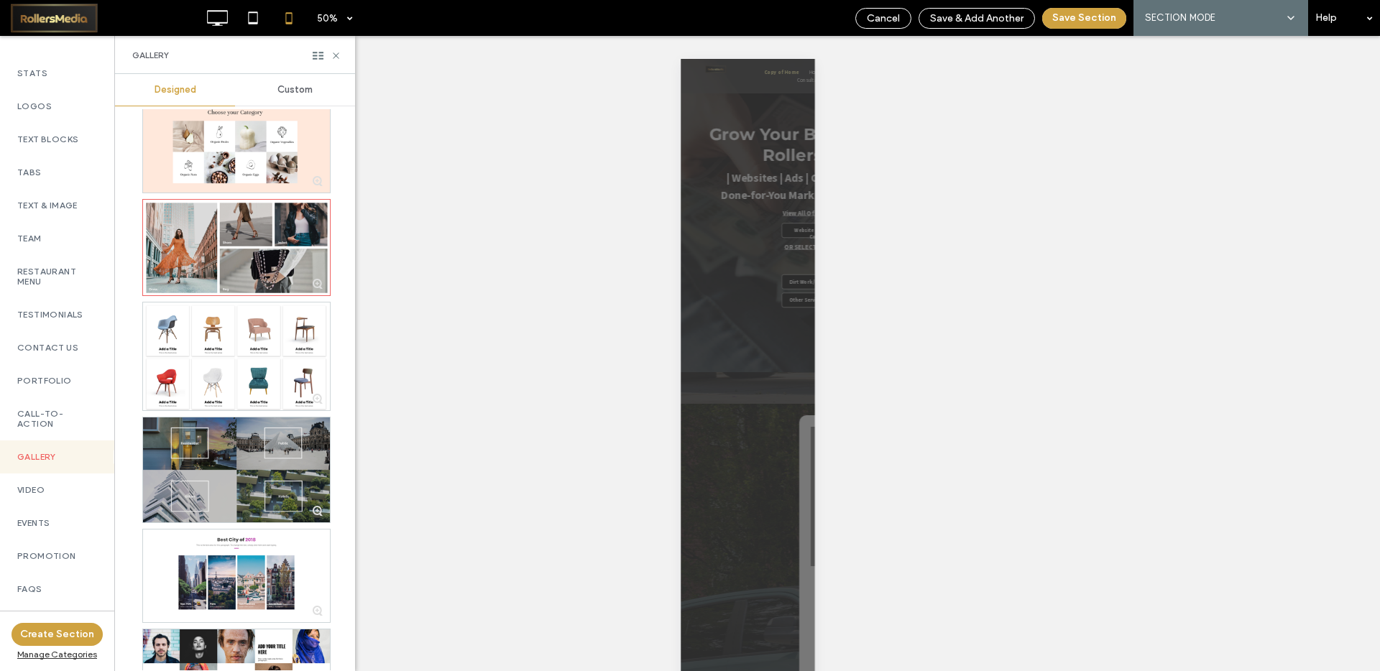
click at [225, 438] on div at bounding box center [236, 470] width 187 height 105
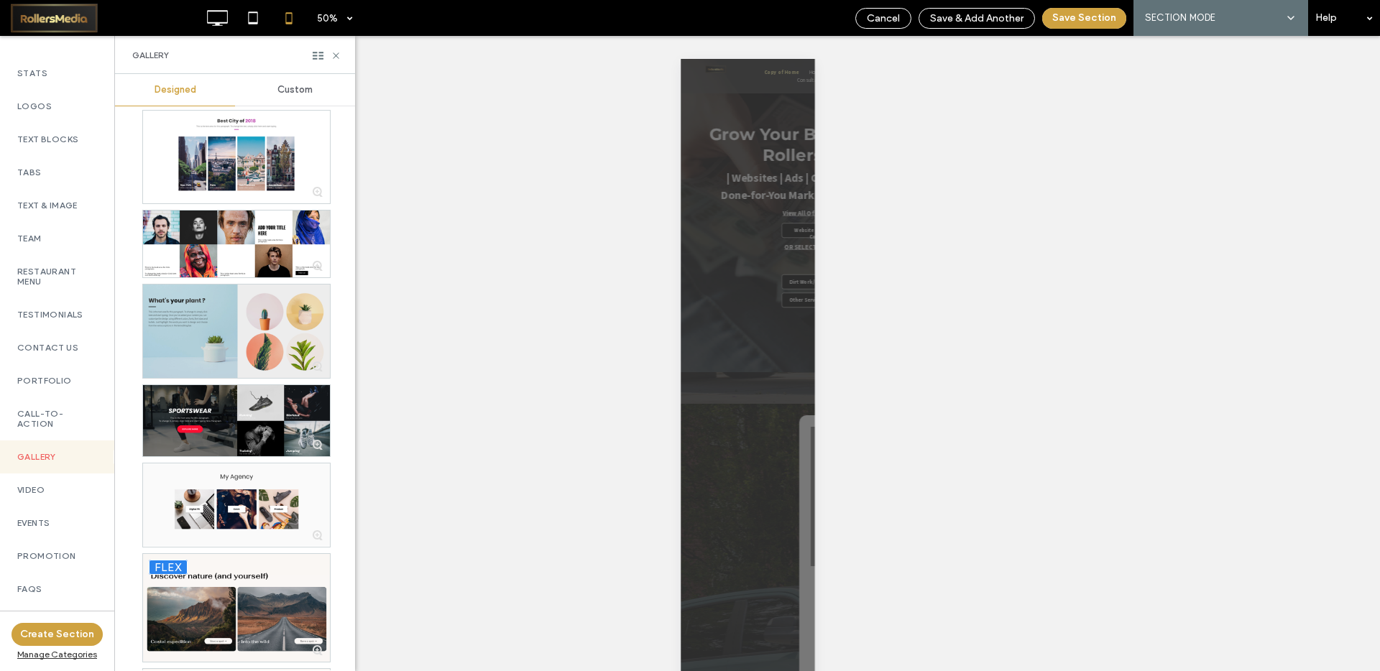
scroll to position [466, 0]
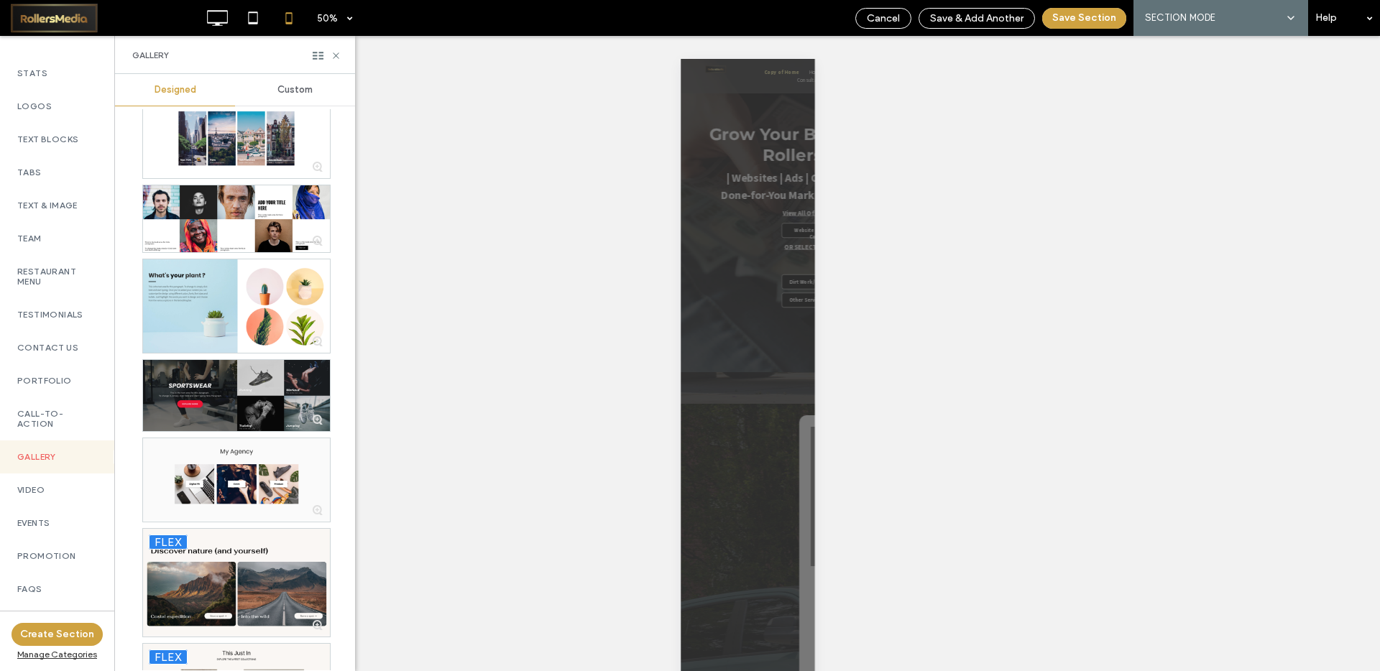
click at [236, 381] on div at bounding box center [236, 395] width 187 height 71
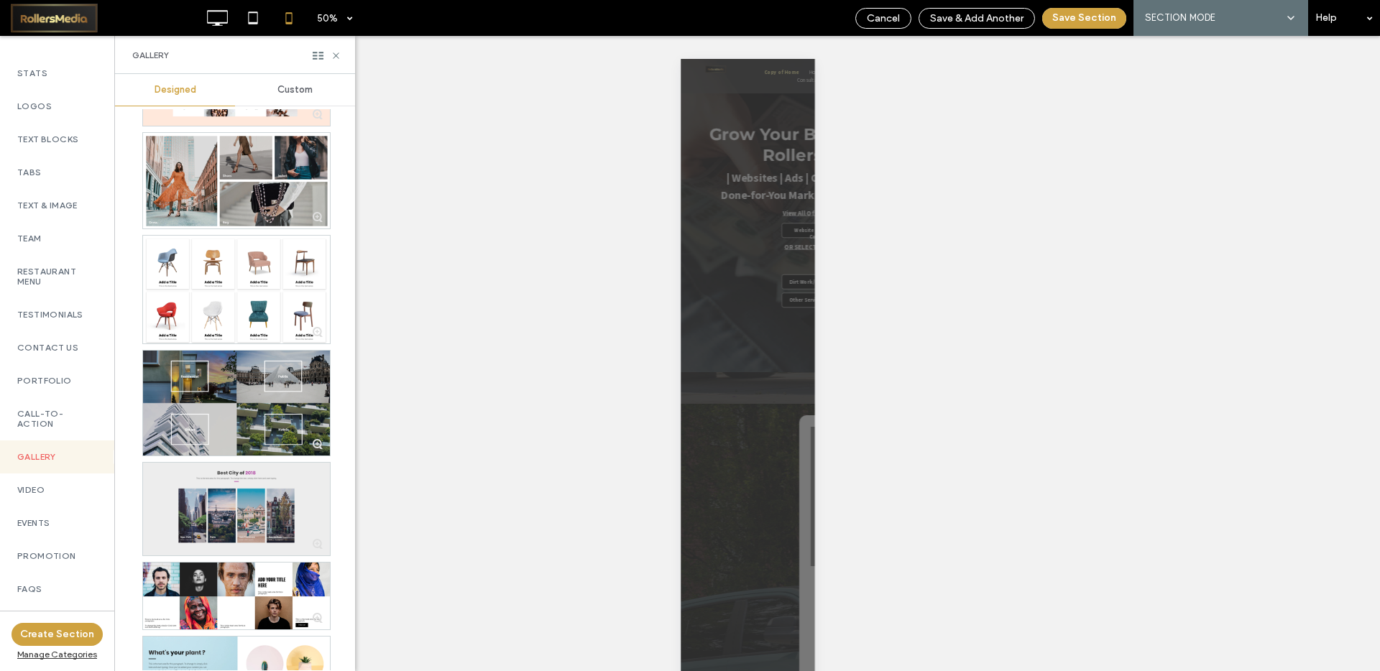
scroll to position [57, 0]
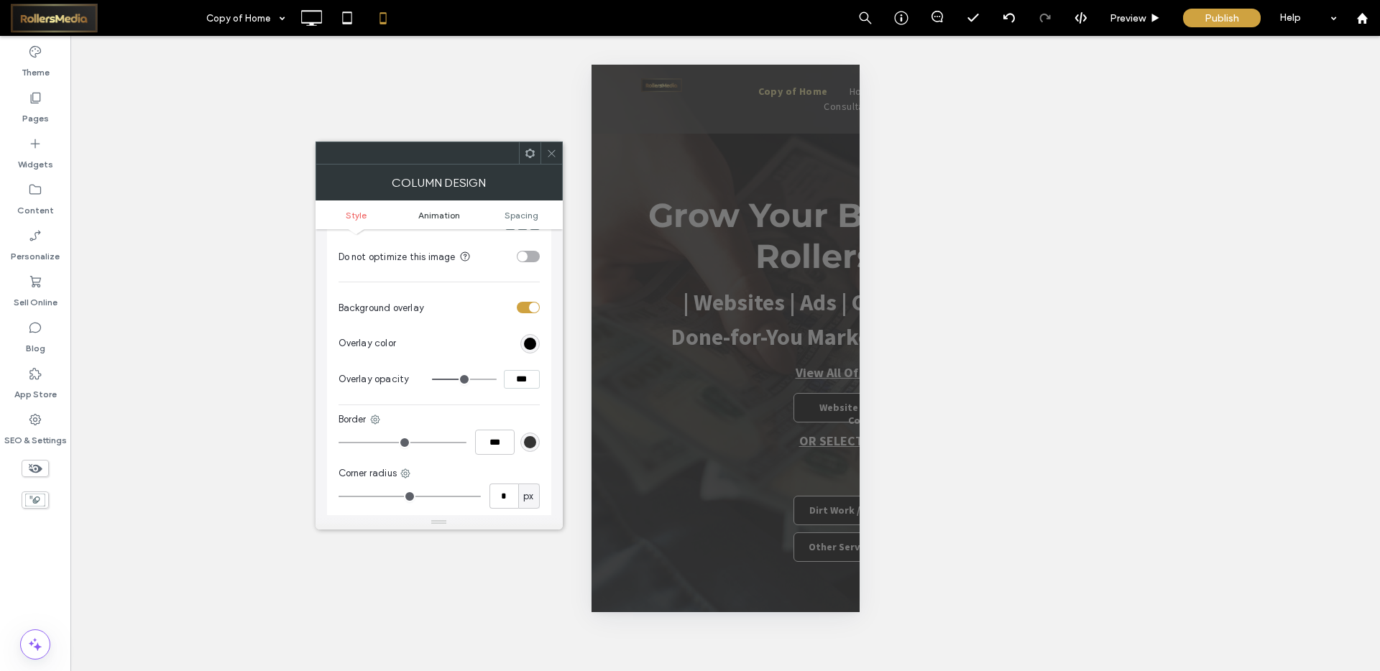
click at [436, 212] on span "Animation" at bounding box center [439, 215] width 42 height 11
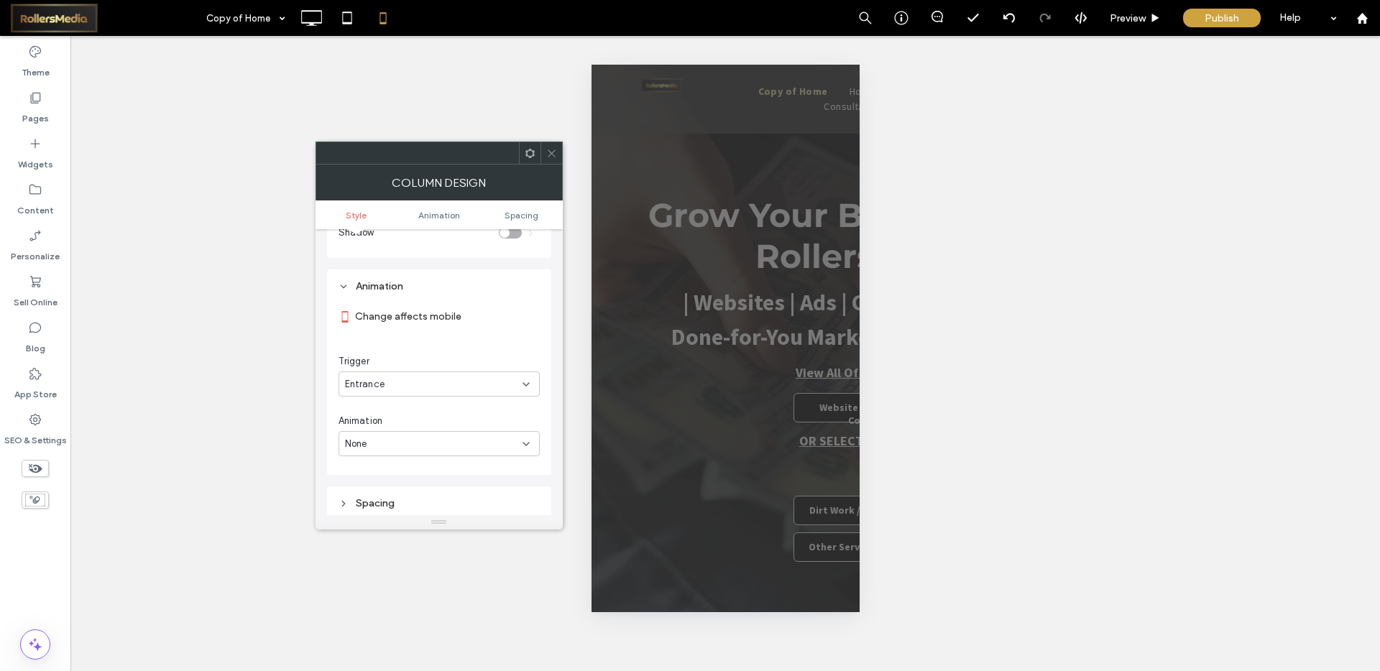
scroll to position [765, 0]
click at [554, 157] on icon at bounding box center [551, 153] width 11 height 11
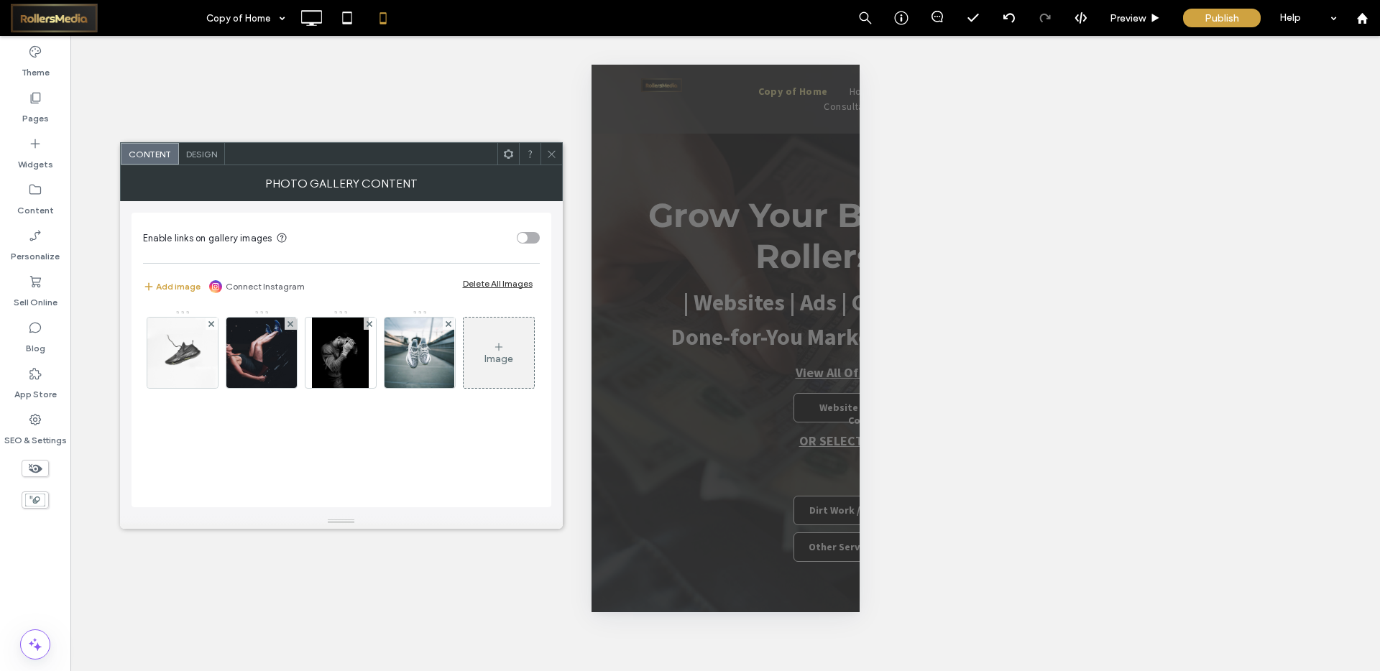
click at [548, 147] on span at bounding box center [551, 154] width 11 height 22
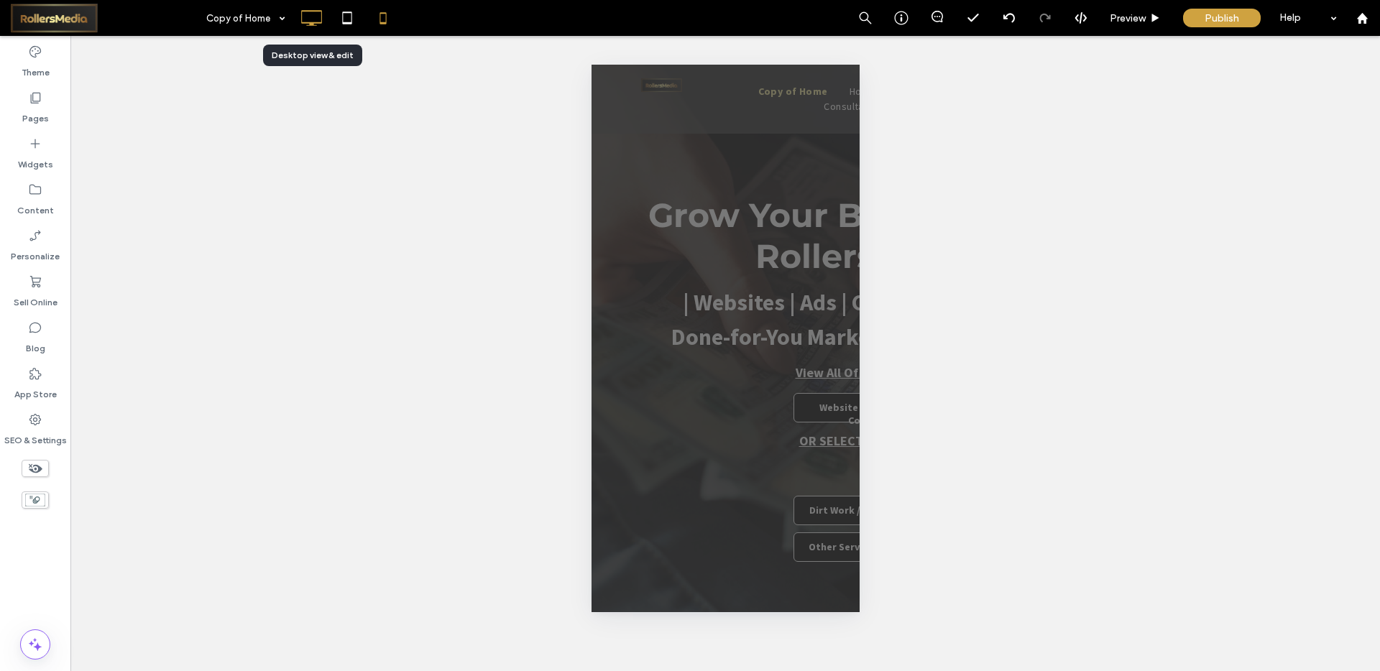
click at [313, 17] on icon at bounding box center [311, 18] width 29 height 29
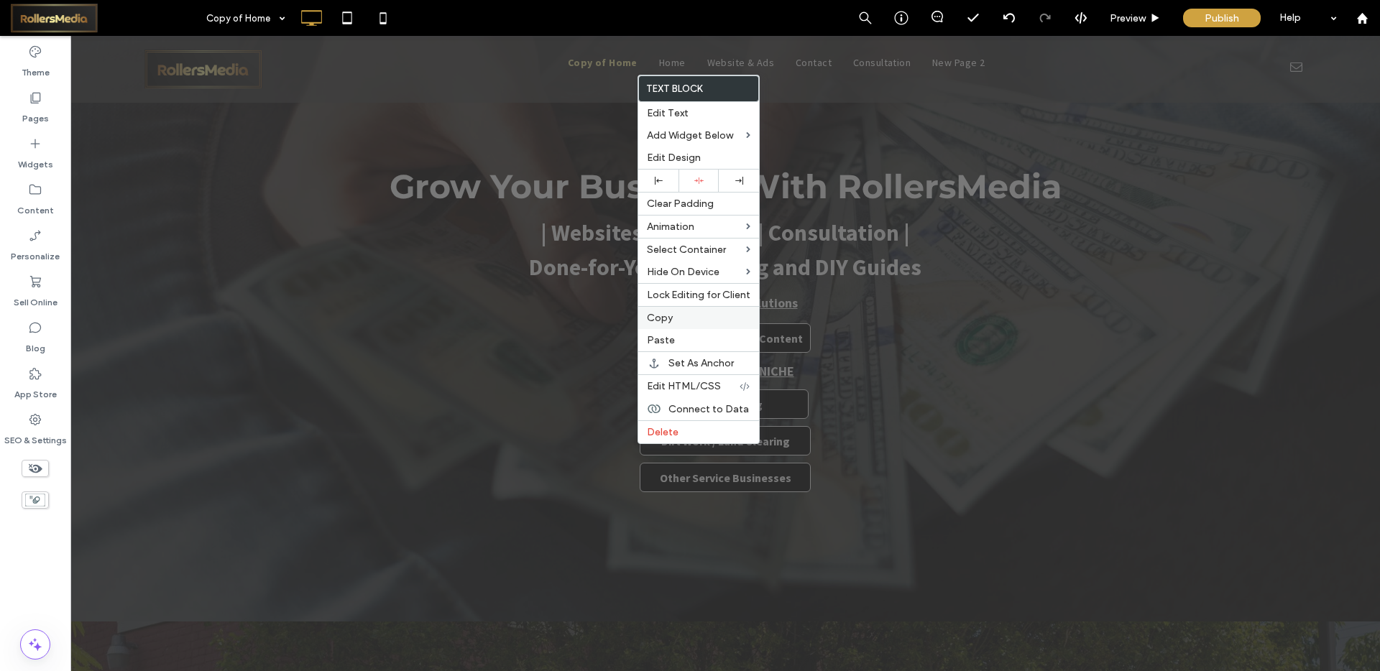
click at [678, 311] on div "Copy" at bounding box center [698, 317] width 121 height 23
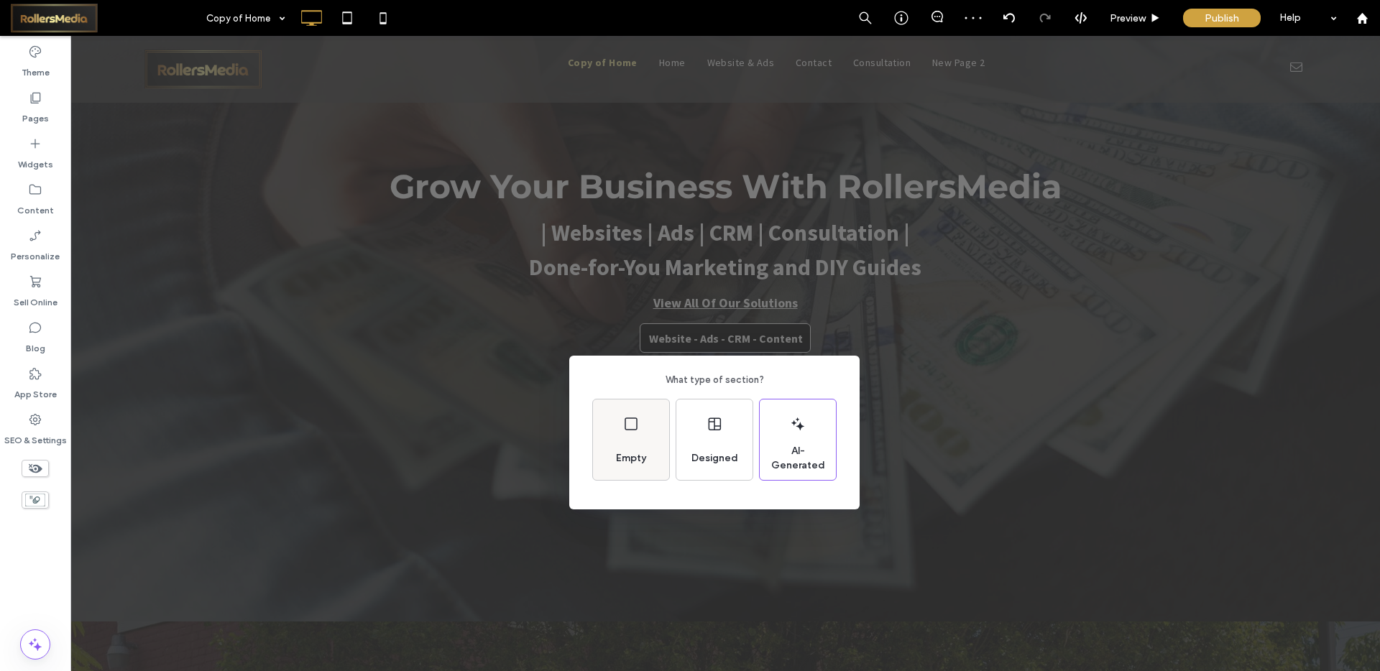
click at [618, 420] on div "Empty" at bounding box center [631, 440] width 76 height 81
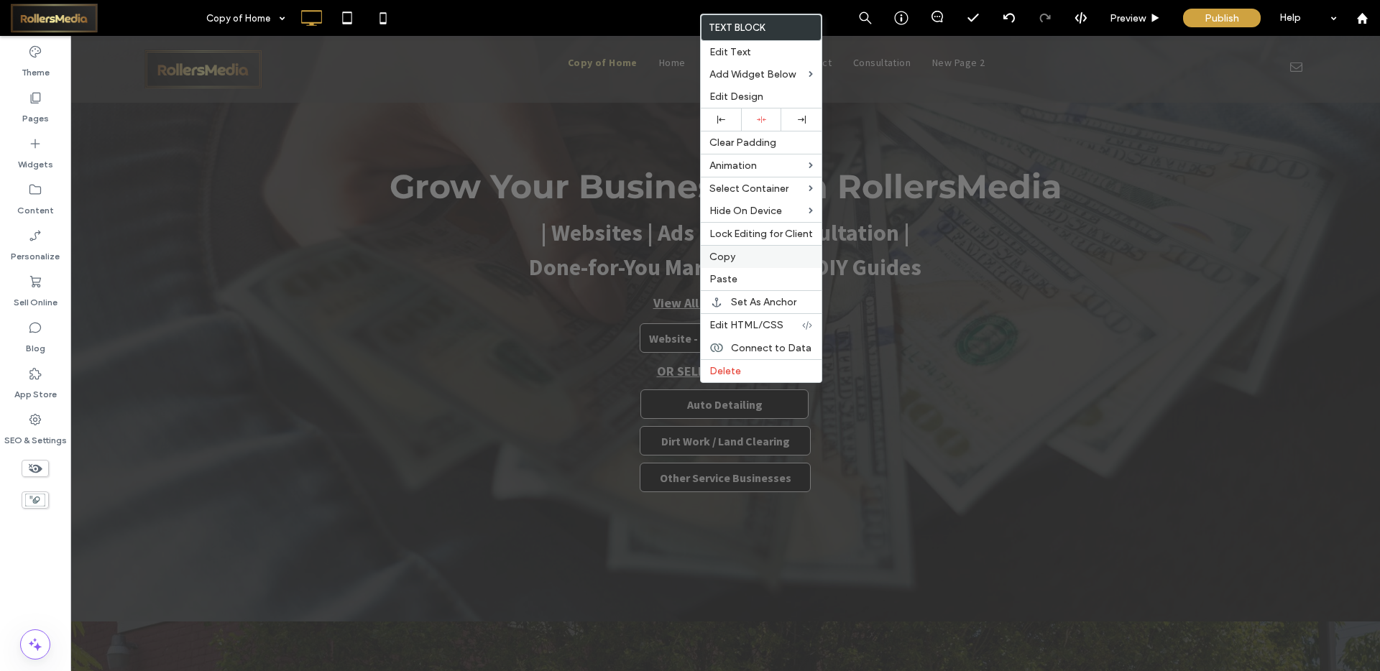
click at [723, 252] on span "Copy" at bounding box center [722, 257] width 26 height 12
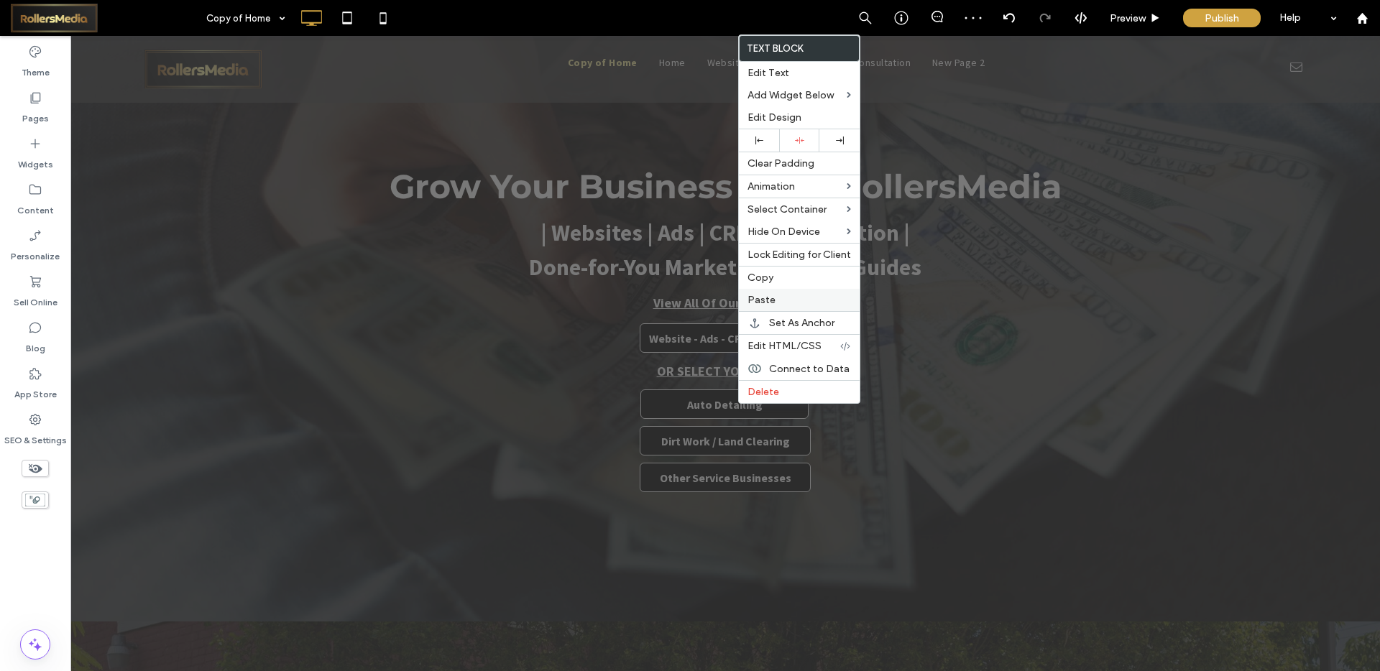
click at [776, 297] on label "Paste" at bounding box center [800, 300] width 104 height 12
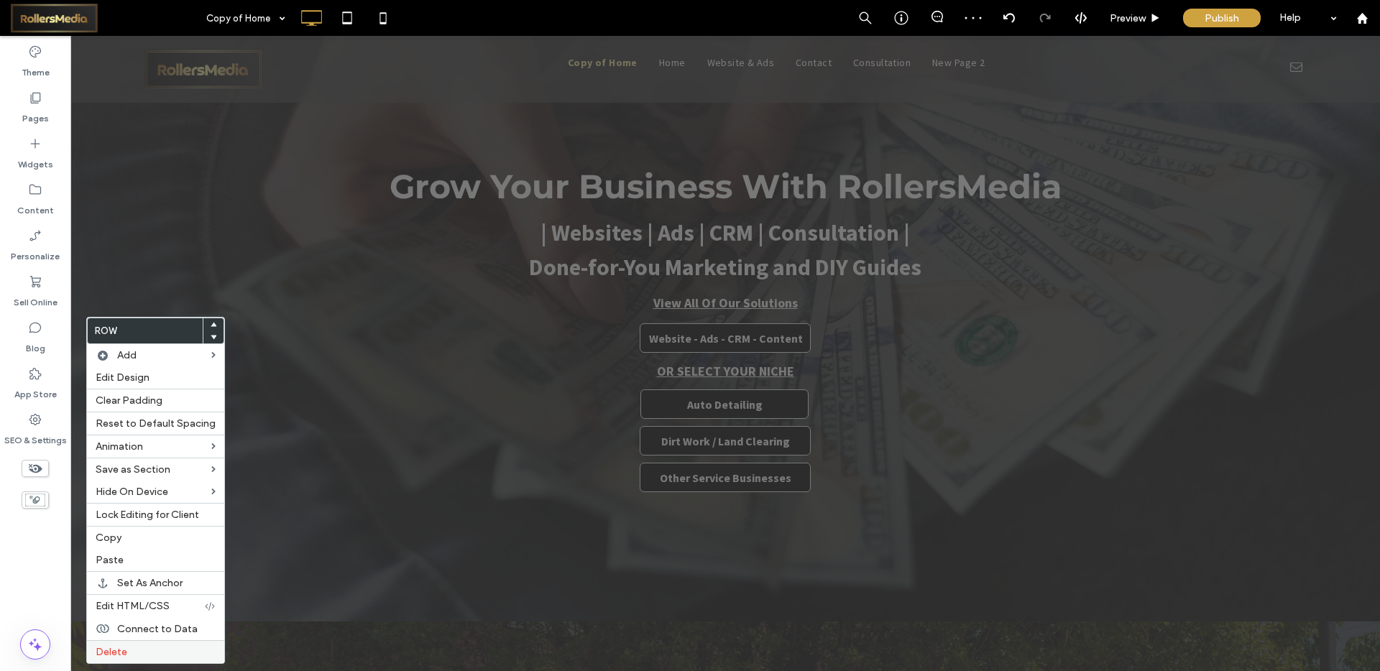
click at [127, 648] on label "Delete" at bounding box center [156, 652] width 120 height 12
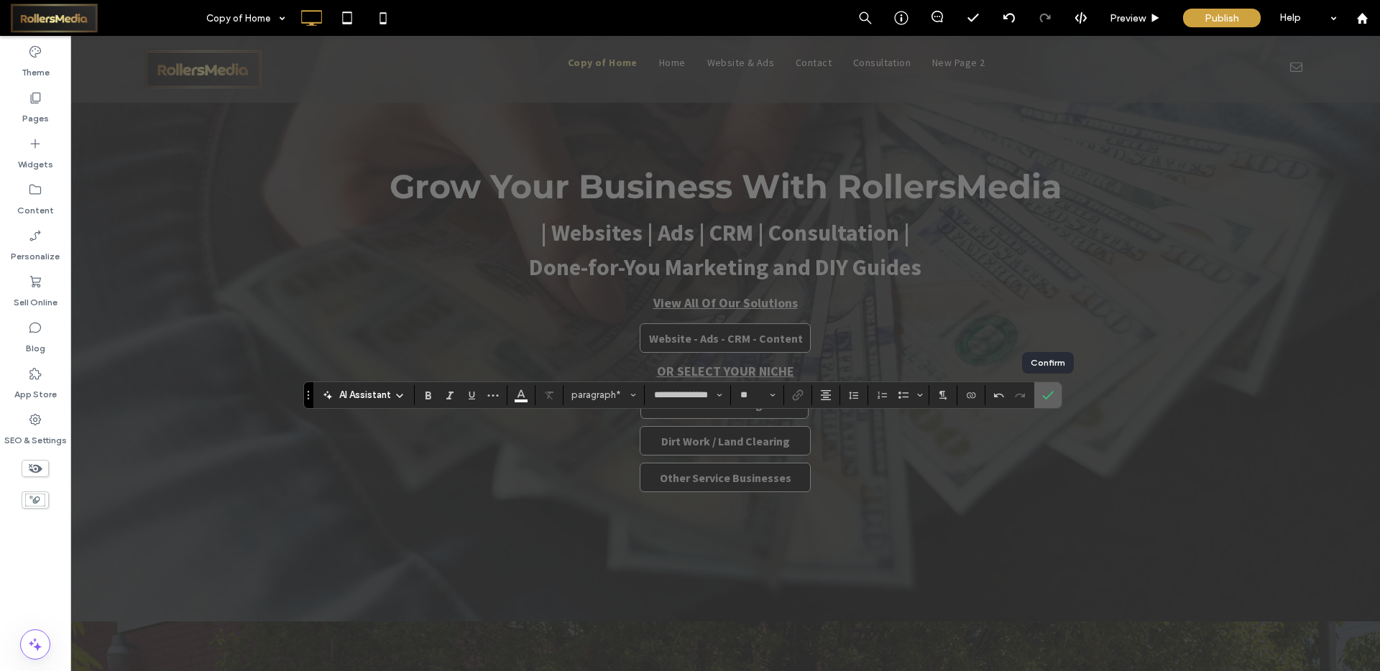
click at [1037, 394] on label "Confirm" at bounding box center [1048, 395] width 22 height 26
click at [389, 9] on icon at bounding box center [383, 18] width 29 height 29
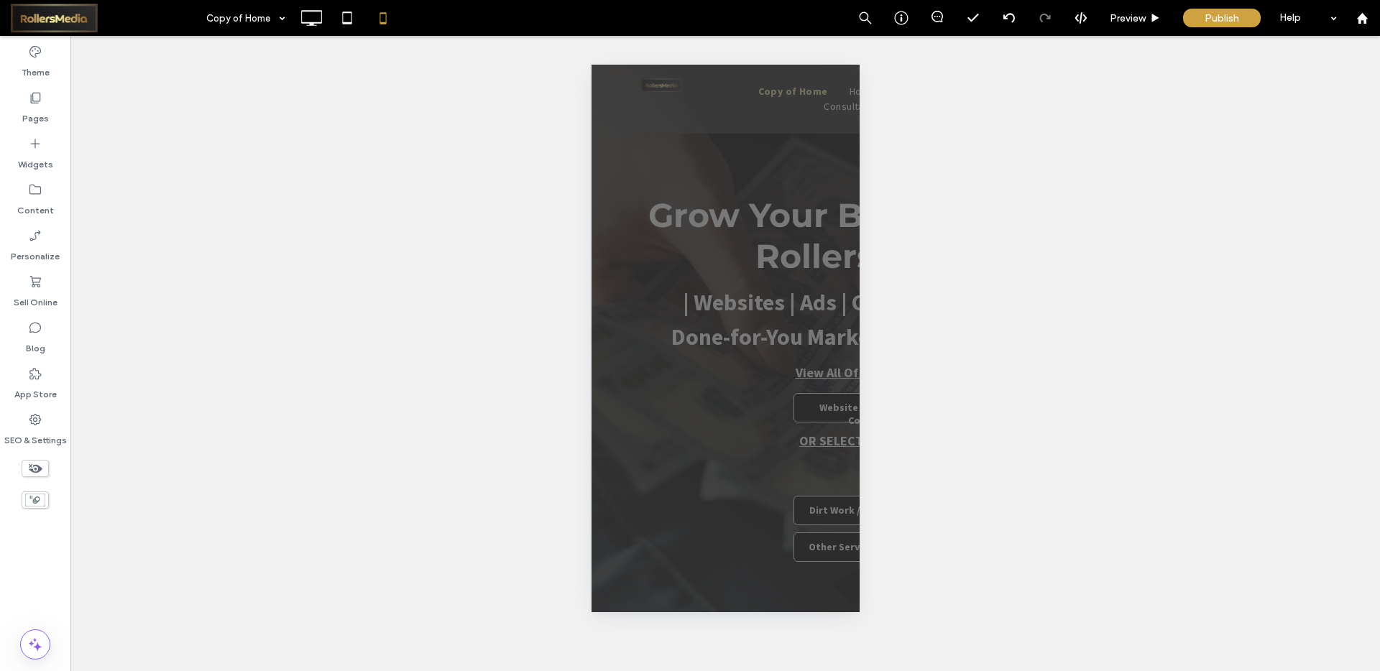
type input "**********"
type input "**"
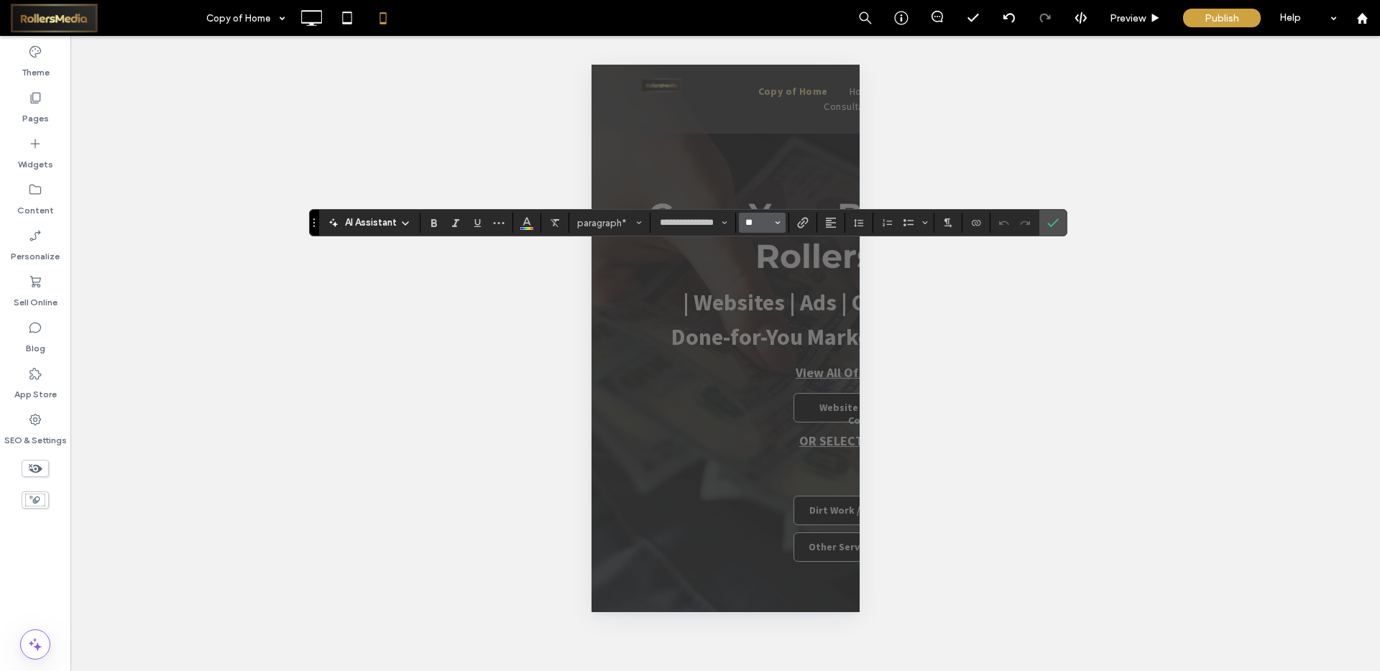
click at [757, 219] on input "**" at bounding box center [758, 223] width 28 height 12
click at [758, 380] on label "18" at bounding box center [762, 387] width 46 height 20
type input "**"
click at [1065, 218] on section at bounding box center [1052, 223] width 27 height 26
click at [1062, 219] on label "Confirm" at bounding box center [1053, 223] width 22 height 26
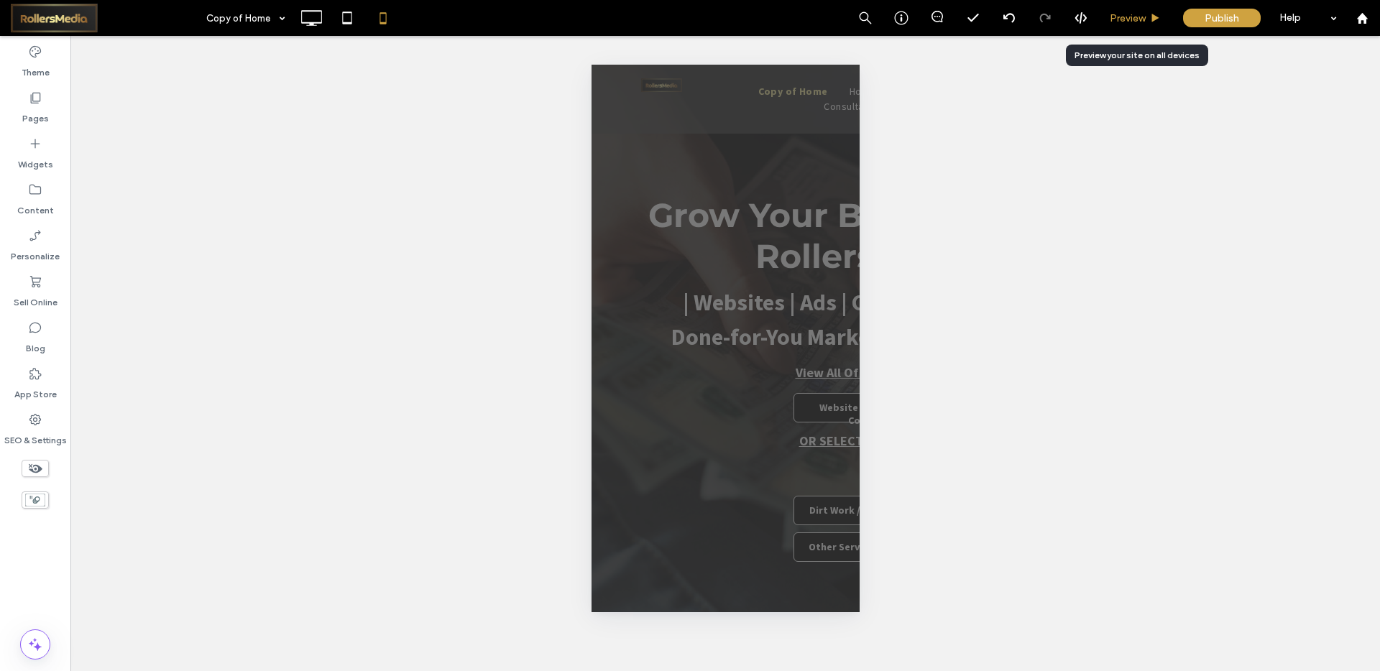
click at [1137, 20] on span "Preview" at bounding box center [1128, 18] width 36 height 12
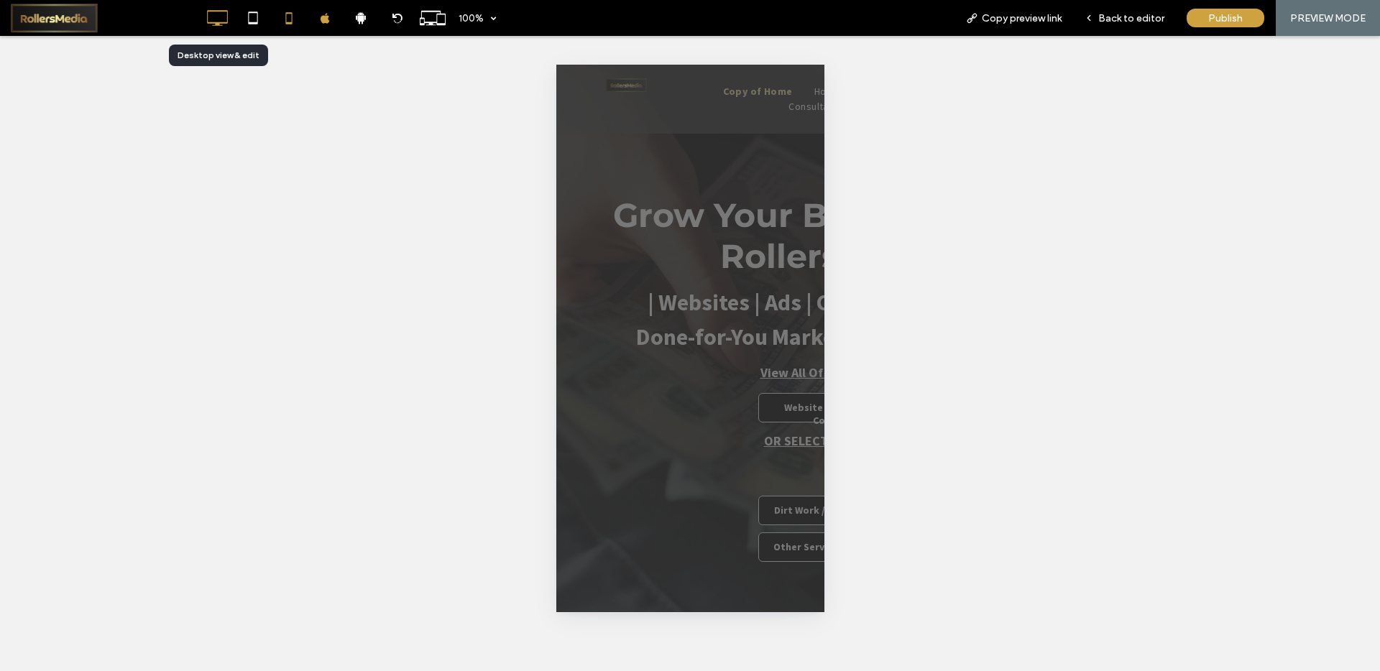
click at [208, 12] on icon at bounding box center [217, 18] width 29 height 29
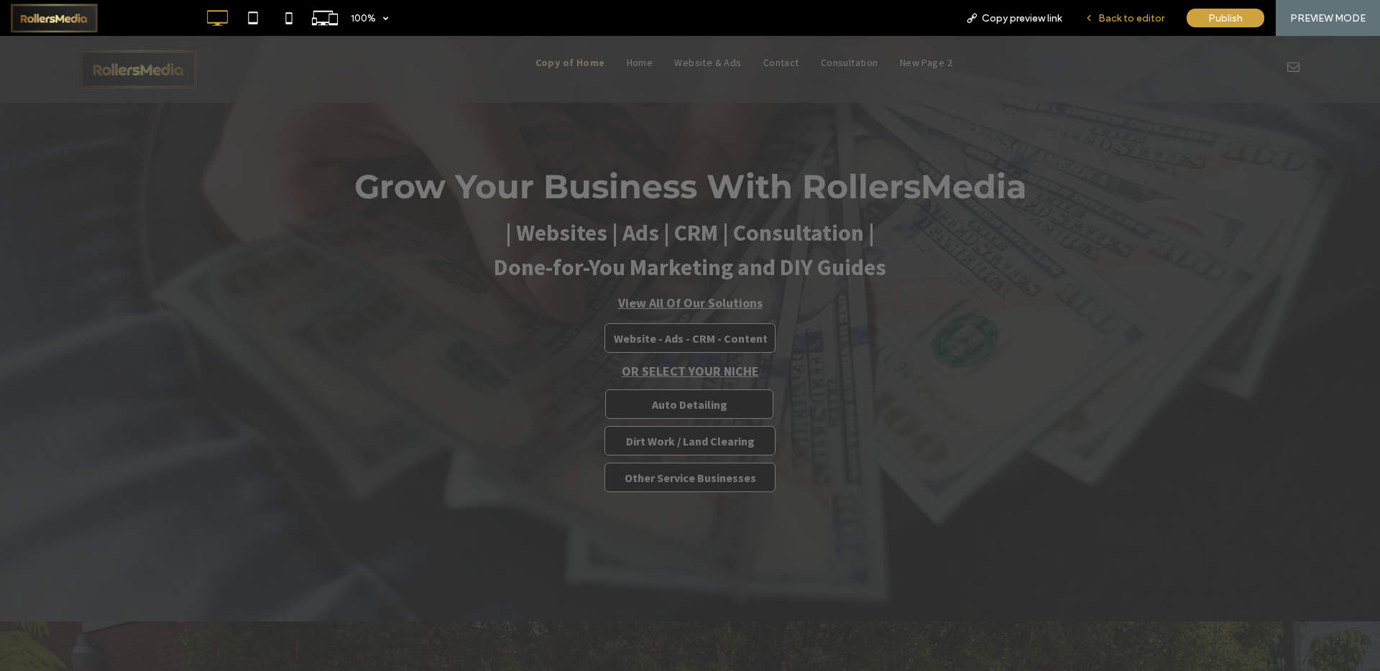
click at [1126, 14] on span "Back to editor" at bounding box center [1131, 18] width 66 height 12
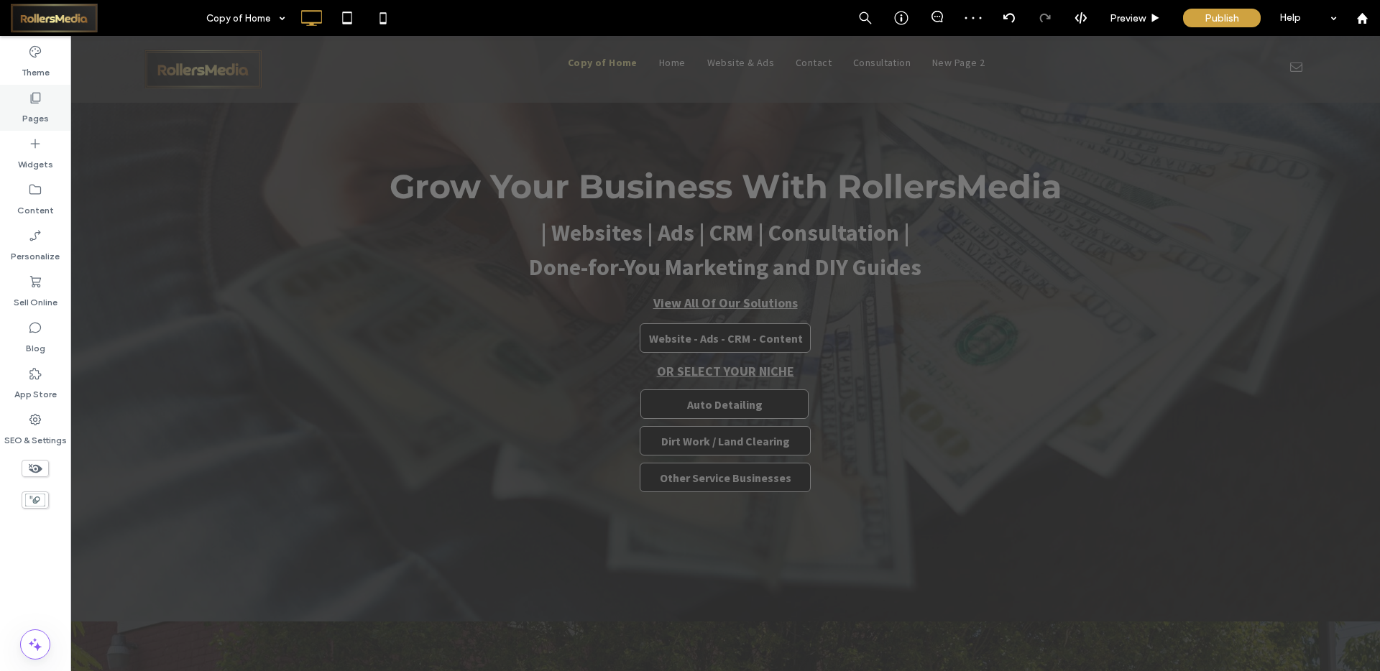
click at [50, 98] on div "Pages" at bounding box center [35, 108] width 70 height 46
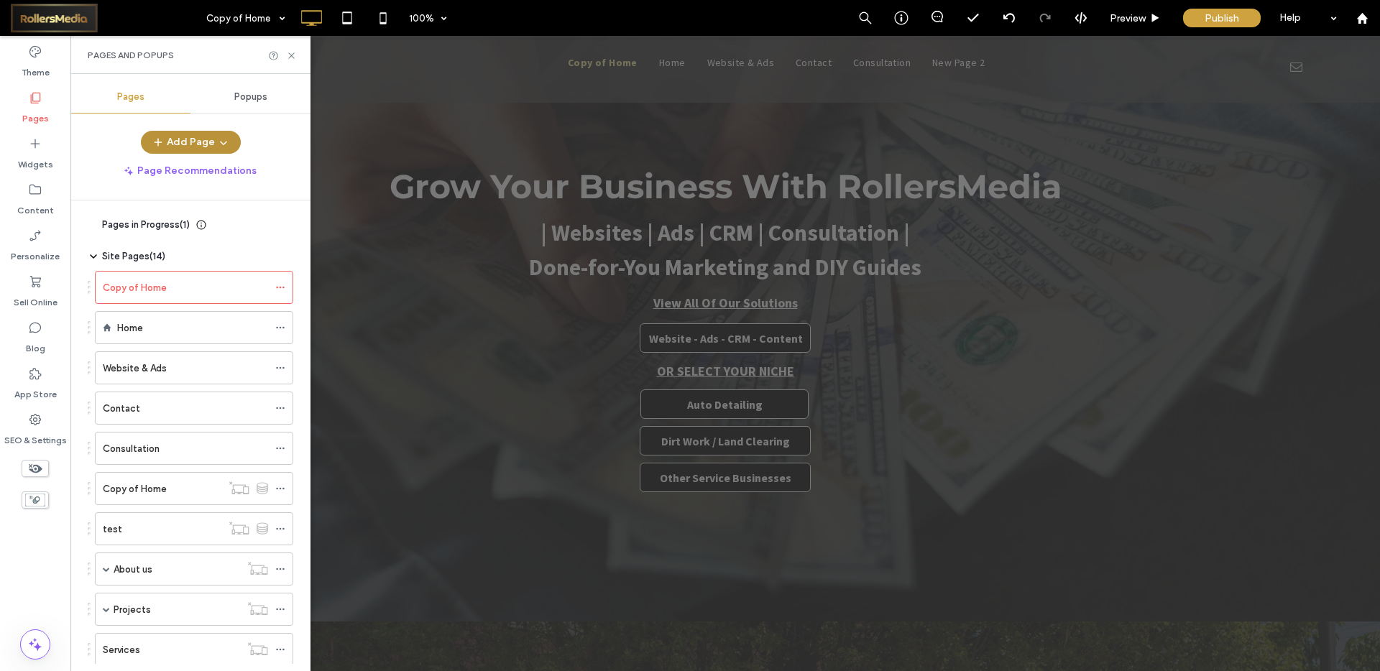
click at [229, 142] on button "Add Page" at bounding box center [191, 142] width 100 height 23
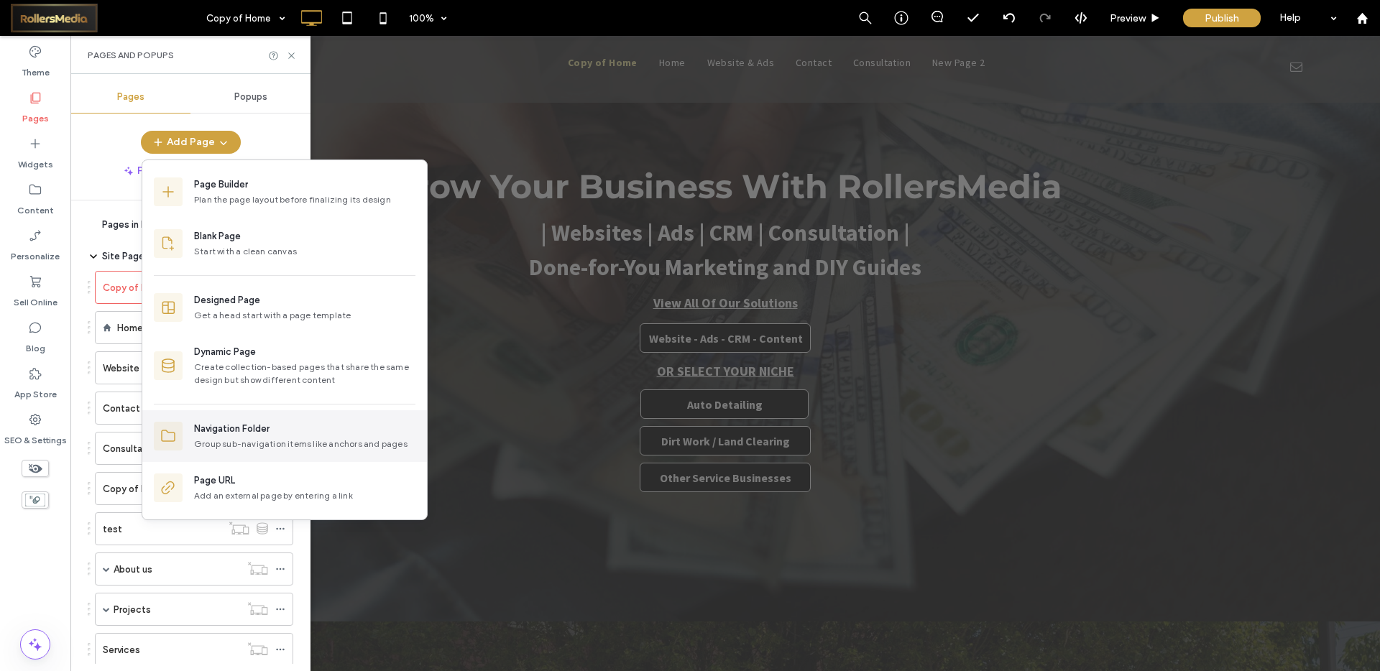
click at [253, 433] on div "Navigation Folder" at bounding box center [231, 429] width 75 height 14
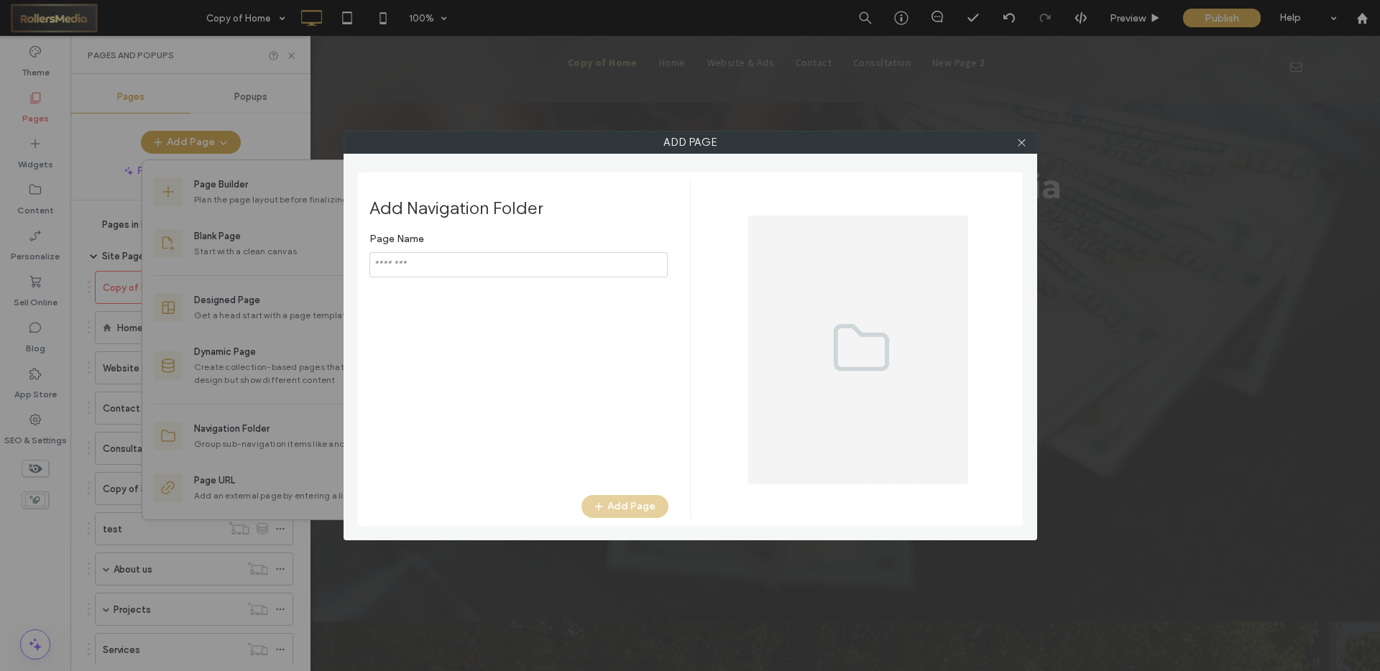
click at [492, 272] on input "notEmpty" at bounding box center [518, 264] width 298 height 25
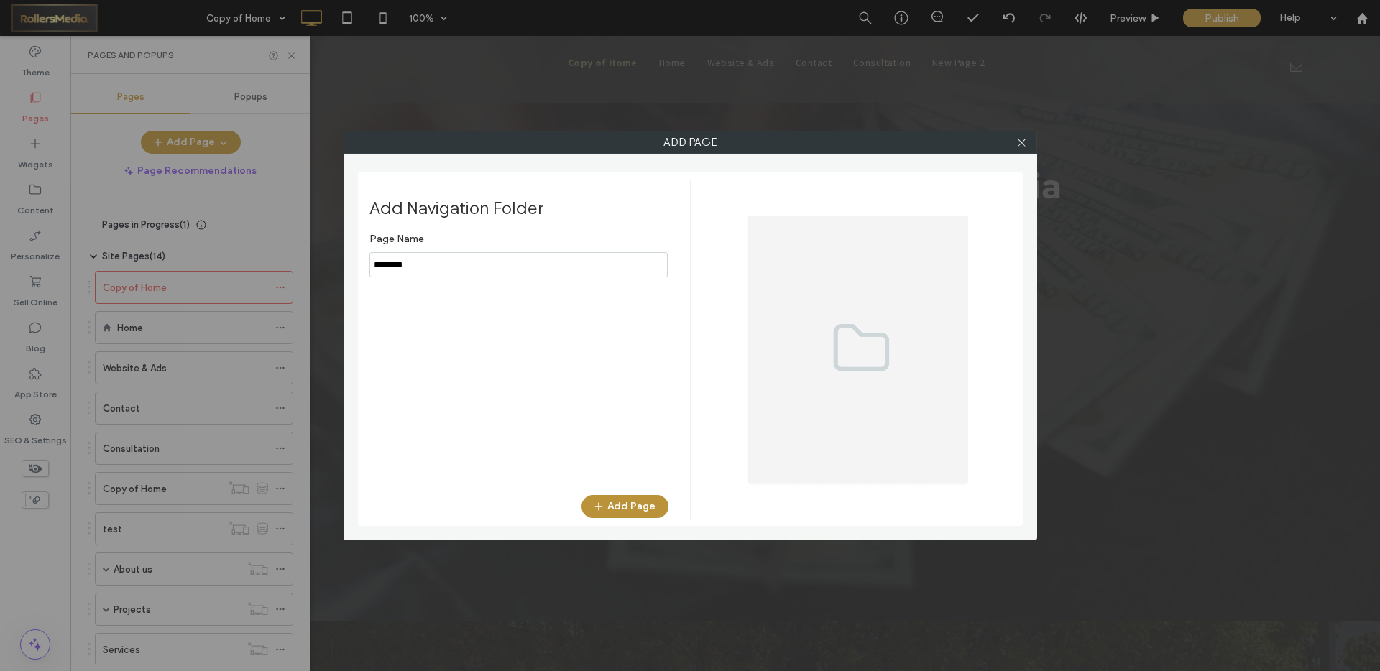
type input "********"
click at [635, 498] on button "Add Page" at bounding box center [624, 506] width 87 height 23
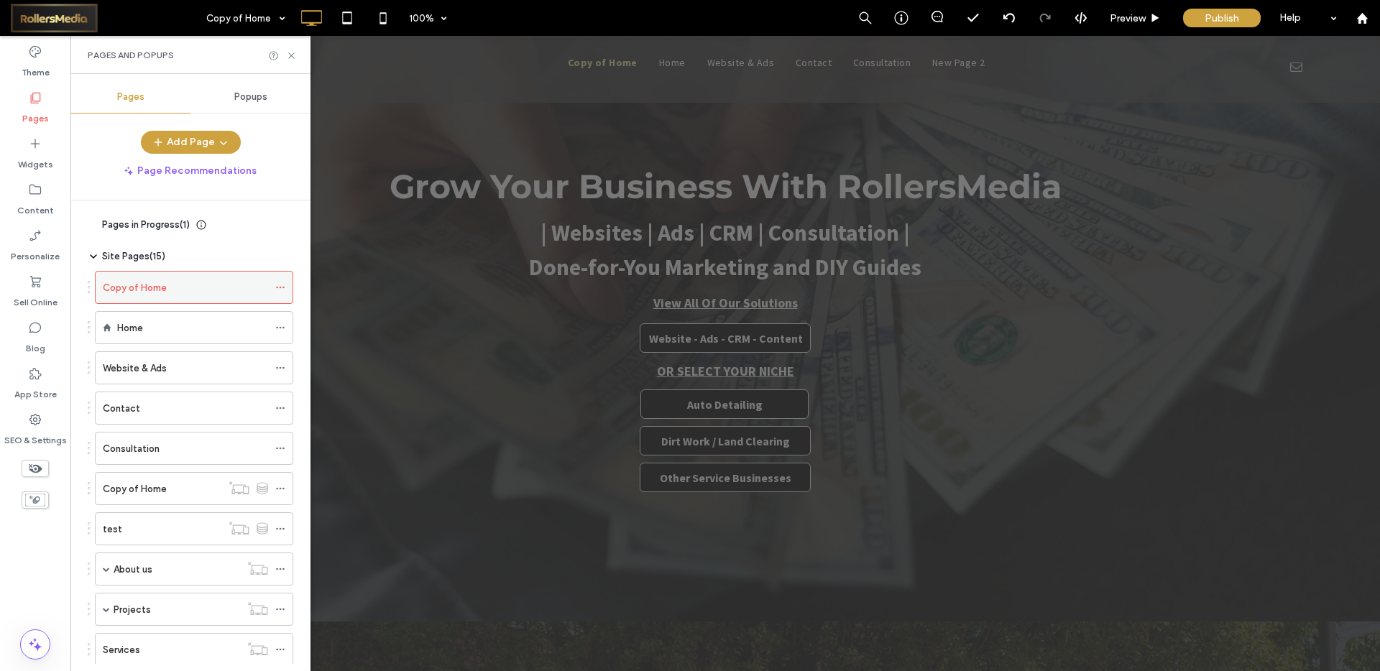
click at [149, 284] on label "Copy of Home" at bounding box center [135, 287] width 64 height 25
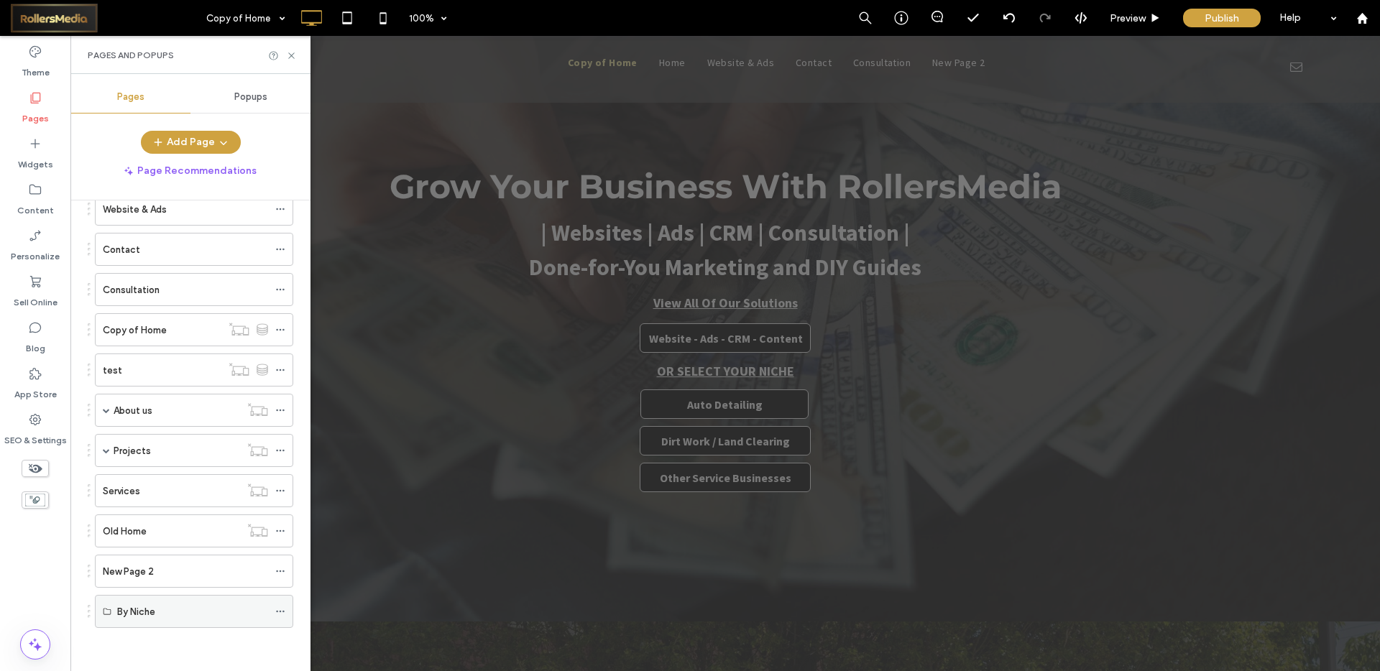
click at [137, 617] on label "By Niche" at bounding box center [136, 611] width 38 height 25
click at [282, 611] on use at bounding box center [280, 612] width 8 height 2
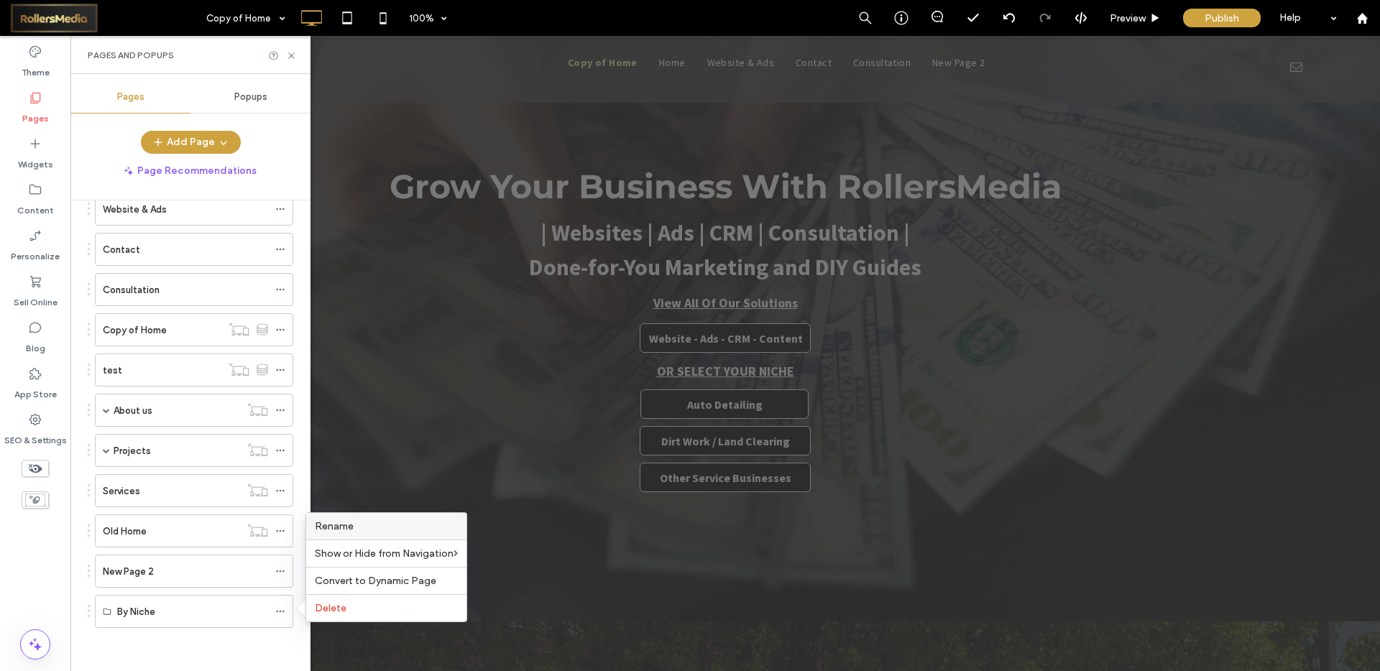
click at [339, 529] on span "Rename" at bounding box center [334, 526] width 39 height 12
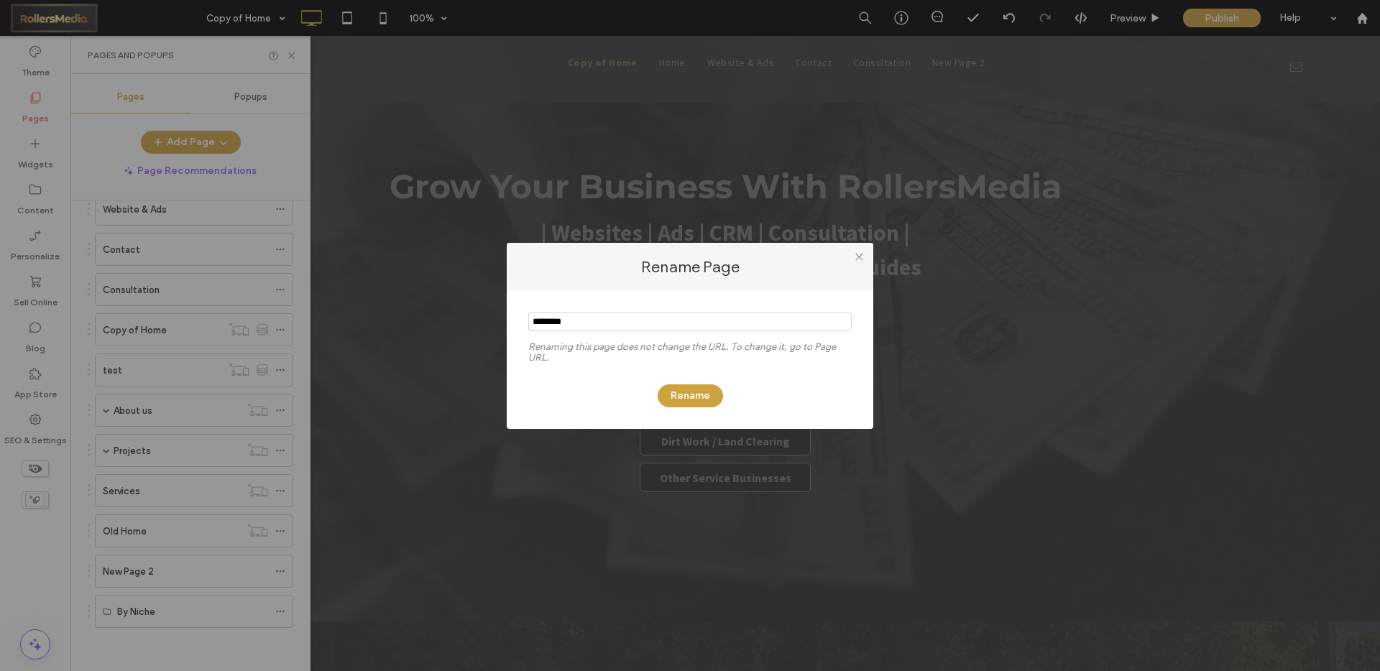
click at [597, 321] on input "notEmpty" at bounding box center [689, 322] width 323 height 19
type input "**********"
click at [656, 342] on label "Renaming this page does not change the URL. To change it, go to Page URL." at bounding box center [689, 355] width 323 height 29
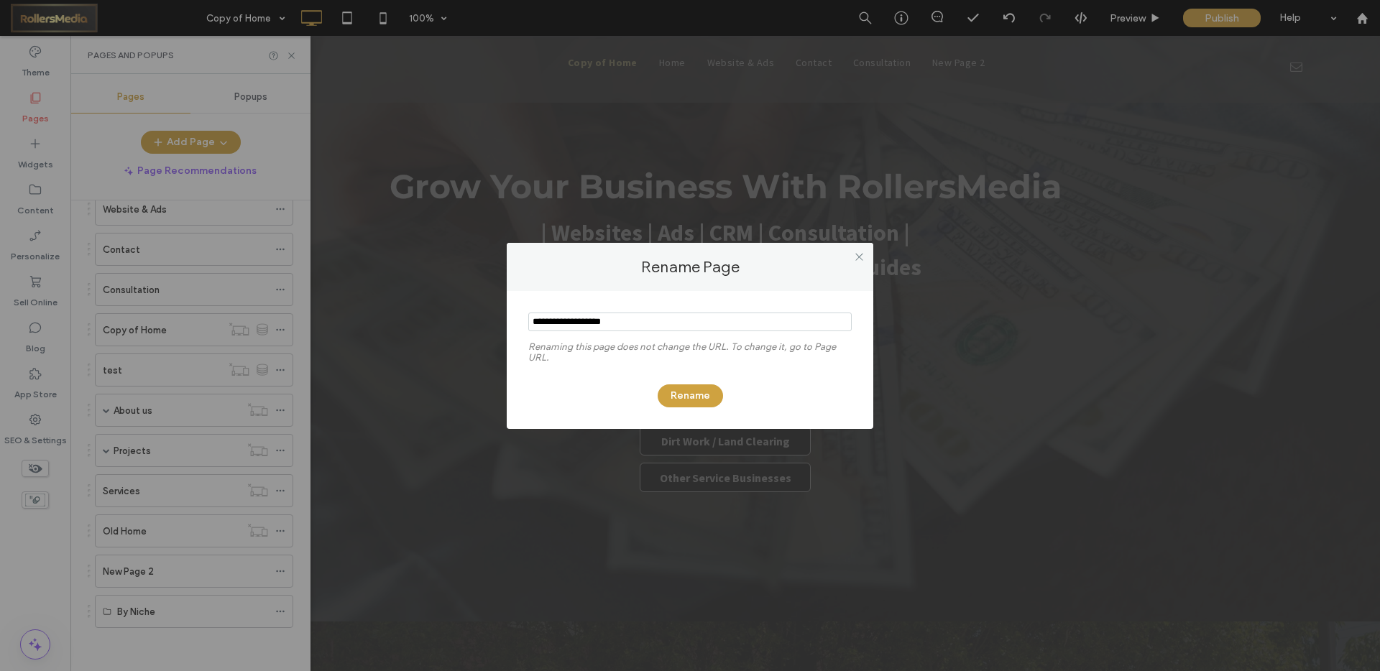
click at [627, 319] on input "notEmpty" at bounding box center [689, 322] width 323 height 19
click at [570, 316] on input "notEmpty" at bounding box center [689, 322] width 323 height 19
click at [550, 319] on input "notEmpty" at bounding box center [689, 322] width 323 height 19
click at [633, 326] on input "notEmpty" at bounding box center [689, 322] width 323 height 19
click at [699, 397] on button "Rename" at bounding box center [690, 396] width 65 height 23
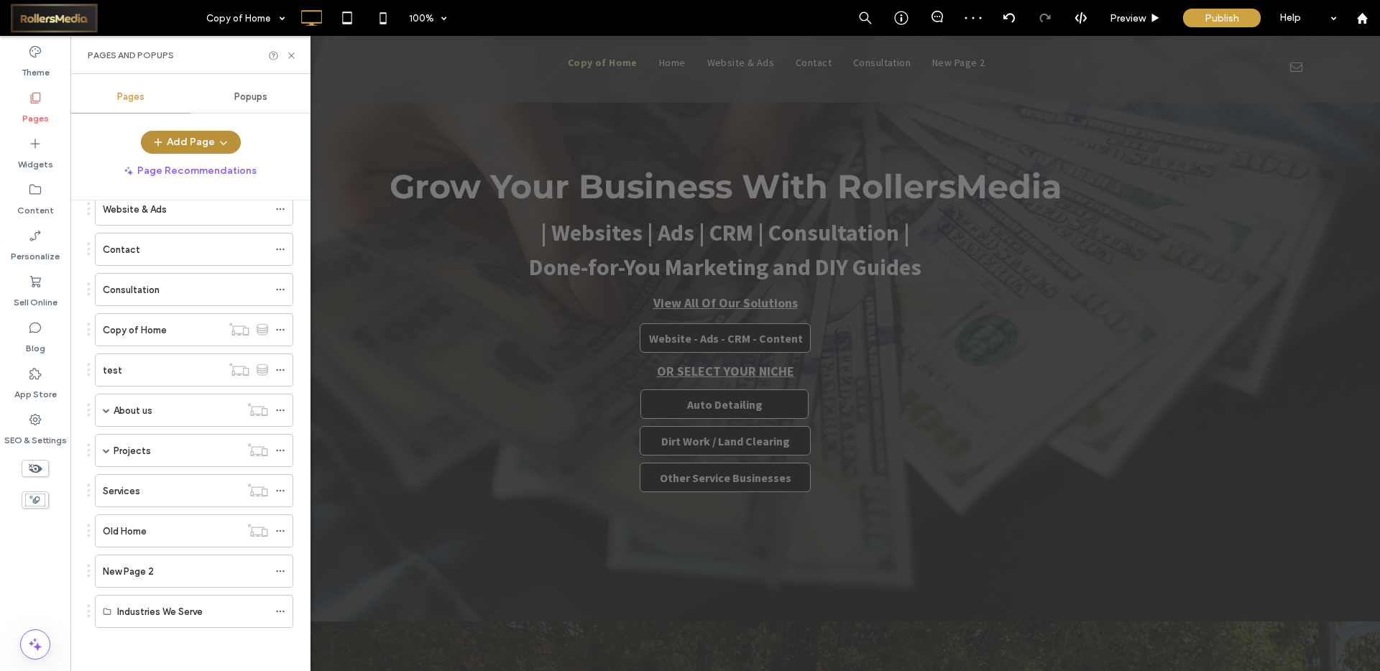
click at [224, 144] on icon "button" at bounding box center [224, 143] width 12 height 12
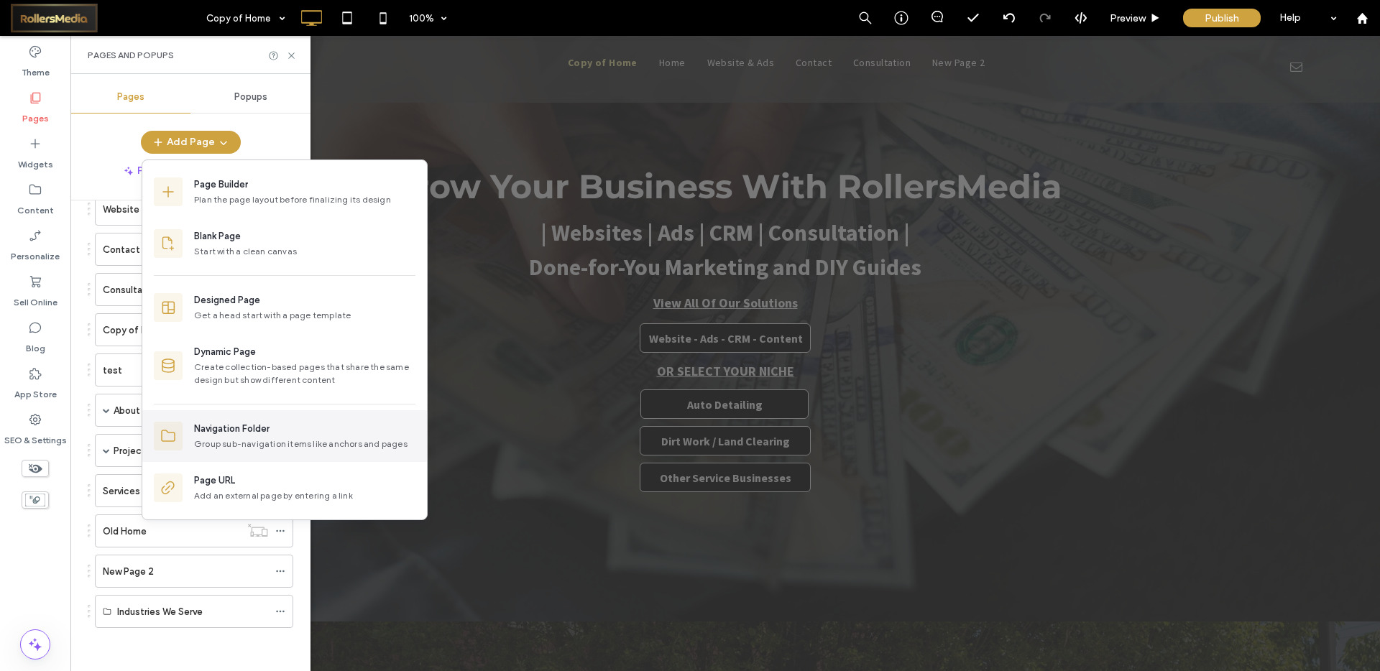
click at [255, 448] on div "Group sub-navigation items like anchors and pages" at bounding box center [304, 444] width 221 height 13
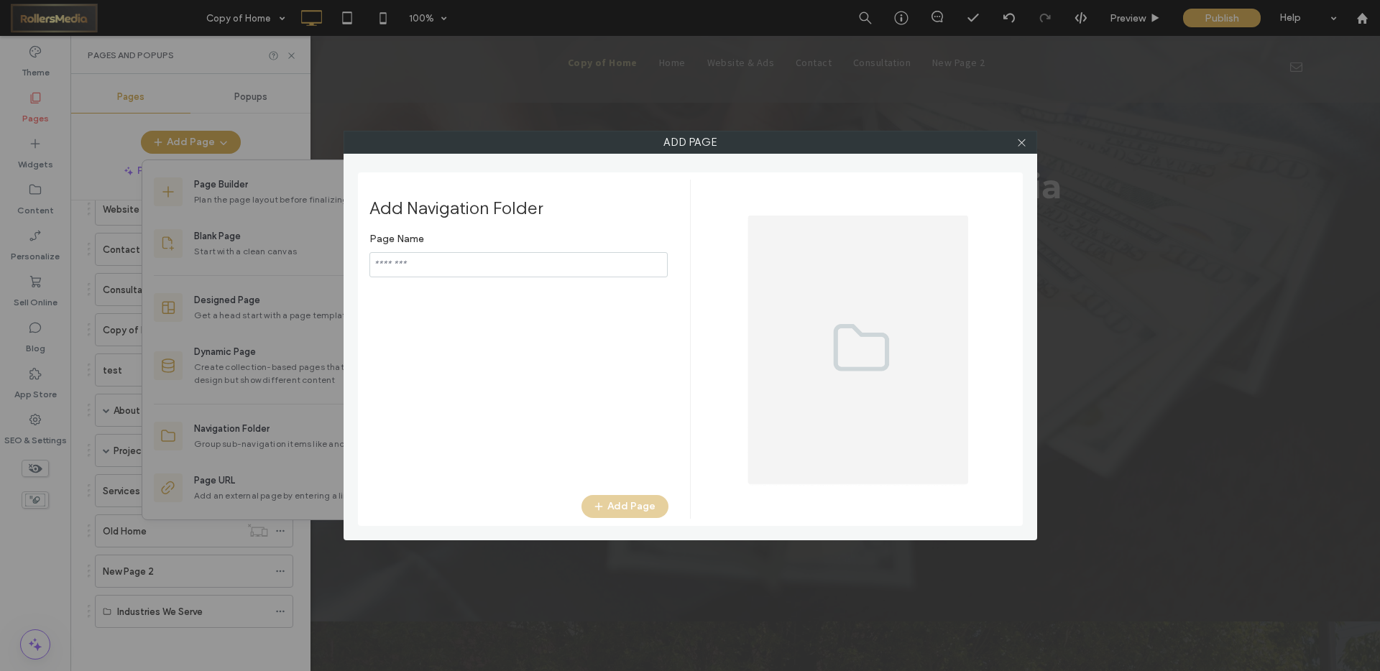
click at [438, 254] on input "notEmpty" at bounding box center [518, 264] width 298 height 25
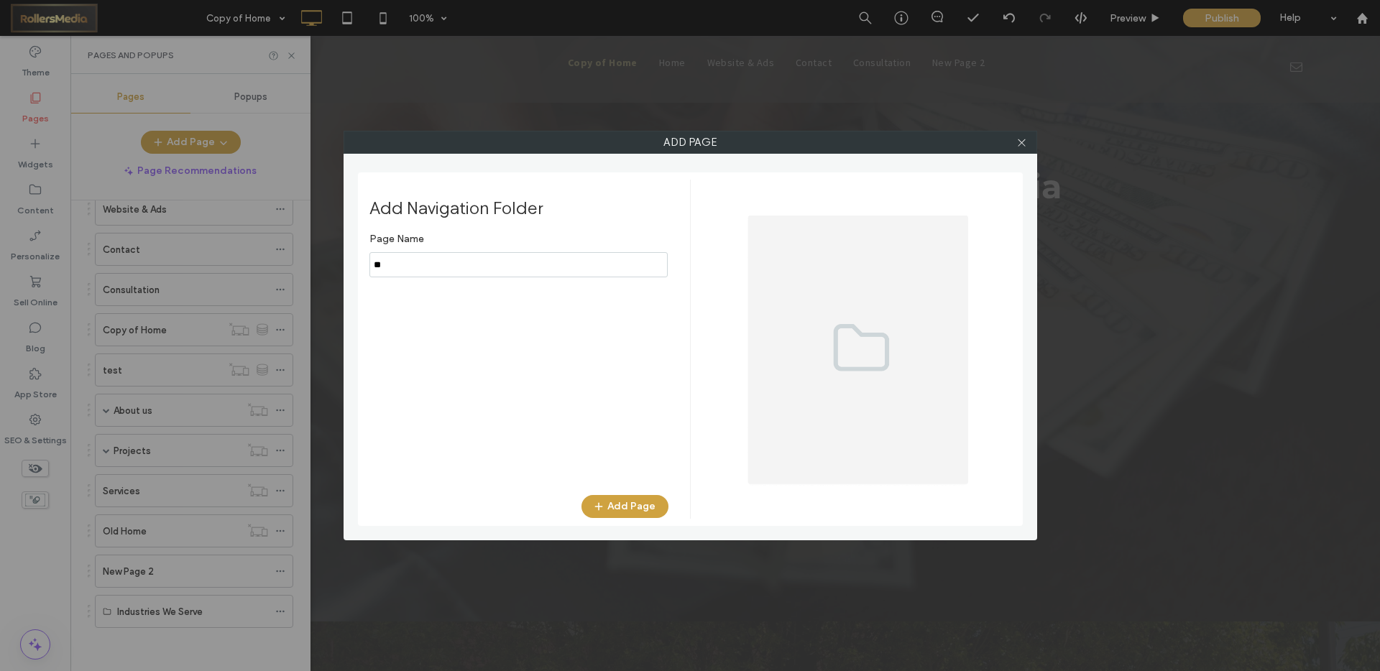
type input "*"
click at [1021, 139] on icon at bounding box center [1021, 142] width 11 height 11
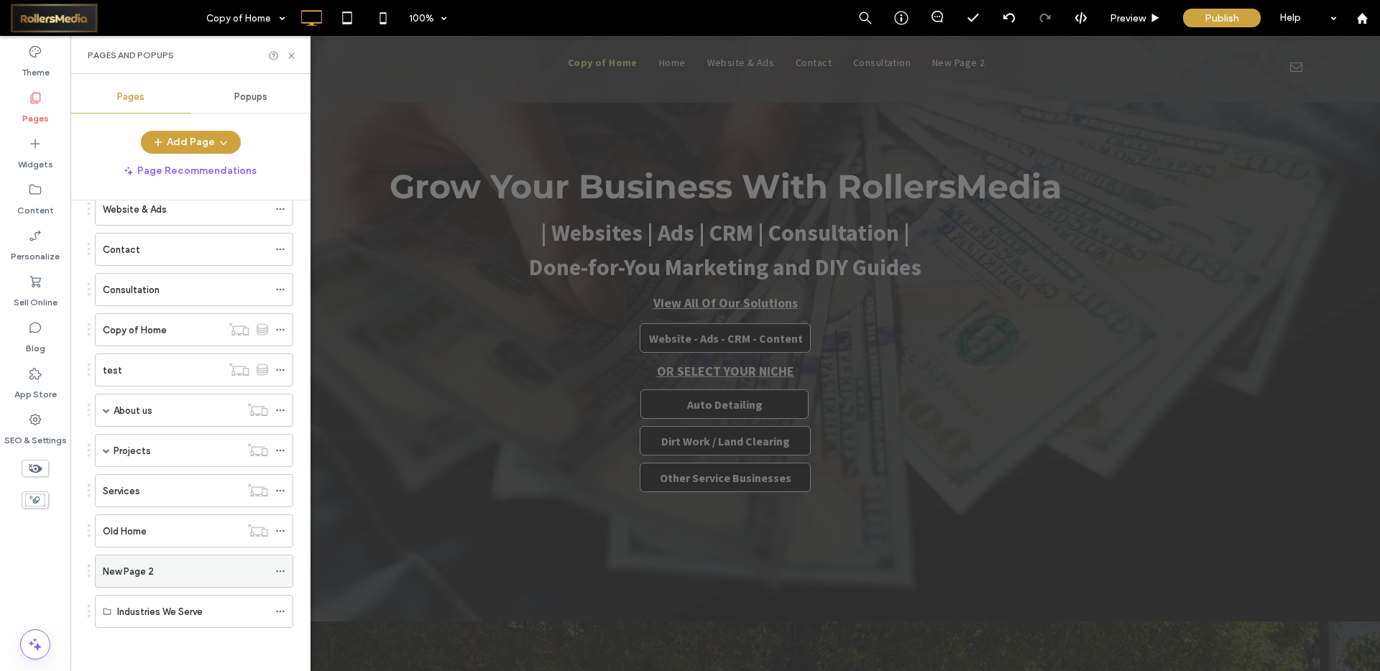
click at [153, 572] on div "New Page 2" at bounding box center [185, 571] width 165 height 15
click at [280, 571] on use at bounding box center [280, 572] width 8 height 2
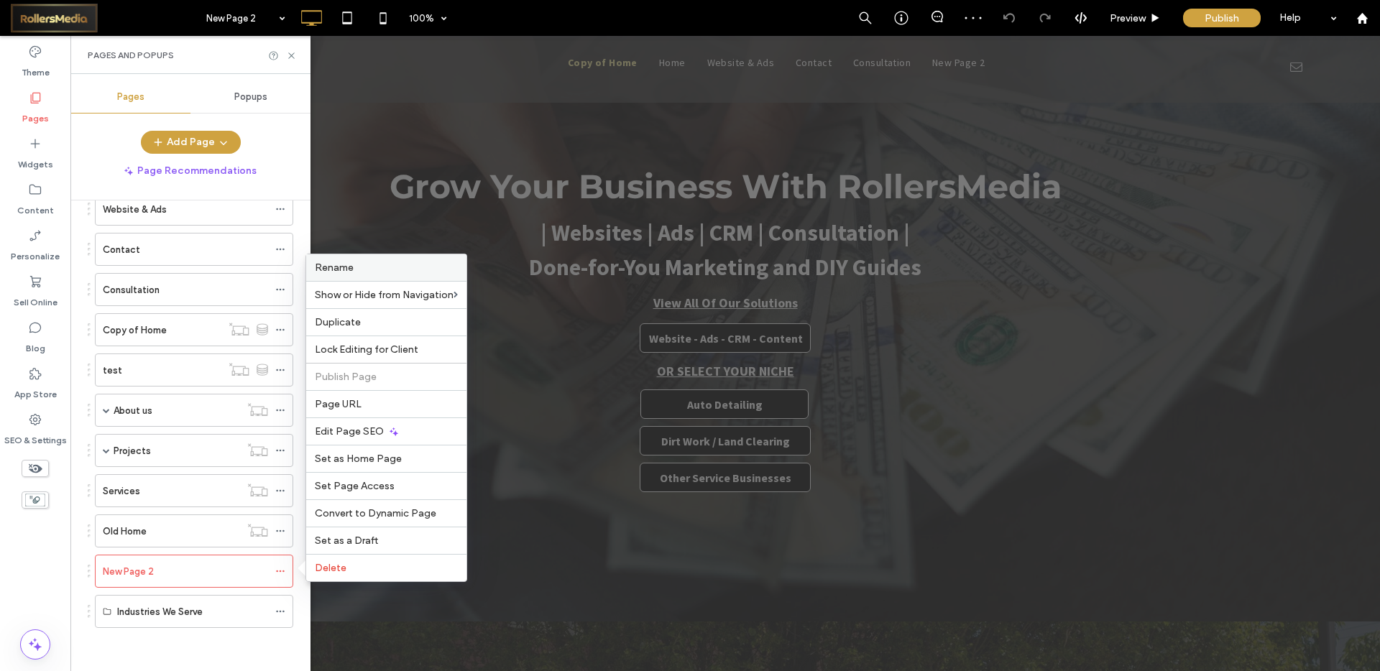
click at [353, 275] on div "Rename" at bounding box center [386, 267] width 160 height 27
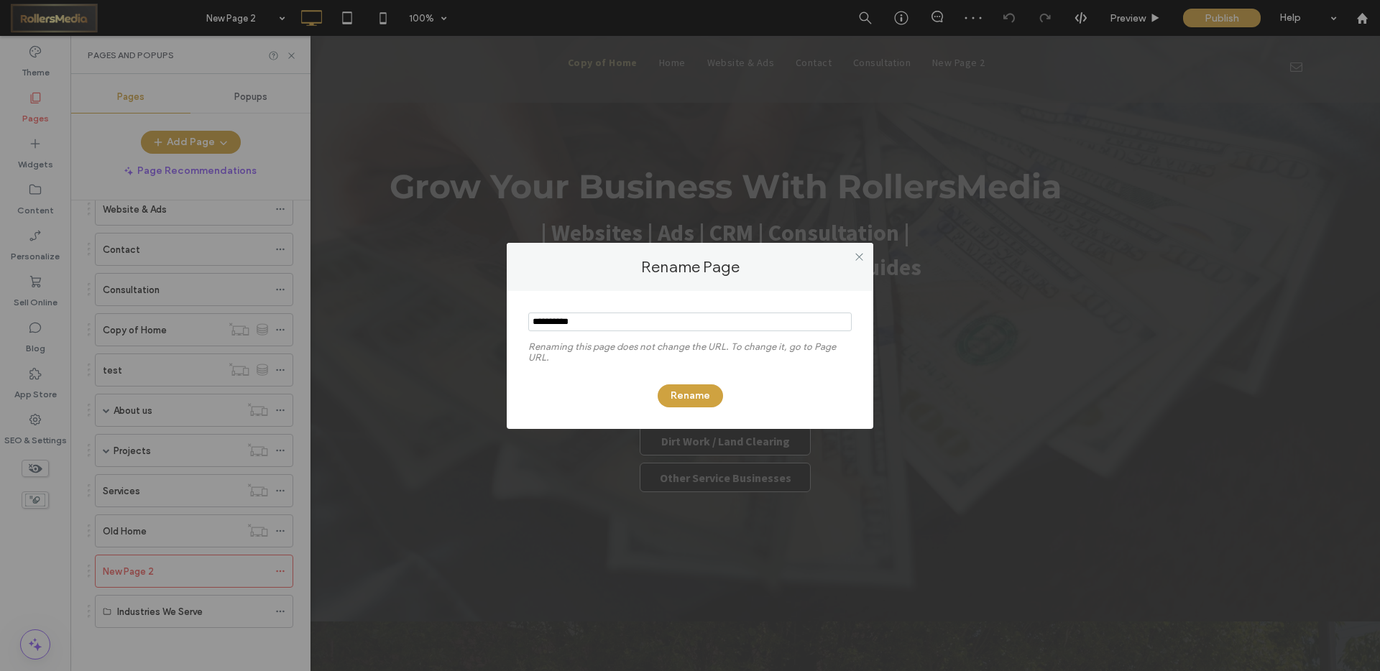
click at [622, 310] on section at bounding box center [689, 323] width 323 height 36
click at [602, 326] on input "notEmpty" at bounding box center [689, 322] width 323 height 19
type input "**********"
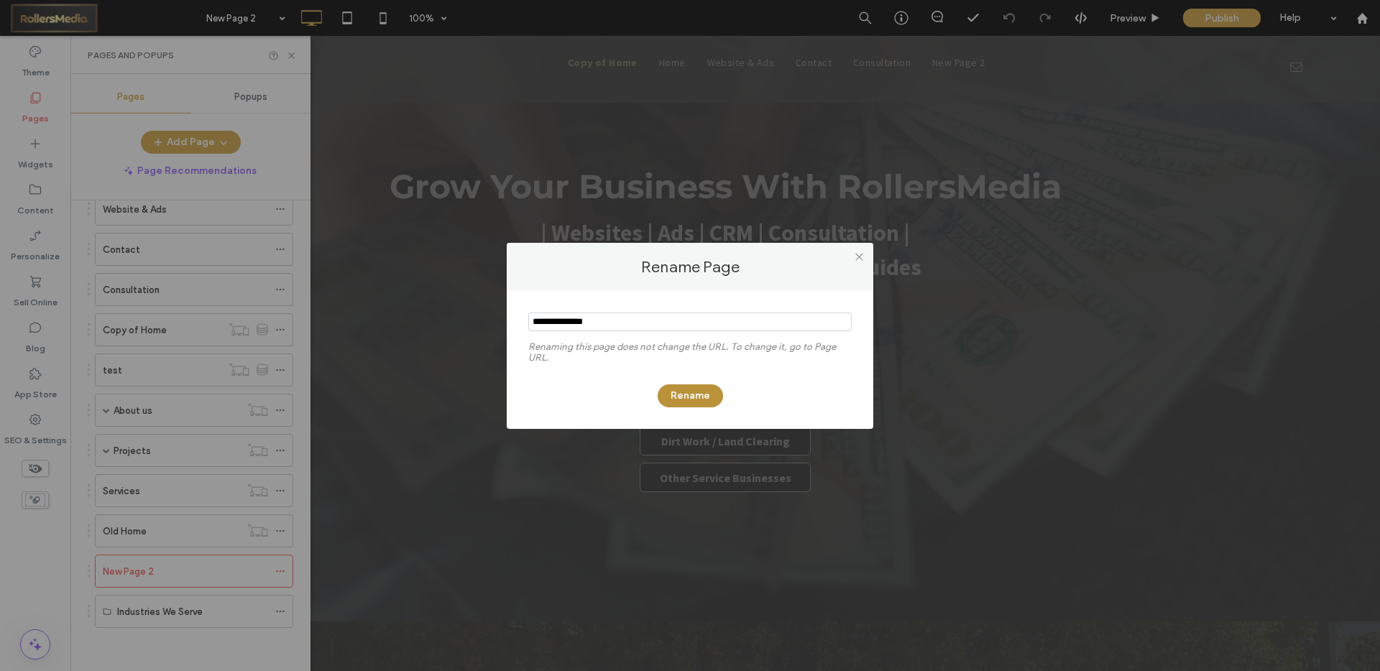
click at [687, 393] on button "Rename" at bounding box center [690, 396] width 65 height 23
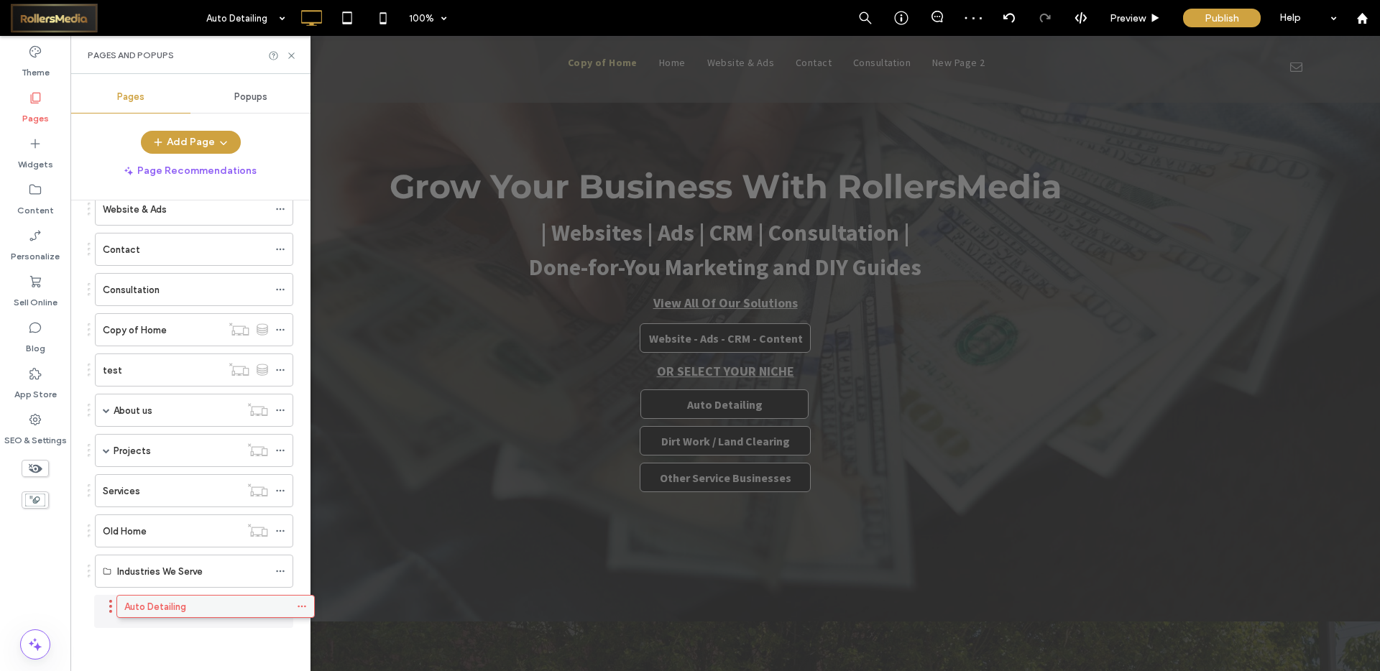
scroll to position [152, 0]
drag, startPoint x: 112, startPoint y: 574, endPoint x: 168, endPoint y: 610, distance: 67.0
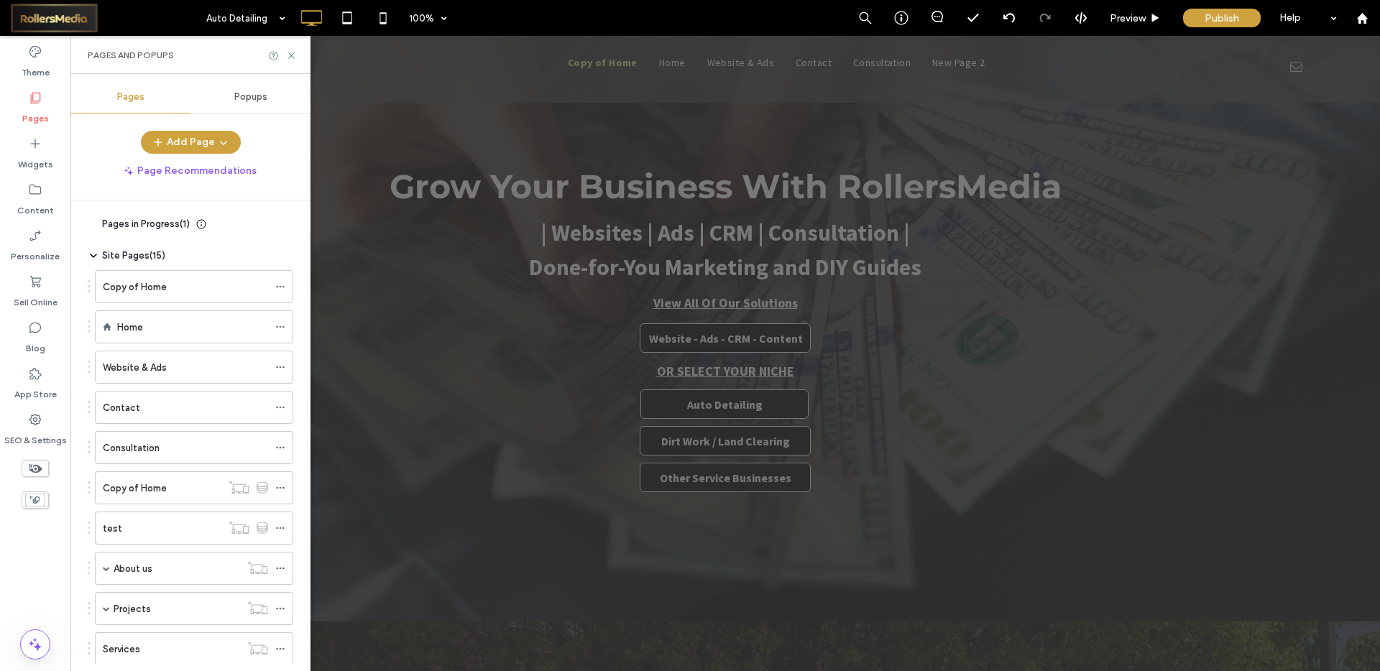
scroll to position [0, 0]
click at [280, 328] on icon at bounding box center [280, 328] width 10 height 10
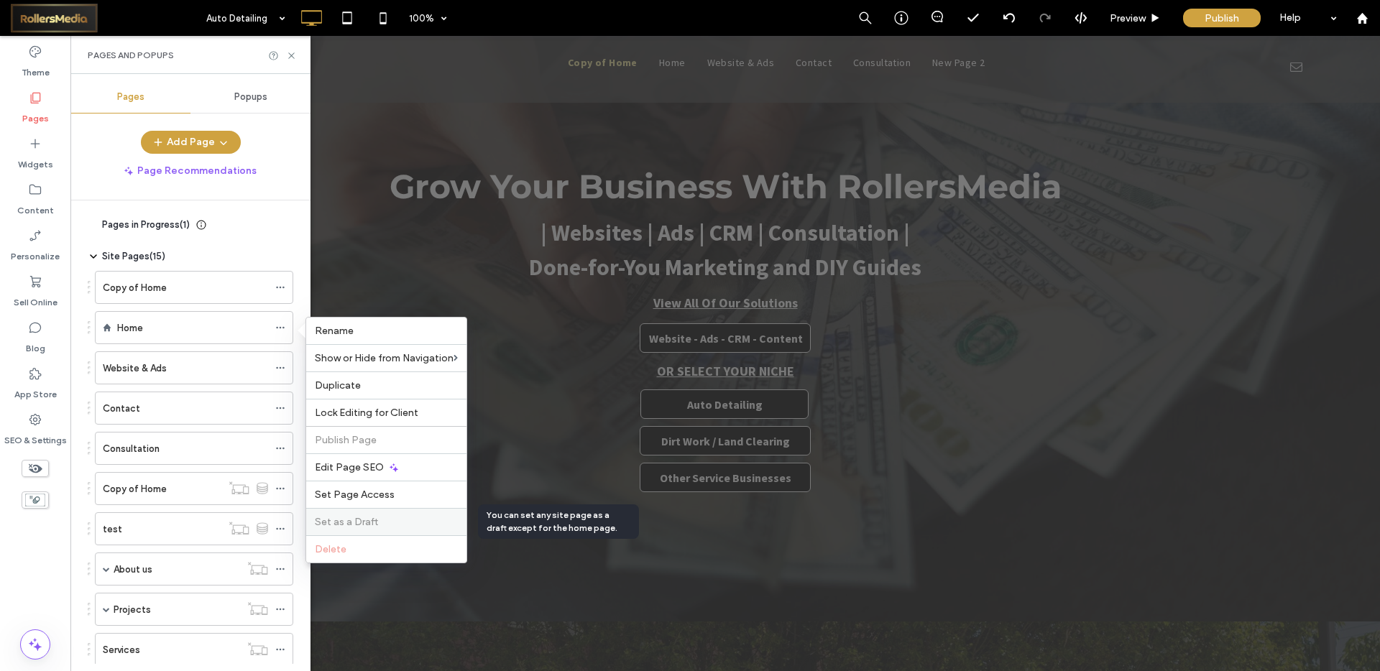
click at [369, 520] on span "Set as a Draft" at bounding box center [346, 522] width 63 height 12
click at [278, 282] on icon at bounding box center [280, 287] width 10 height 10
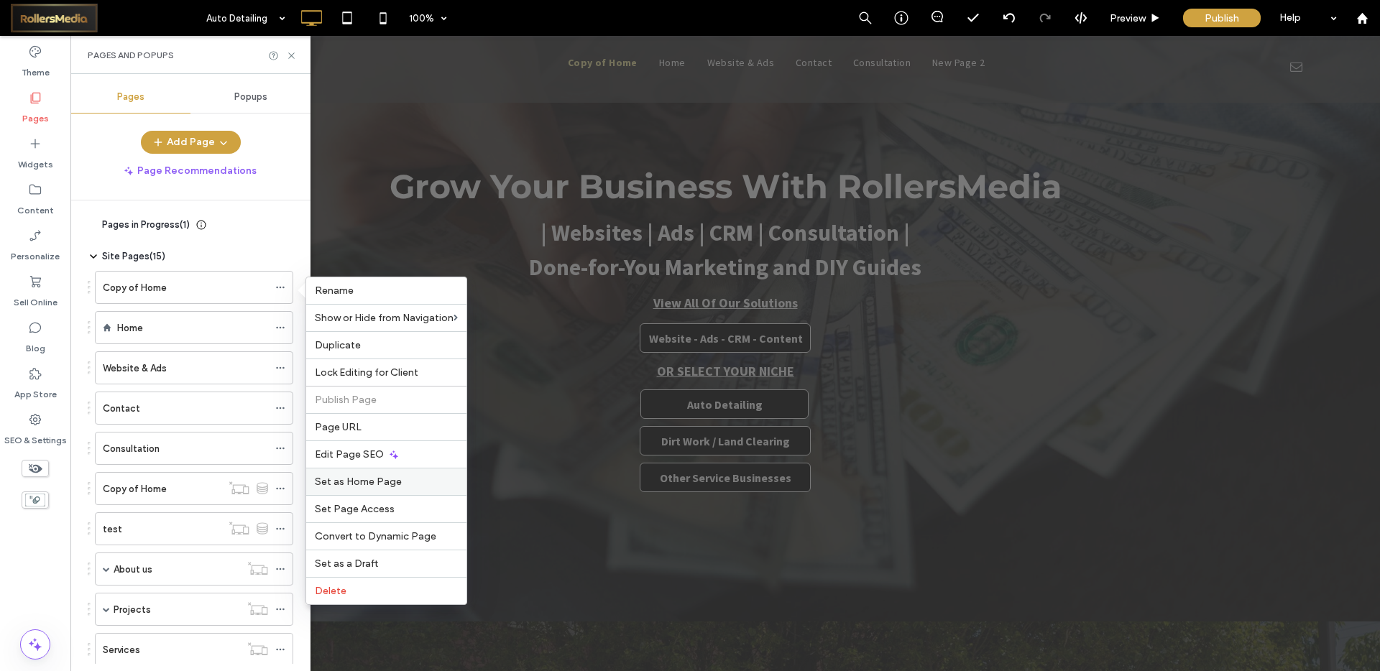
click at [380, 485] on span "Set as Home Page" at bounding box center [358, 482] width 87 height 12
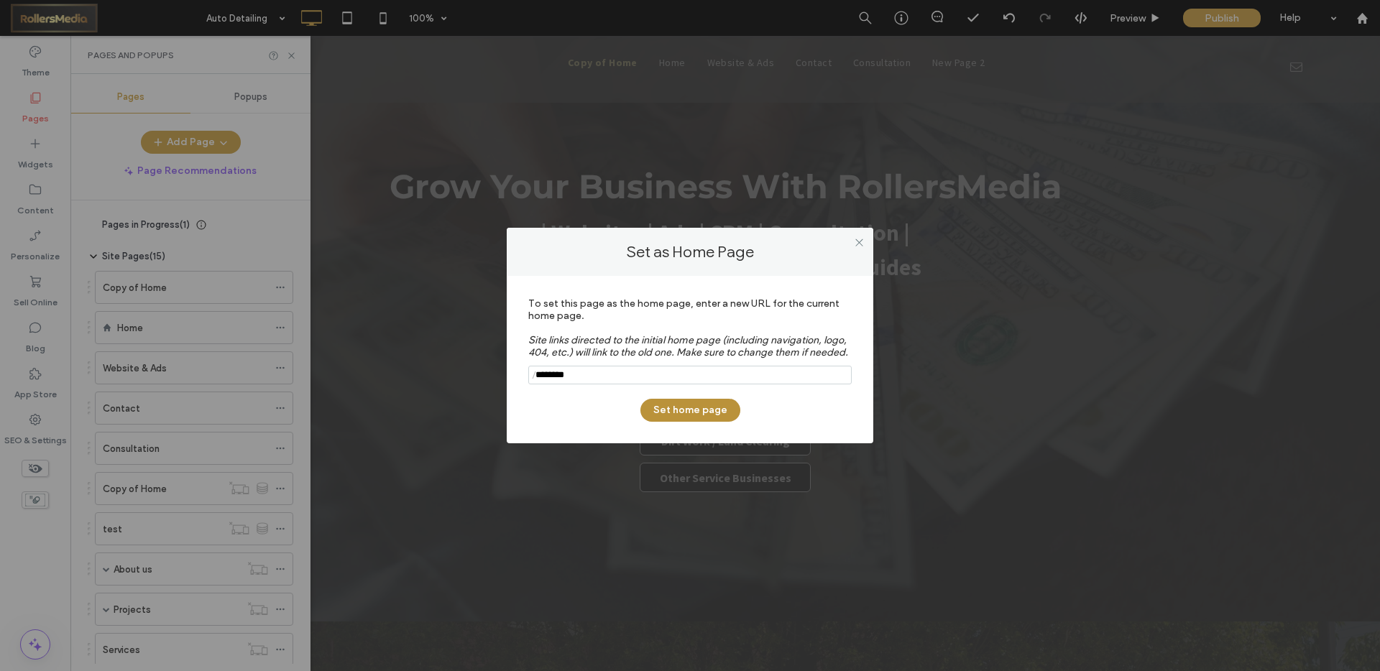
click at [696, 418] on button "Set home page" at bounding box center [690, 410] width 100 height 23
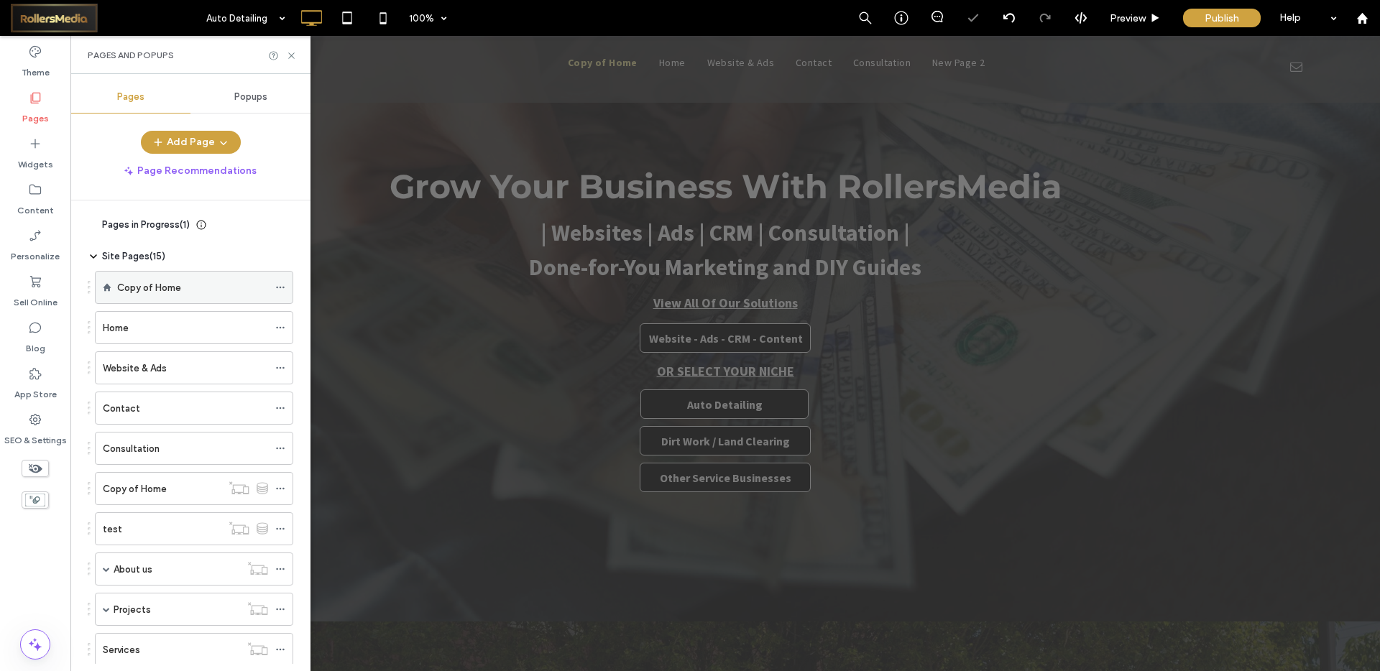
click at [280, 288] on icon at bounding box center [280, 287] width 10 height 10
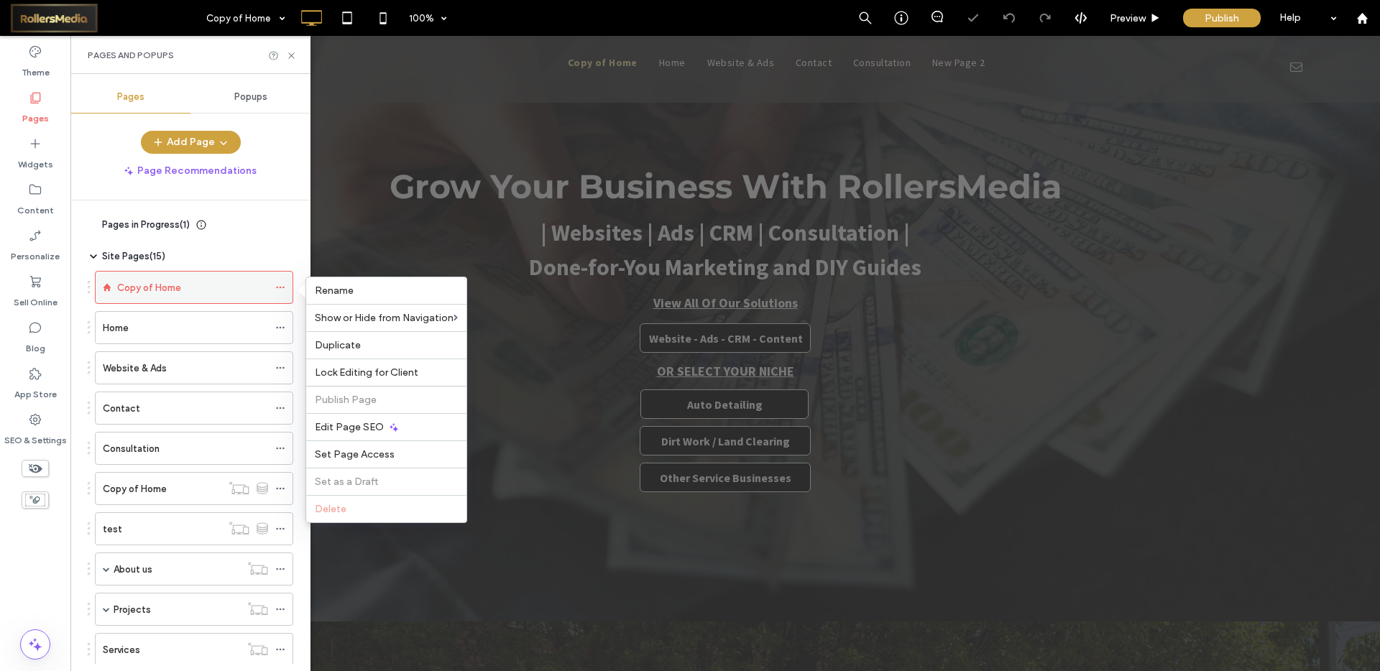
click at [282, 287] on icon at bounding box center [280, 287] width 10 height 10
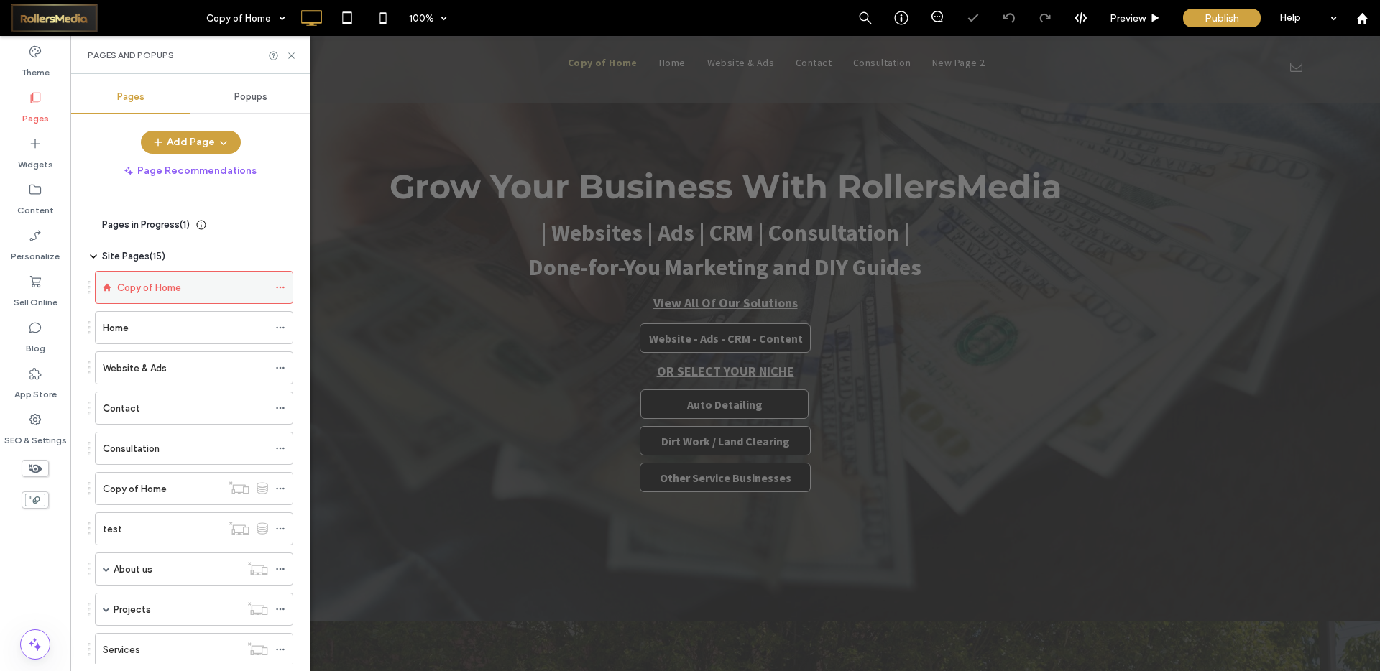
click at [282, 287] on icon at bounding box center [280, 287] width 10 height 10
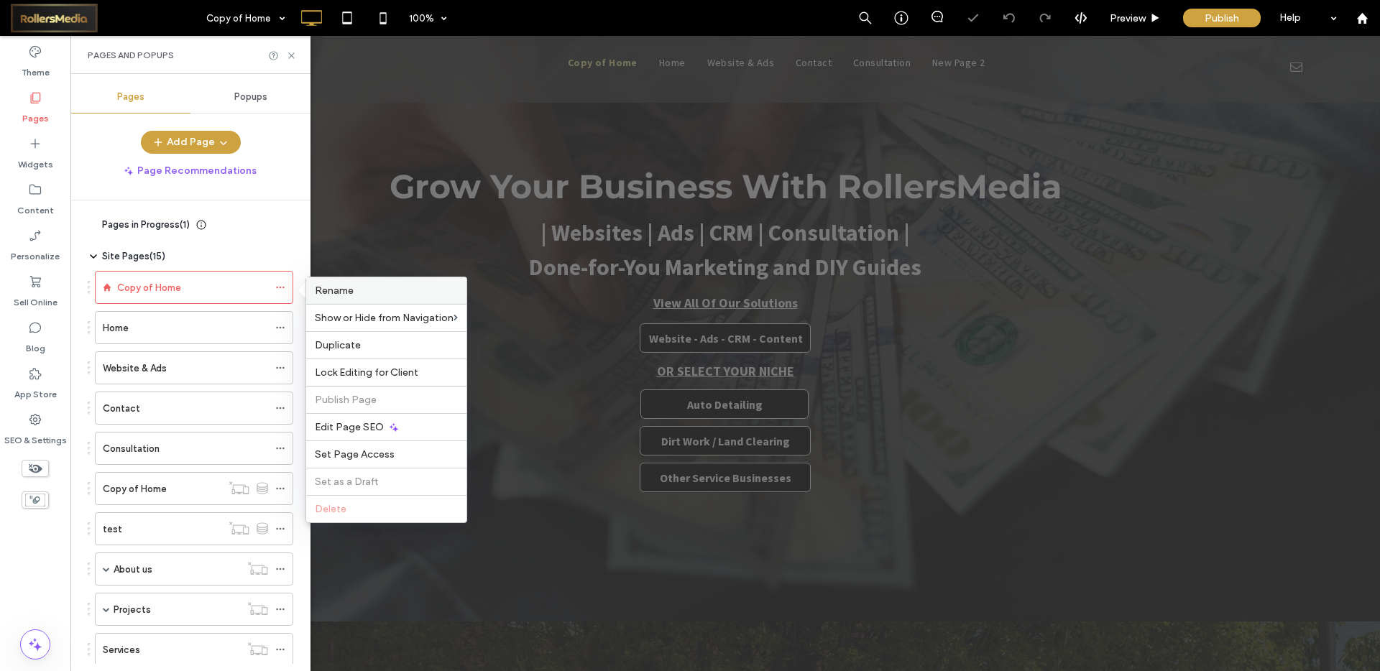
click at [358, 289] on label "Rename" at bounding box center [386, 291] width 143 height 12
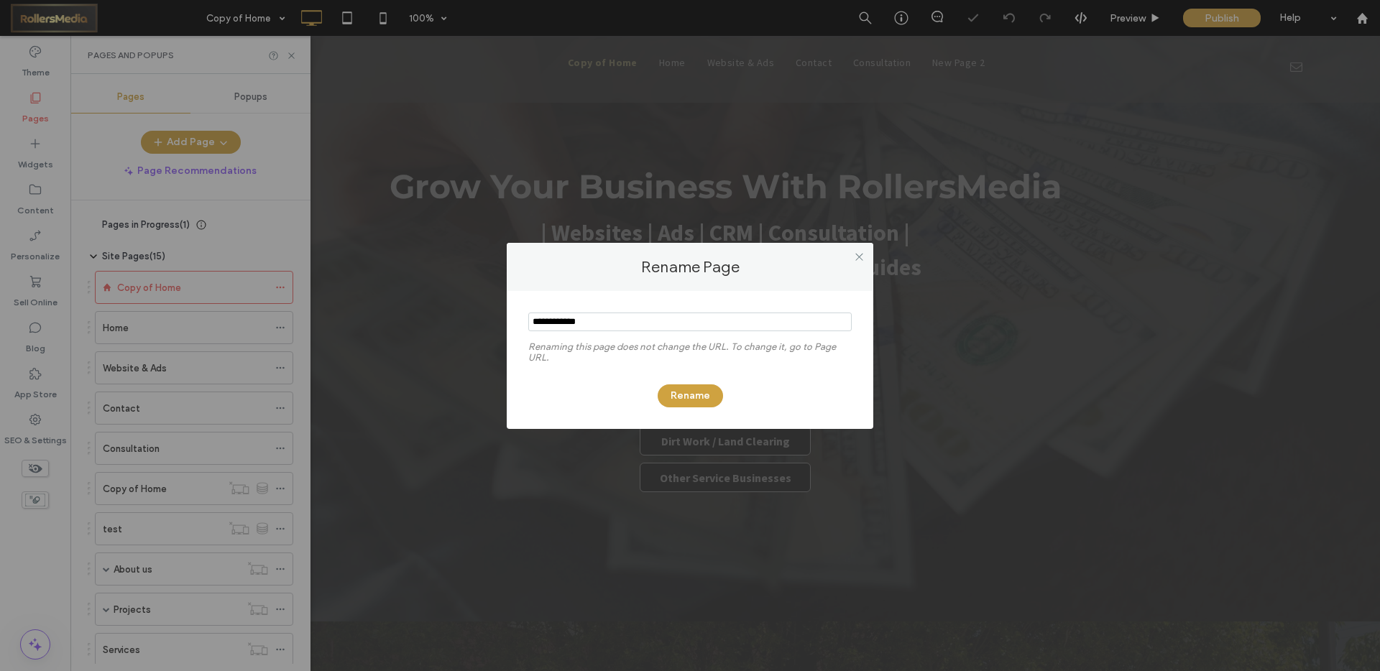
click at [576, 330] on input "notEmpty" at bounding box center [689, 322] width 323 height 19
click at [577, 328] on input "notEmpty" at bounding box center [689, 322] width 323 height 19
type input "****"
click at [694, 402] on button "Rename" at bounding box center [690, 396] width 65 height 23
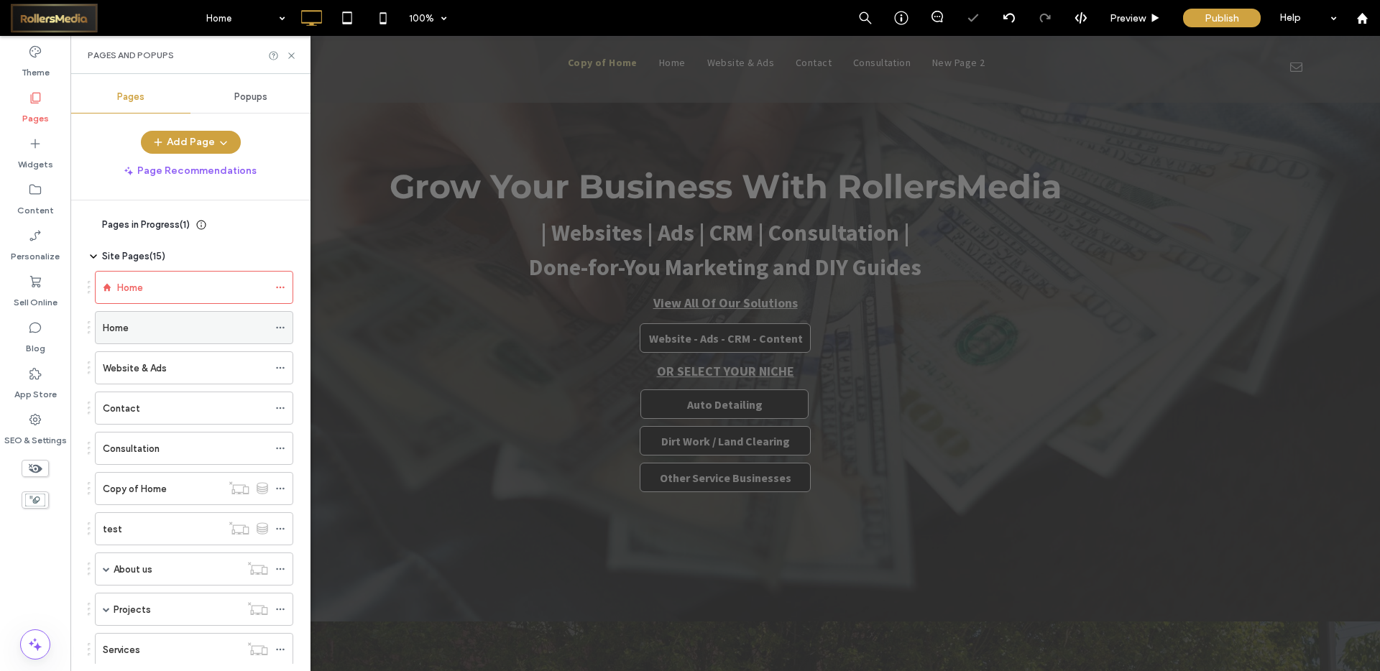
click at [285, 328] on icon at bounding box center [280, 328] width 10 height 10
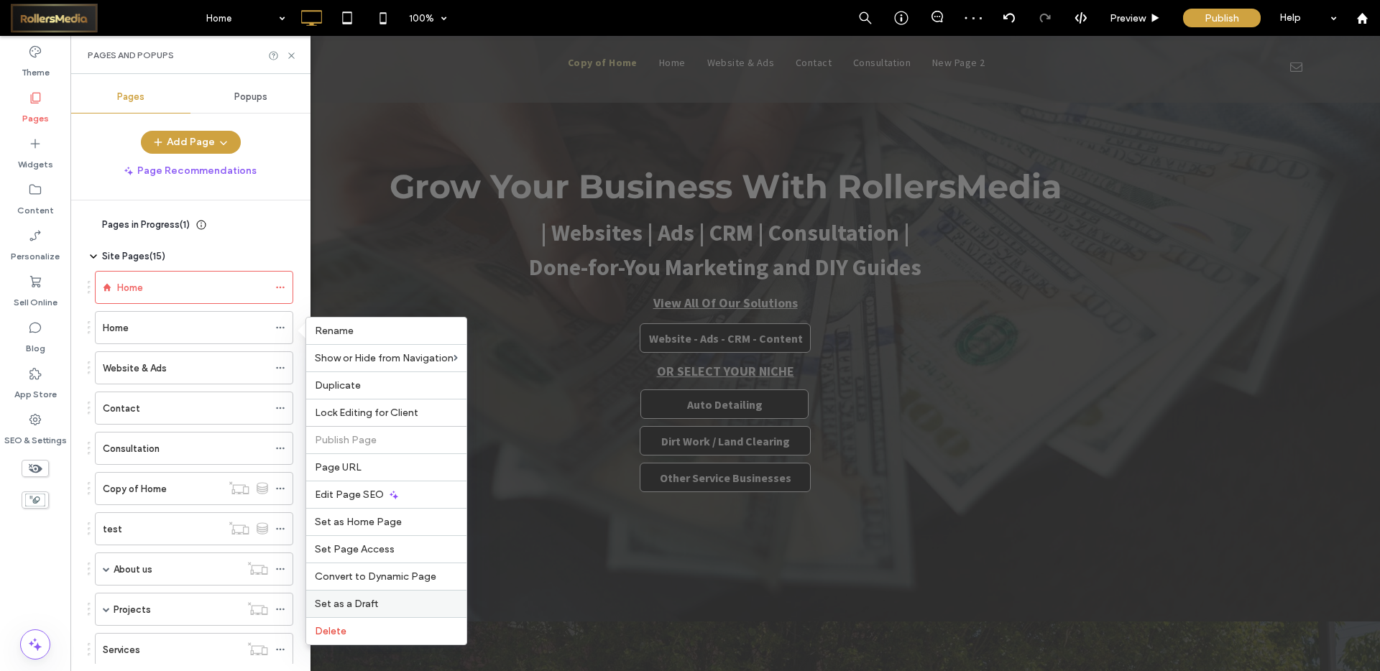
click at [352, 604] on span "Set as a Draft" at bounding box center [346, 604] width 63 height 12
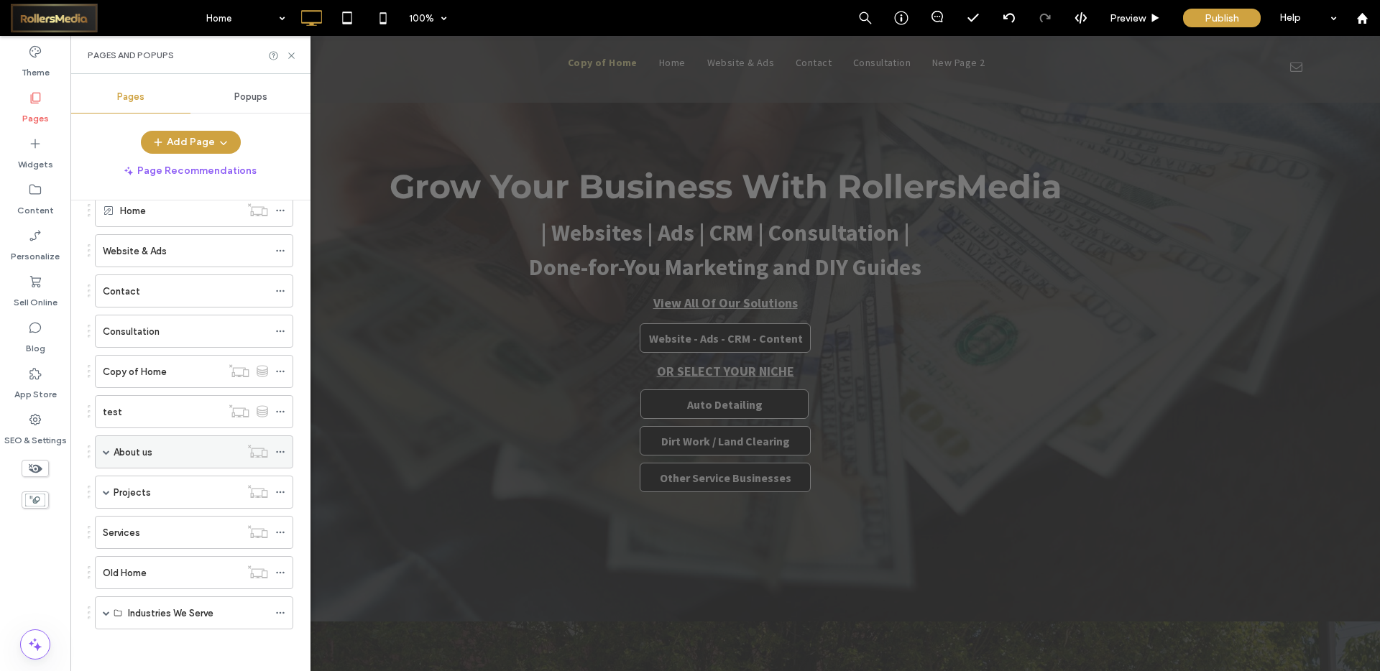
scroll to position [119, 0]
click at [89, 291] on div "Contact" at bounding box center [191, 289] width 206 height 33
drag, startPoint x: 88, startPoint y: 288, endPoint x: 87, endPoint y: 615, distance: 327.0
drag, startPoint x: 87, startPoint y: 570, endPoint x: 88, endPoint y: 315, distance: 255.2
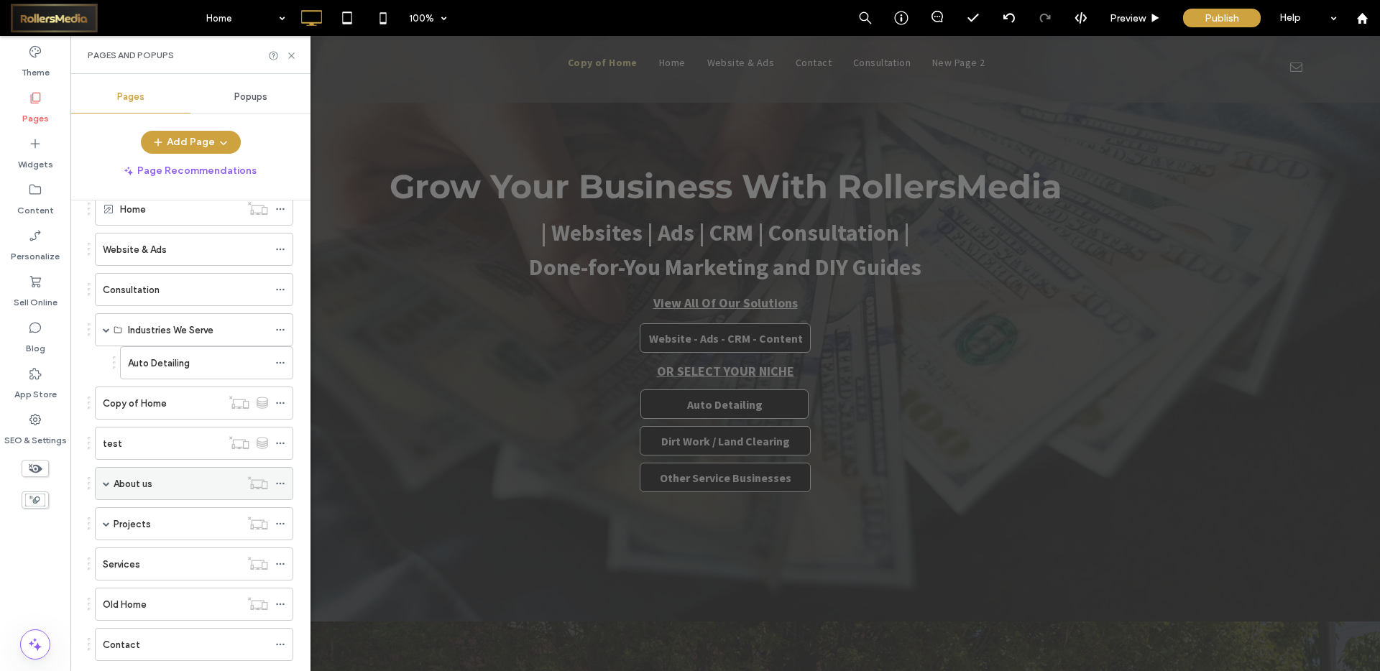
click at [158, 485] on div "About us" at bounding box center [177, 484] width 127 height 15
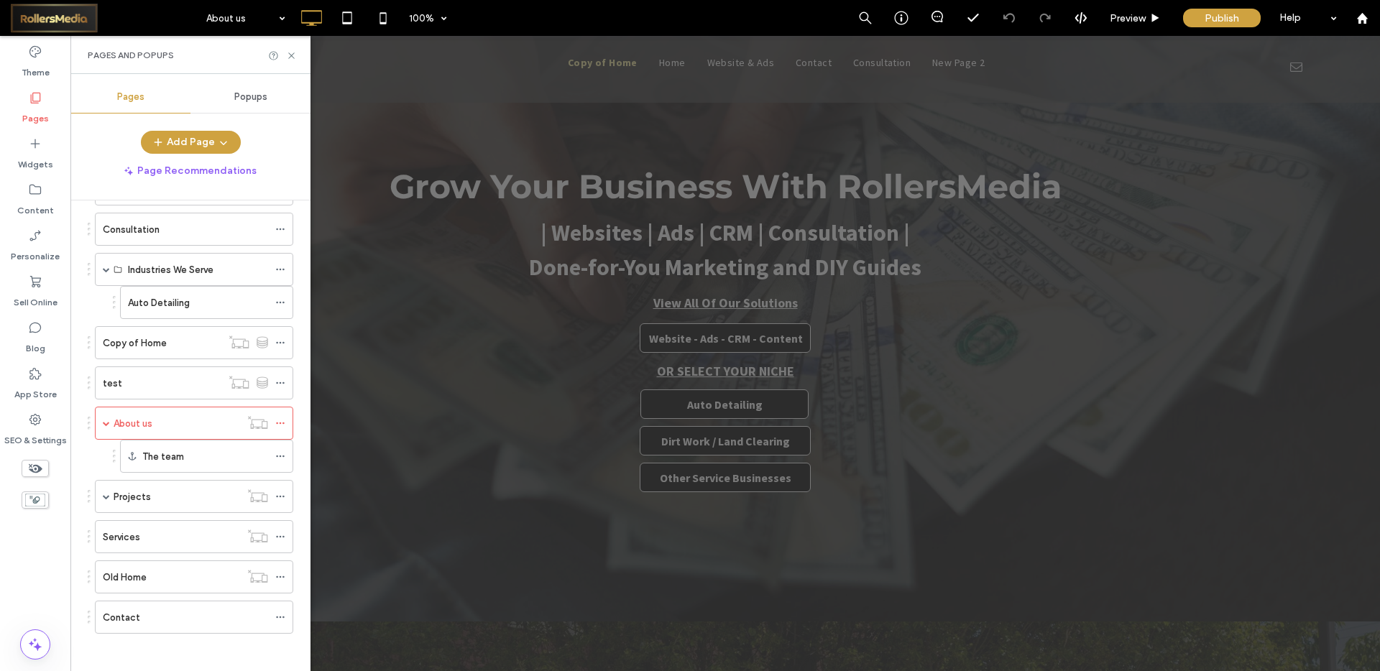
scroll to position [176, 0]
drag, startPoint x: 88, startPoint y: 620, endPoint x: 86, endPoint y: 339, distance: 281.0
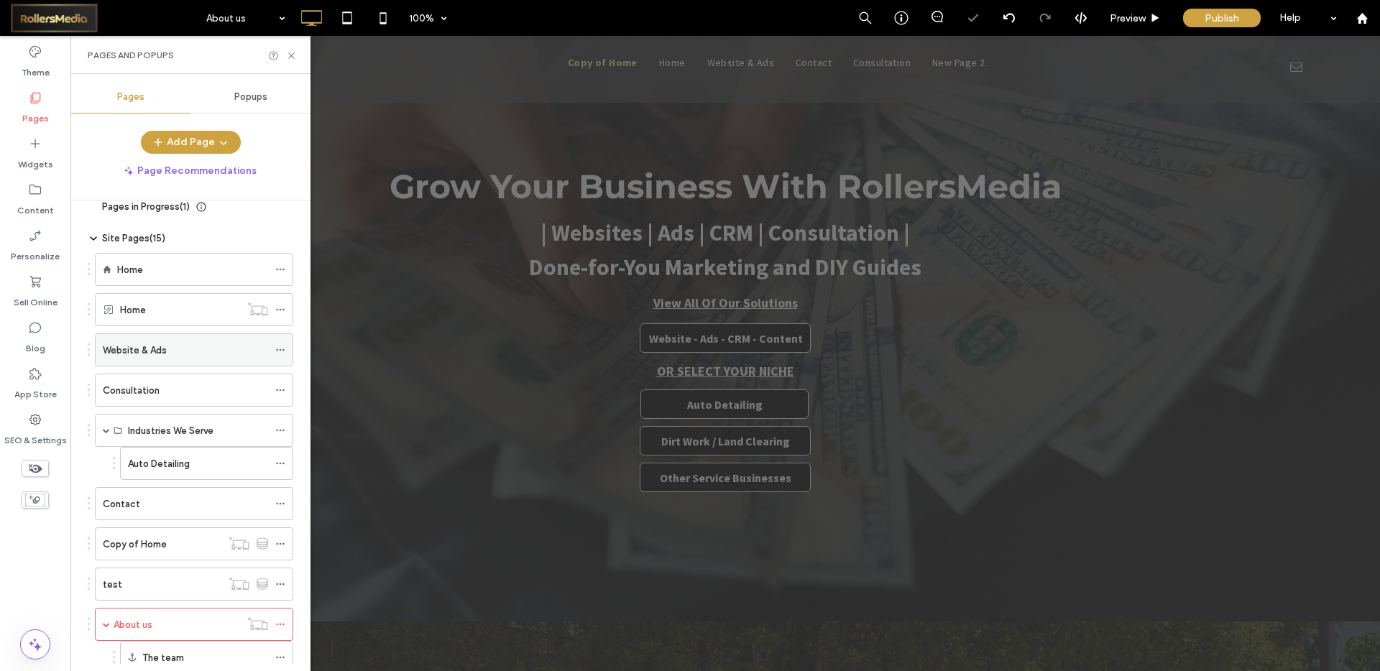
scroll to position [0, 0]
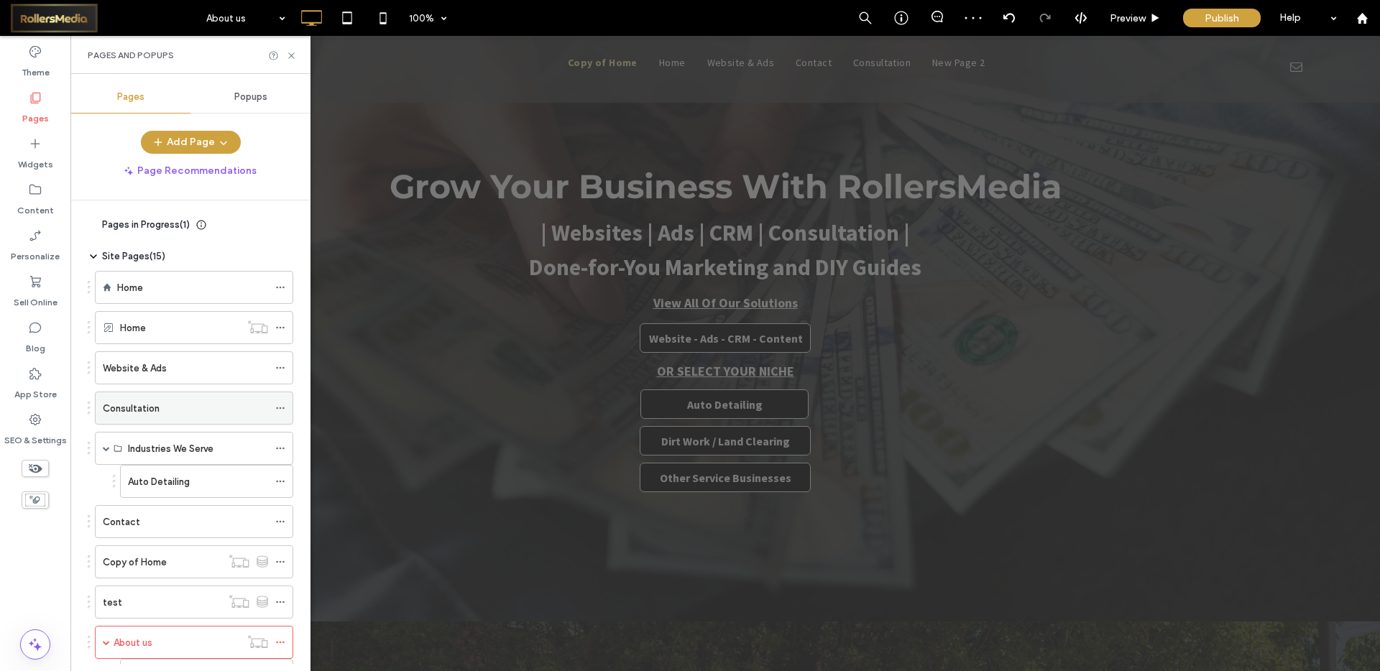
click at [224, 403] on div "Consultation" at bounding box center [185, 408] width 165 height 15
click at [279, 408] on icon at bounding box center [280, 408] width 10 height 10
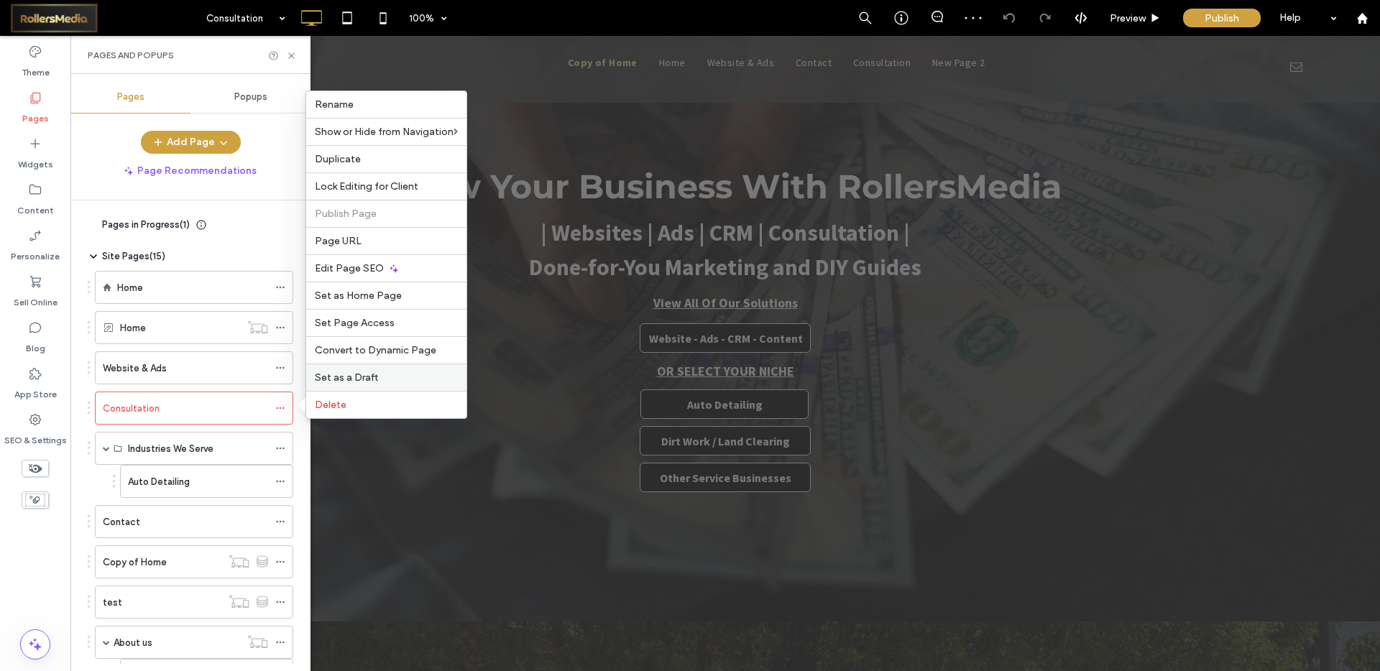
click at [339, 377] on span "Set as a Draft" at bounding box center [346, 378] width 63 height 12
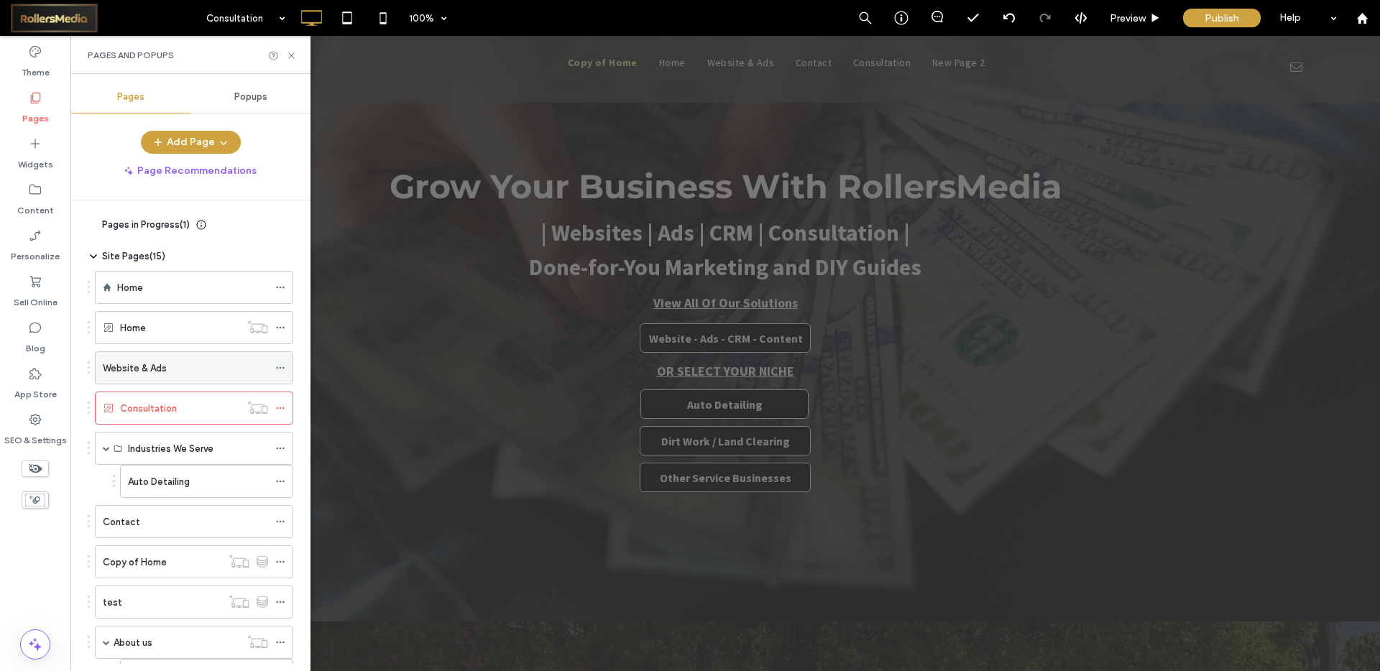
click at [181, 371] on div "Website & Ads" at bounding box center [185, 368] width 165 height 15
click at [171, 361] on div "Website & Ads" at bounding box center [185, 368] width 165 height 15
click at [282, 369] on div at bounding box center [690, 335] width 1380 height 671
click at [282, 367] on icon at bounding box center [280, 368] width 10 height 10
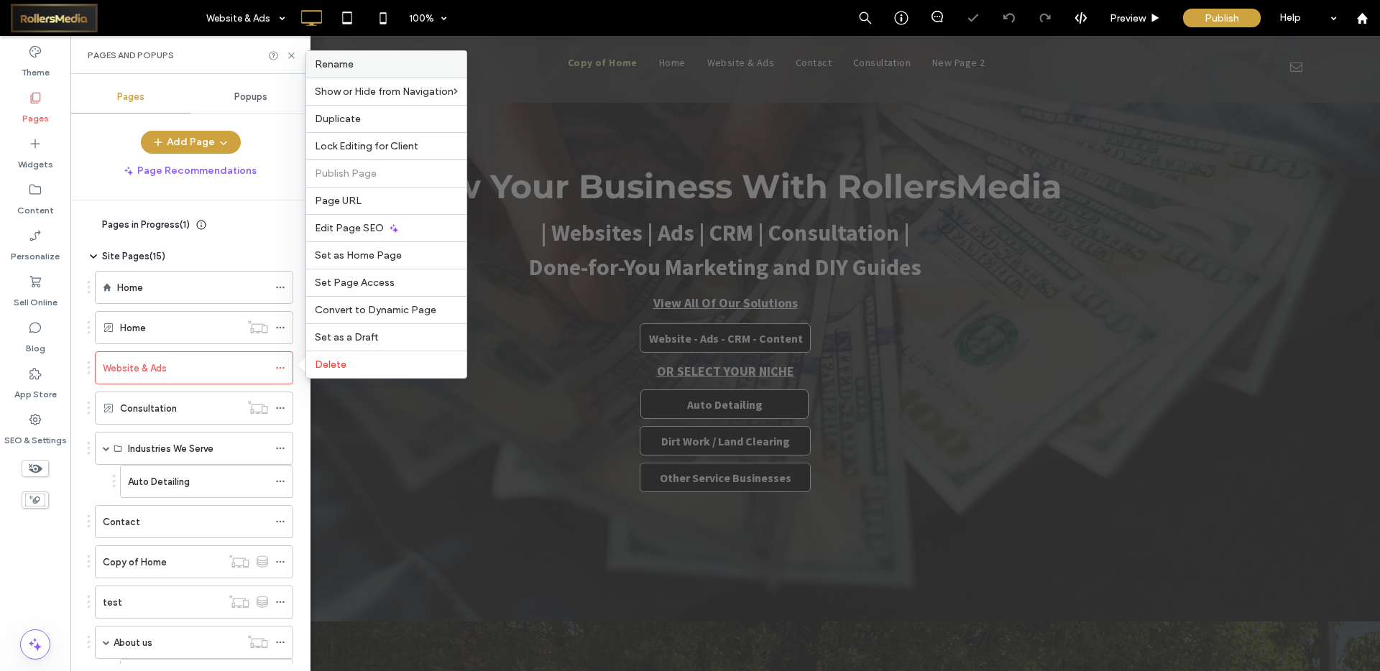
click at [371, 58] on label "Rename" at bounding box center [386, 64] width 143 height 12
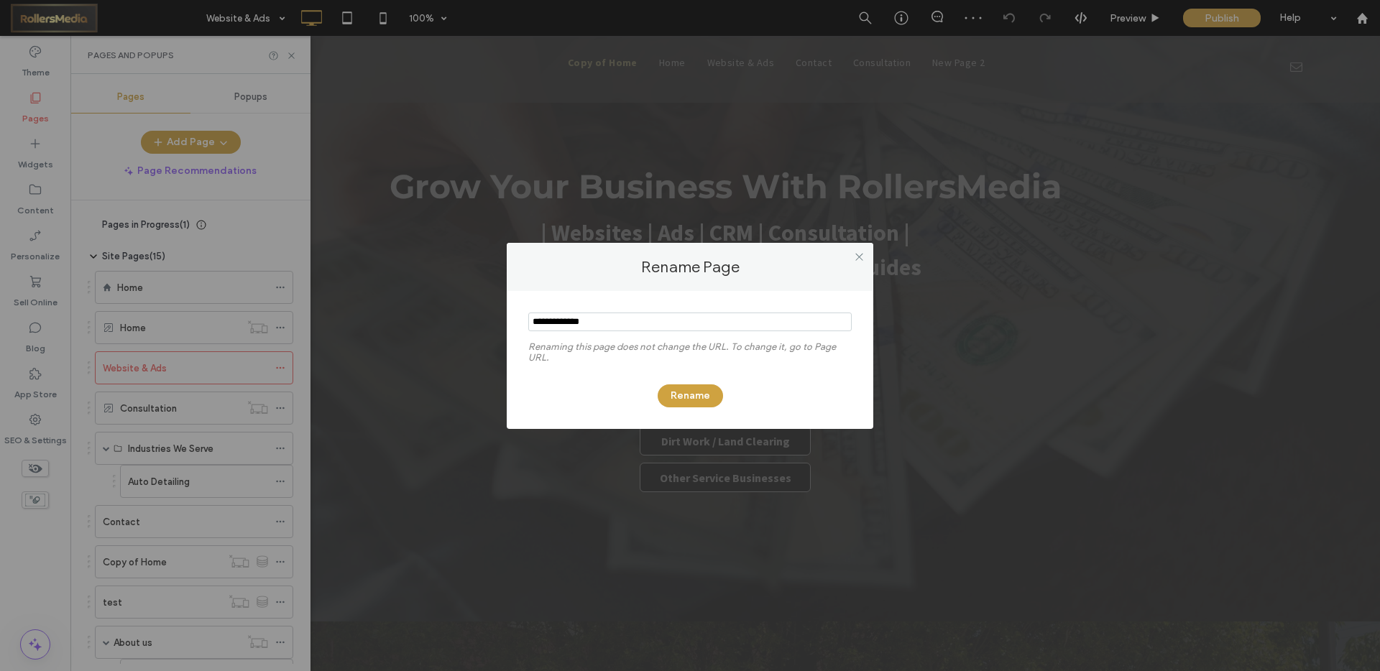
click at [574, 321] on input "notEmpty" at bounding box center [689, 322] width 323 height 19
click at [637, 321] on input "notEmpty" at bounding box center [689, 322] width 323 height 19
type input "**********"
click at [690, 395] on button "Rename" at bounding box center [690, 396] width 65 height 23
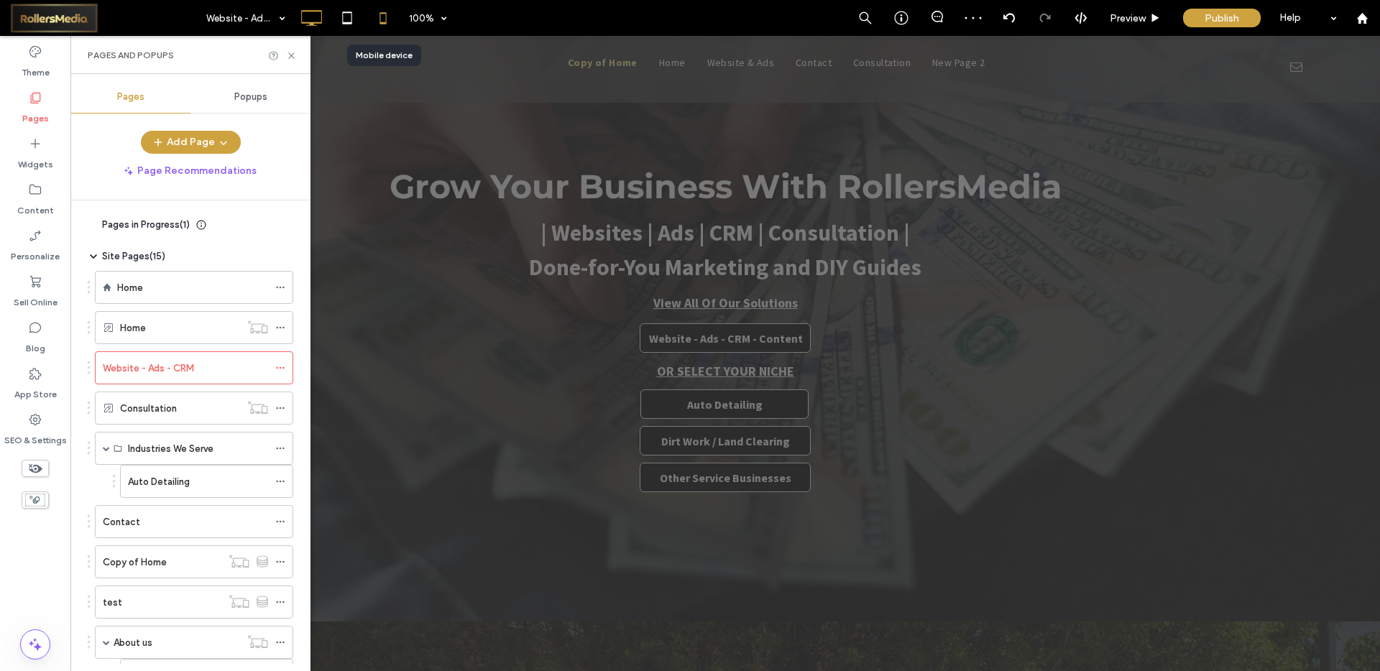
click at [385, 15] on use at bounding box center [383, 18] width 6 height 12
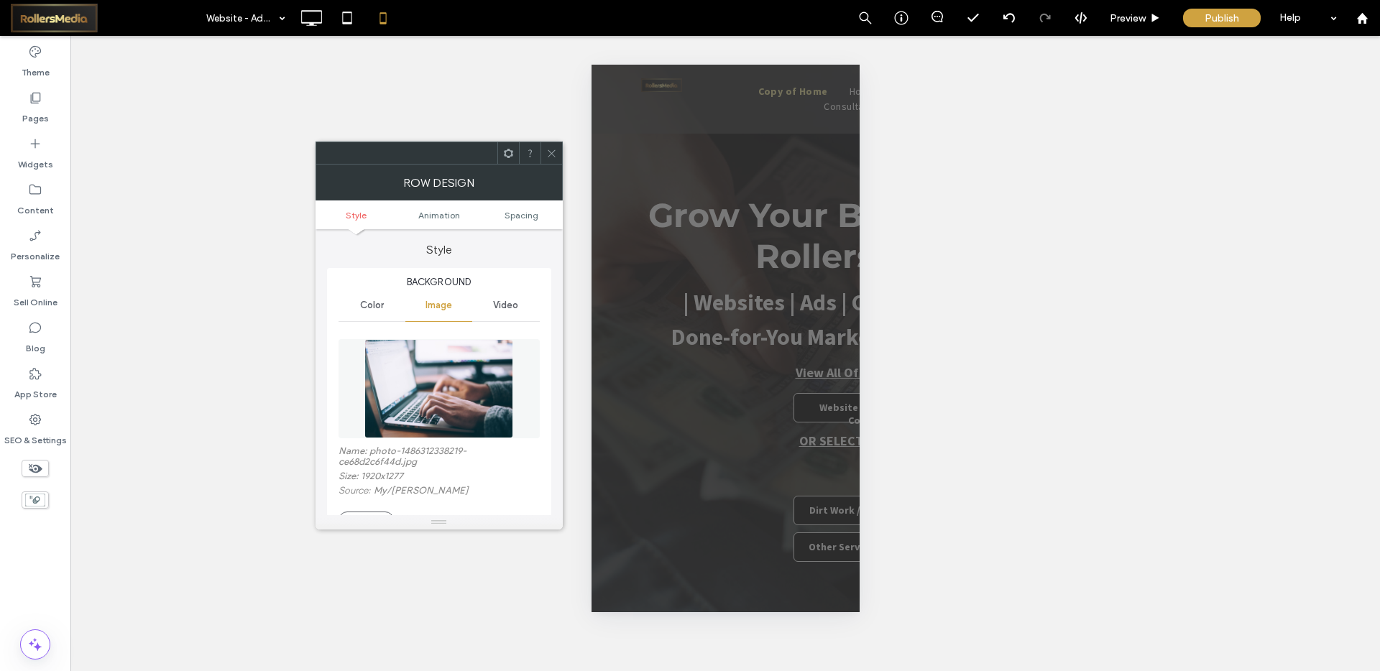
click at [546, 147] on span at bounding box center [551, 153] width 11 height 22
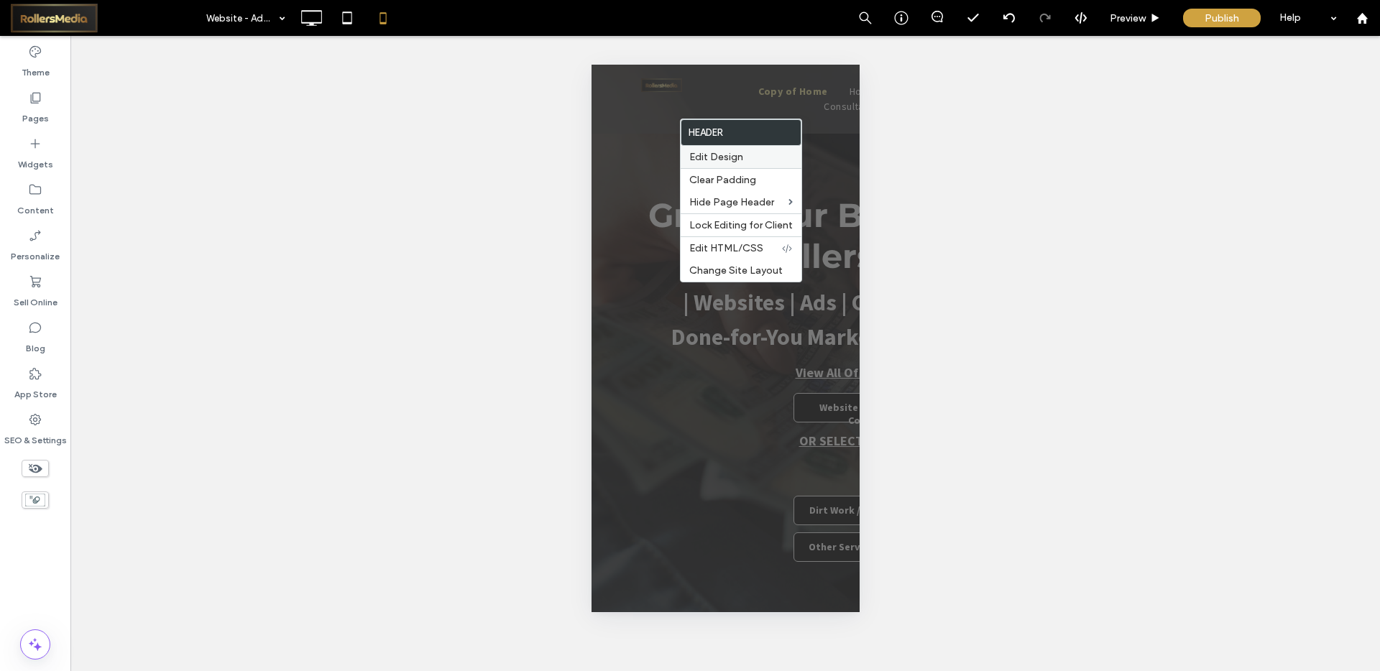
click at [720, 165] on div "Edit Design" at bounding box center [741, 157] width 121 height 22
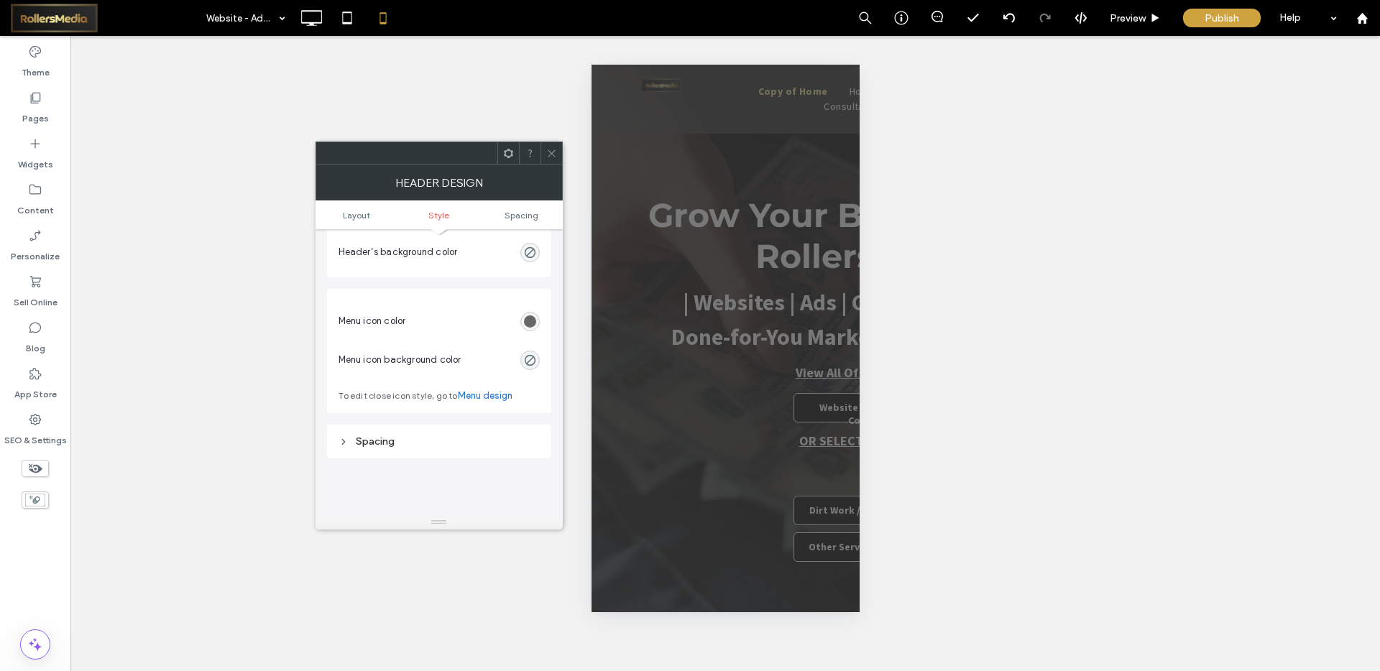
scroll to position [806, 0]
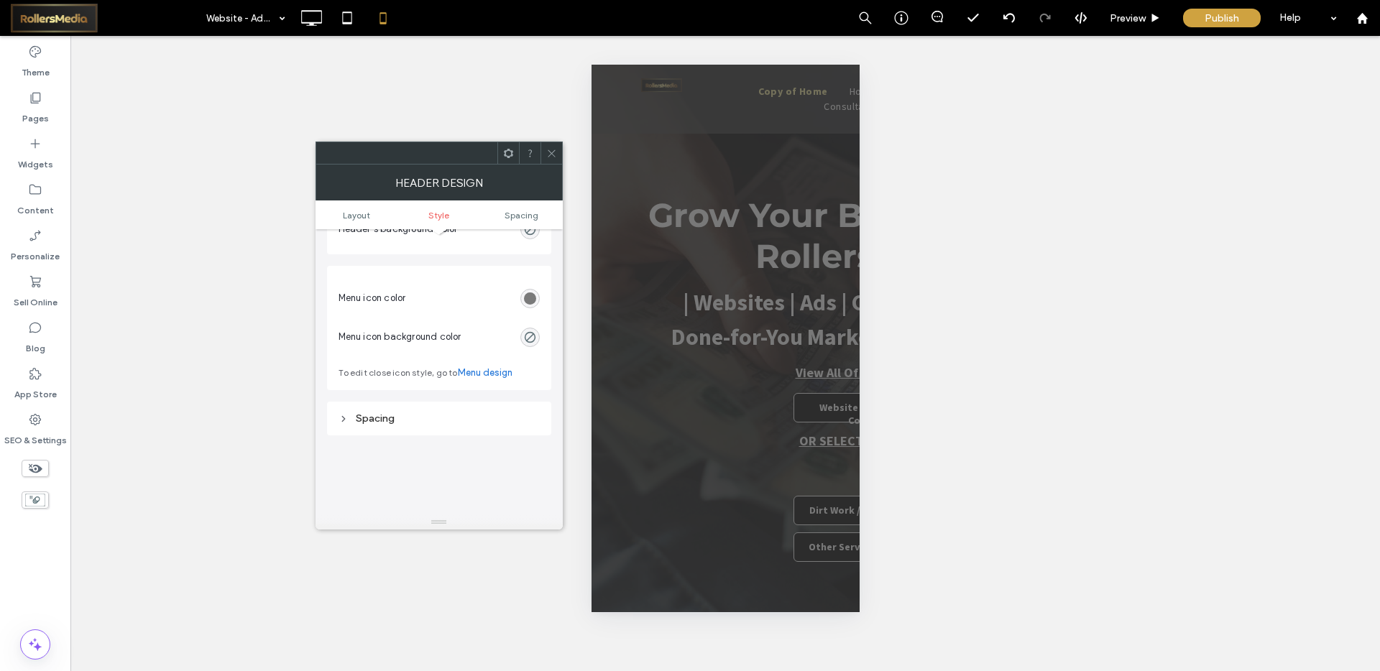
click at [530, 298] on div "rgb(102, 102, 102)" at bounding box center [530, 299] width 12 height 12
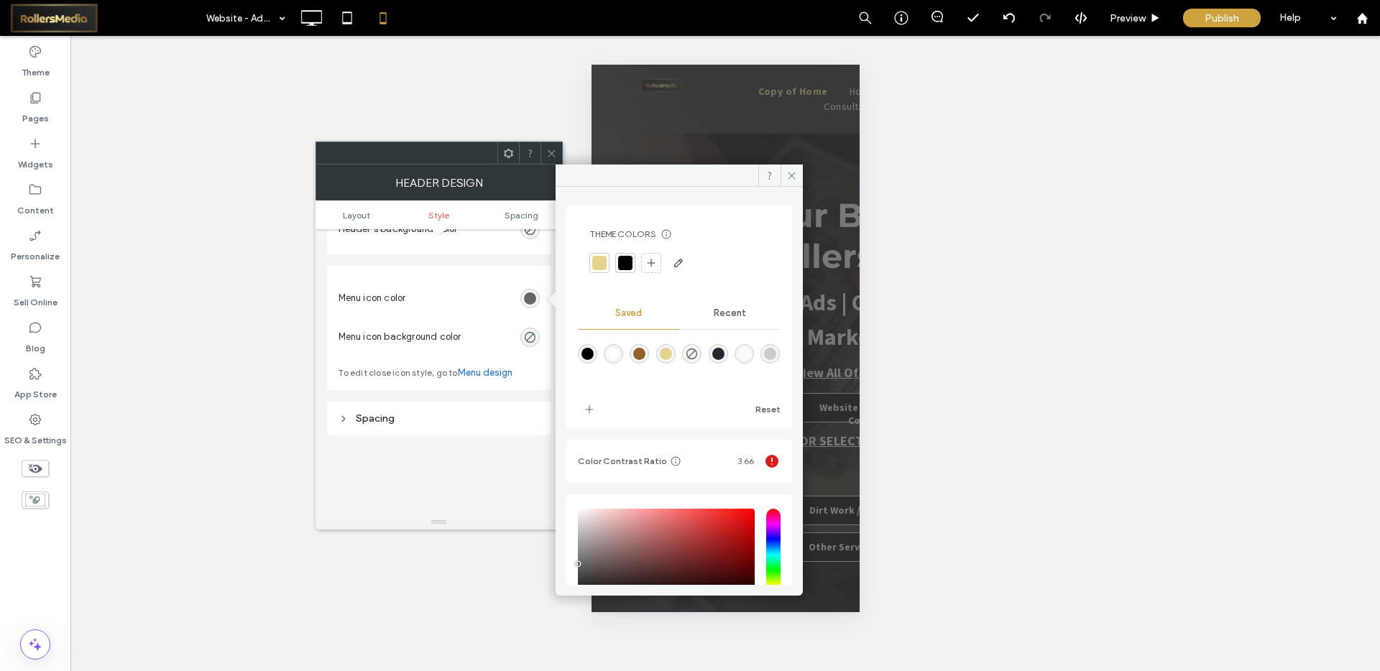
click at [614, 354] on div "rgba(255,255,255,1)" at bounding box center [613, 354] width 12 height 12
type input "*******"
click at [792, 173] on icon at bounding box center [791, 175] width 11 height 11
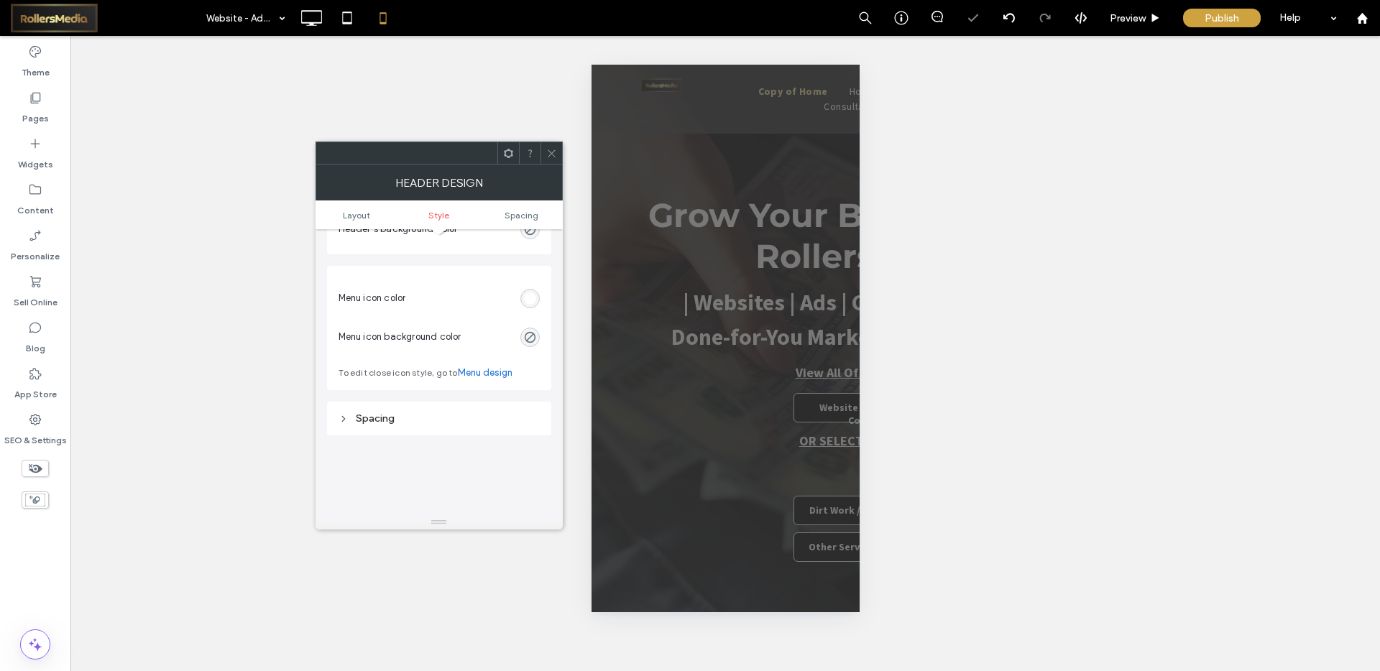
click at [554, 151] on icon at bounding box center [551, 153] width 11 height 11
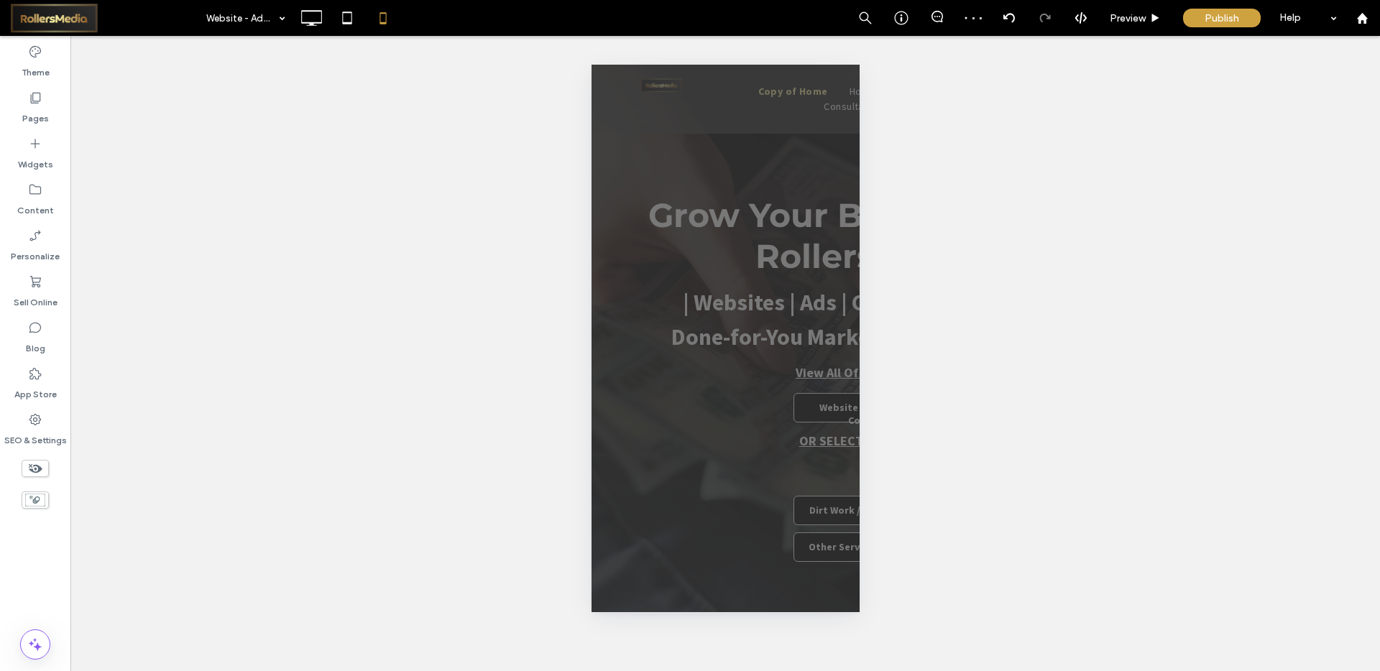
click at [1069, 270] on div "Unhide? Yes Unhide? Yes Unhide? Yes Unhide? Yes Unhide? Yes Unhide? Yes Unhide?…" at bounding box center [725, 353] width 1310 height 635
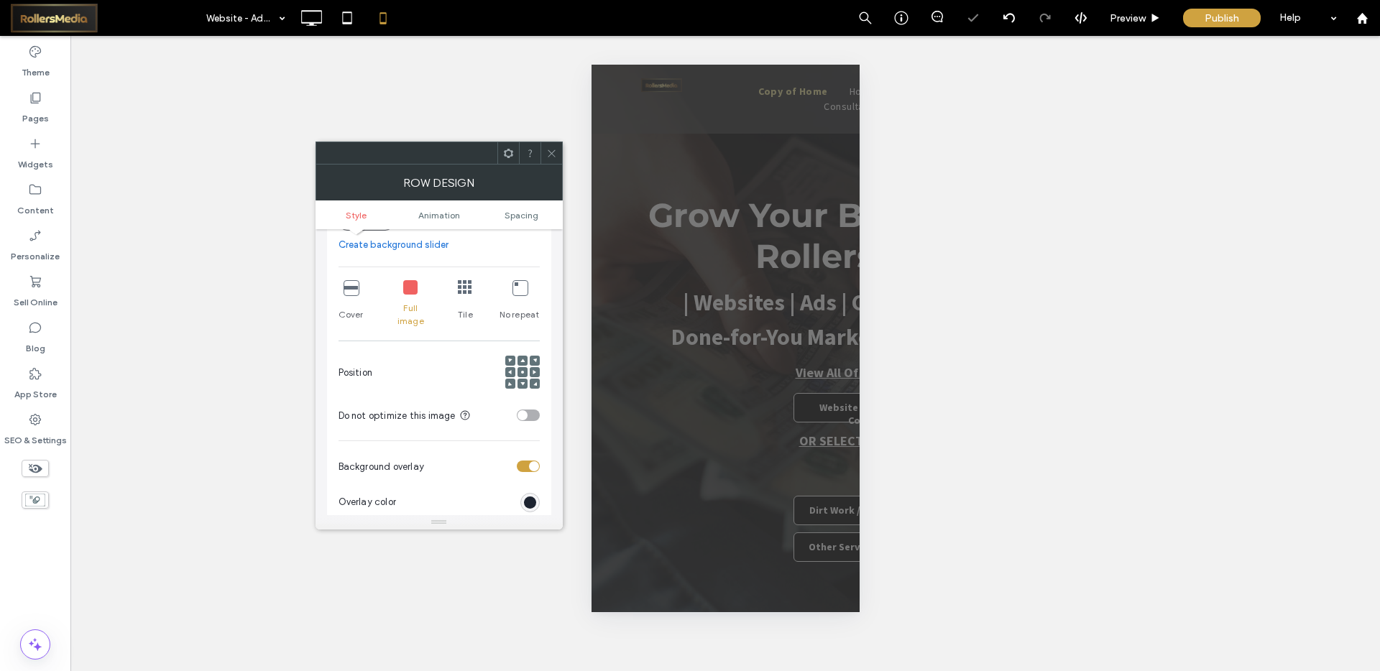
scroll to position [299, 0]
click at [351, 285] on icon at bounding box center [351, 287] width 14 height 14
click at [555, 148] on icon at bounding box center [551, 153] width 11 height 11
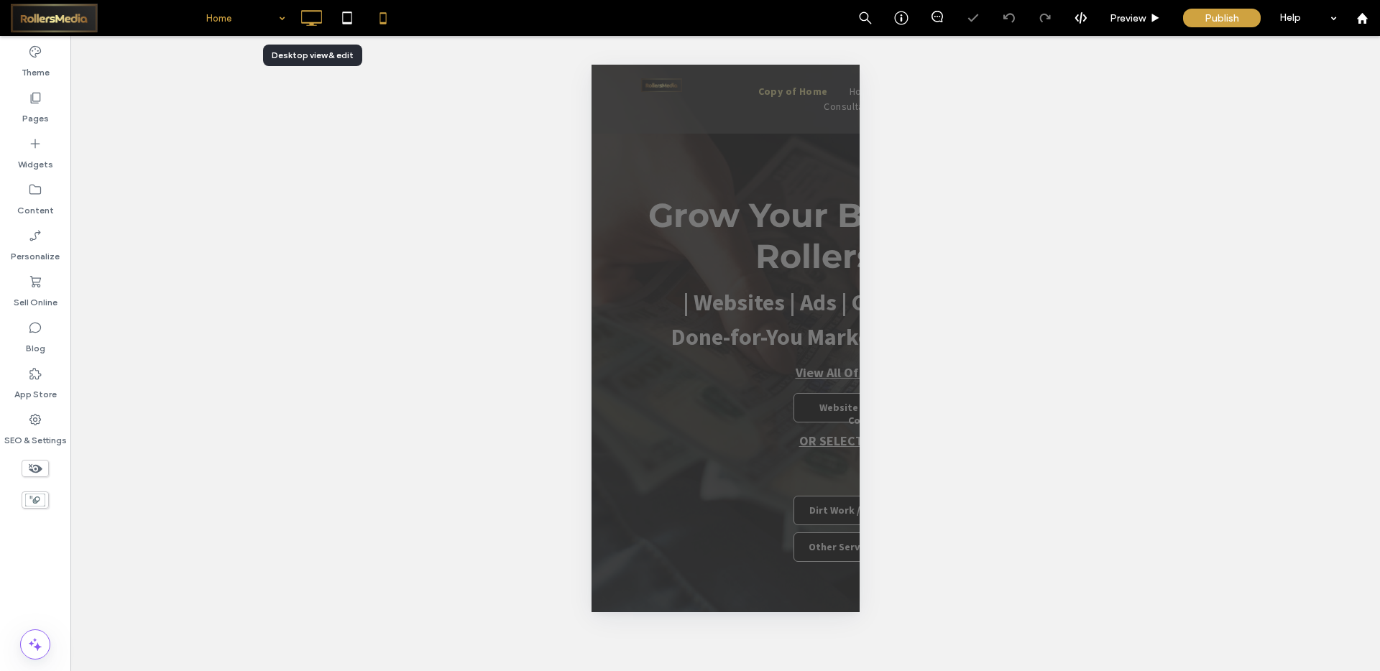
click at [323, 15] on icon at bounding box center [311, 18] width 29 height 29
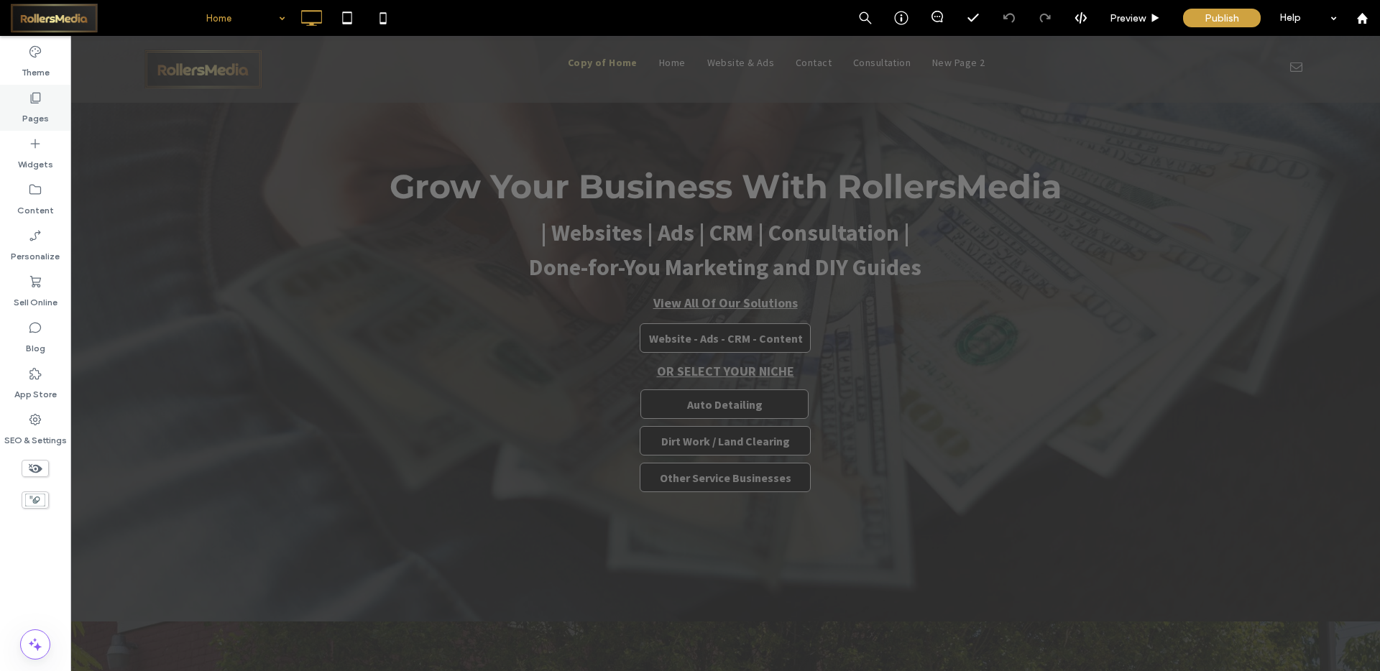
click at [35, 102] on icon at bounding box center [35, 98] width 14 height 14
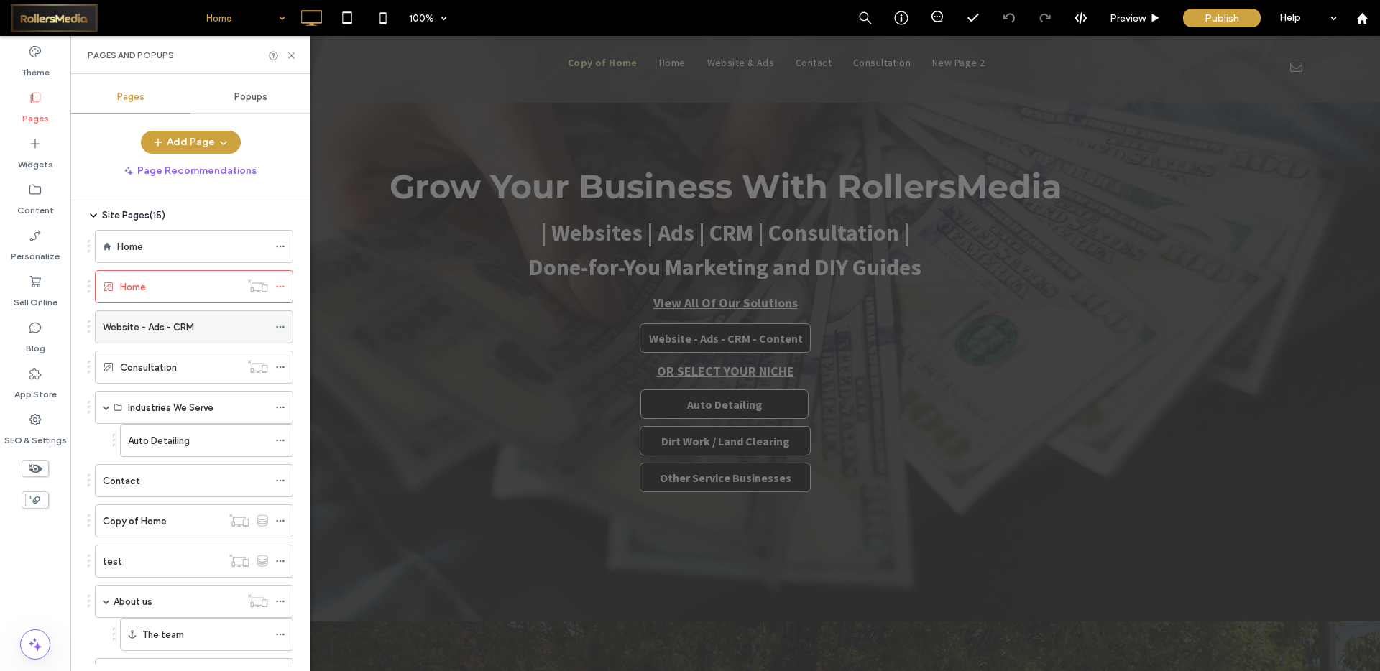
scroll to position [77, 0]
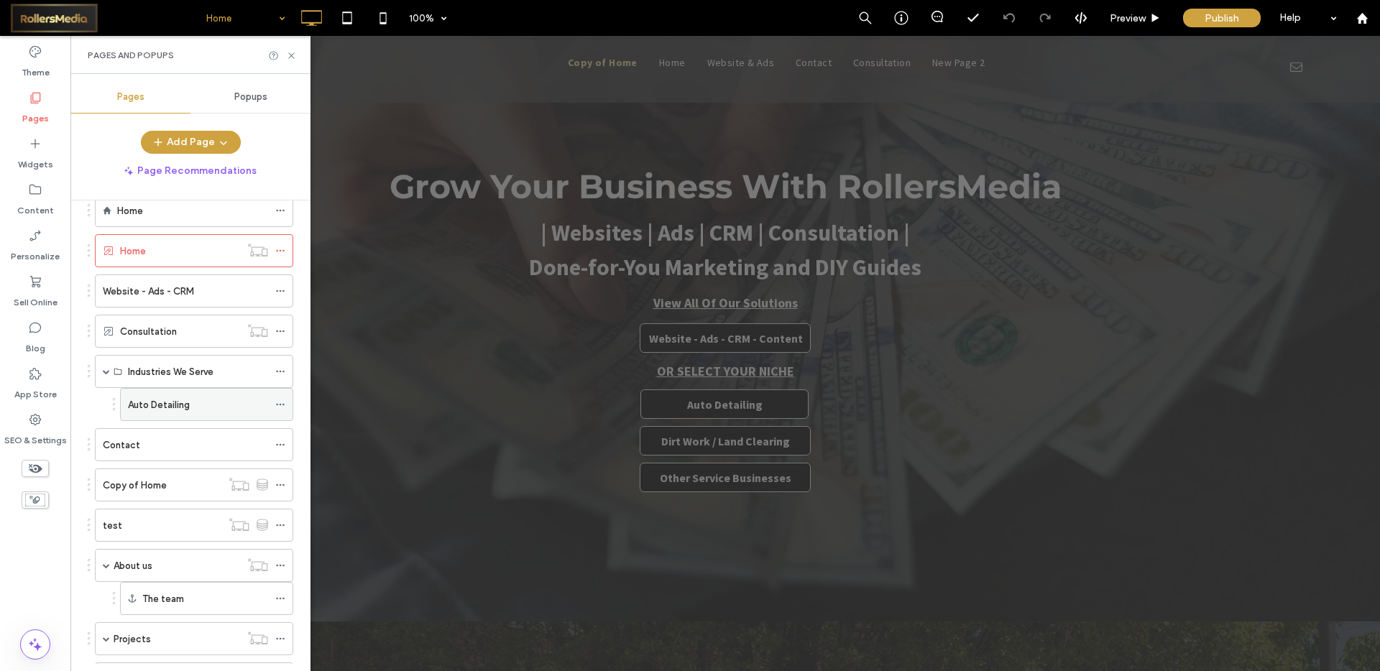
click at [278, 400] on icon at bounding box center [280, 405] width 10 height 10
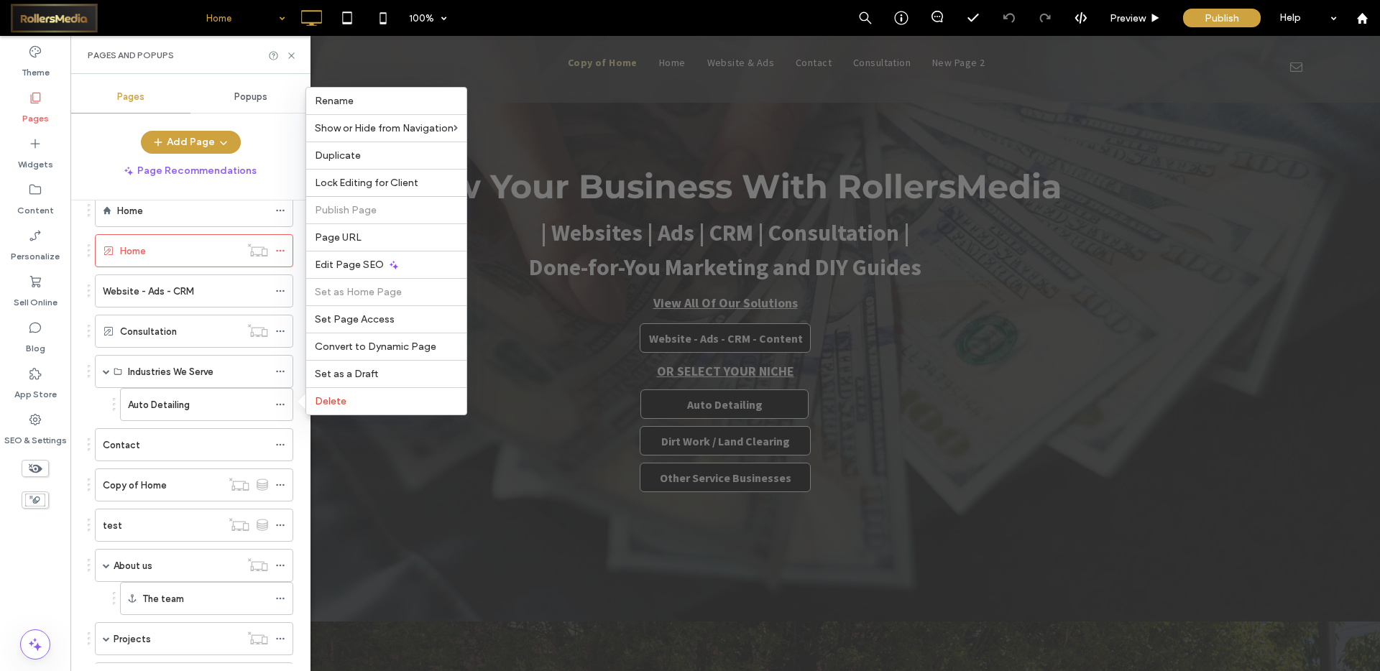
click at [134, 395] on div "Auto Detailing" at bounding box center [198, 405] width 140 height 32
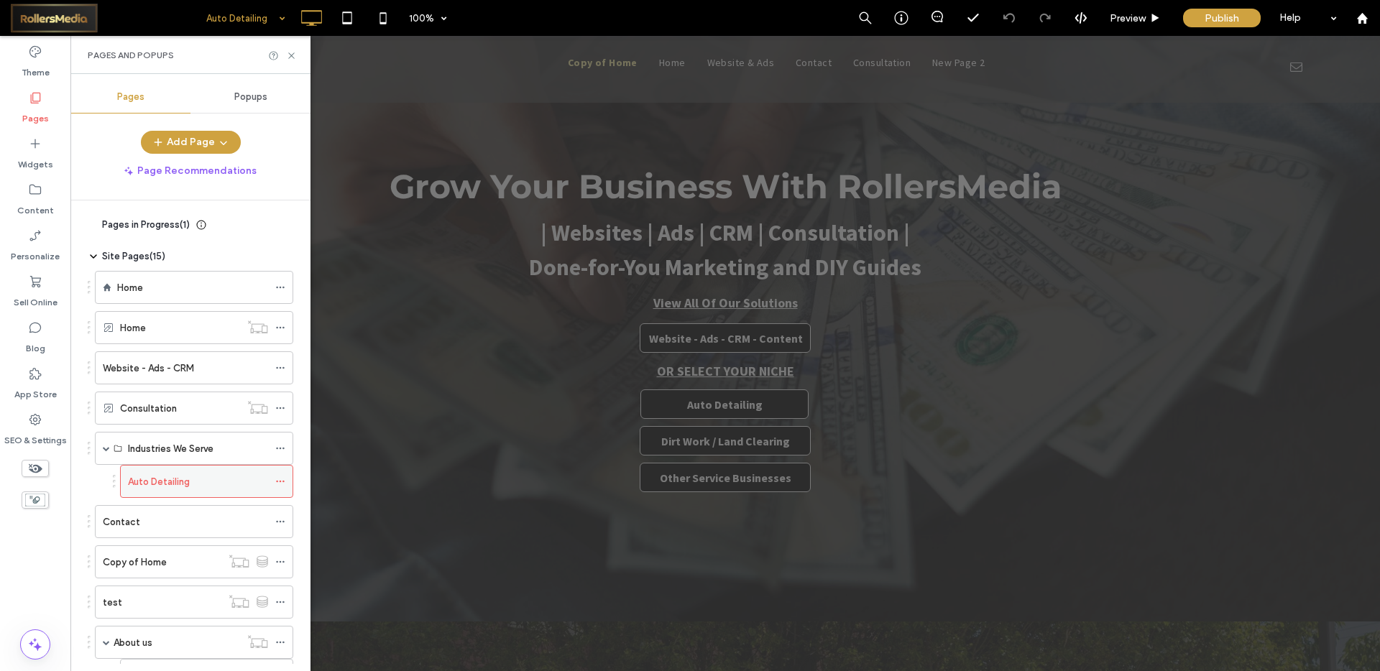
click at [279, 480] on icon at bounding box center [280, 482] width 10 height 10
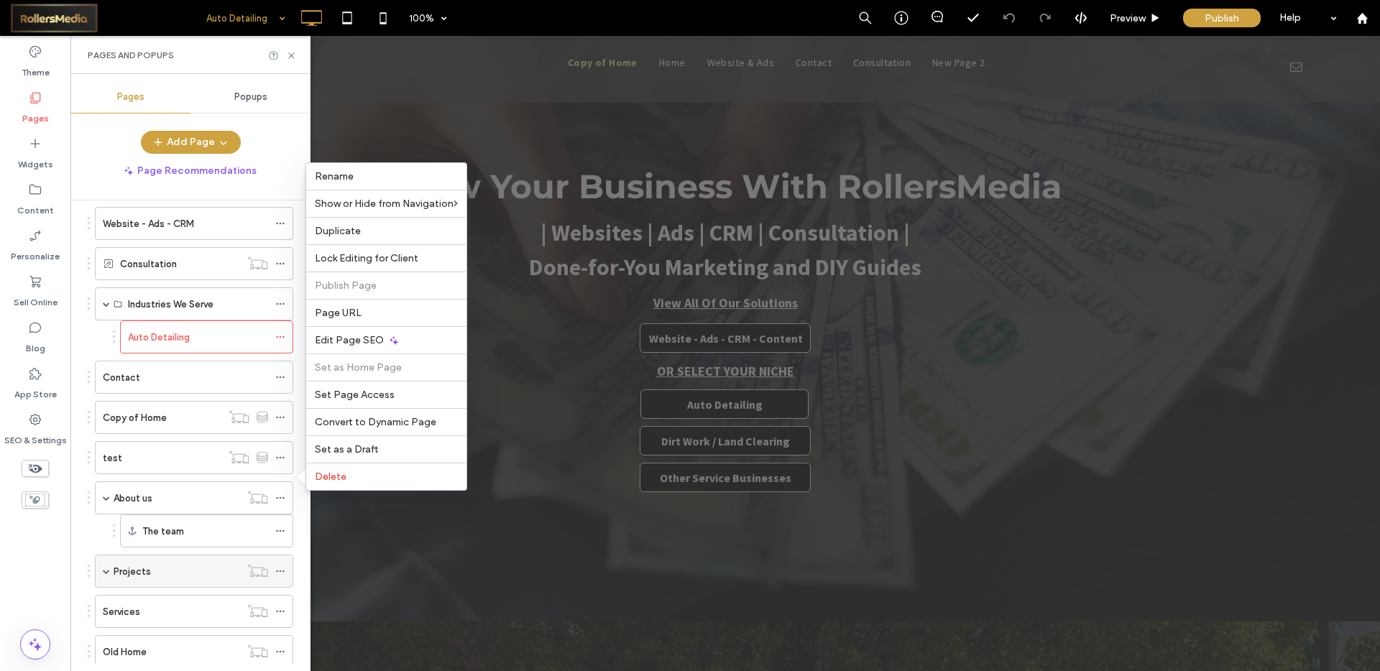
scroll to position [185, 0]
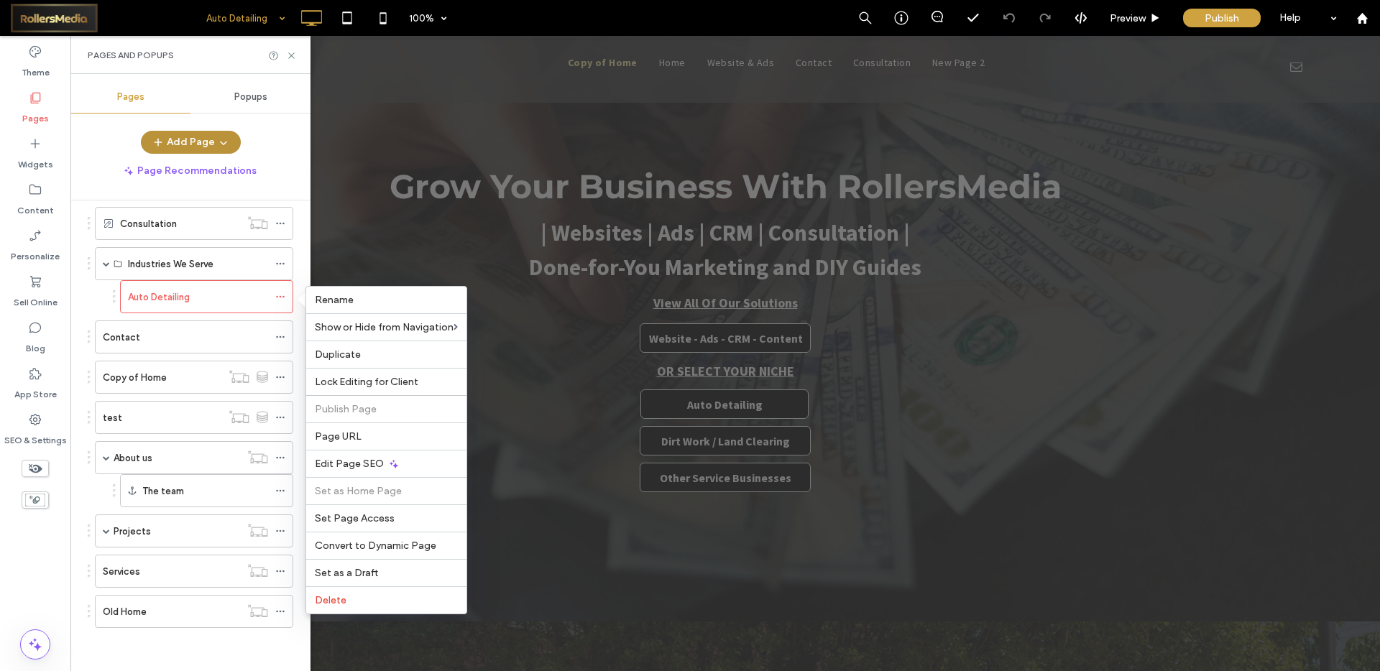
click at [200, 139] on button "Add Page" at bounding box center [191, 142] width 100 height 23
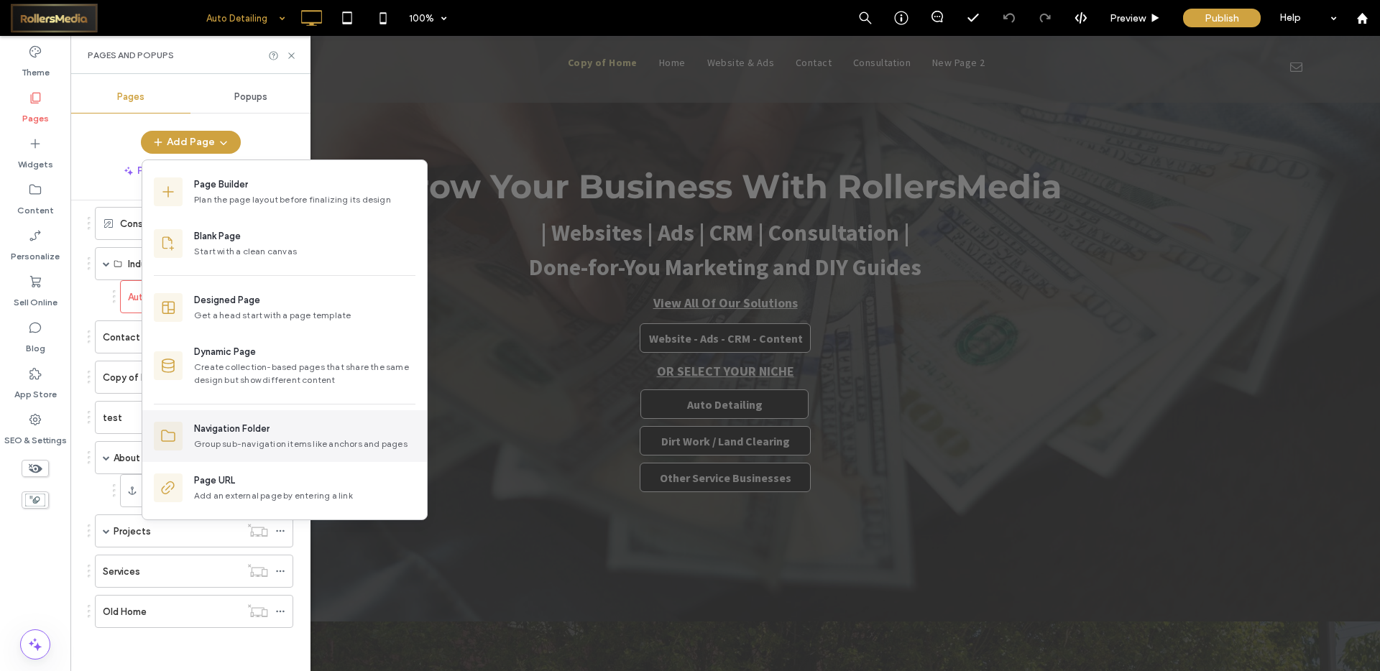
click at [232, 445] on div "Group sub-navigation items like anchors and pages" at bounding box center [304, 444] width 221 height 13
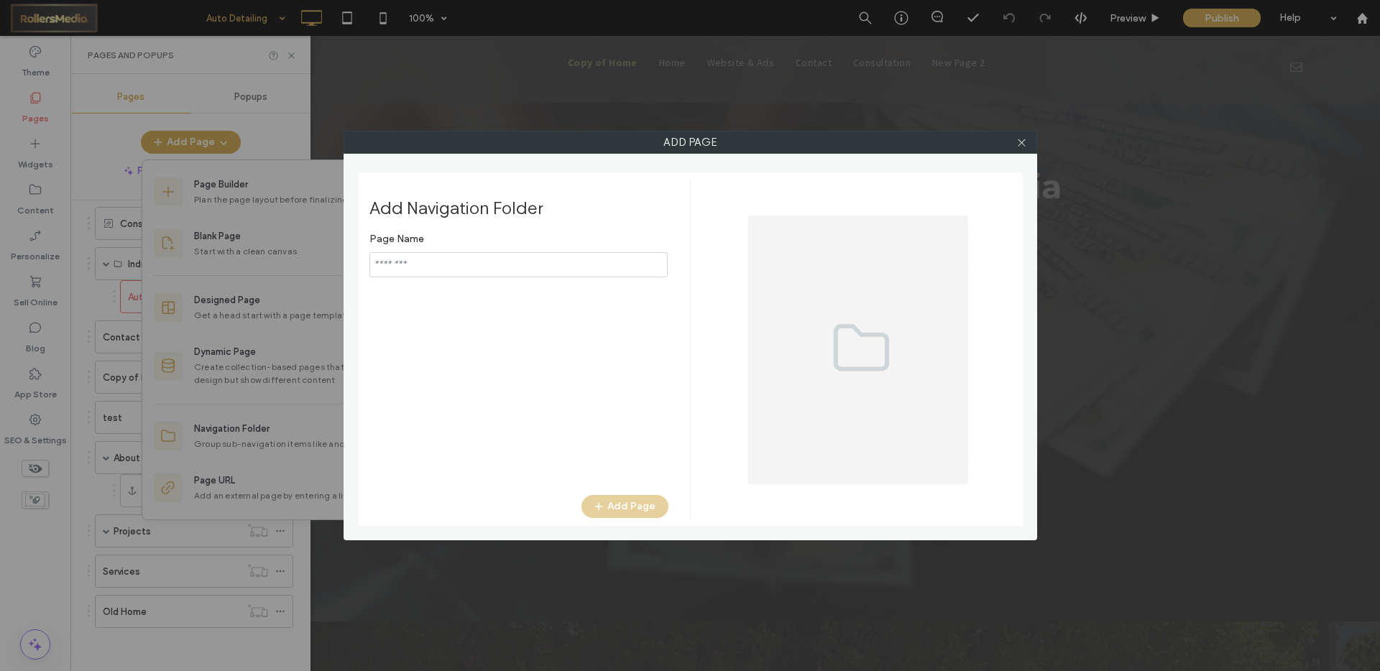
click at [457, 254] on input "notEmpty" at bounding box center [518, 264] width 298 height 25
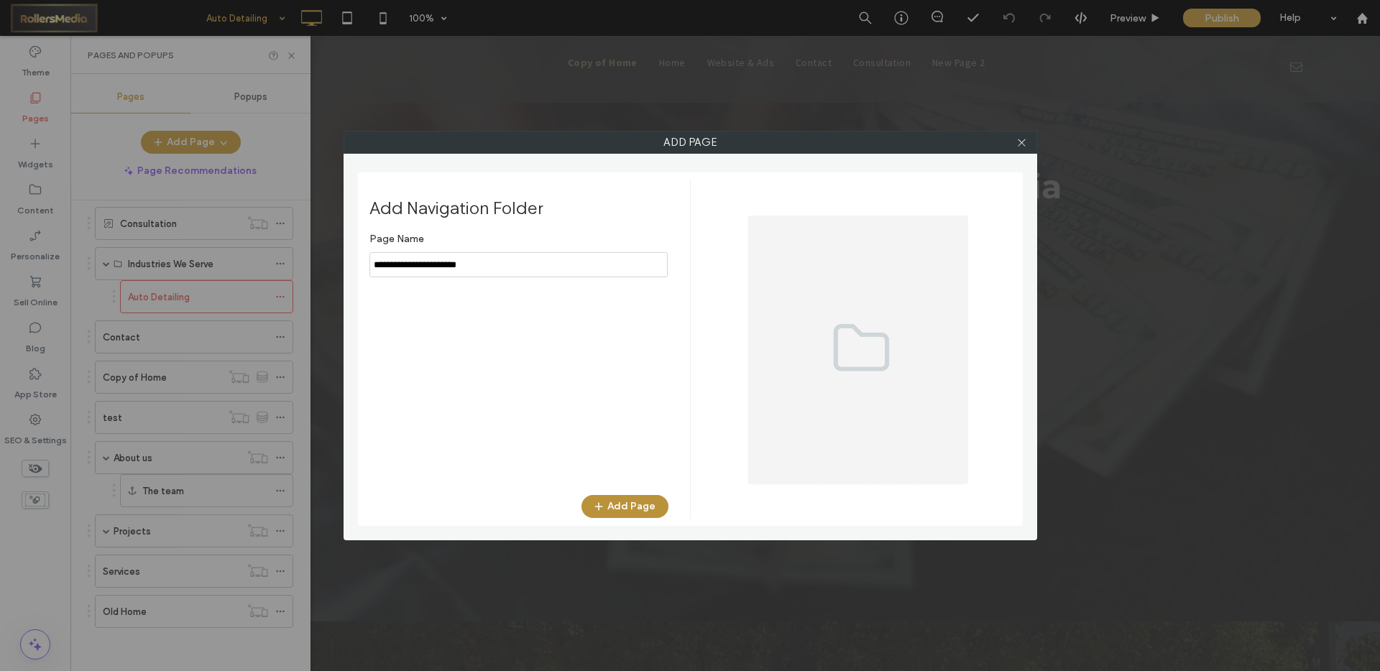
type input "**********"
click at [635, 501] on button "Add Page" at bounding box center [624, 506] width 87 height 23
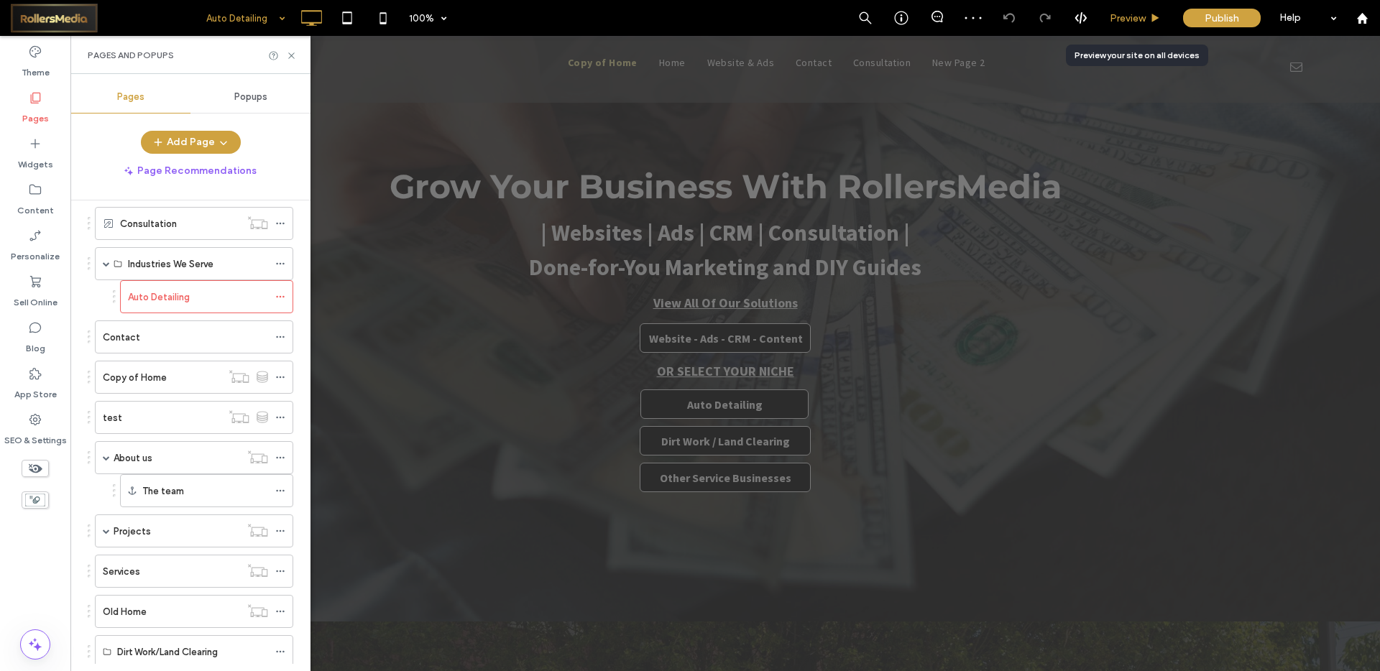
click at [1132, 8] on div "Preview" at bounding box center [1135, 18] width 73 height 36
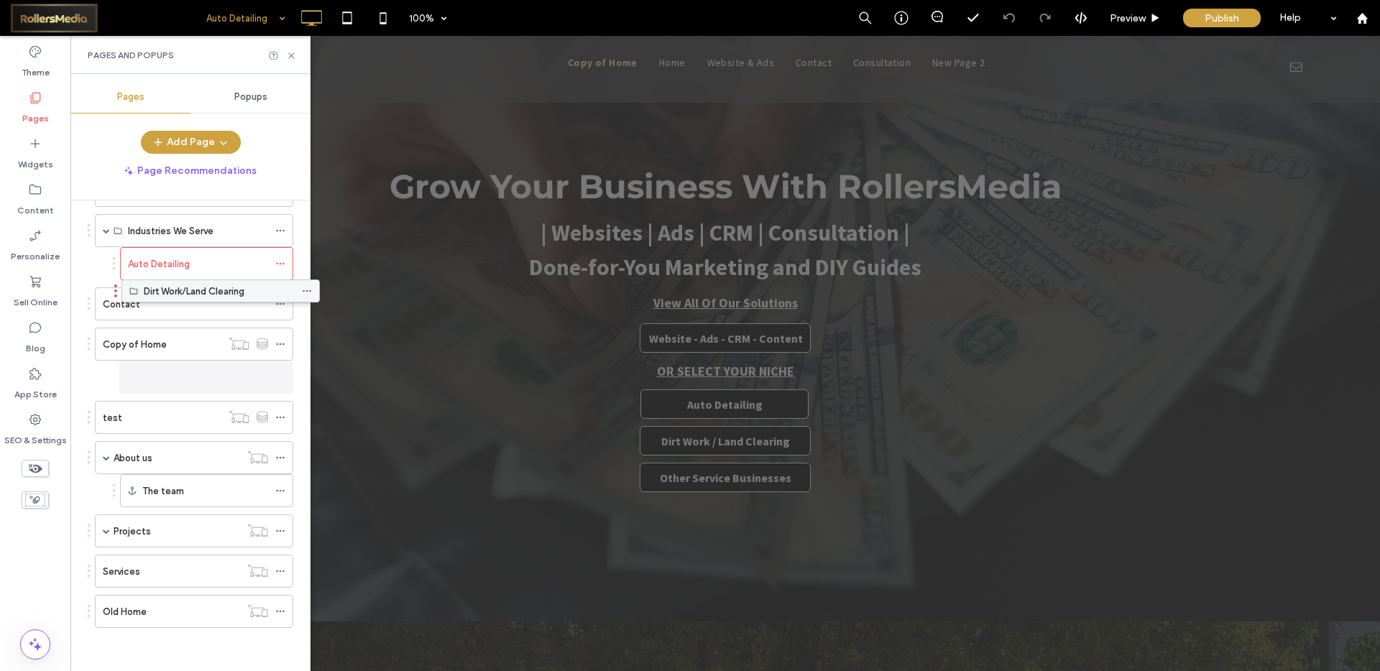
scroll to position [218, 0]
drag, startPoint x: 127, startPoint y: 615, endPoint x: 157, endPoint y: 295, distance: 321.2
click at [183, 143] on button "Add Page" at bounding box center [191, 142] width 100 height 23
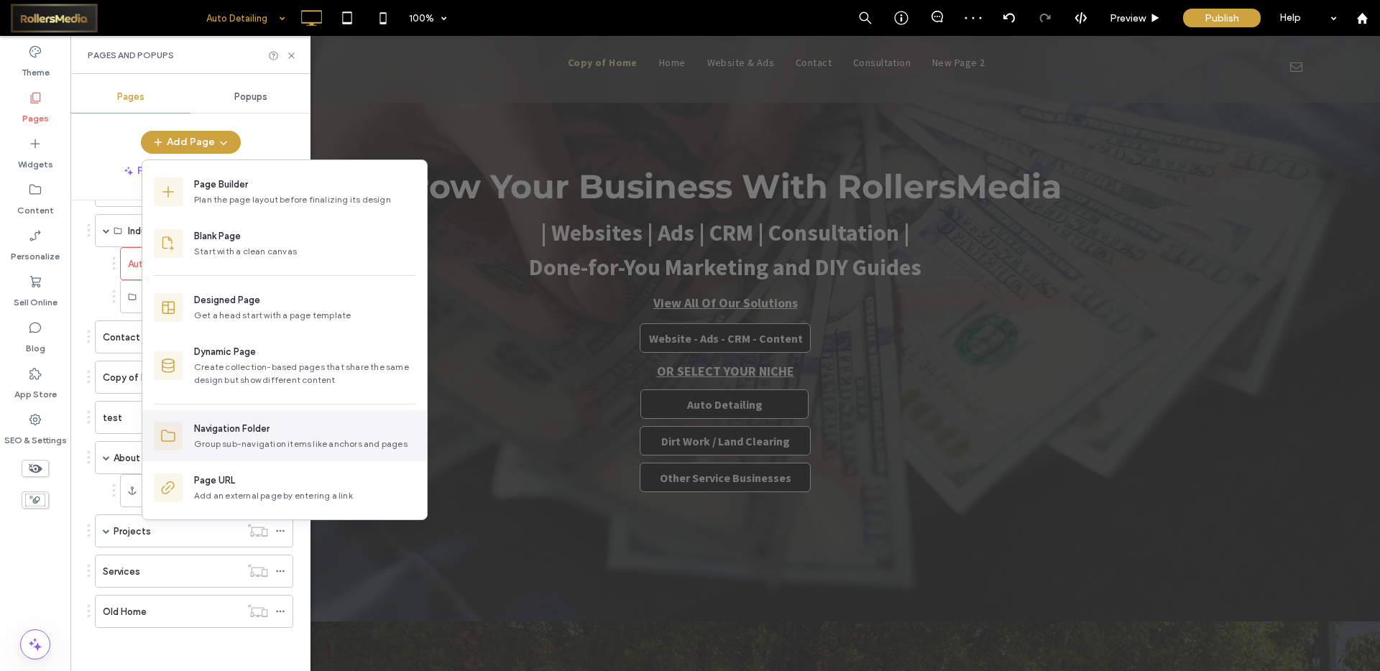
click at [230, 433] on div "Navigation Folder" at bounding box center [231, 429] width 75 height 14
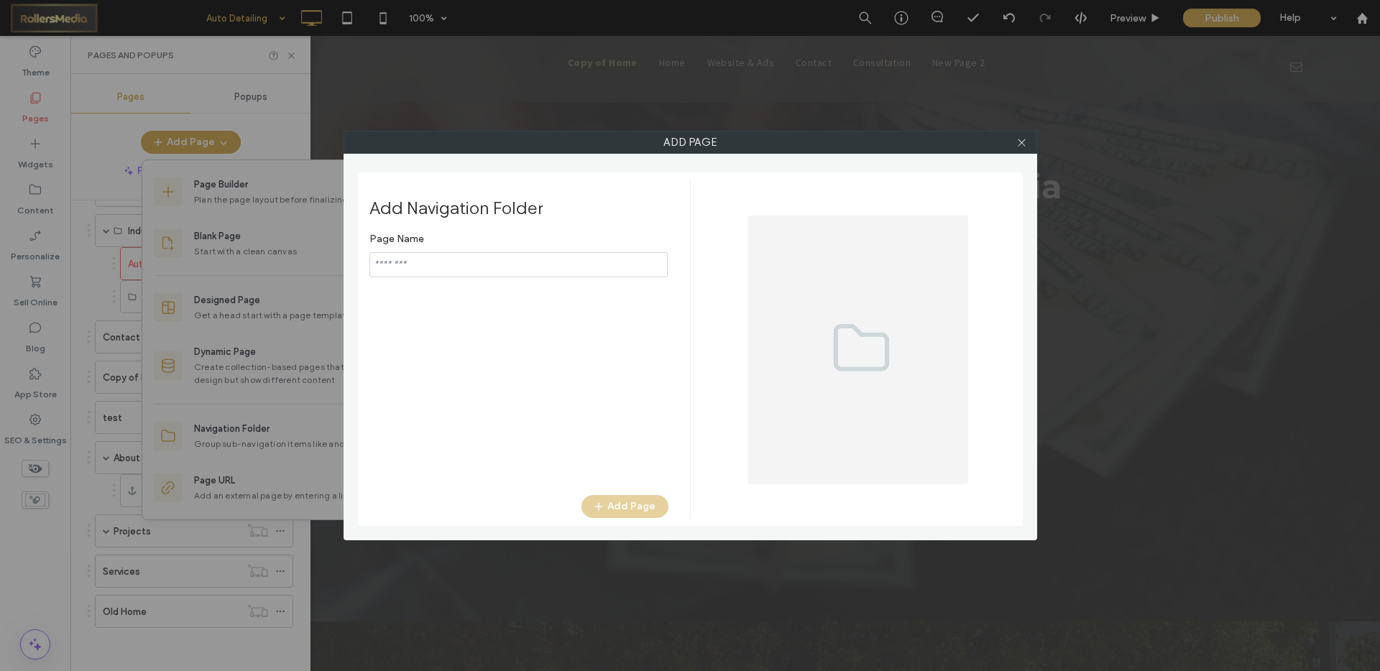
click at [429, 265] on input "notEmpty" at bounding box center [518, 264] width 298 height 25
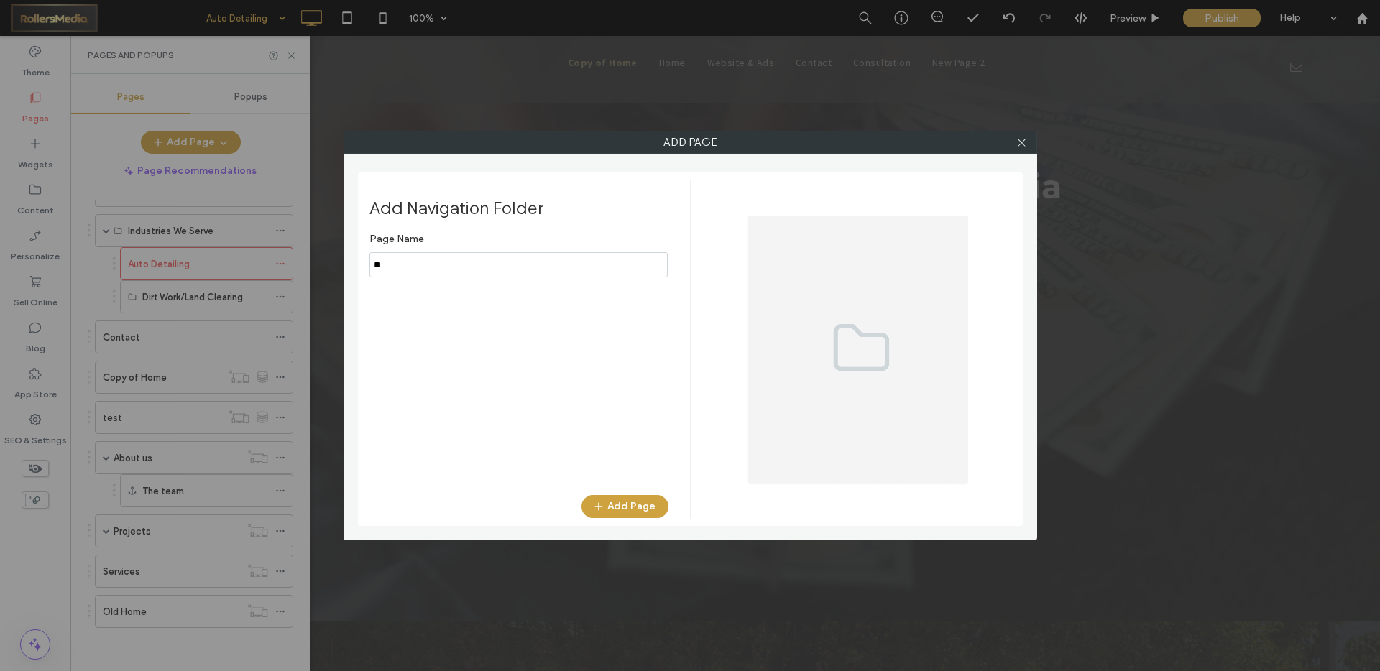
type input "*"
type input "********"
click at [630, 496] on button "Add Page" at bounding box center [624, 506] width 87 height 23
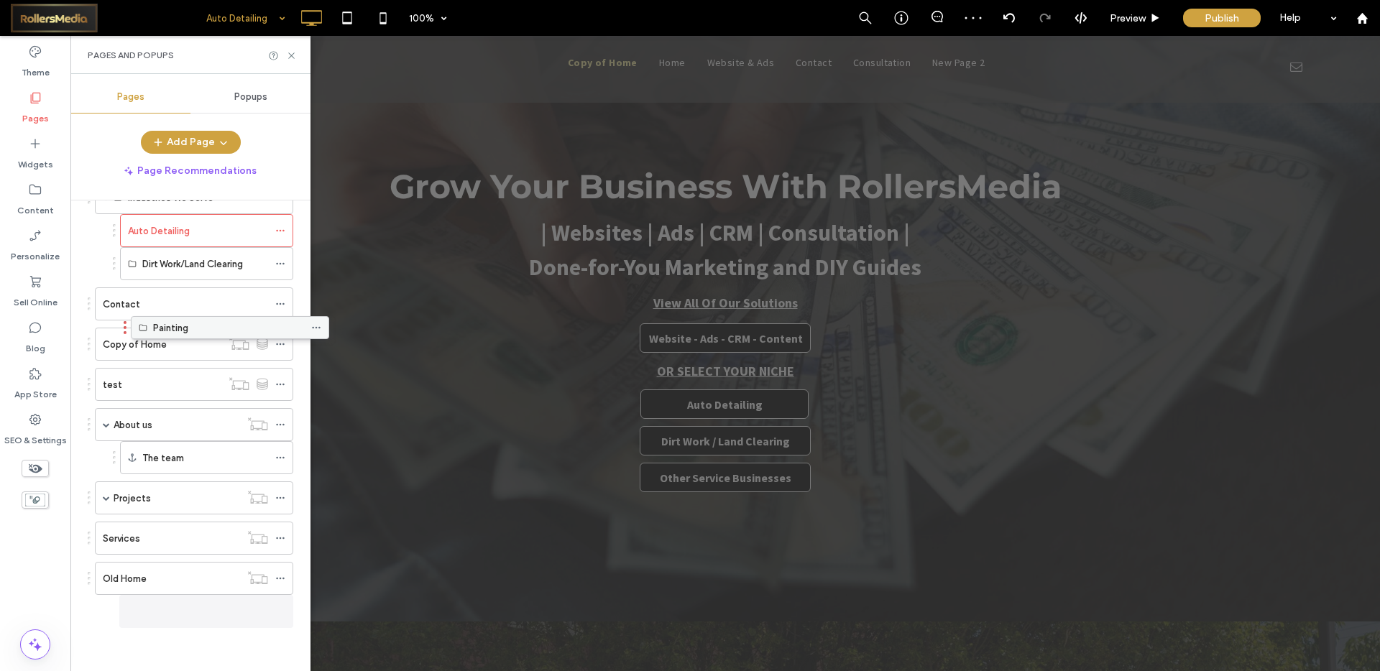
scroll to position [251, 0]
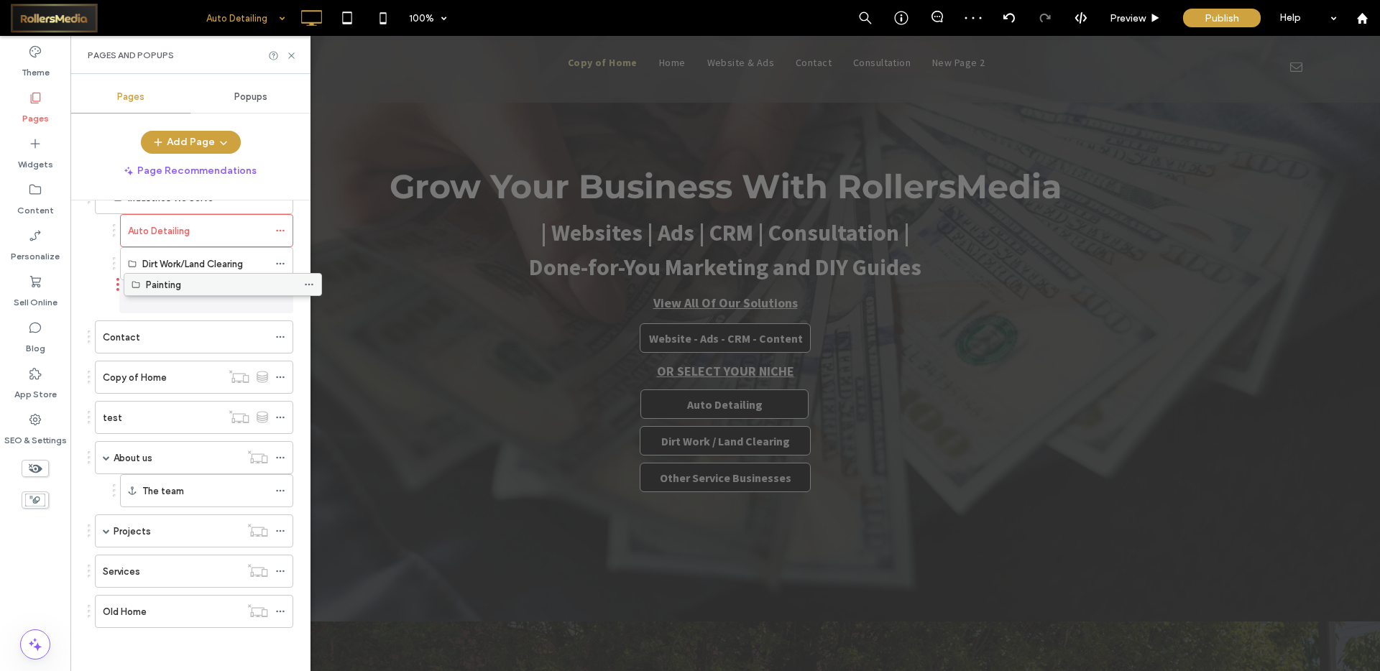
drag, startPoint x: 137, startPoint y: 616, endPoint x: 166, endPoint y: 294, distance: 323.3
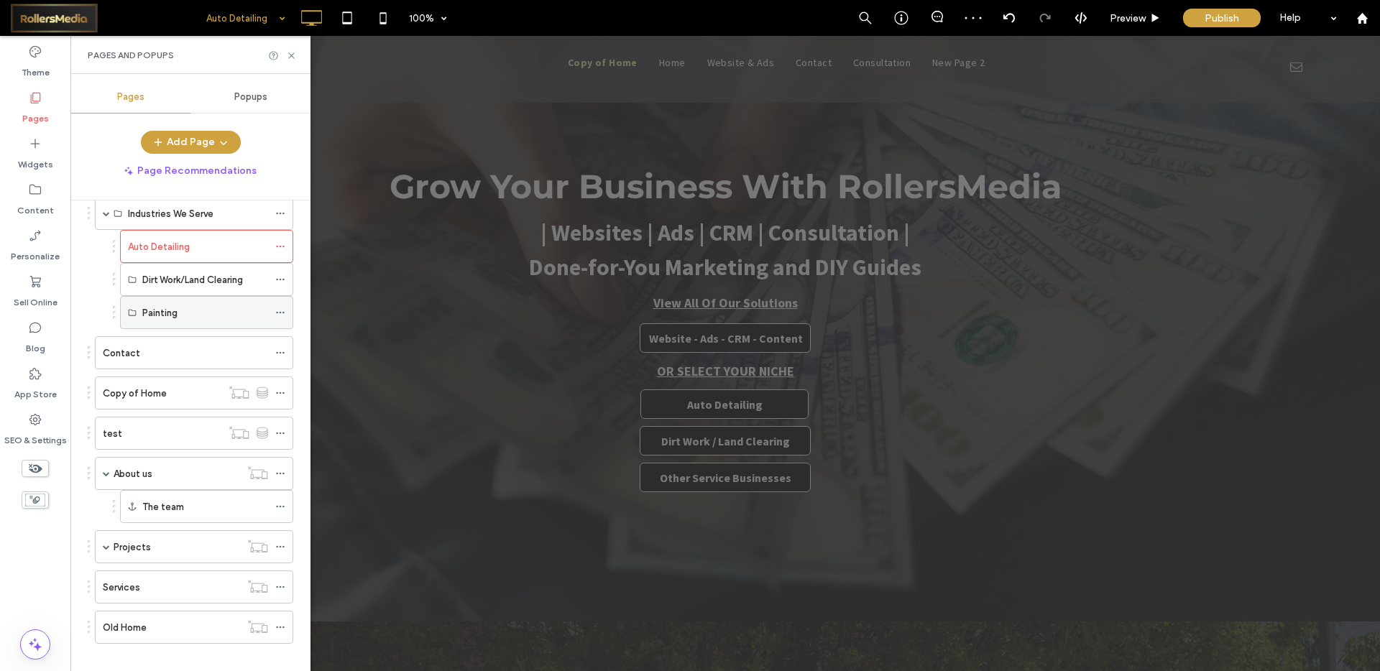
scroll to position [240, 0]
click at [215, 142] on span "button" at bounding box center [222, 143] width 14 height 22
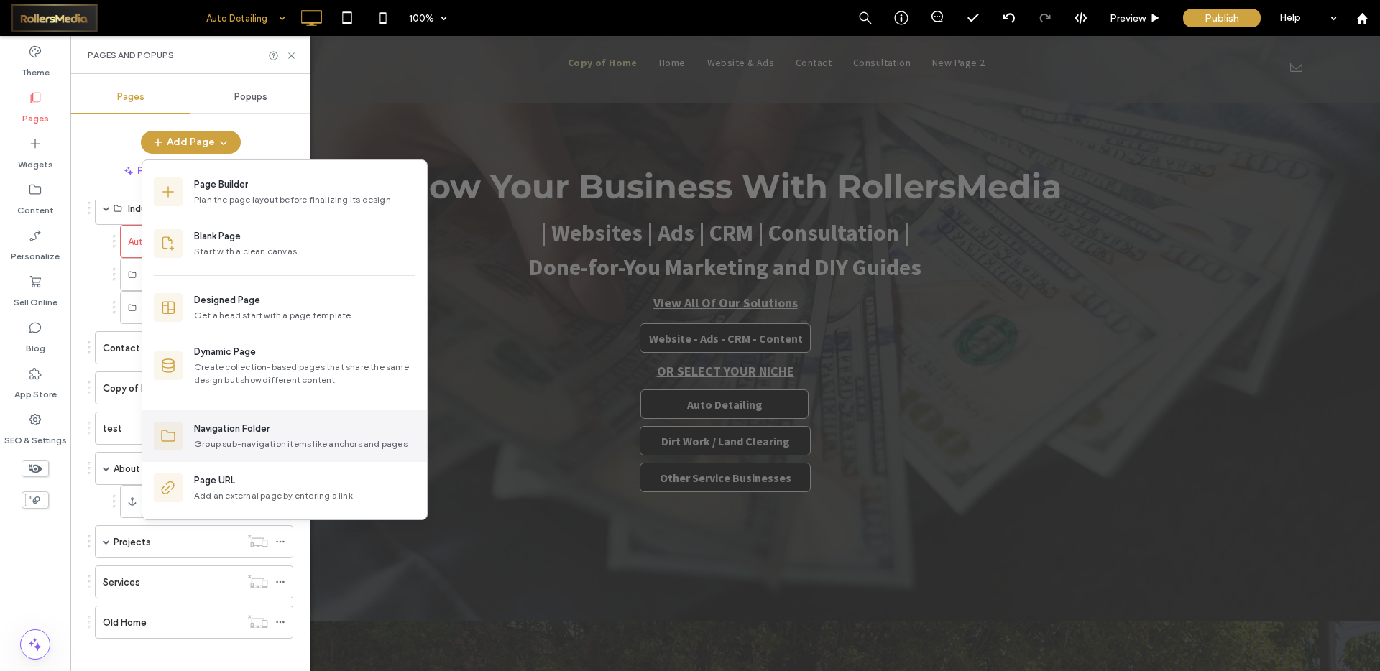
click at [219, 423] on div "Navigation Folder" at bounding box center [231, 429] width 75 height 14
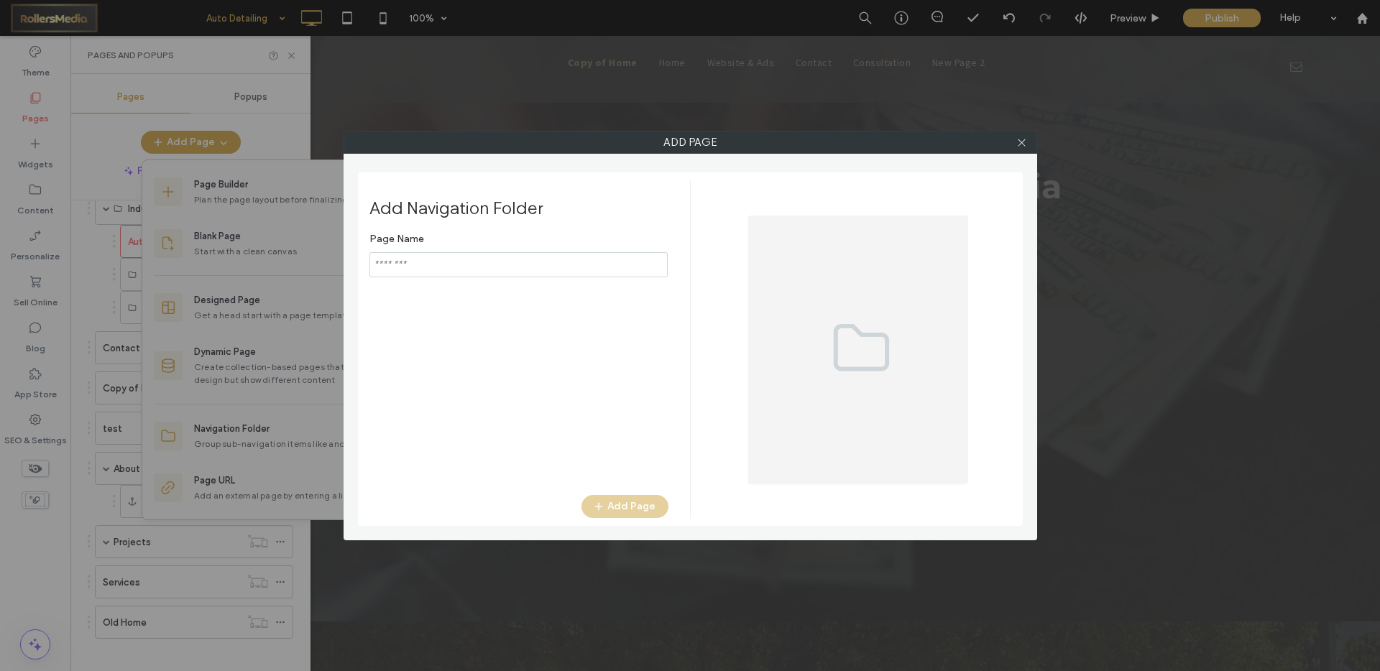
click at [441, 270] on input "notEmpty" at bounding box center [518, 264] width 298 height 25
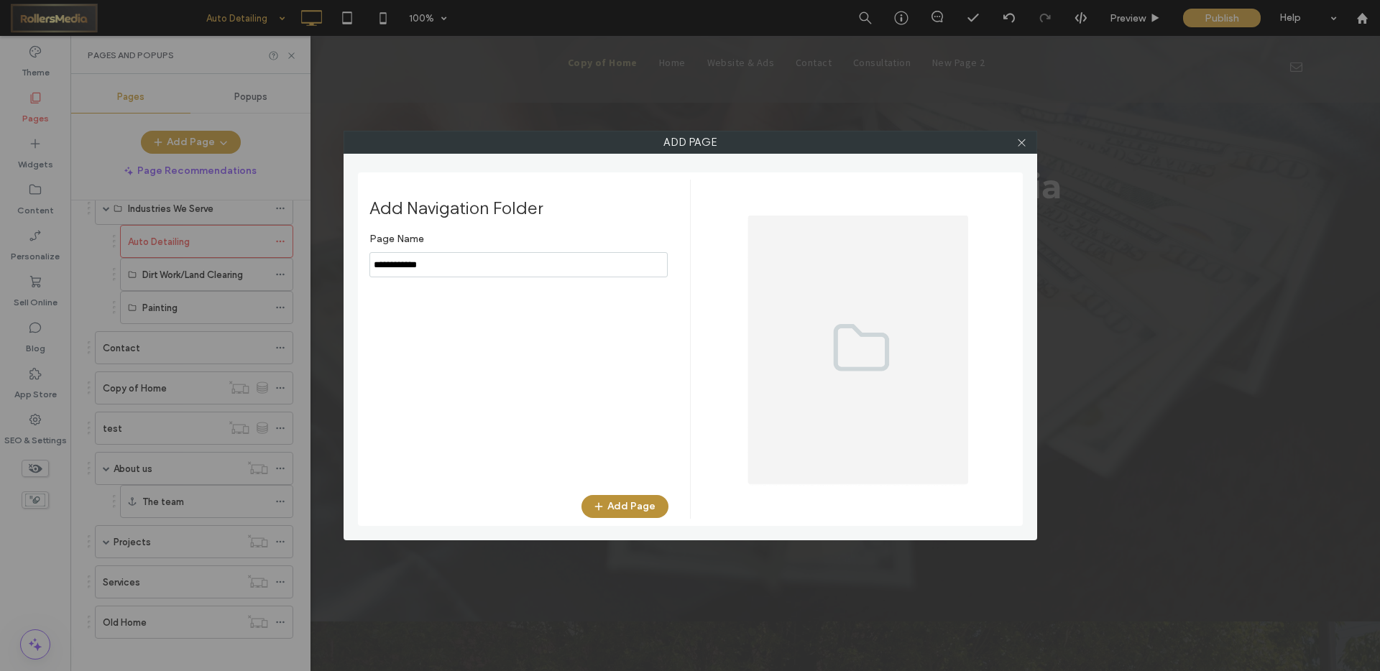
type input "**********"
click at [603, 501] on icon "button" at bounding box center [599, 507] width 12 height 12
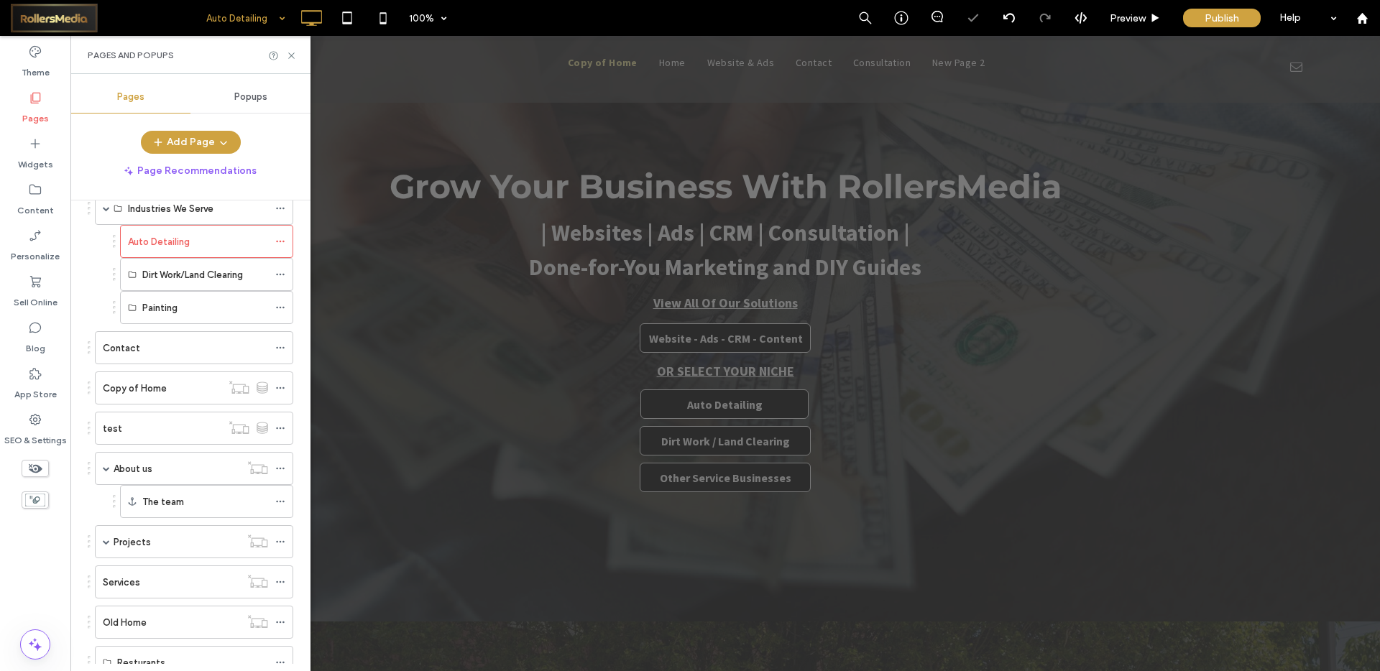
click at [174, 139] on button "Add Page" at bounding box center [191, 142] width 100 height 23
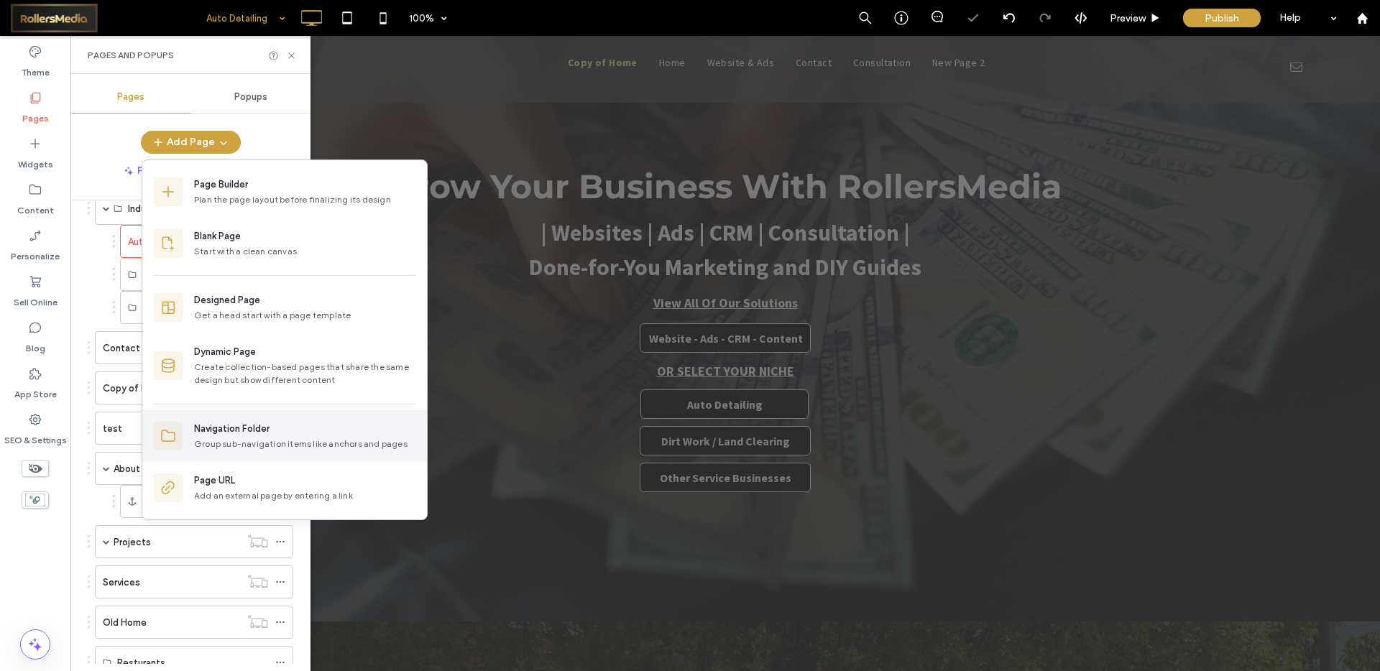
click at [242, 438] on div "Group sub-navigation items like anchors and pages" at bounding box center [304, 444] width 221 height 13
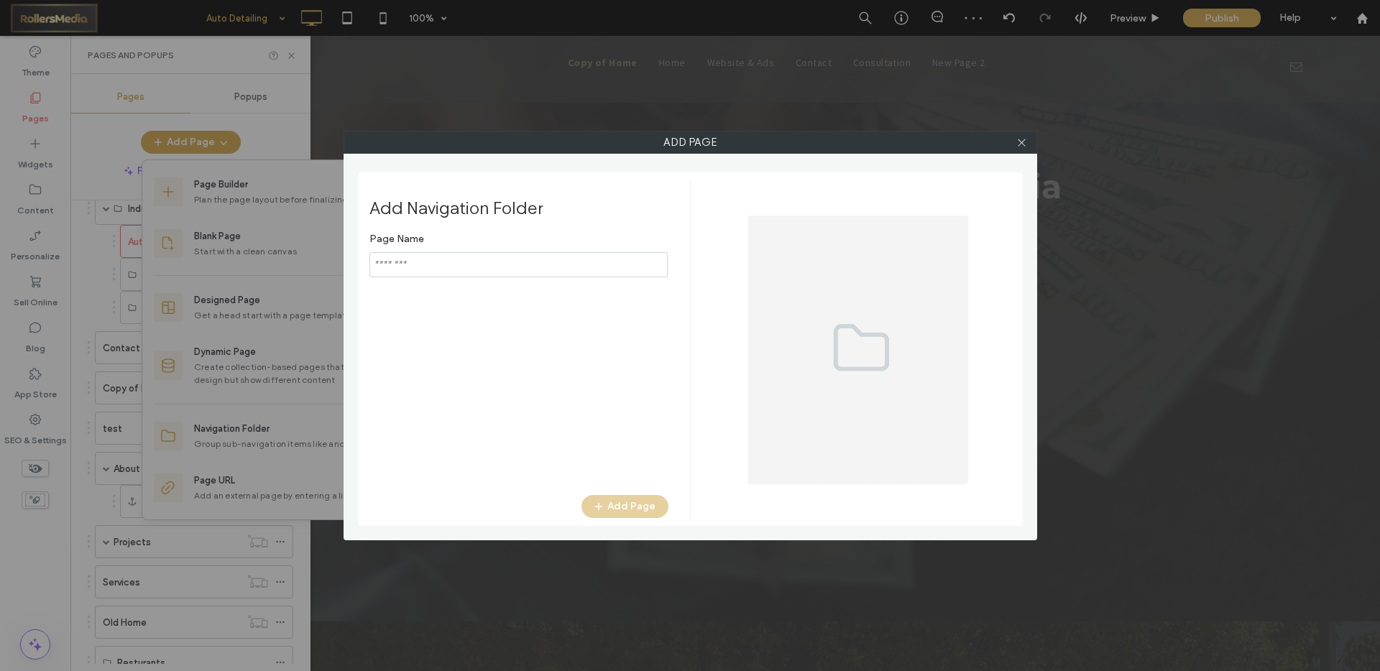
click at [419, 268] on input "notEmpty" at bounding box center [518, 264] width 298 height 25
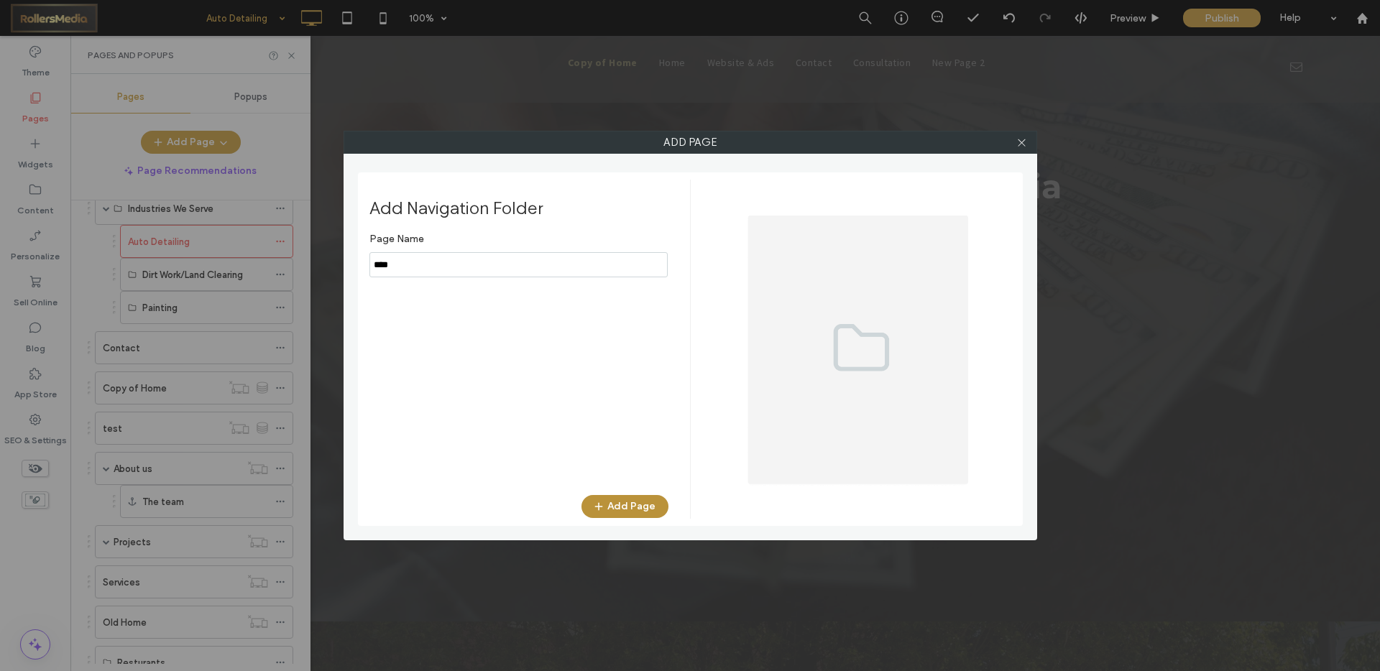
type input "****"
click at [620, 507] on button "Add Page" at bounding box center [624, 506] width 87 height 23
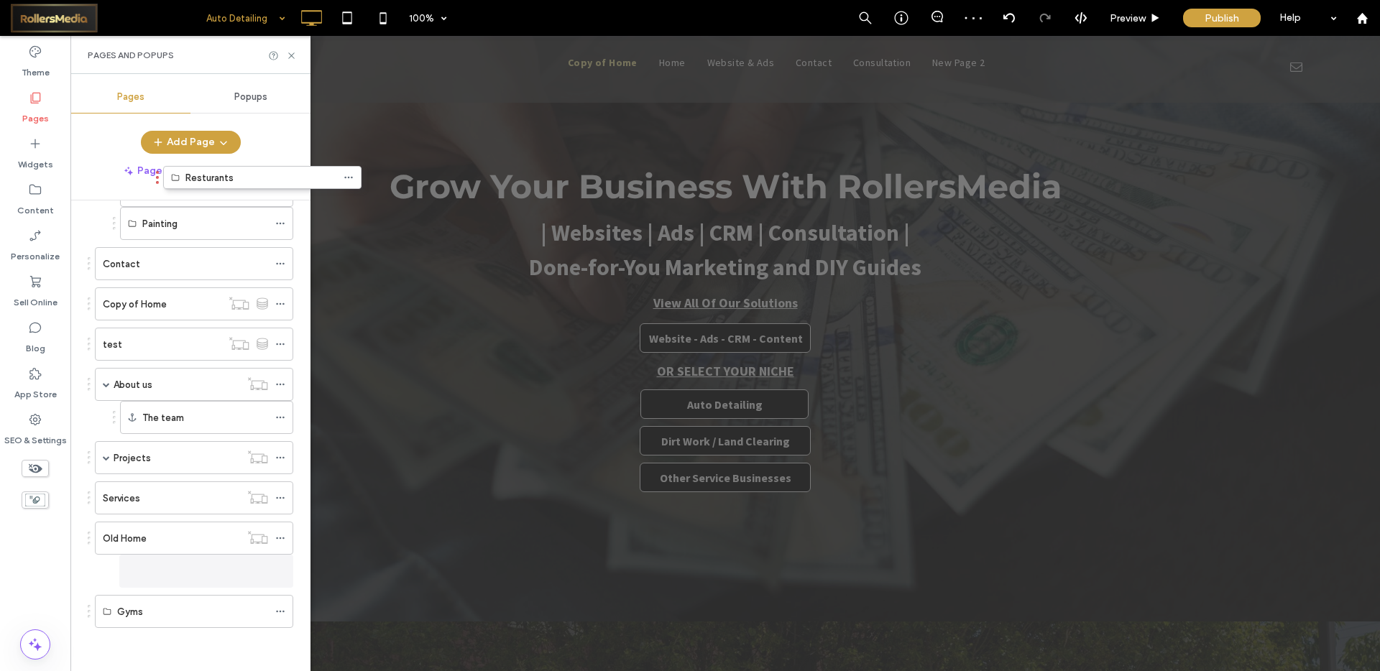
scroll to position [229, 0]
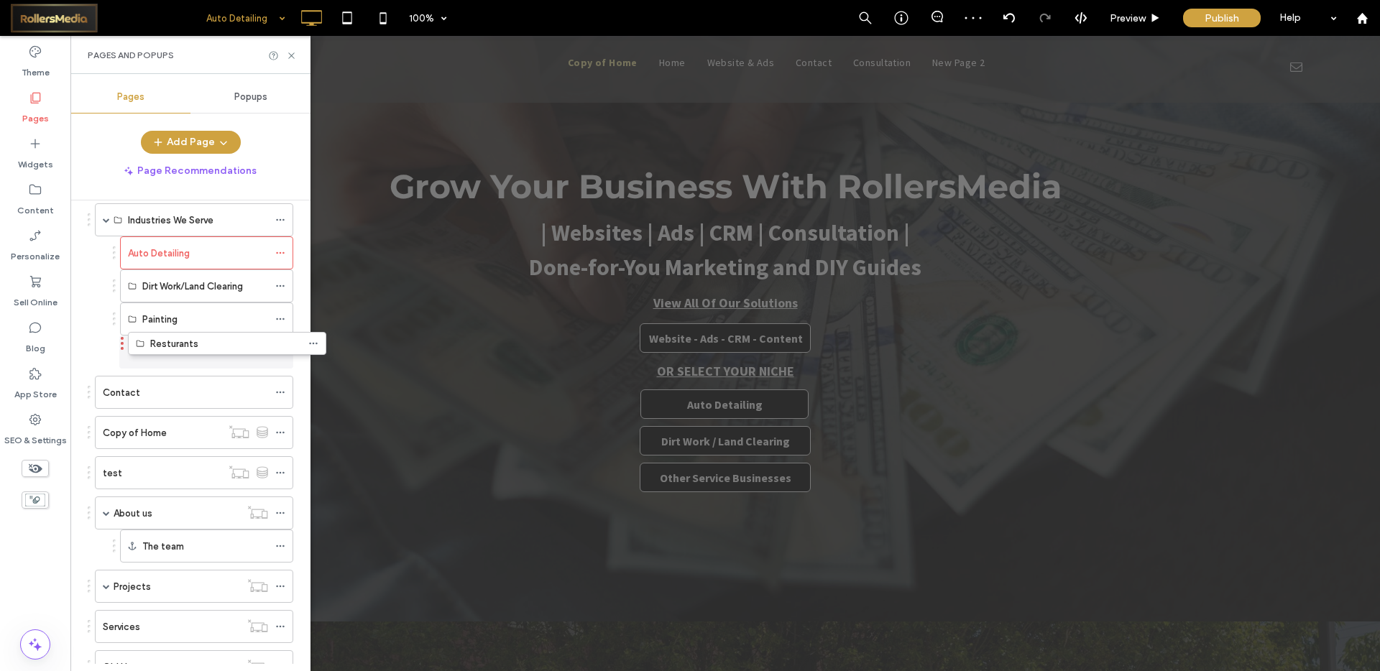
drag, startPoint x: 88, startPoint y: 574, endPoint x: 121, endPoint y: 349, distance: 227.4
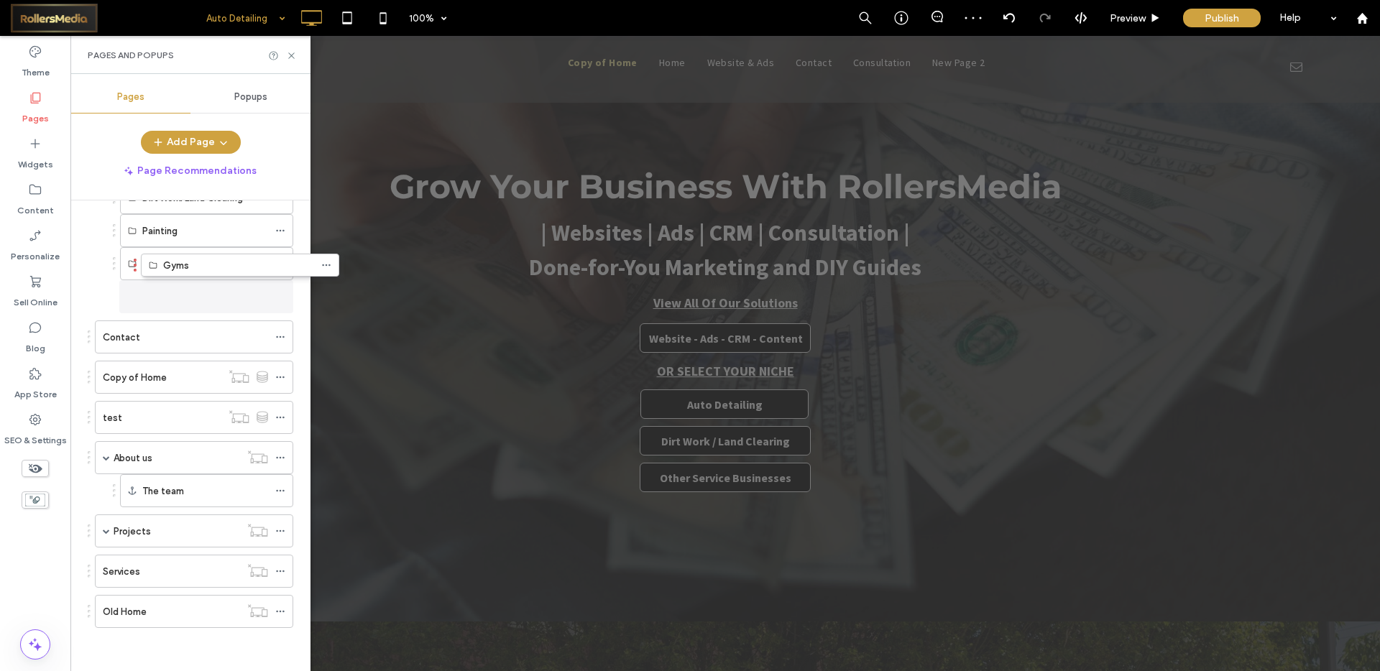
scroll to position [317, 0]
drag, startPoint x: 88, startPoint y: 612, endPoint x: 119, endPoint y: 298, distance: 316.3
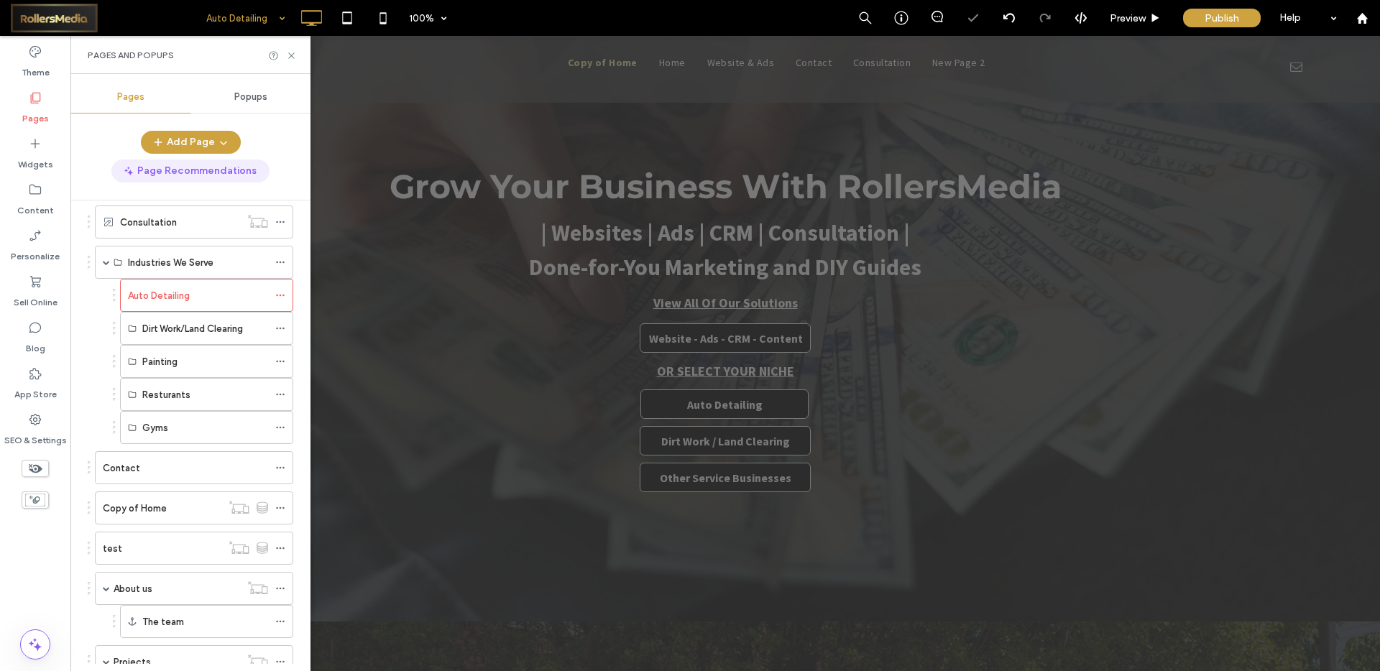
scroll to position [160, 0]
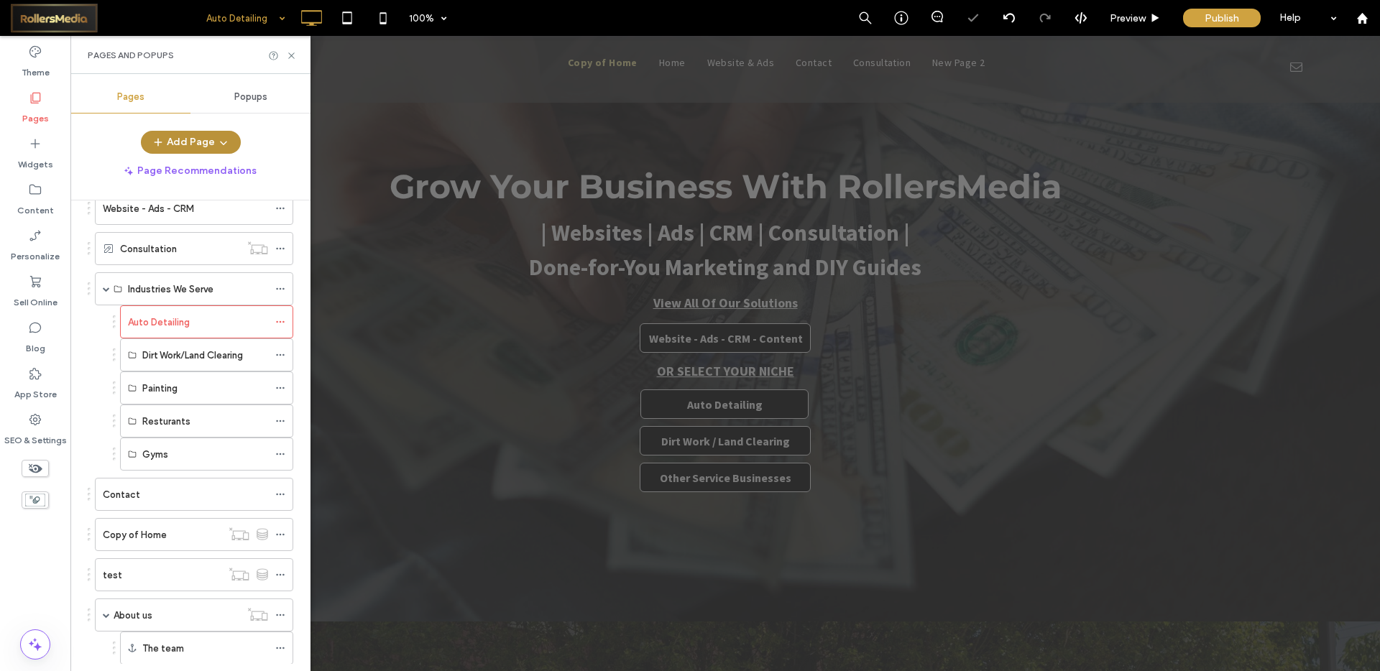
click at [188, 136] on button "Add Page" at bounding box center [191, 142] width 100 height 23
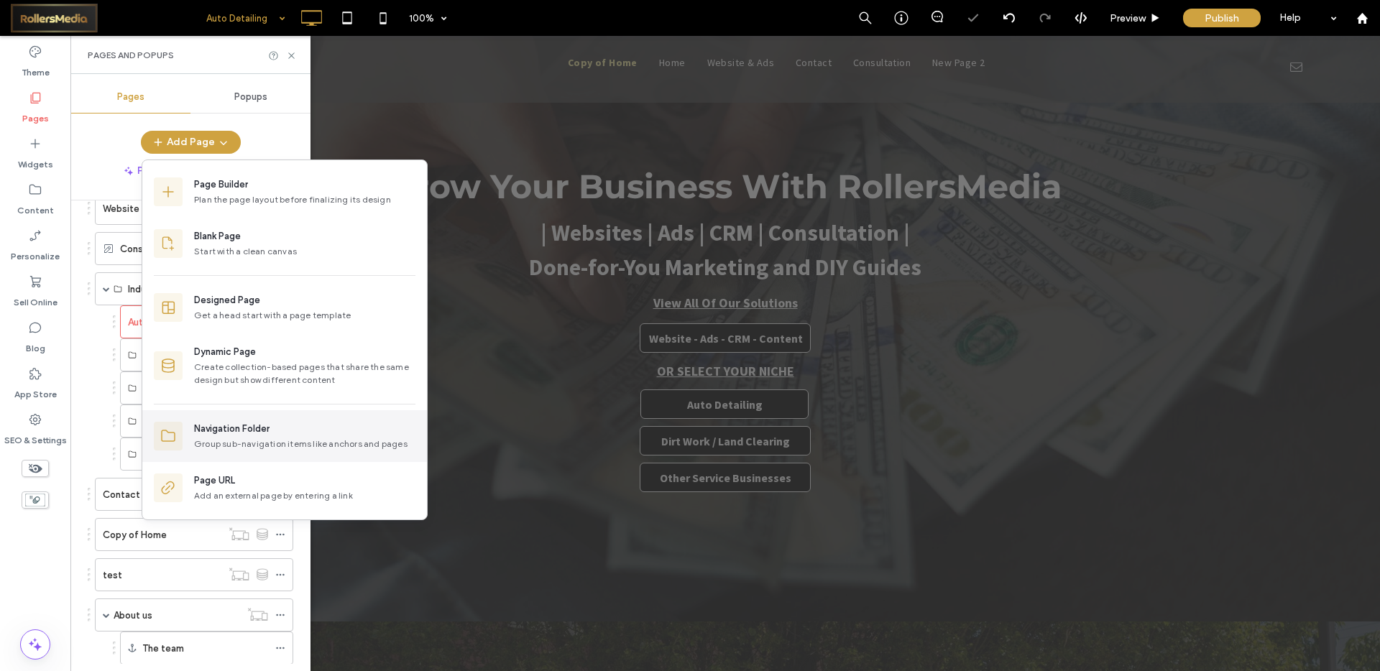
click at [234, 439] on div "Group sub-navigation items like anchors and pages" at bounding box center [304, 444] width 221 height 13
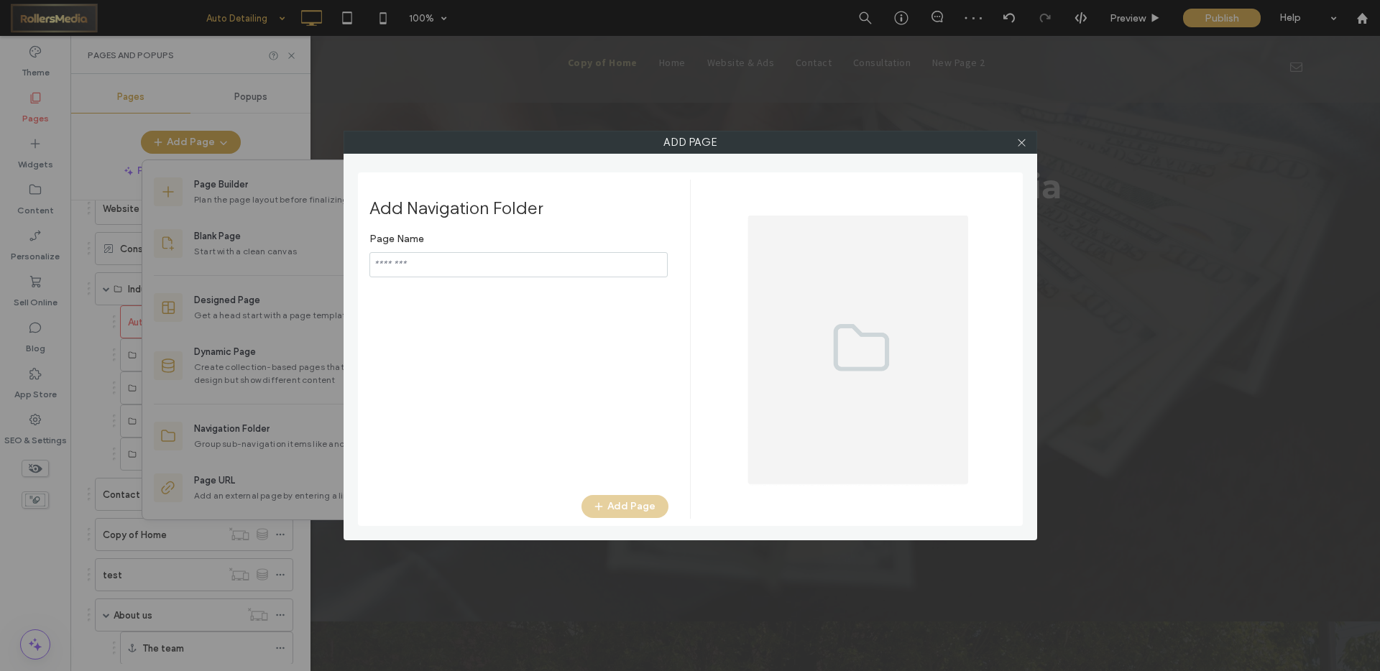
click at [453, 262] on input "notEmpty" at bounding box center [518, 264] width 298 height 25
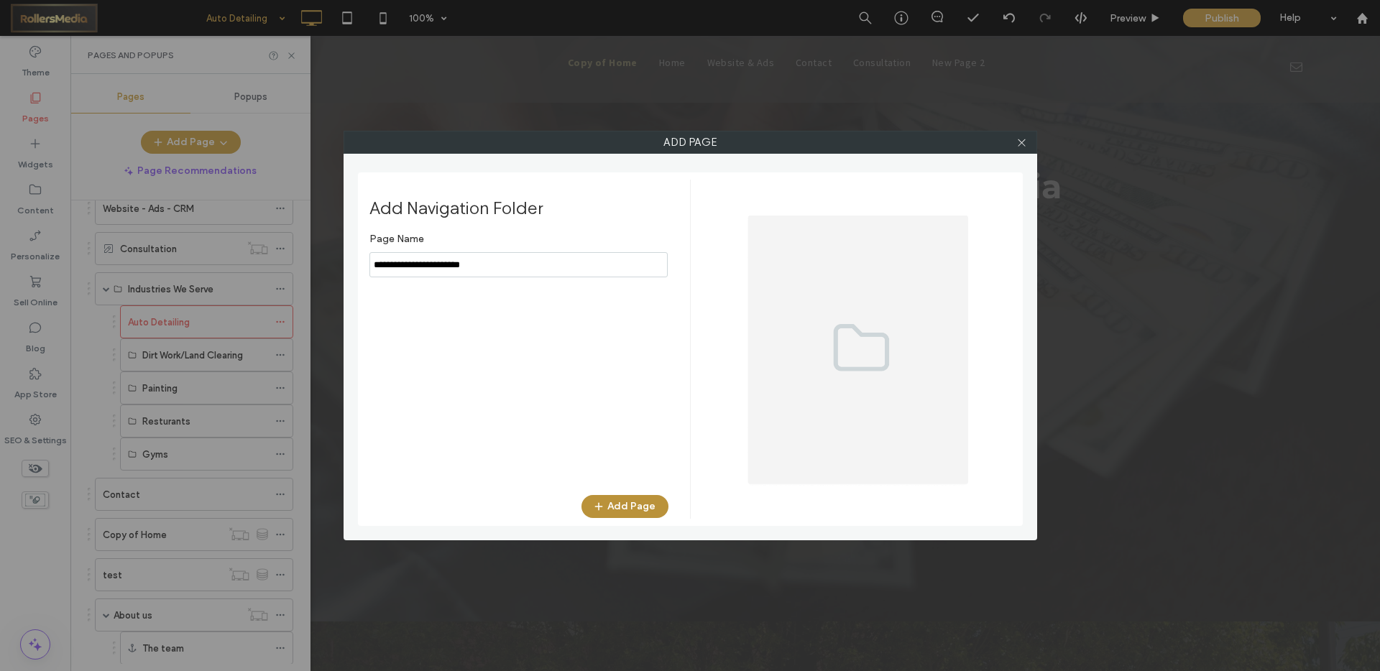
type input "**********"
click at [615, 498] on button "Add Page" at bounding box center [624, 506] width 87 height 23
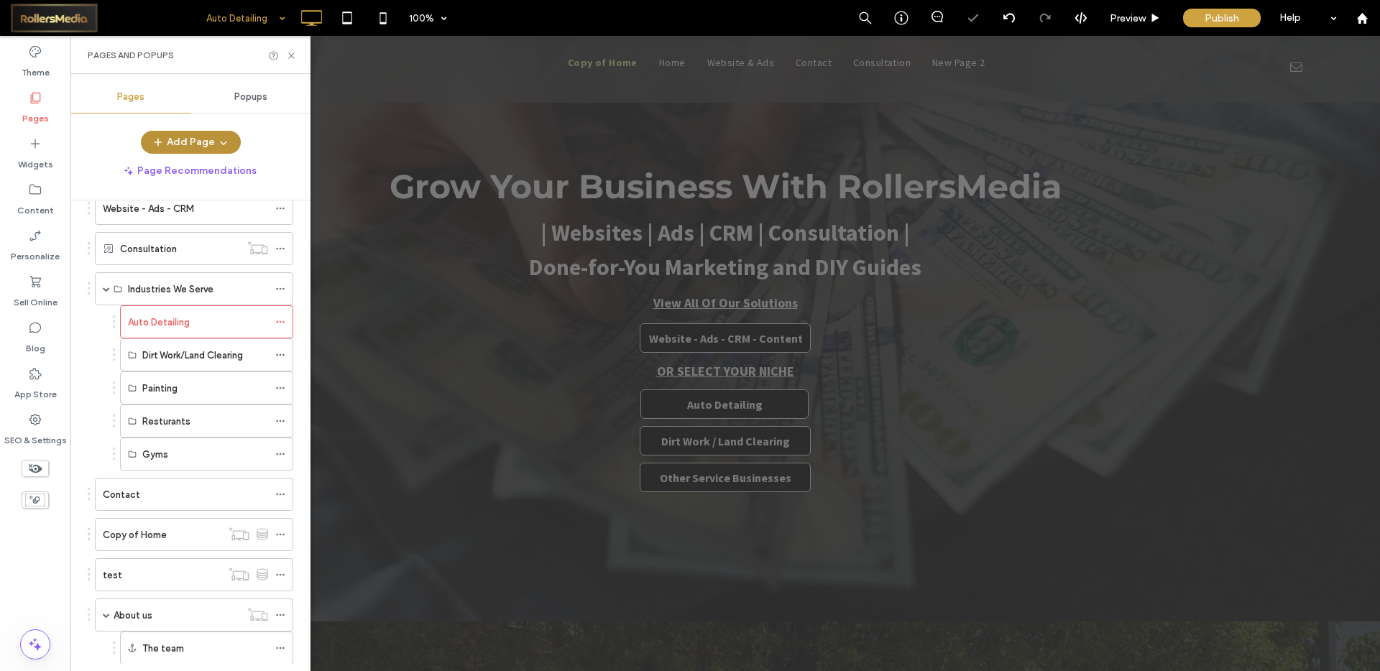
click at [187, 148] on button "Add Page" at bounding box center [191, 142] width 100 height 23
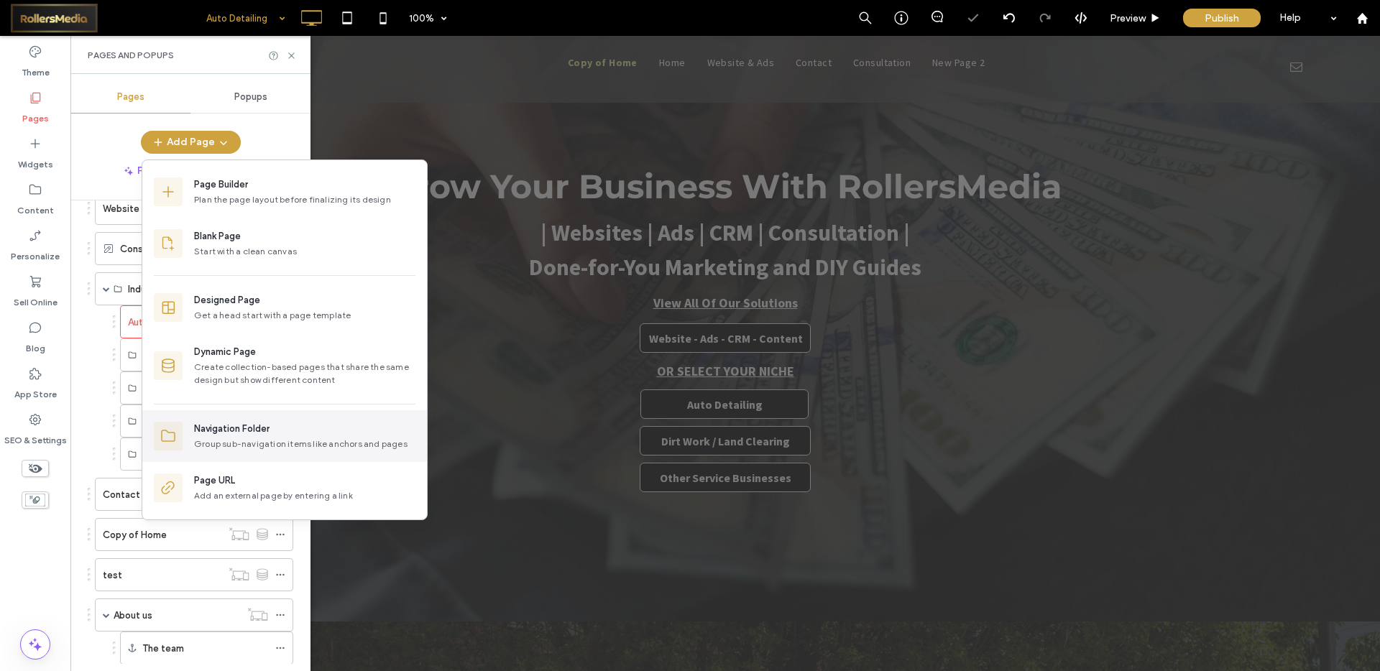
click at [244, 418] on div "Navigation Folder Group sub-navigation items like anchors and pages" at bounding box center [284, 436] width 285 height 52
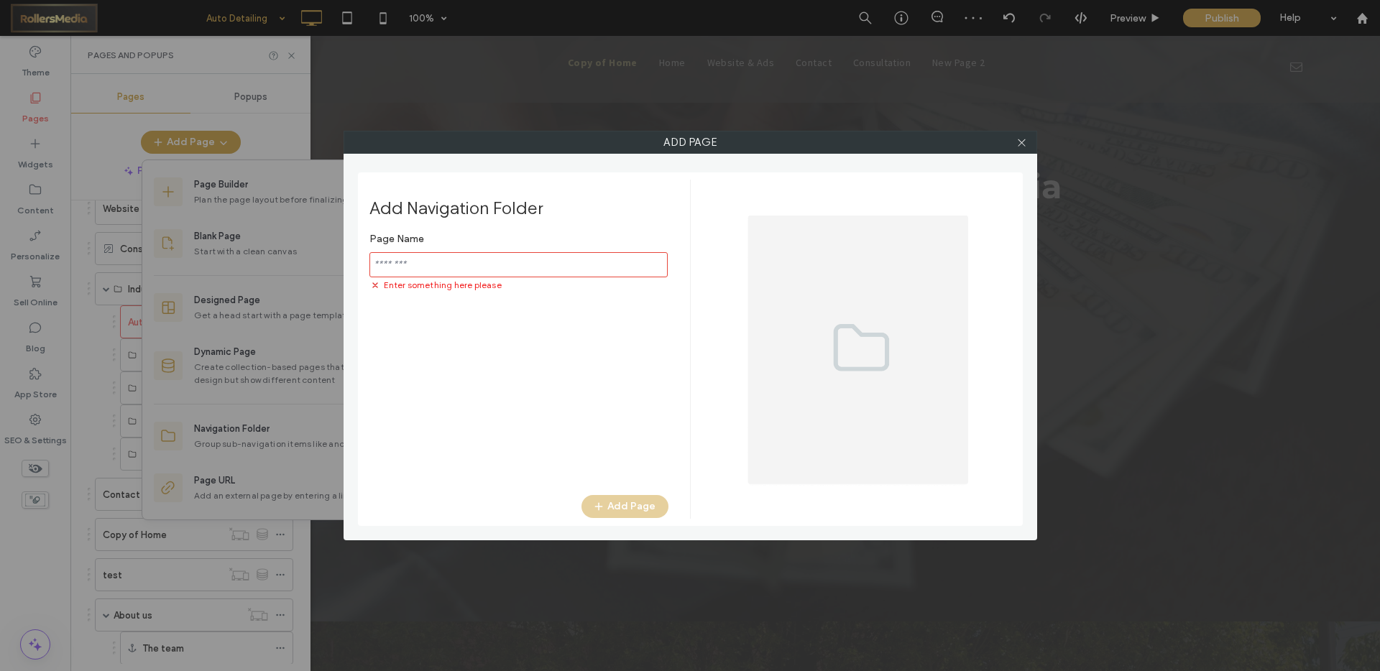
click at [446, 251] on label "Page Name" at bounding box center [518, 239] width 299 height 27
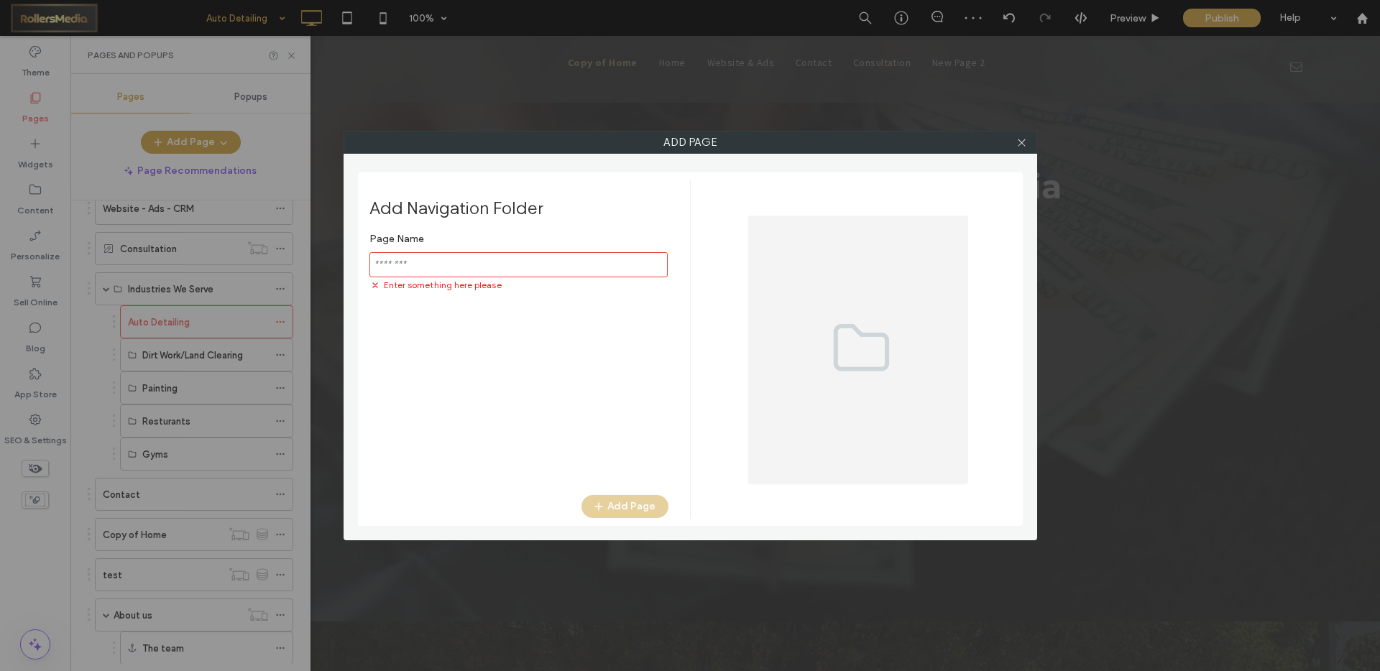
click at [433, 265] on input "notEmpty" at bounding box center [518, 264] width 298 height 25
type input "**********"
drag, startPoint x: 645, startPoint y: 516, endPoint x: 640, endPoint y: 511, distance: 7.6
click at [645, 517] on button "Add Page" at bounding box center [624, 506] width 87 height 23
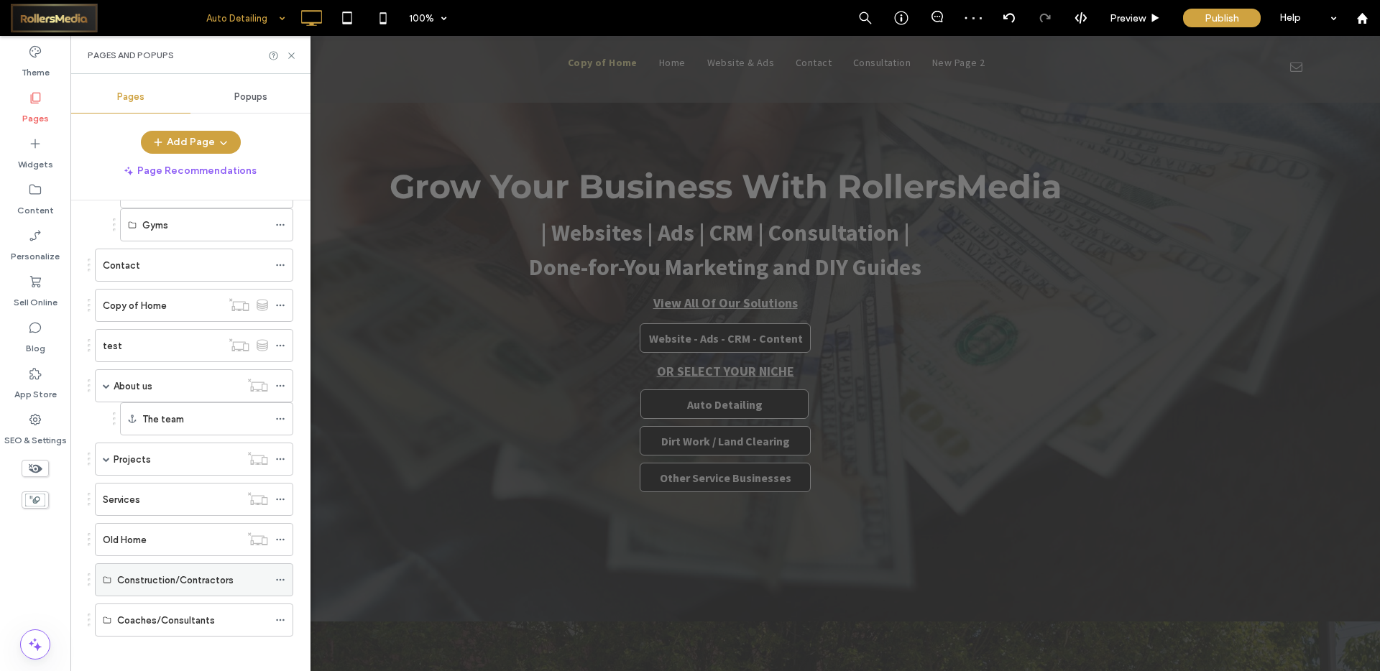
scroll to position [372, 0]
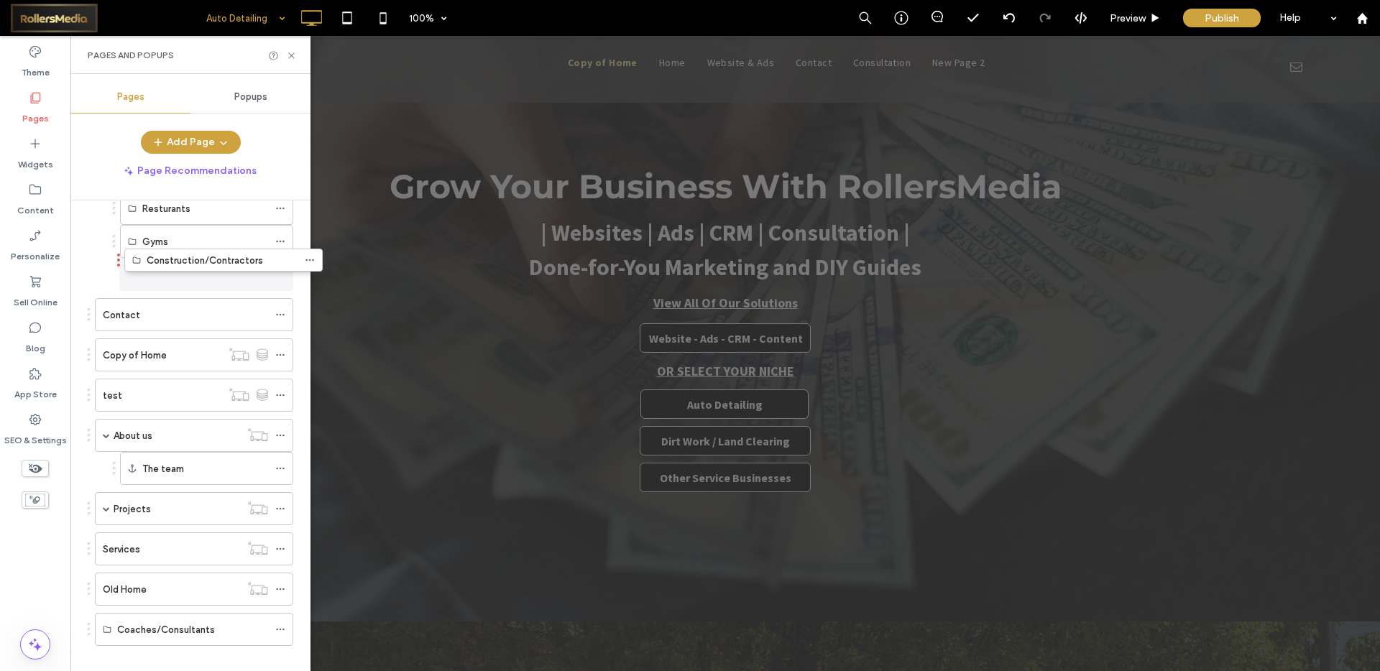
drag, startPoint x: 89, startPoint y: 592, endPoint x: 119, endPoint y: 260, distance: 332.7
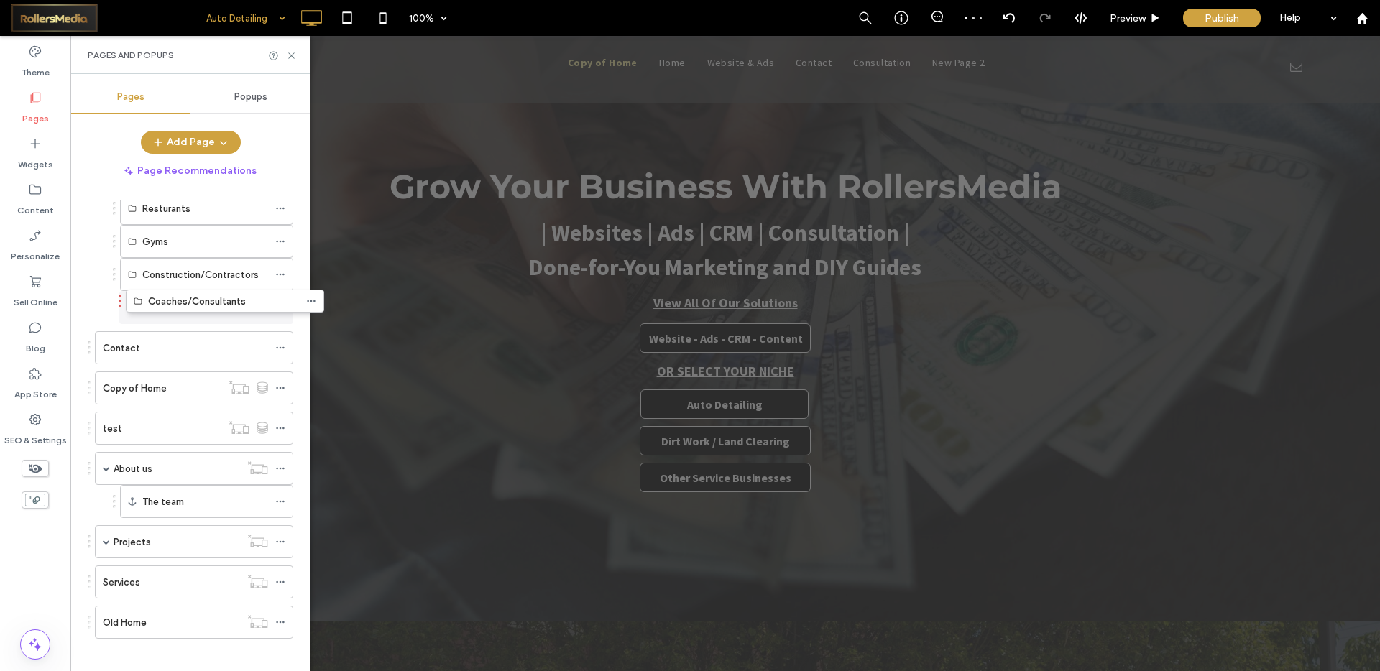
drag, startPoint x: 88, startPoint y: 625, endPoint x: 119, endPoint y: 302, distance: 324.9
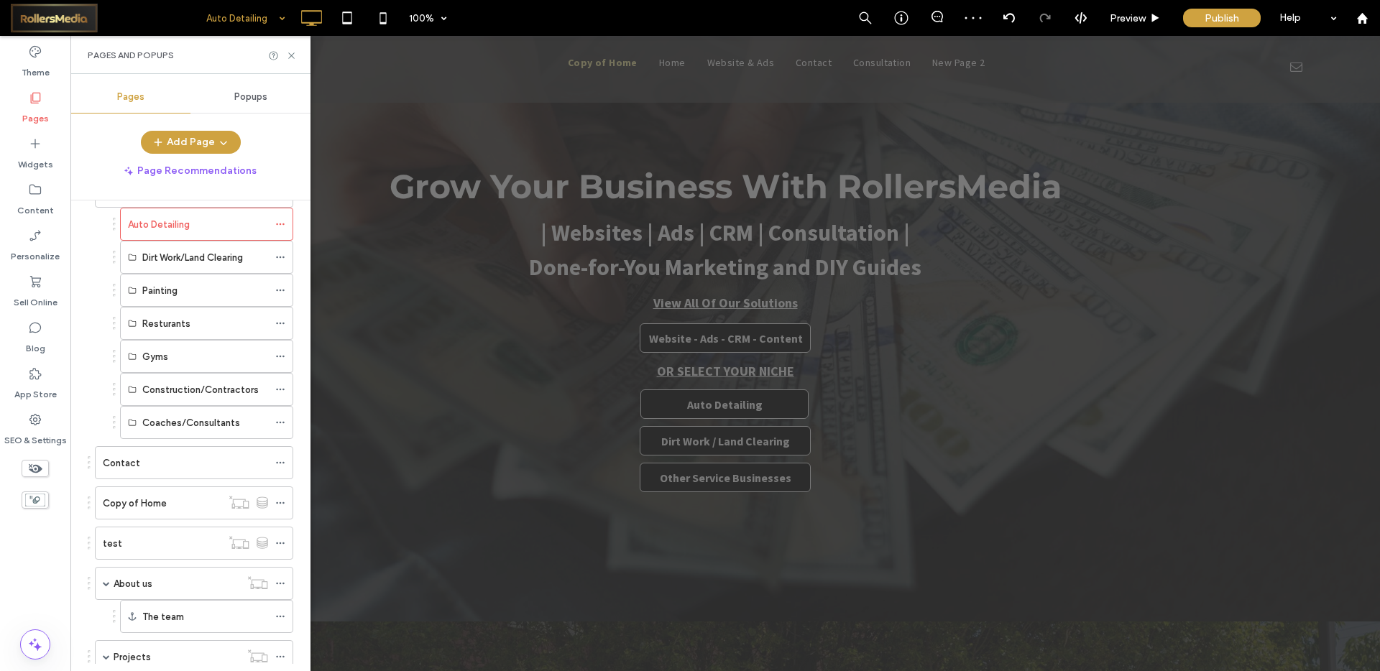
scroll to position [81, 0]
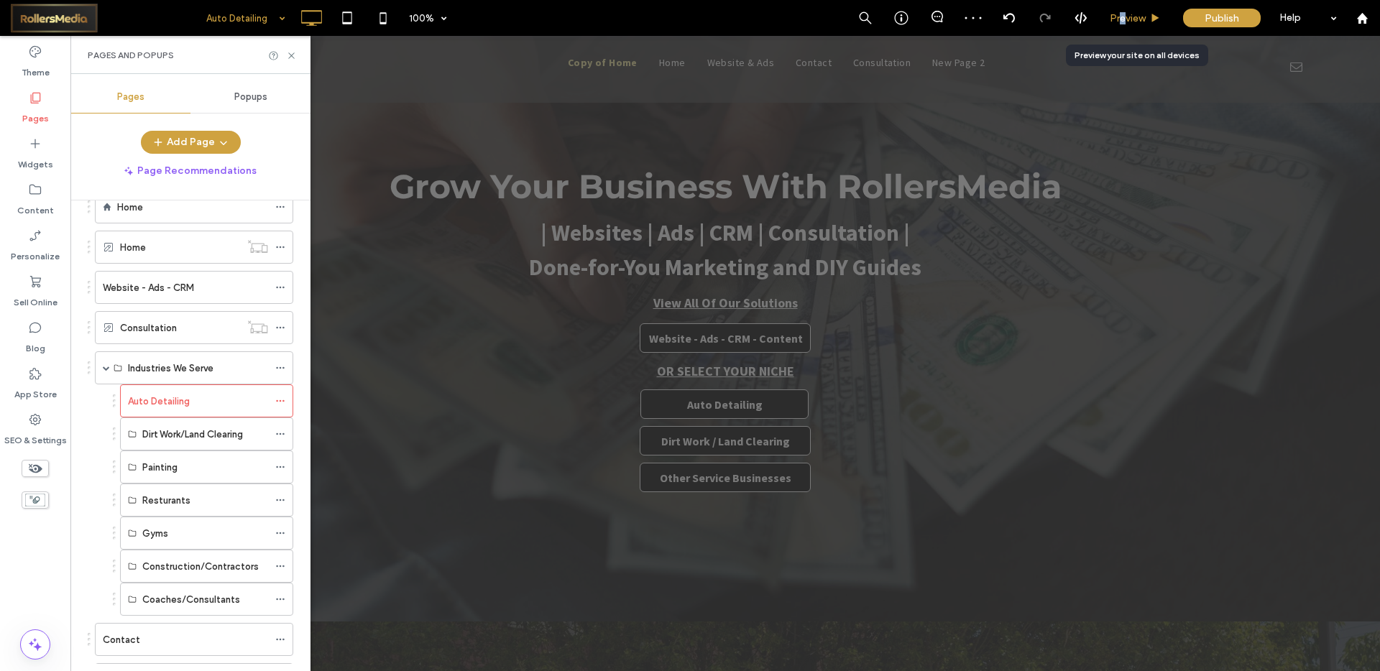
click at [1122, 17] on span "Preview" at bounding box center [1128, 18] width 36 height 12
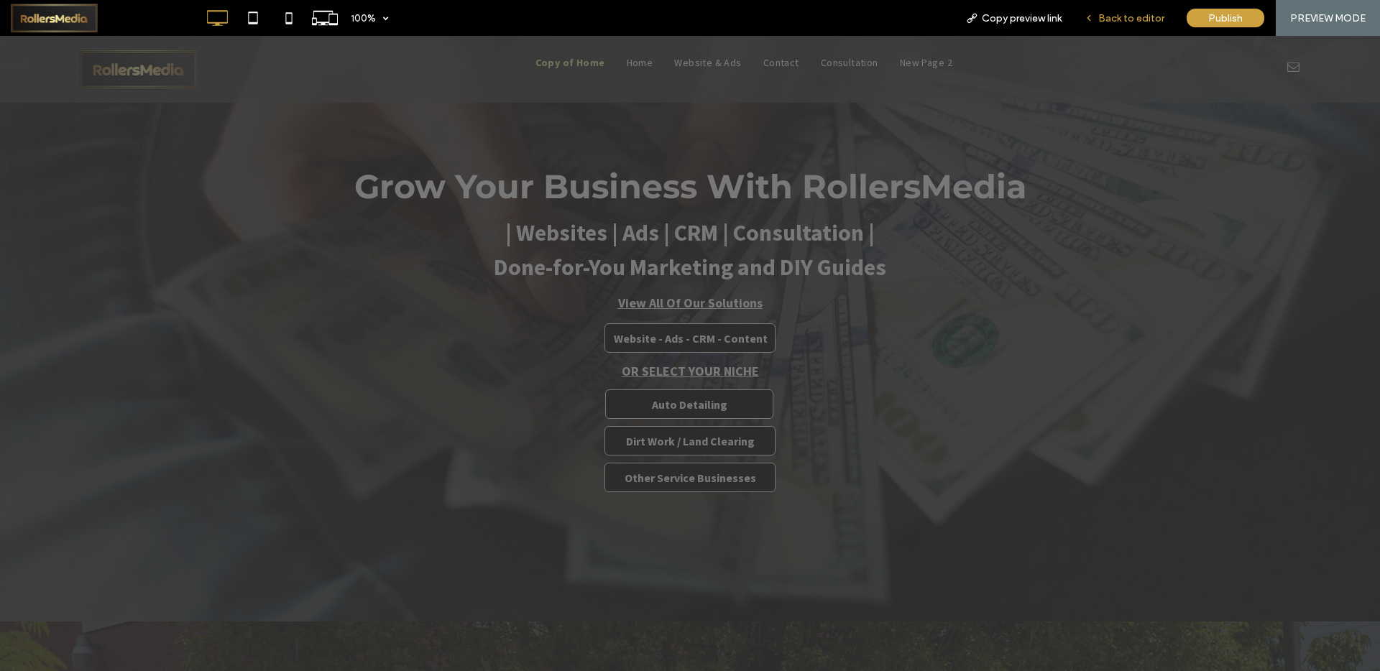
click at [1124, 15] on span "Back to editor" at bounding box center [1131, 18] width 66 height 12
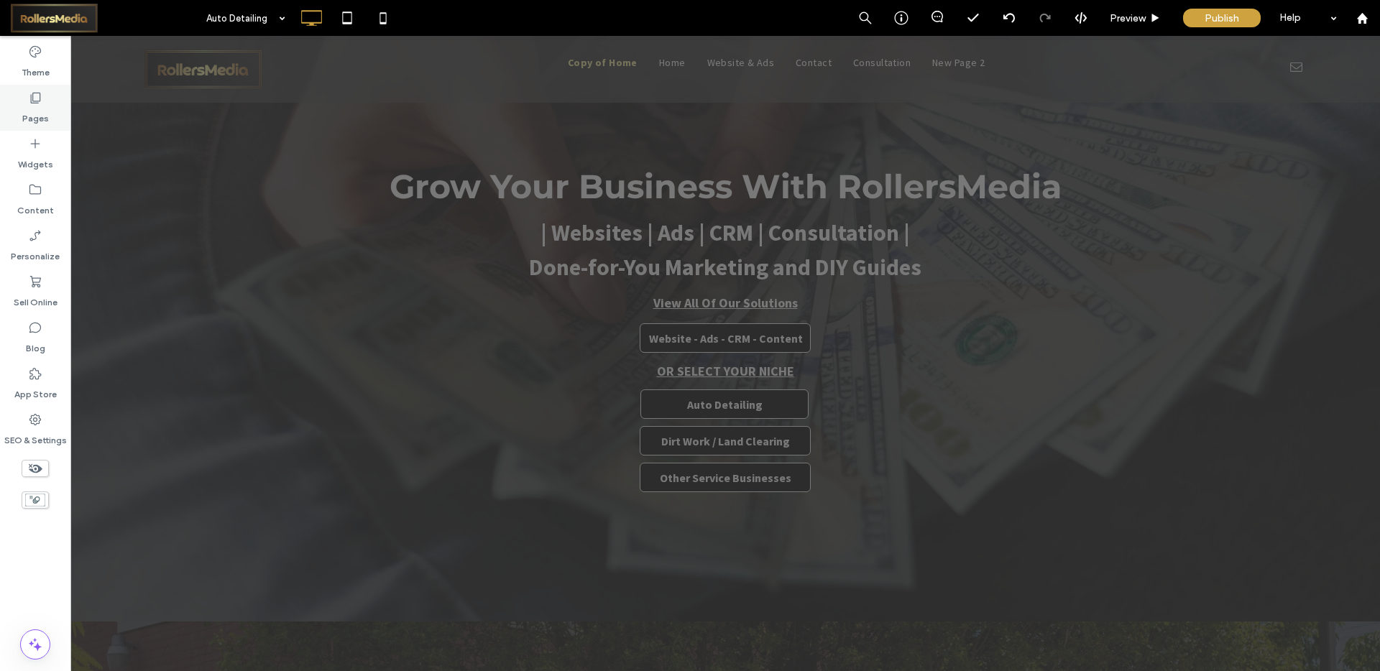
click at [40, 104] on icon at bounding box center [35, 98] width 14 height 14
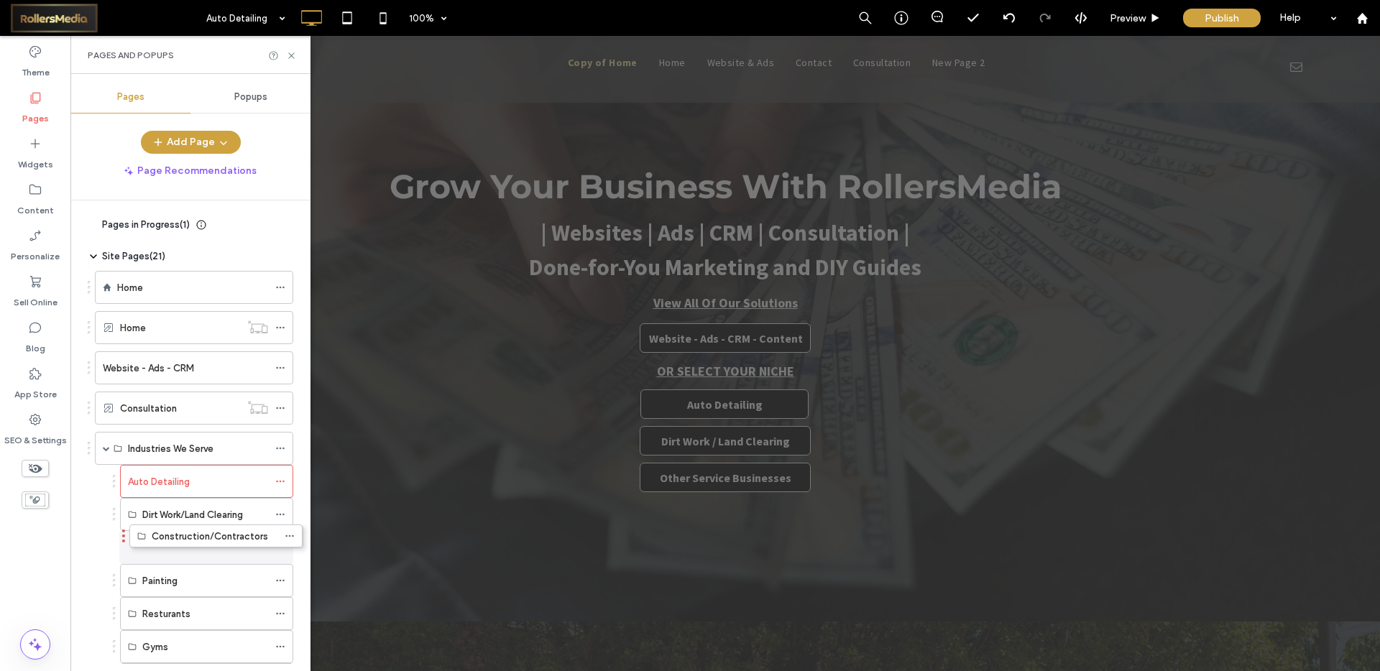
drag, startPoint x: 113, startPoint y: 647, endPoint x: 121, endPoint y: 535, distance: 111.7
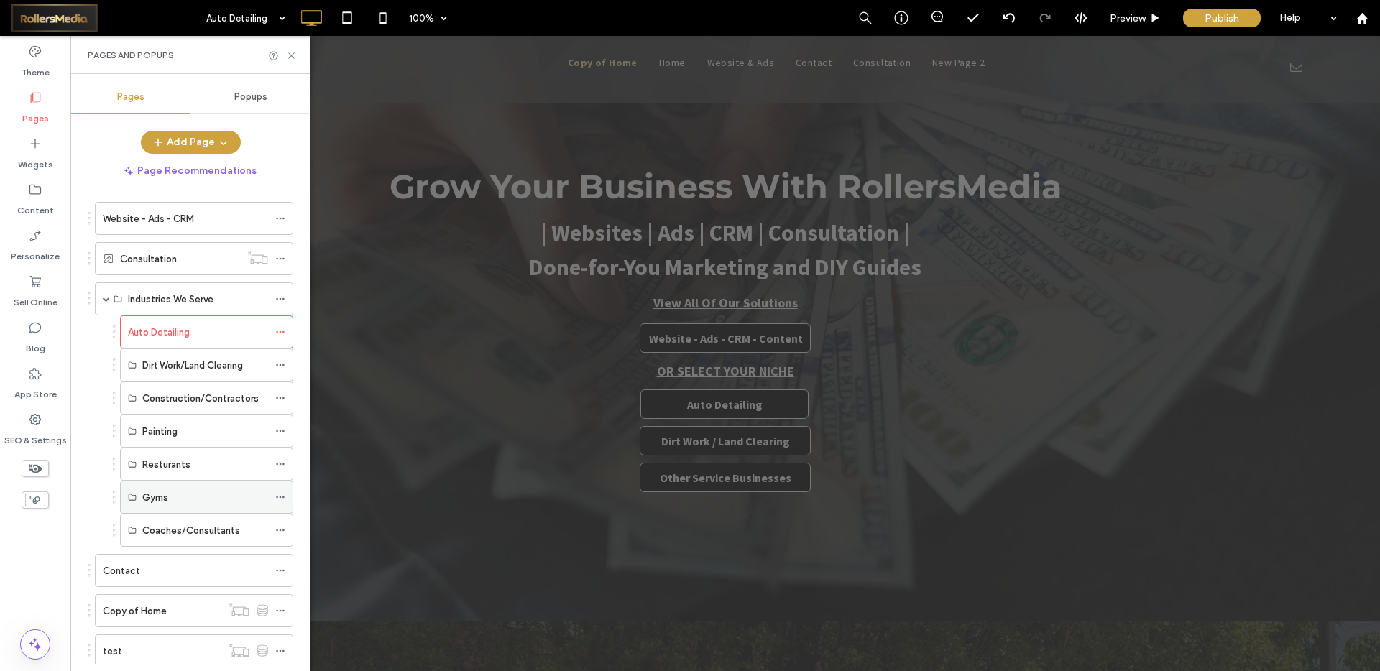
scroll to position [178, 0]
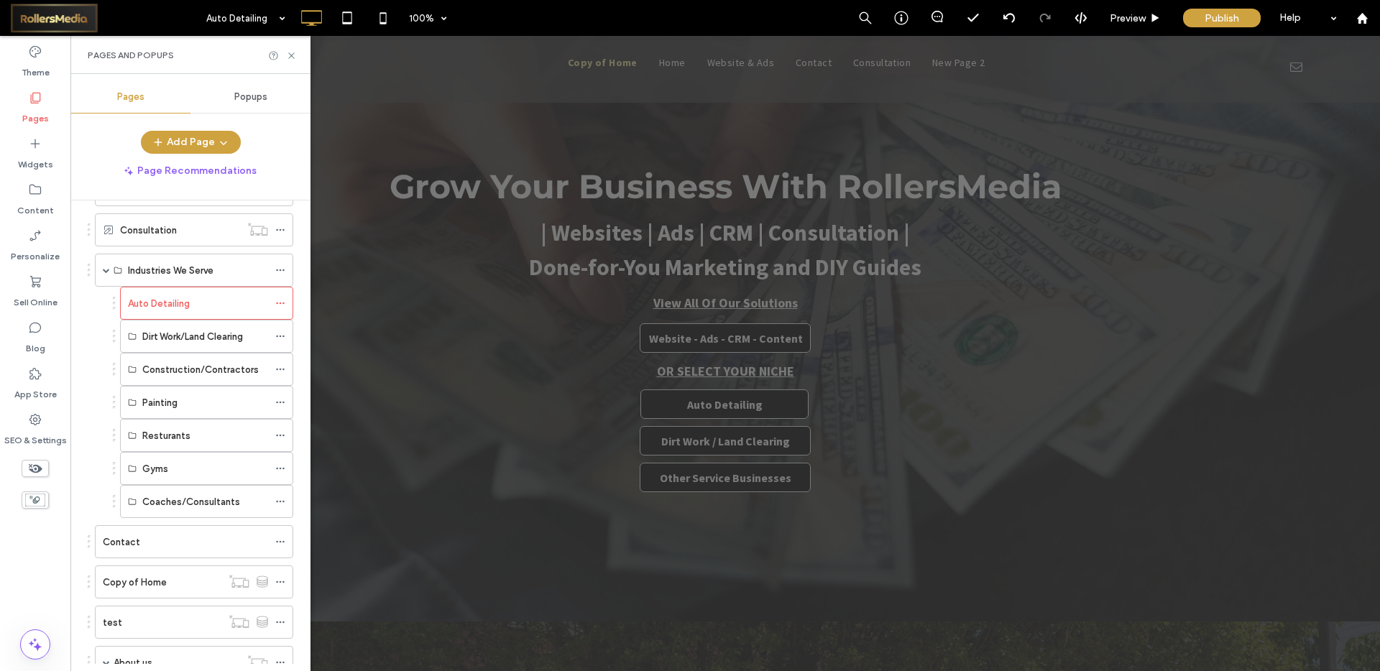
click at [114, 503] on div "Coaches/Consultants" at bounding box center [203, 501] width 180 height 33
drag, startPoint x: 113, startPoint y: 502, endPoint x: 121, endPoint y: 433, distance: 69.5
click at [183, 137] on button "Add Page" at bounding box center [191, 142] width 100 height 23
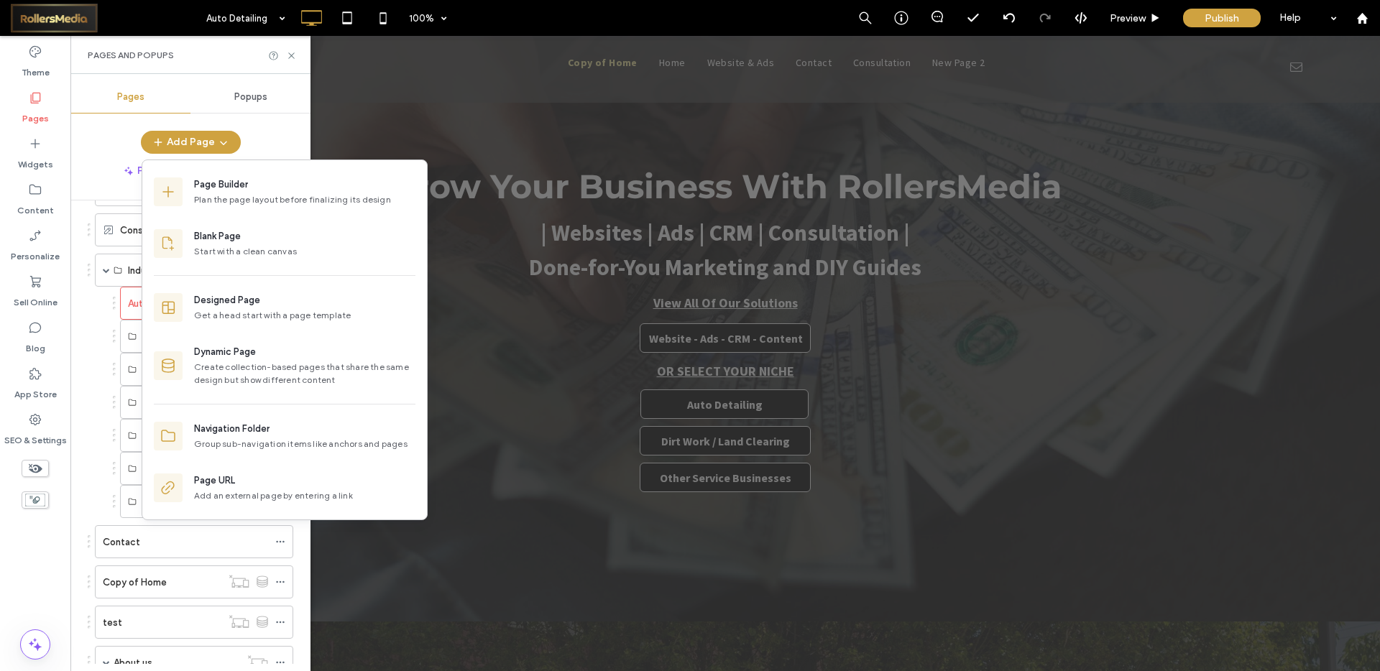
click at [178, 129] on div "Pages Popups Add Page Page Recommendations Pages in Progress ( 1 ) New Page Sit…" at bounding box center [190, 372] width 240 height 583
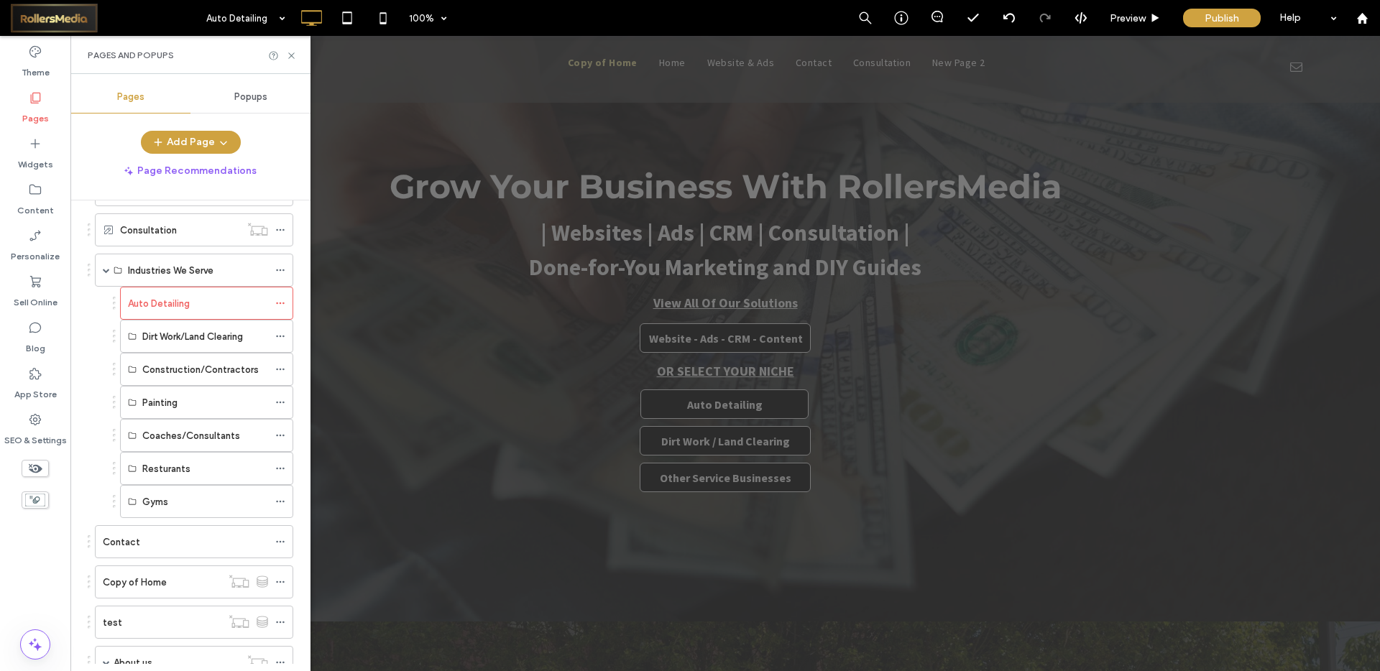
click at [178, 129] on div "Pages Popups Add Page Page Recommendations Pages in Progress ( 1 ) New Page Sit…" at bounding box center [190, 372] width 240 height 583
click at [175, 134] on button "Add Page" at bounding box center [191, 142] width 100 height 23
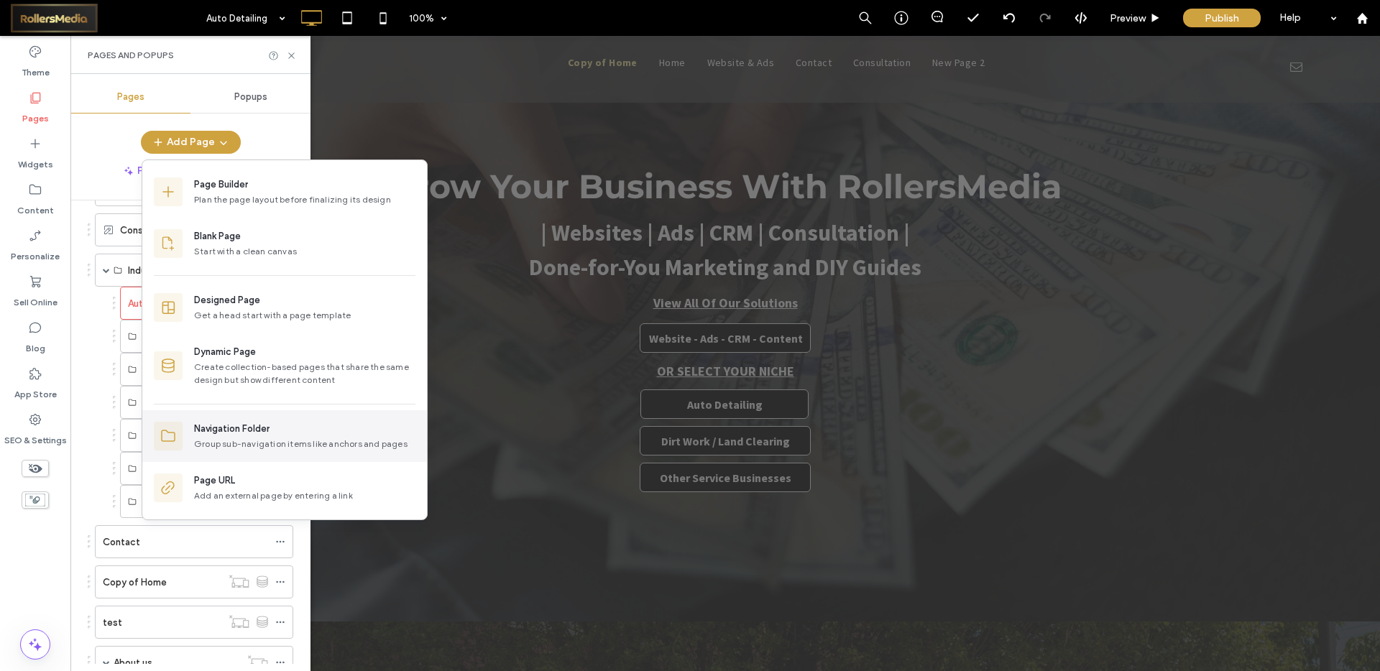
click at [231, 428] on div "Navigation Folder" at bounding box center [231, 429] width 75 height 14
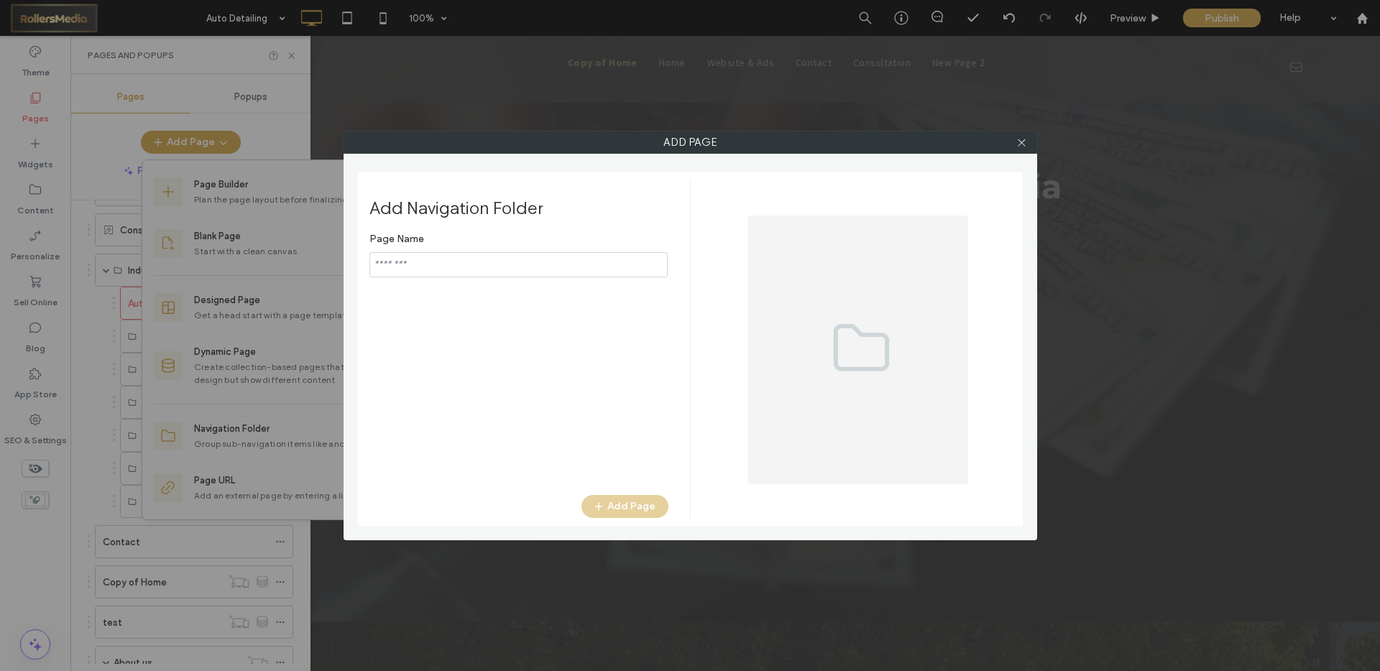
click at [461, 267] on input "notEmpty" at bounding box center [518, 264] width 298 height 25
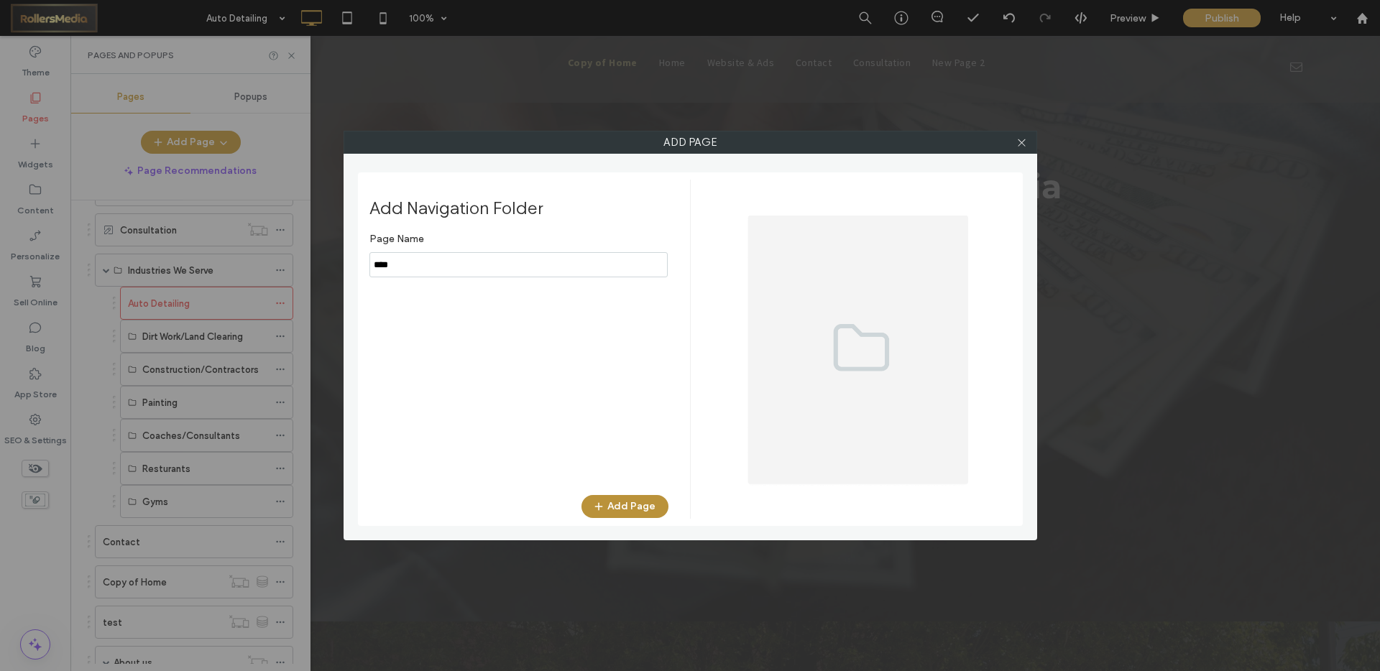
type input "****"
click at [604, 509] on icon "button" at bounding box center [599, 507] width 12 height 12
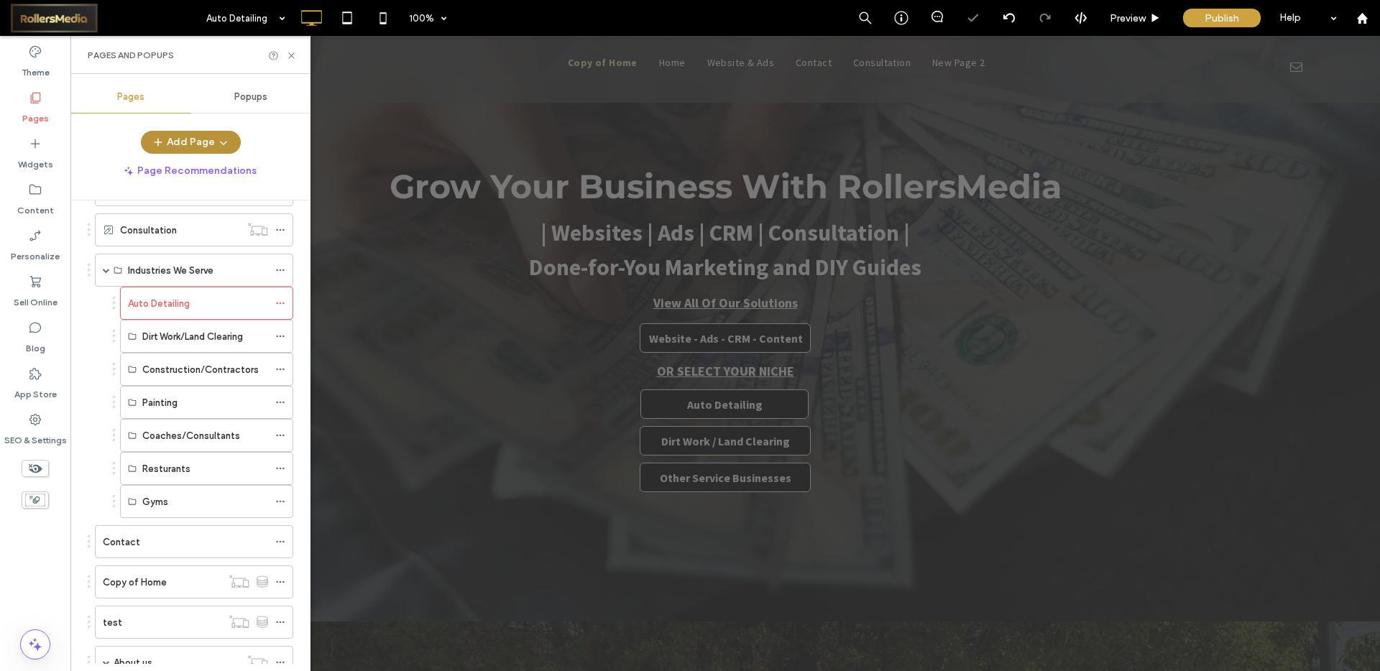
click at [218, 144] on icon "button" at bounding box center [224, 143] width 12 height 12
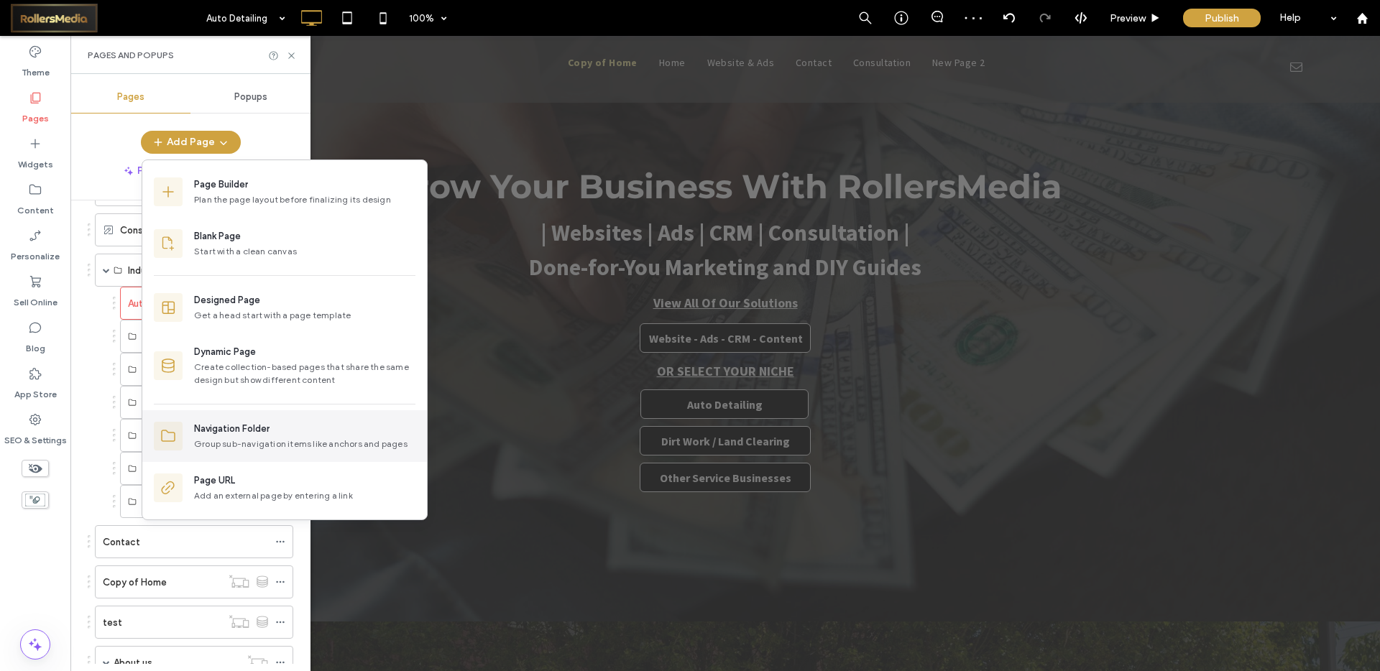
click at [233, 420] on div "Navigation Folder Group sub-navigation items like anchors and pages" at bounding box center [284, 436] width 285 height 52
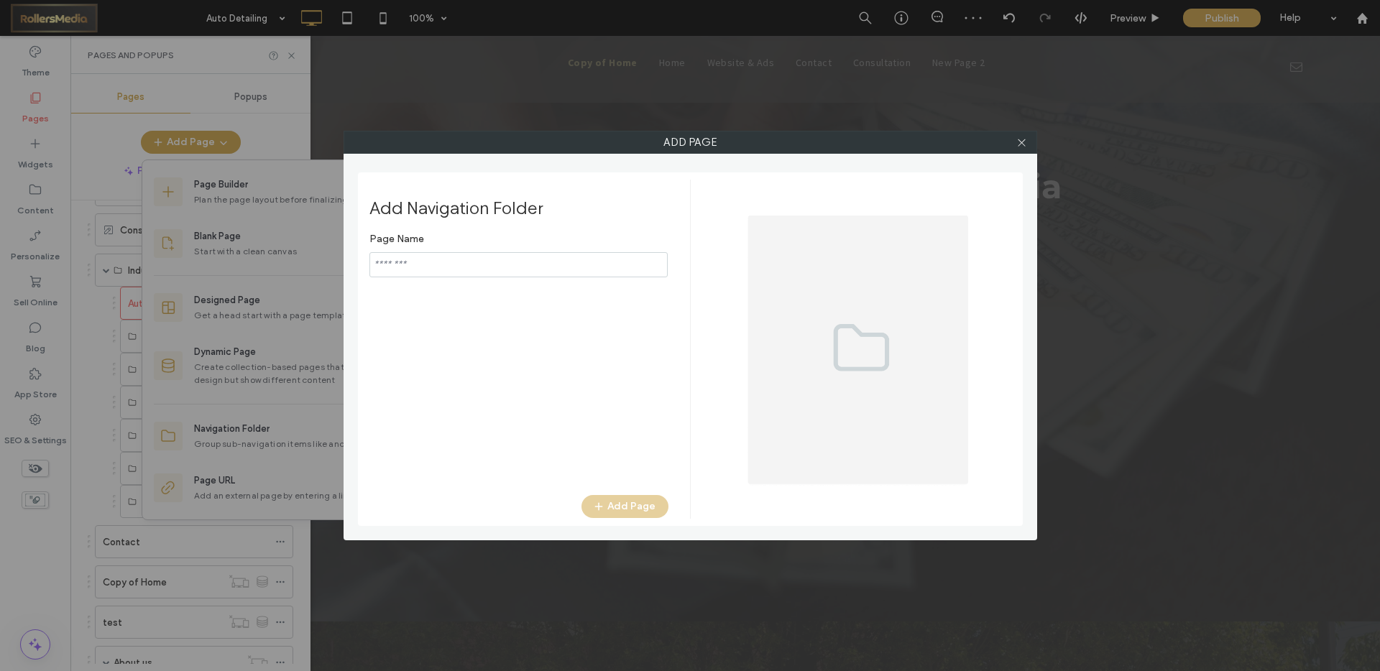
click at [451, 261] on input "notEmpty" at bounding box center [518, 264] width 298 height 25
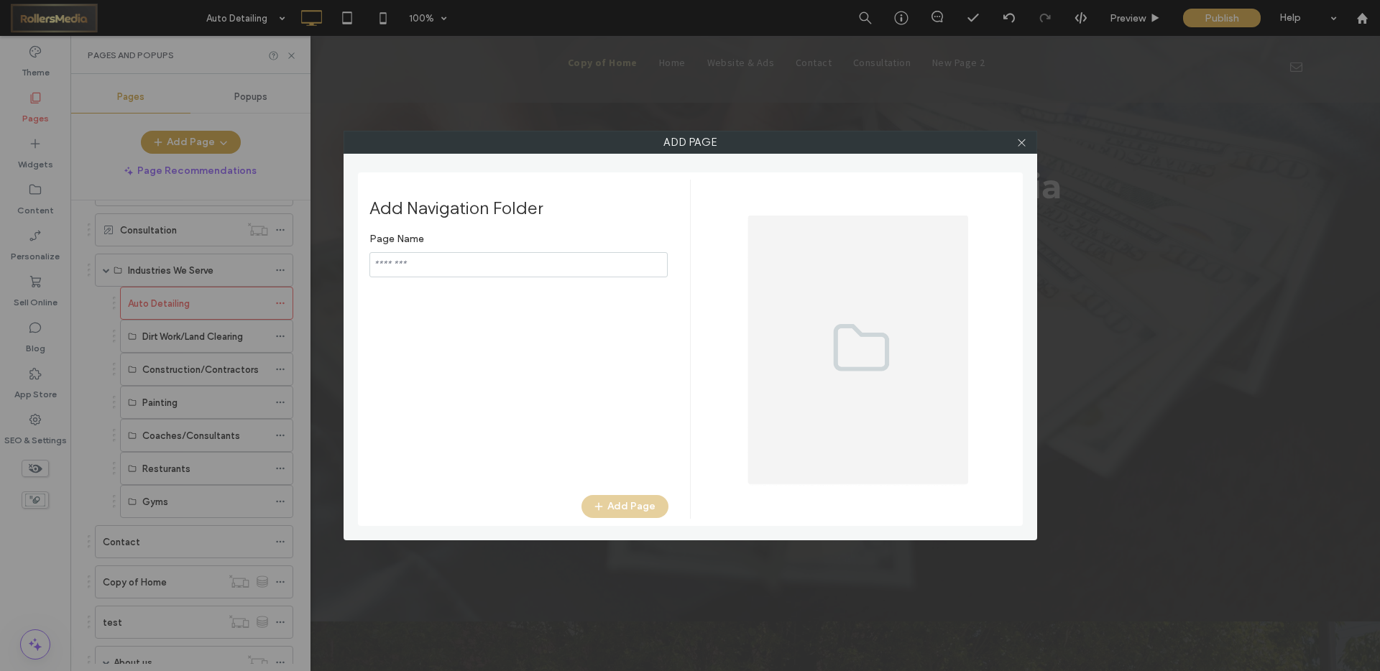
type input "*"
type input "**********"
click at [640, 499] on button "Add Page" at bounding box center [624, 506] width 87 height 23
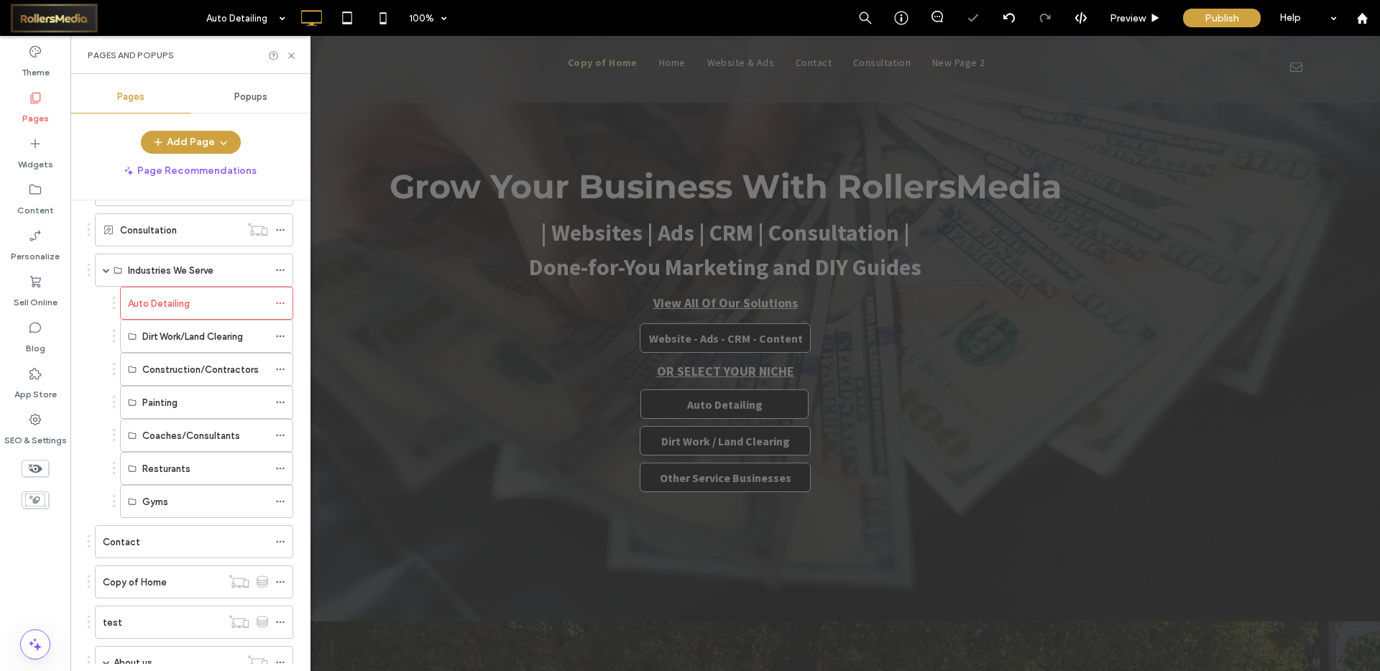
click at [183, 138] on button "Add Page" at bounding box center [191, 142] width 100 height 23
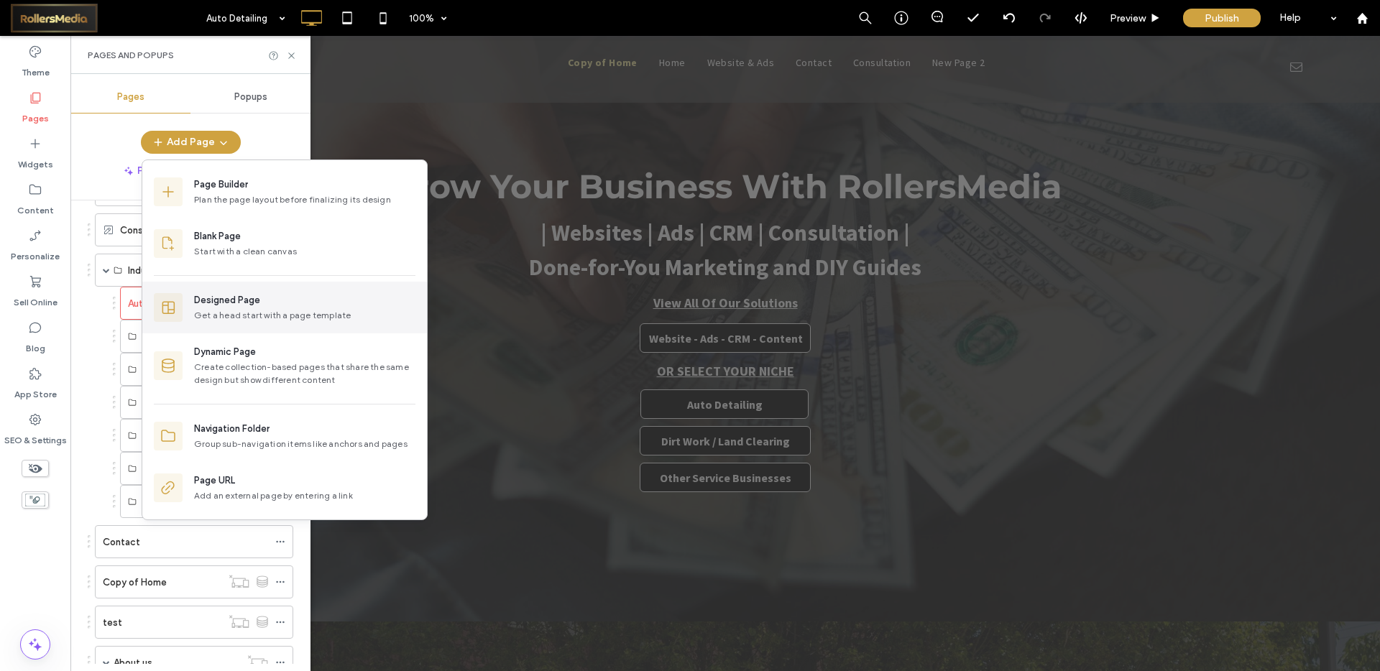
click at [260, 301] on div "Designed Page" at bounding box center [304, 300] width 221 height 14
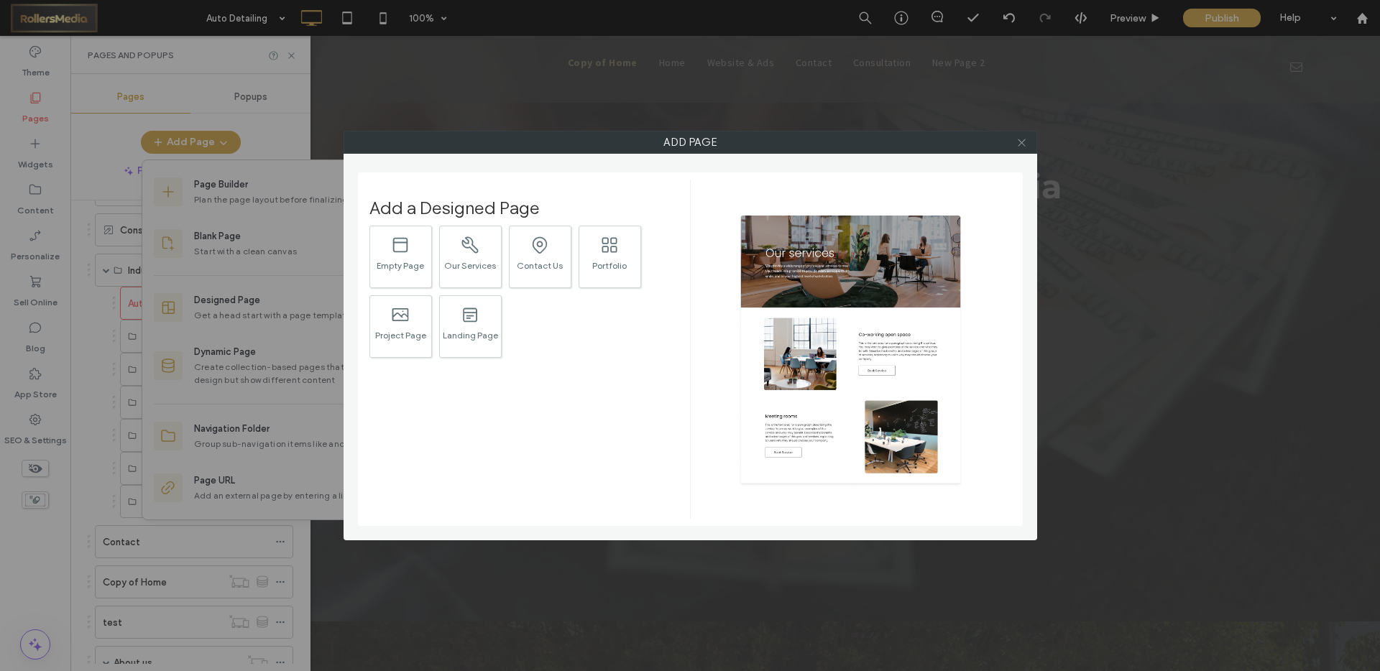
click at [1017, 139] on icon at bounding box center [1021, 142] width 11 height 11
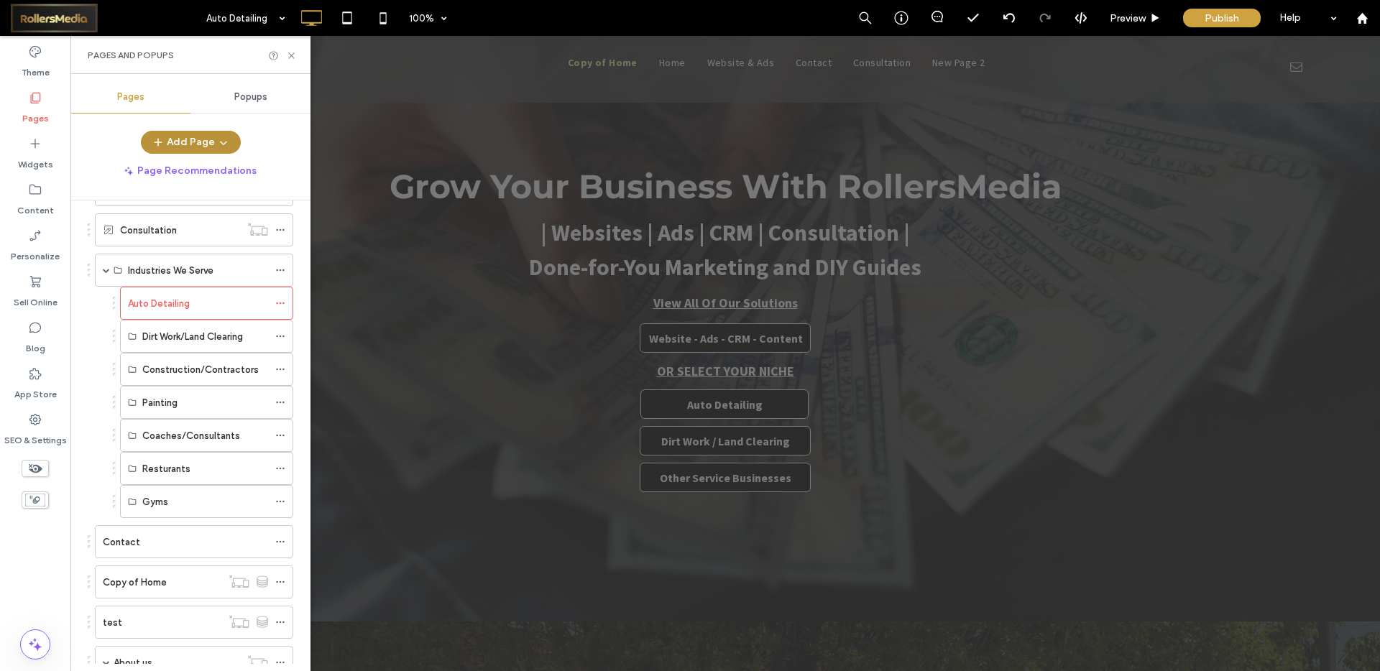
click at [207, 145] on button "Add Page" at bounding box center [191, 142] width 100 height 23
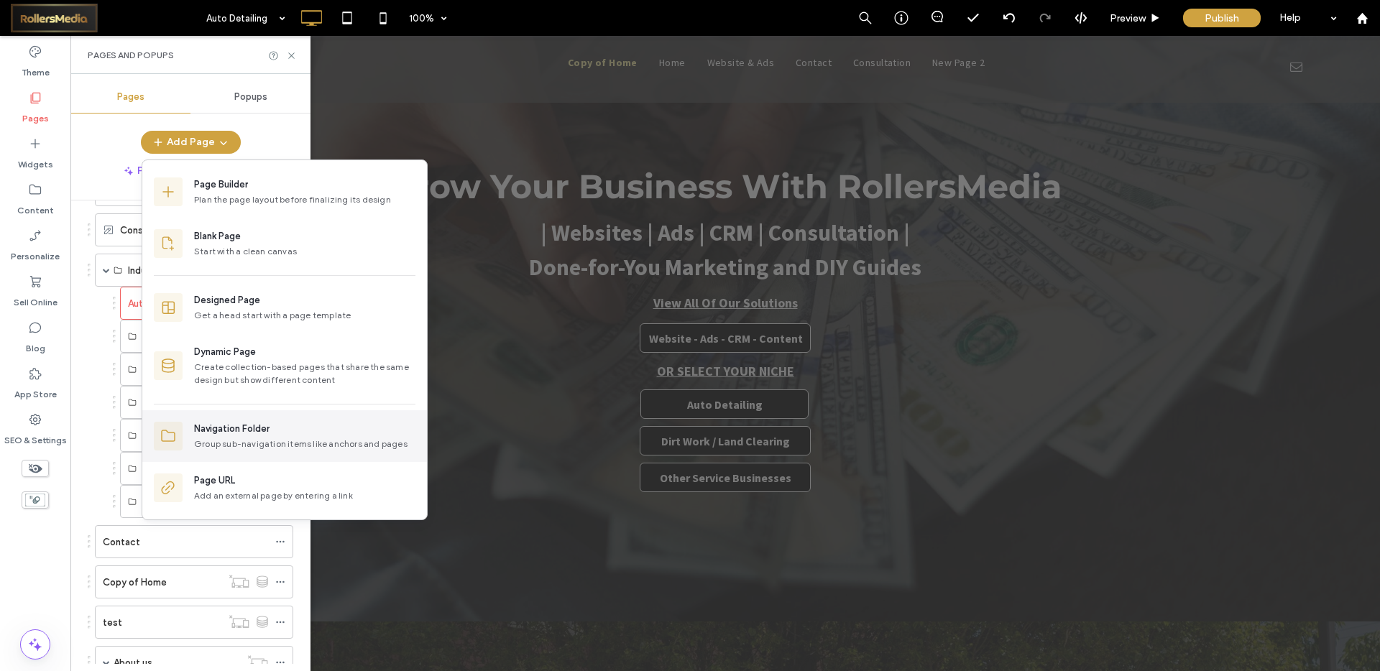
click at [239, 438] on div "Group sub-navigation items like anchors and pages" at bounding box center [304, 444] width 221 height 13
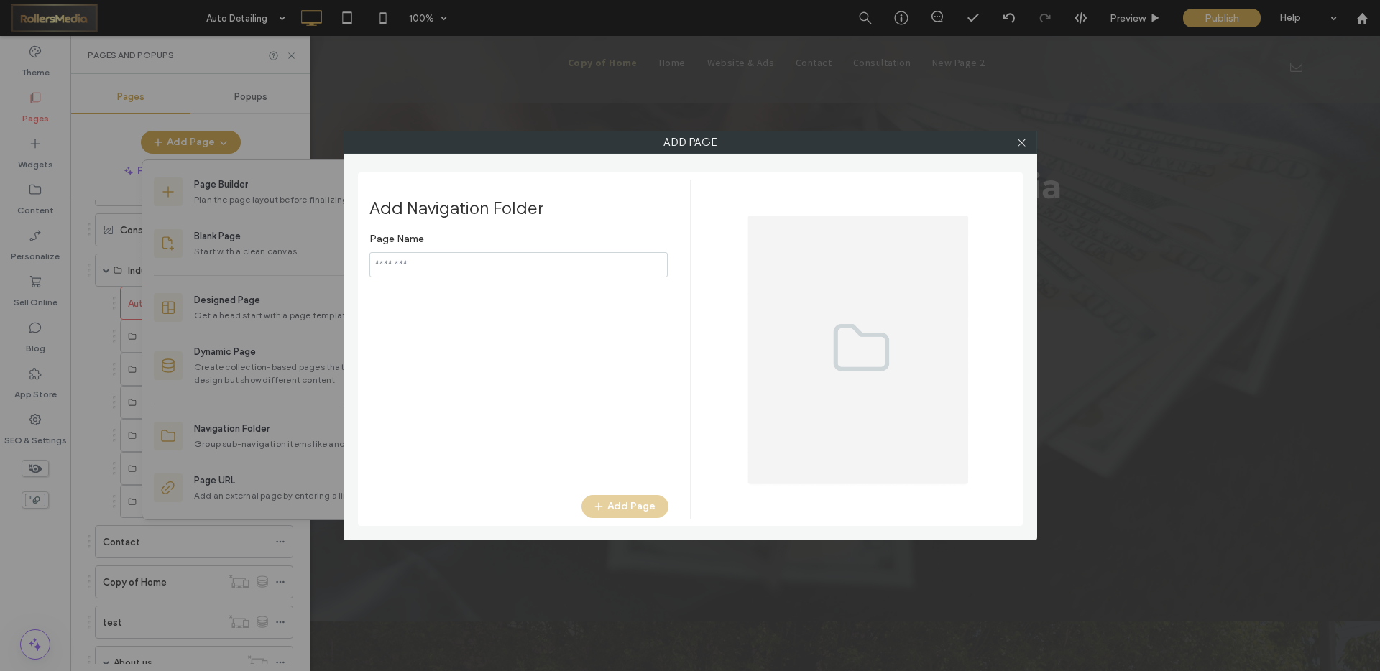
click at [400, 265] on input "notEmpty" at bounding box center [518, 264] width 298 height 25
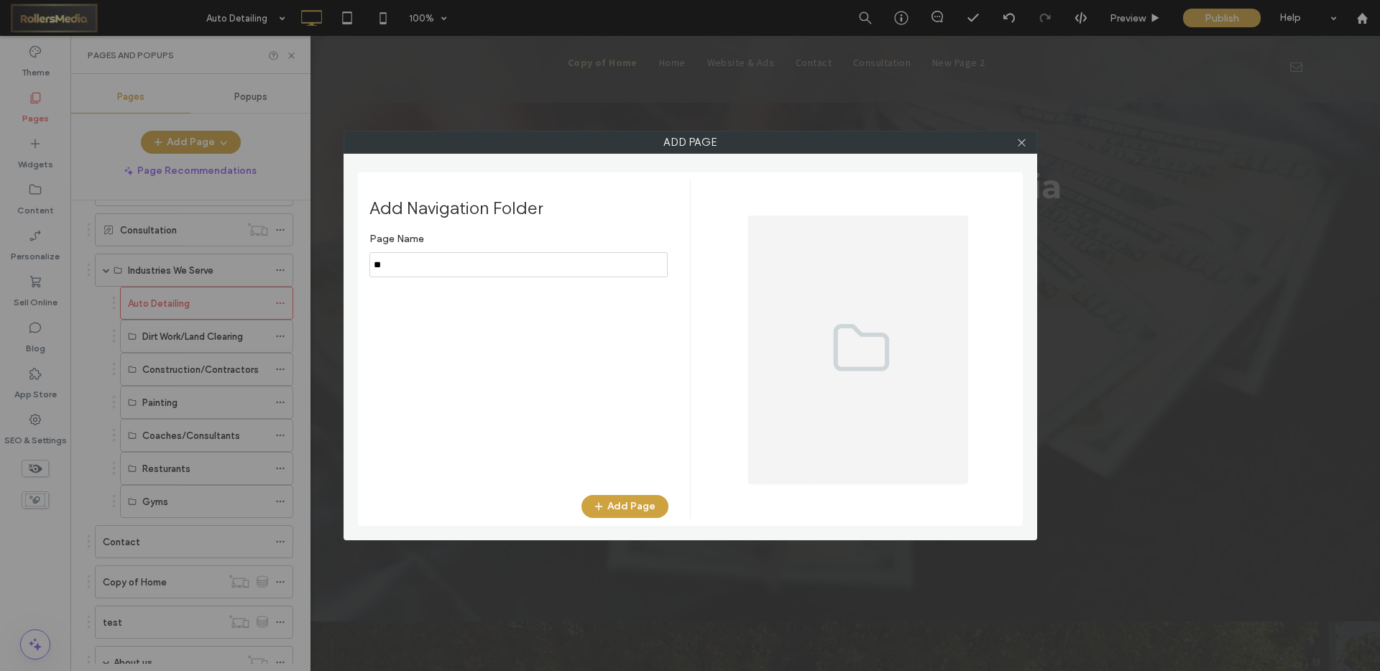
type input "*"
type input "**********"
click at [625, 502] on button "Add Page" at bounding box center [624, 506] width 87 height 23
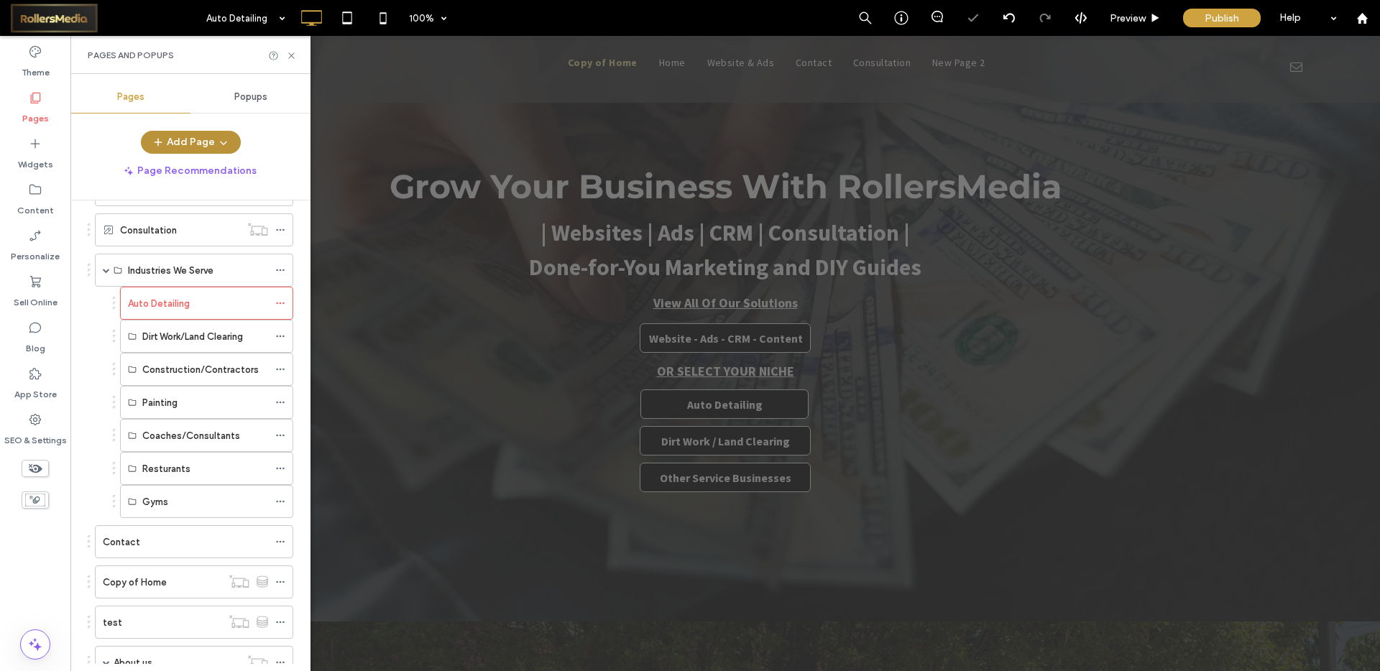
click at [194, 139] on button "Add Page" at bounding box center [191, 142] width 100 height 23
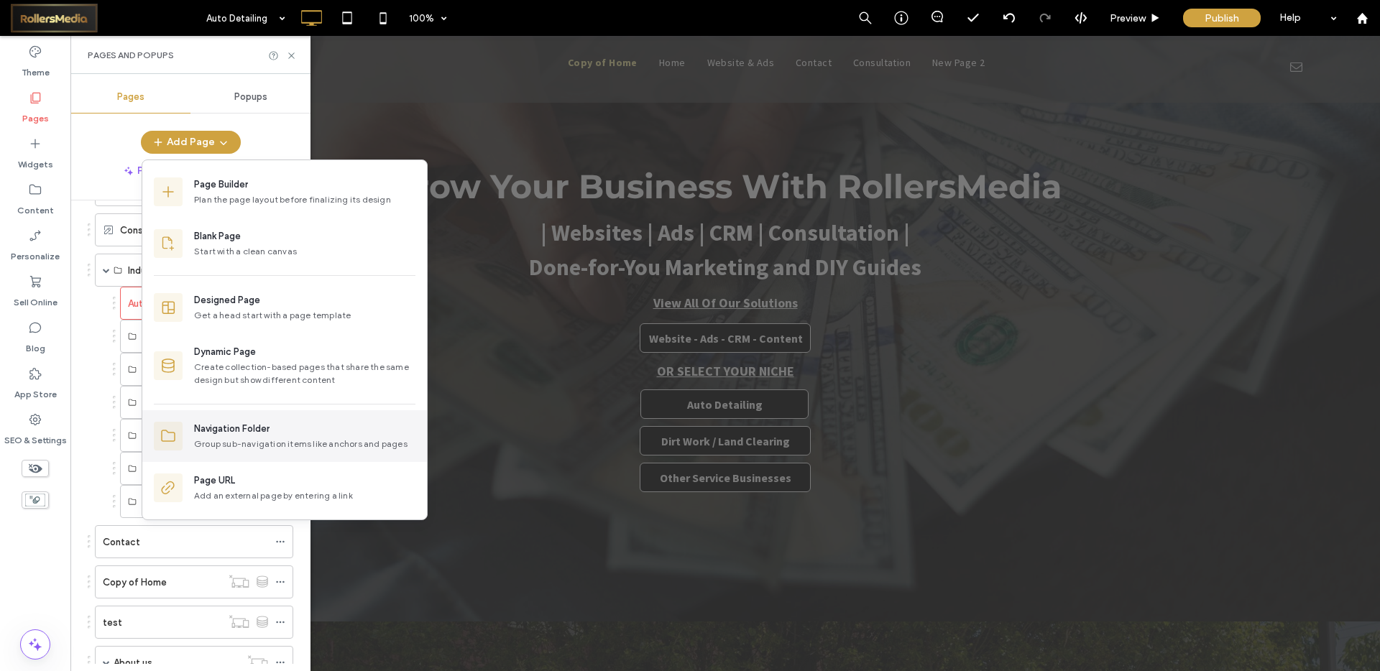
click at [262, 431] on div "Navigation Folder" at bounding box center [231, 429] width 75 height 14
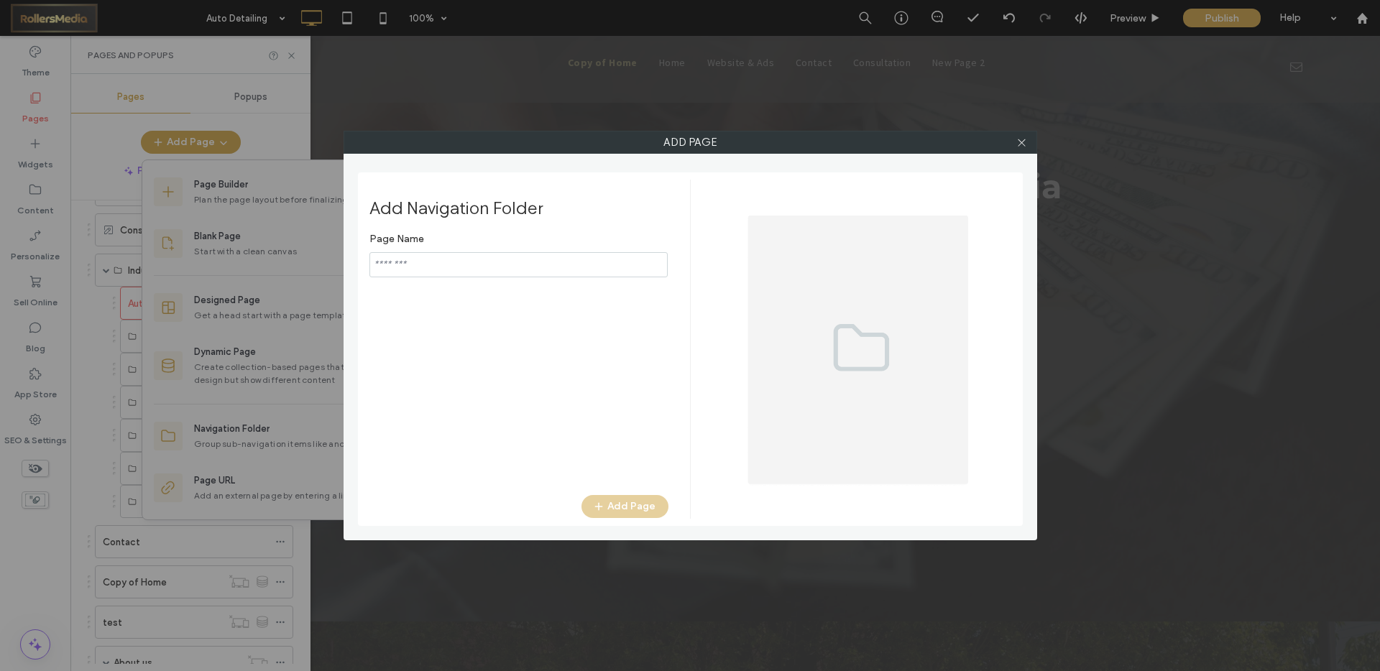
click at [423, 278] on div "Page Name Add Page" at bounding box center [518, 353] width 299 height 255
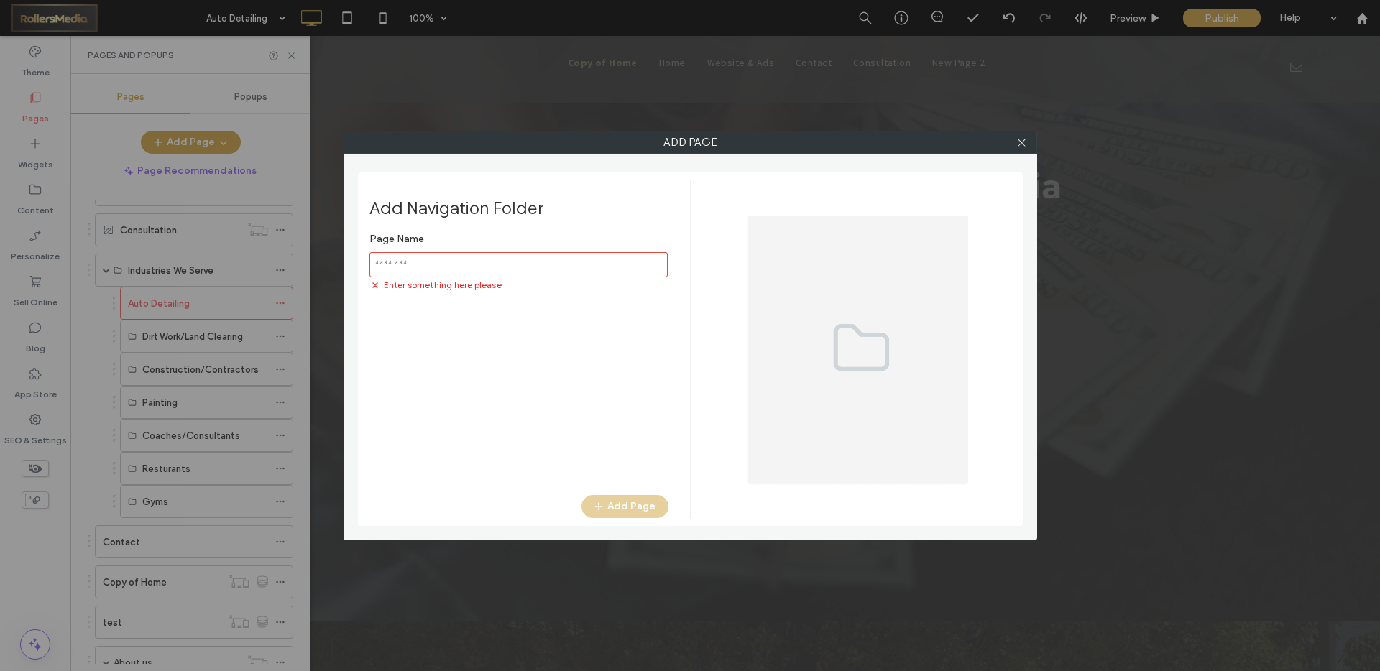
click at [424, 273] on input "notEmpty" at bounding box center [518, 264] width 298 height 25
click at [466, 264] on input "notEmpty" at bounding box center [518, 264] width 298 height 25
click at [454, 270] on input "notEmpty" at bounding box center [518, 264] width 298 height 25
click at [442, 265] on input "notEmpty" at bounding box center [518, 264] width 298 height 25
type input "**********"
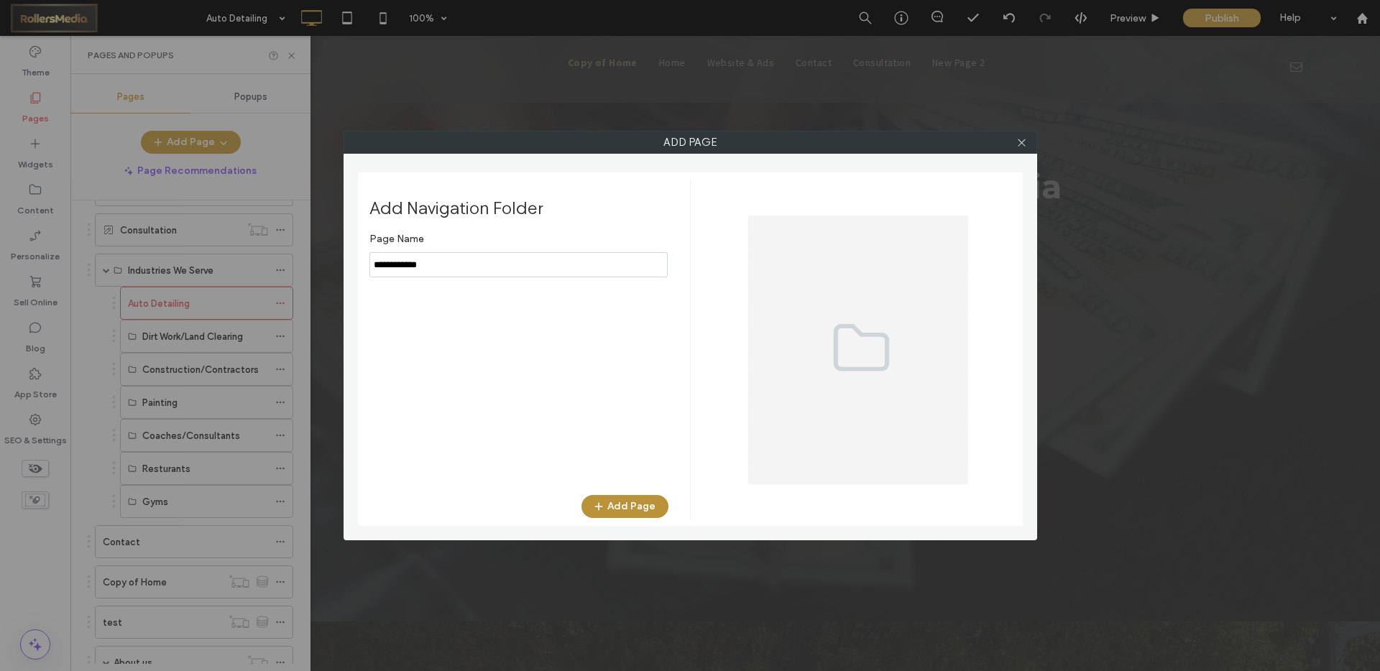
click at [625, 501] on button "Add Page" at bounding box center [624, 506] width 87 height 23
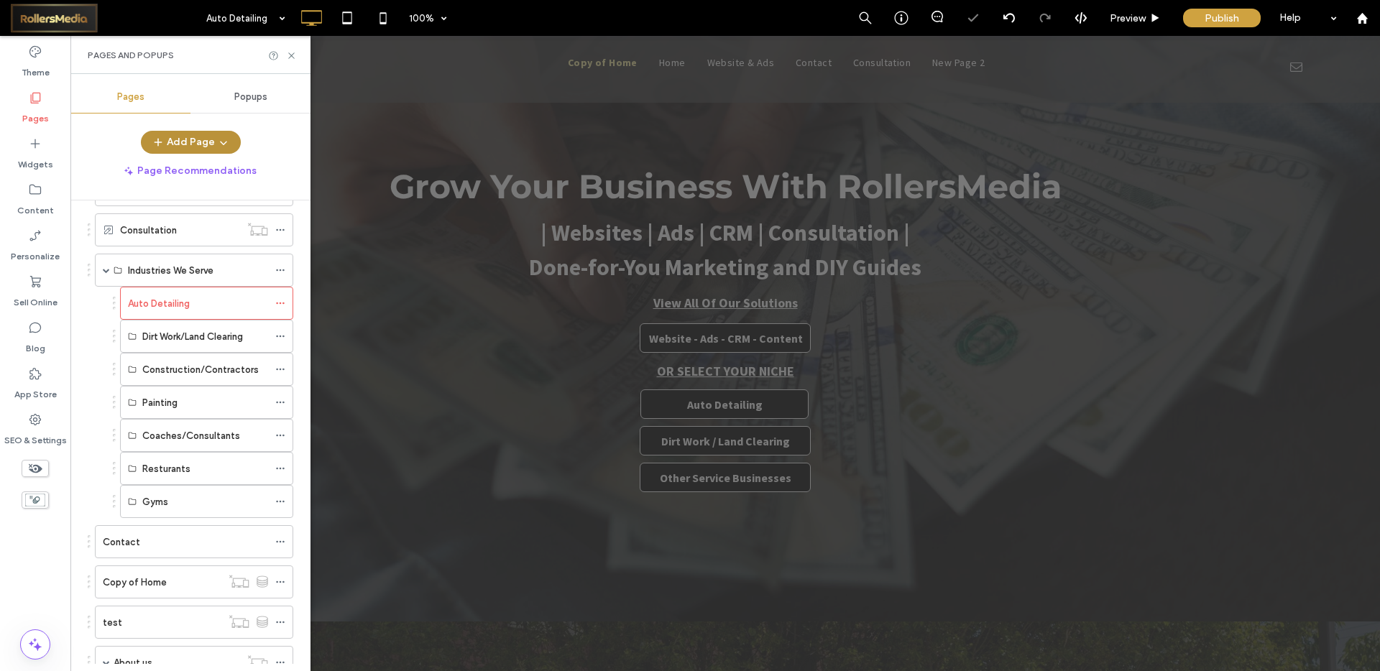
click at [190, 150] on button "Add Page" at bounding box center [191, 142] width 100 height 23
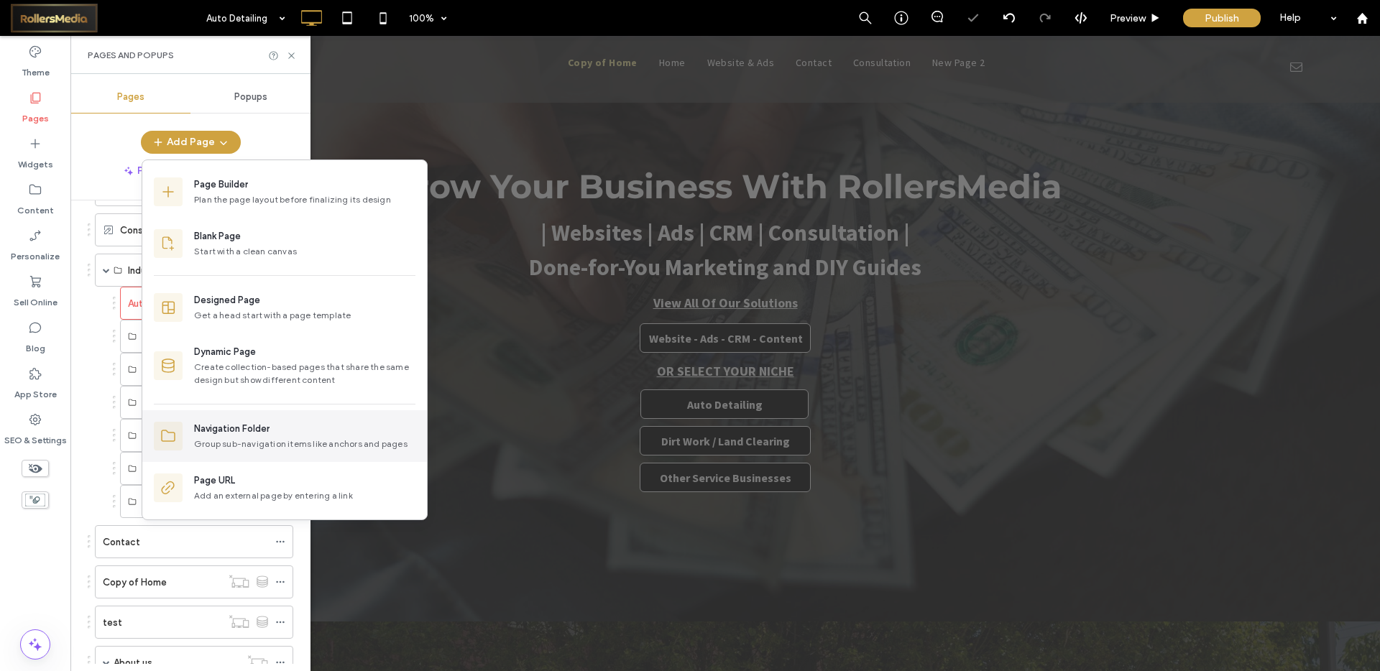
click at [263, 426] on div "Navigation Folder" at bounding box center [231, 429] width 75 height 14
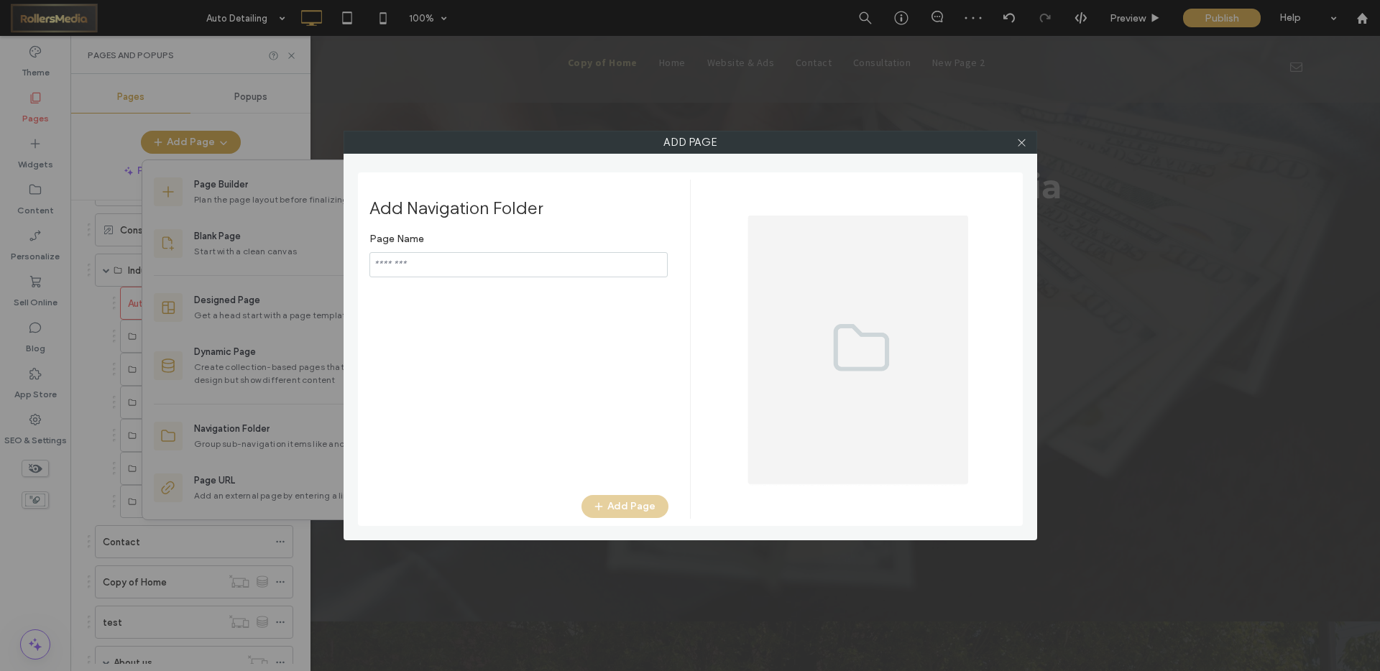
click at [438, 257] on input "notEmpty" at bounding box center [518, 264] width 298 height 25
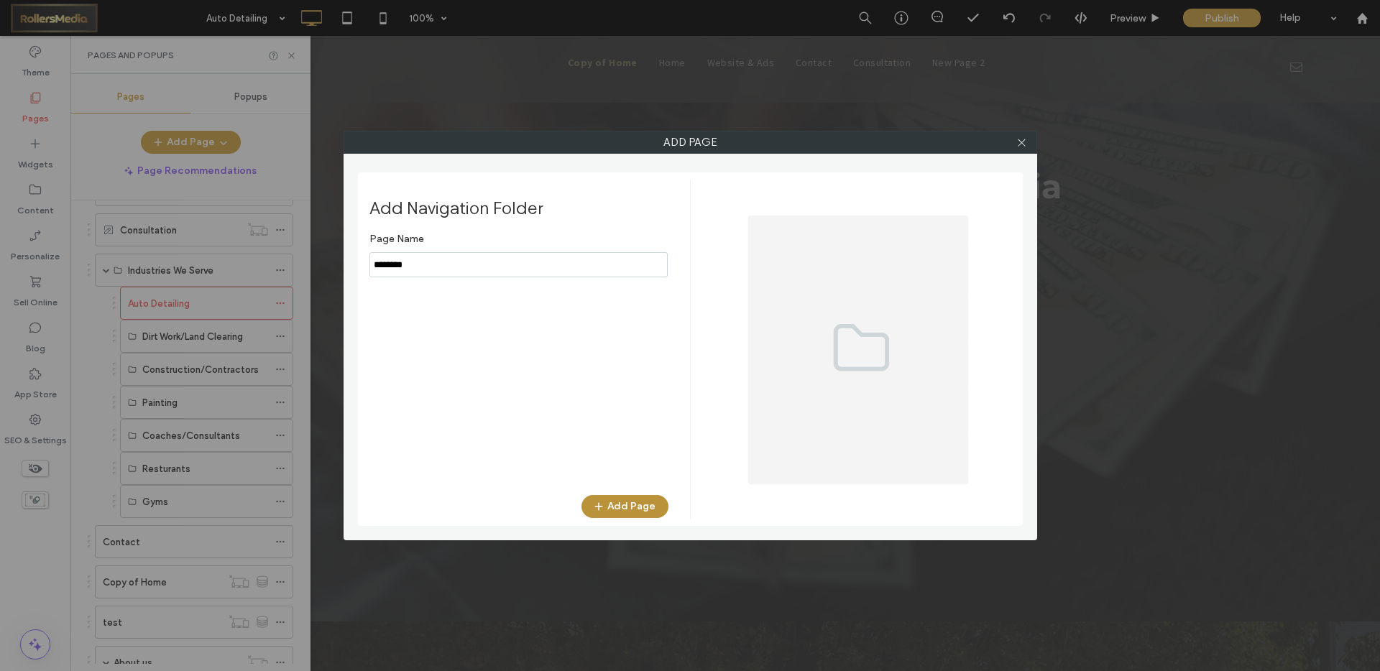
type input "********"
click at [615, 508] on button "Add Page" at bounding box center [624, 506] width 87 height 23
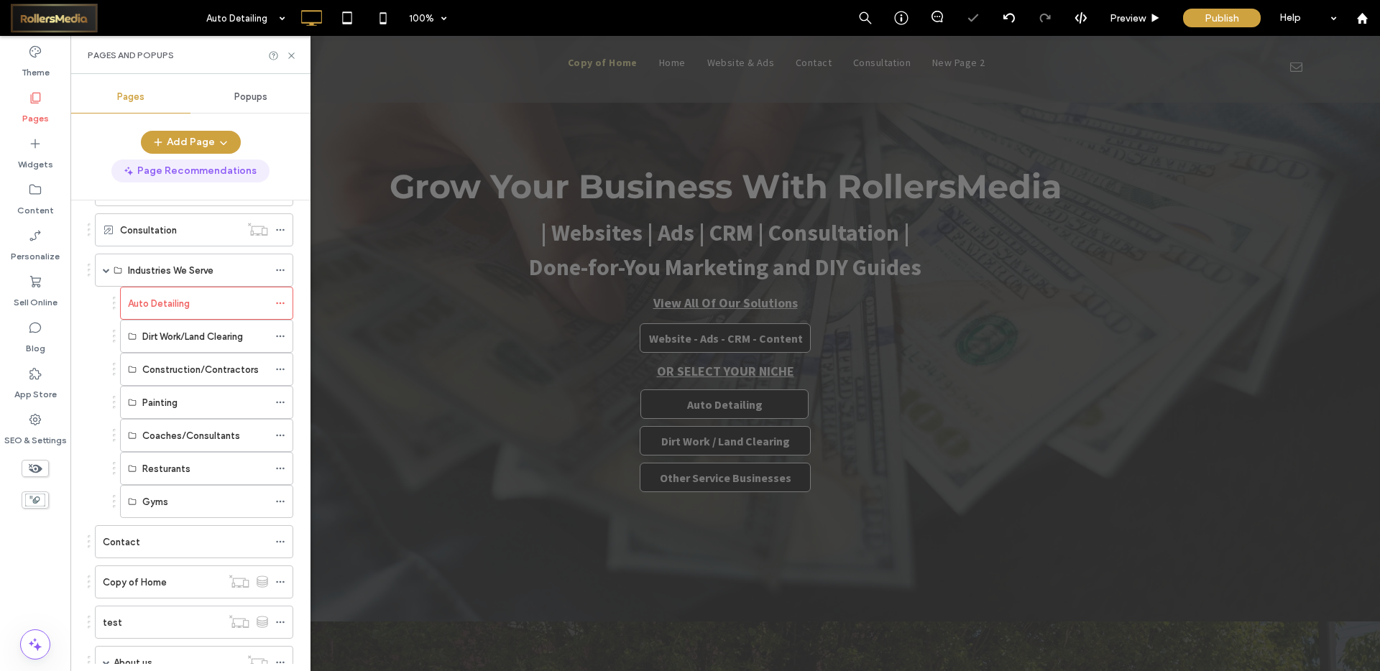
click at [185, 161] on button "Page Recommendations" at bounding box center [190, 171] width 158 height 23
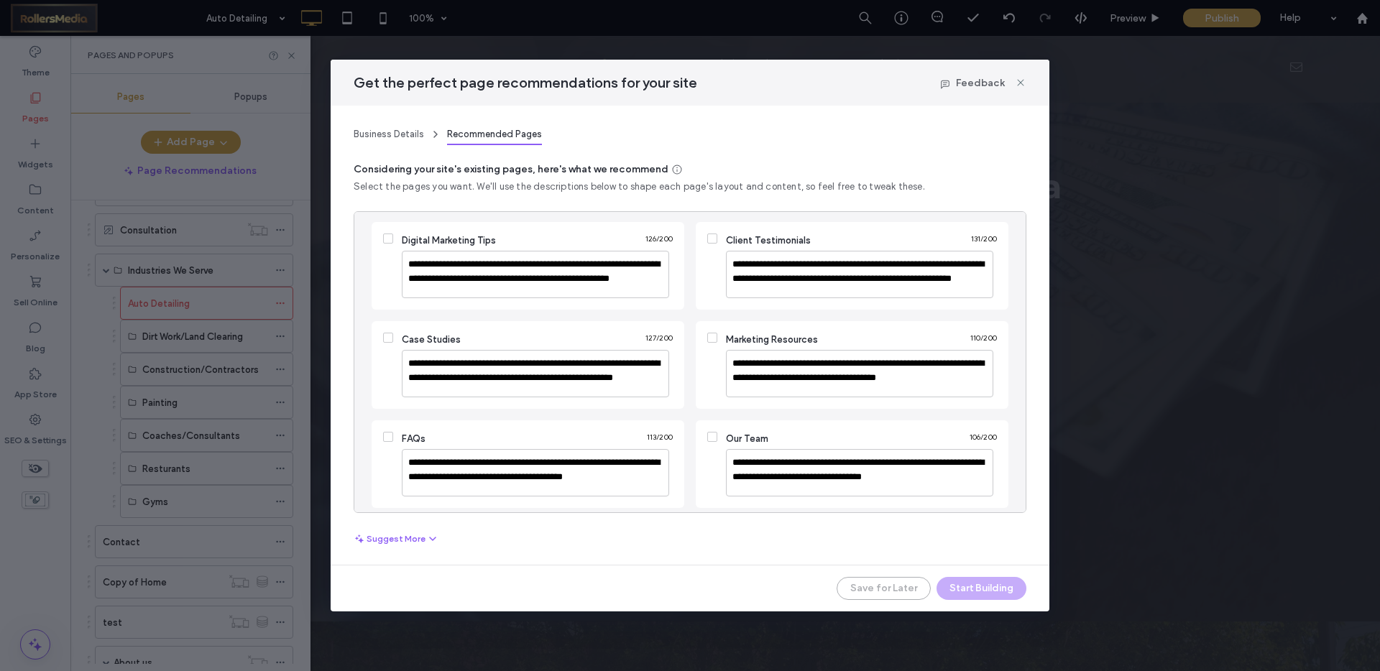
scroll to position [0, 0]
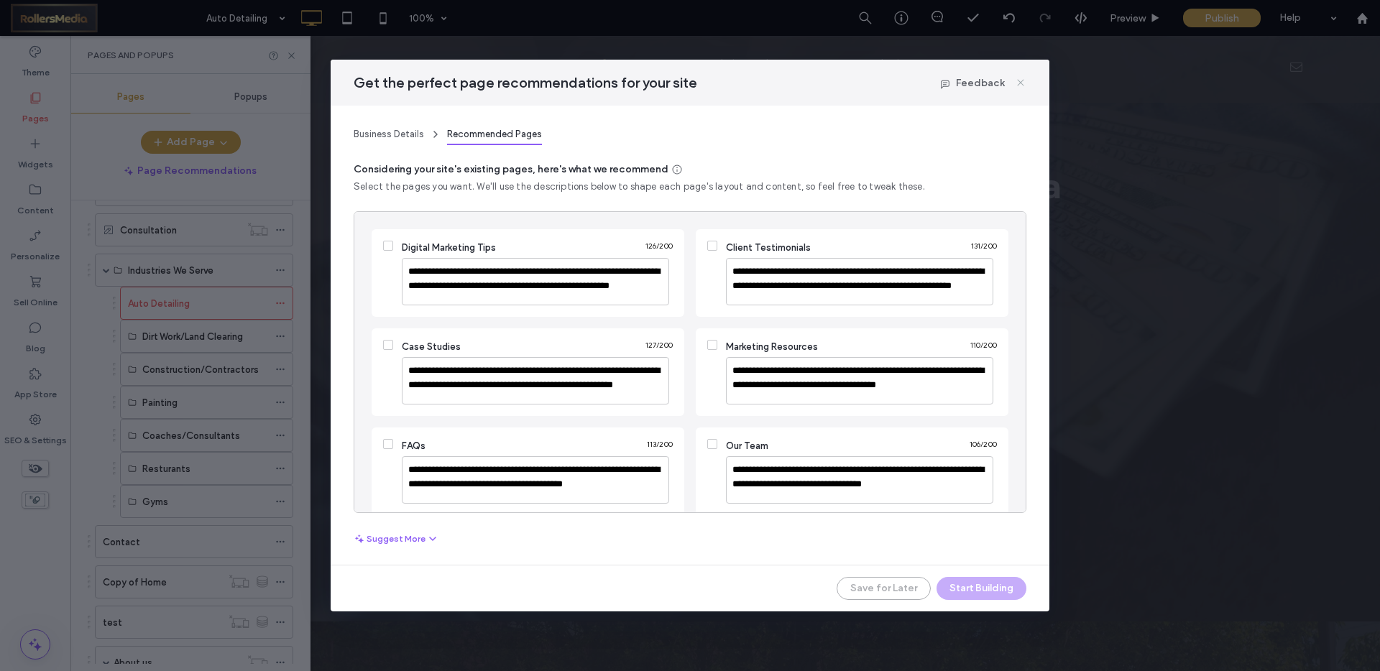
click at [1017, 86] on icon at bounding box center [1021, 83] width 12 height 12
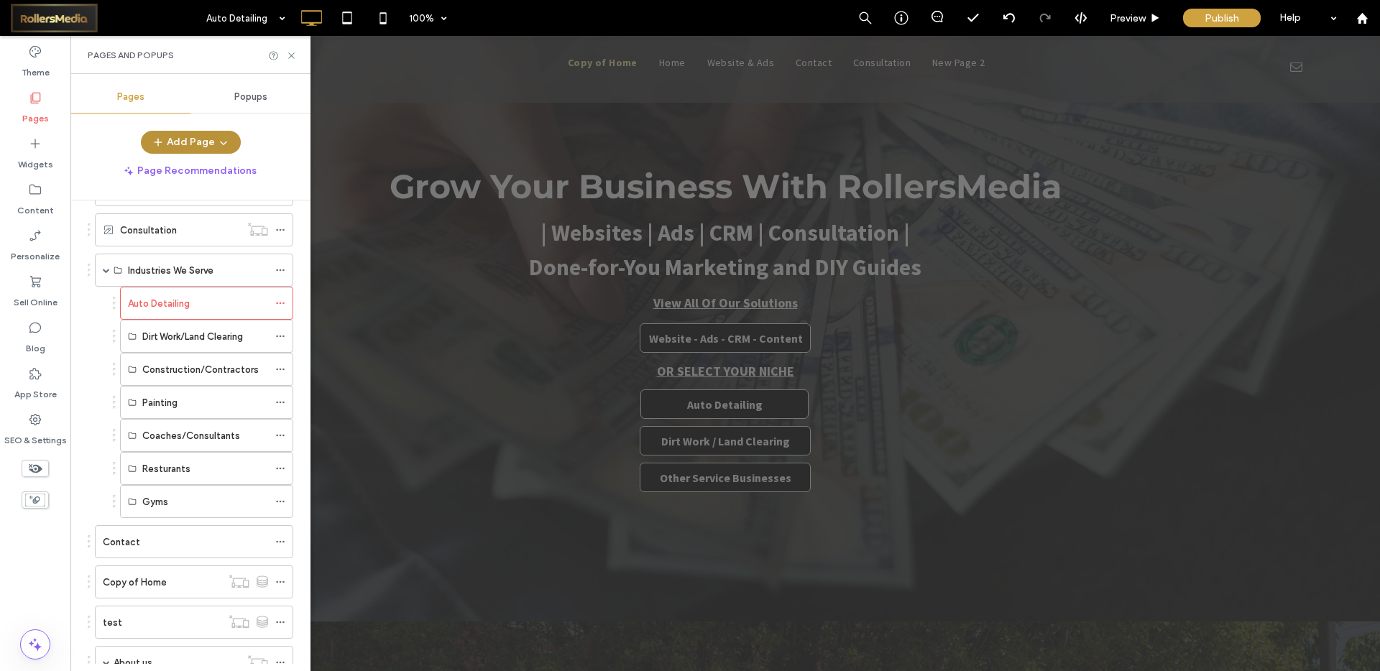
click at [224, 137] on icon "button" at bounding box center [224, 143] width 12 height 12
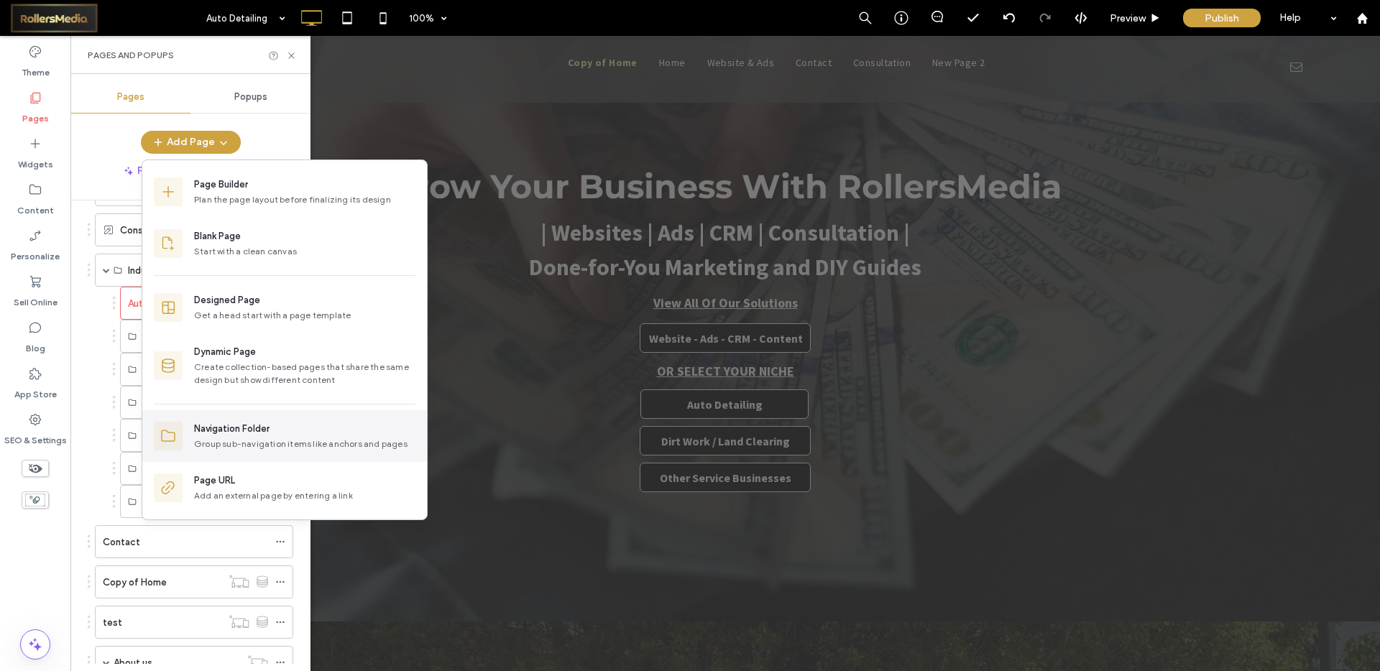
click at [239, 431] on div "Navigation Folder" at bounding box center [231, 429] width 75 height 14
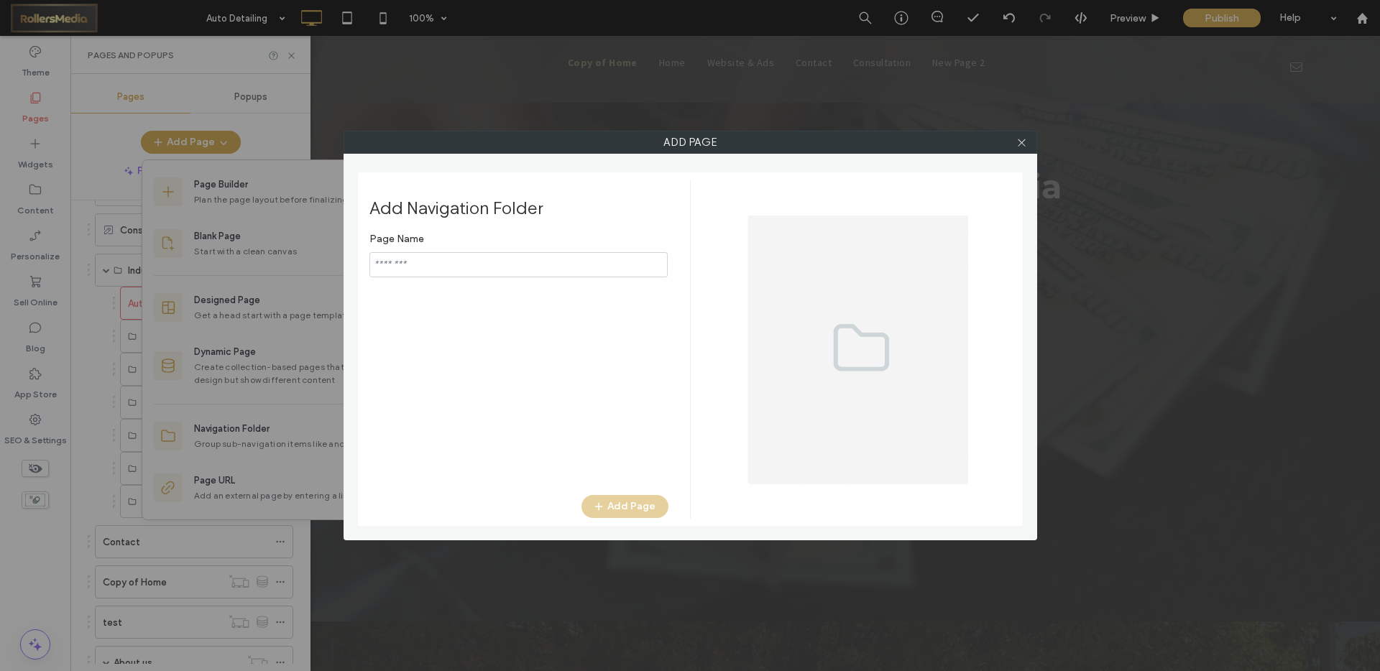
click at [441, 270] on input "notEmpty" at bounding box center [518, 264] width 298 height 25
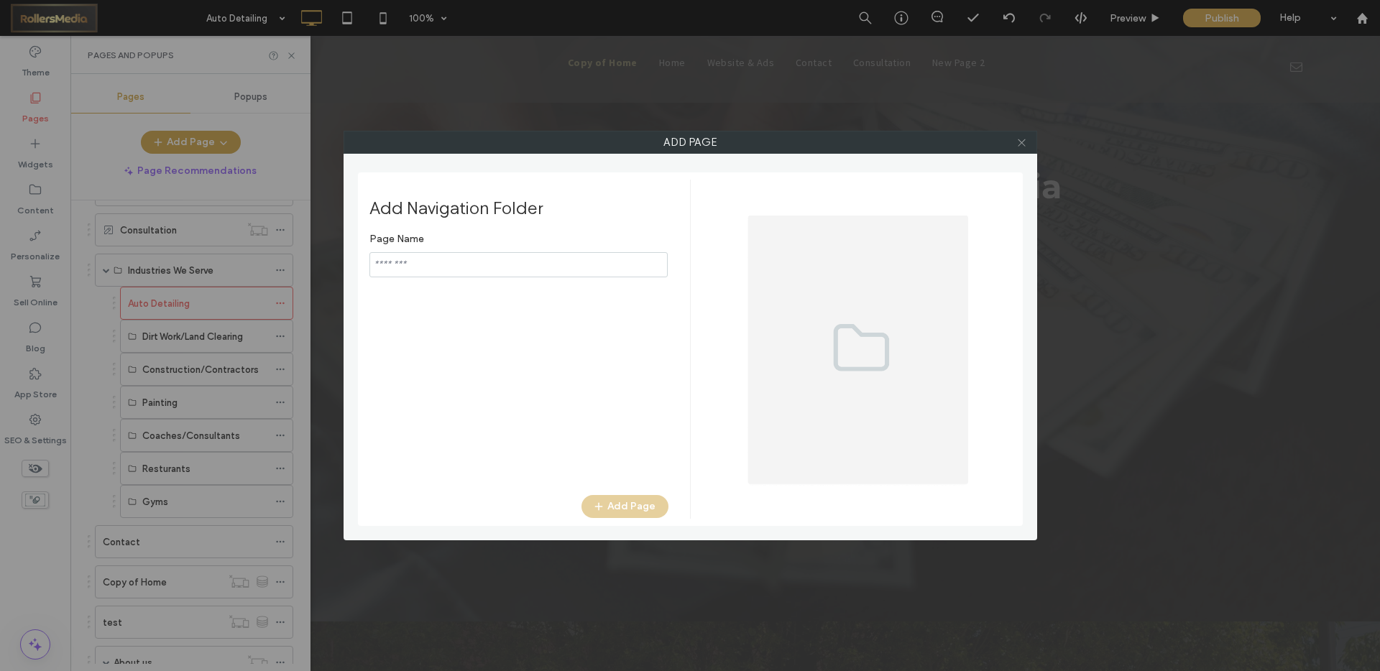
click at [1017, 141] on icon at bounding box center [1021, 142] width 11 height 11
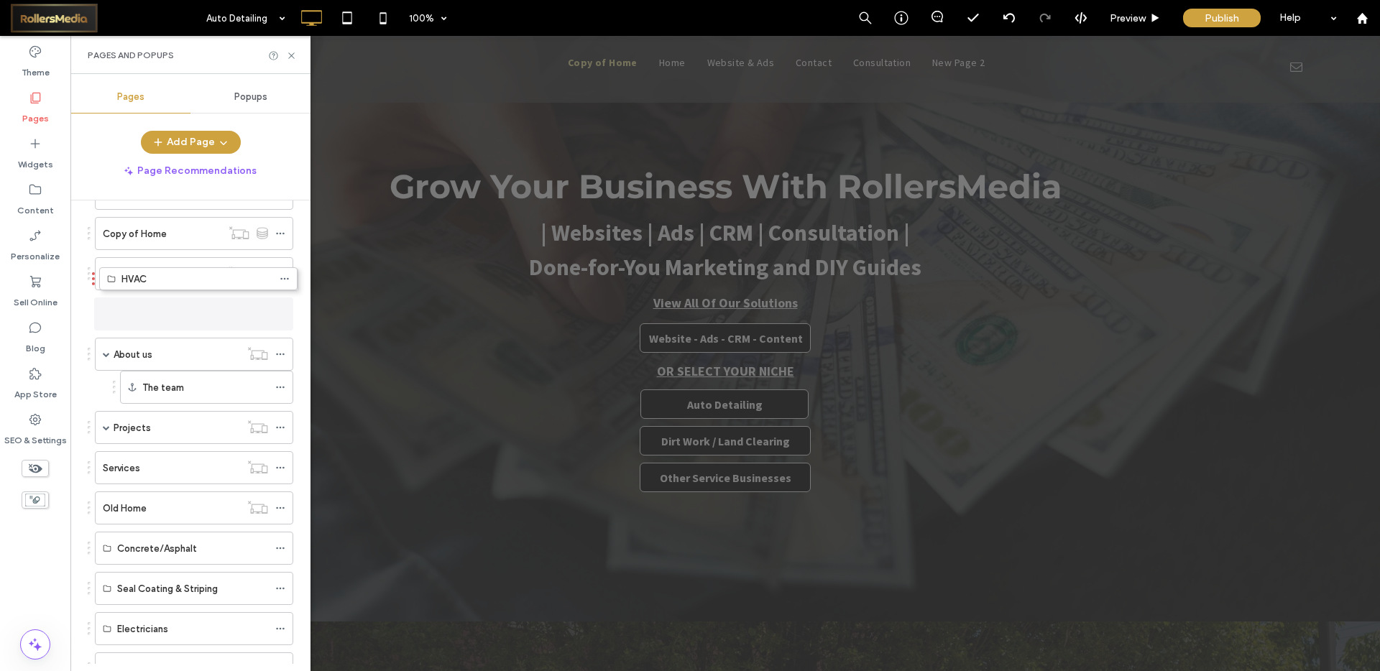
scroll to position [392, 0]
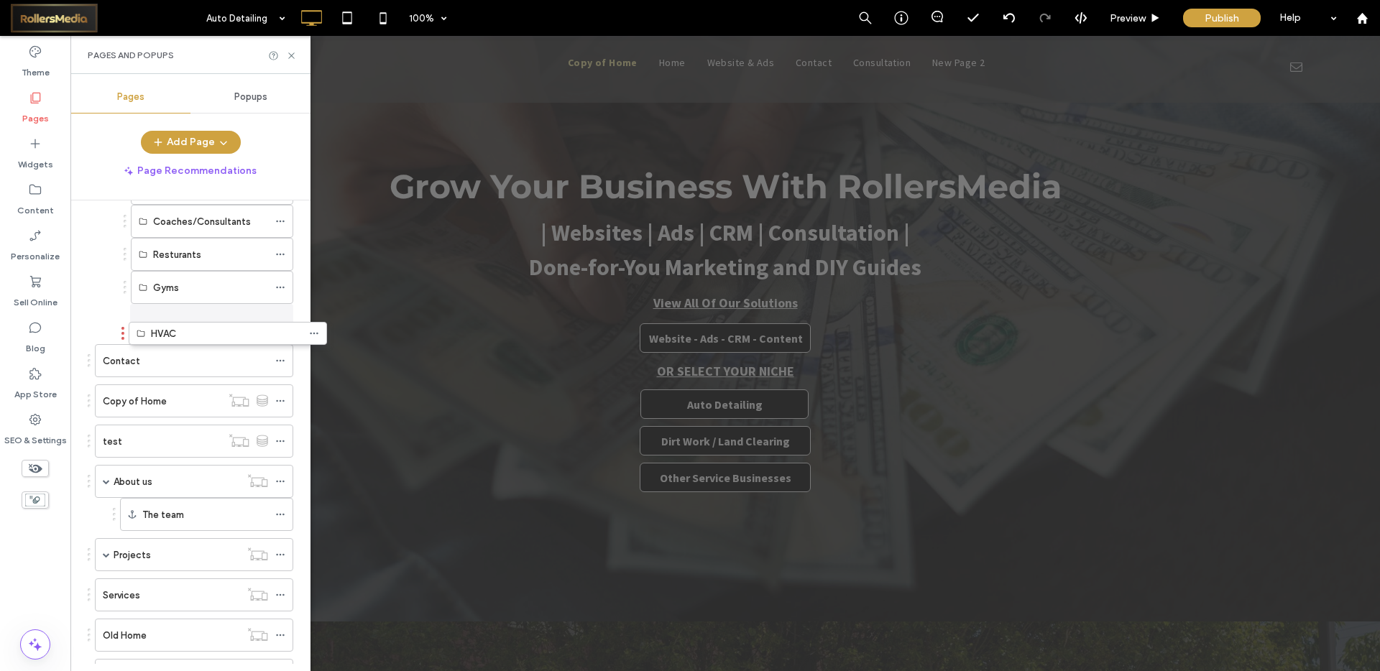
drag, startPoint x: 88, startPoint y: 507, endPoint x: 122, endPoint y: 338, distance: 173.0
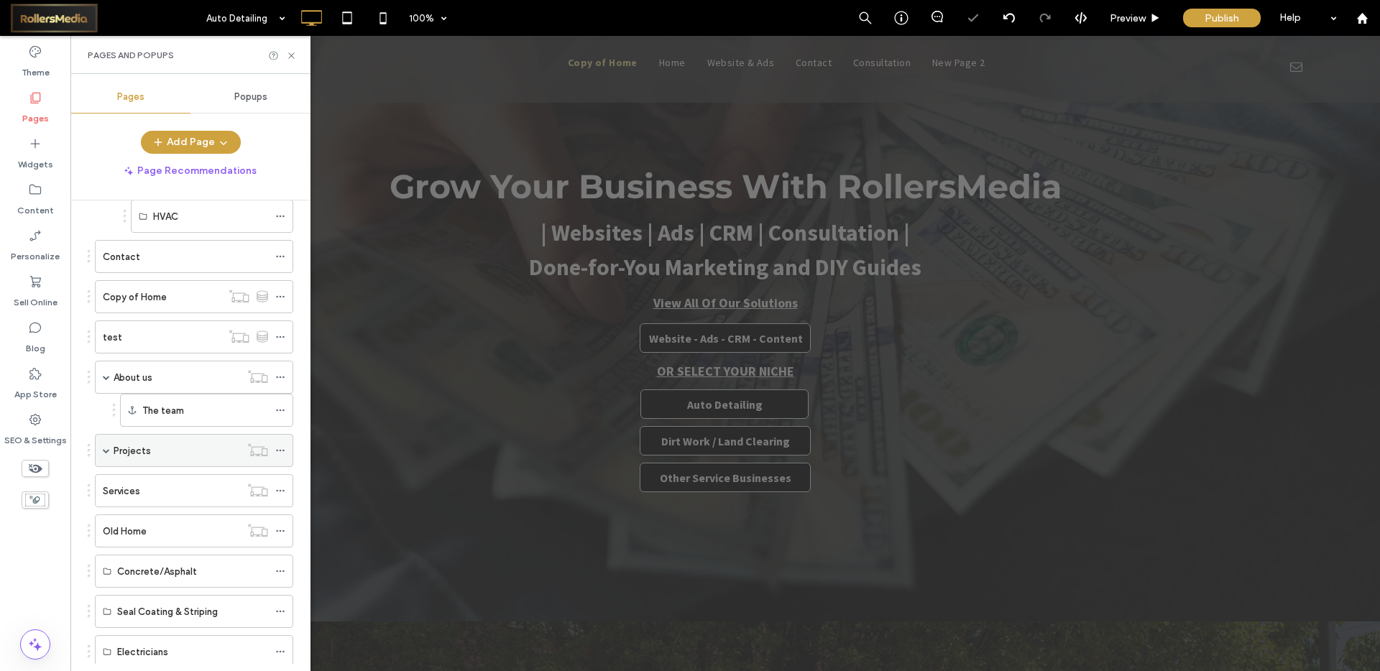
scroll to position [498, 0]
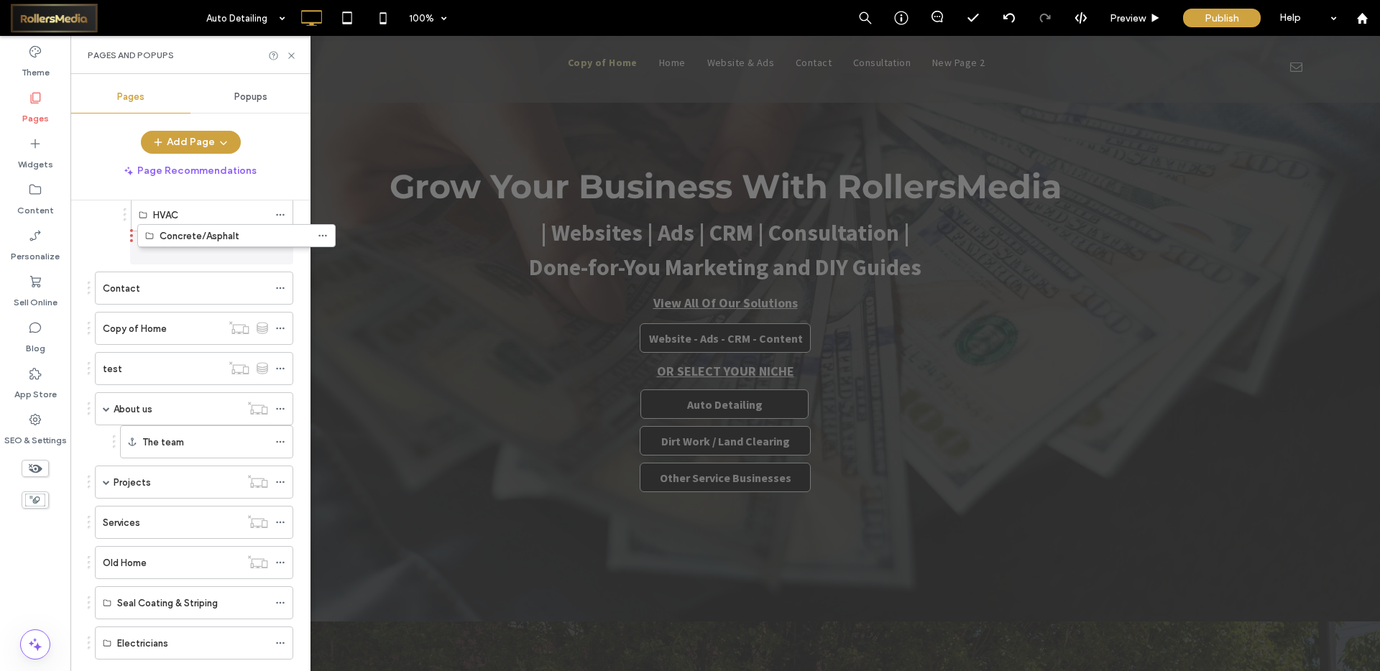
drag, startPoint x: 88, startPoint y: 571, endPoint x: 130, endPoint y: 242, distance: 331.9
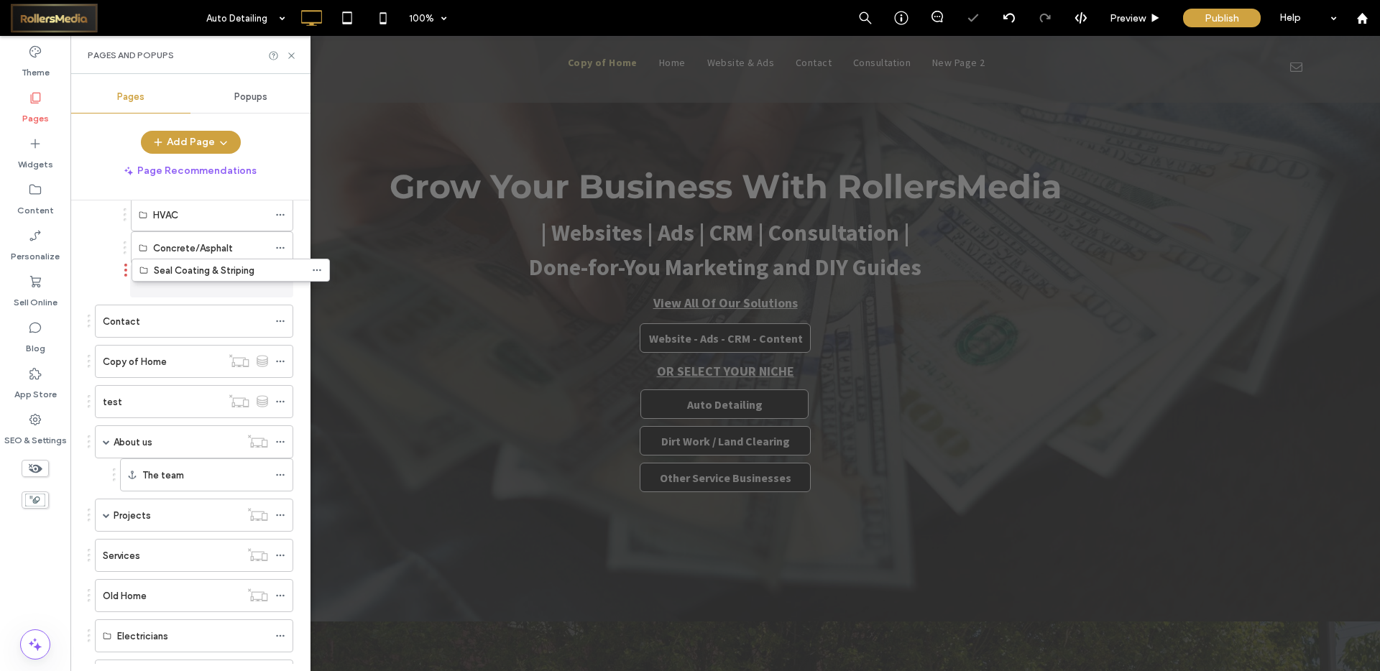
drag, startPoint x: 140, startPoint y: 244, endPoint x: 126, endPoint y: 275, distance: 34.1
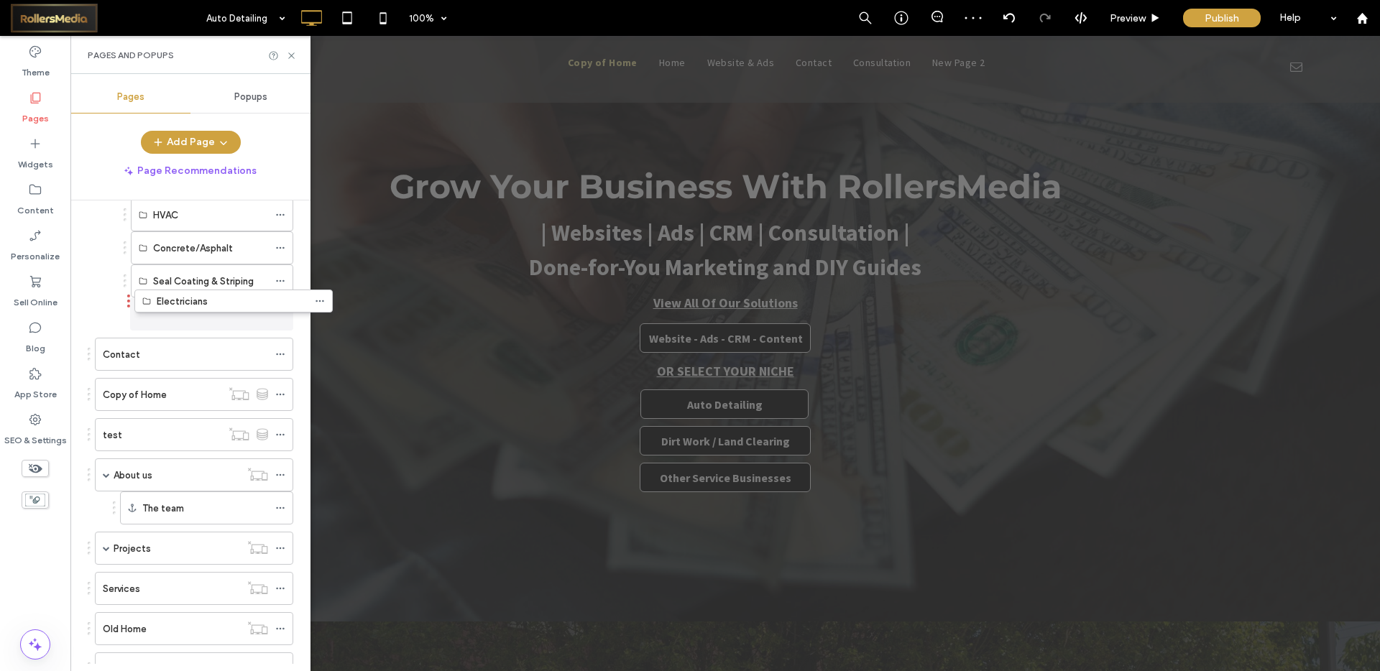
drag, startPoint x: 88, startPoint y: 638, endPoint x: 128, endPoint y: 308, distance: 332.3
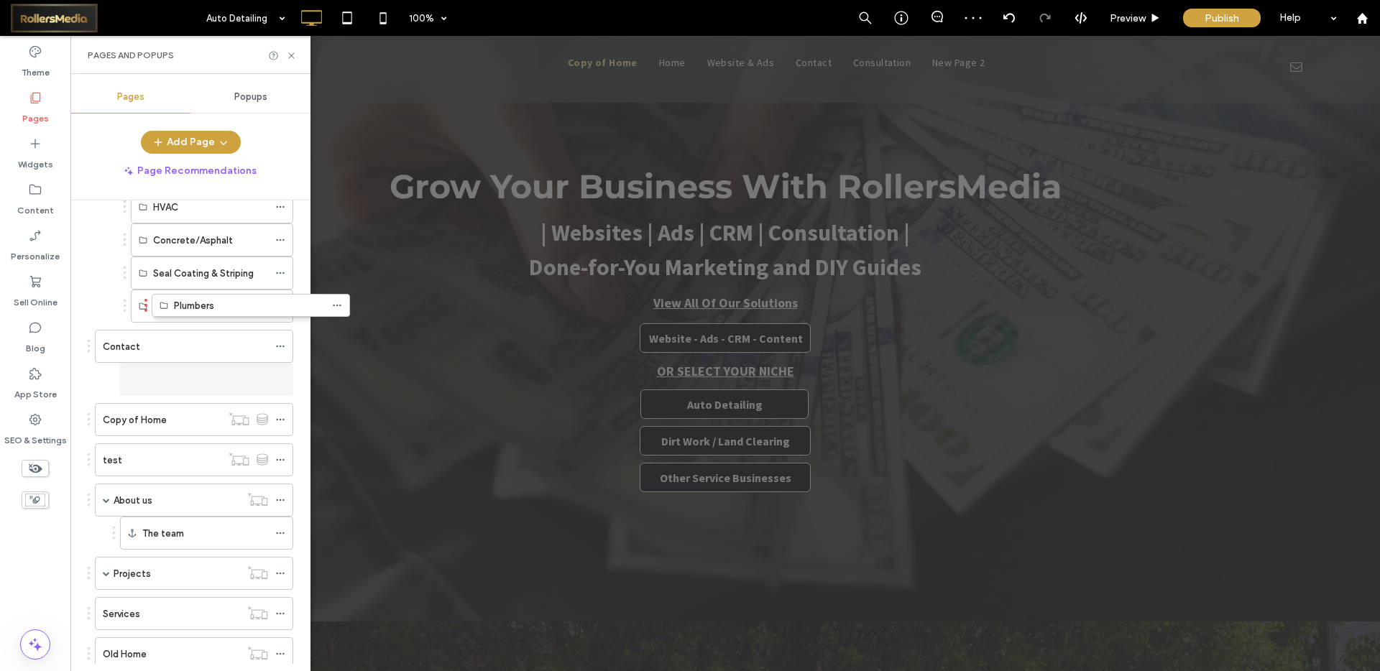
scroll to position [535, 0]
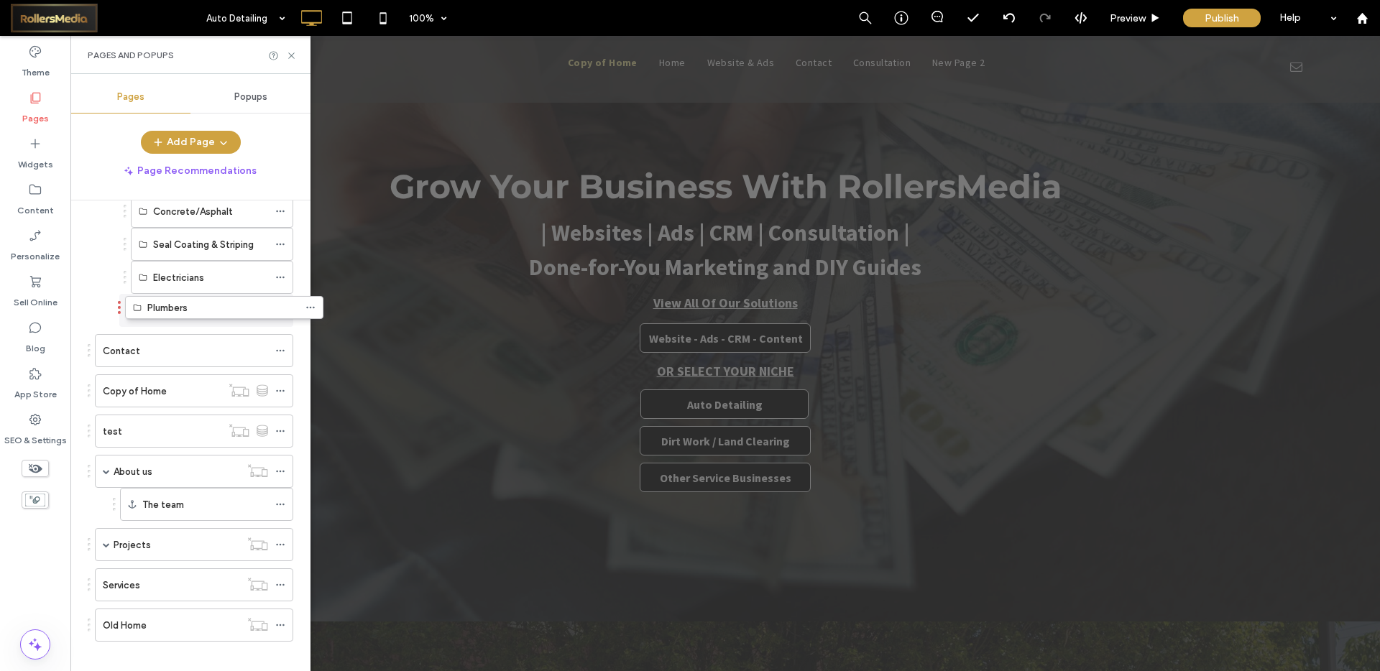
drag, startPoint x: 89, startPoint y: 658, endPoint x: 119, endPoint y: 309, distance: 349.9
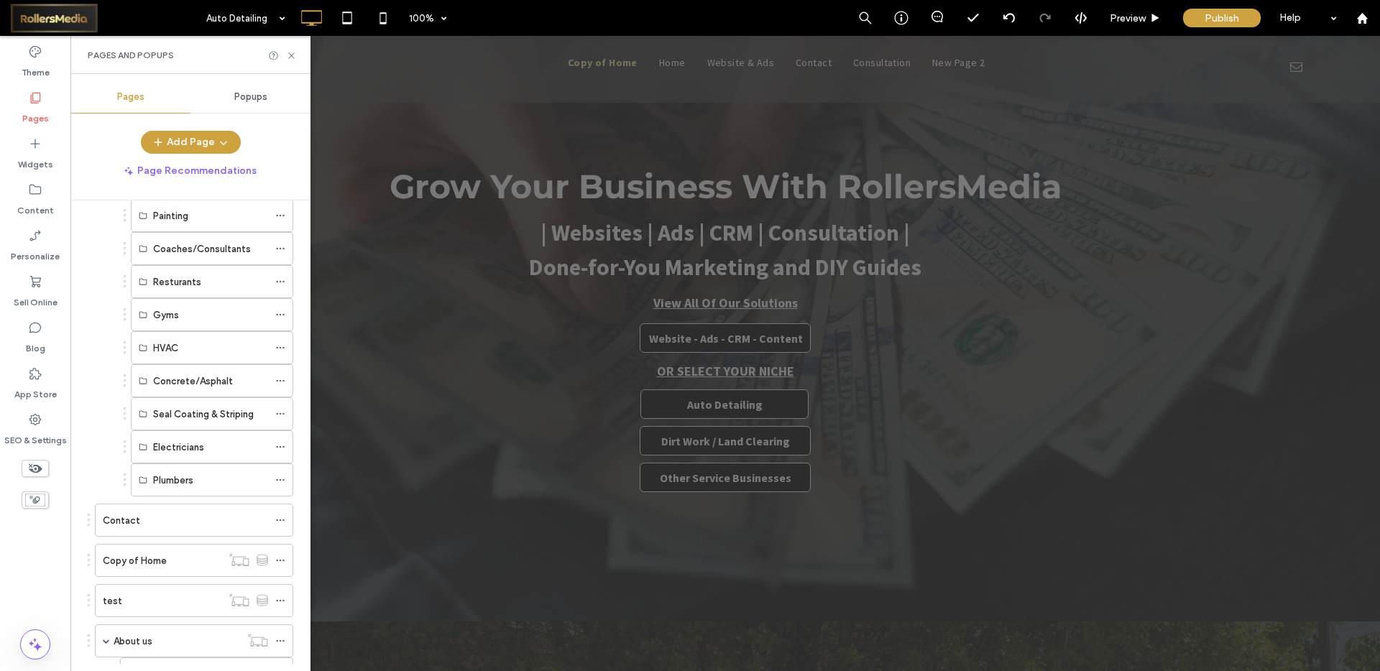
scroll to position [364, 0]
click at [1158, 10] on div "Preview" at bounding box center [1135, 18] width 73 height 36
click at [1141, 7] on div "Preview" at bounding box center [1135, 18] width 73 height 36
click at [1152, 9] on div "Preview" at bounding box center [1135, 18] width 73 height 36
click at [1149, 12] on div "Preview" at bounding box center [1135, 18] width 73 height 12
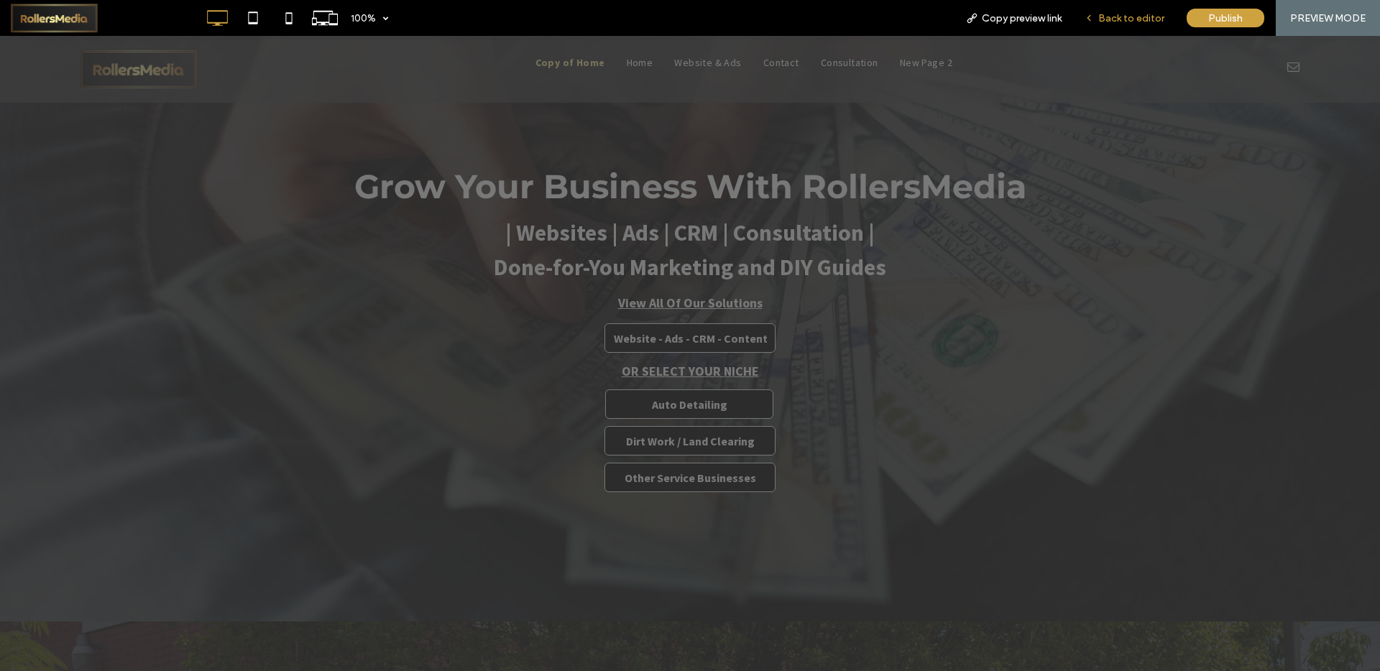
click at [1126, 7] on div "Back to editor" at bounding box center [1124, 18] width 103 height 36
click at [1128, 19] on span "Back to editor" at bounding box center [1131, 18] width 66 height 12
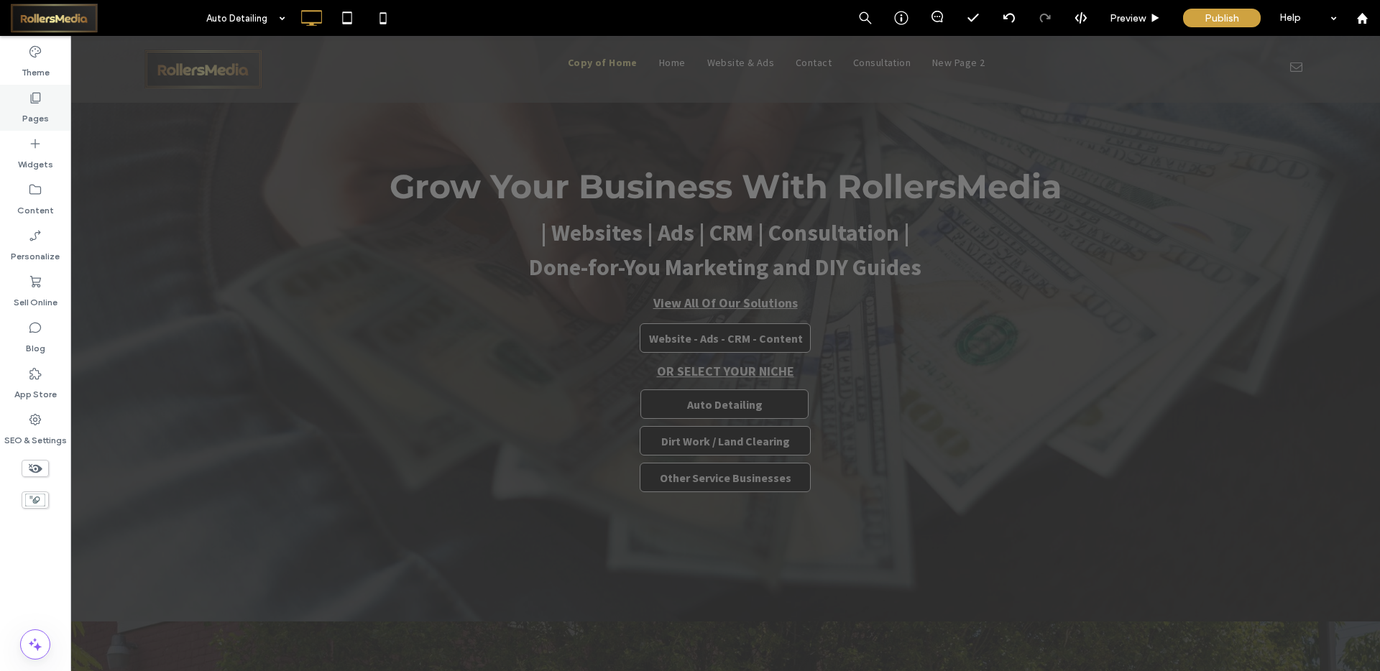
click at [50, 106] on div "Pages" at bounding box center [35, 108] width 70 height 46
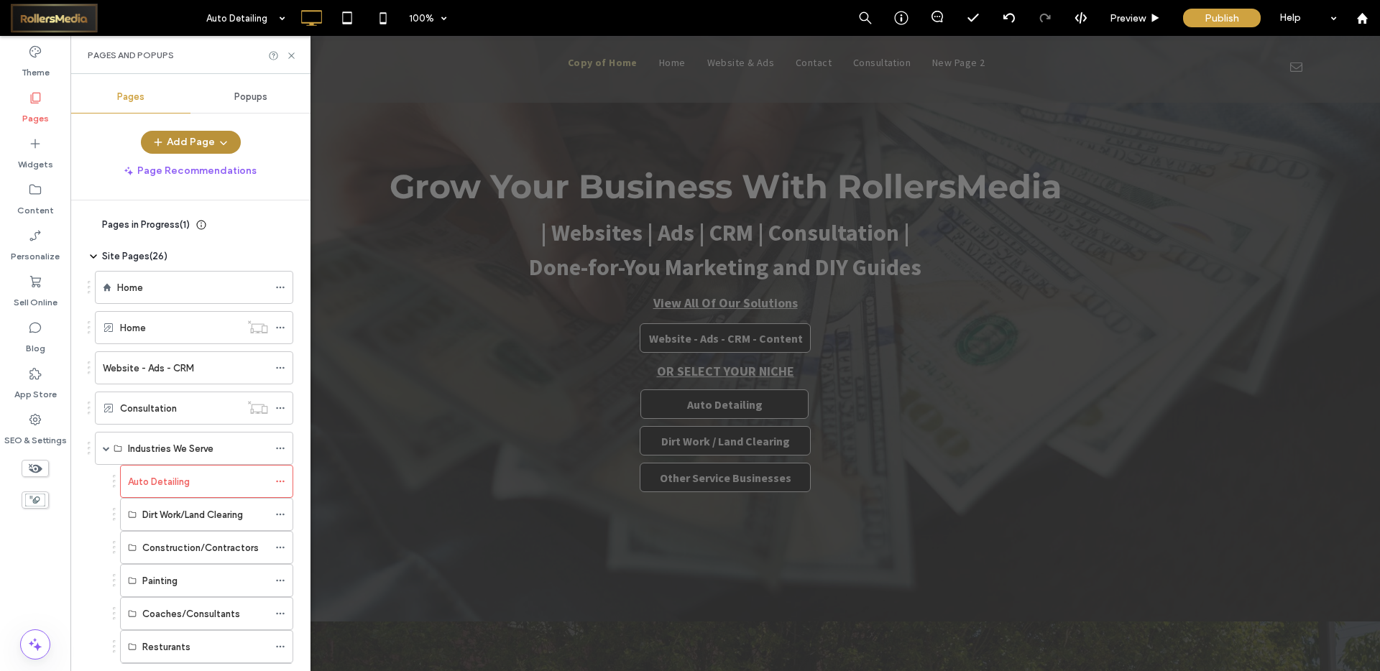
click at [221, 137] on icon "button" at bounding box center [224, 143] width 12 height 12
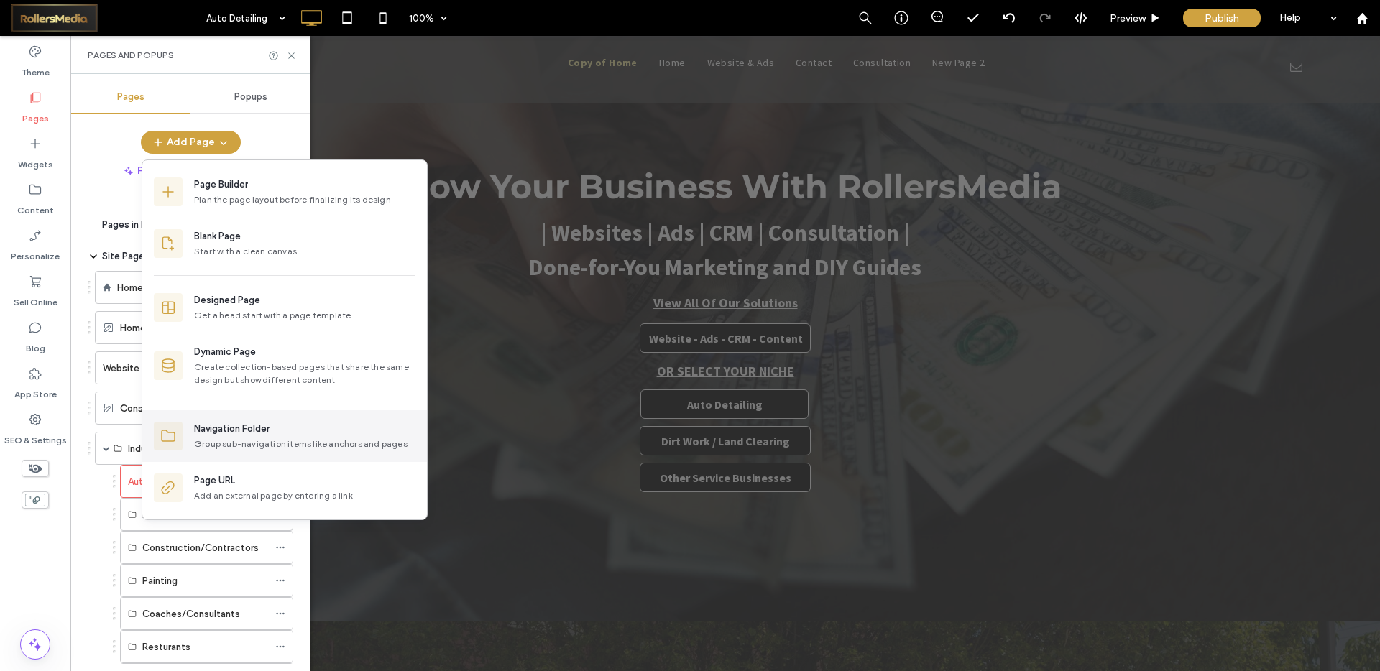
click at [236, 438] on div "Group sub-navigation items like anchors and pages" at bounding box center [304, 444] width 221 height 13
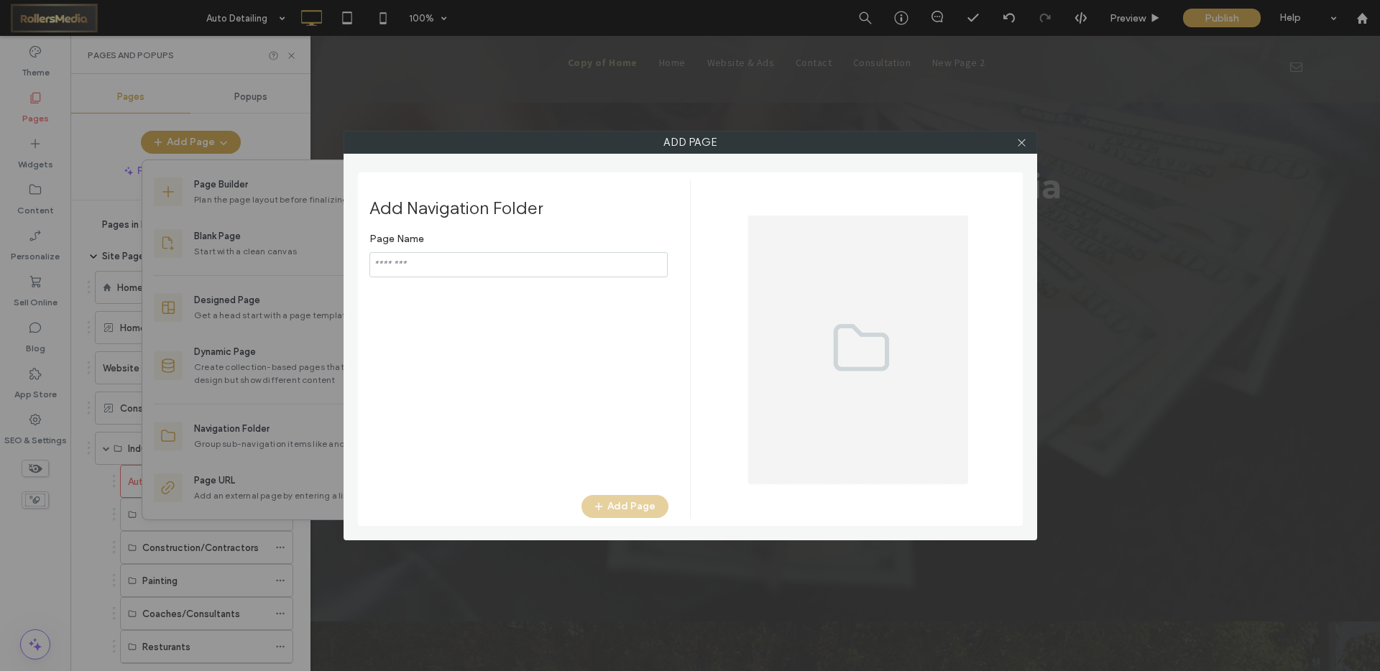
click at [479, 267] on input "notEmpty" at bounding box center [518, 264] width 298 height 25
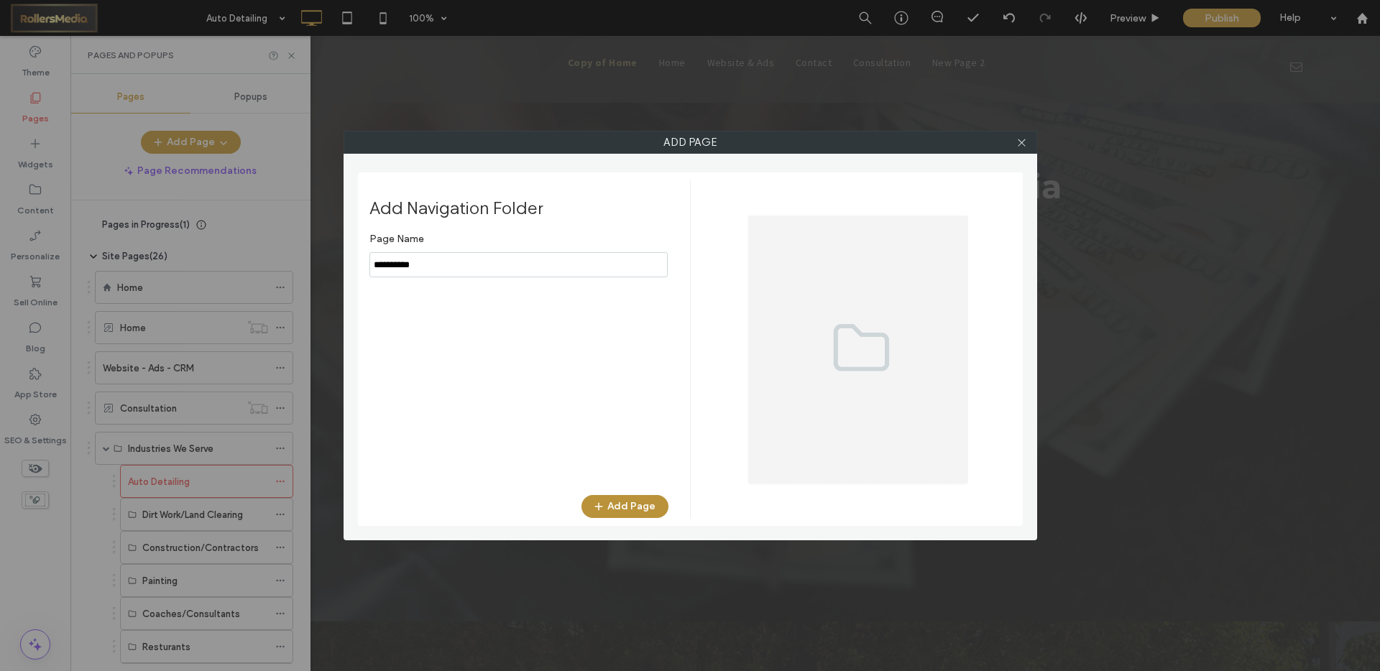
type input "**********"
click at [636, 505] on button "Add Page" at bounding box center [624, 506] width 87 height 23
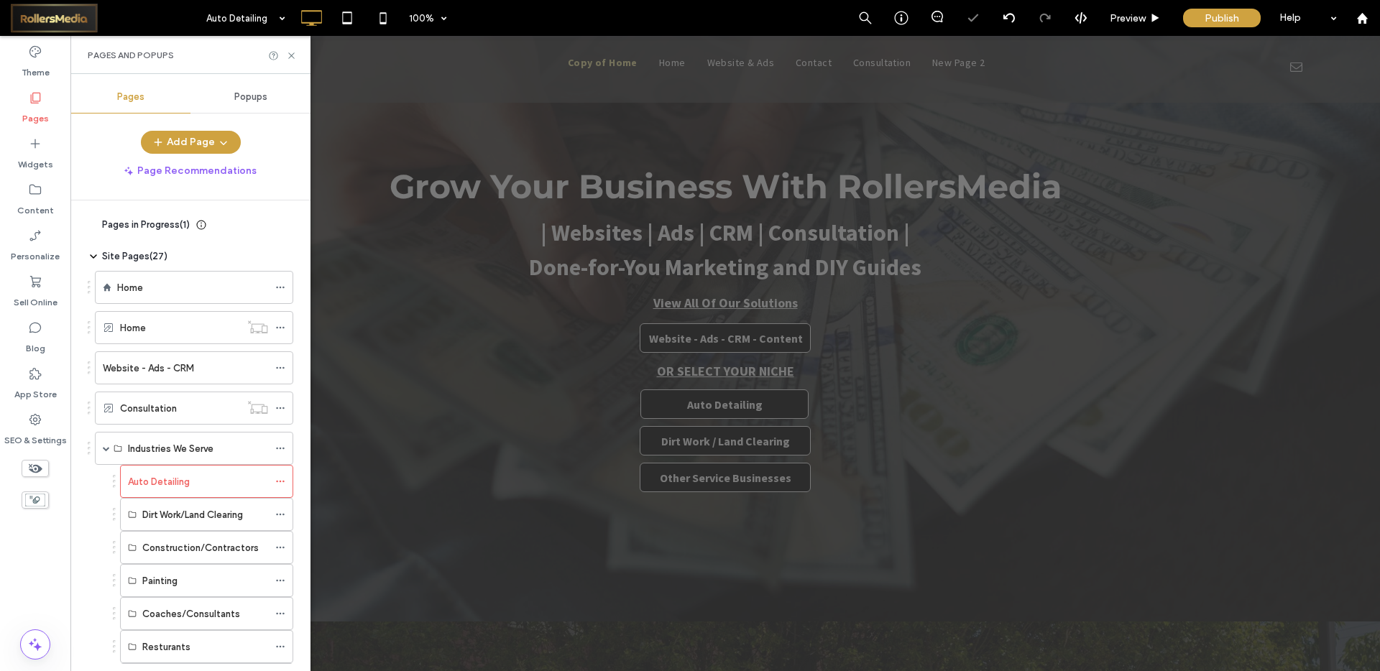
click at [197, 129] on div "Pages Popups Add Page Page Recommendations Pages in Progress ( 1 ) New Page Sit…" at bounding box center [190, 372] width 240 height 583
click at [217, 152] on span "button" at bounding box center [222, 143] width 14 height 22
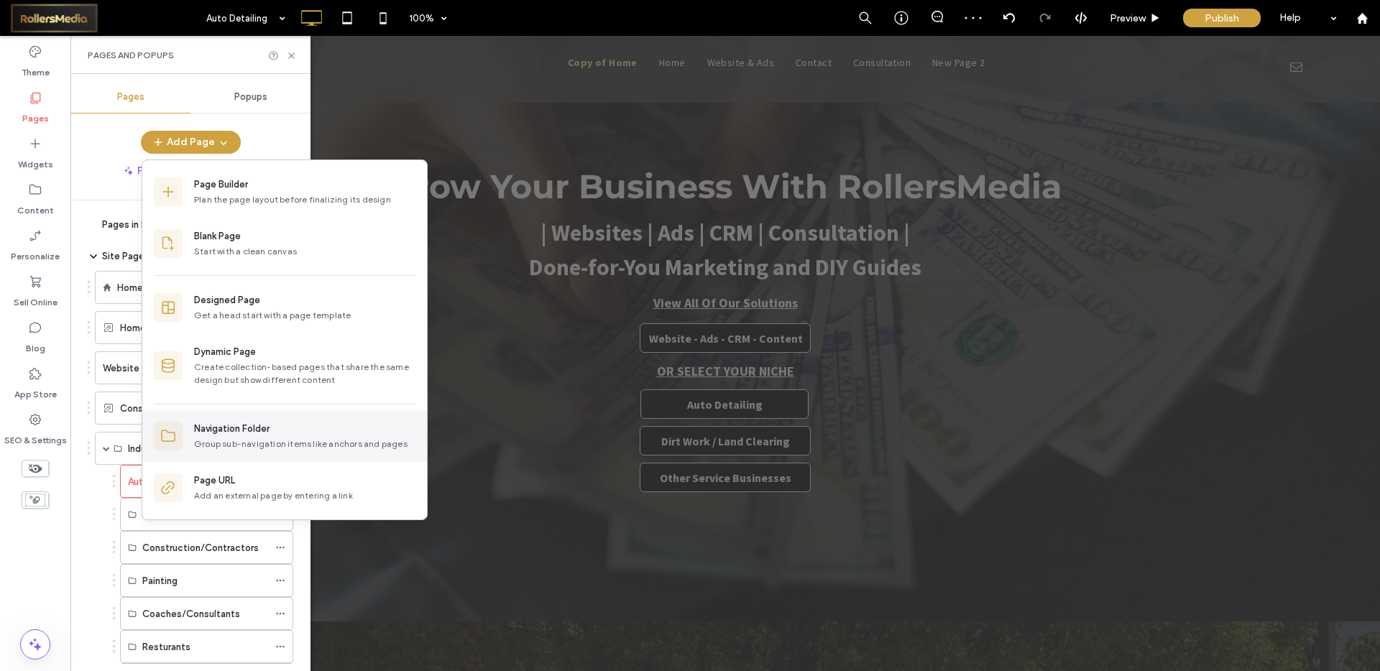
click at [227, 426] on div "Navigation Folder" at bounding box center [231, 429] width 75 height 14
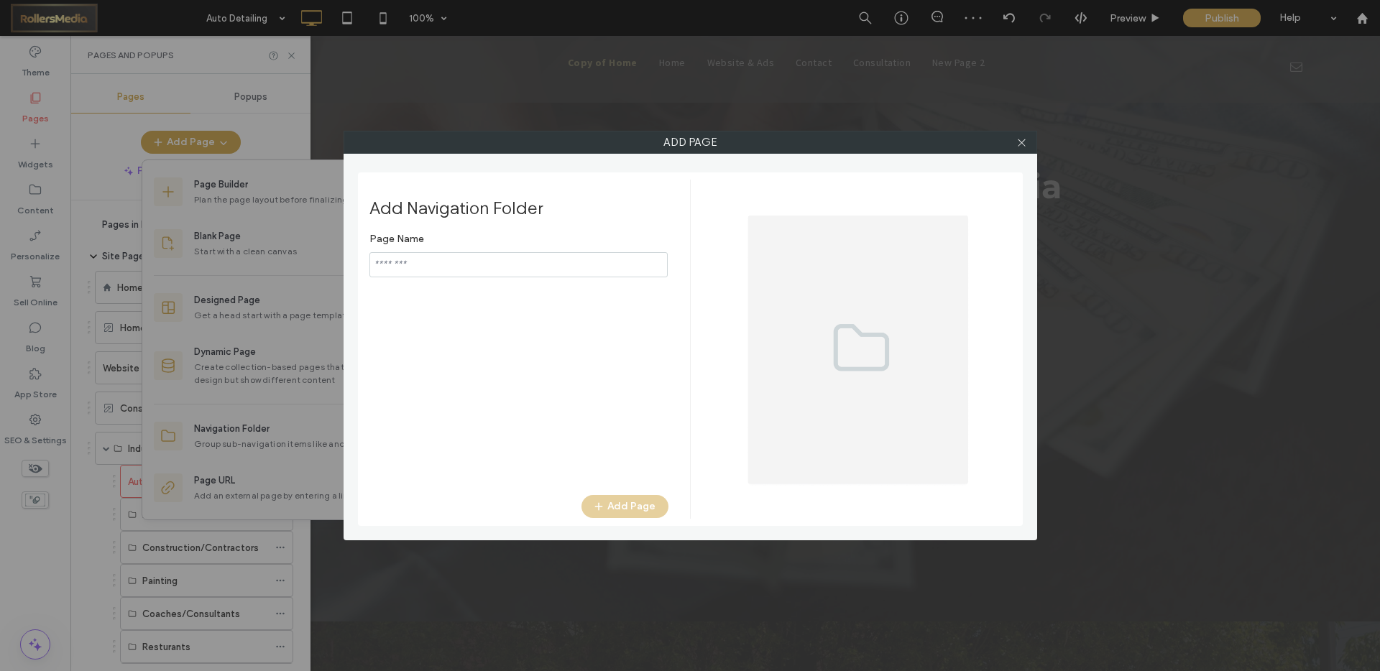
click at [460, 257] on input "notEmpty" at bounding box center [518, 264] width 298 height 25
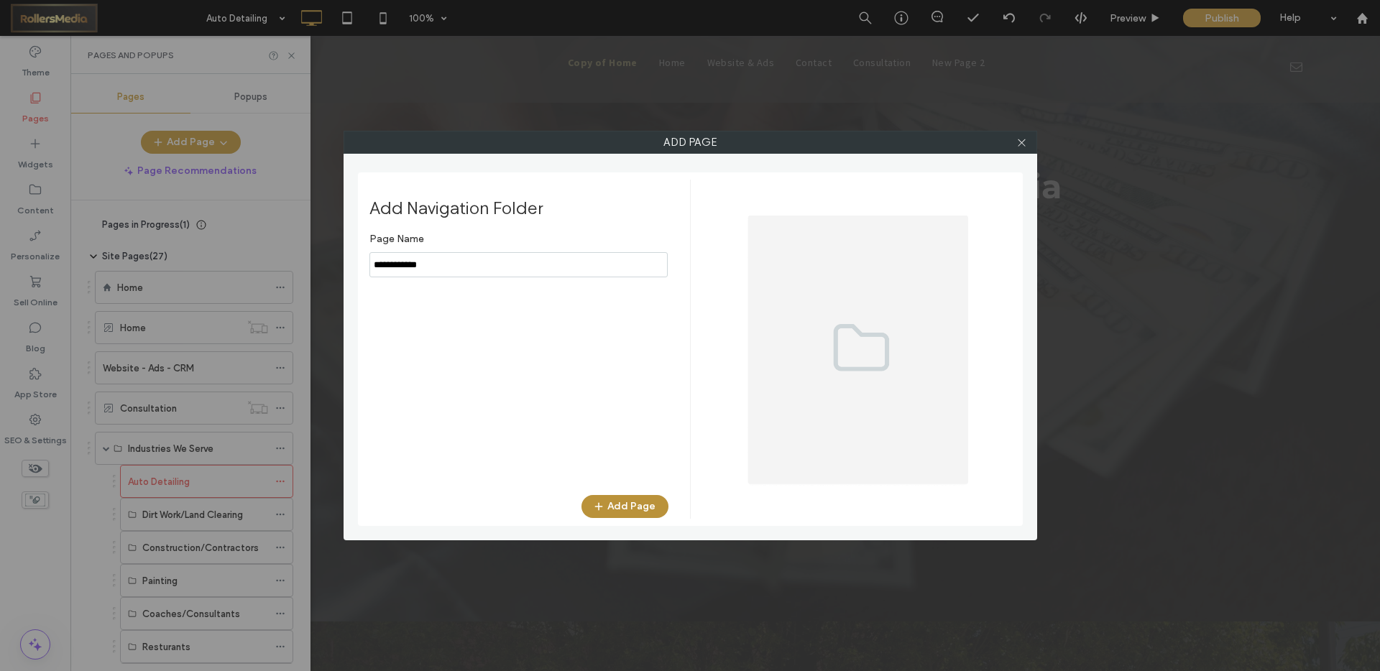
type input "**********"
click at [616, 501] on button "Add Page" at bounding box center [624, 506] width 87 height 23
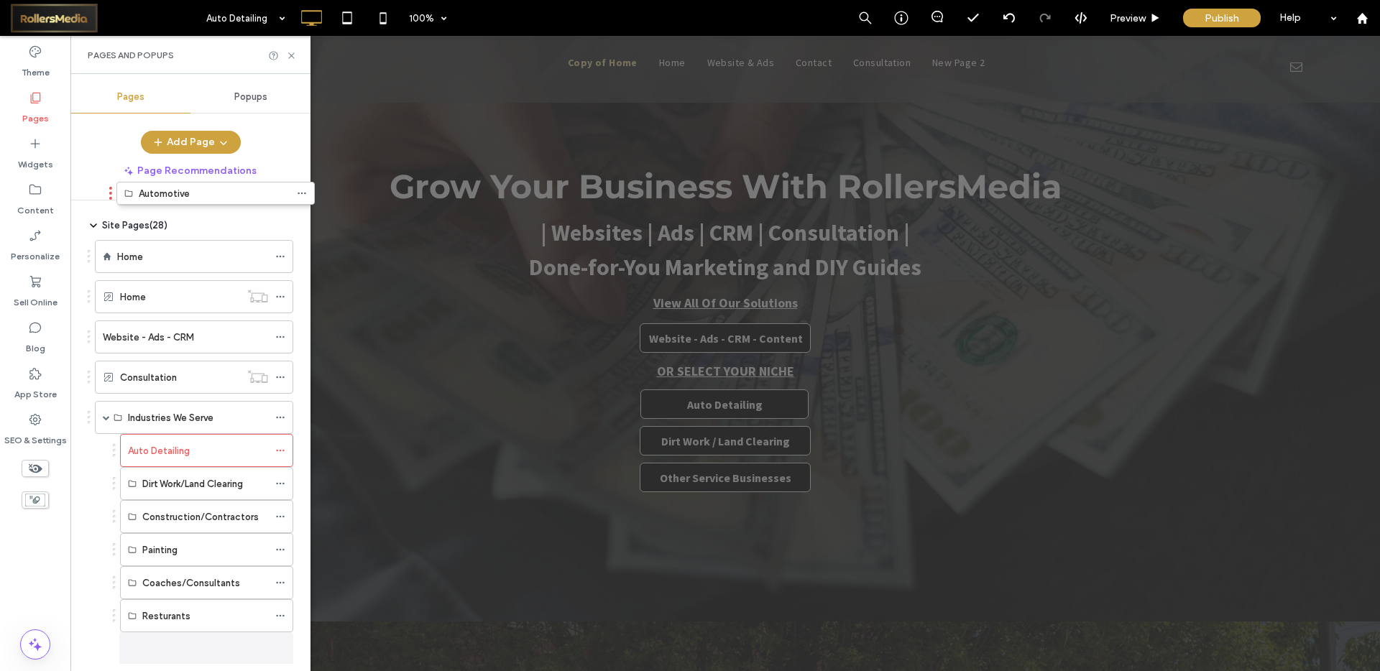
scroll to position [2, 0]
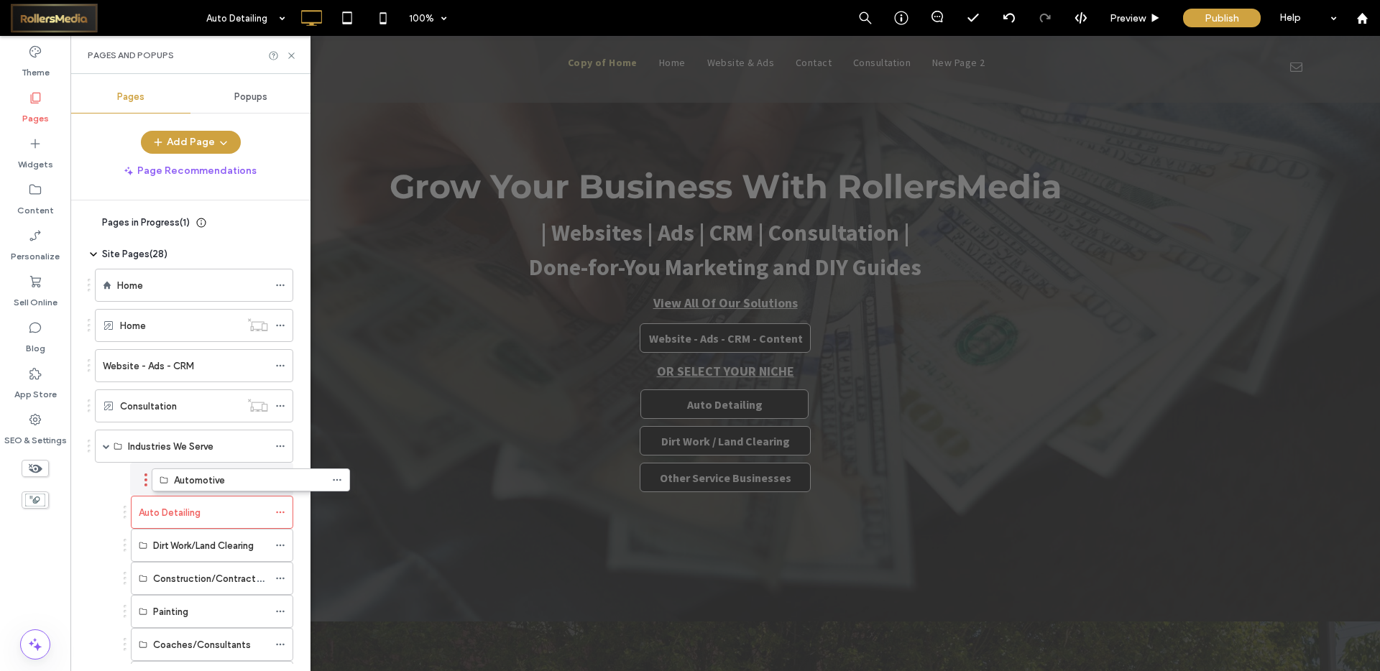
drag, startPoint x: 89, startPoint y: 571, endPoint x: 134, endPoint y: 483, distance: 99.0
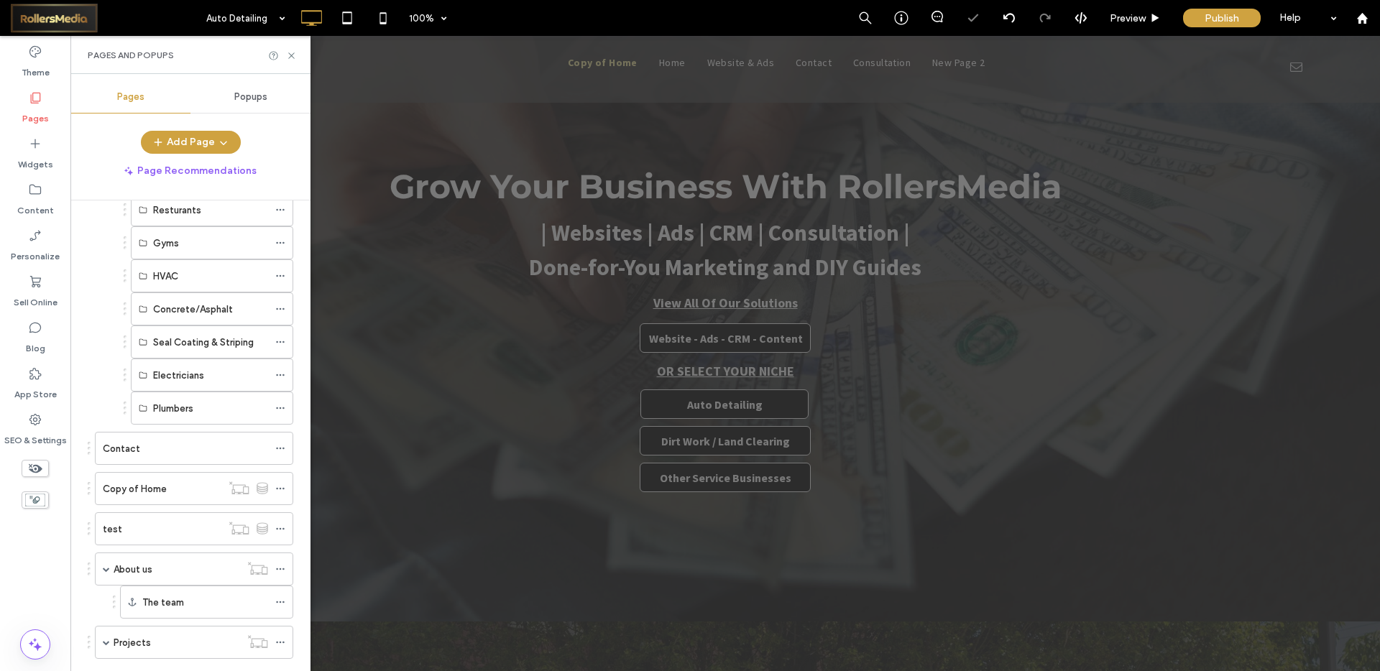
scroll to position [141, 0]
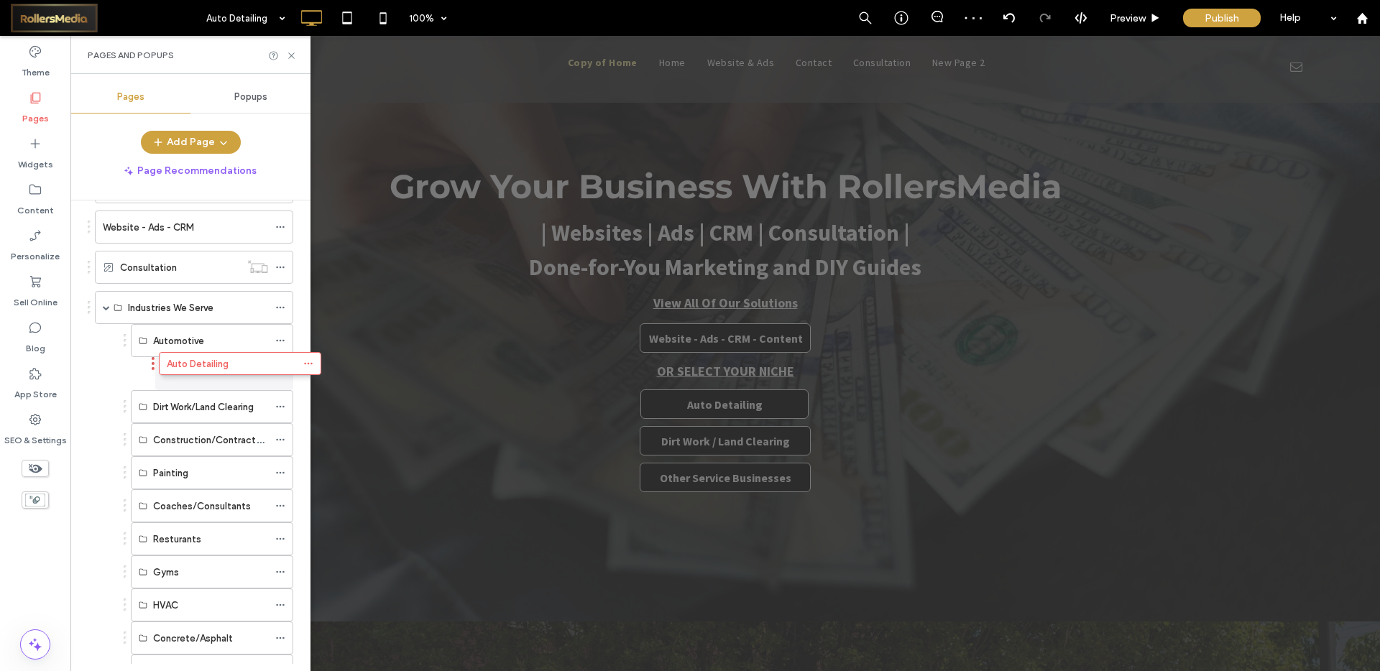
drag, startPoint x: 127, startPoint y: 371, endPoint x: 153, endPoint y: 364, distance: 27.5
click at [1163, 10] on div "Preview" at bounding box center [1135, 18] width 73 height 36
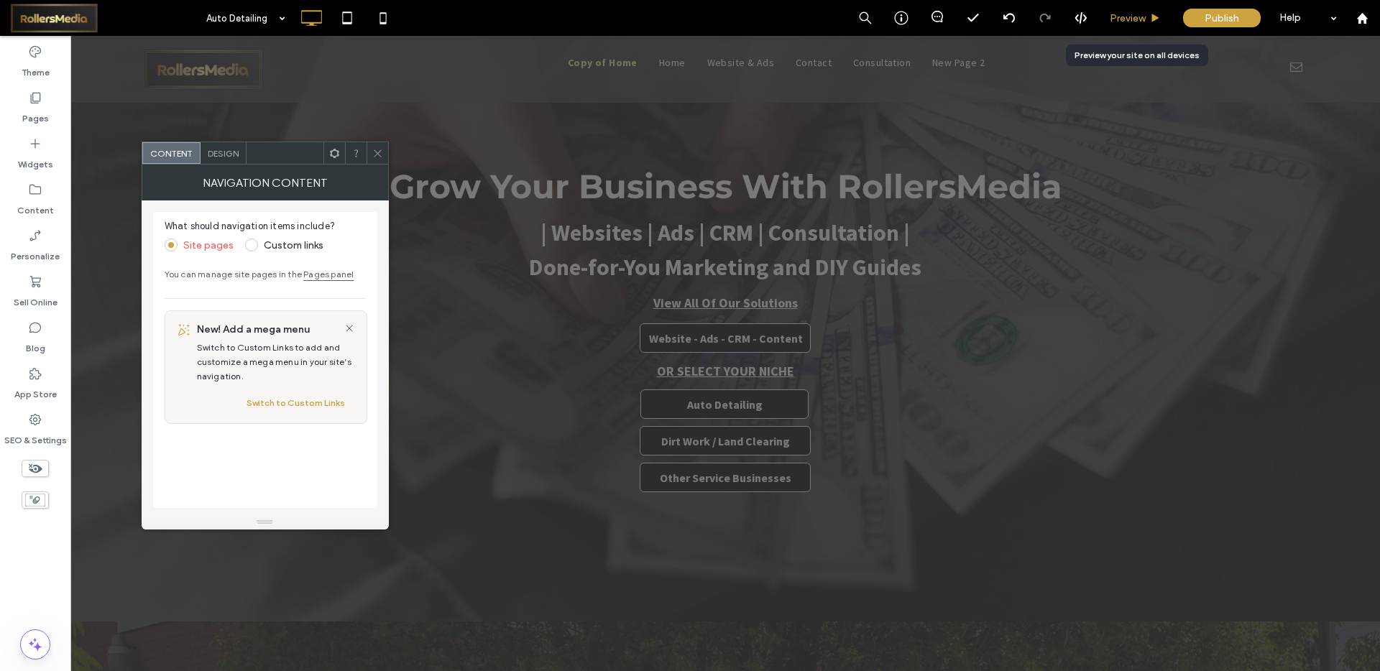
click at [1133, 19] on span "Preview" at bounding box center [1128, 18] width 36 height 12
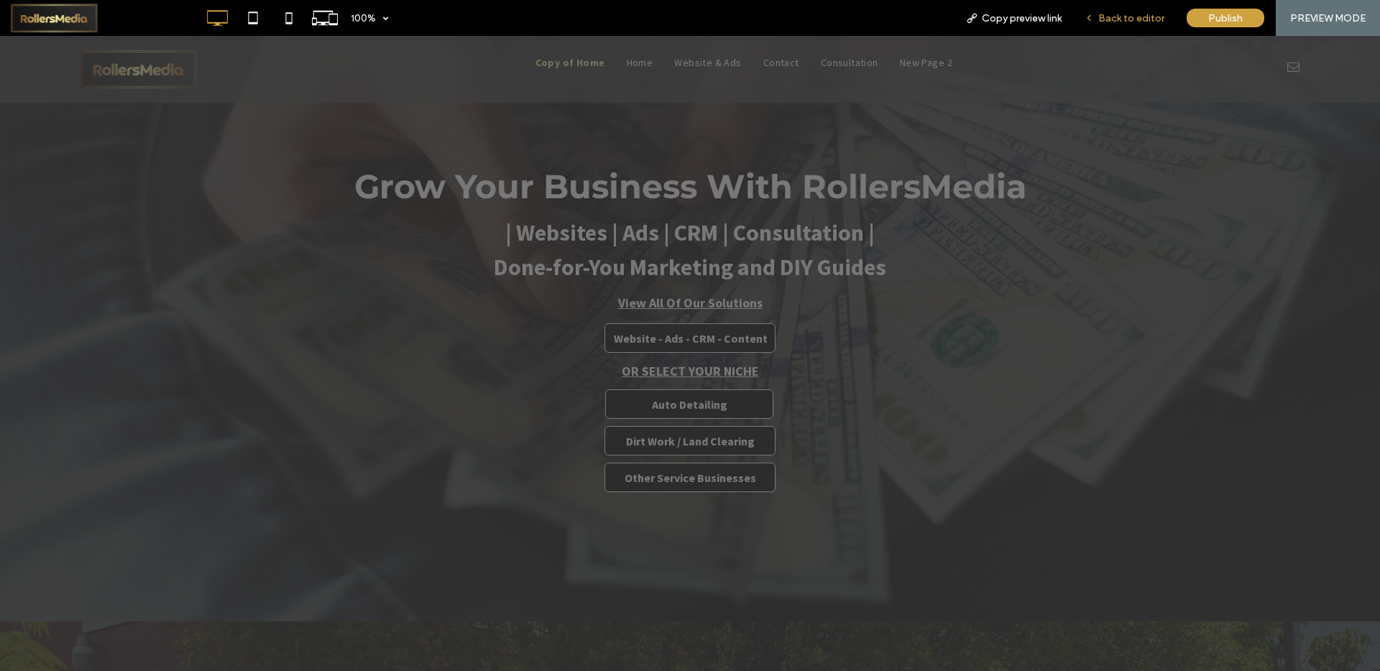
click at [1123, 18] on span "Back to editor" at bounding box center [1131, 18] width 66 height 12
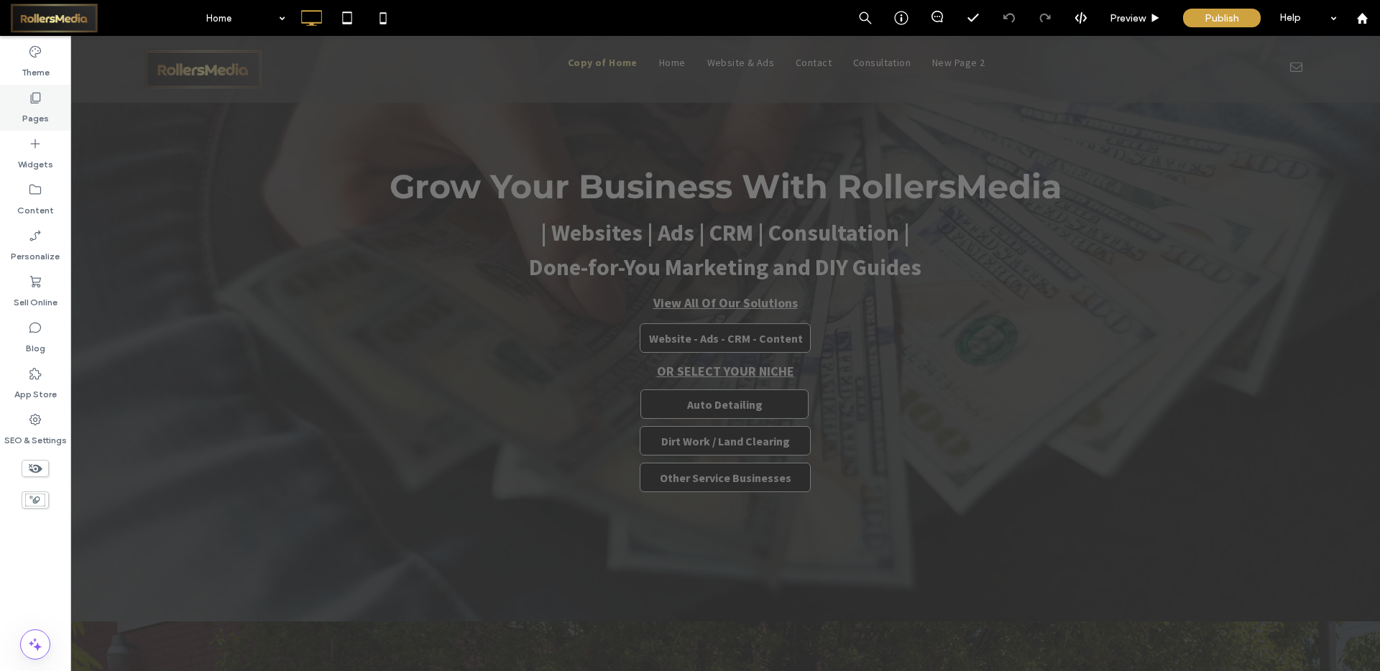
click at [41, 101] on icon at bounding box center [35, 98] width 14 height 14
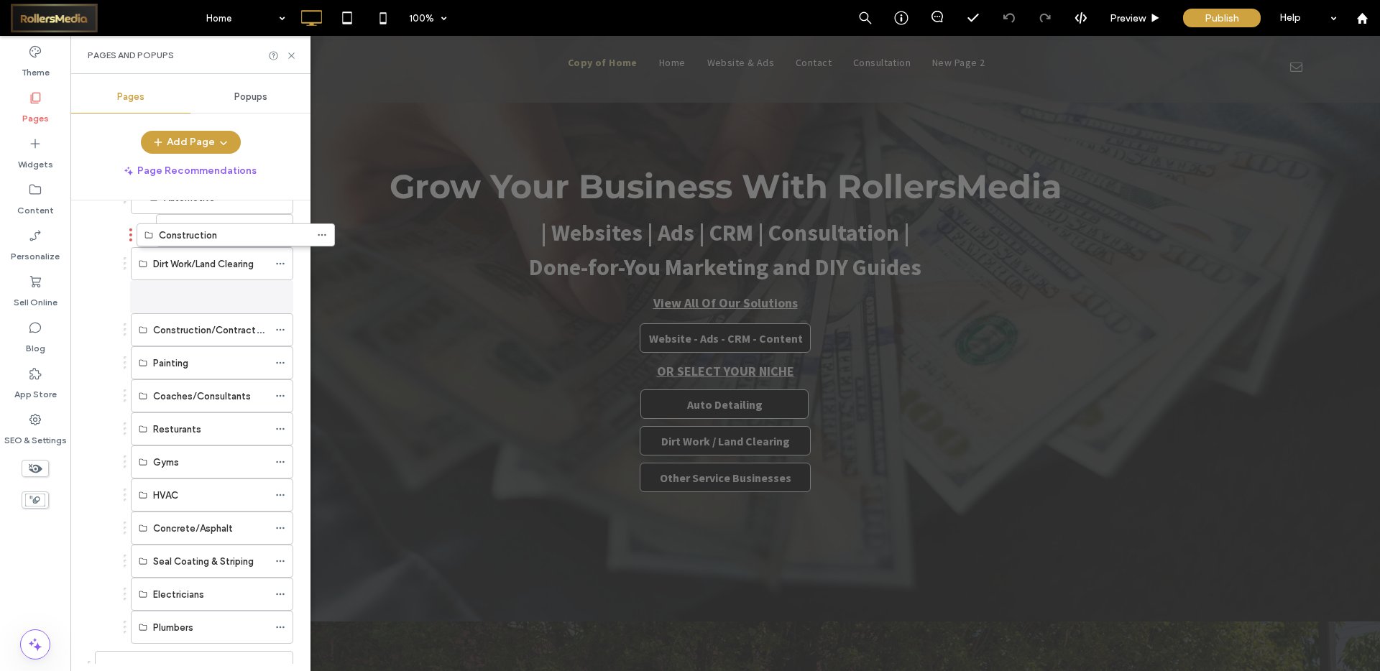
scroll to position [226, 0]
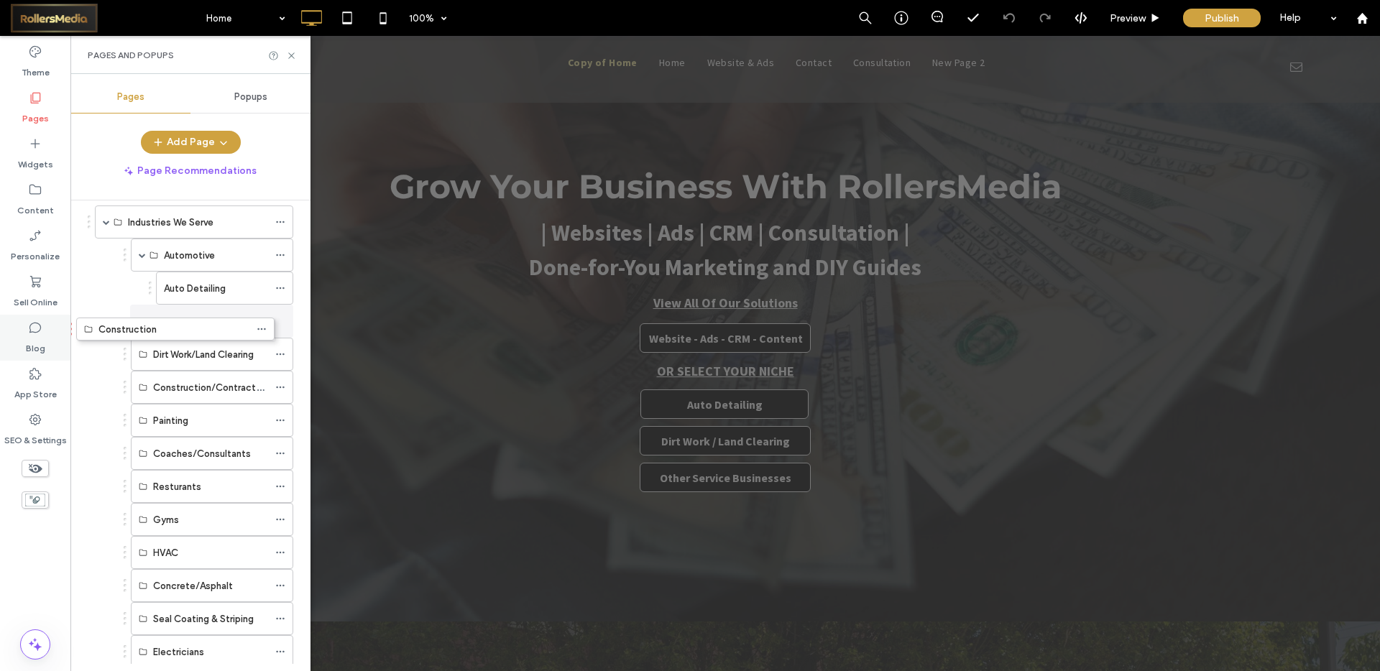
drag, startPoint x: 88, startPoint y: 609, endPoint x: 70, endPoint y: 331, distance: 278.1
drag, startPoint x: 124, startPoint y: 353, endPoint x: 157, endPoint y: 339, distance: 36.7
click at [165, 382] on label "Construction/Contractors" at bounding box center [211, 387] width 116 height 25
click at [229, 391] on label "Construction/Contractors" at bounding box center [211, 387] width 116 height 25
click at [236, 381] on label "Construction/Contractors" at bounding box center [211, 387] width 116 height 25
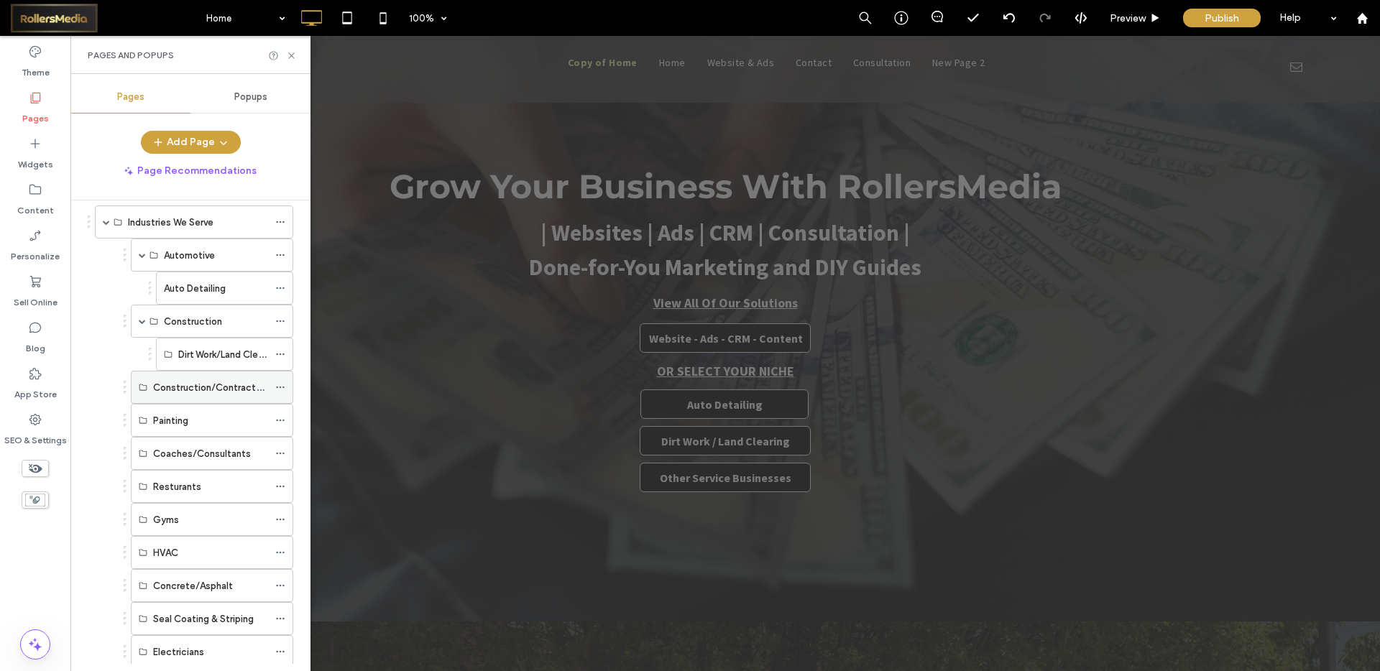
click at [280, 388] on use at bounding box center [280, 388] width 8 height 2
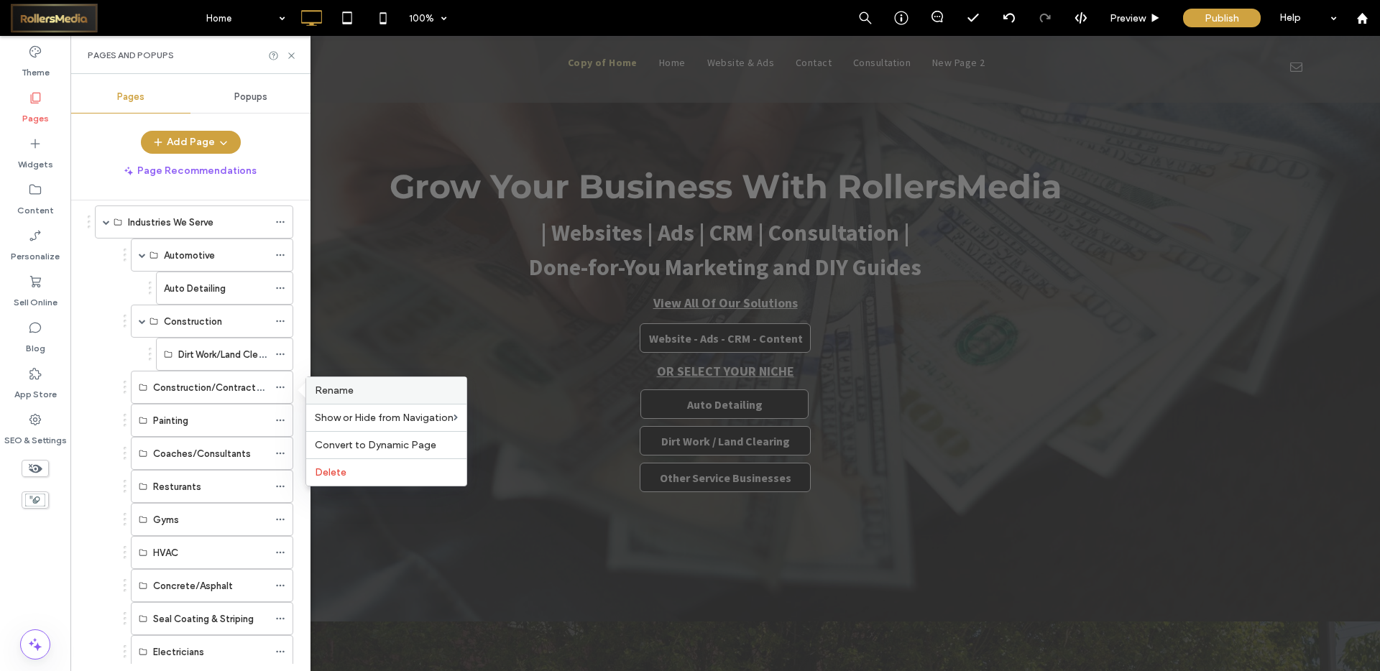
click at [341, 395] on span "Rename" at bounding box center [334, 391] width 39 height 12
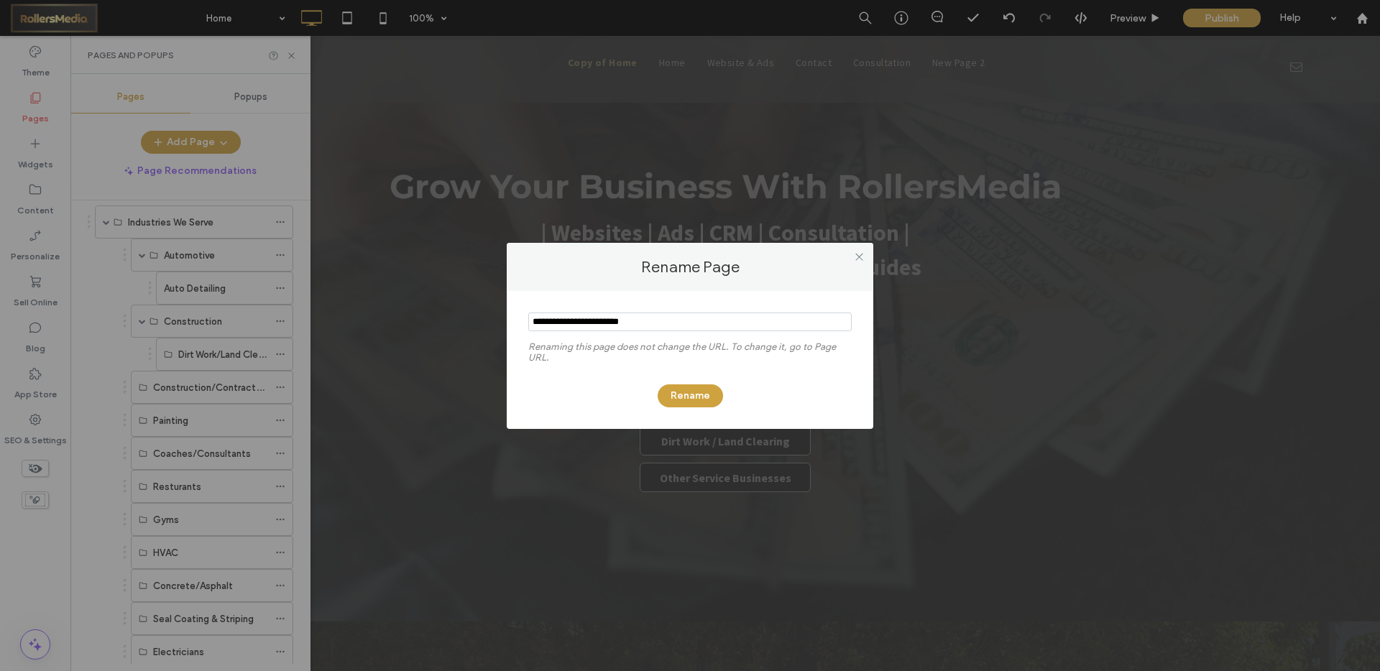
click at [666, 326] on input "notEmpty" at bounding box center [689, 322] width 323 height 19
type input "**********"
click at [696, 394] on button "Rename" at bounding box center [690, 396] width 65 height 23
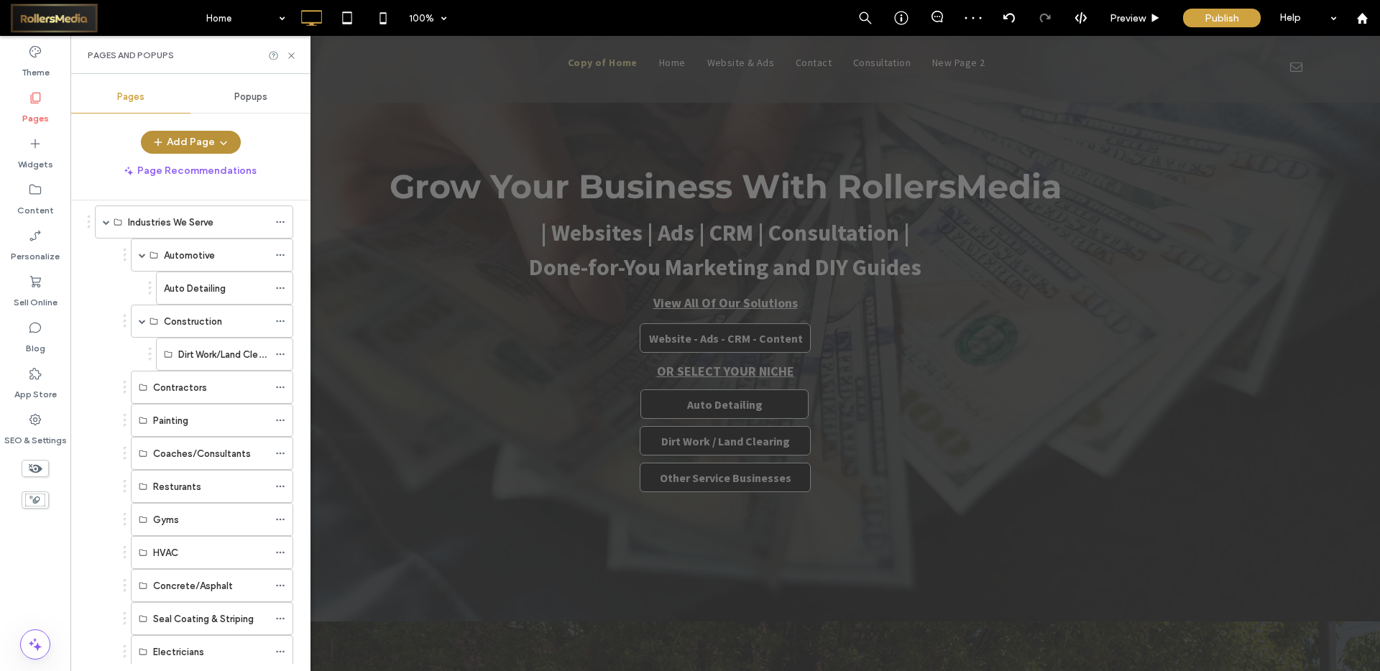
click at [197, 146] on button "Add Page" at bounding box center [191, 142] width 100 height 23
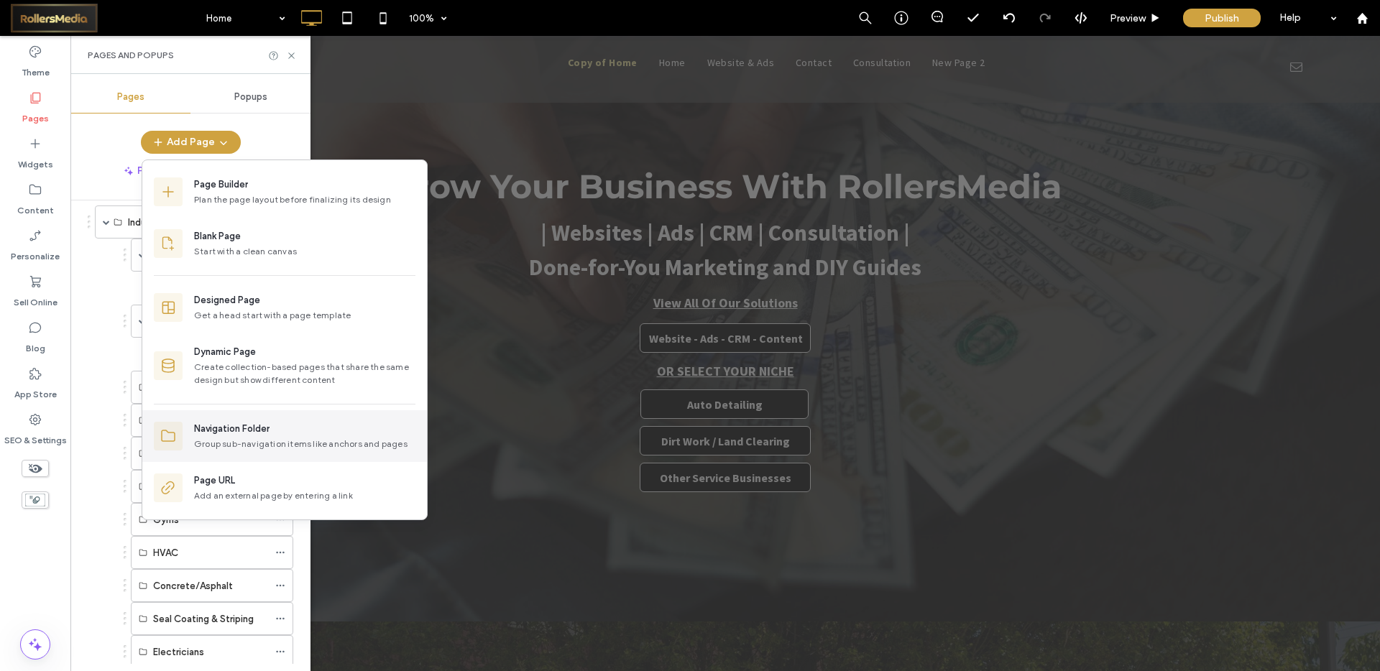
click at [239, 433] on div "Navigation Folder" at bounding box center [231, 429] width 75 height 14
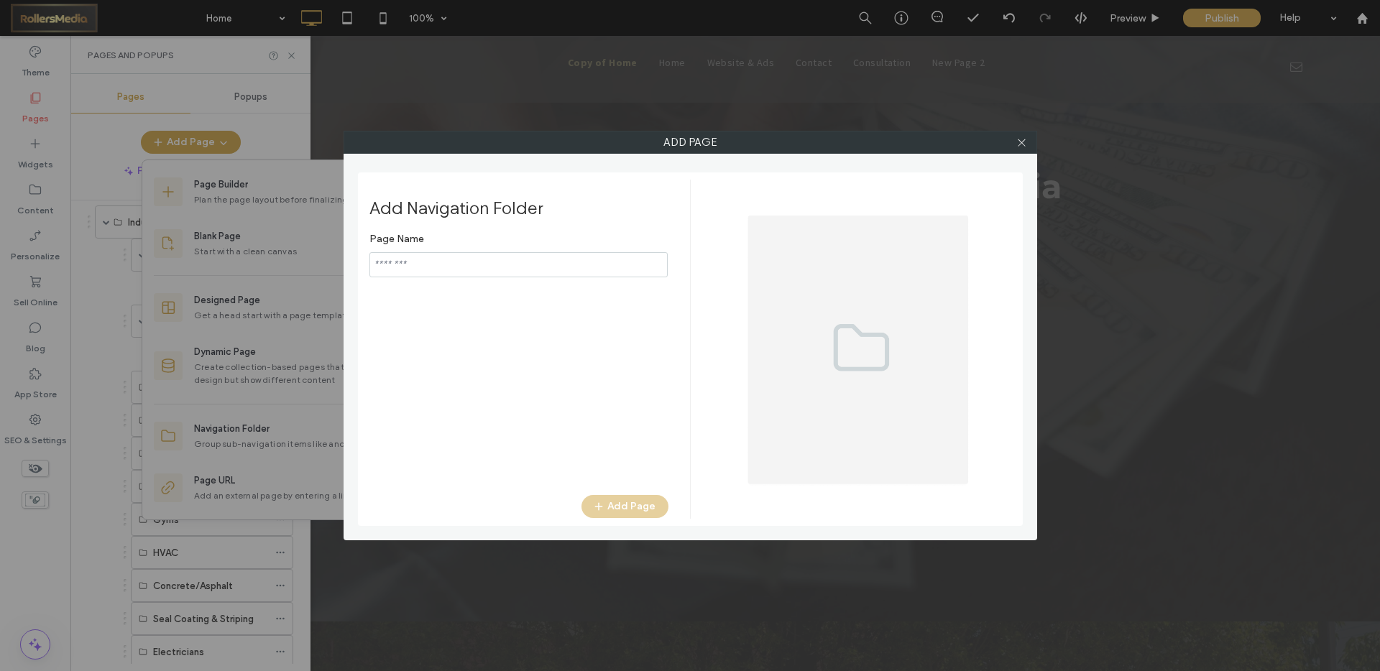
click at [413, 270] on input "notEmpty" at bounding box center [518, 264] width 298 height 25
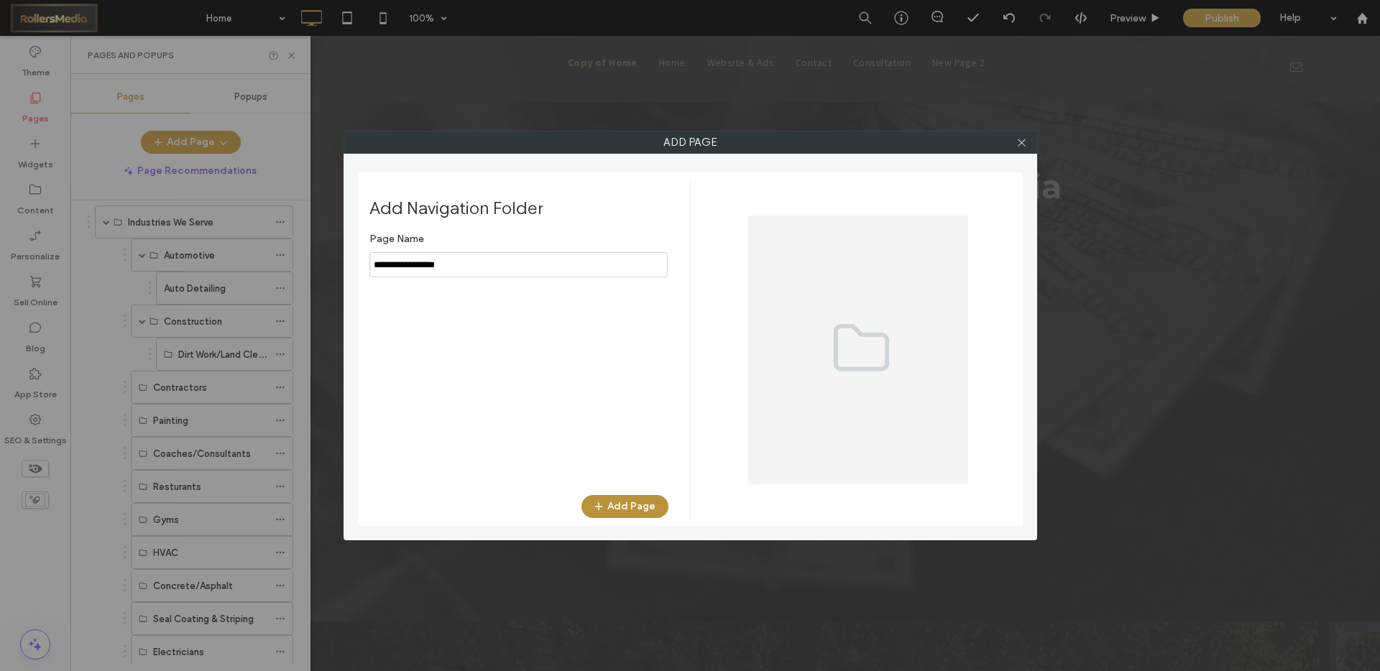
type input "**********"
click at [638, 509] on button "Add Page" at bounding box center [624, 506] width 87 height 23
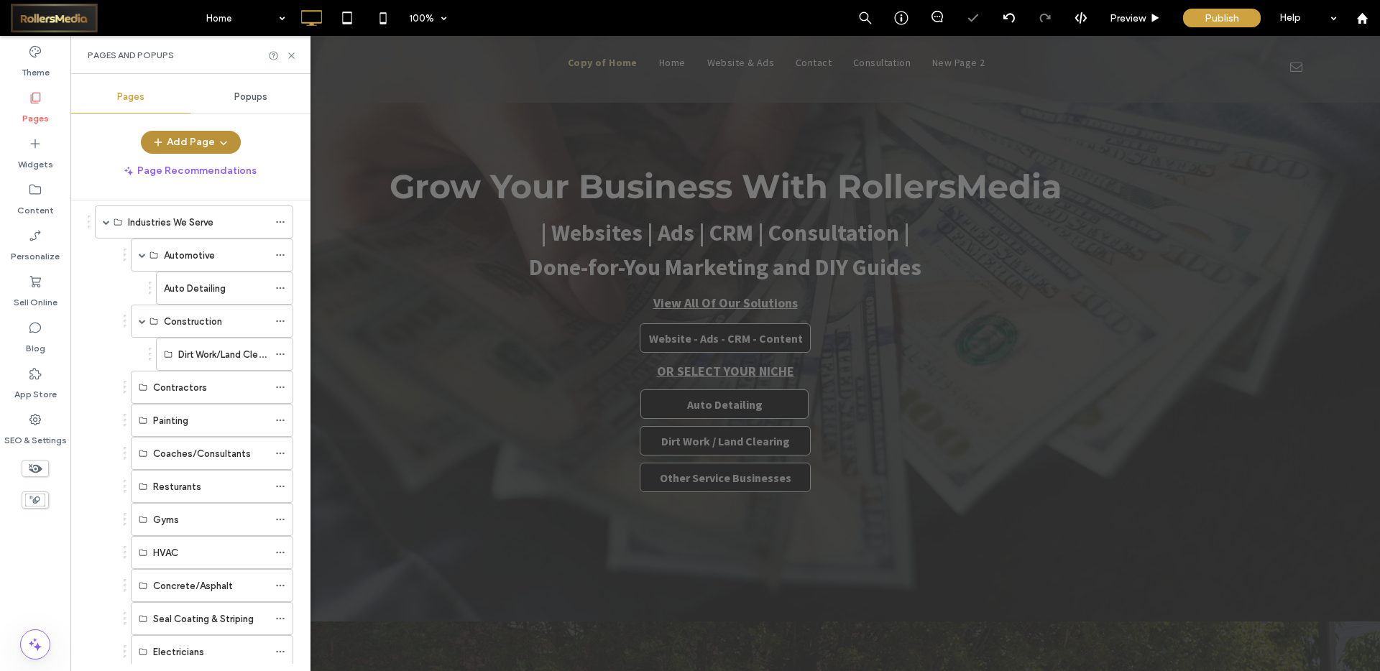
click at [196, 143] on button "Add Page" at bounding box center [191, 142] width 100 height 23
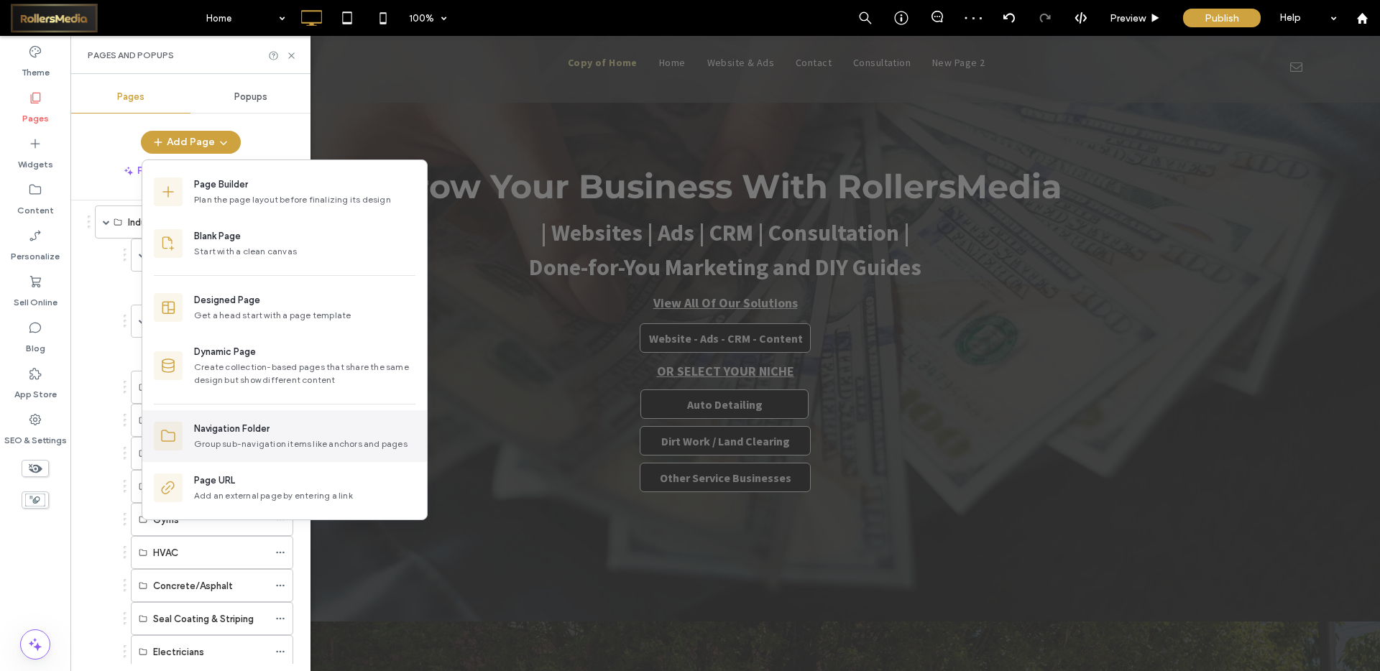
click at [242, 428] on div "Navigation Folder" at bounding box center [231, 429] width 75 height 14
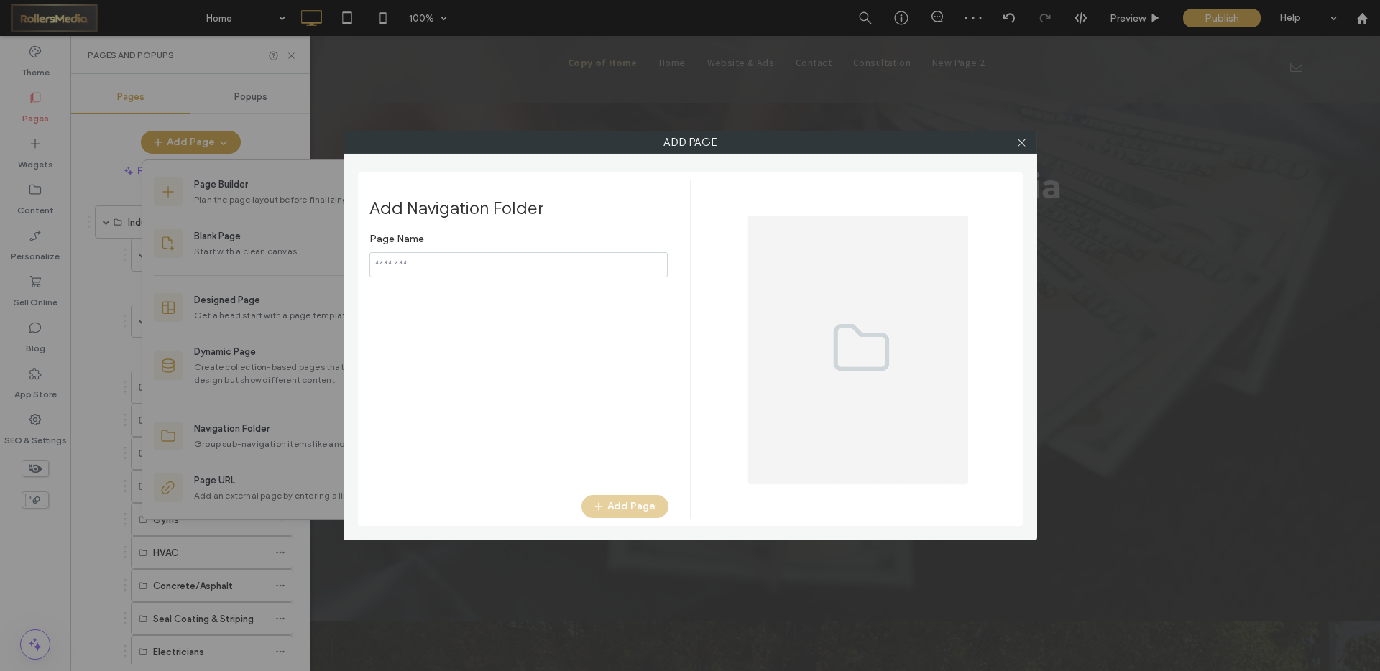
click at [487, 269] on input "notEmpty" at bounding box center [518, 264] width 298 height 25
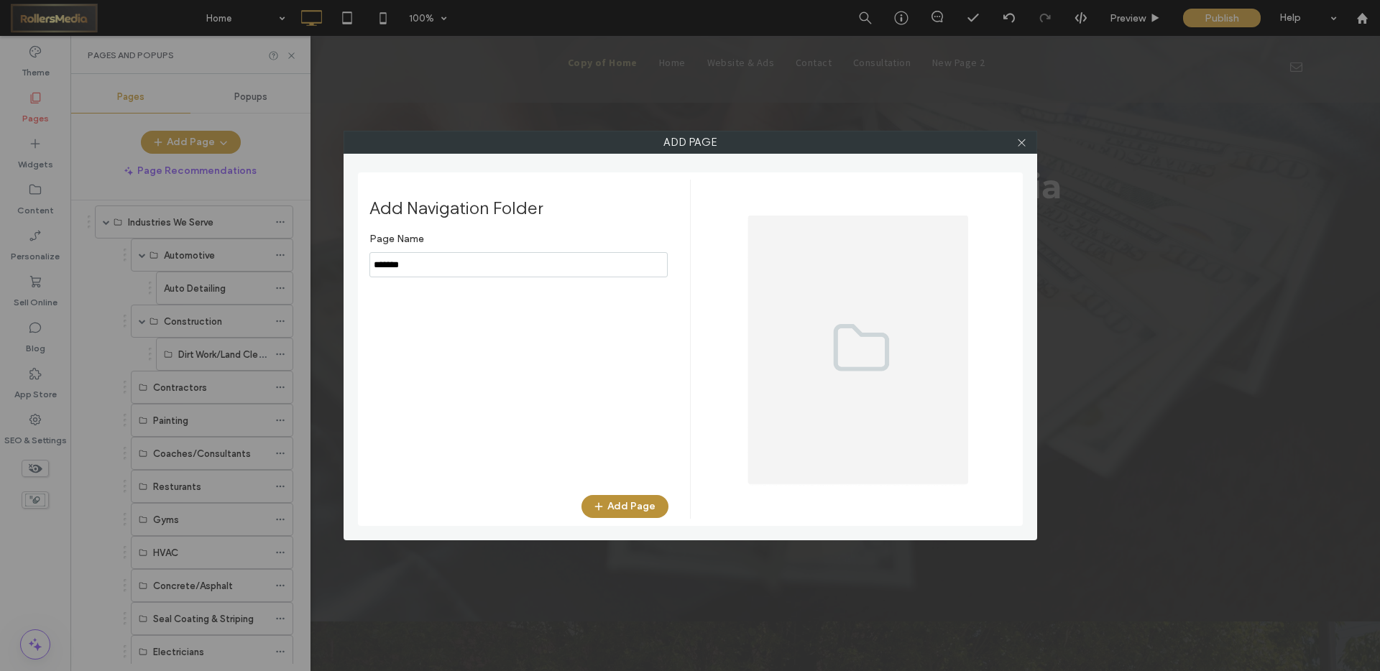
type input "*******"
click at [635, 510] on button "Add Page" at bounding box center [624, 506] width 87 height 23
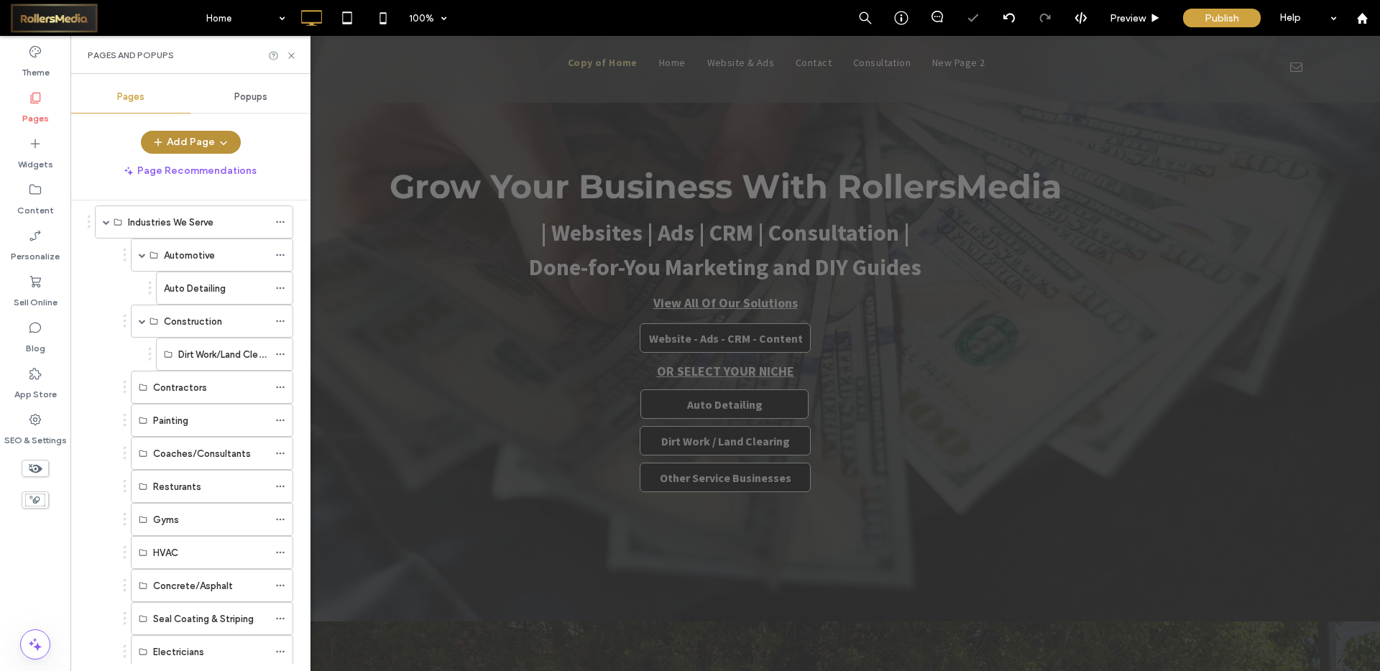
click at [201, 142] on button "Add Page" at bounding box center [191, 142] width 100 height 23
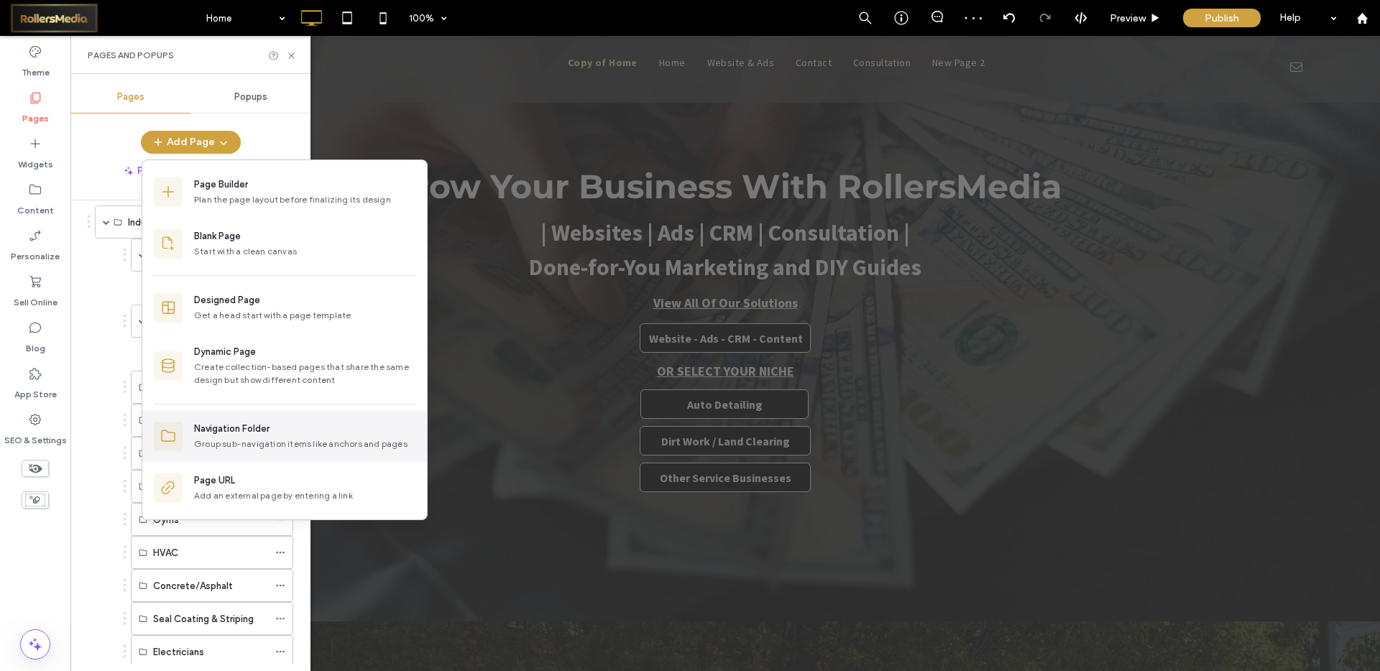
click at [257, 424] on div "Navigation Folder" at bounding box center [231, 429] width 75 height 14
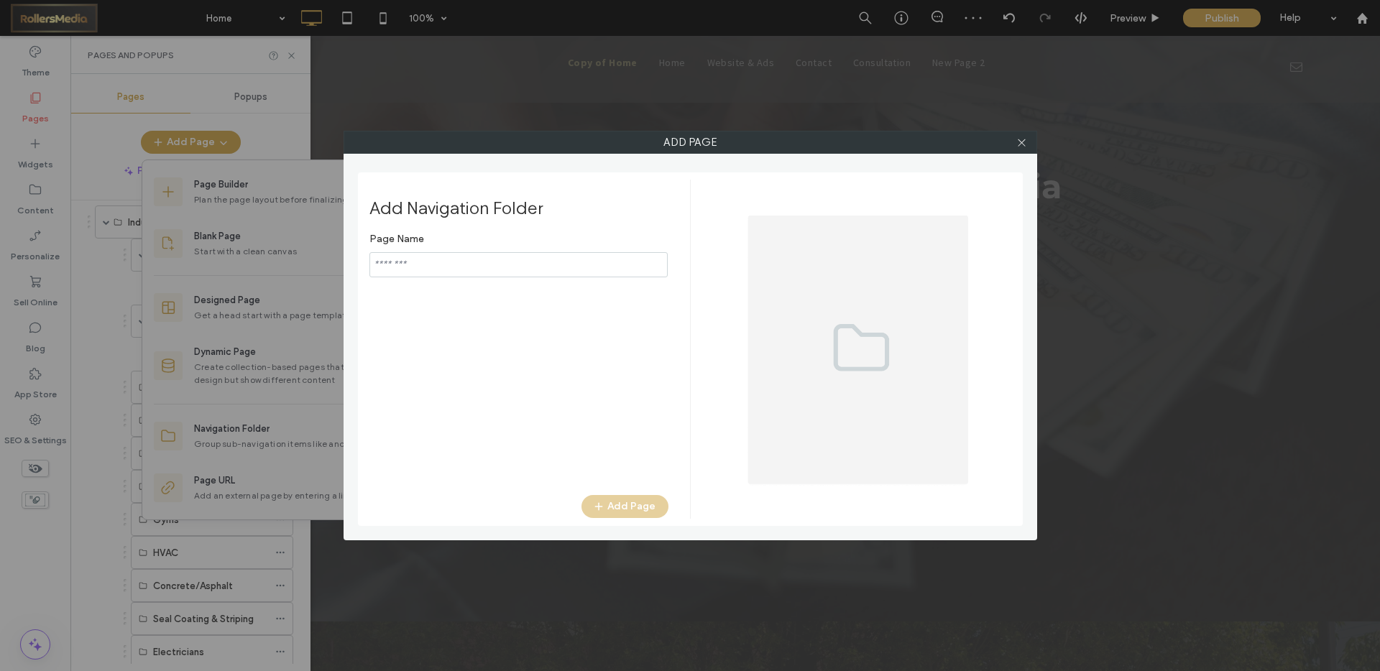
click at [447, 264] on input "notEmpty" at bounding box center [518, 264] width 298 height 25
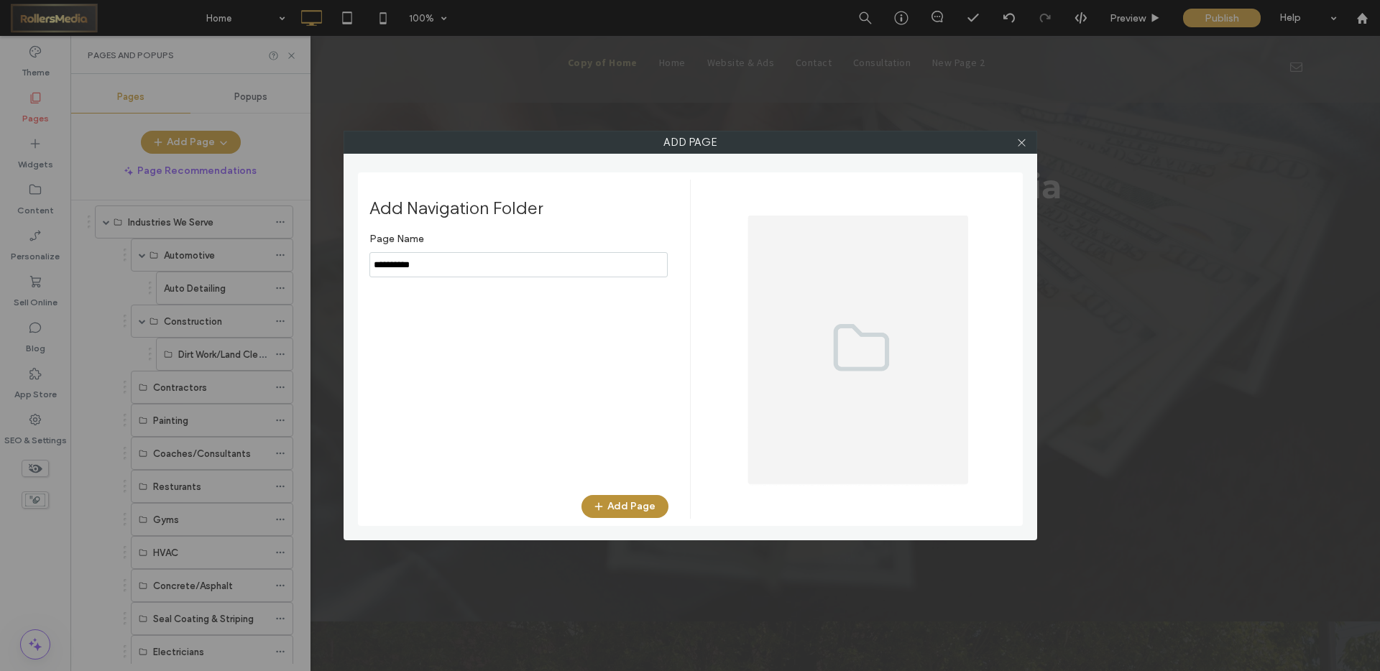
type input "**********"
click at [644, 503] on button "Add Page" at bounding box center [624, 506] width 87 height 23
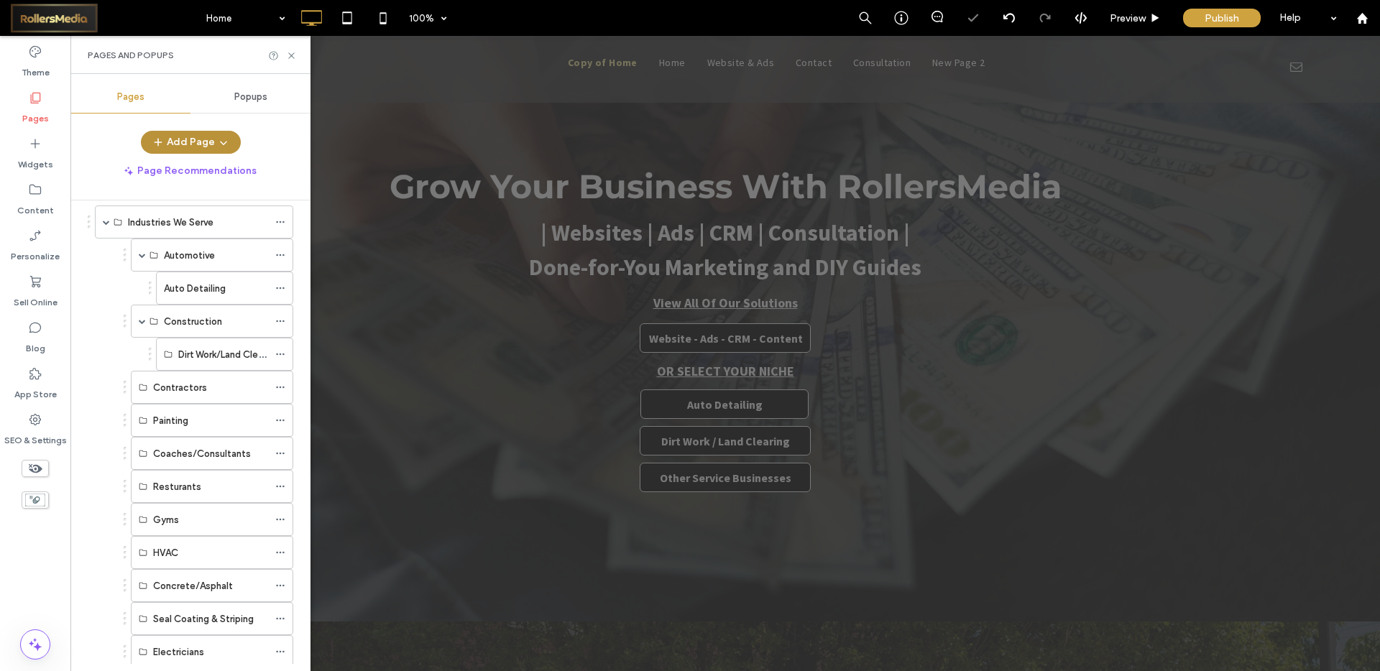
click at [197, 147] on button "Add Page" at bounding box center [191, 142] width 100 height 23
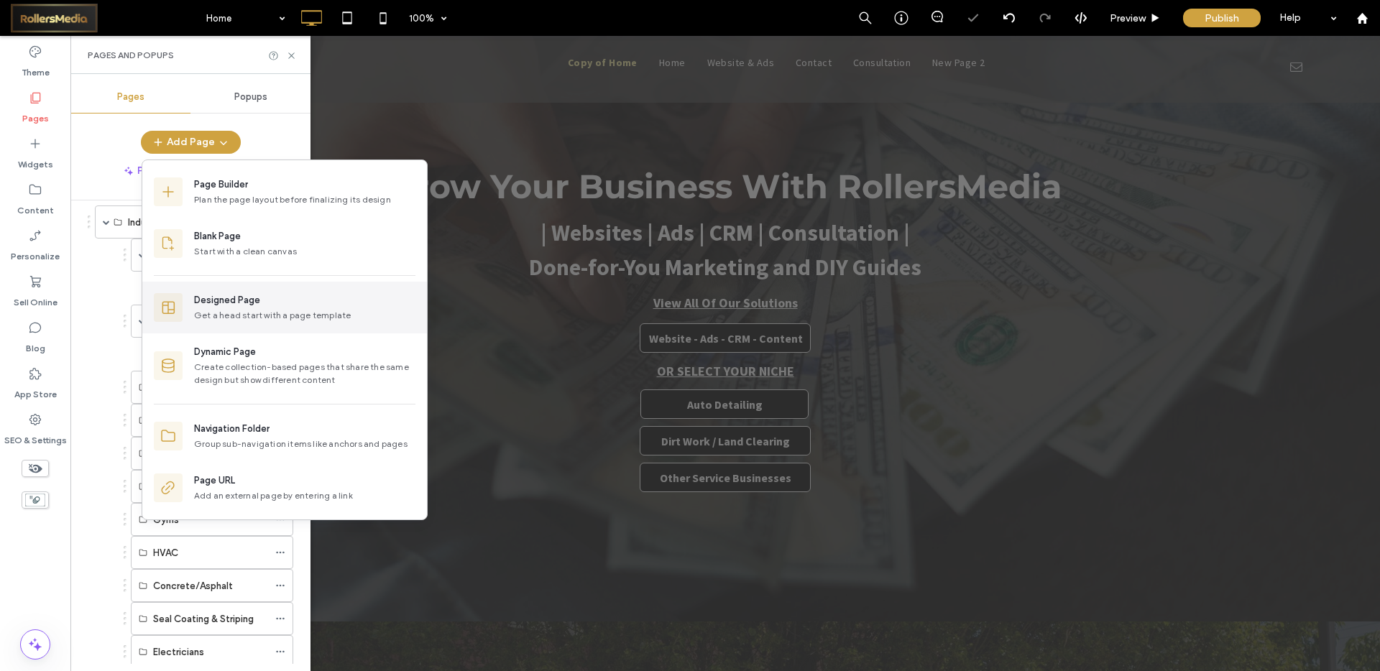
click at [260, 295] on div "Designed Page" at bounding box center [304, 300] width 221 height 14
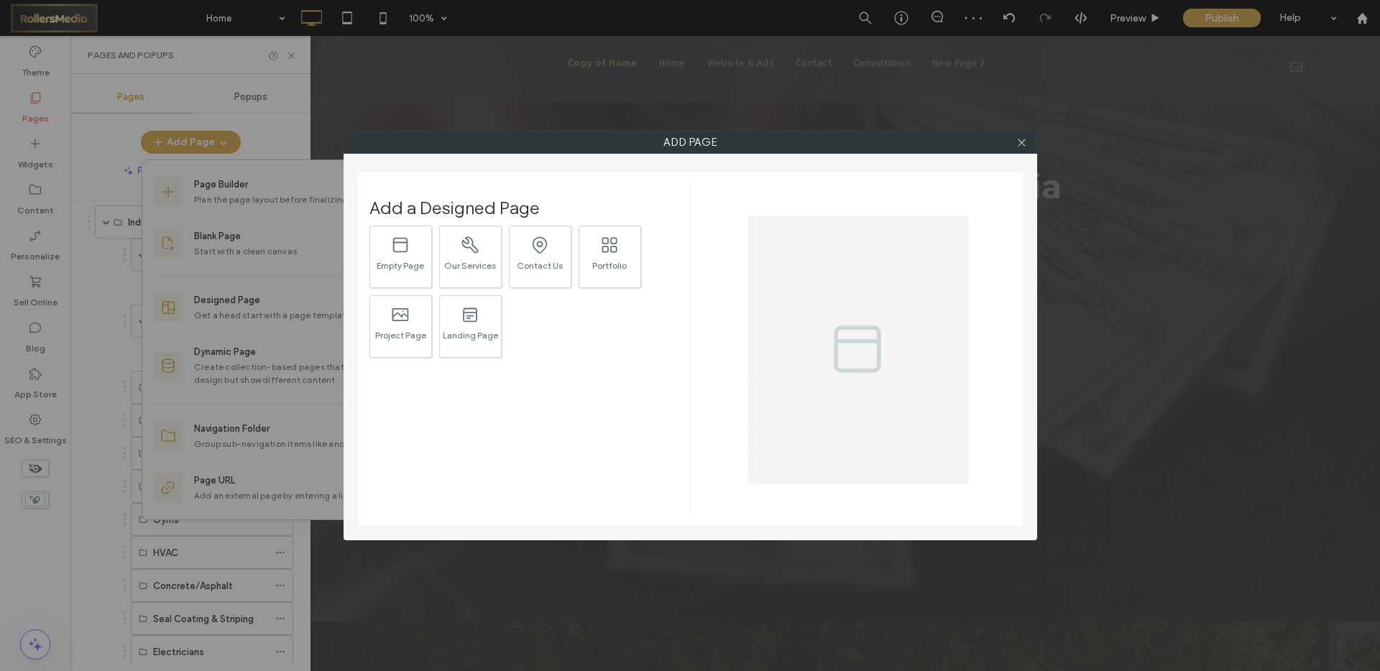
click at [1022, 147] on icon at bounding box center [1021, 142] width 11 height 11
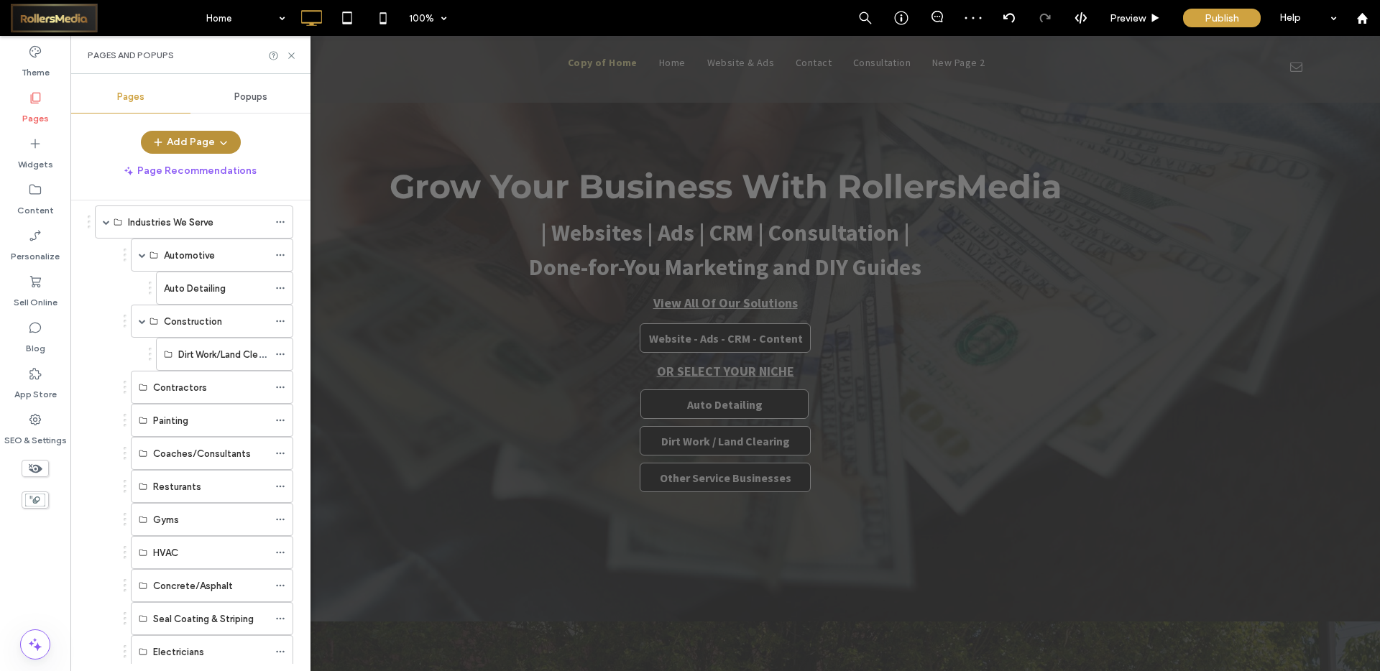
click at [201, 135] on button "Add Page" at bounding box center [191, 142] width 100 height 23
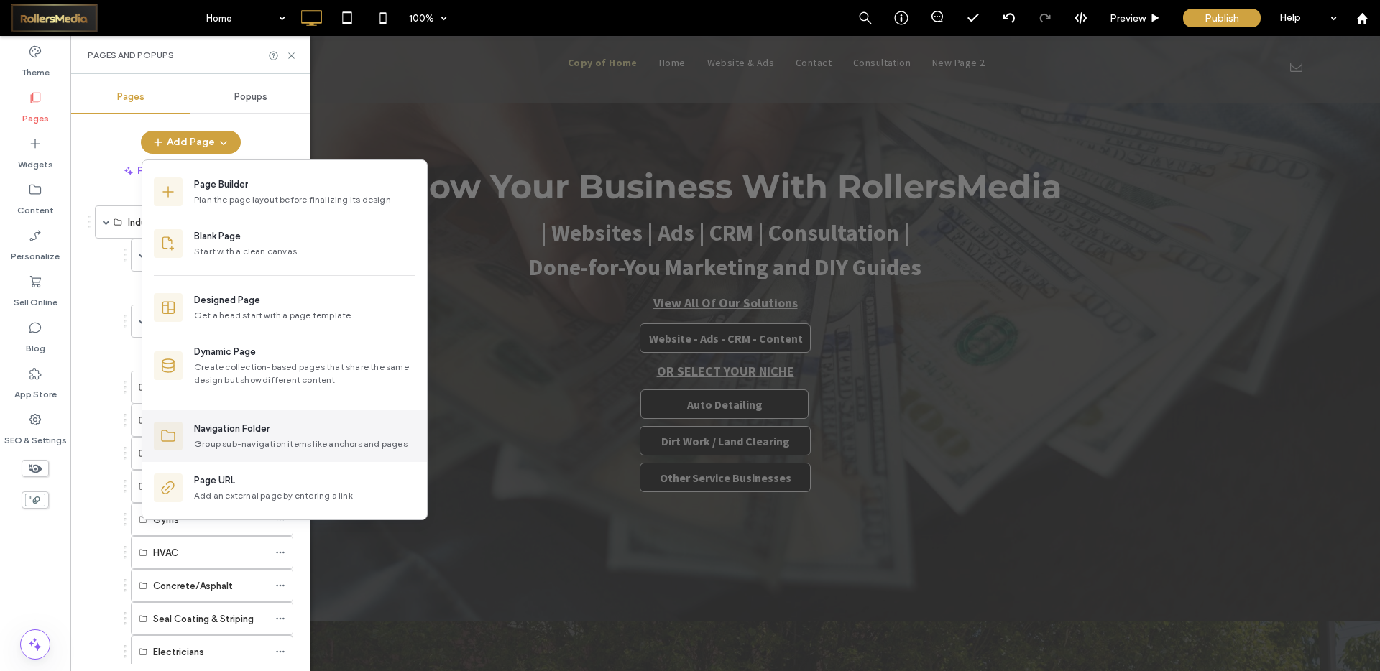
click at [252, 426] on div "Navigation Folder" at bounding box center [231, 429] width 75 height 14
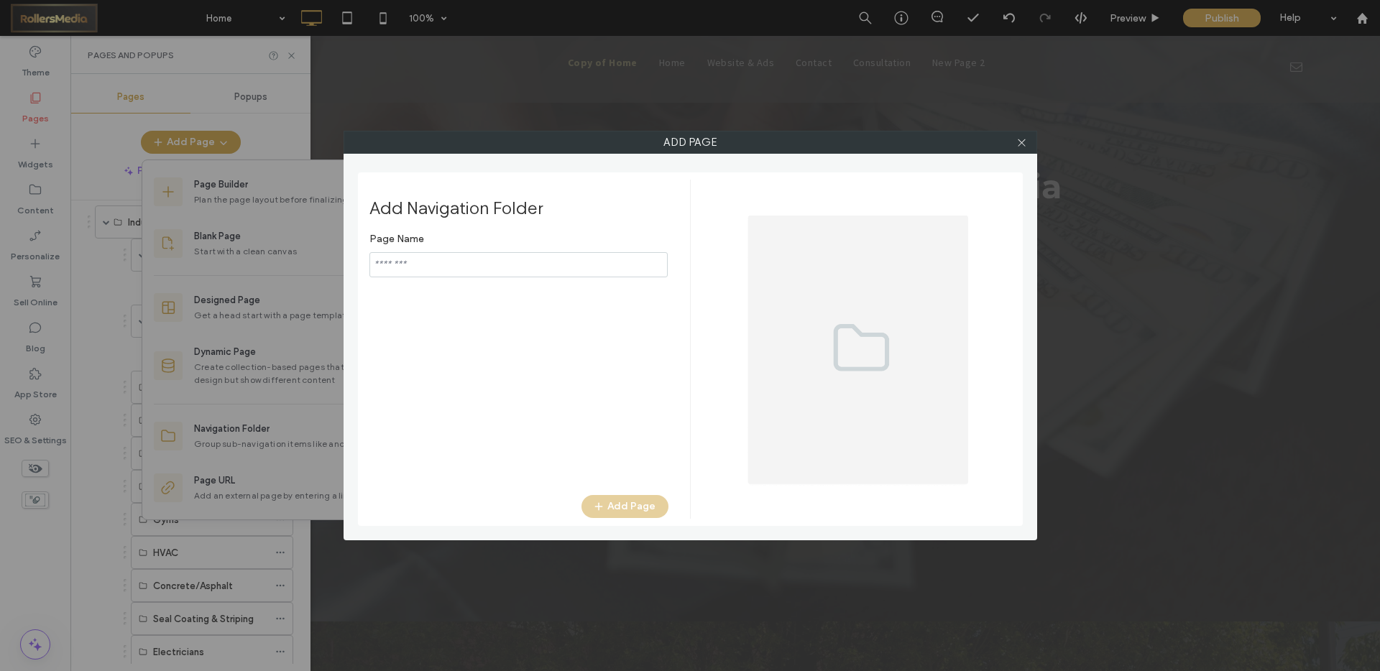
click at [489, 261] on input "notEmpty" at bounding box center [518, 264] width 298 height 25
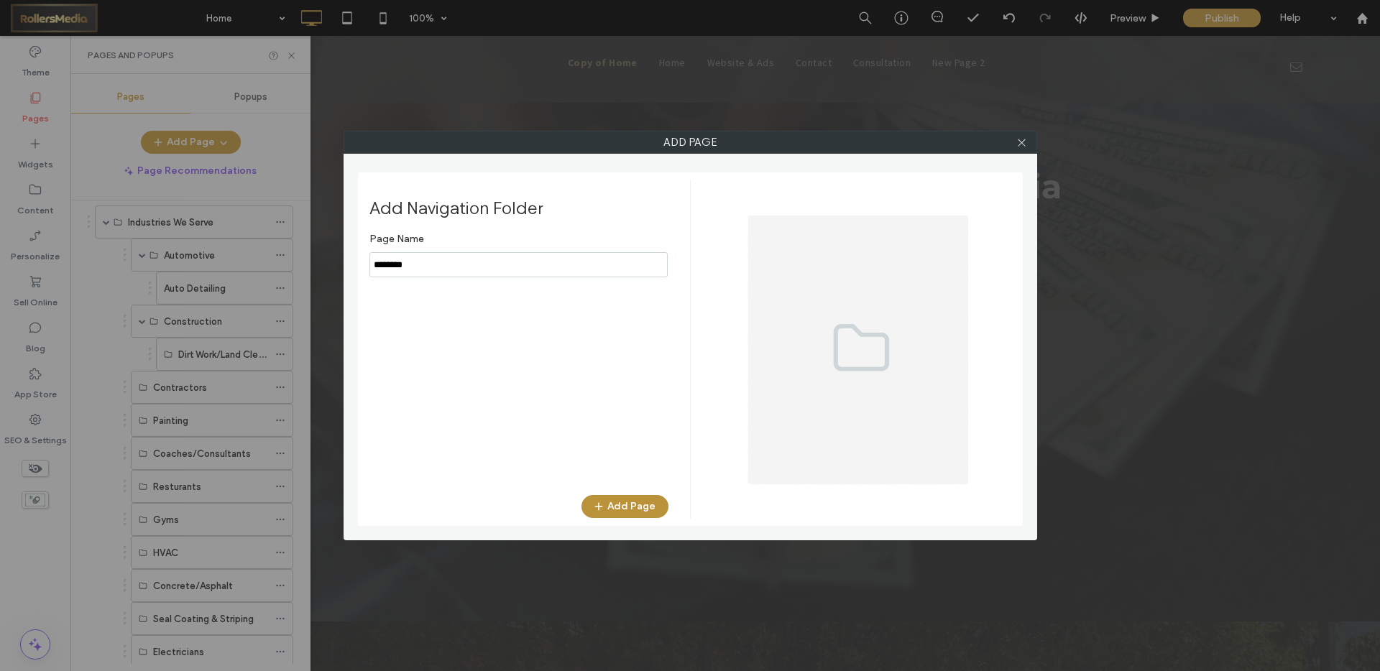
type input "********"
click at [641, 510] on button "Add Page" at bounding box center [624, 506] width 87 height 23
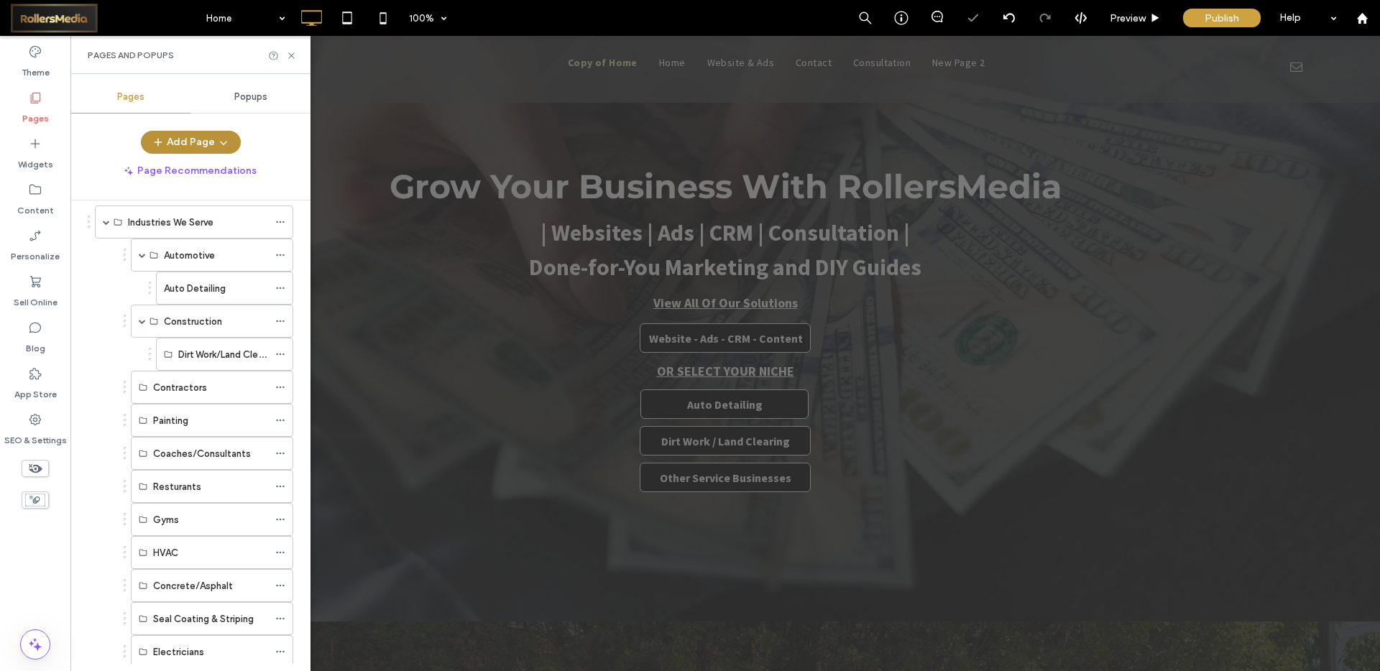
click at [192, 136] on button "Add Page" at bounding box center [191, 142] width 100 height 23
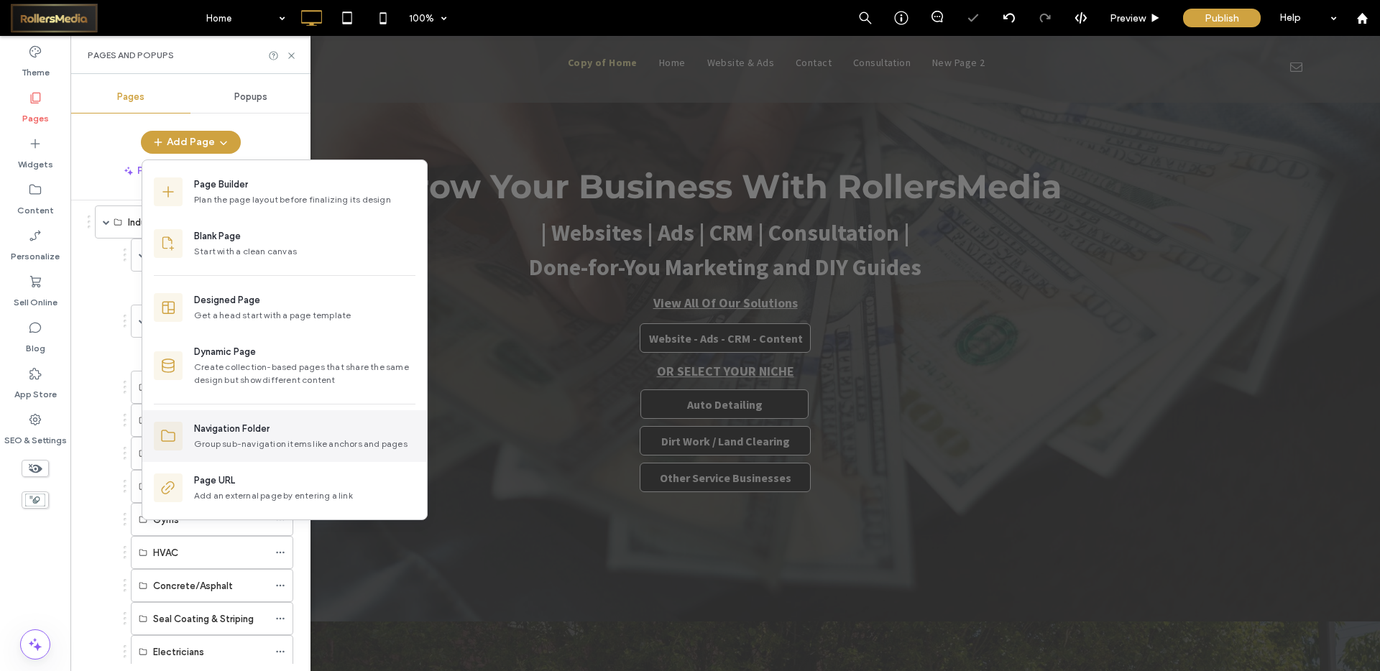
click at [265, 428] on div "Navigation Folder" at bounding box center [231, 429] width 75 height 14
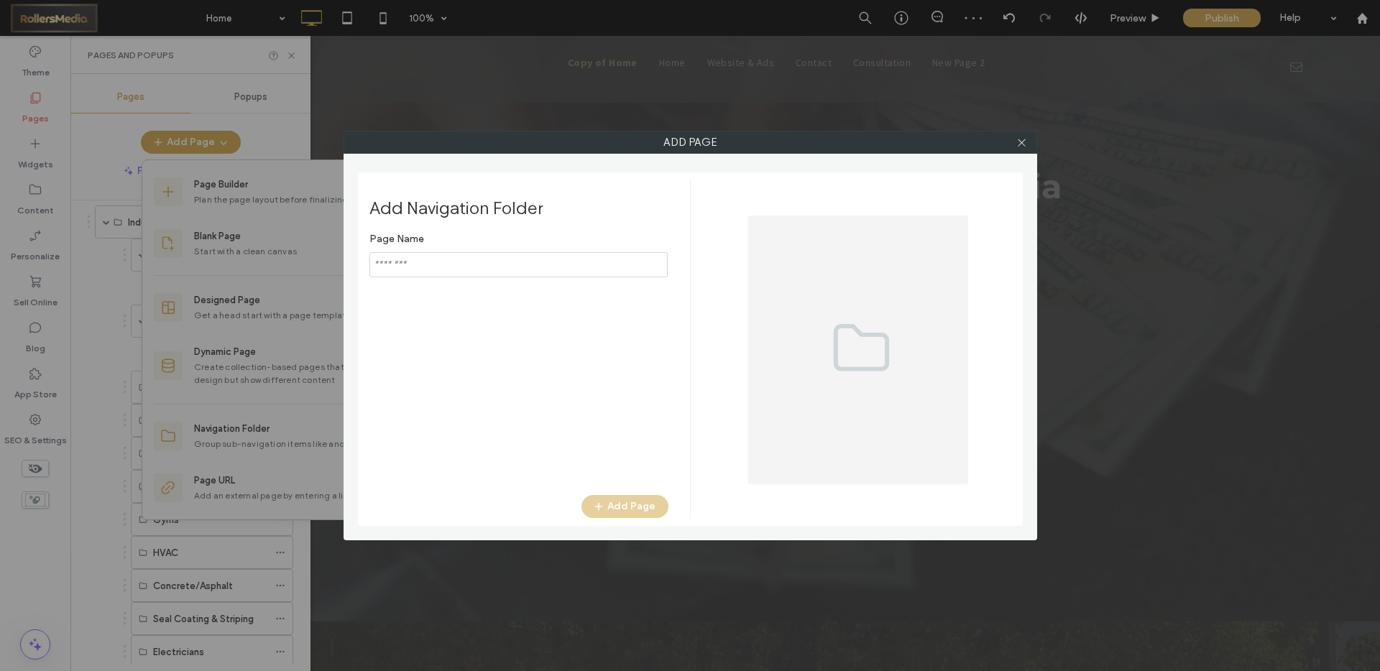
click at [411, 265] on input "notEmpty" at bounding box center [518, 264] width 298 height 25
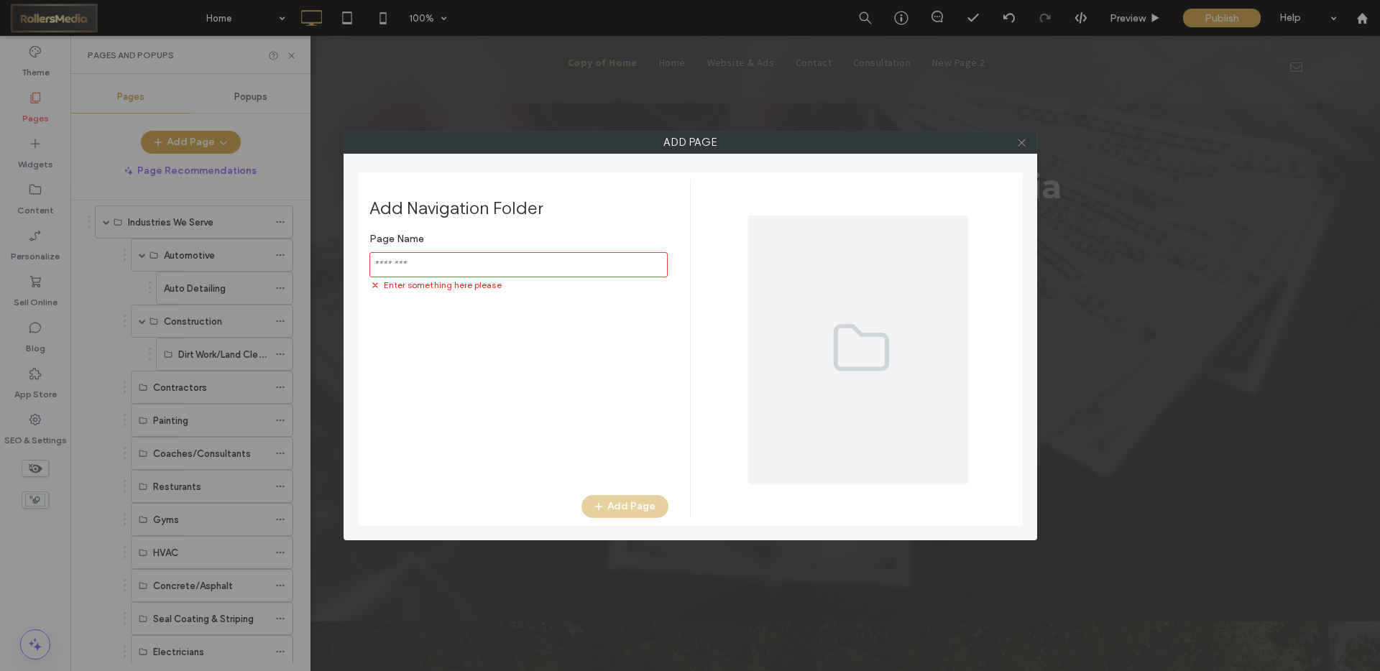
click at [1024, 148] on span at bounding box center [1021, 143] width 11 height 22
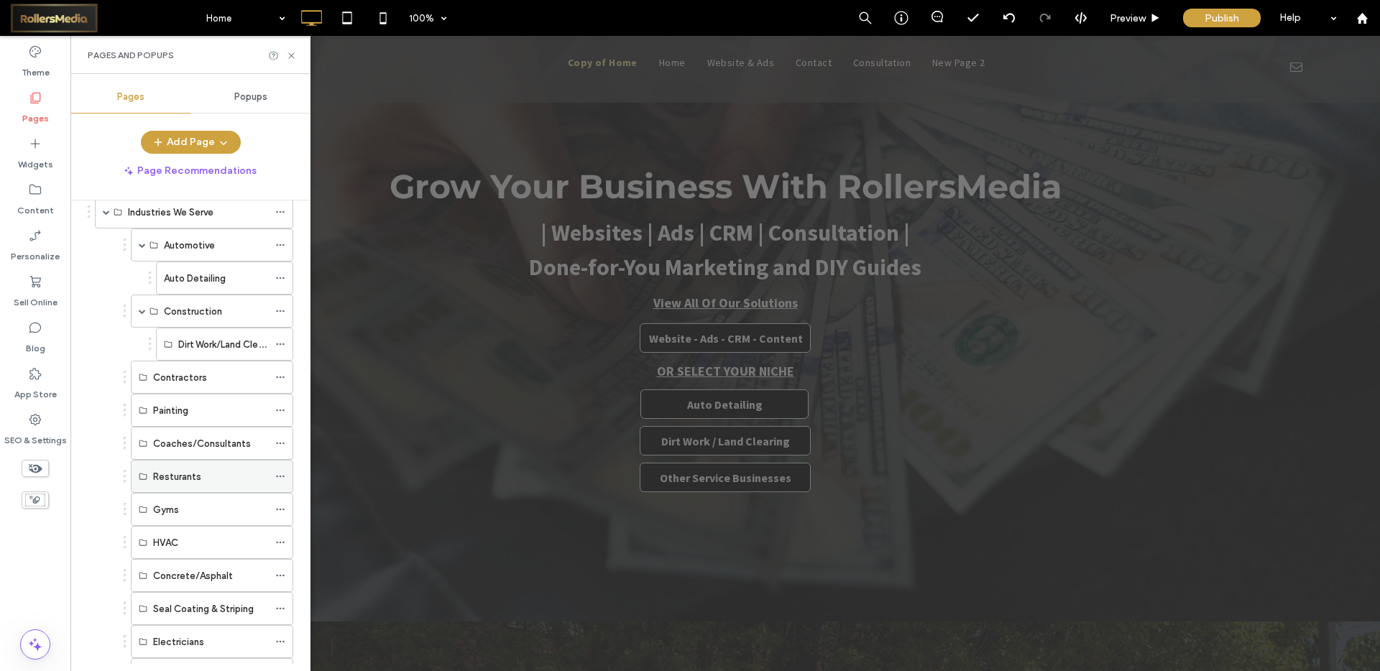
scroll to position [233, 0]
drag, startPoint x: 126, startPoint y: 546, endPoint x: 157, endPoint y: 390, distance: 159.9
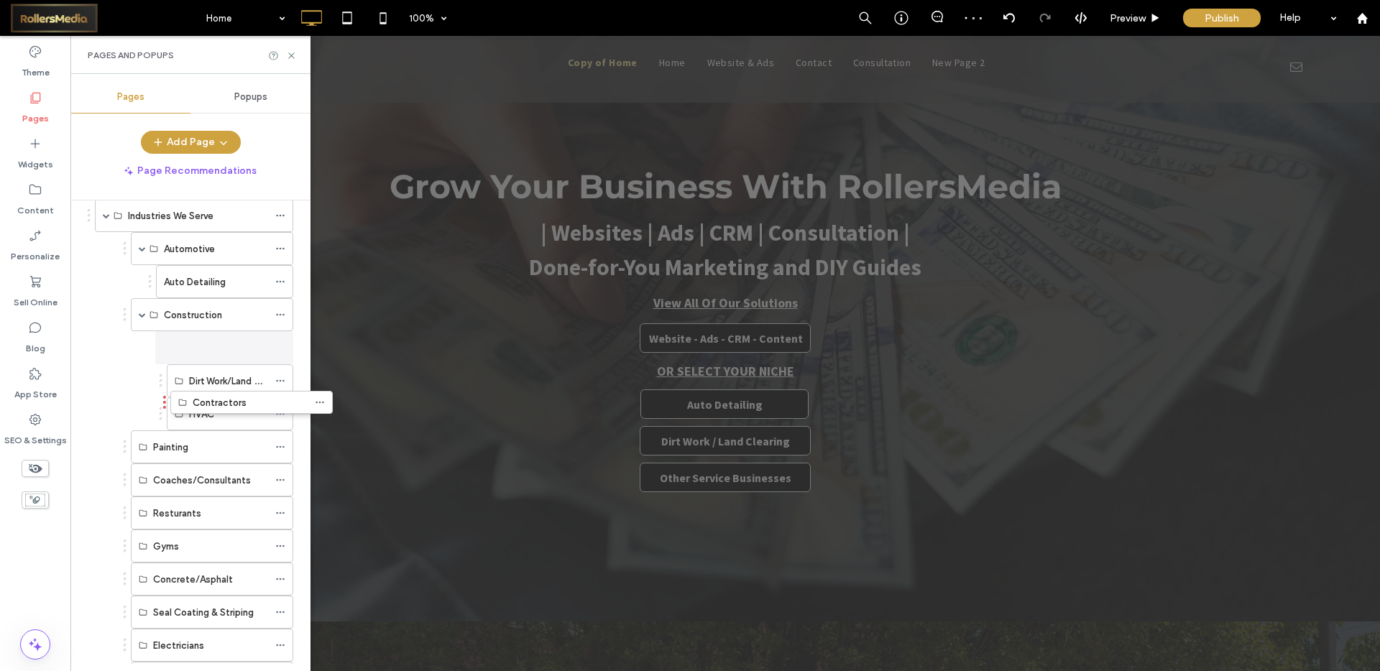
drag, startPoint x: 124, startPoint y: 415, endPoint x: 163, endPoint y: 401, distance: 41.8
drag, startPoint x: 124, startPoint y: 448, endPoint x: 164, endPoint y: 428, distance: 44.4
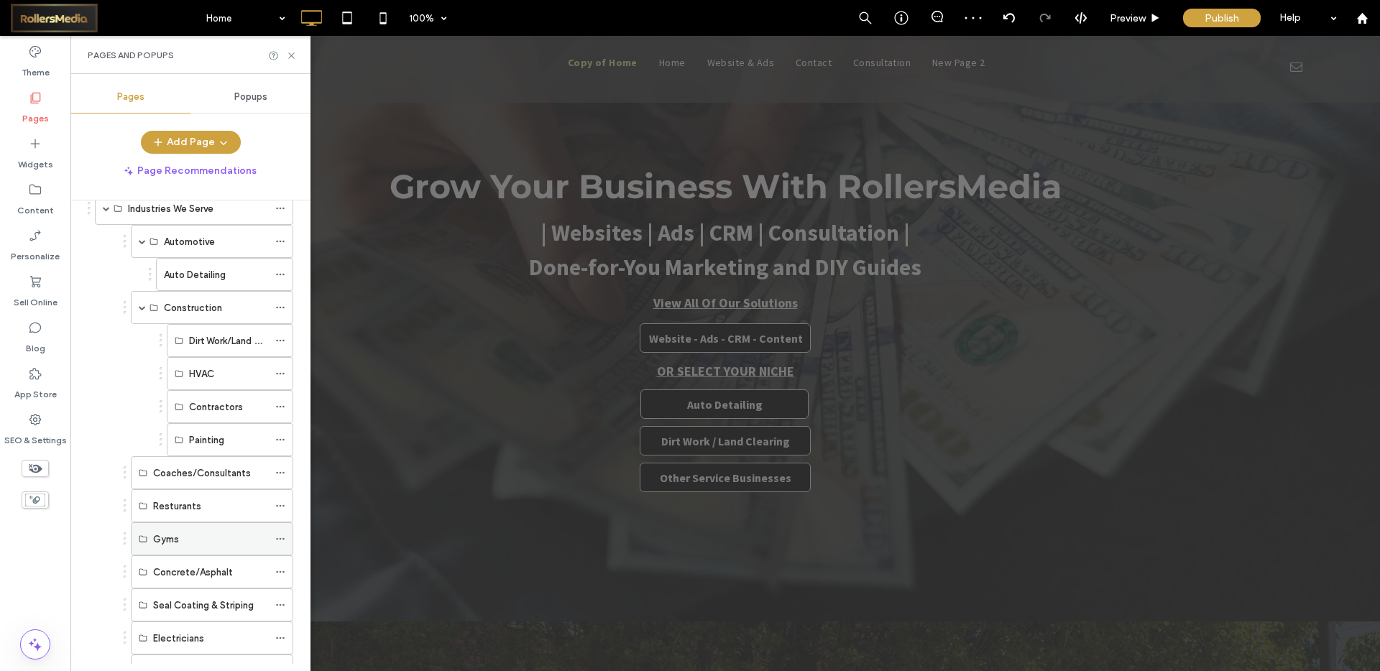
scroll to position [251, 0]
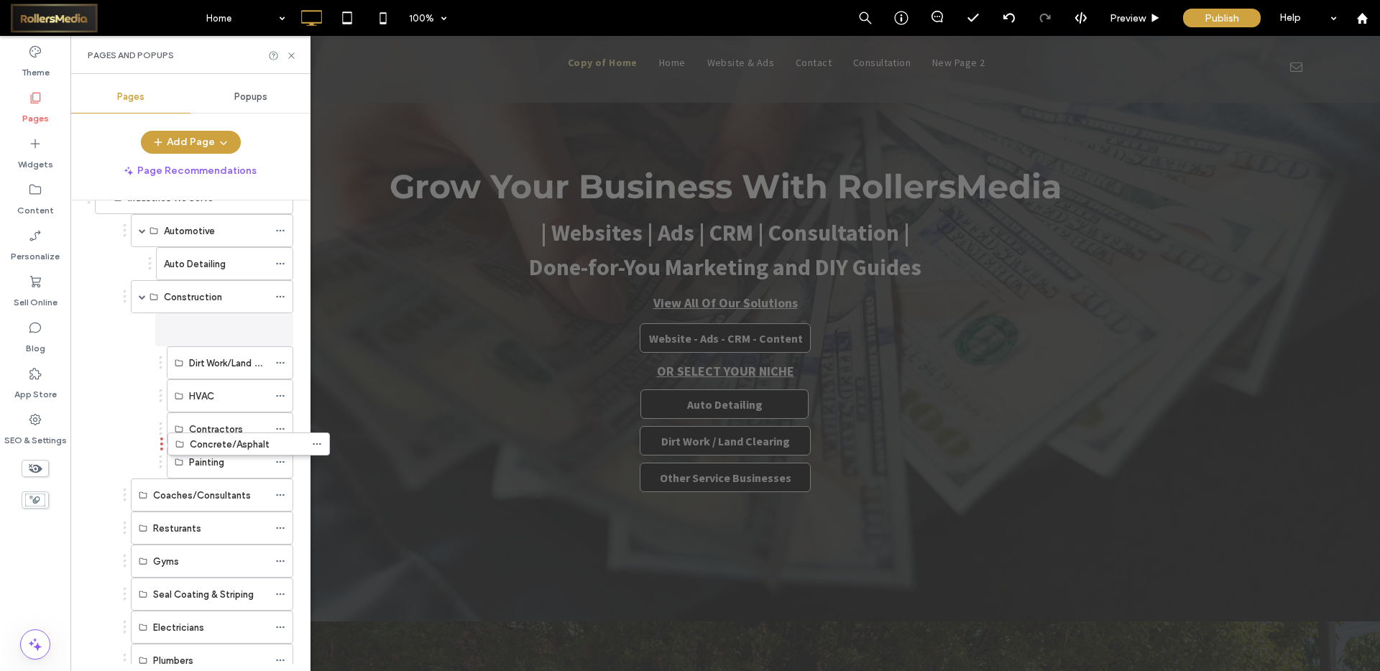
drag, startPoint x: 124, startPoint y: 559, endPoint x: 160, endPoint y: 440, distance: 124.8
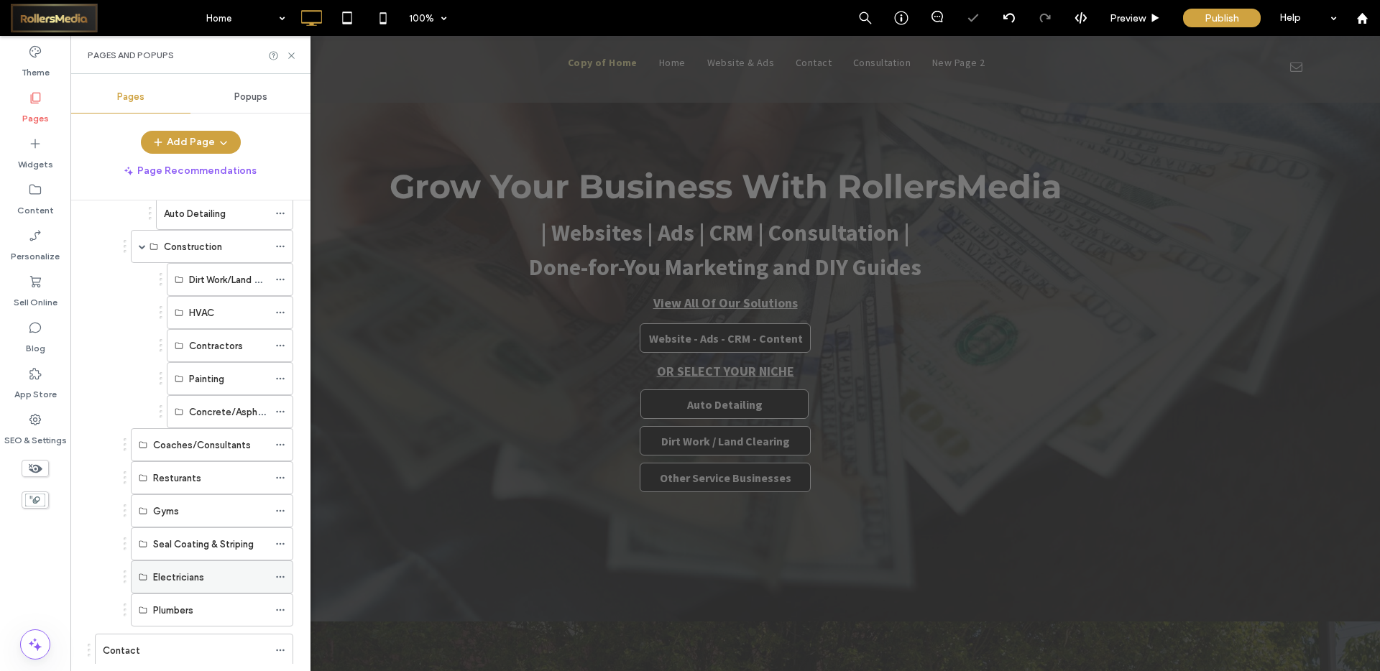
scroll to position [321, 0]
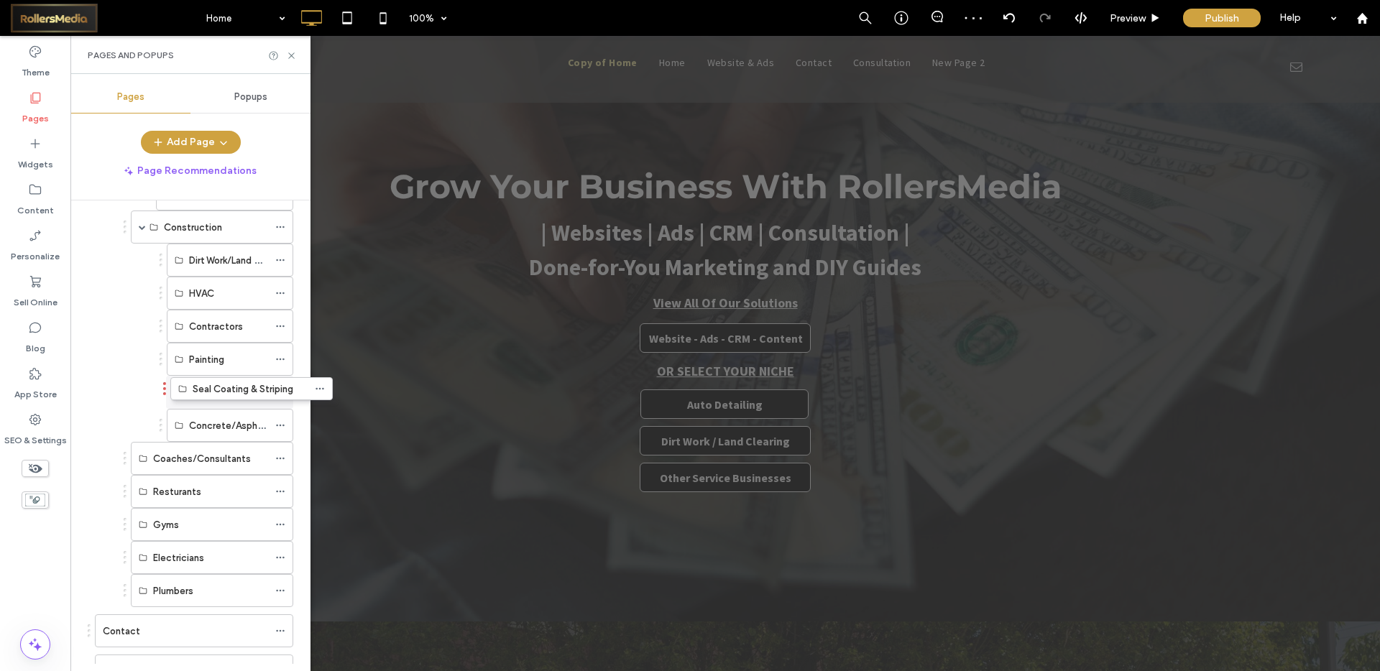
drag, startPoint x: 124, startPoint y: 527, endPoint x: 164, endPoint y: 389, distance: 143.6
drag, startPoint x: 126, startPoint y: 558, endPoint x: 165, endPoint y: 404, distance: 158.6
drag, startPoint x: 124, startPoint y: 588, endPoint x: 165, endPoint y: 446, distance: 148.1
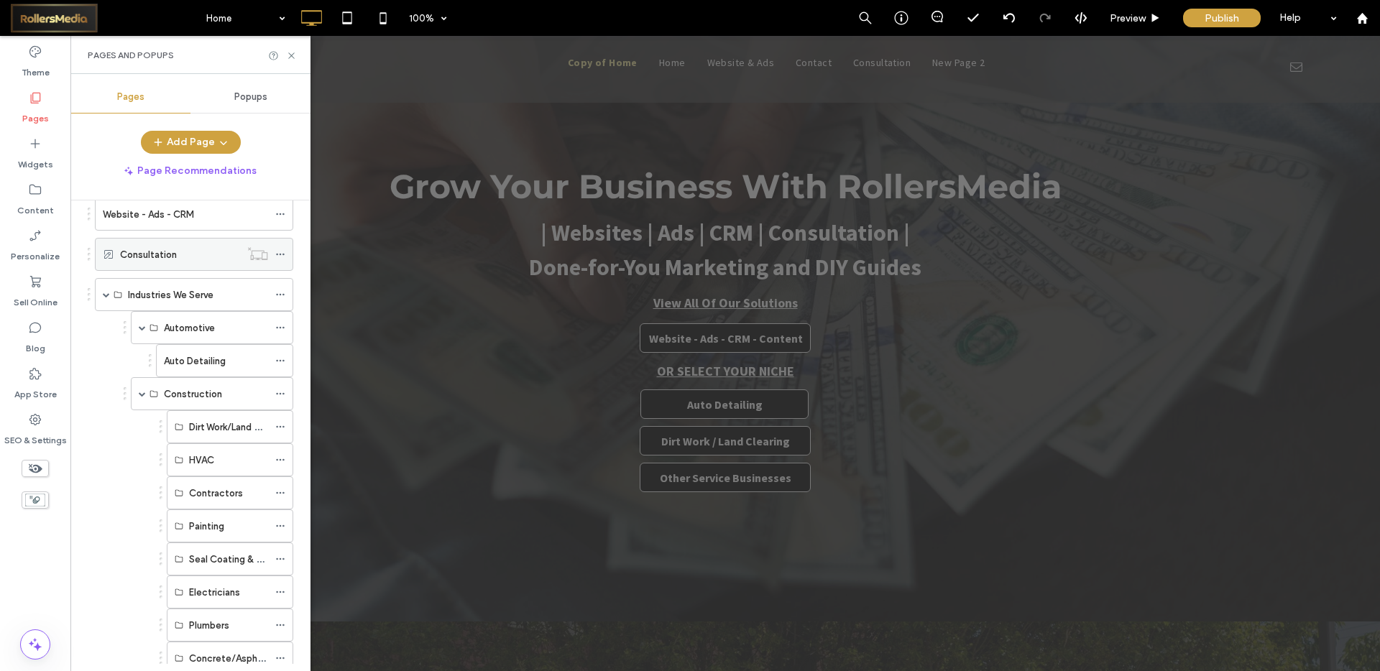
scroll to position [134, 0]
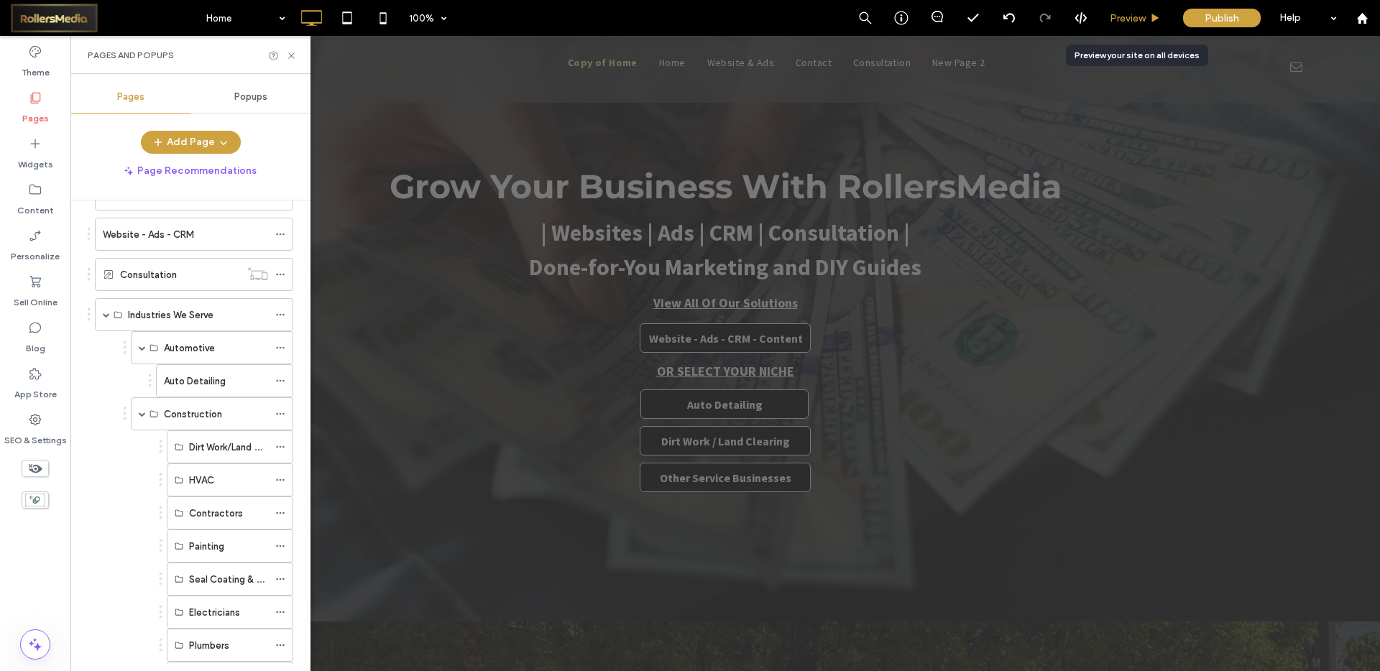
click at [1134, 17] on span "Preview" at bounding box center [1128, 18] width 36 height 12
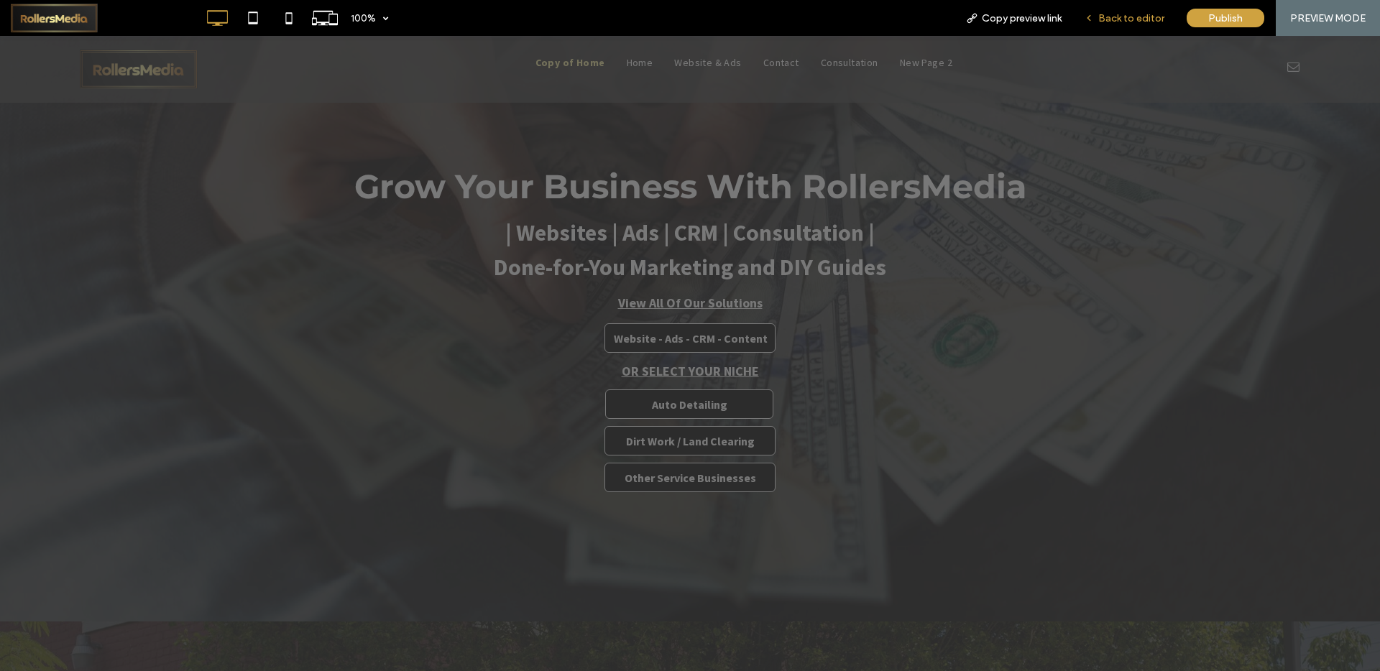
click at [1130, 1] on div "Back to editor" at bounding box center [1124, 18] width 103 height 36
click at [1110, 12] on span "Back to editor" at bounding box center [1131, 18] width 66 height 12
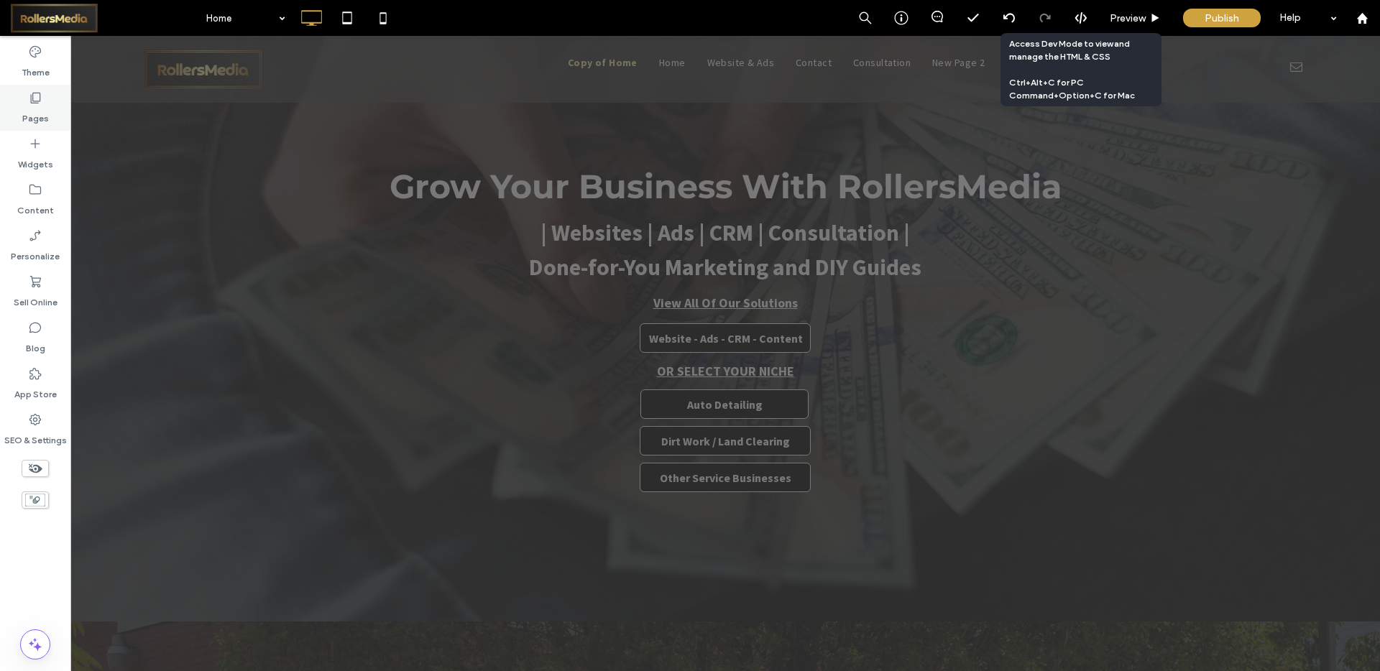
click at [32, 109] on label "Pages" at bounding box center [35, 115] width 27 height 20
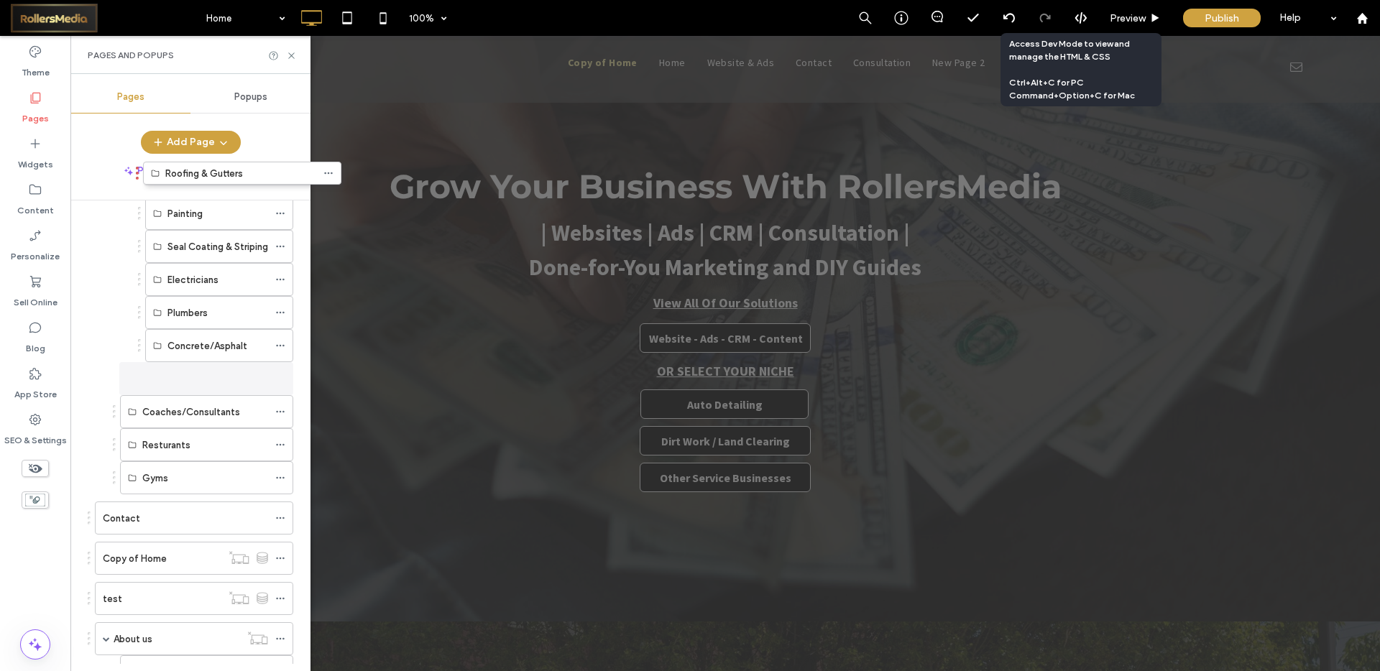
scroll to position [380, 0]
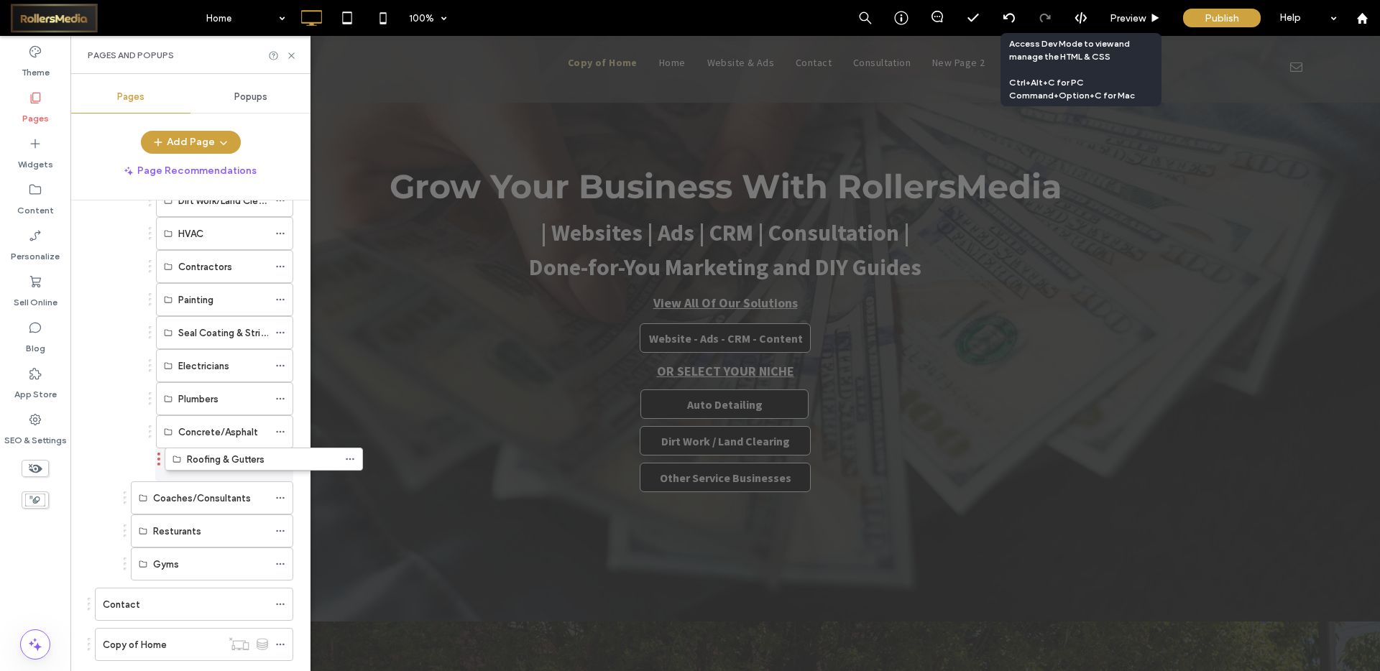
drag, startPoint x: 87, startPoint y: 491, endPoint x: 157, endPoint y: 464, distance: 74.6
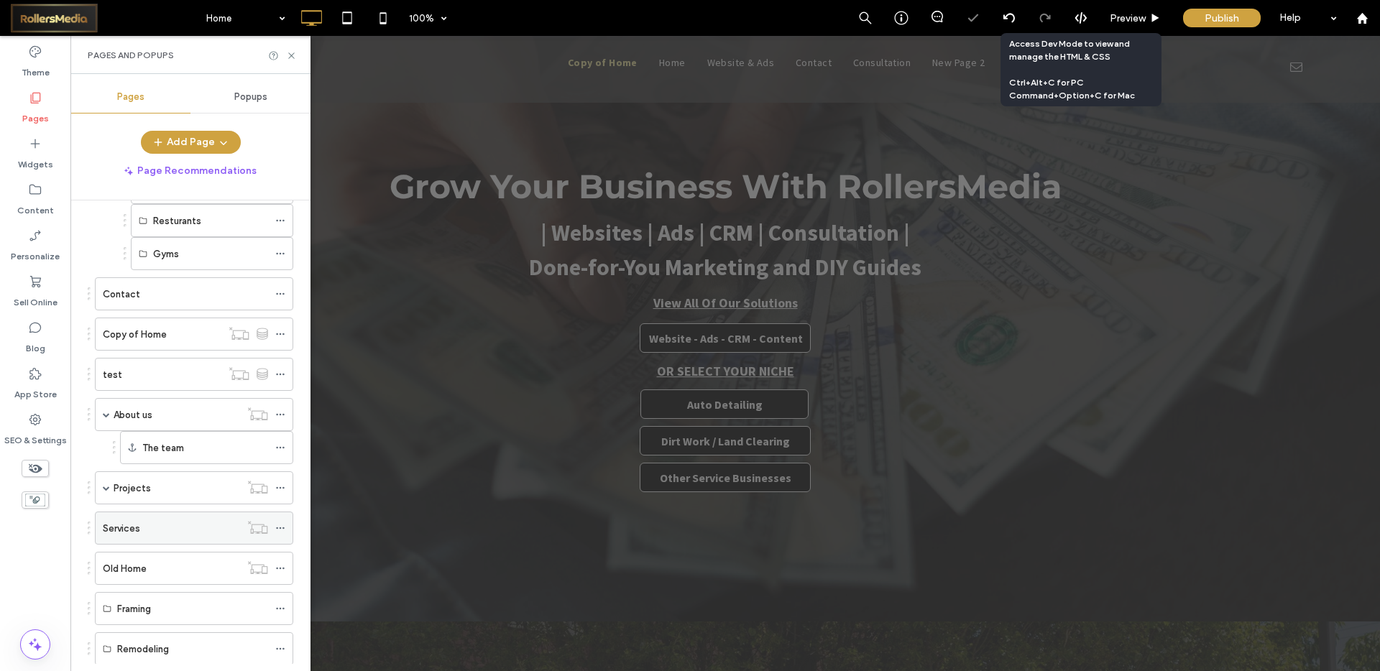
scroll to position [768, 0]
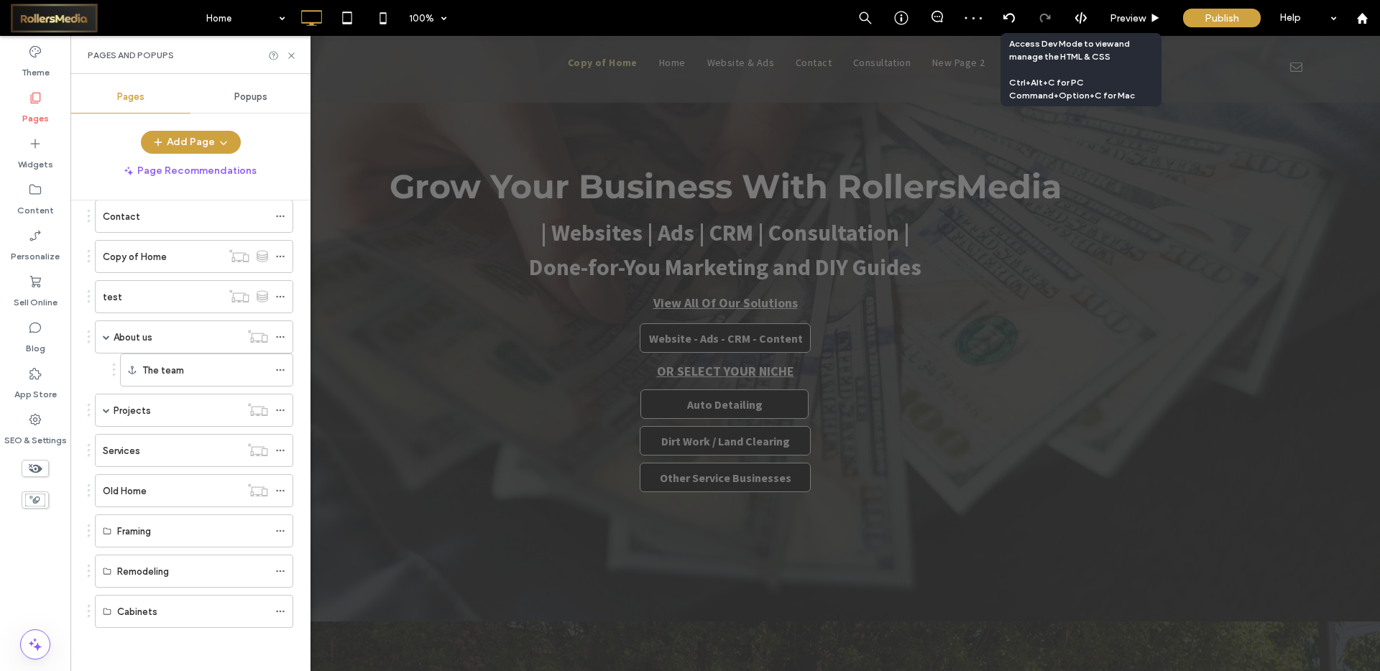
click at [90, 532] on div "Framing" at bounding box center [191, 531] width 206 height 33
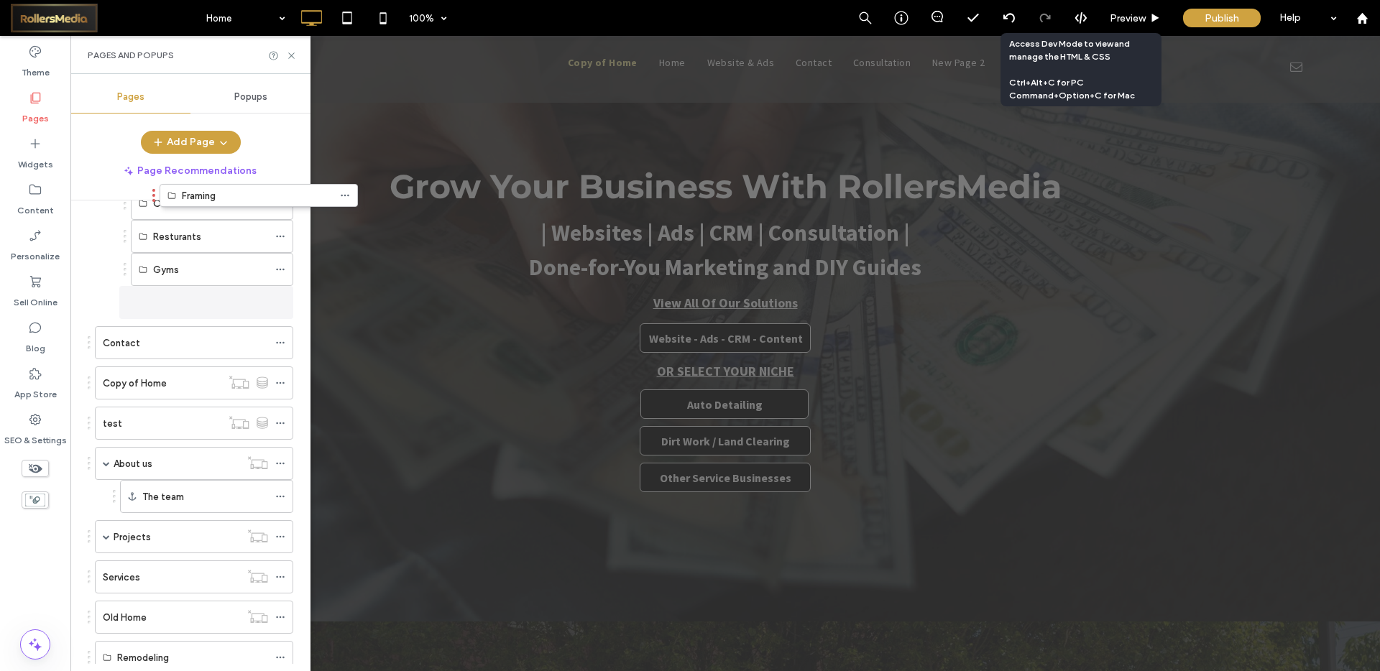
scroll to position [560, 0]
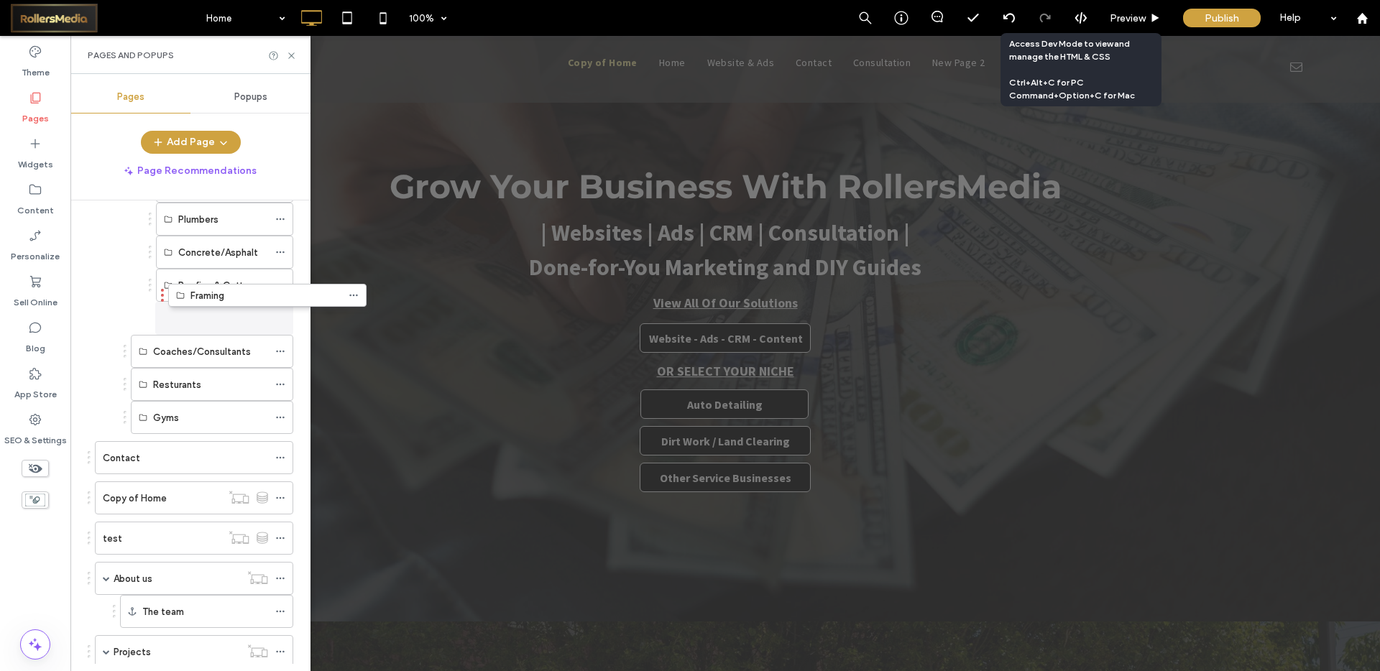
drag, startPoint x: 88, startPoint y: 533, endPoint x: 161, endPoint y: 302, distance: 242.1
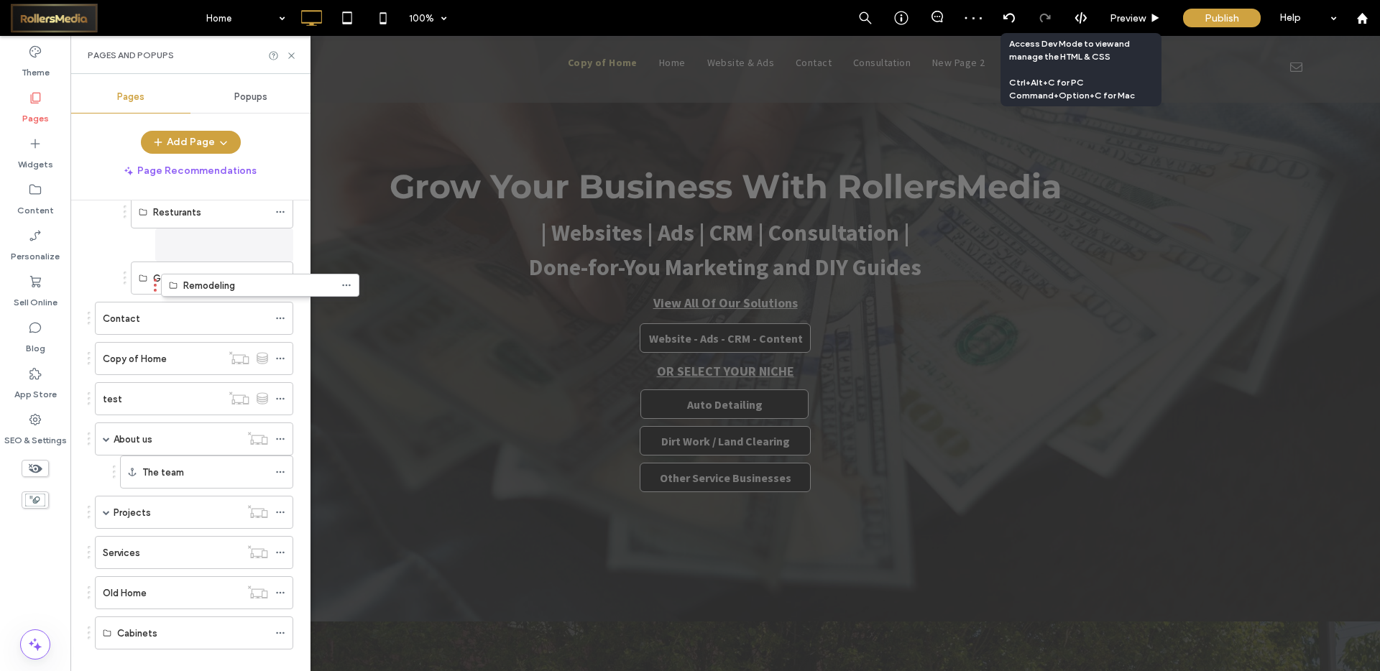
scroll to position [675, 0]
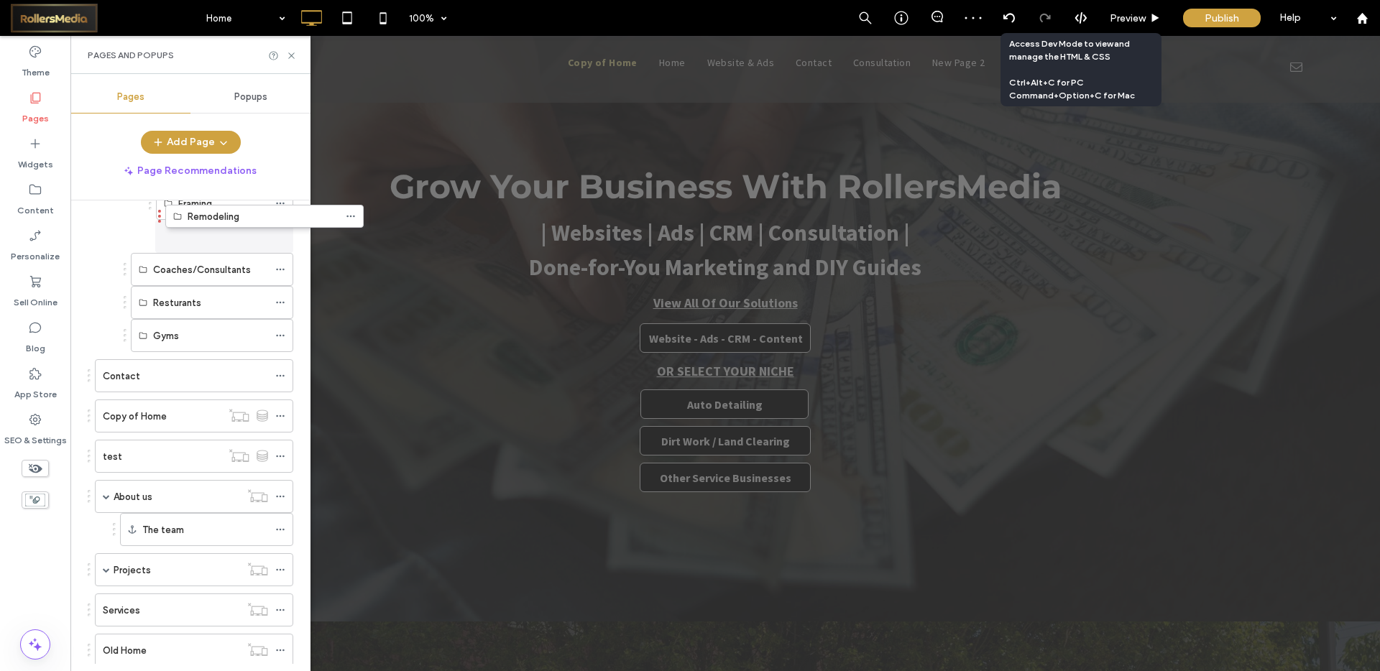
drag, startPoint x: 89, startPoint y: 570, endPoint x: 156, endPoint y: 239, distance: 337.3
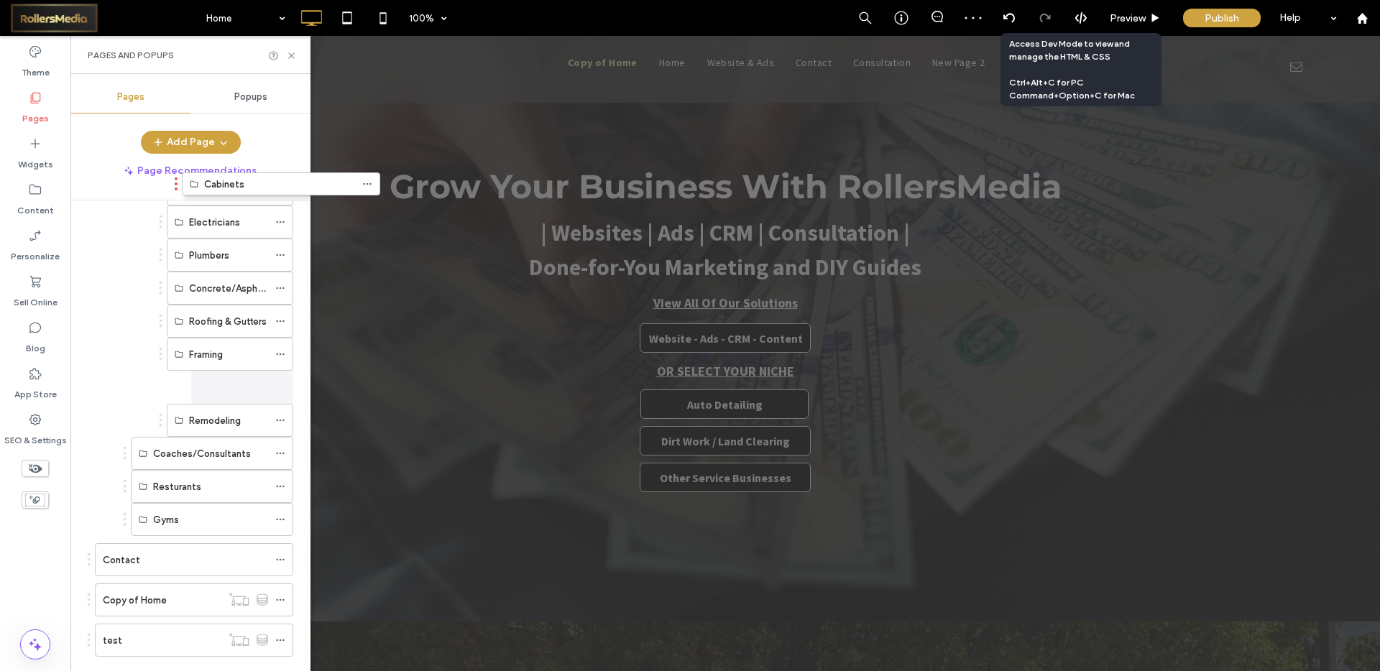
scroll to position [351, 0]
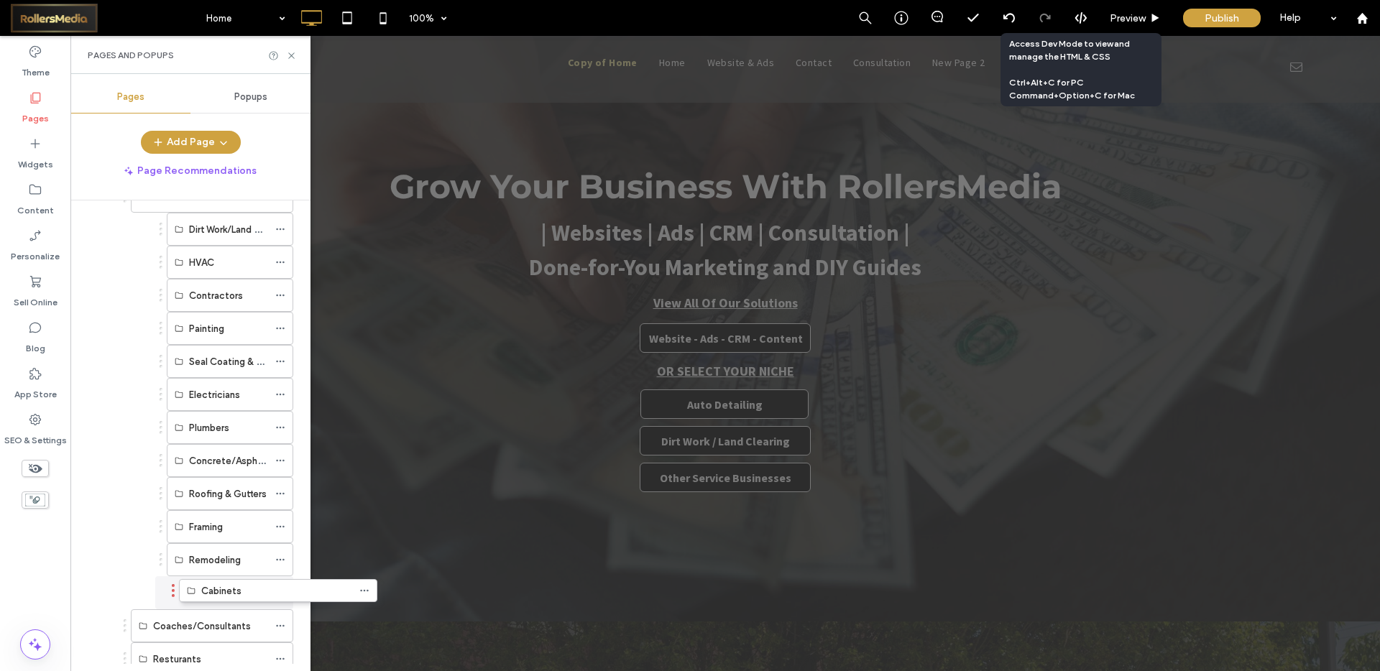
drag, startPoint x: 90, startPoint y: 615, endPoint x: 174, endPoint y: 599, distance: 85.6
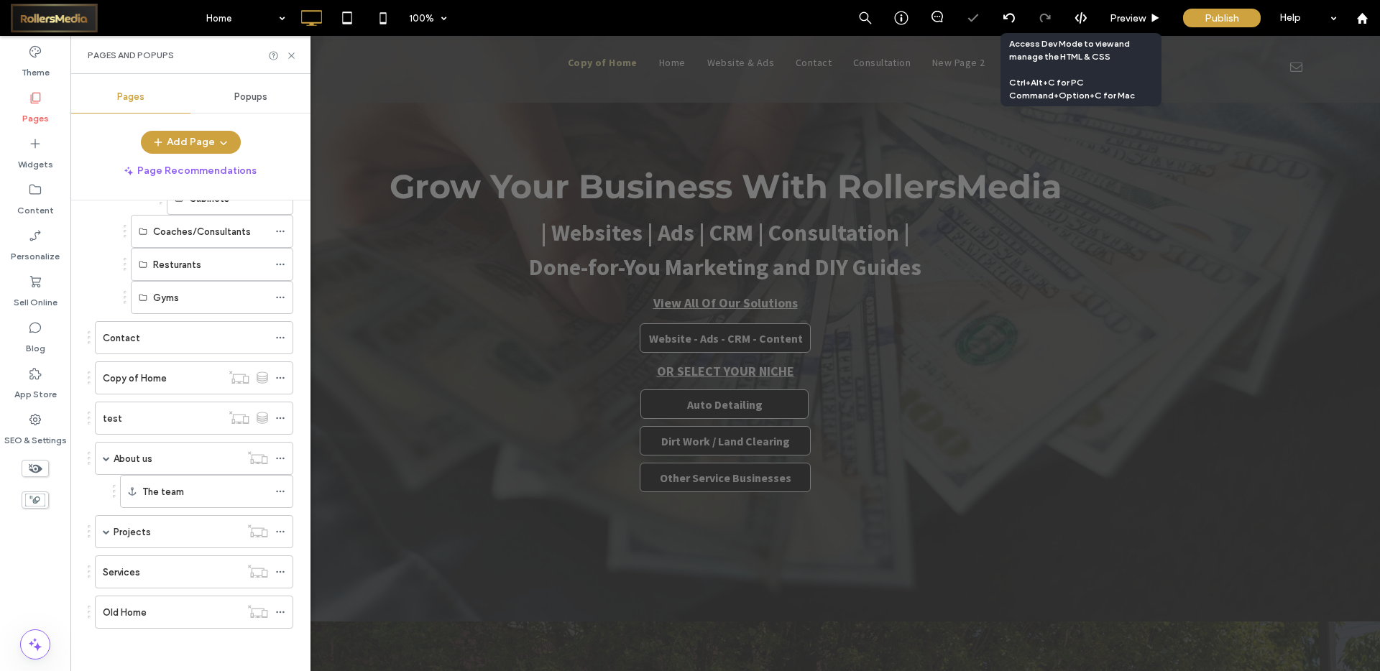
scroll to position [747, 0]
click at [1129, 15] on span "Preview" at bounding box center [1128, 18] width 36 height 12
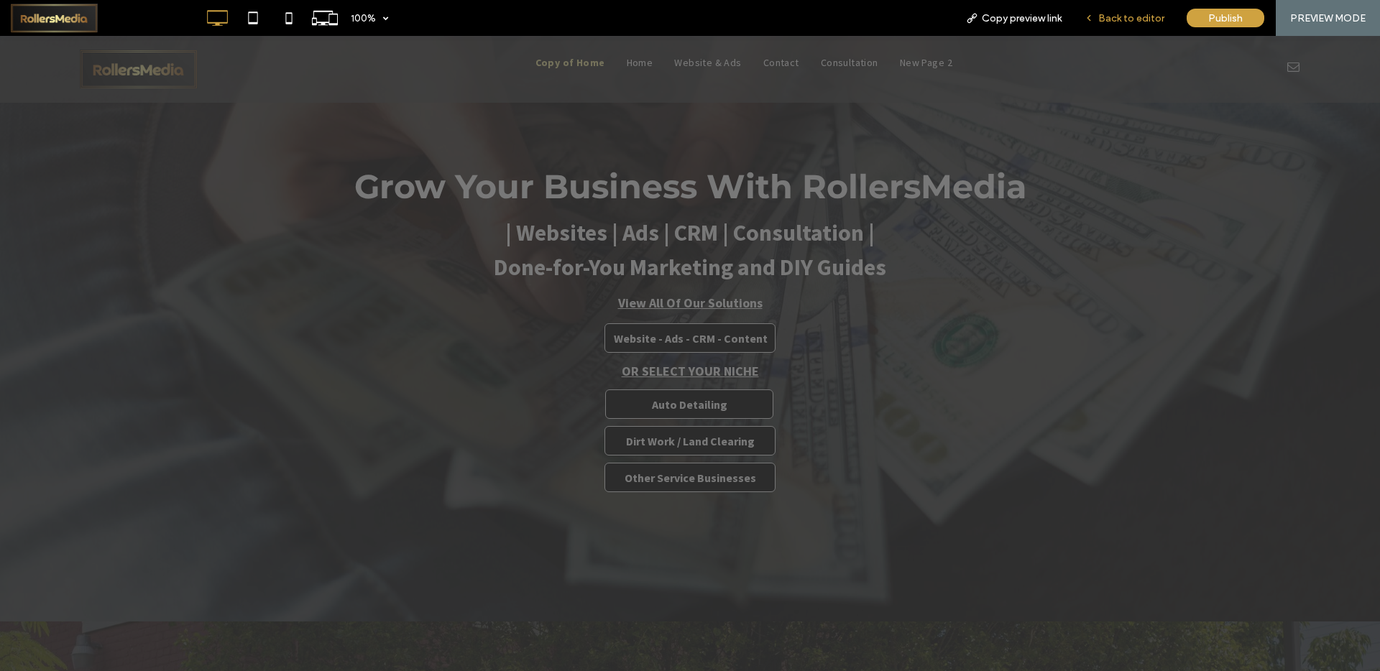
click at [1104, 17] on span "Back to editor" at bounding box center [1131, 18] width 66 height 12
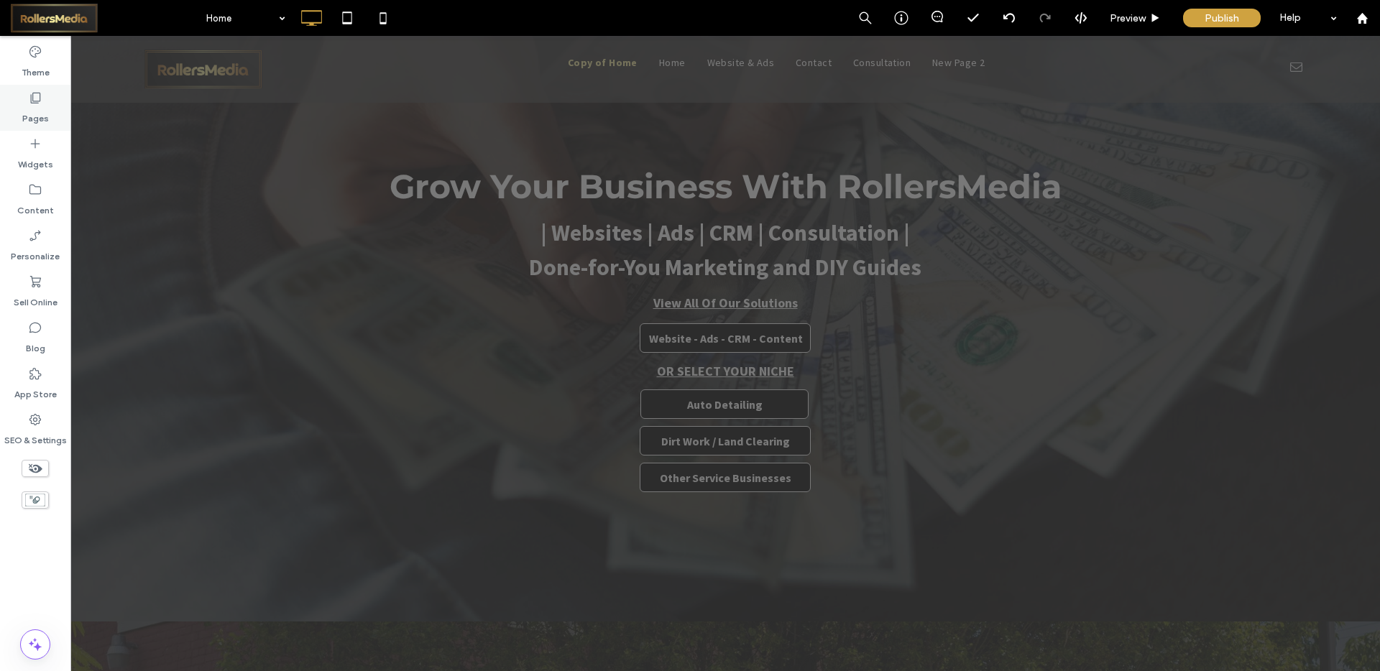
click at [27, 99] on div "Pages" at bounding box center [35, 108] width 70 height 46
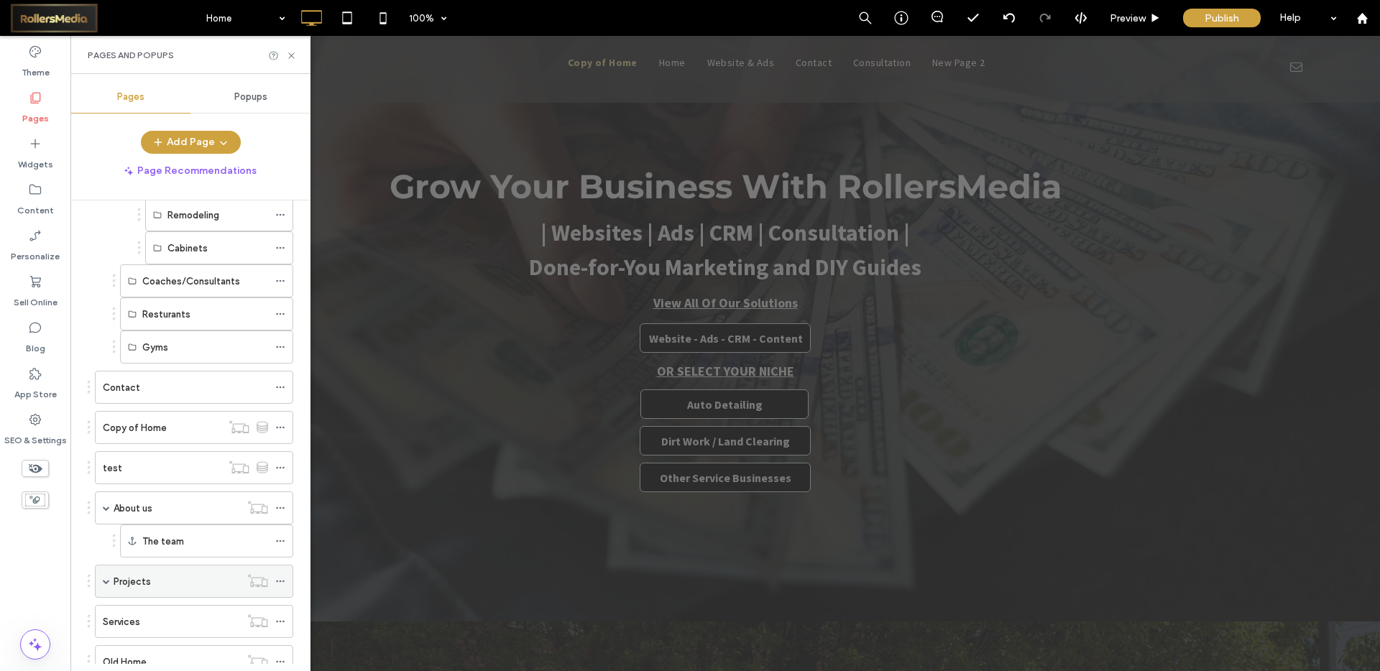
scroll to position [747, 0]
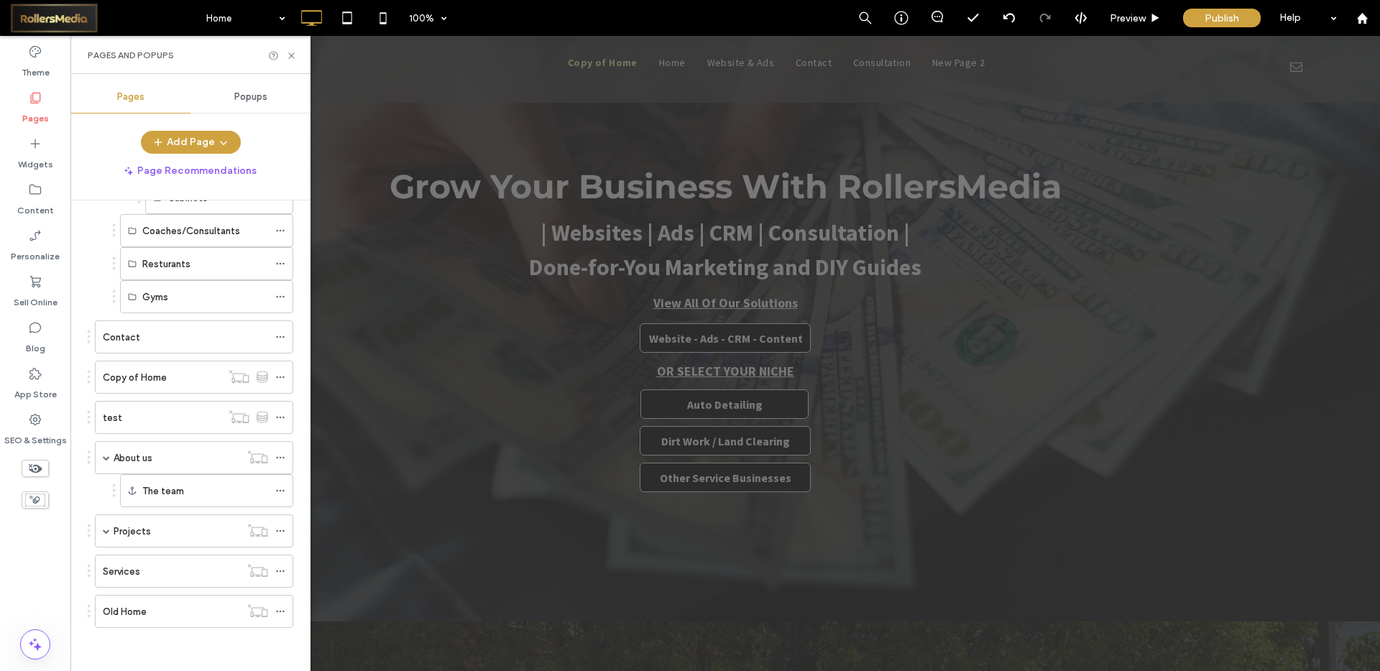
click at [196, 129] on div "Pages Popups Add Page Page Recommendations Pages in Progress ( 1 ) New Page Sit…" at bounding box center [190, 372] width 240 height 583
click at [194, 132] on button "Add Page" at bounding box center [191, 142] width 100 height 23
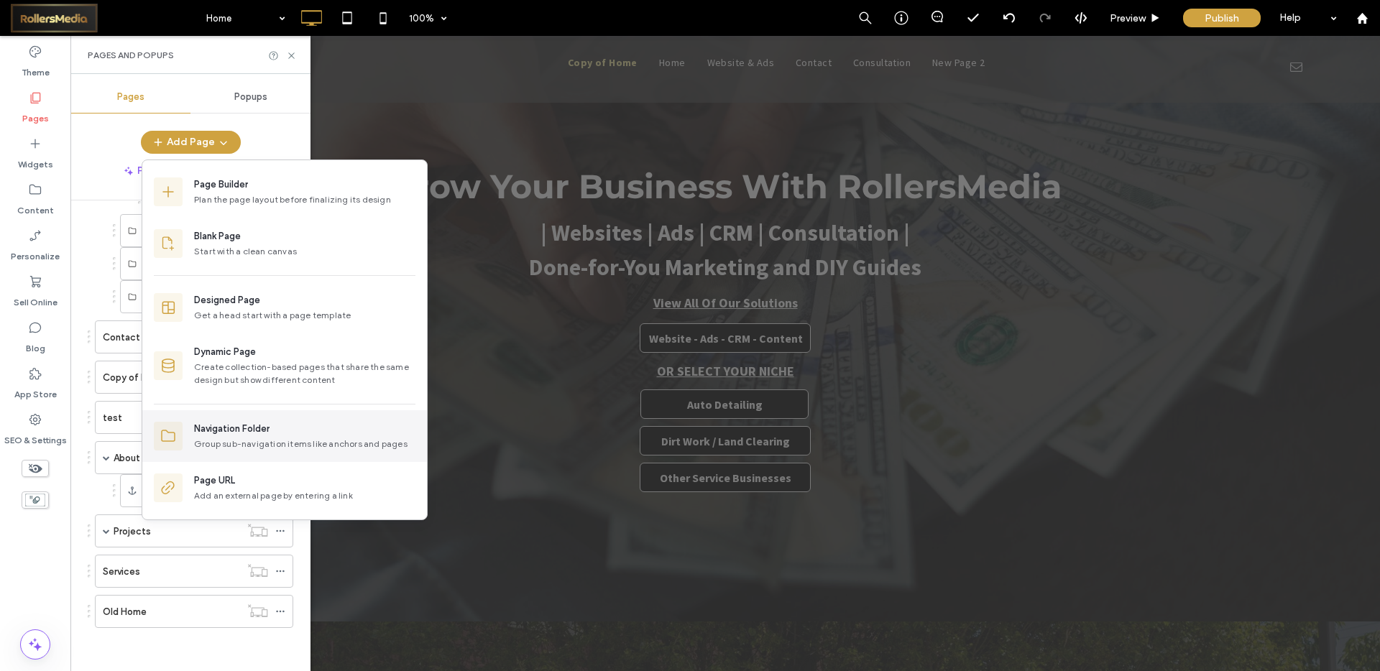
click at [219, 438] on div "Group sub-navigation items like anchors and pages" at bounding box center [304, 444] width 221 height 13
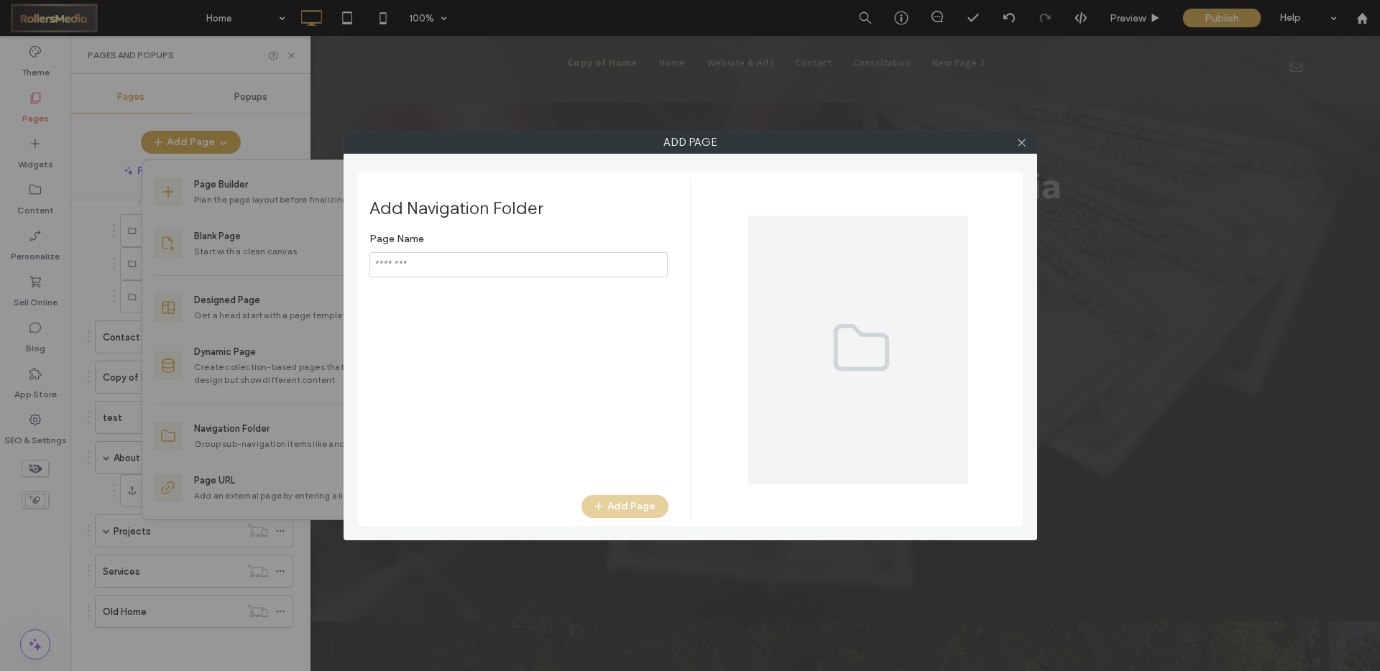
click at [476, 267] on input "notEmpty" at bounding box center [518, 264] width 298 height 25
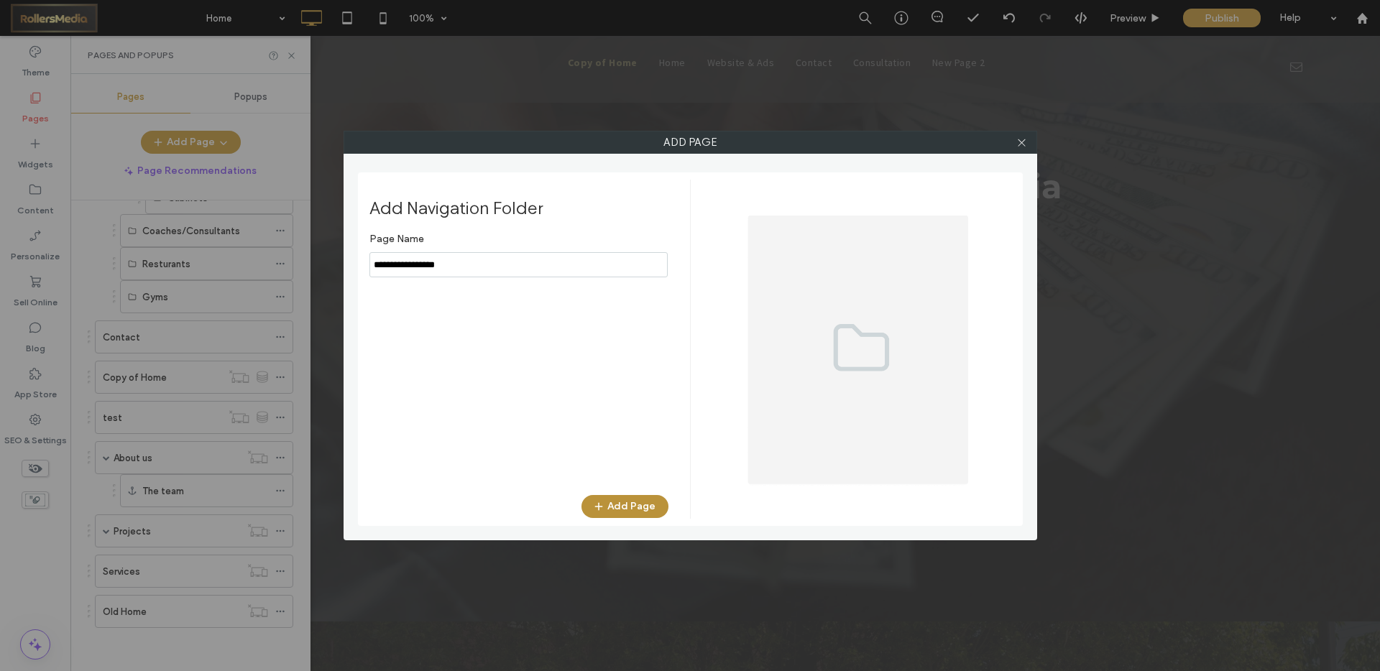
type input "**********"
click at [624, 509] on button "Add Page" at bounding box center [624, 506] width 87 height 23
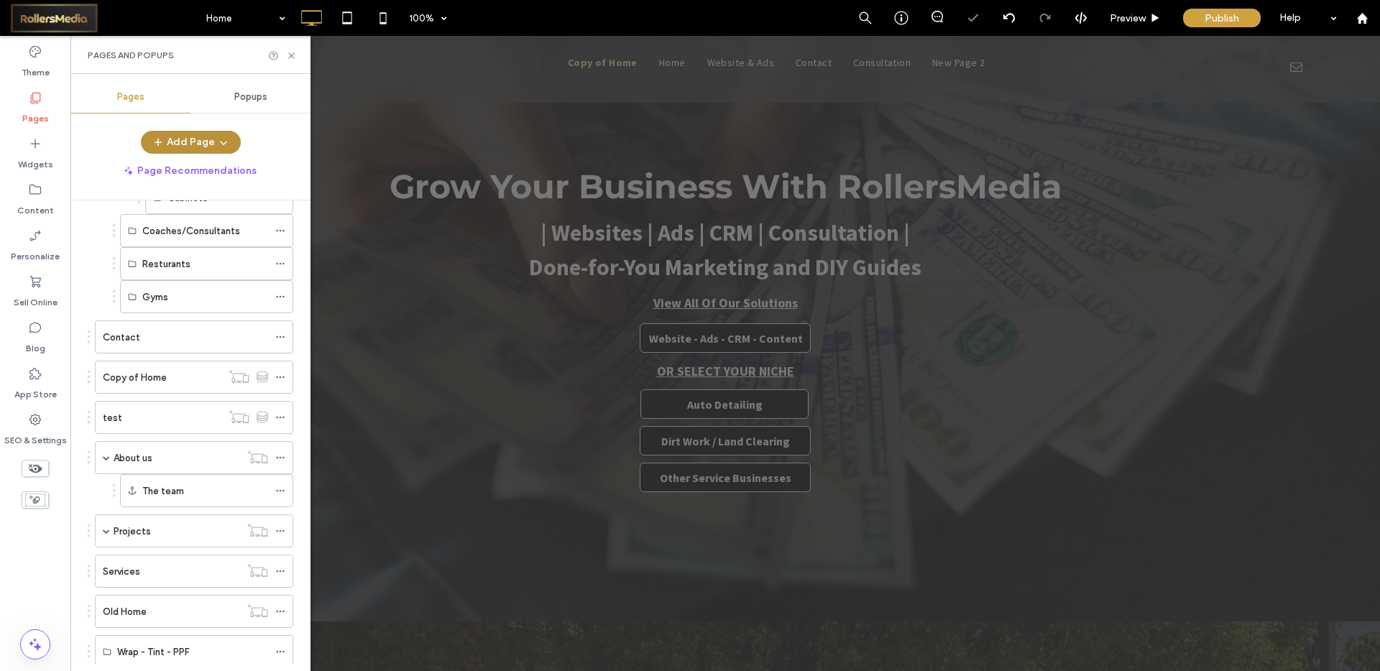
click at [205, 144] on button "Add Page" at bounding box center [191, 142] width 100 height 23
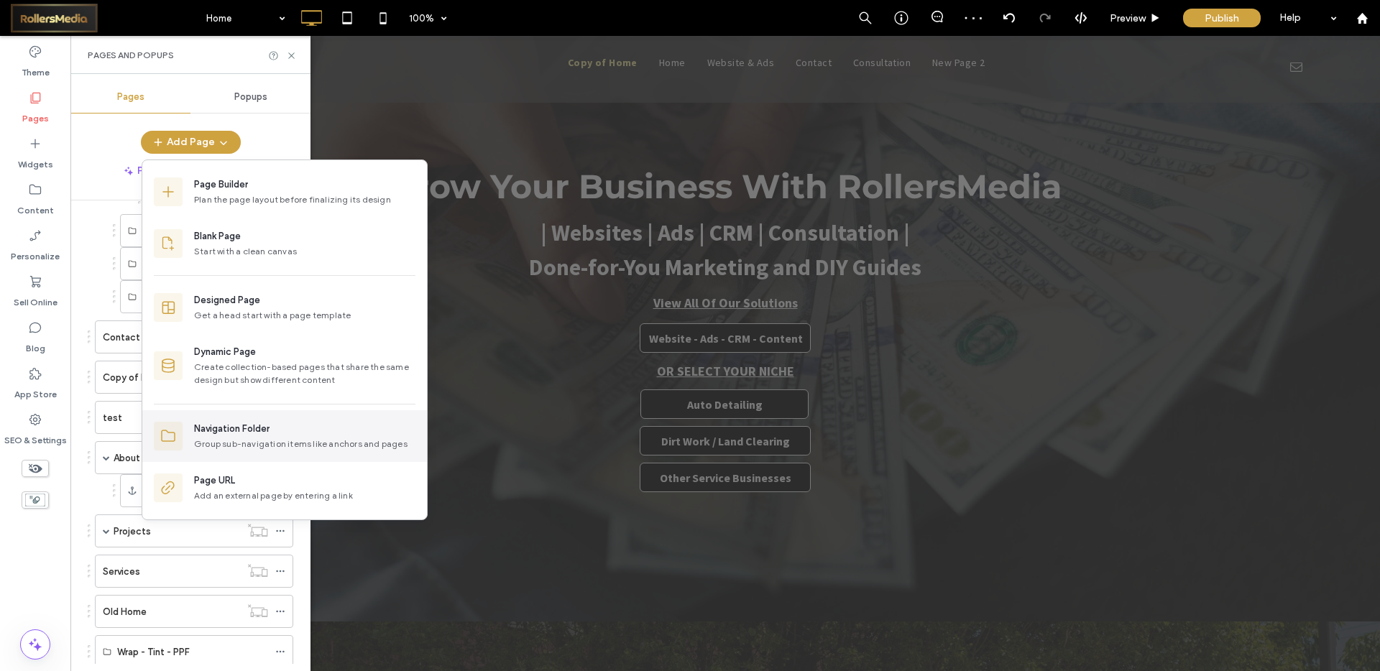
click at [253, 419] on div "Navigation Folder Group sub-navigation items like anchors and pages" at bounding box center [284, 436] width 285 height 52
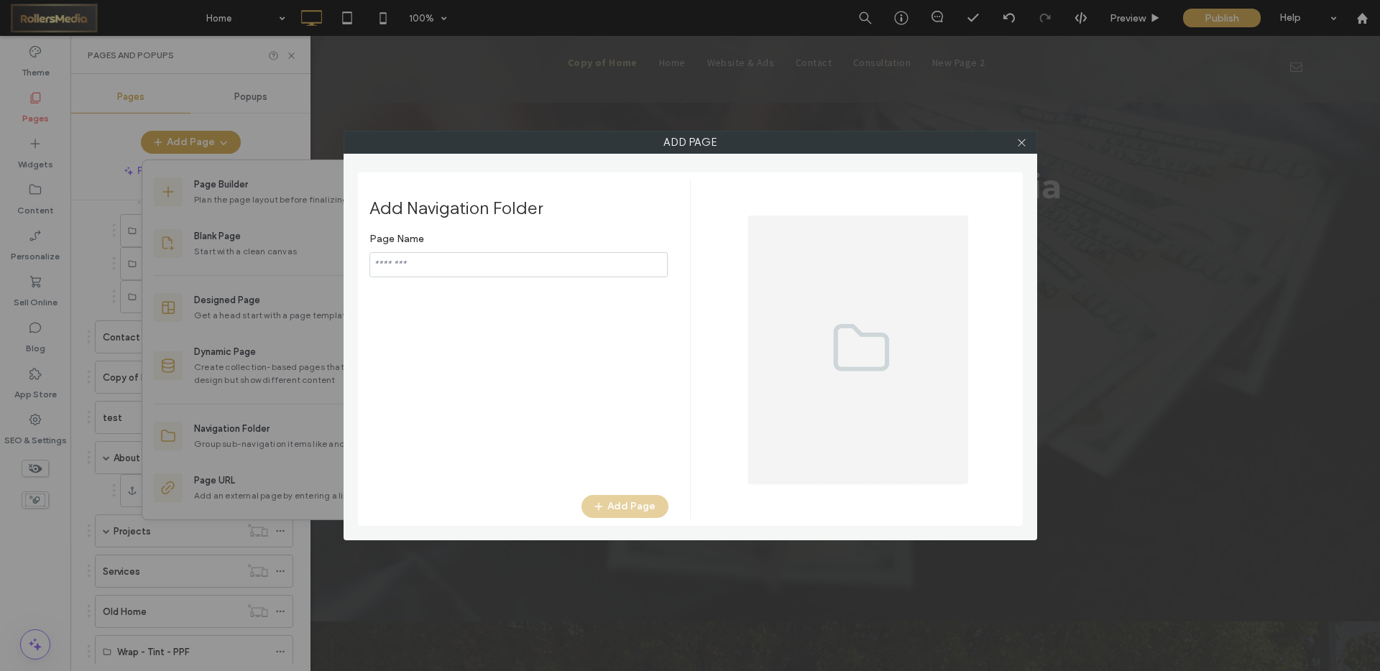
click at [447, 271] on input "notEmpty" at bounding box center [518, 264] width 298 height 25
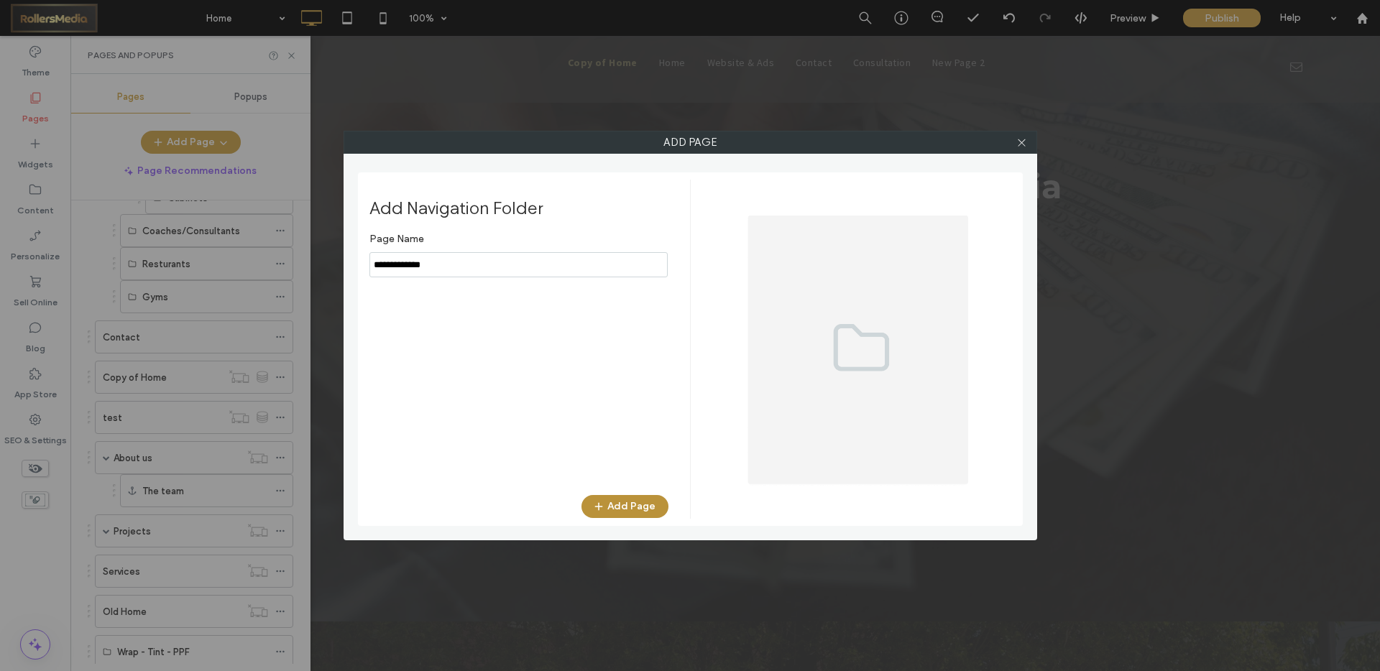
type input "**********"
click at [618, 505] on button "Add Page" at bounding box center [624, 506] width 87 height 23
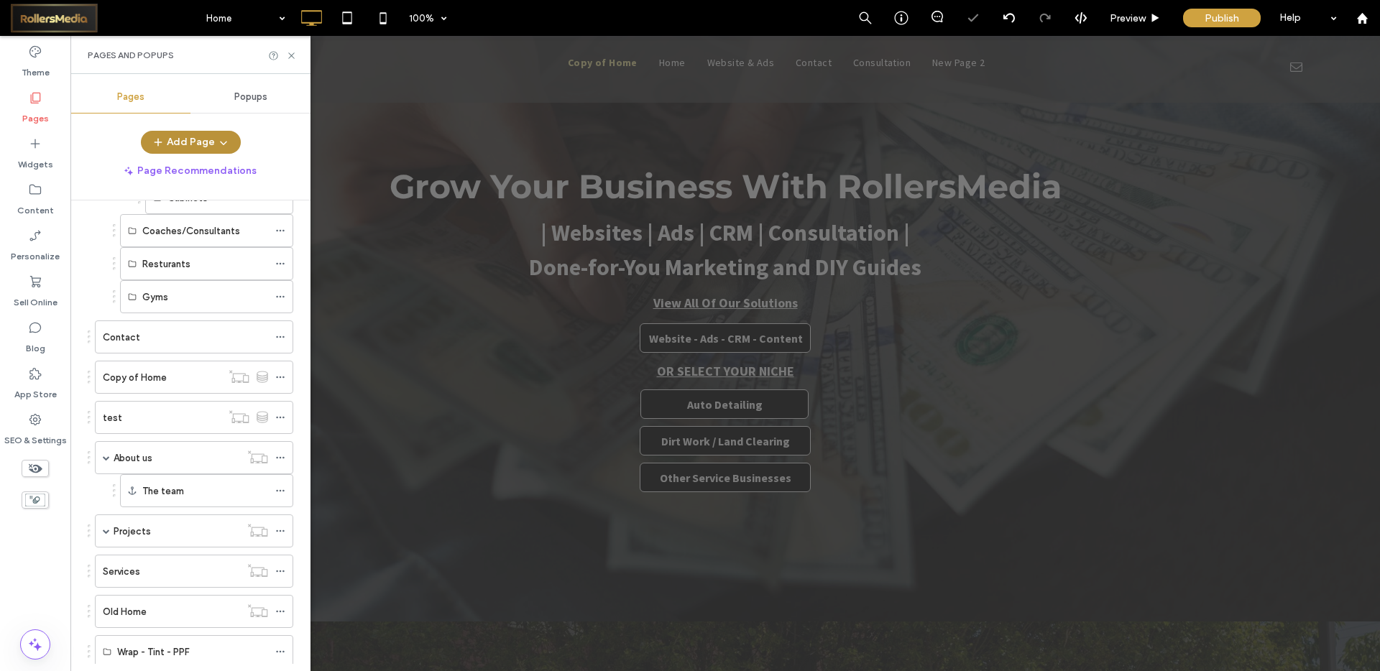
click at [198, 143] on button "Add Page" at bounding box center [191, 142] width 100 height 23
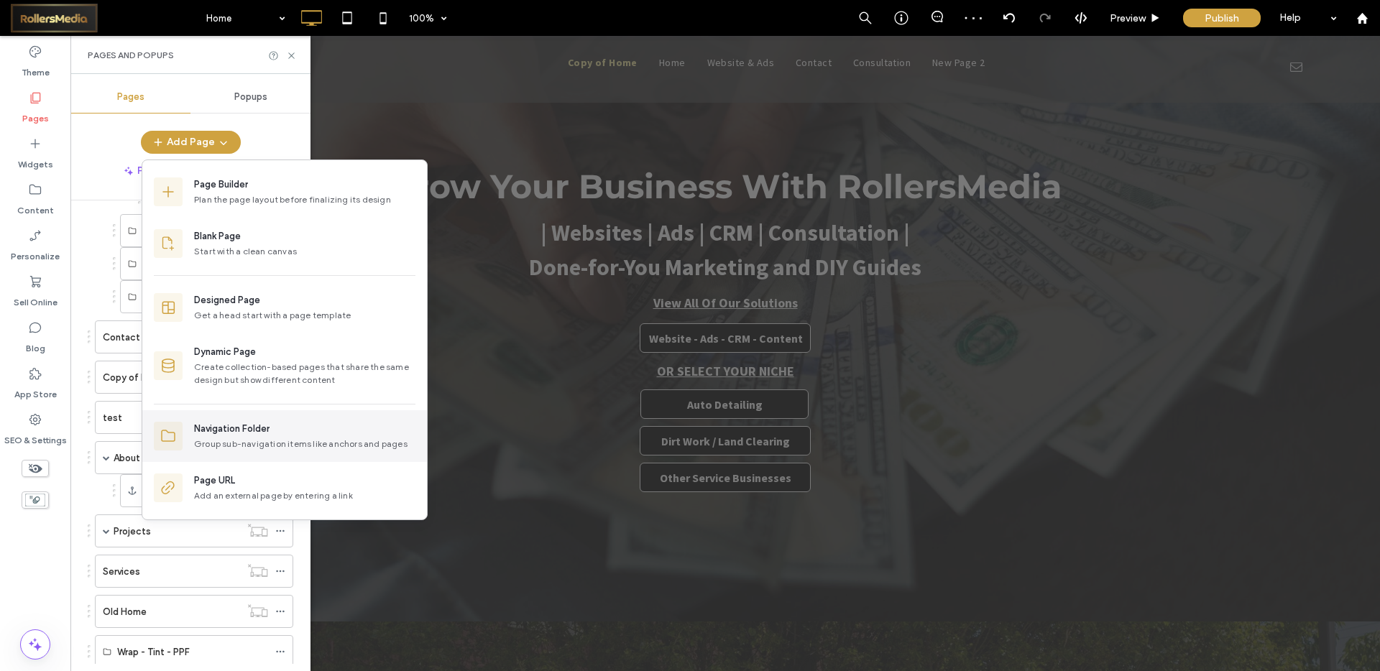
click at [221, 423] on div "Navigation Folder" at bounding box center [231, 429] width 75 height 14
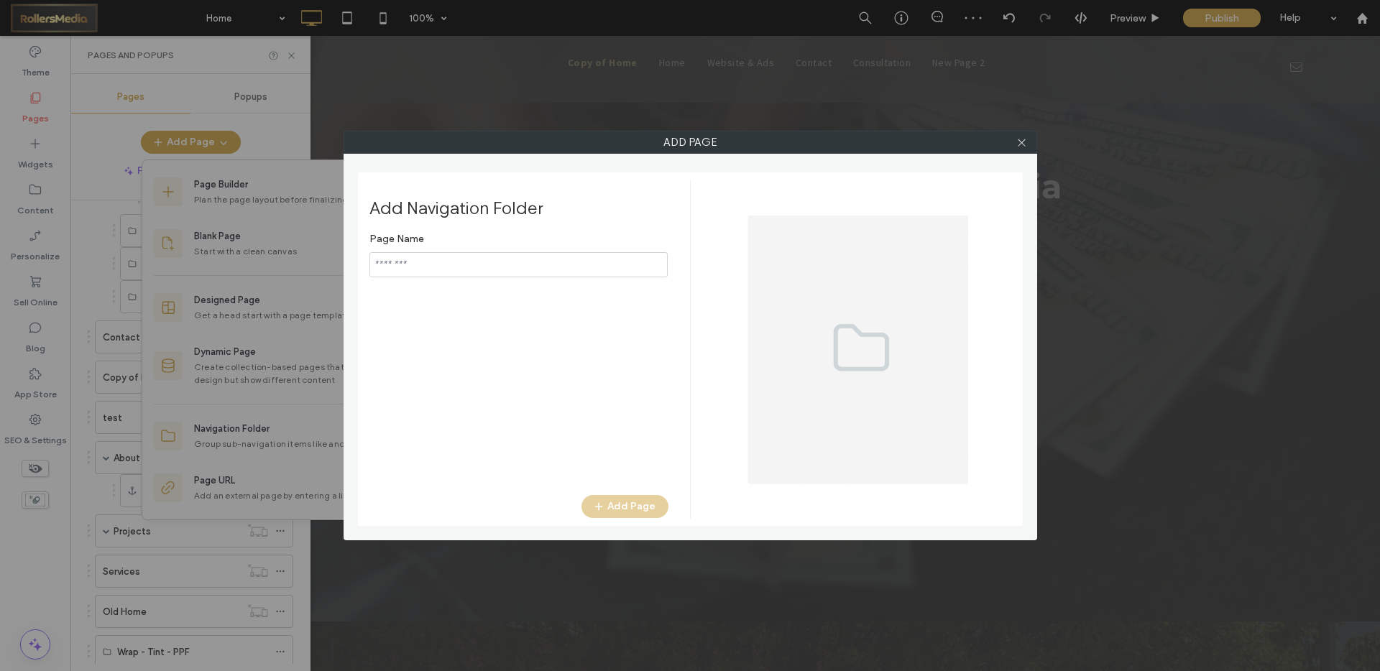
click at [424, 262] on input "notEmpty" at bounding box center [518, 264] width 298 height 25
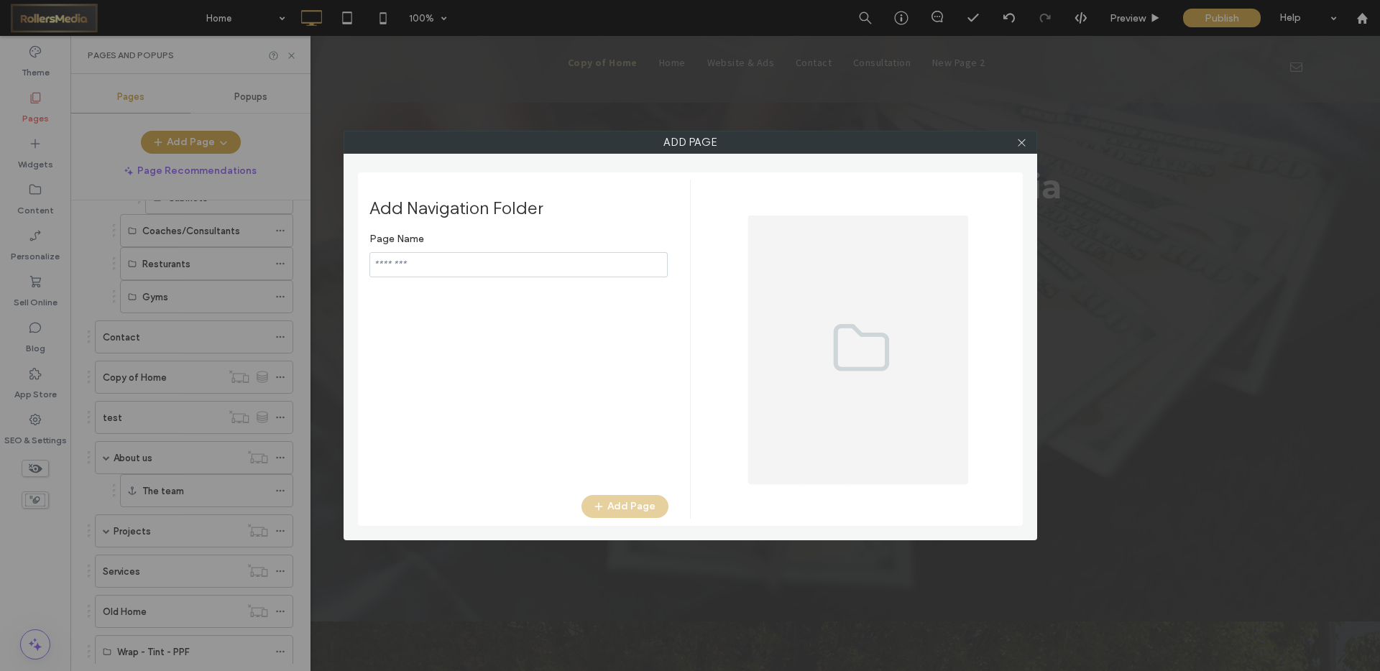
click at [388, 263] on input "notEmpty" at bounding box center [518, 264] width 298 height 25
type input "*********"
click at [627, 511] on button "Add Page" at bounding box center [624, 506] width 87 height 23
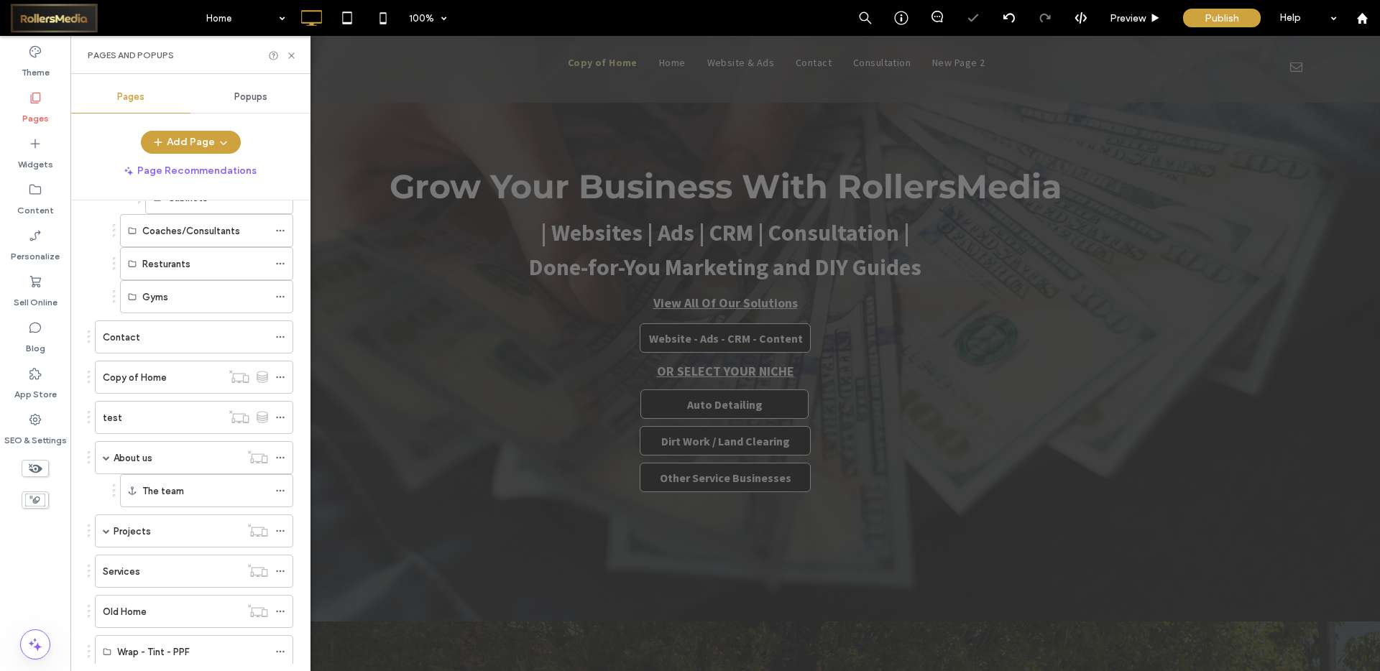
click at [175, 129] on div "Pages Popups Add Page Page Recommendations Pages in Progress ( 1 ) New Page Sit…" at bounding box center [190, 372] width 240 height 583
click at [176, 131] on button "Add Page" at bounding box center [191, 142] width 100 height 23
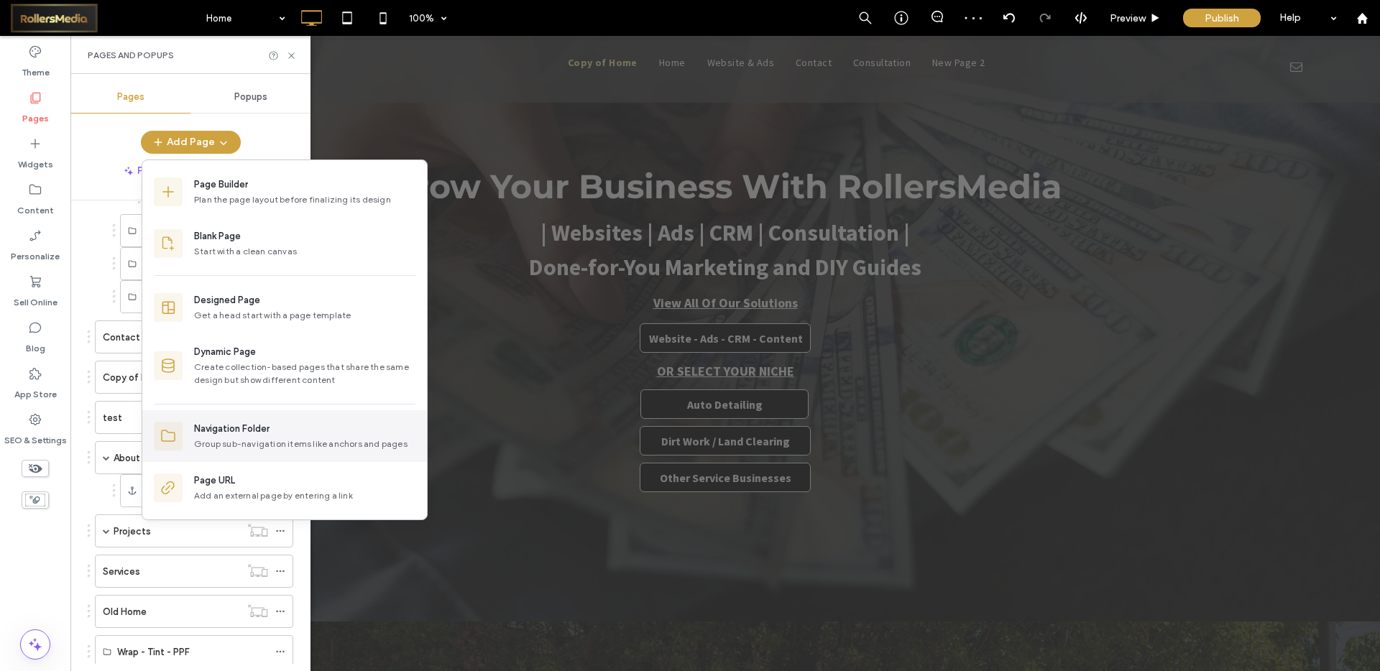
click at [259, 441] on div "Group sub-navigation items like anchors and pages" at bounding box center [304, 444] width 221 height 13
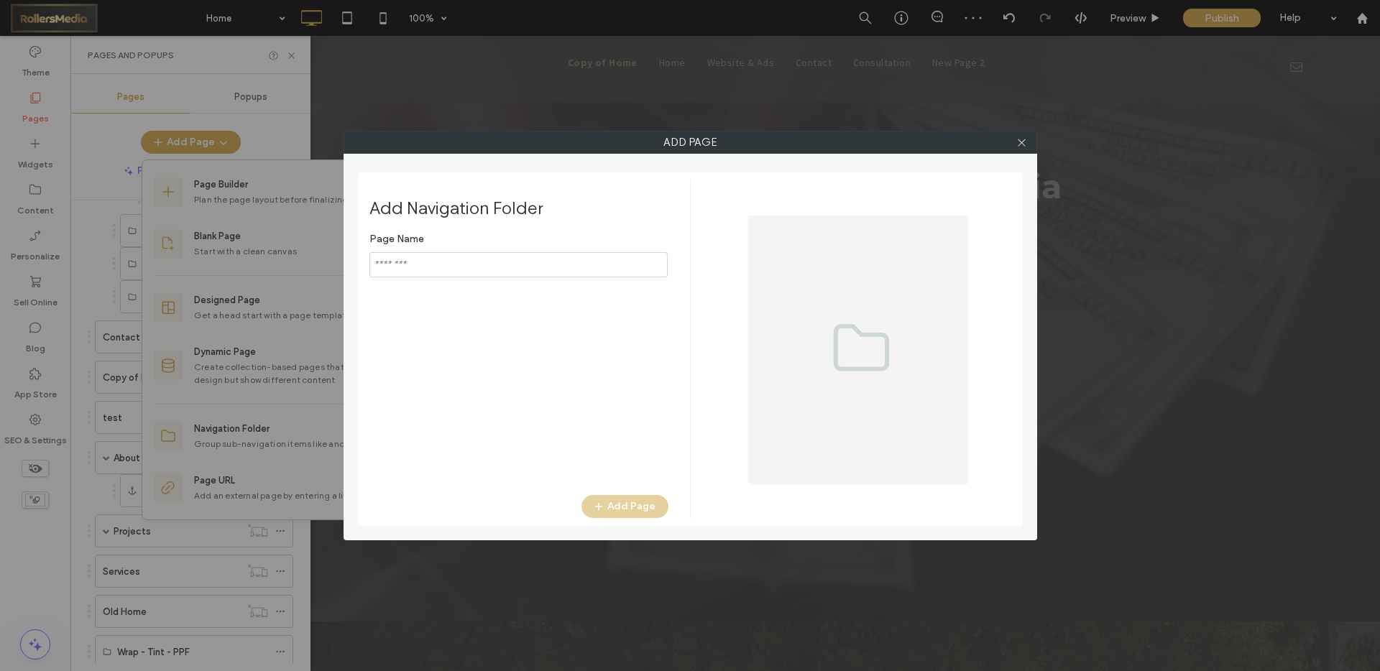
click at [459, 269] on input "notEmpty" at bounding box center [518, 264] width 298 height 25
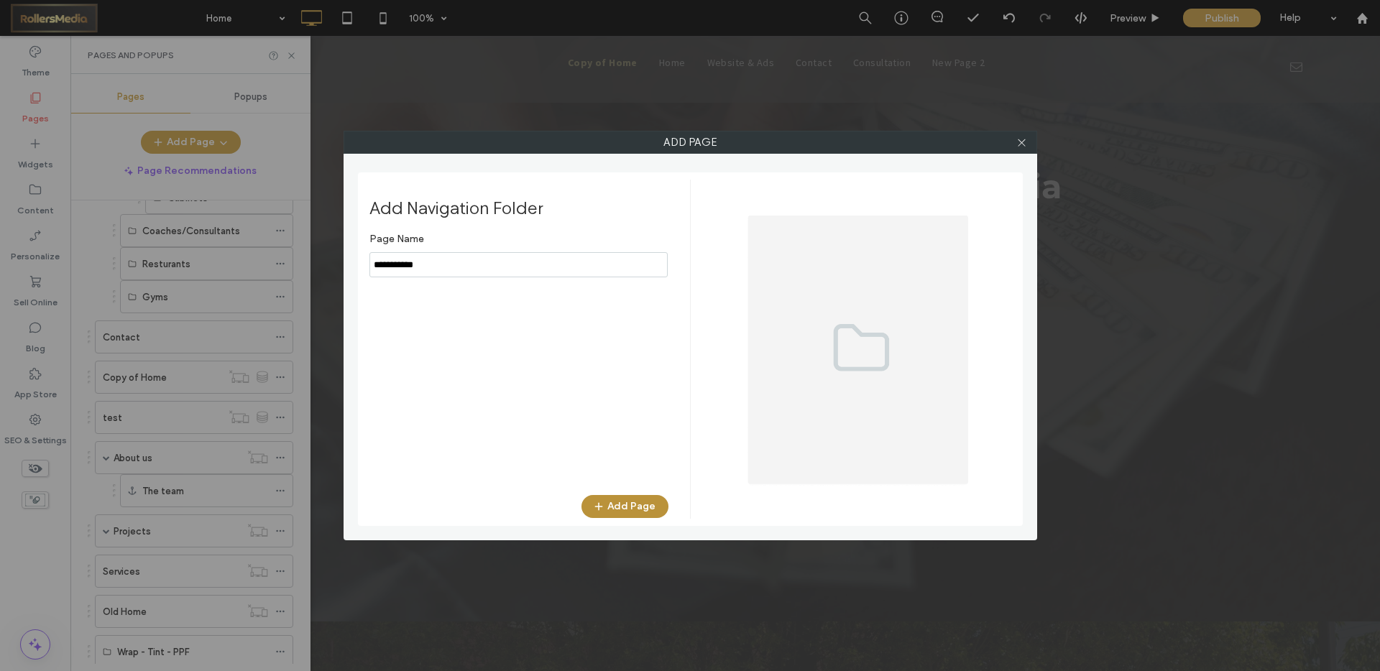
type input "**********"
click at [607, 503] on span "button" at bounding box center [600, 507] width 14 height 22
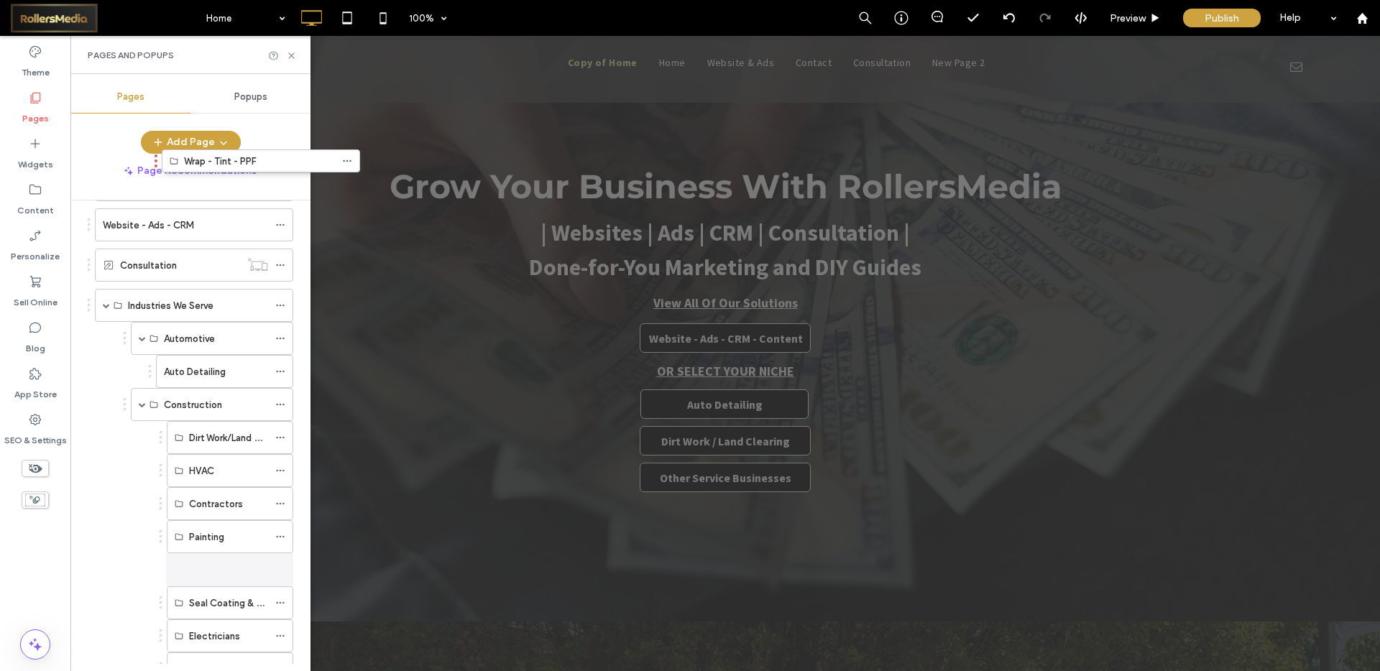
scroll to position [71, 0]
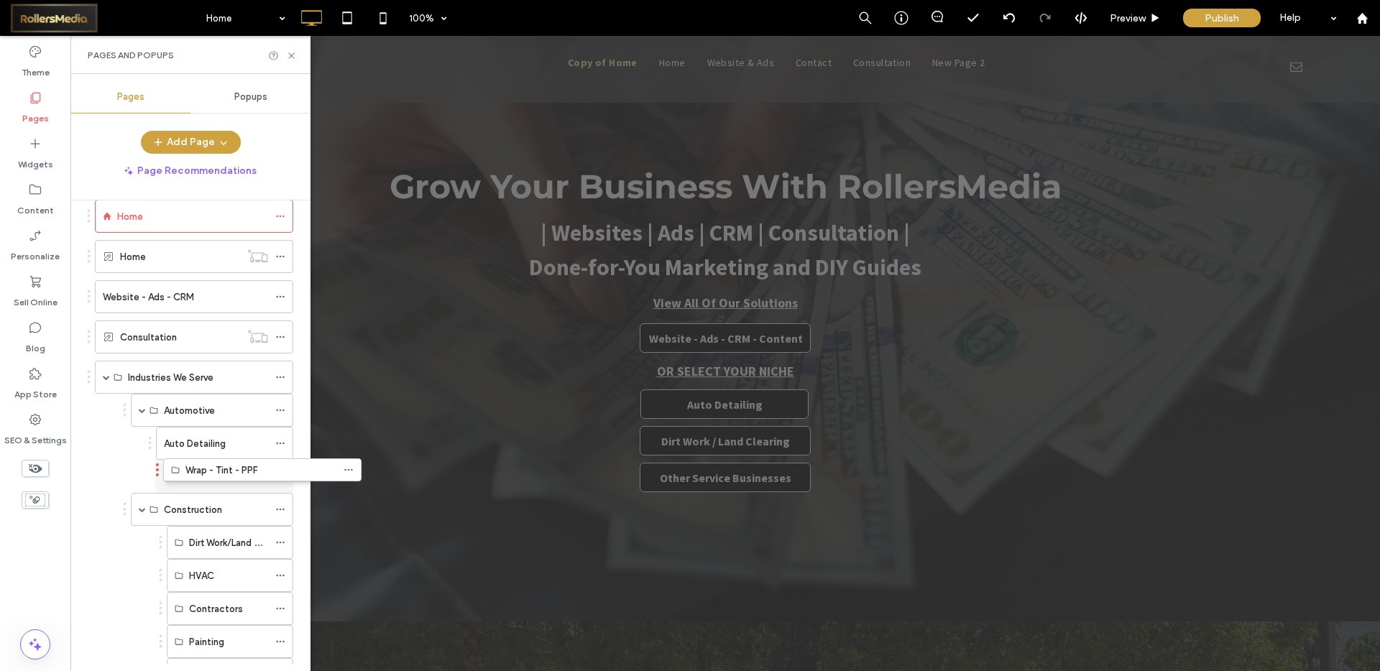
drag, startPoint x: 87, startPoint y: 490, endPoint x: 154, endPoint y: 475, distance: 68.5
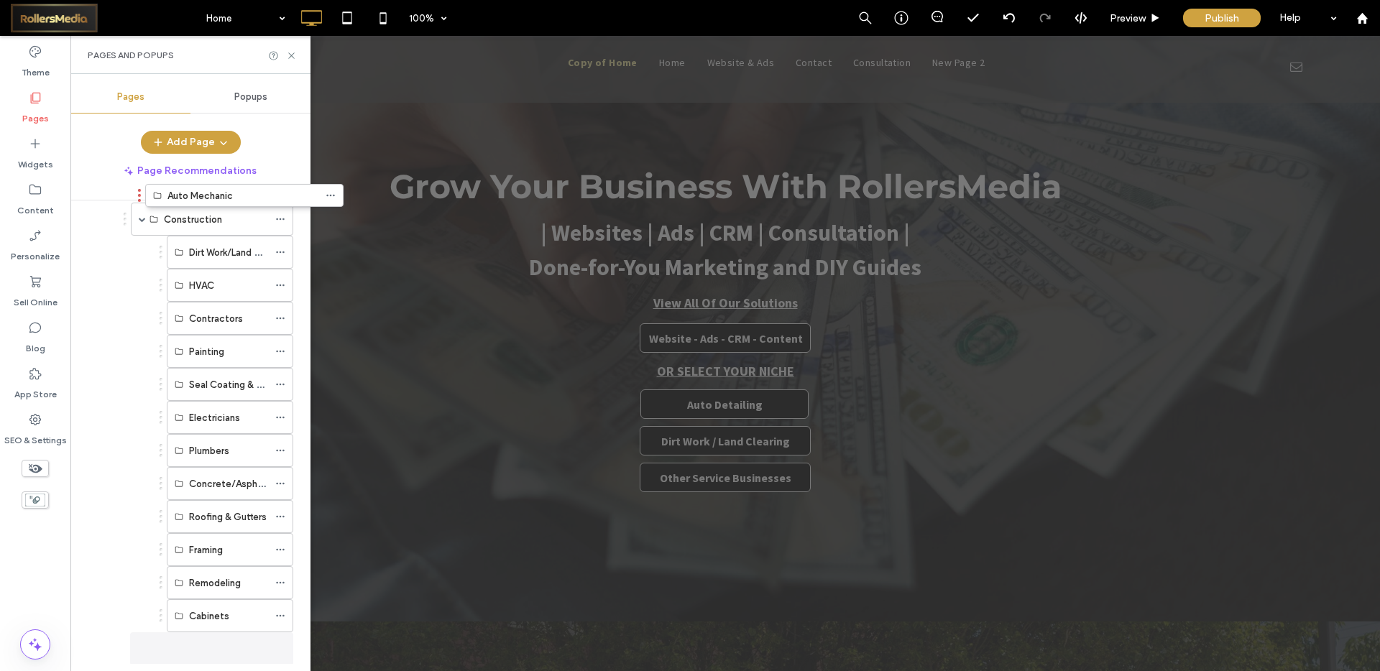
scroll to position [275, 0]
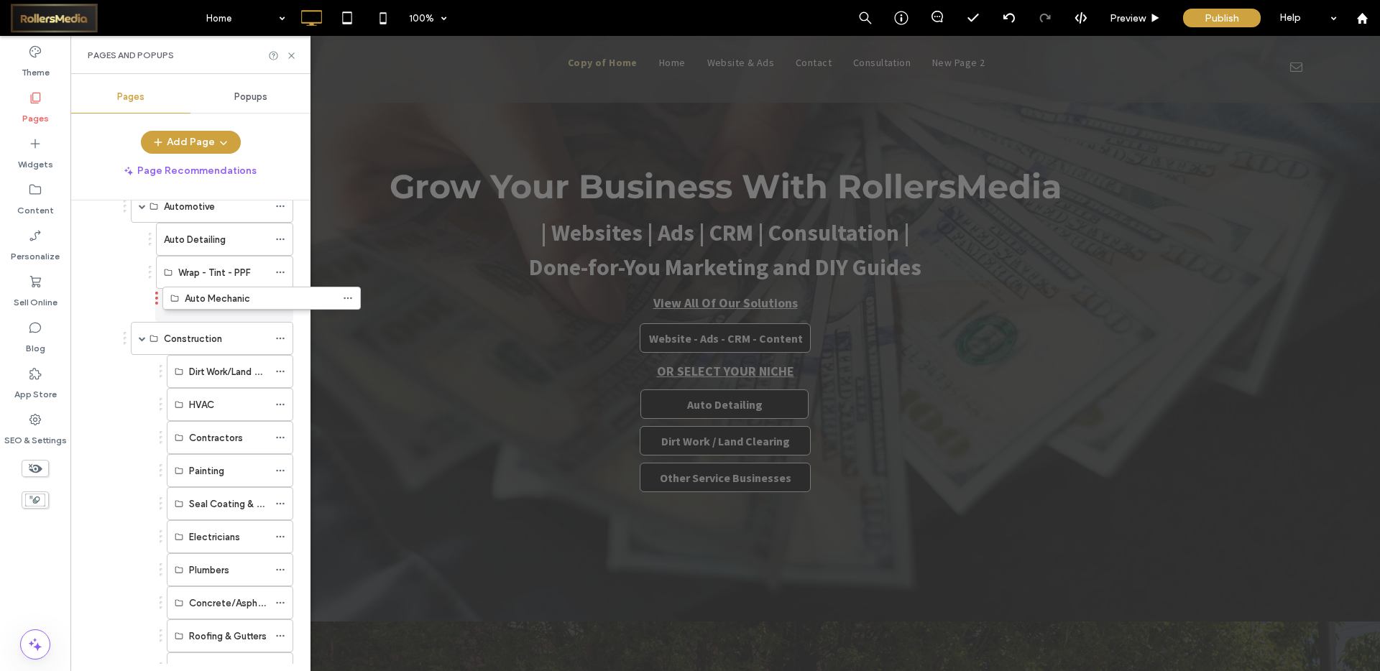
drag, startPoint x: 91, startPoint y: 532, endPoint x: 159, endPoint y: 304, distance: 237.9
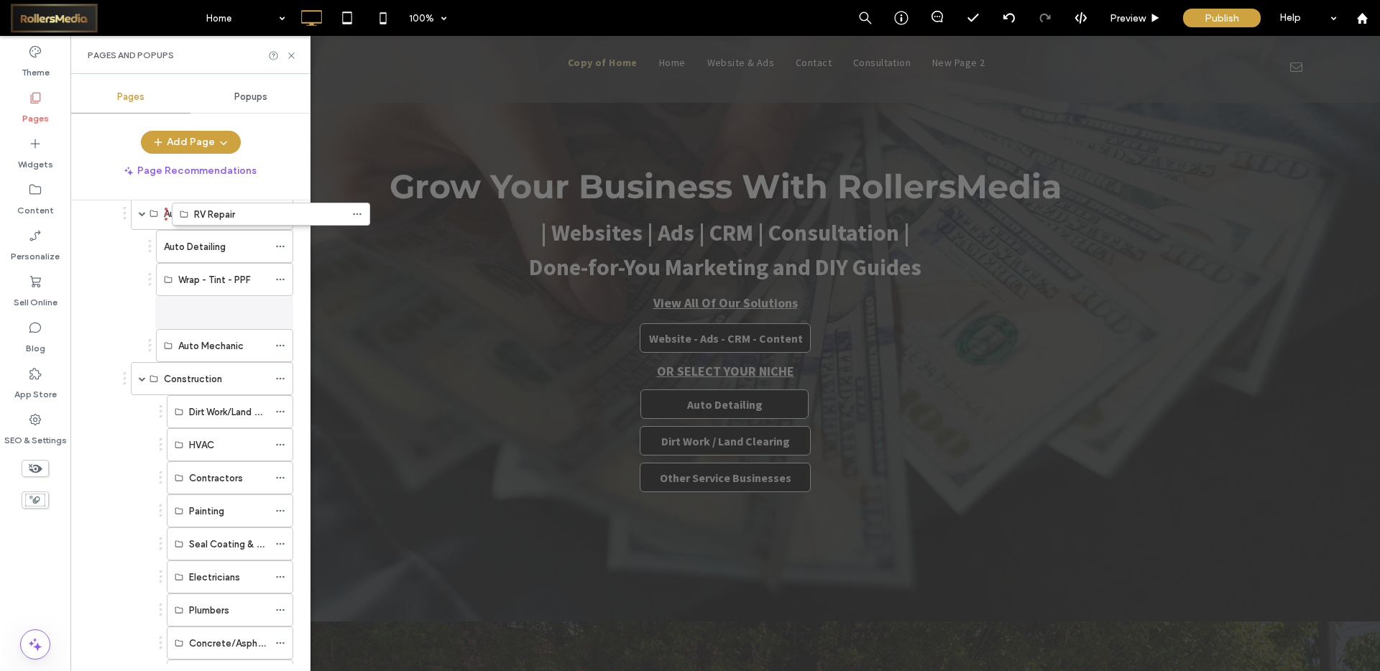
scroll to position [211, 0]
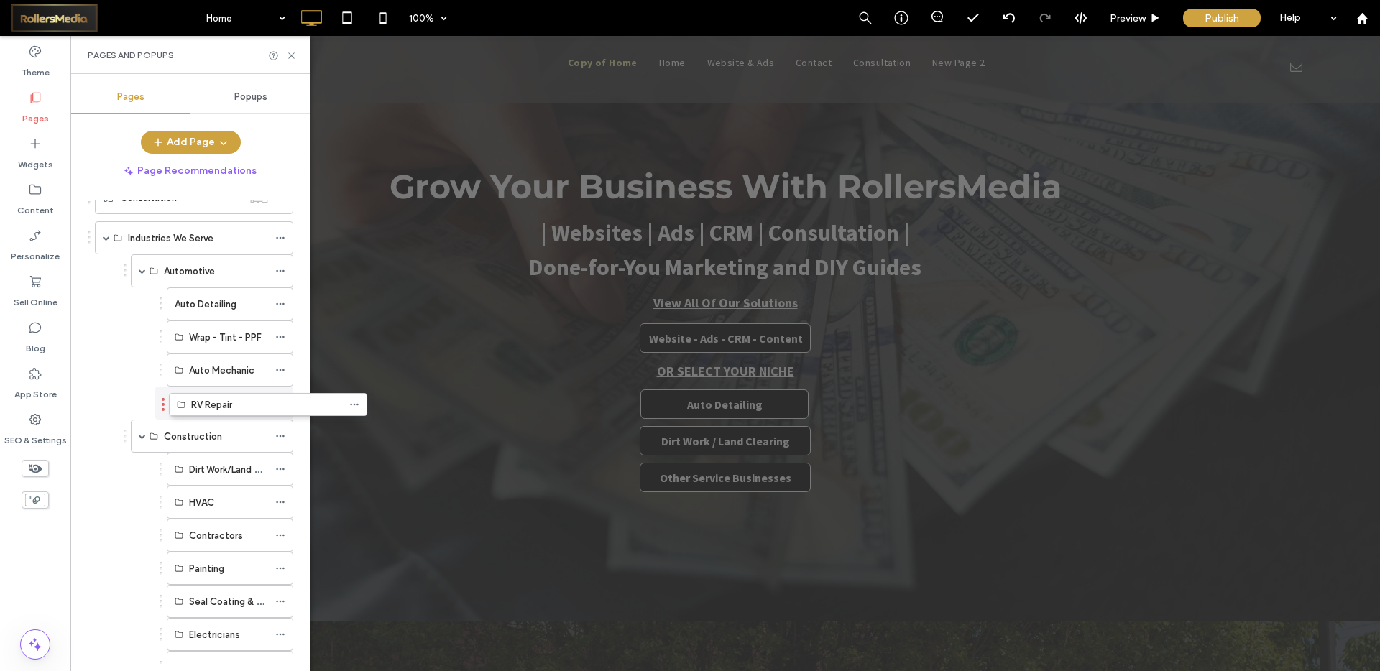
drag, startPoint x: 89, startPoint y: 576, endPoint x: 163, endPoint y: 415, distance: 177.9
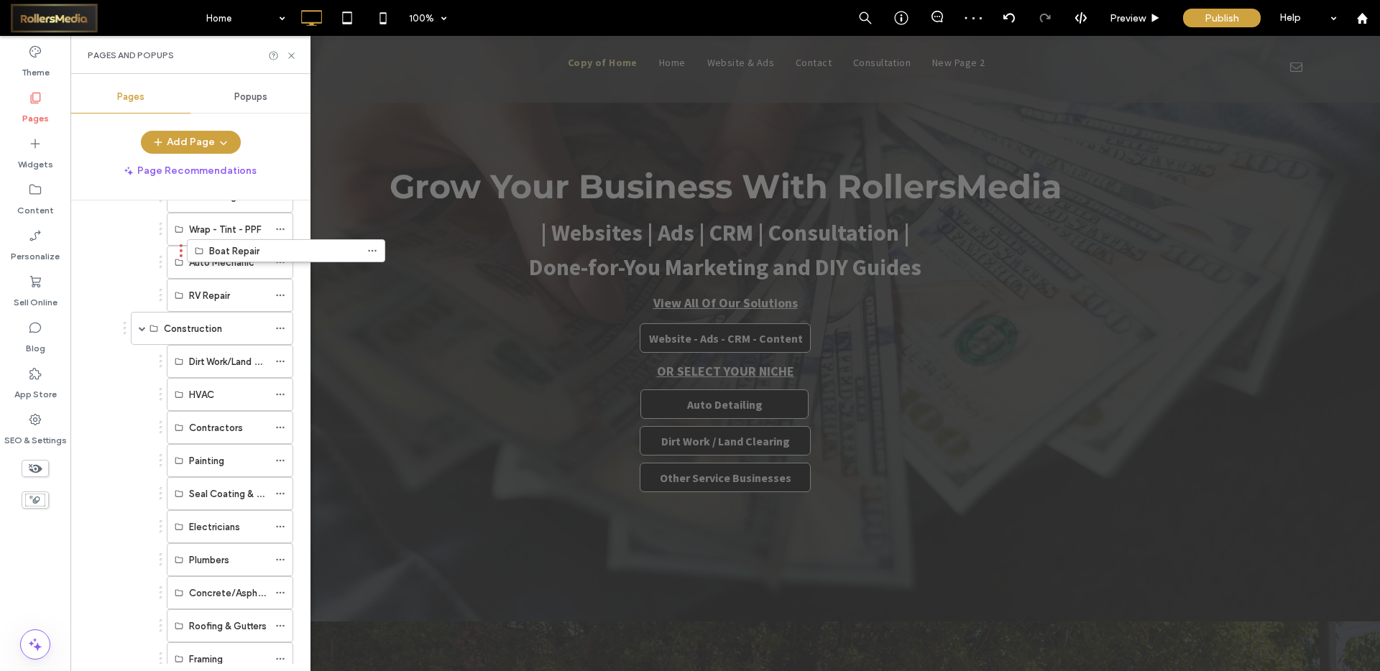
scroll to position [290, 0]
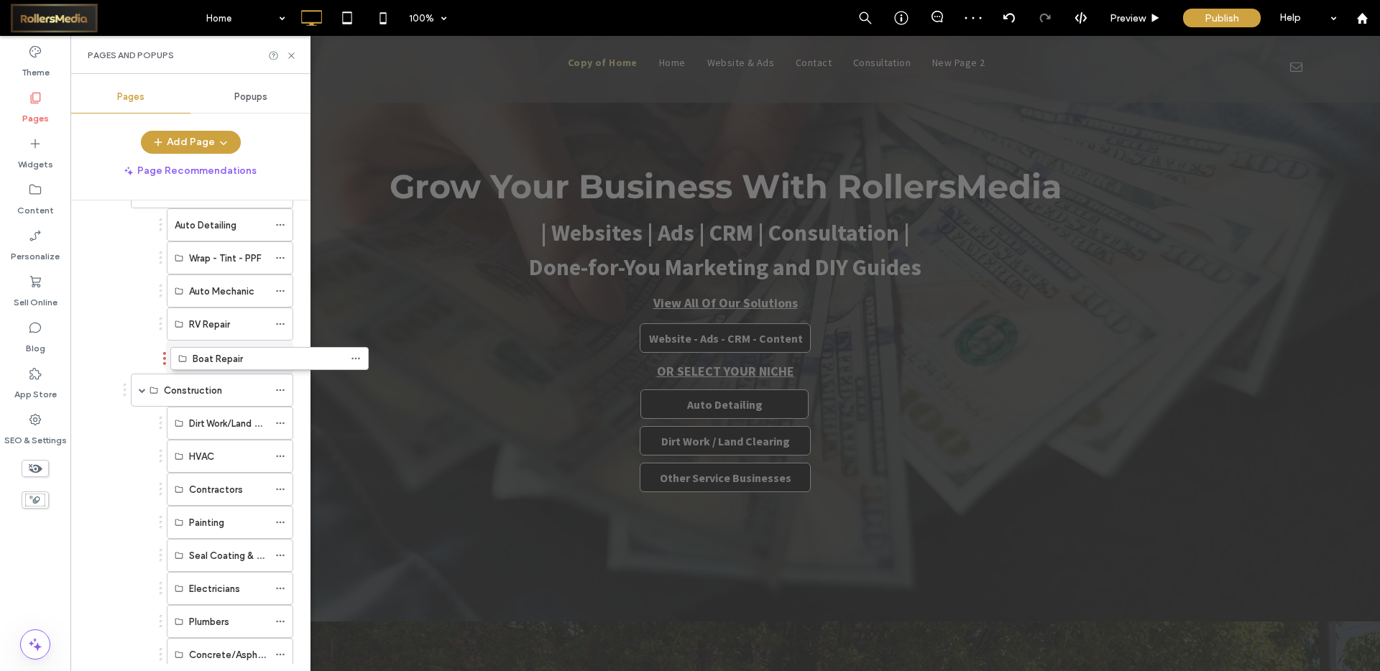
drag, startPoint x: 88, startPoint y: 612, endPoint x: 163, endPoint y: 364, distance: 259.2
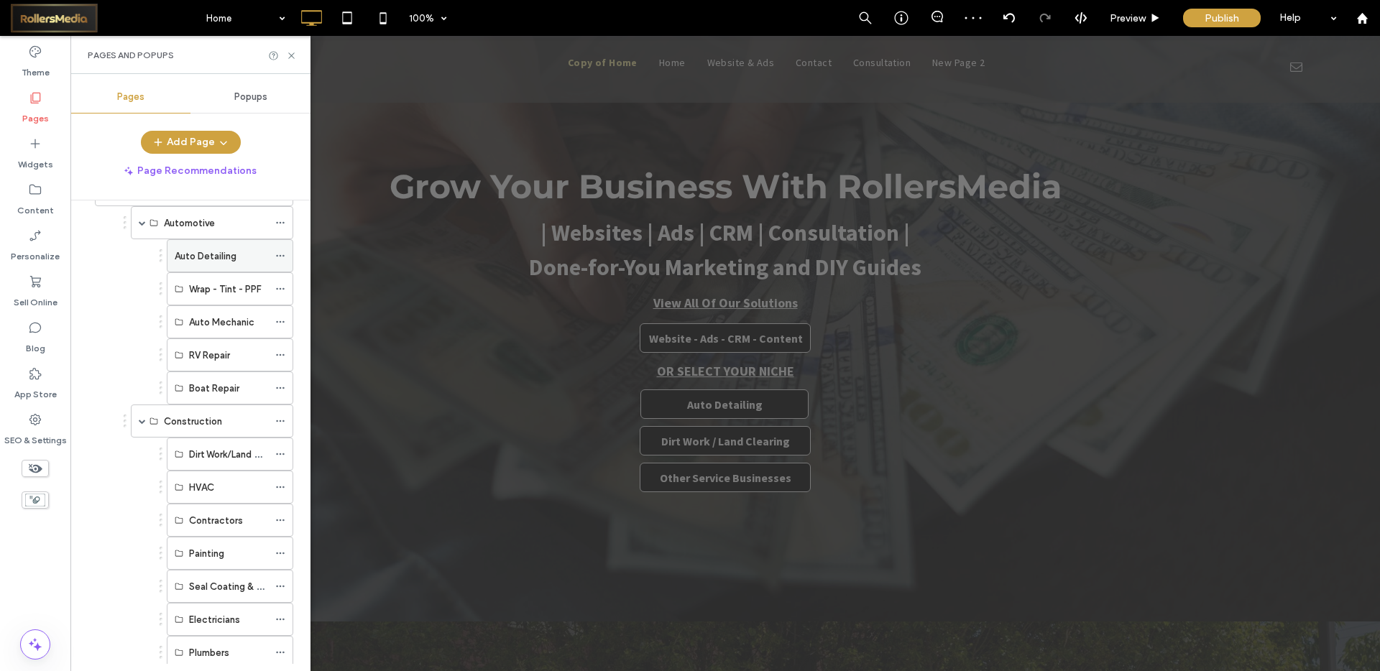
scroll to position [204, 0]
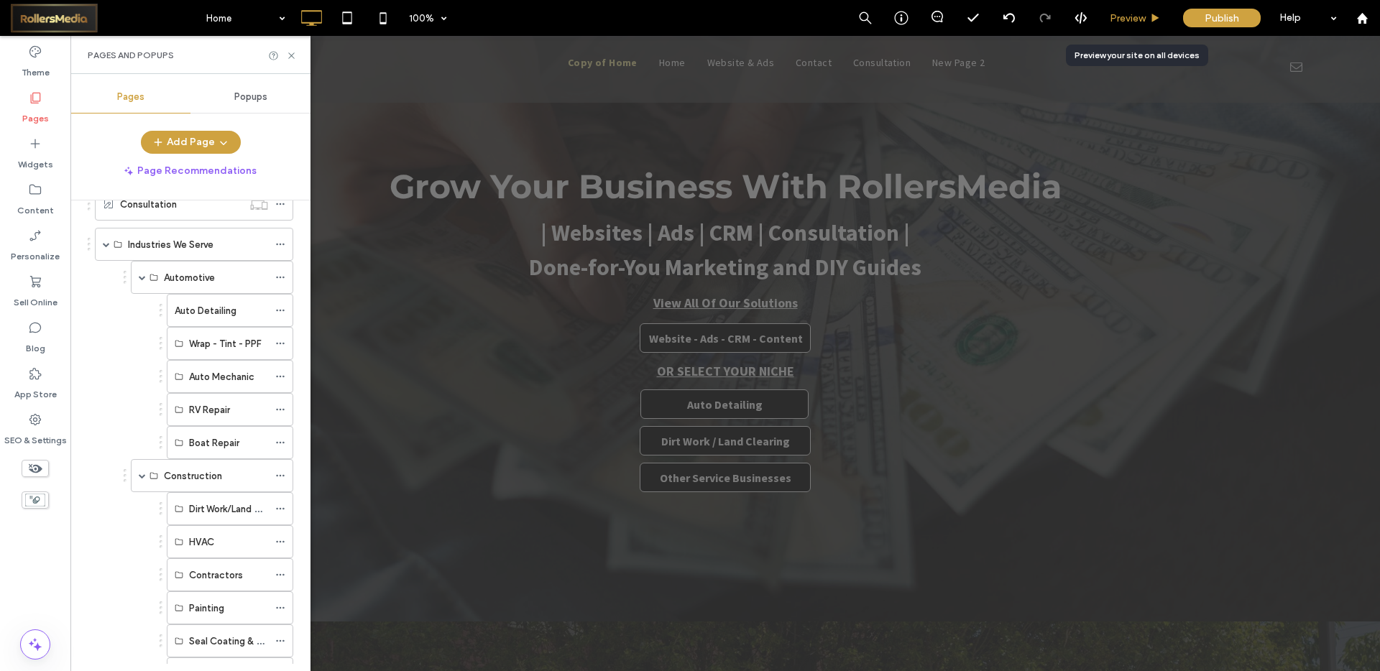
click at [1130, 20] on span "Preview" at bounding box center [1128, 18] width 36 height 12
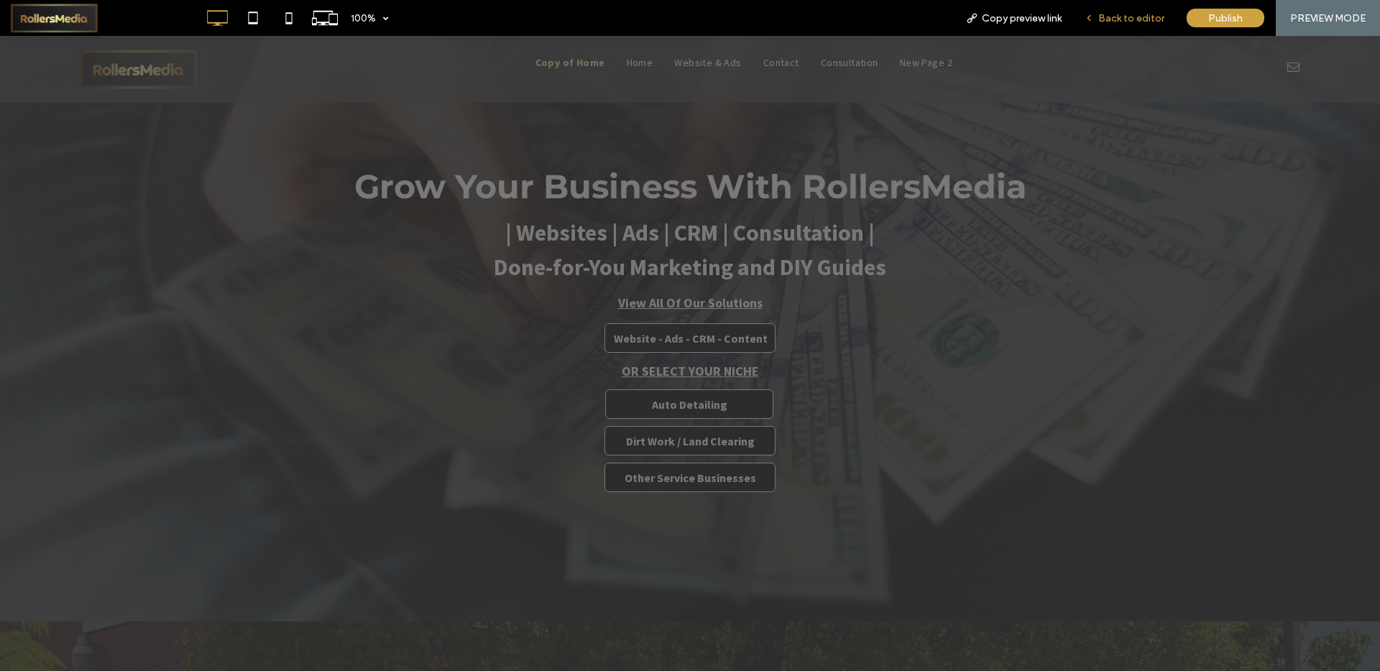
click at [1118, 17] on span "Back to editor" at bounding box center [1131, 18] width 66 height 12
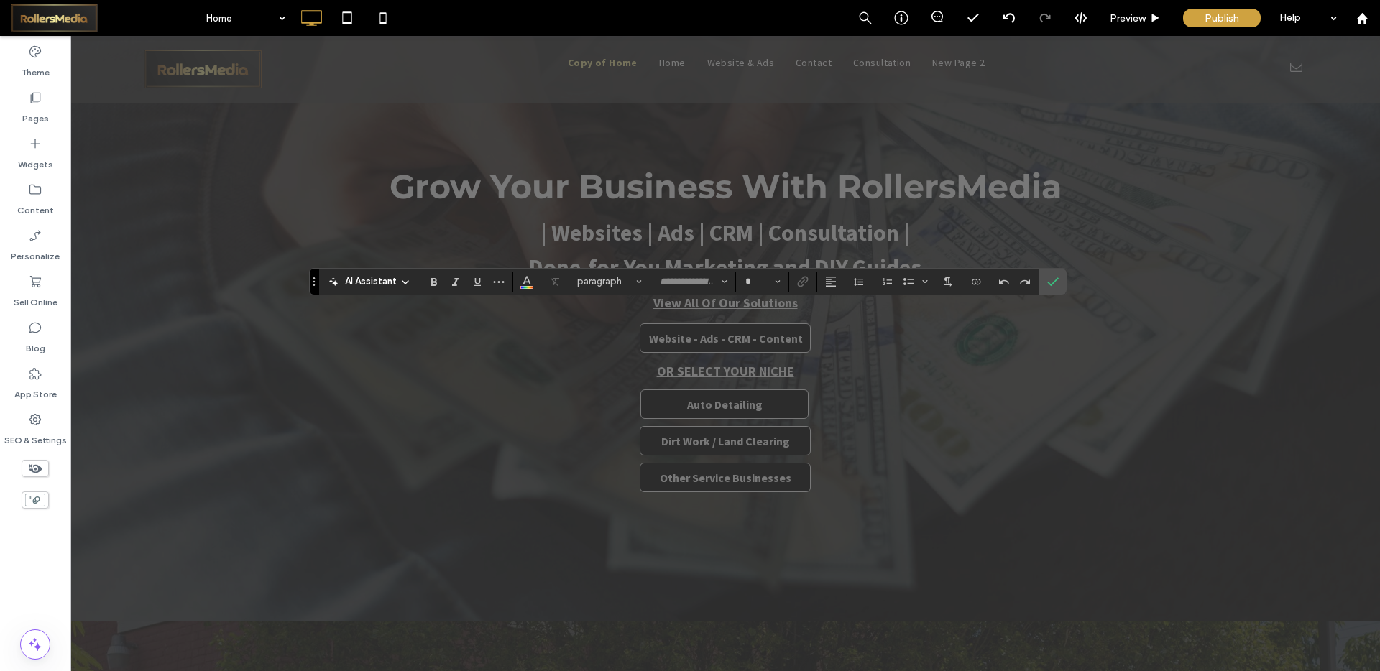
type input "**********"
type input "**"
click at [1059, 281] on label "Confirm" at bounding box center [1053, 282] width 22 height 26
